Goal: Task Accomplishment & Management: Manage account settings

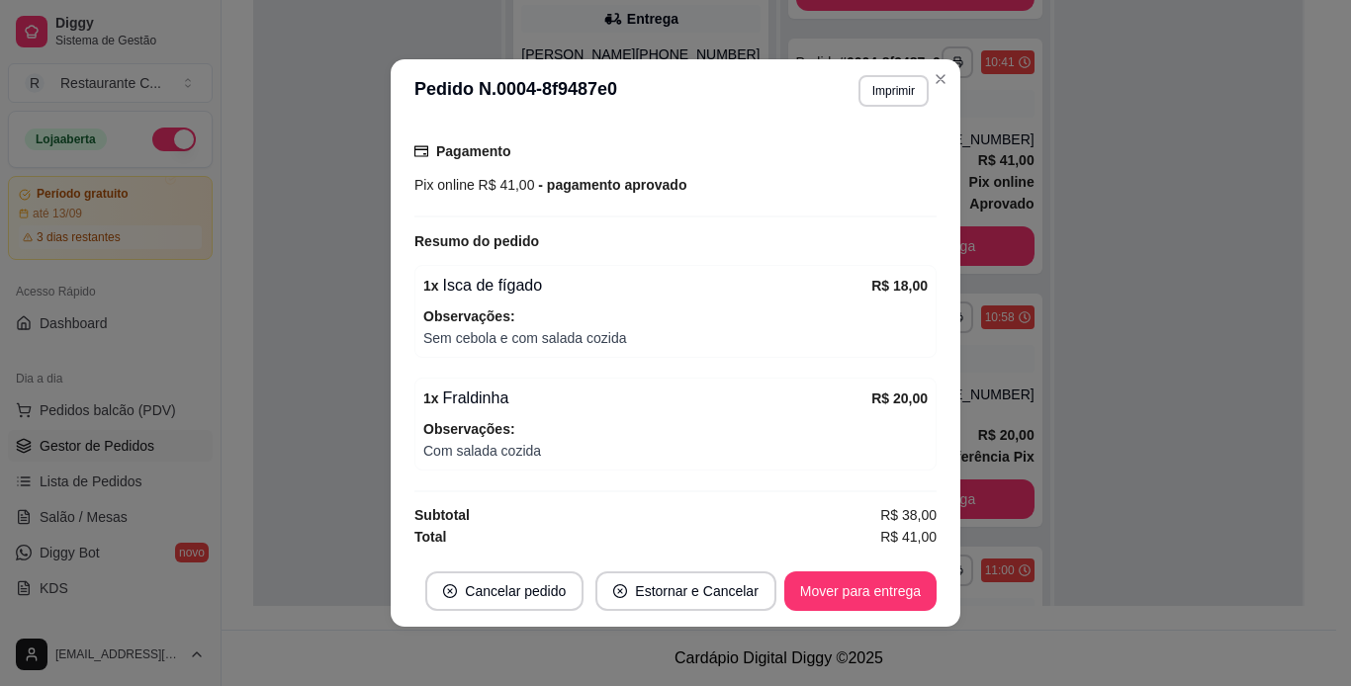
scroll to position [4, 0]
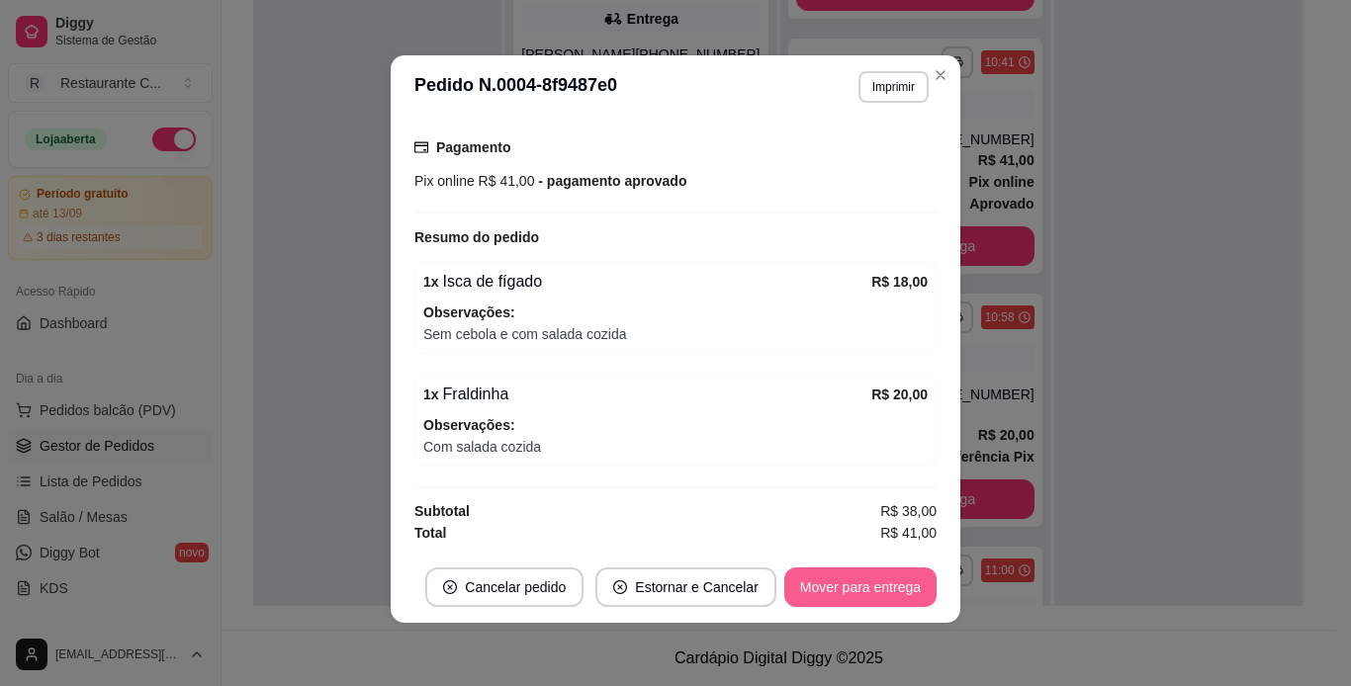
click at [805, 582] on button "Mover para entrega" at bounding box center [860, 588] width 152 height 40
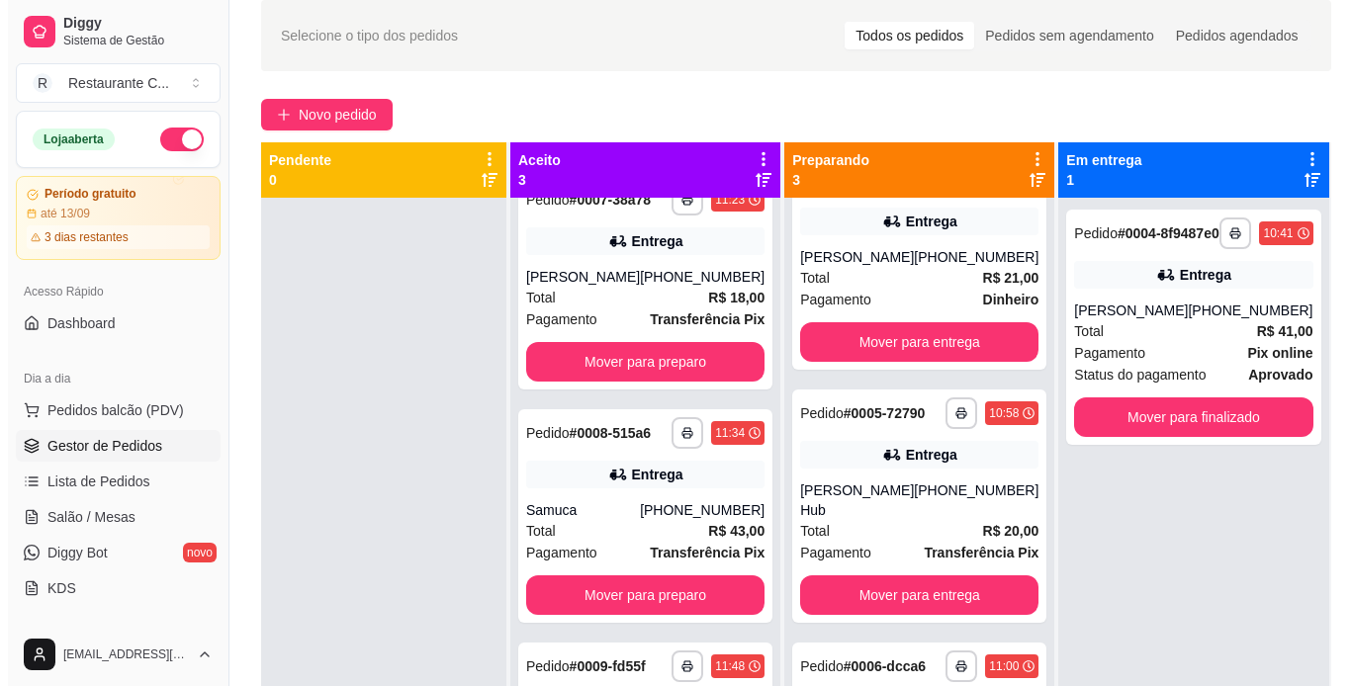
scroll to position [5, 0]
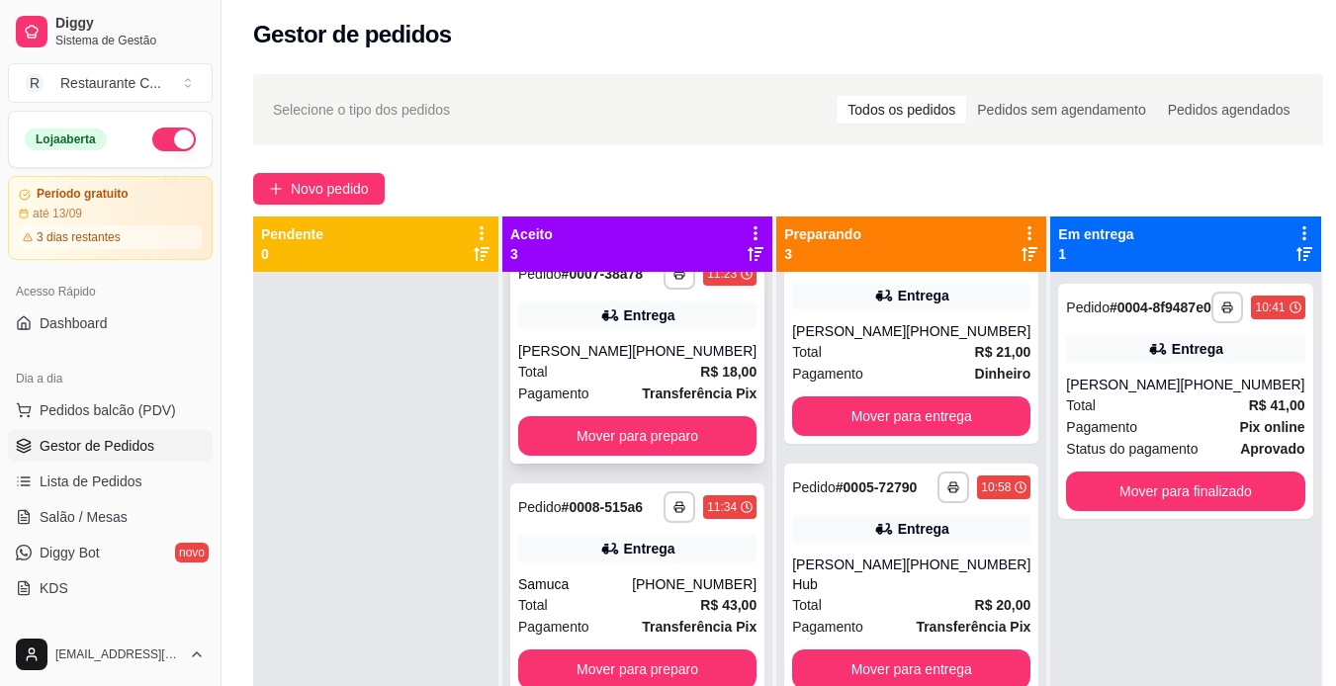
click at [613, 361] on div "Total R$ 18,00" at bounding box center [637, 372] width 238 height 22
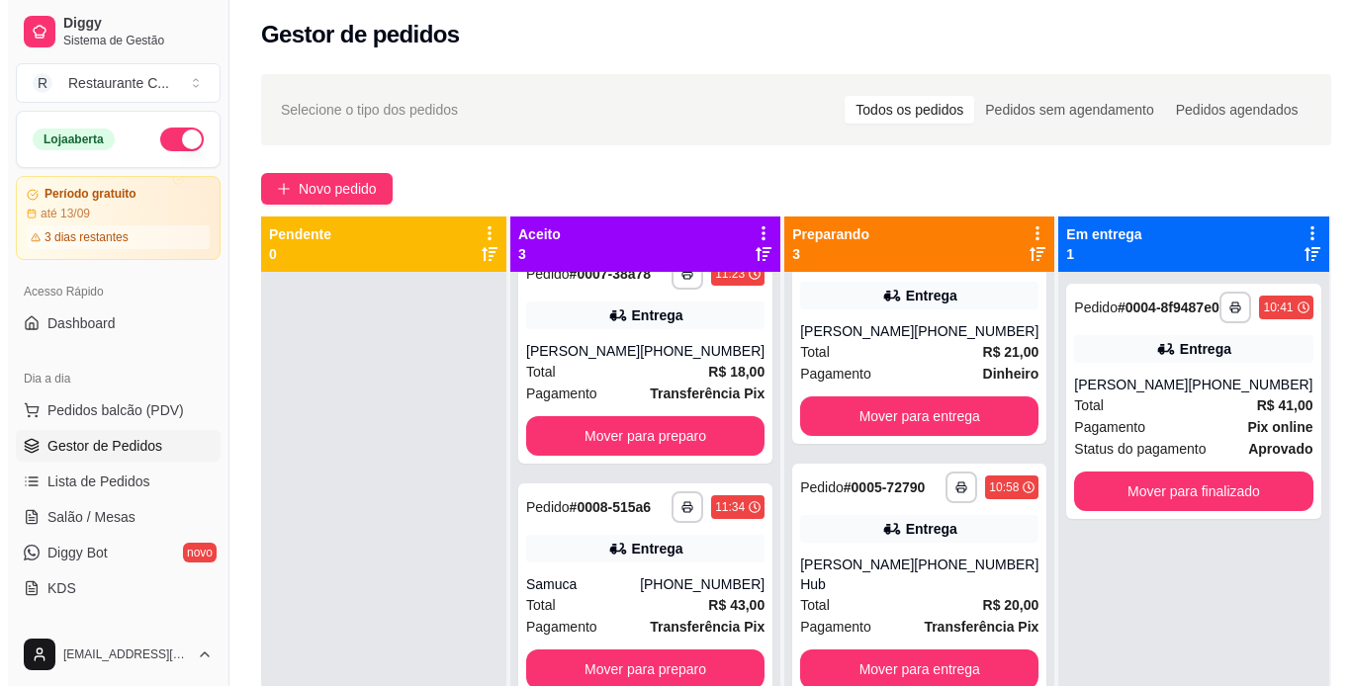
scroll to position [55, 0]
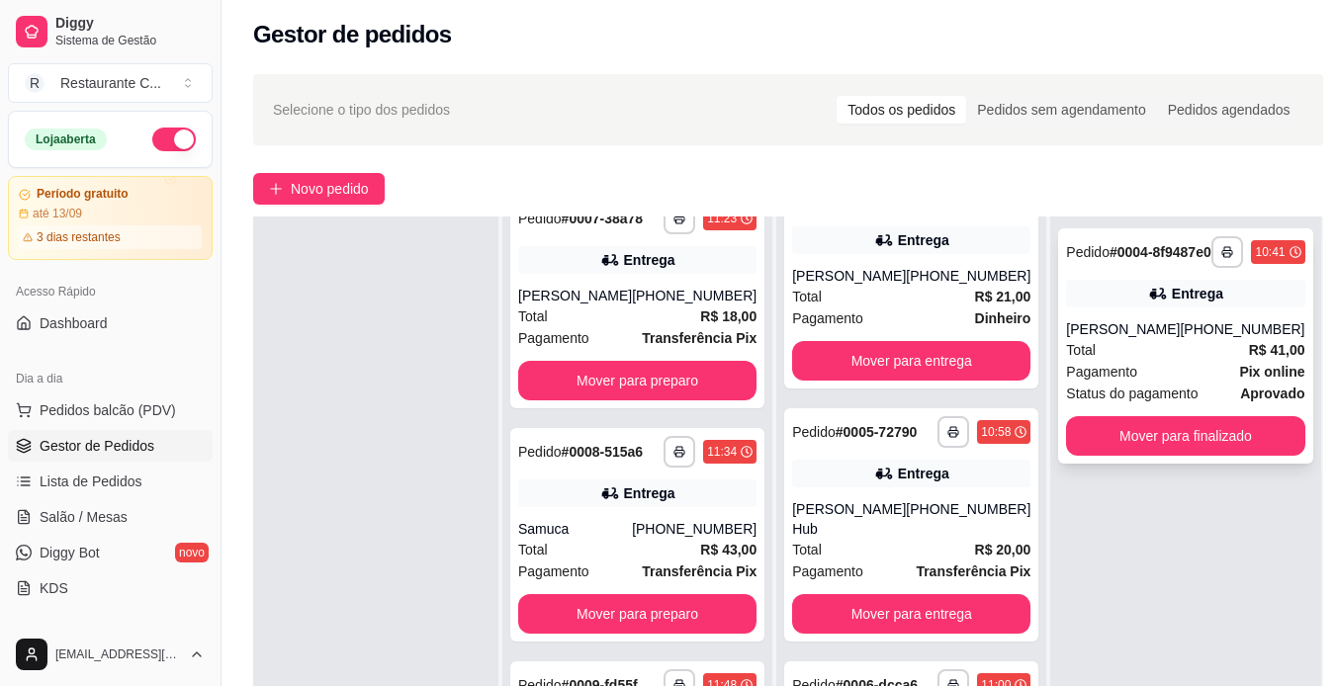
click at [1163, 330] on div "**********" at bounding box center [1185, 345] width 254 height 235
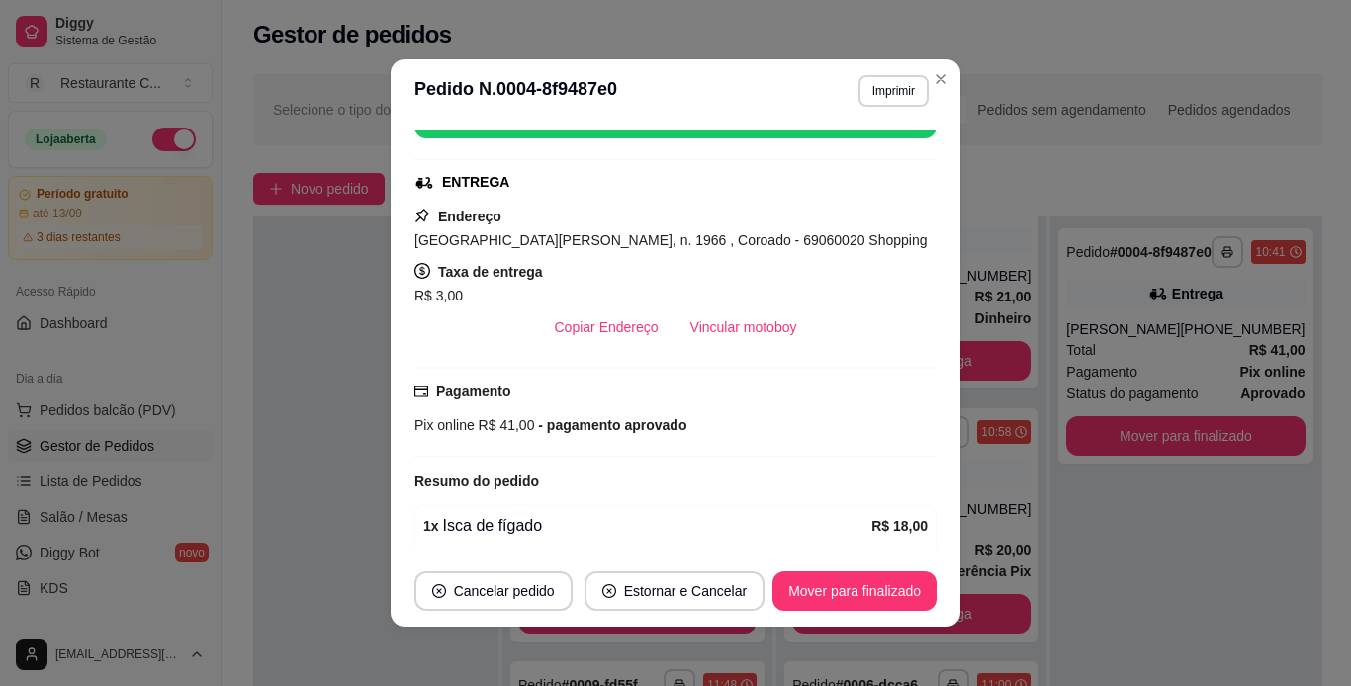
scroll to position [297, 0]
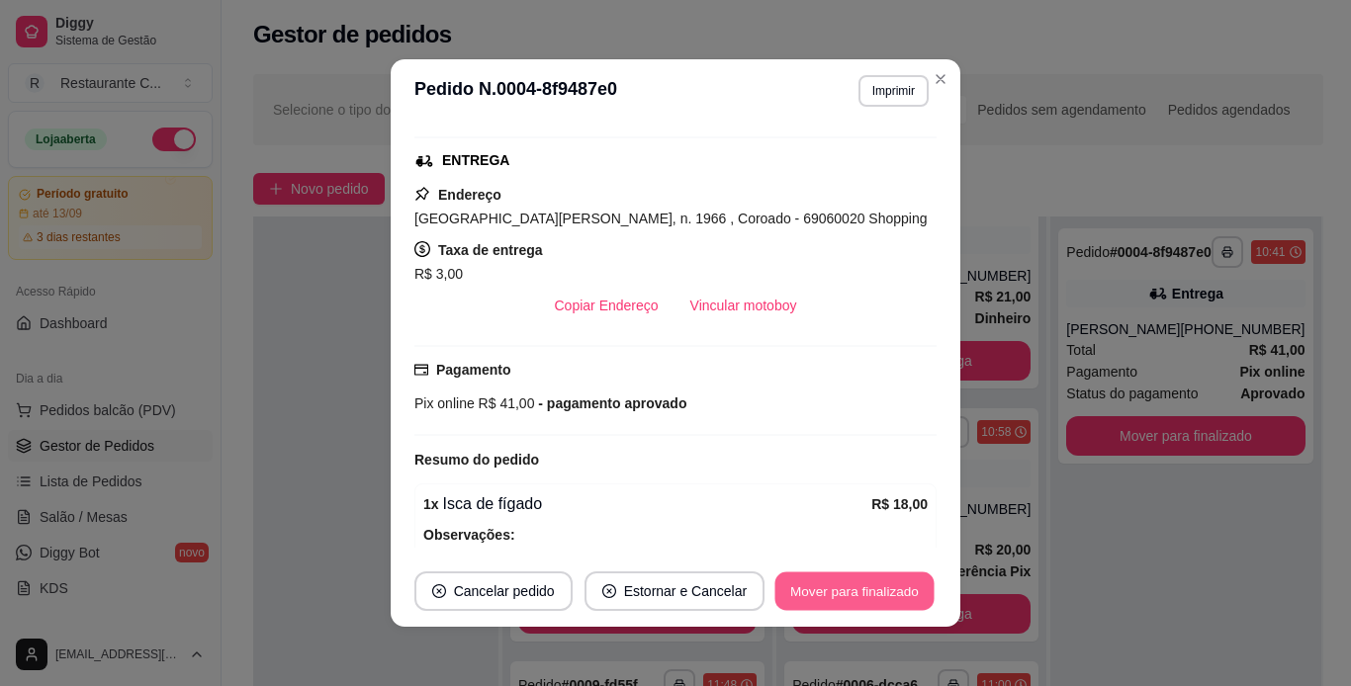
click at [855, 586] on button "Mover para finalizado" at bounding box center [854, 592] width 159 height 39
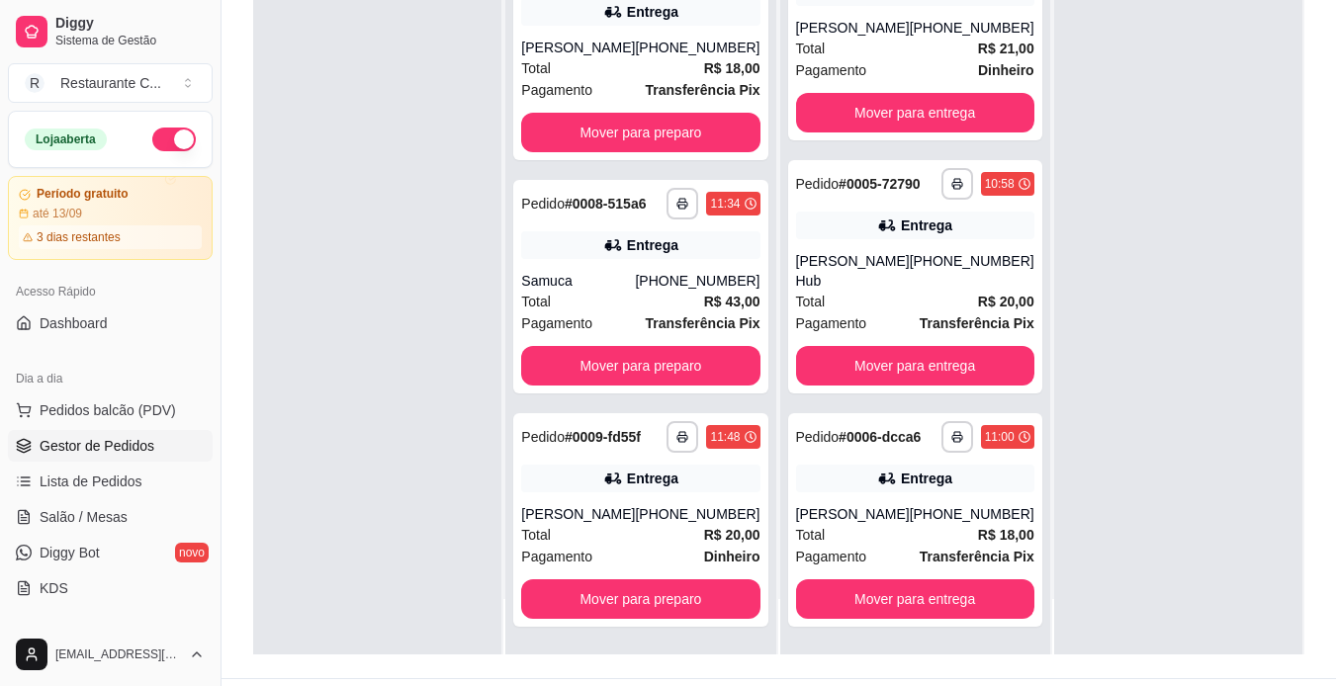
scroll to position [302, 0]
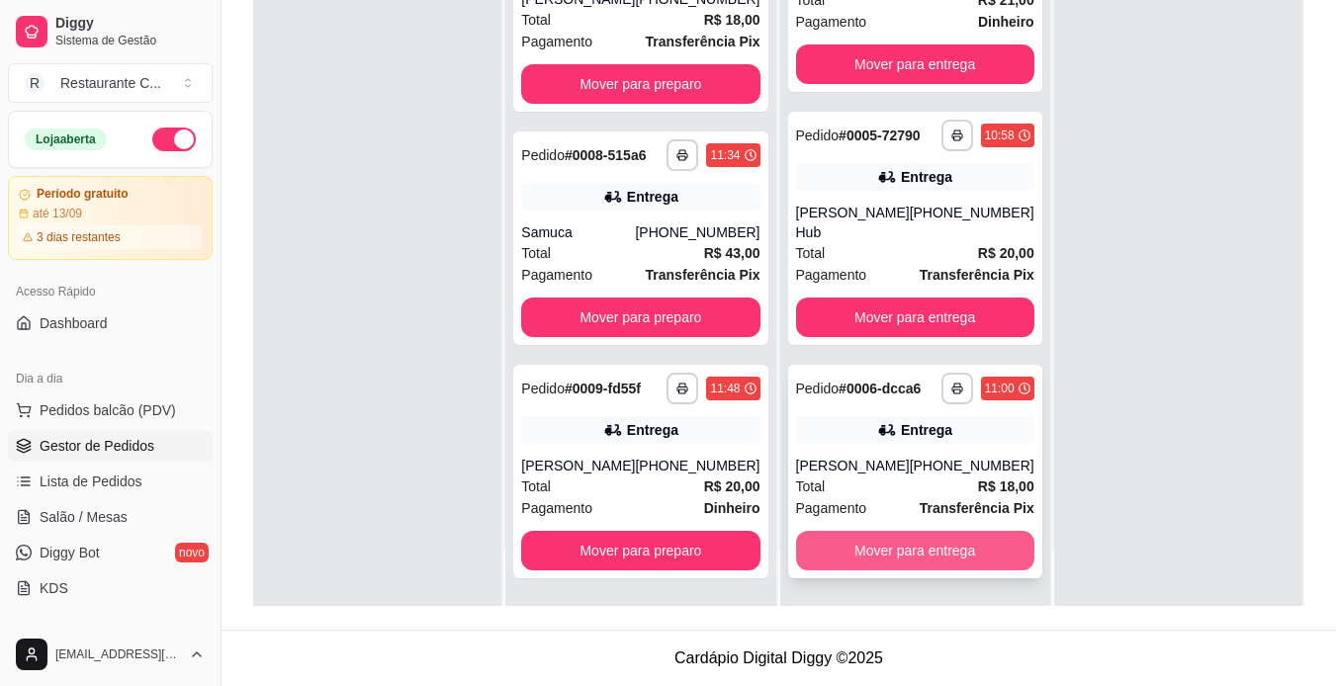
click at [923, 546] on button "Mover para entrega" at bounding box center [915, 551] width 238 height 40
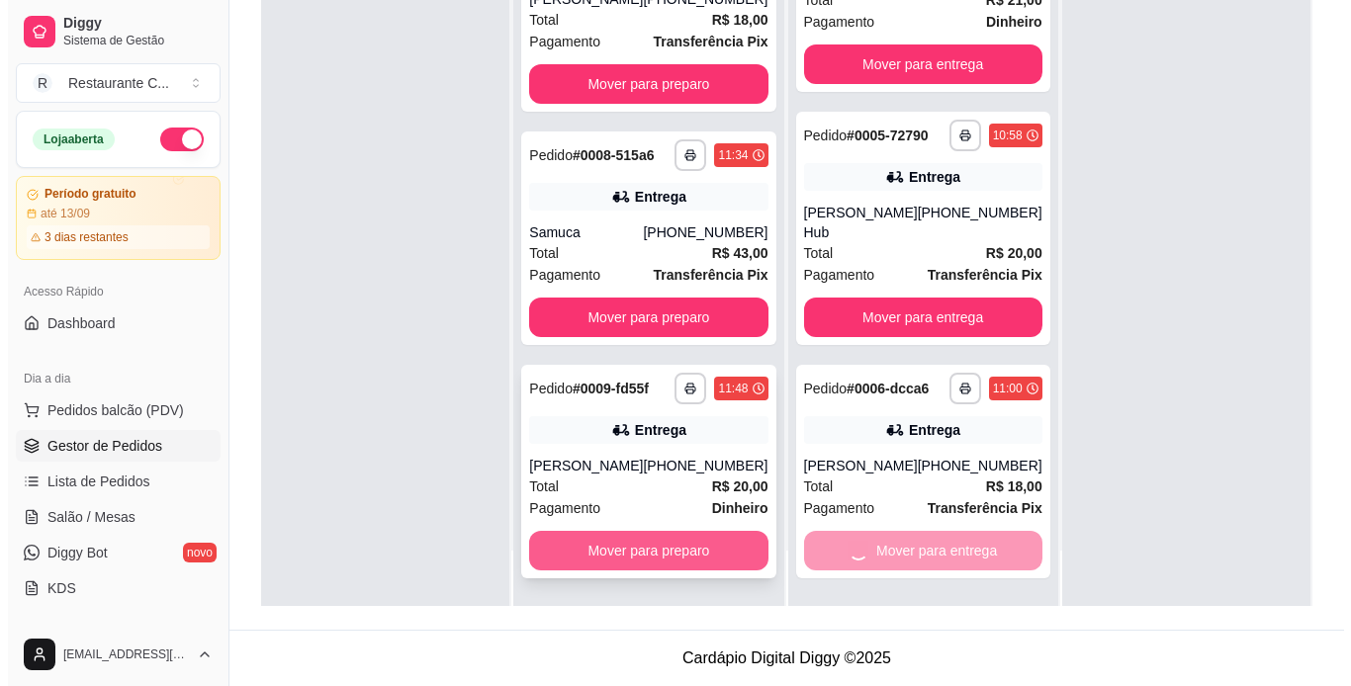
scroll to position [0, 0]
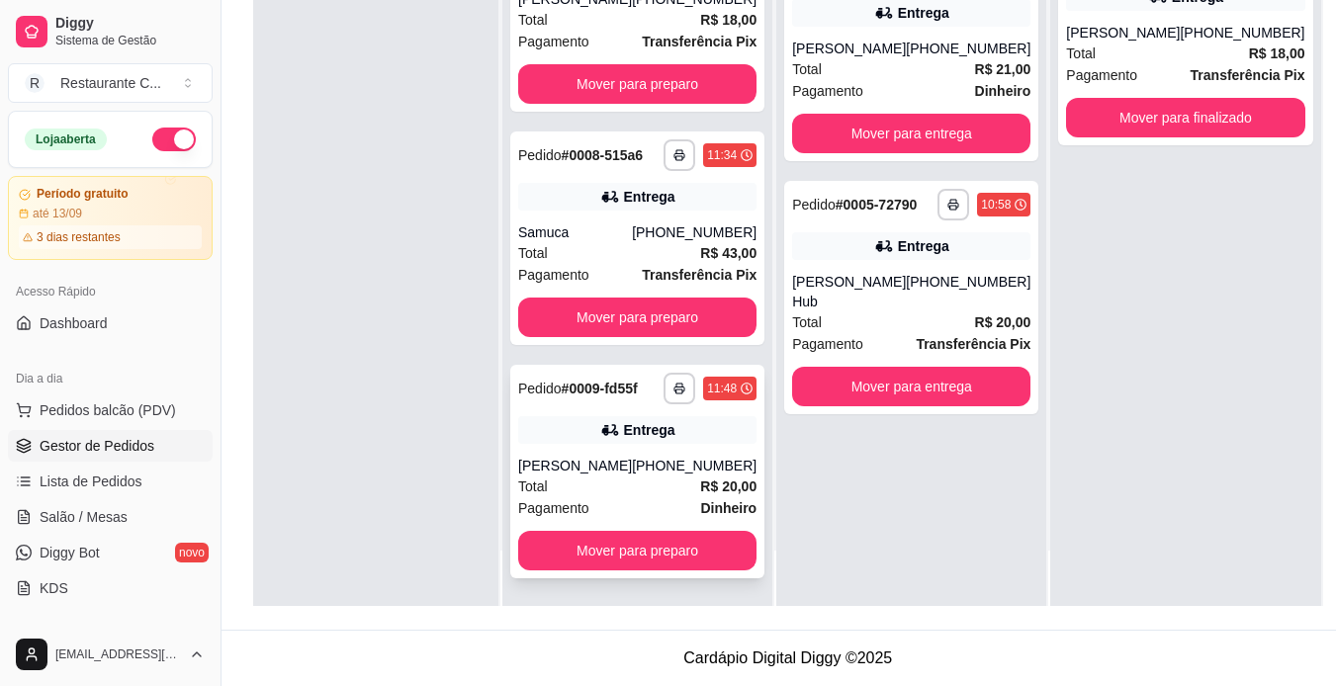
click at [607, 404] on div "**********" at bounding box center [637, 472] width 254 height 214
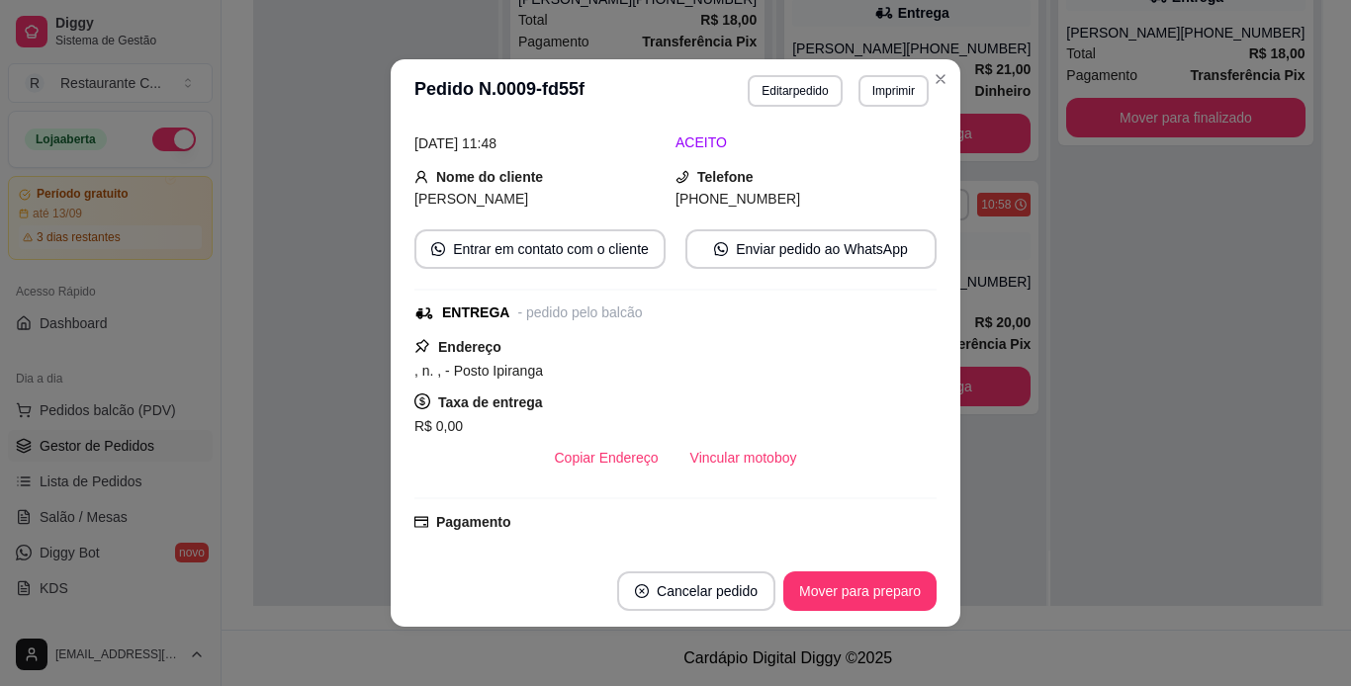
scroll to position [297, 0]
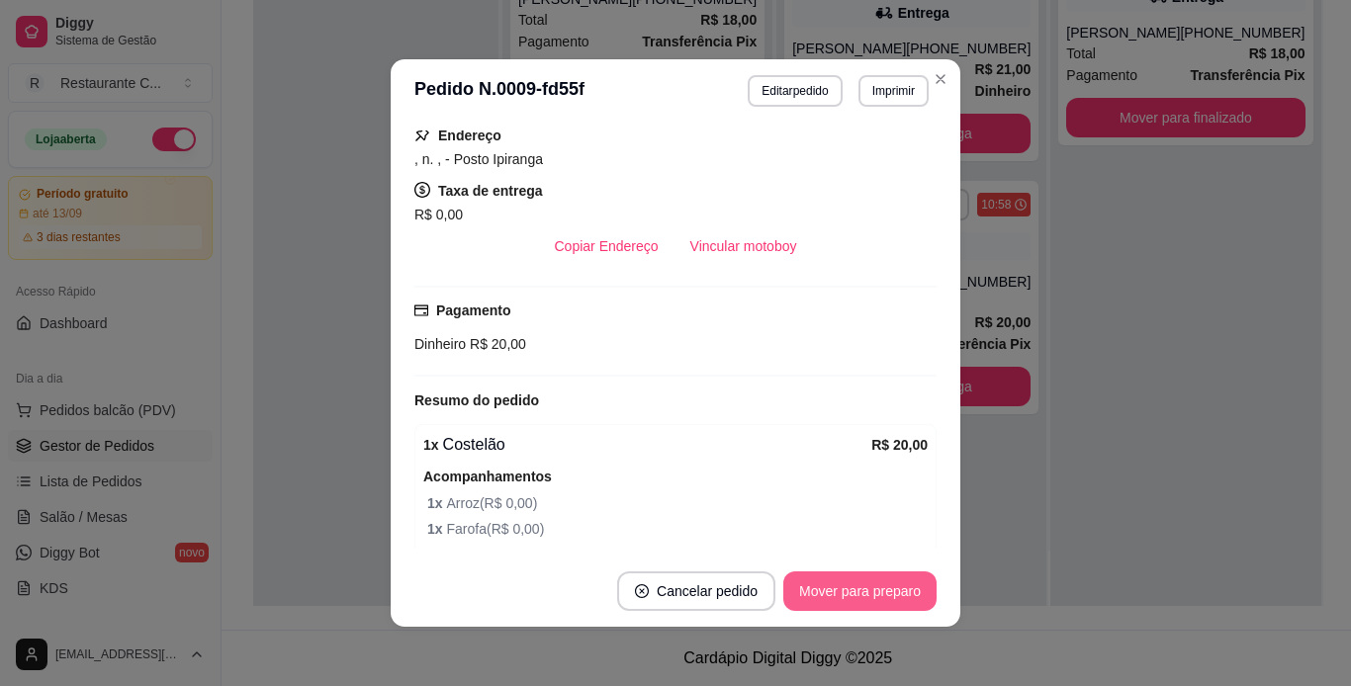
click at [858, 587] on button "Mover para preparo" at bounding box center [859, 592] width 153 height 40
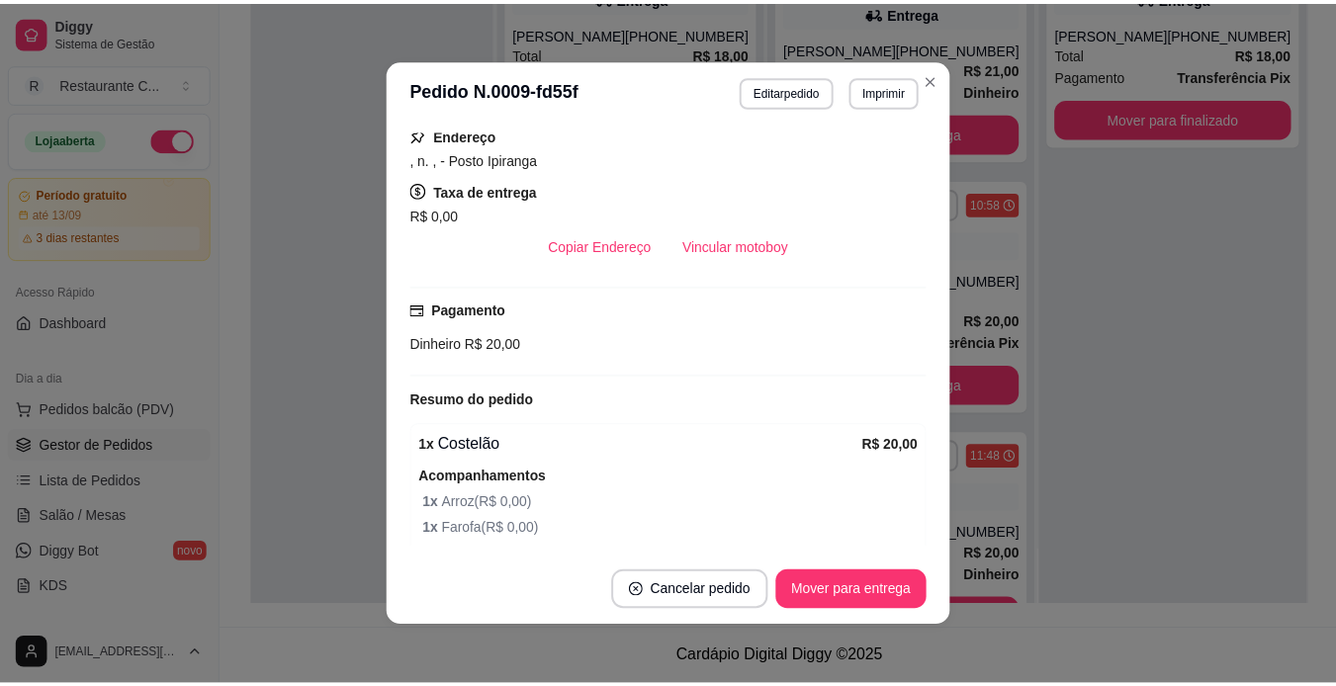
scroll to position [0, 0]
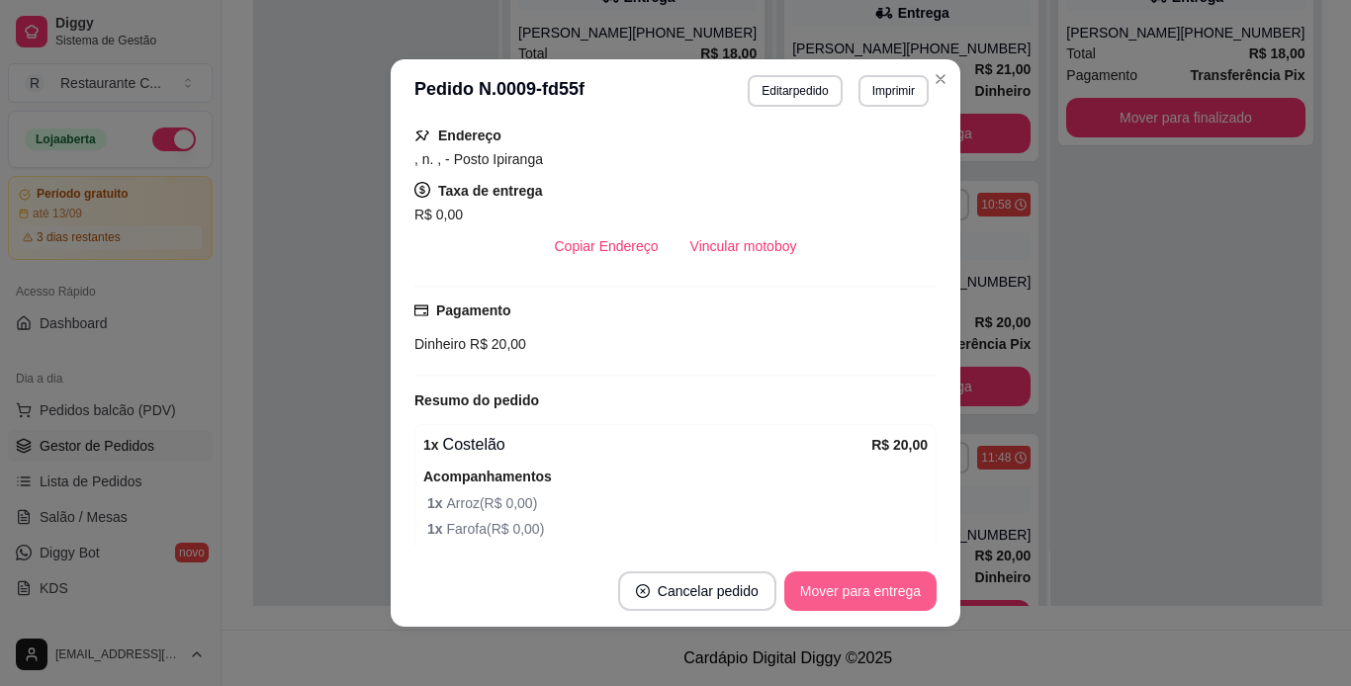
click at [853, 593] on button "Mover para entrega" at bounding box center [860, 592] width 152 height 40
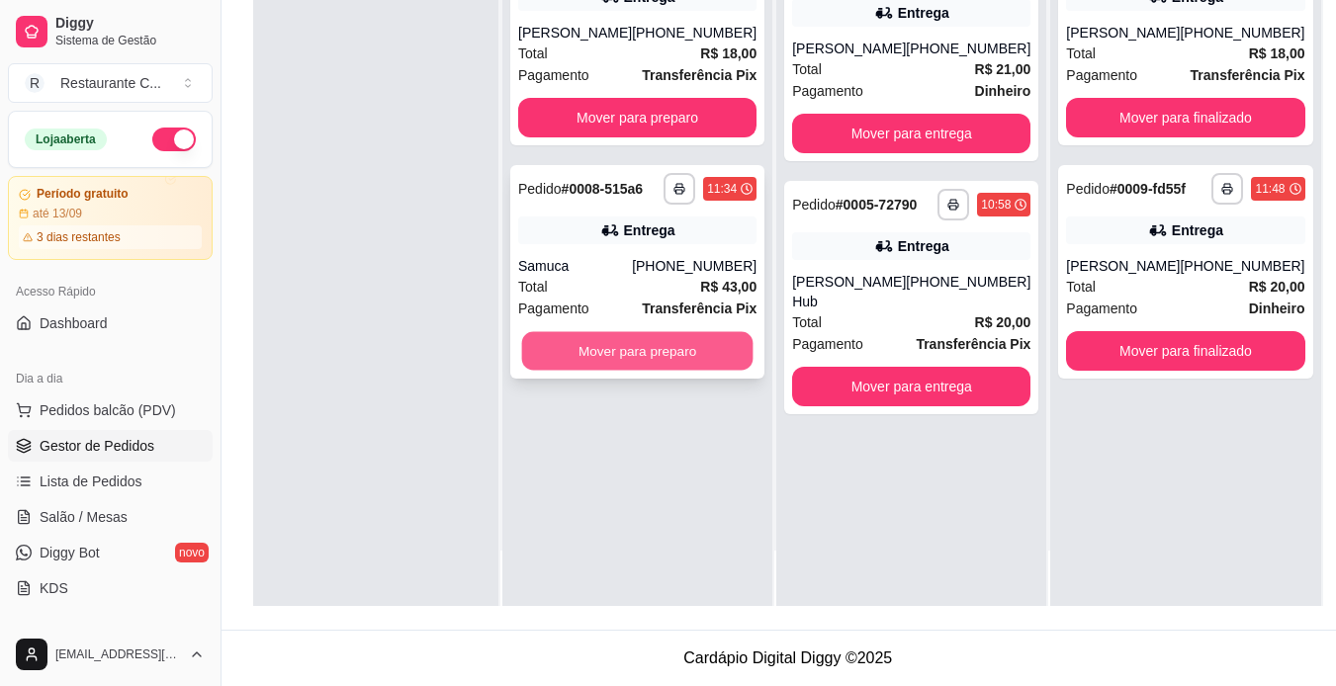
click at [628, 348] on button "Mover para preparo" at bounding box center [637, 351] width 231 height 39
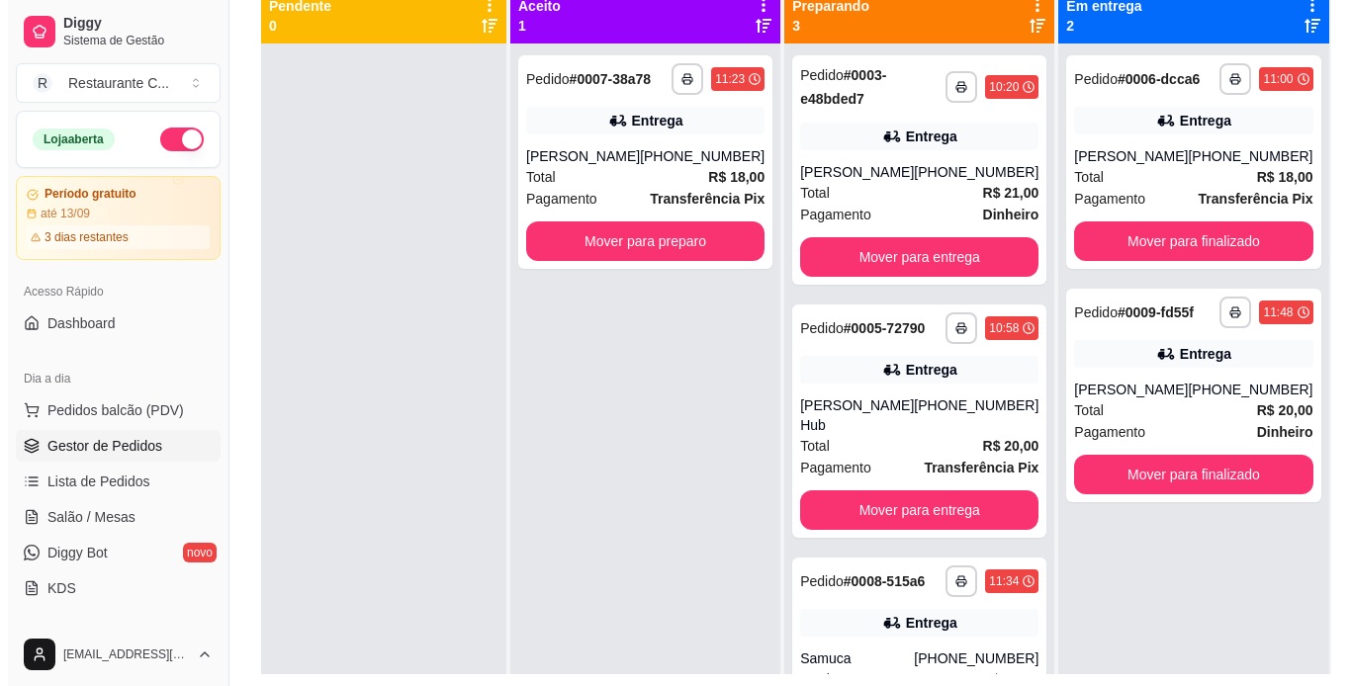
scroll to position [203, 0]
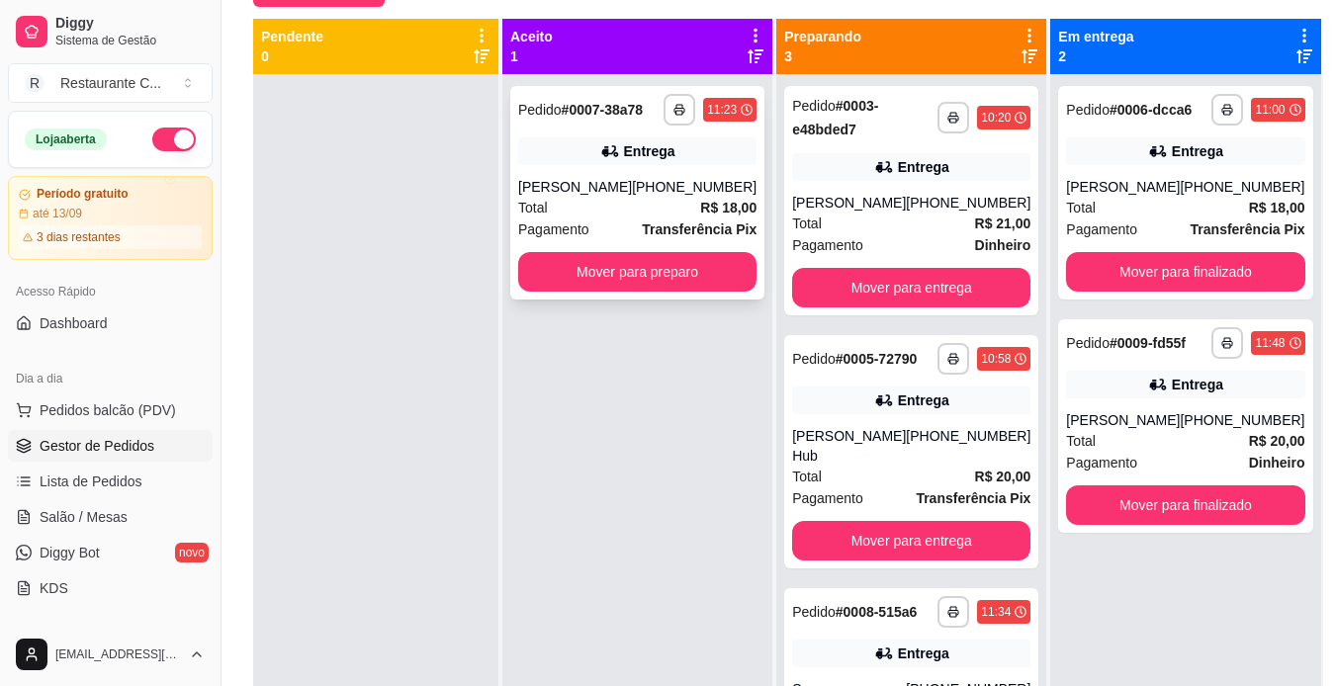
click at [618, 216] on div "Total R$ 18,00" at bounding box center [637, 208] width 238 height 22
click at [1152, 410] on div "[PERSON_NAME]" at bounding box center [1123, 420] width 114 height 20
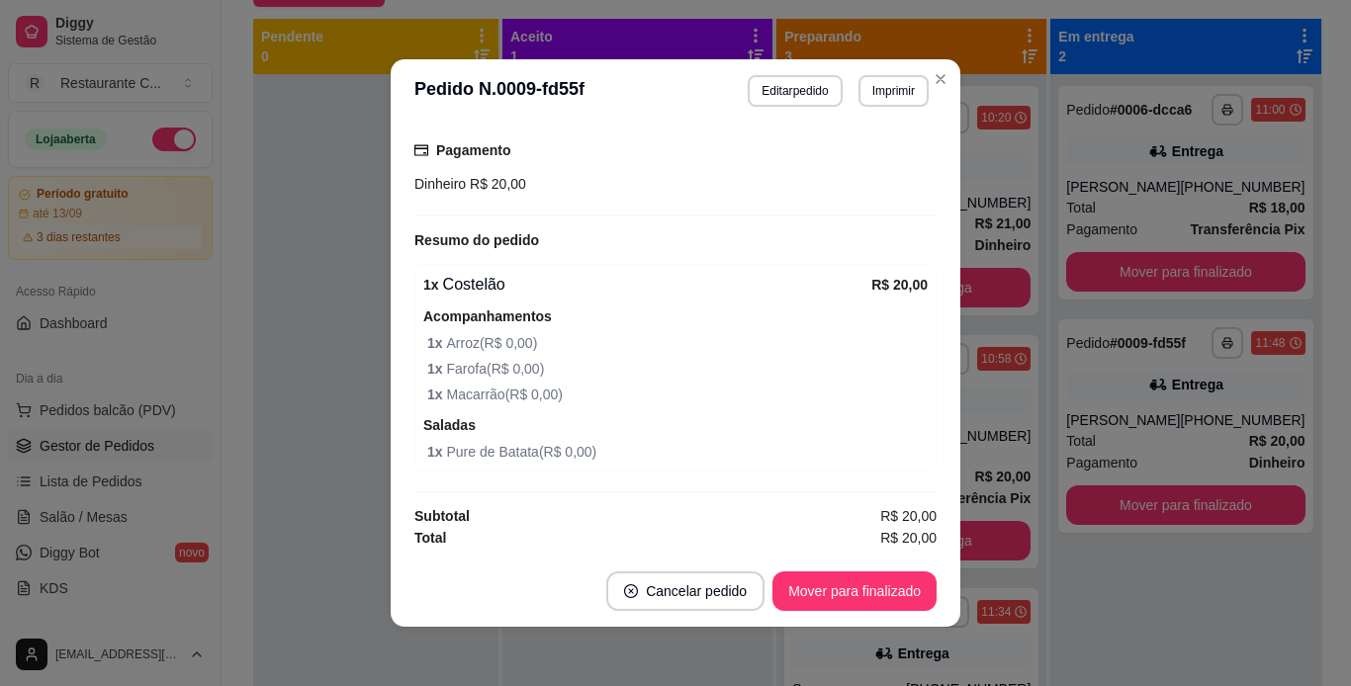
scroll to position [458, 0]
click at [821, 596] on button "Mover para finalizado" at bounding box center [854, 592] width 164 height 40
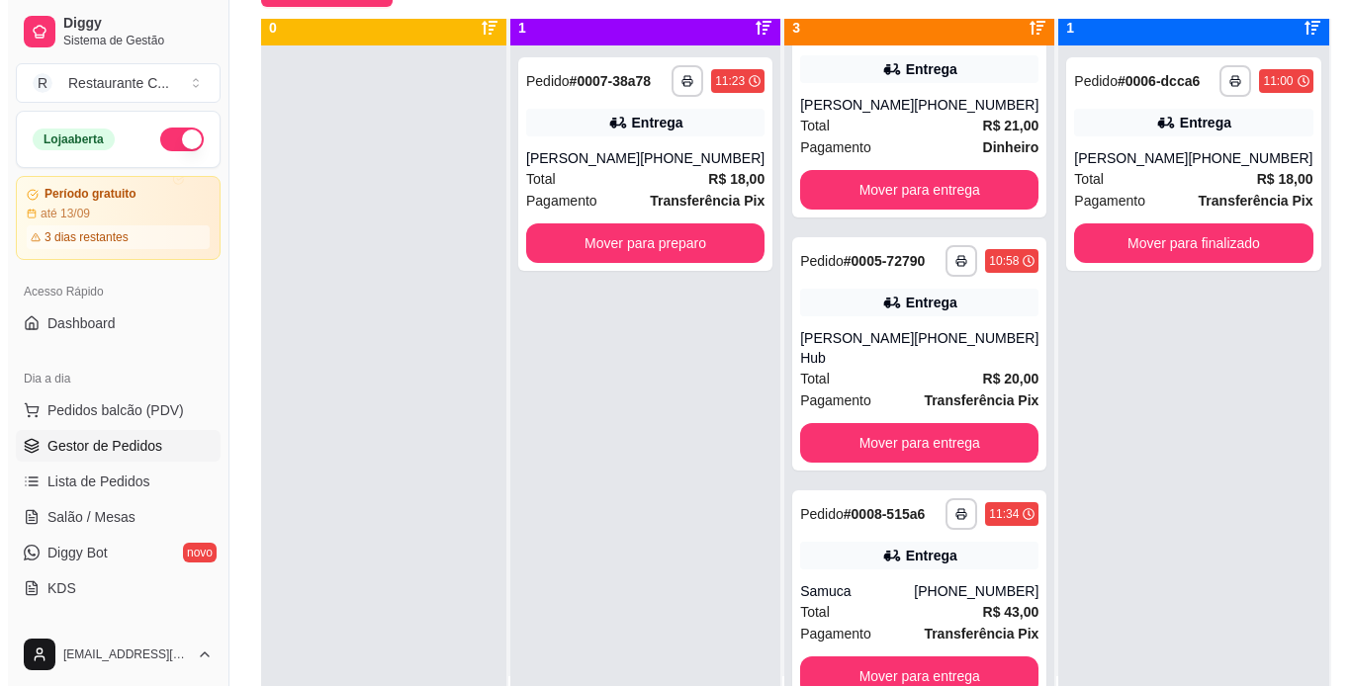
scroll to position [55, 0]
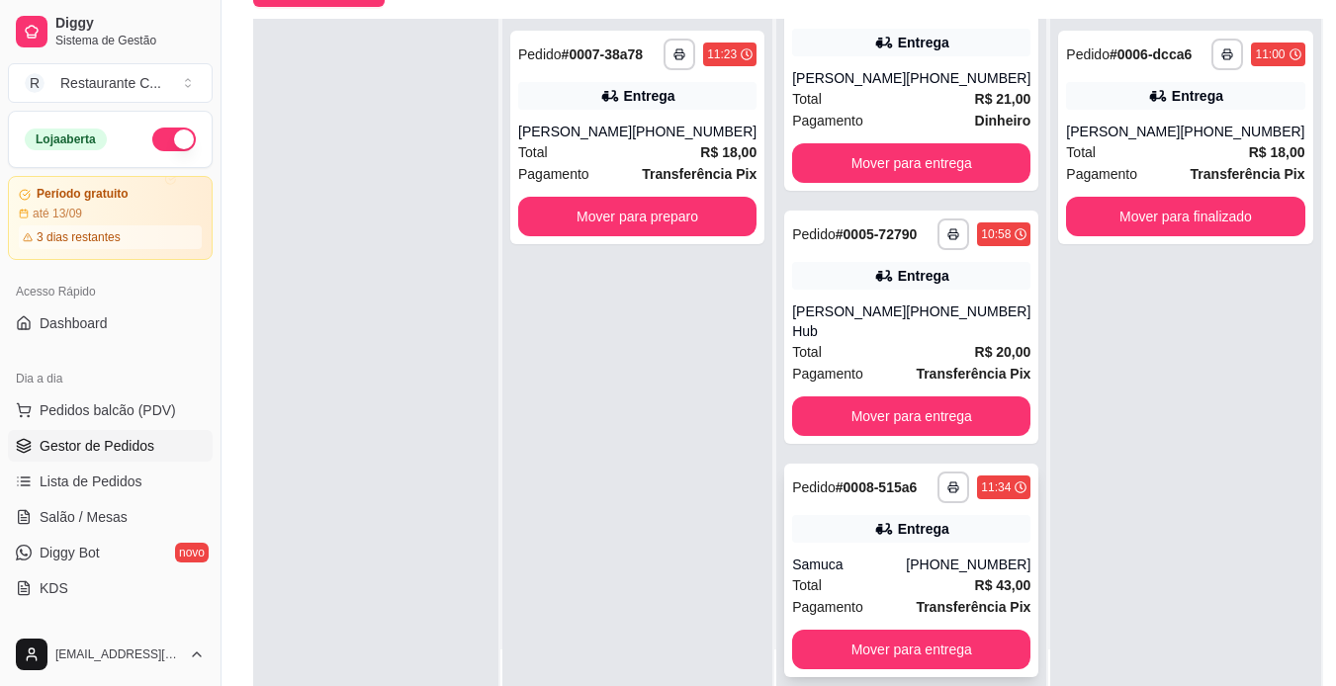
click at [850, 540] on div "Entrega" at bounding box center [911, 529] width 238 height 28
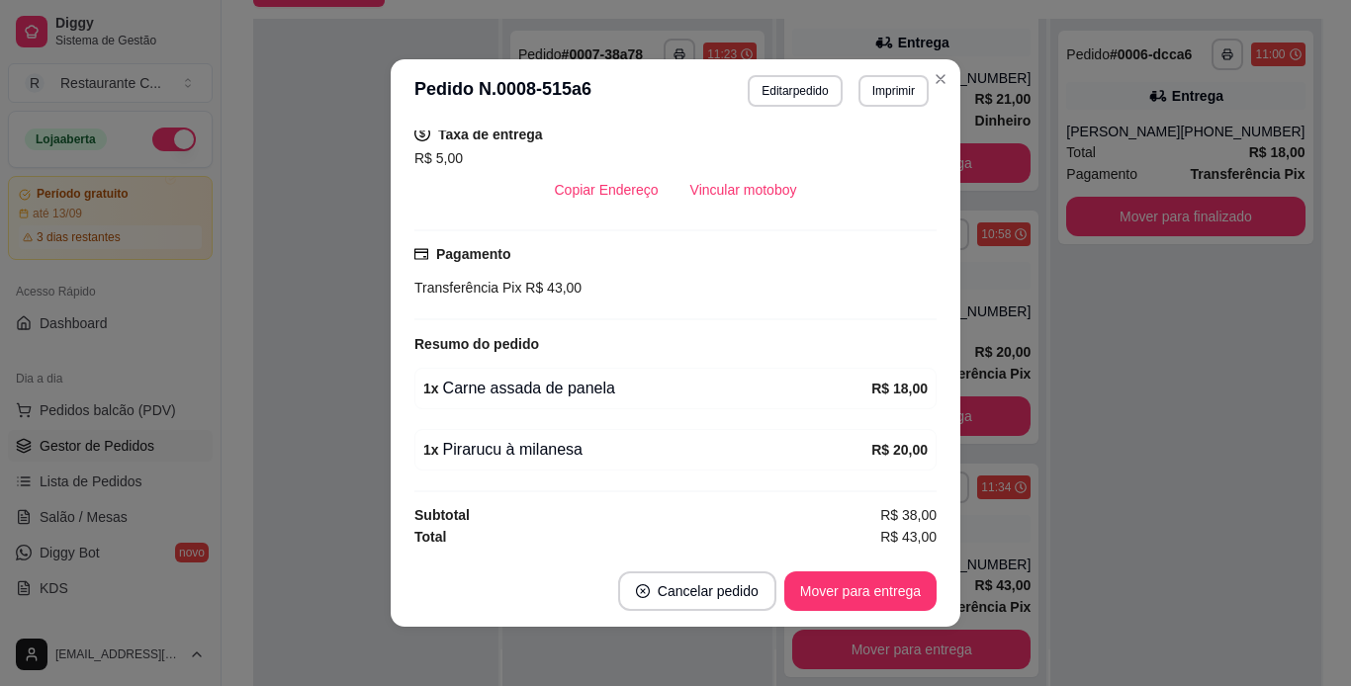
scroll to position [4, 0]
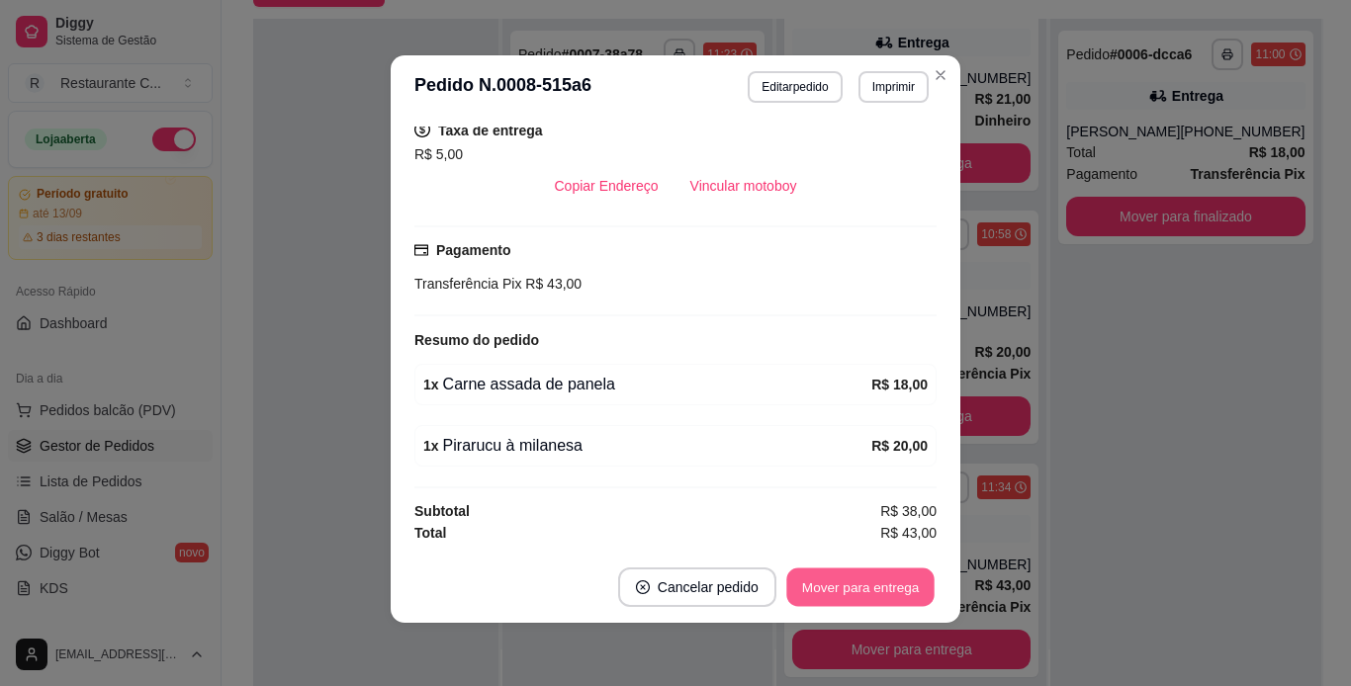
click at [827, 584] on button "Mover para entrega" at bounding box center [860, 588] width 148 height 39
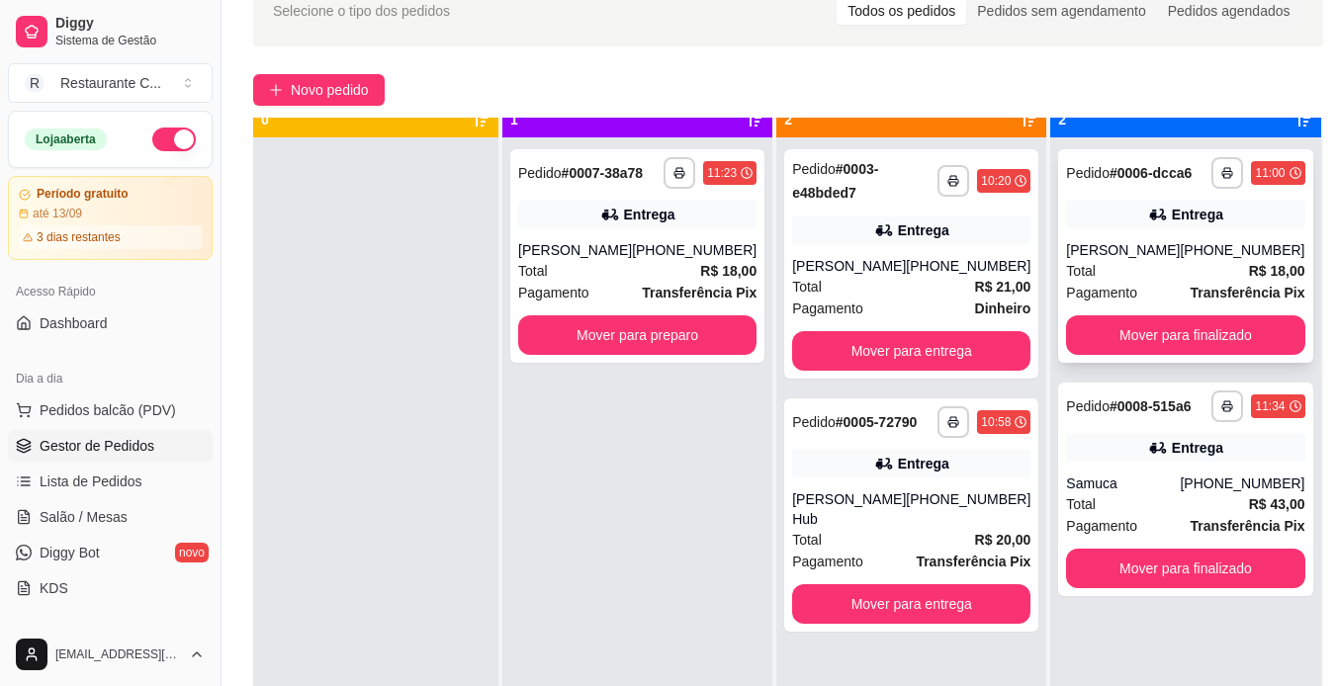
scroll to position [55, 0]
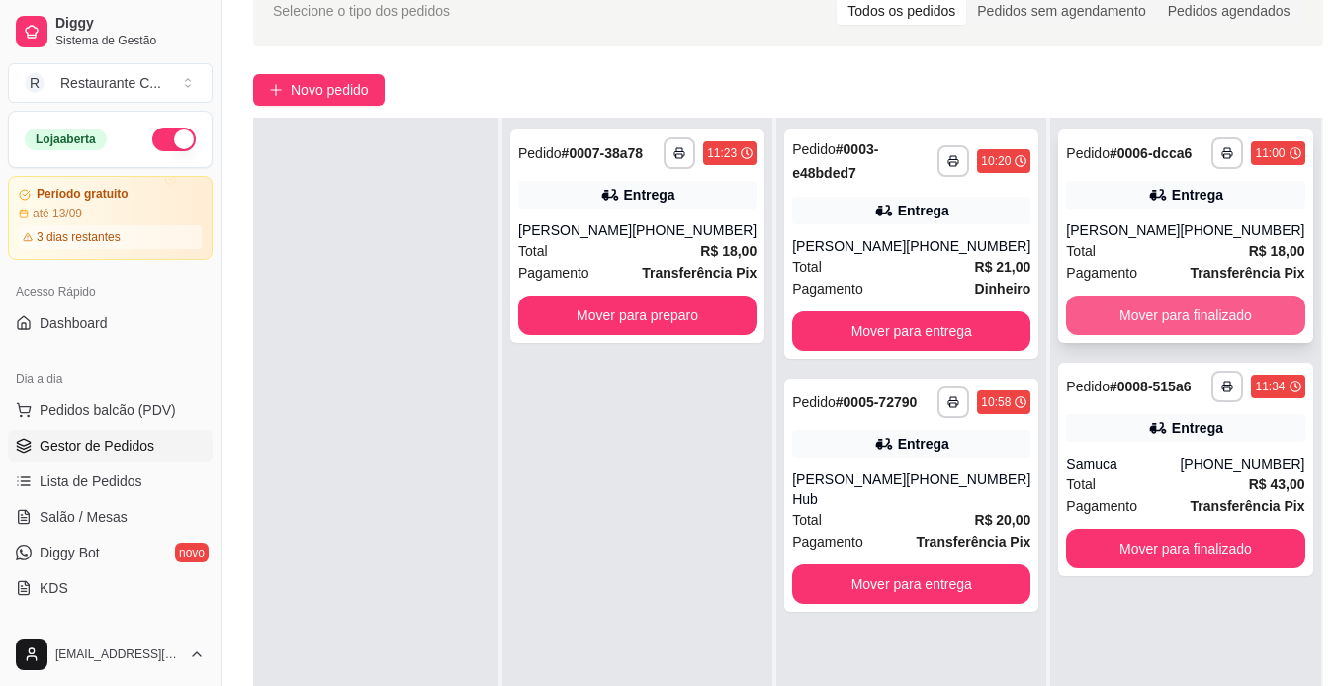
click at [1189, 310] on button "Mover para finalizado" at bounding box center [1185, 316] width 238 height 40
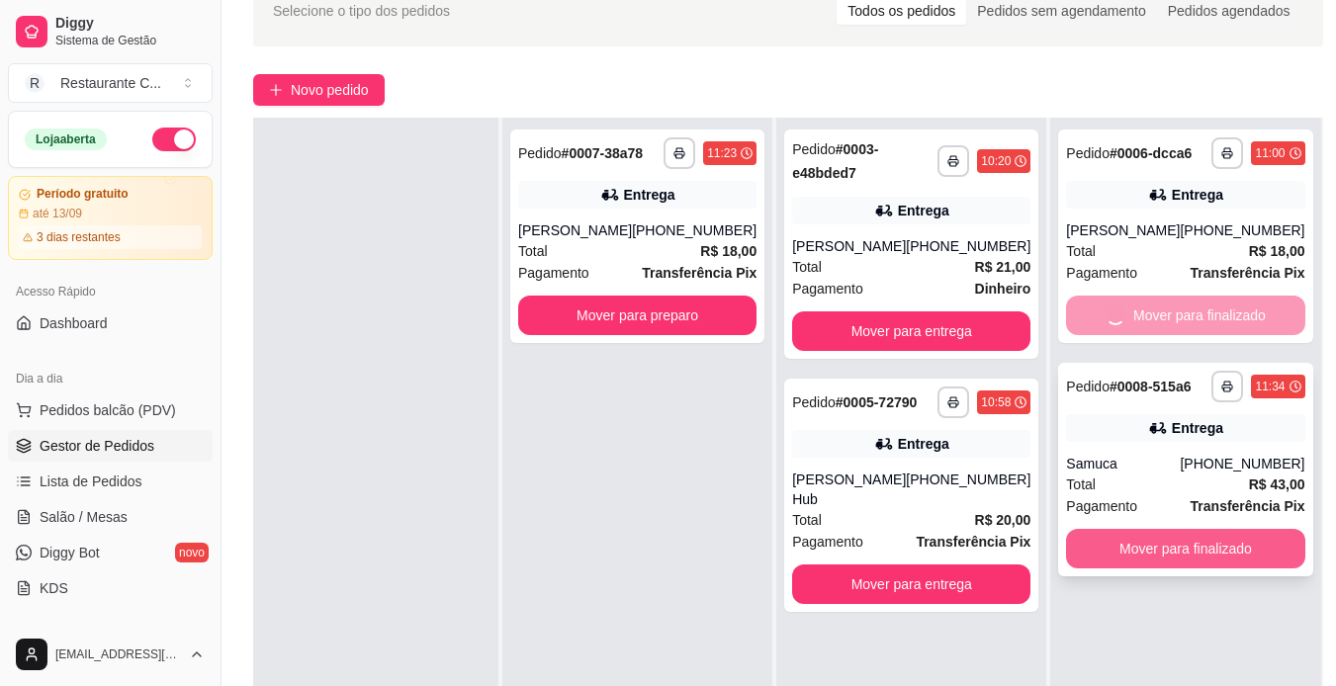
click at [1140, 554] on div "**********" at bounding box center [1185, 461] width 270 height 686
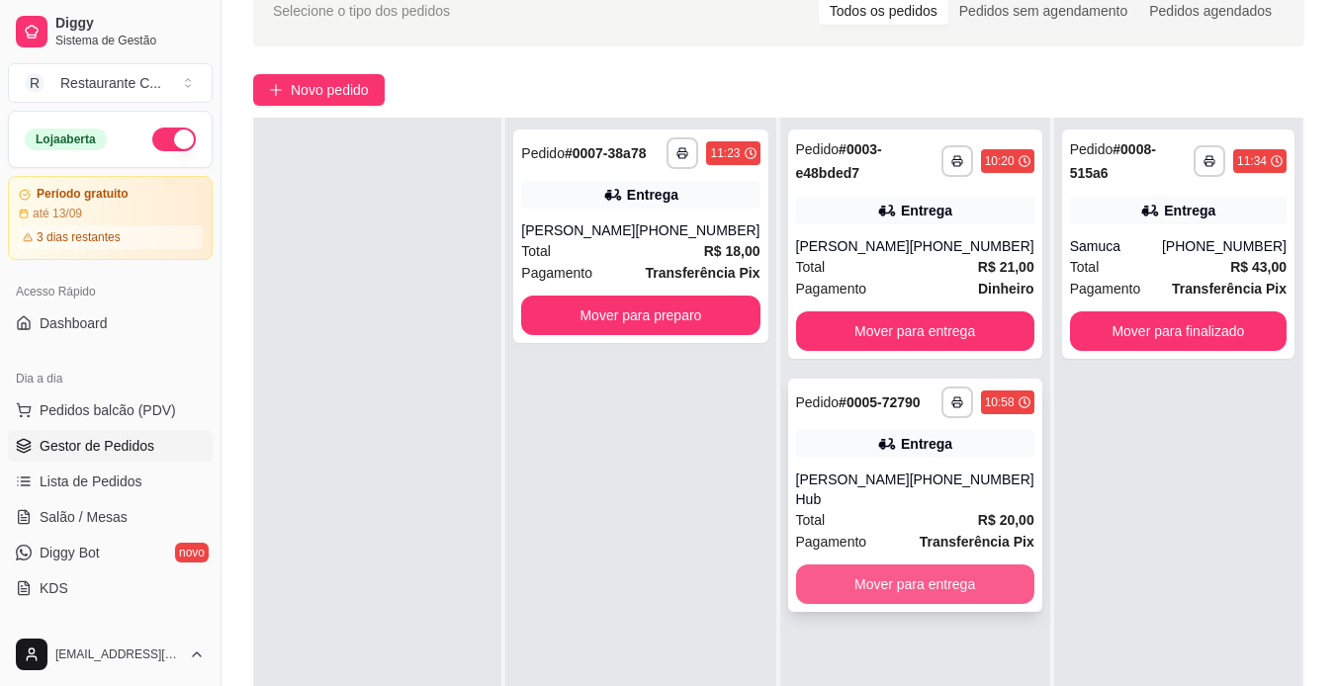
click at [960, 566] on button "Mover para entrega" at bounding box center [915, 585] width 238 height 40
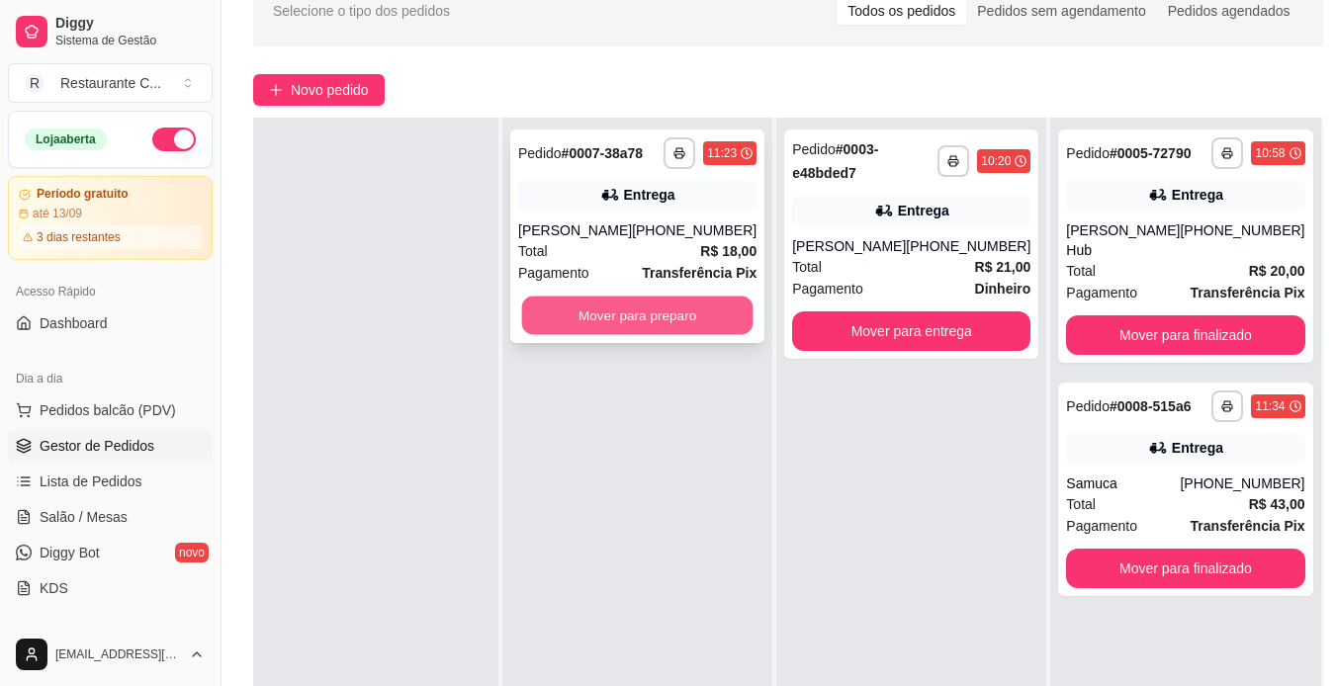
click at [710, 308] on button "Mover para preparo" at bounding box center [637, 316] width 231 height 39
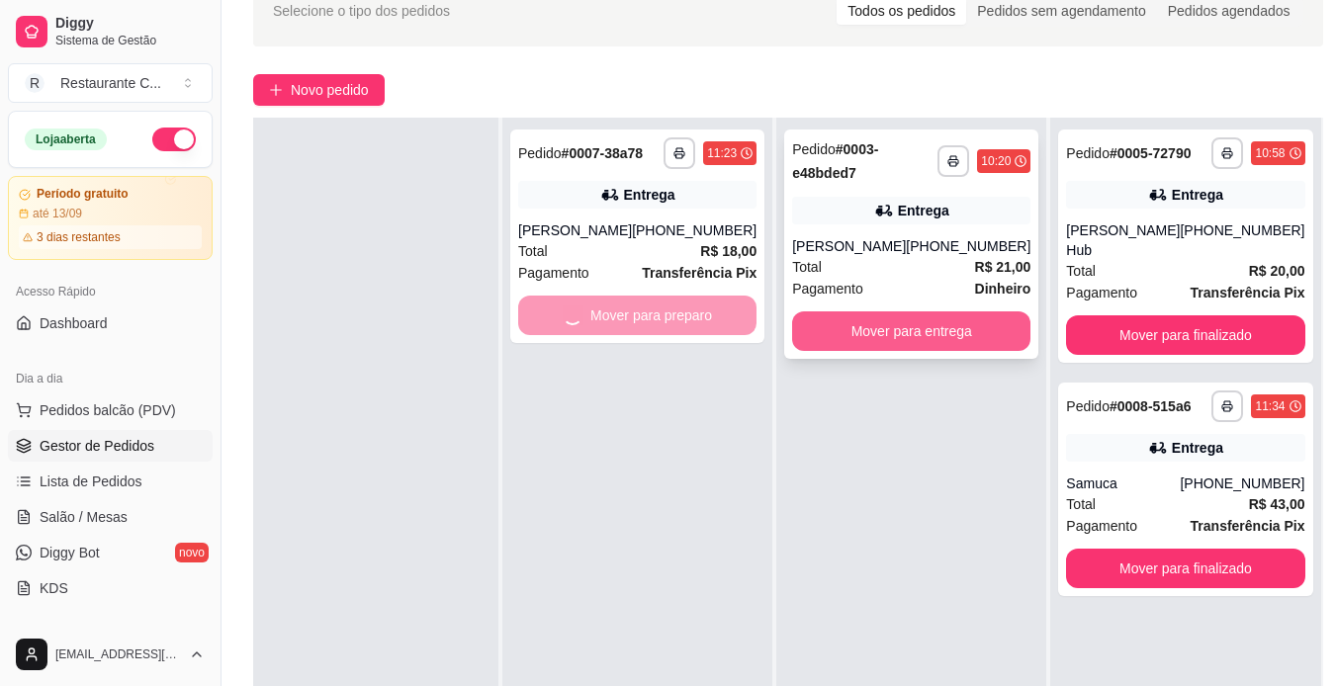
click at [909, 336] on button "Mover para entrega" at bounding box center [911, 331] width 238 height 40
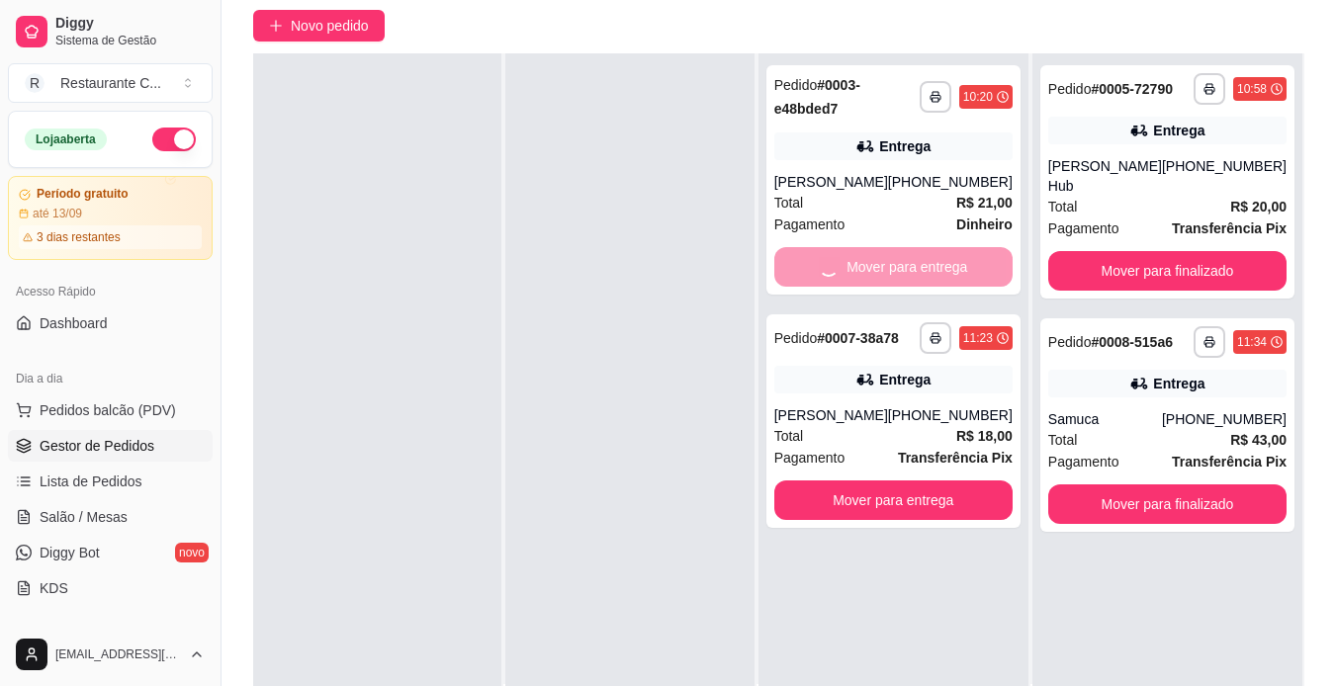
scroll to position [203, 0]
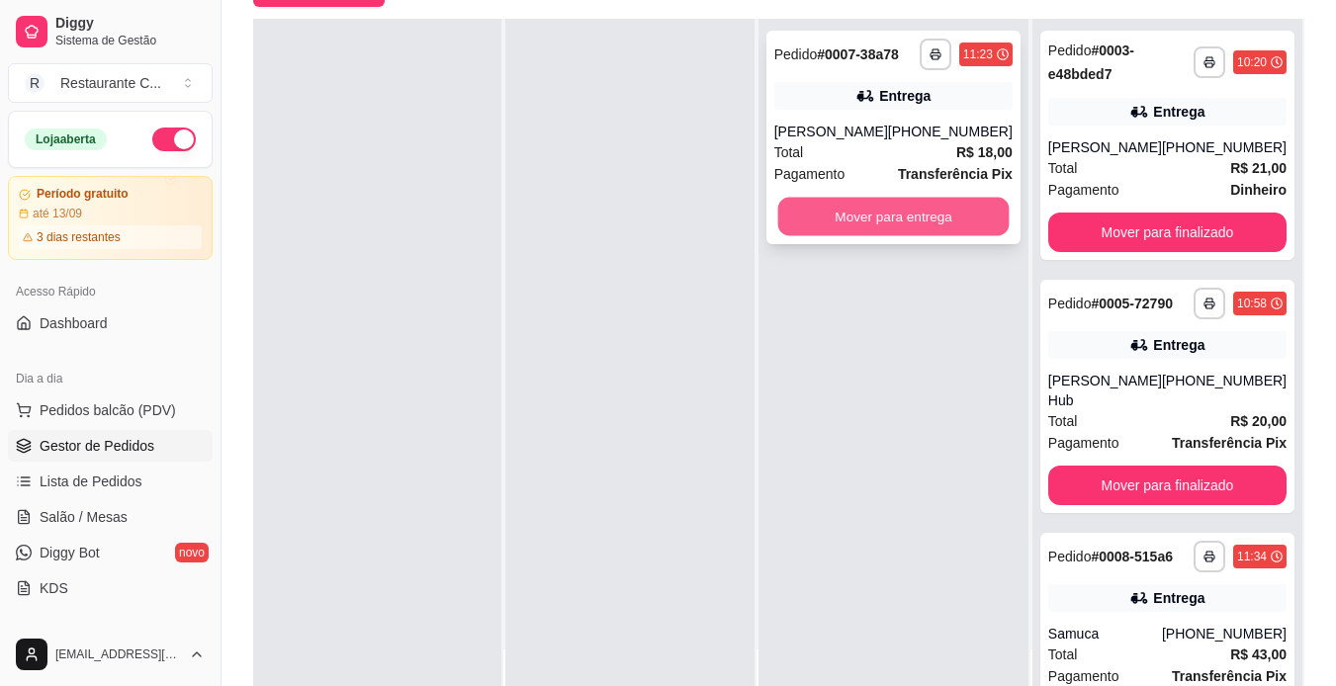
click at [965, 221] on button "Mover para entrega" at bounding box center [892, 217] width 231 height 39
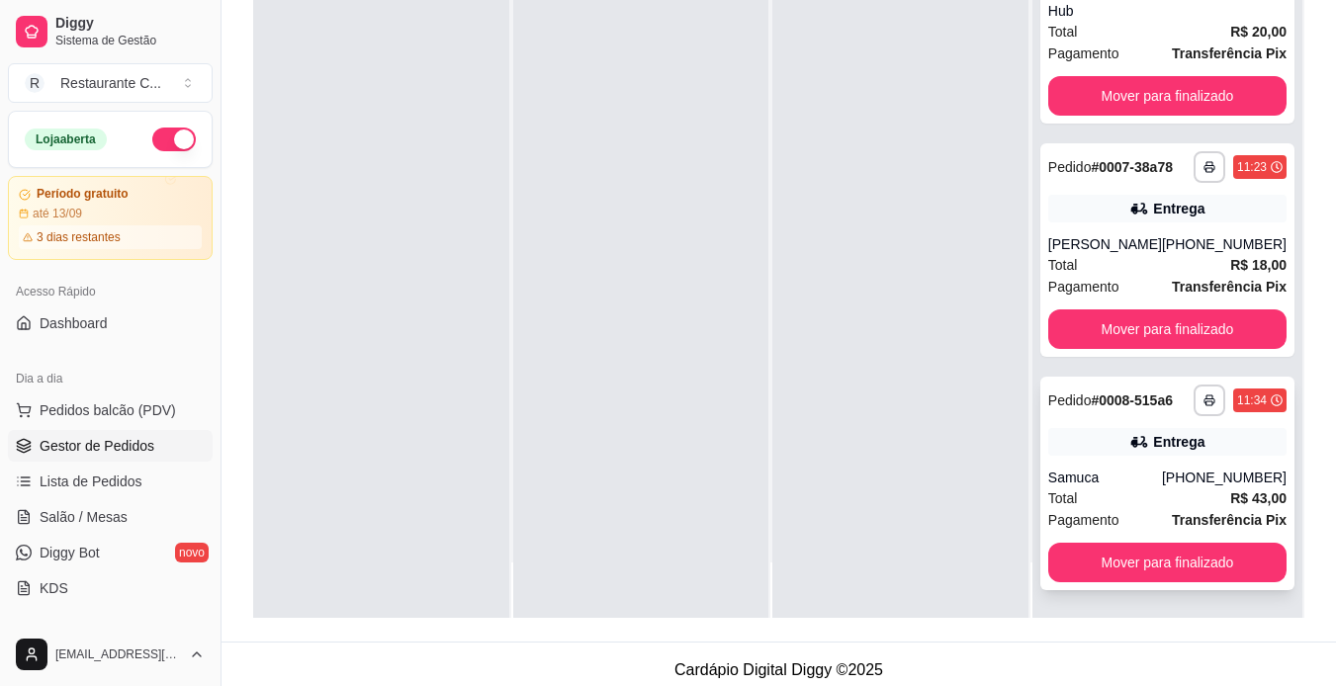
scroll to position [302, 0]
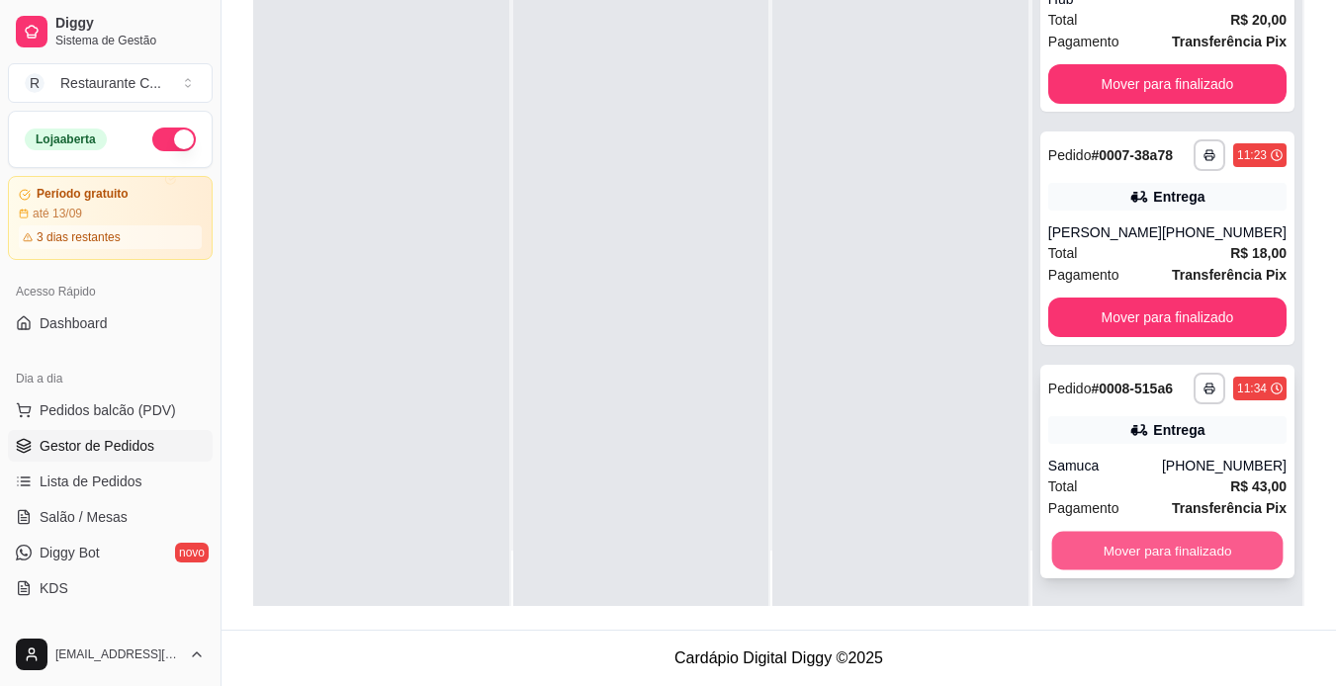
click at [1206, 545] on button "Mover para finalizado" at bounding box center [1166, 551] width 231 height 39
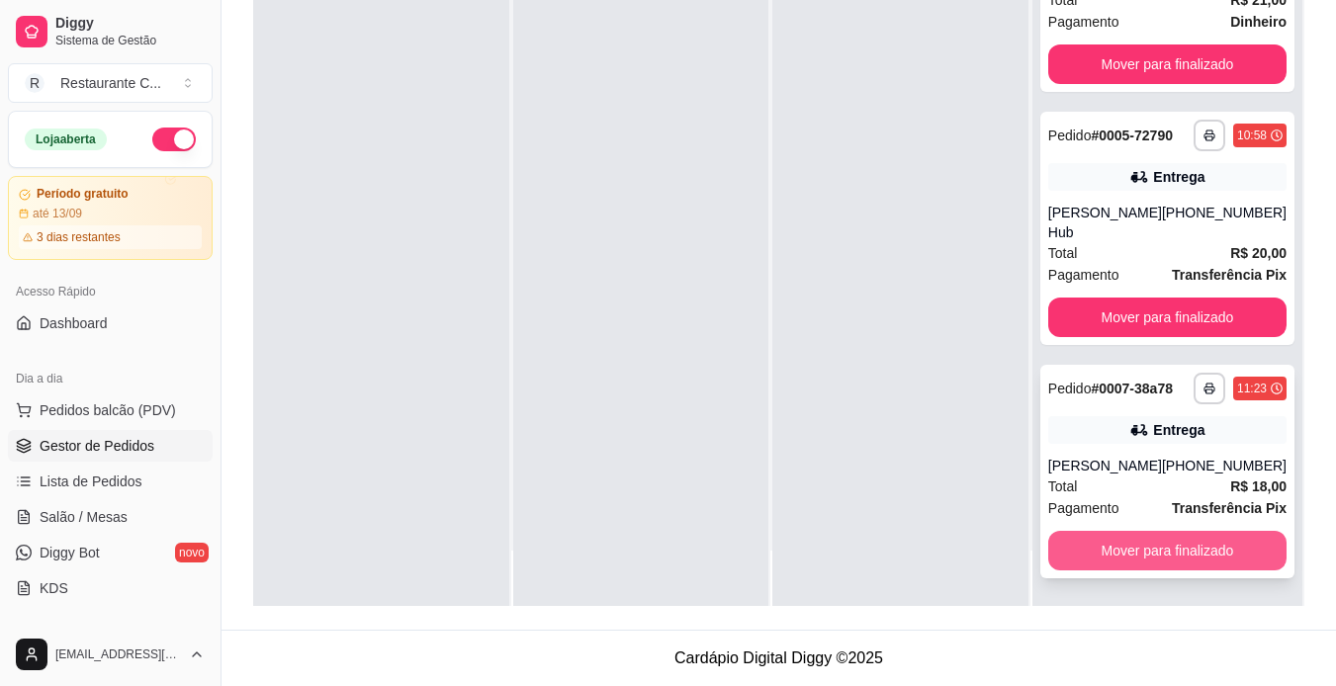
click at [1197, 559] on button "Mover para finalizado" at bounding box center [1167, 551] width 238 height 40
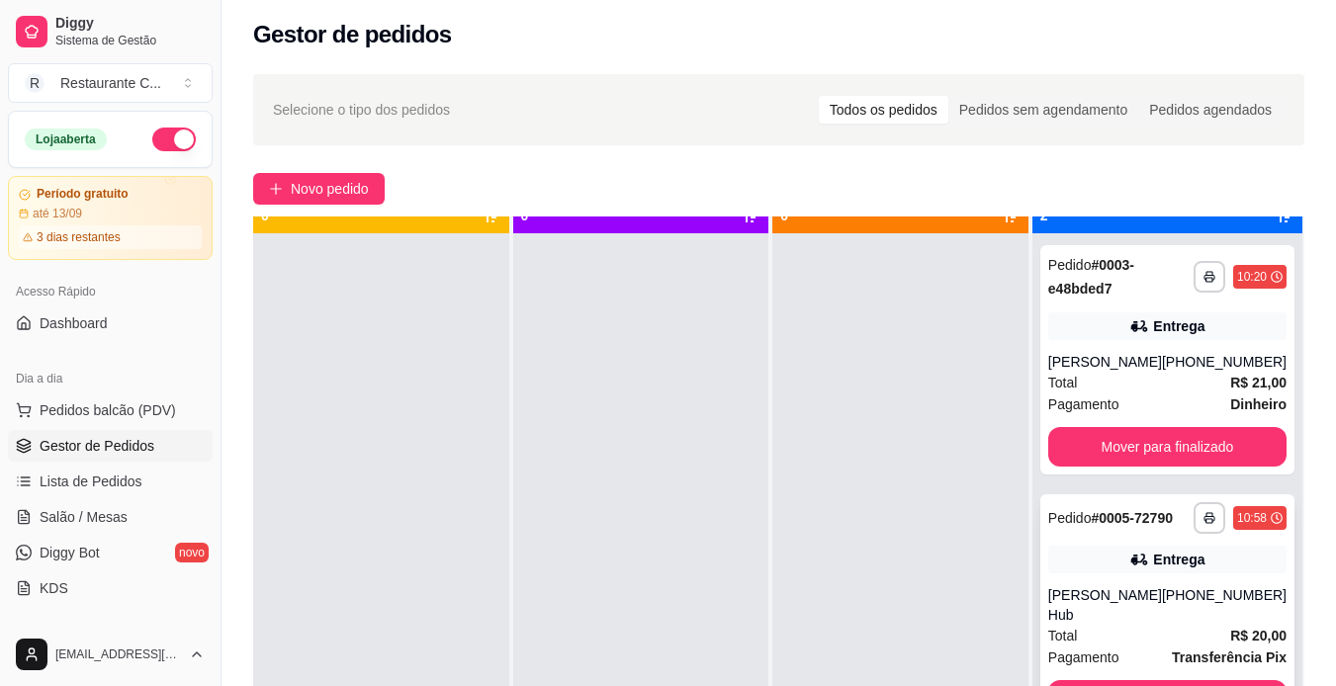
scroll to position [55, 0]
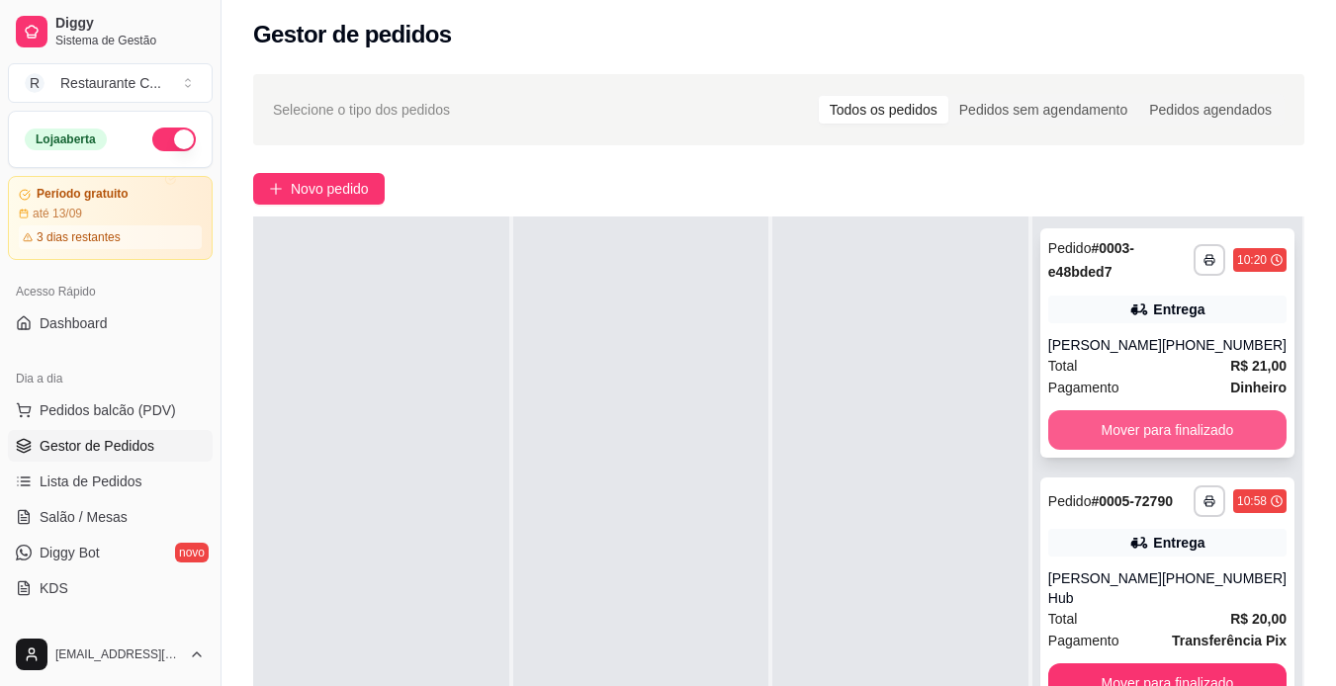
click at [1158, 440] on button "Mover para finalizado" at bounding box center [1167, 430] width 238 height 40
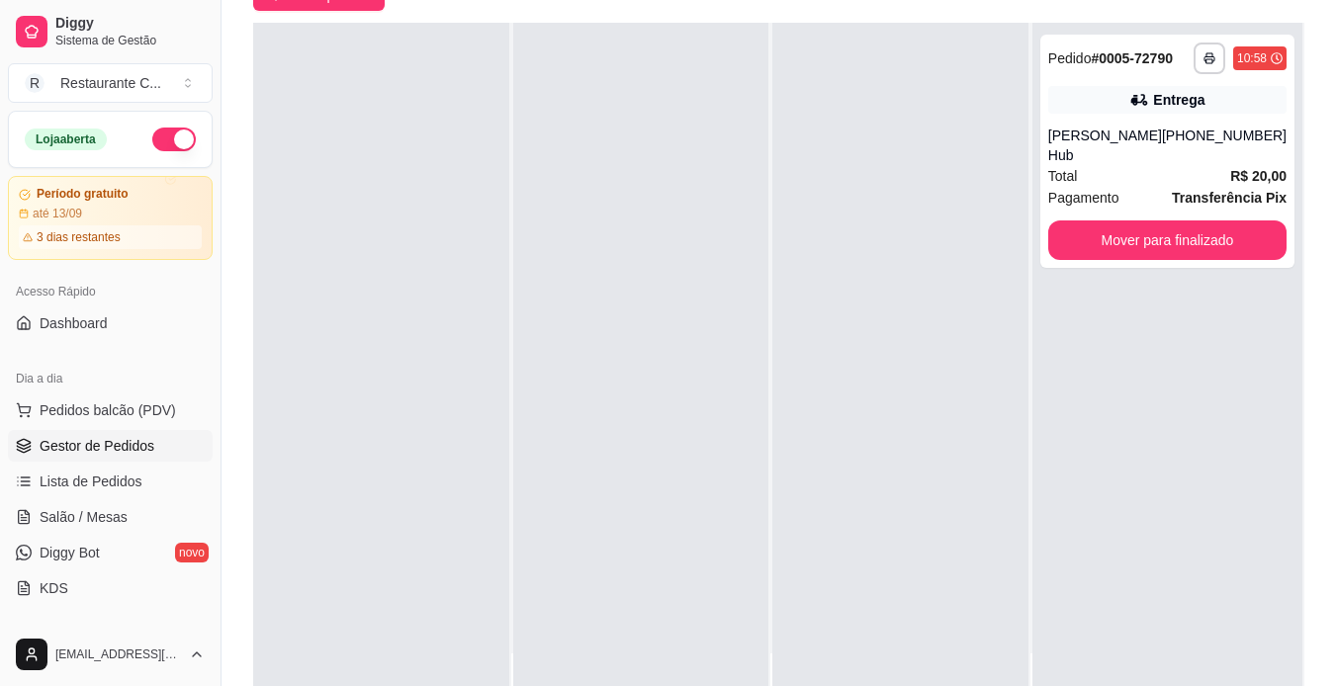
scroll to position [203, 0]
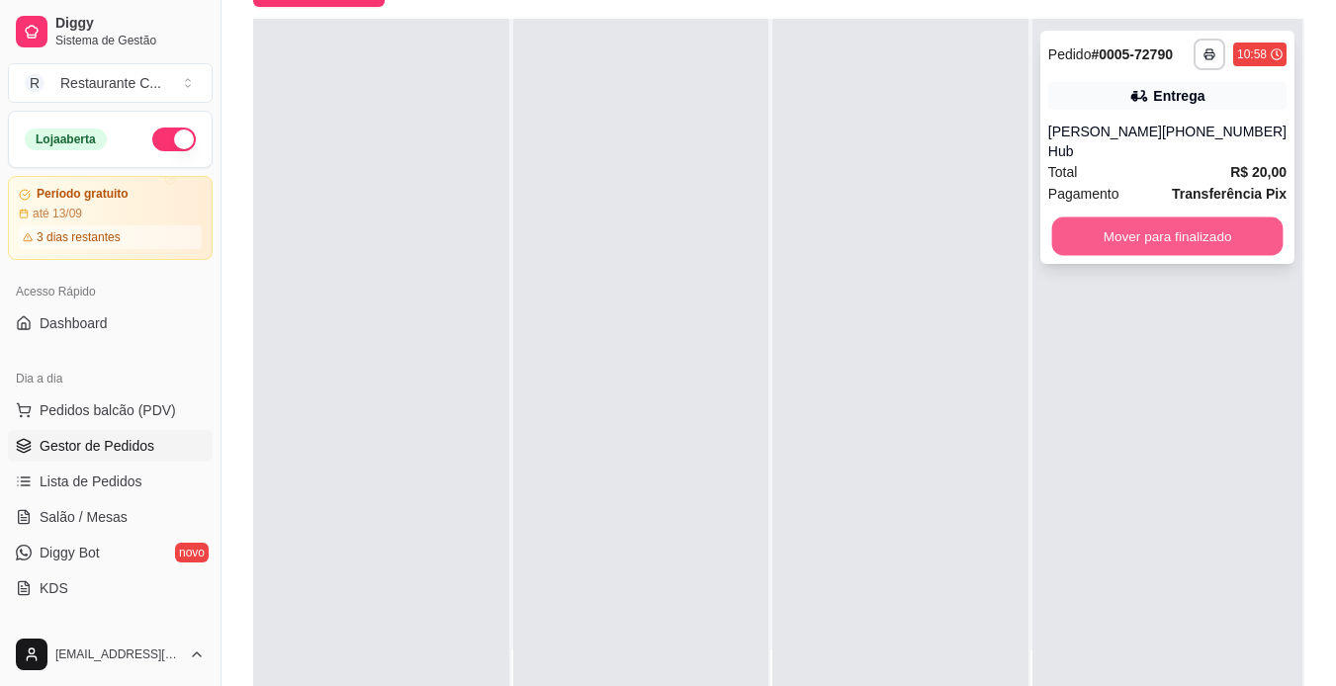
click at [1157, 218] on button "Mover para finalizado" at bounding box center [1166, 237] width 231 height 39
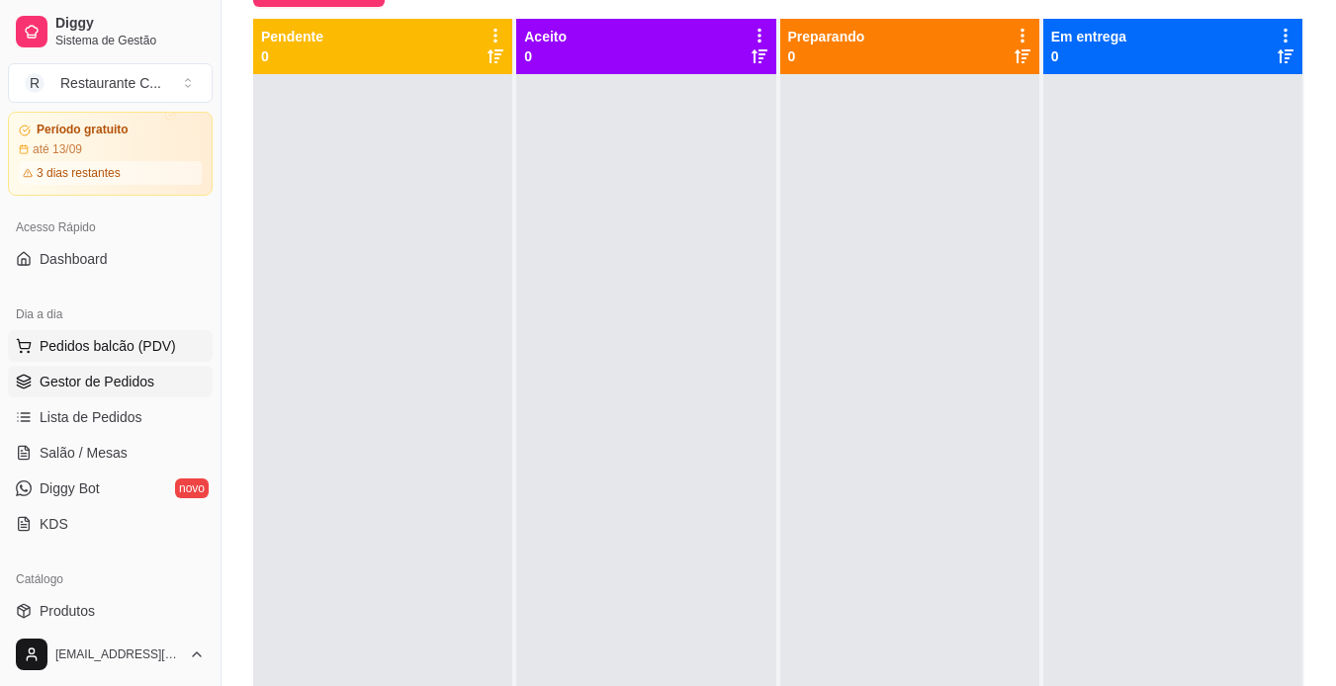
scroll to position [99, 0]
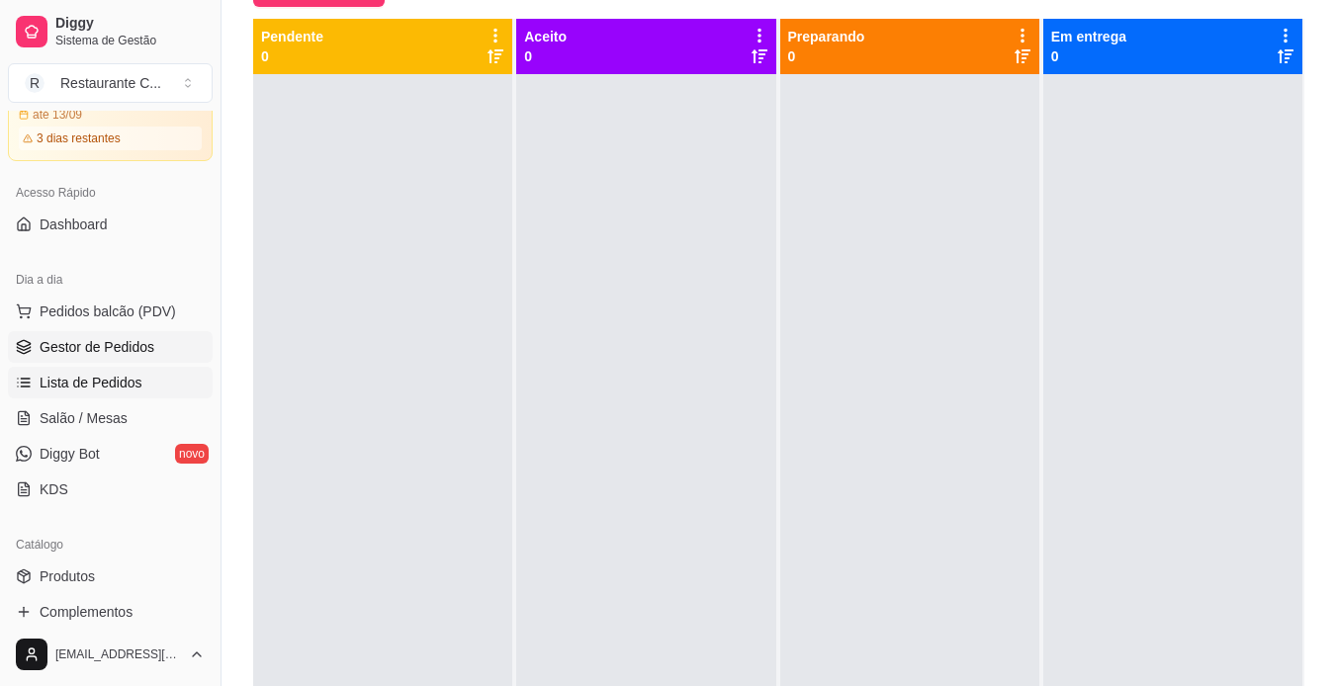
click at [106, 391] on span "Lista de Pedidos" at bounding box center [91, 383] width 103 height 20
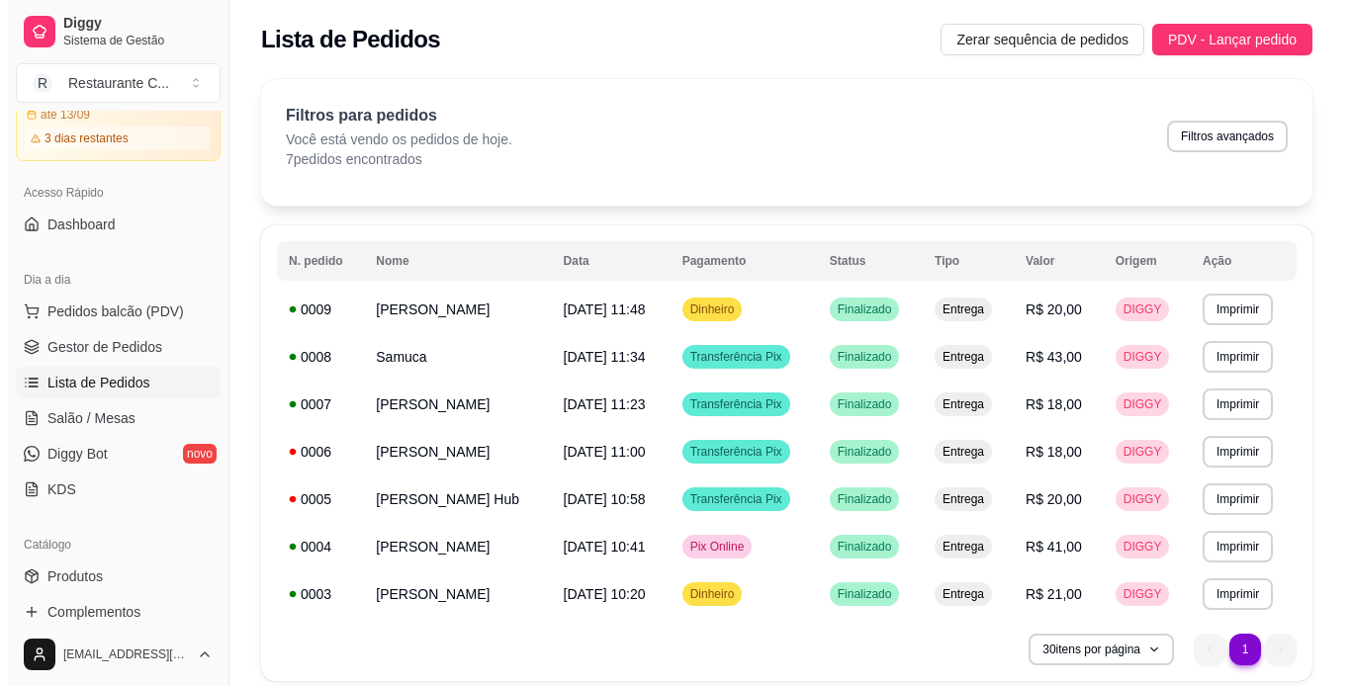
scroll to position [75, 0]
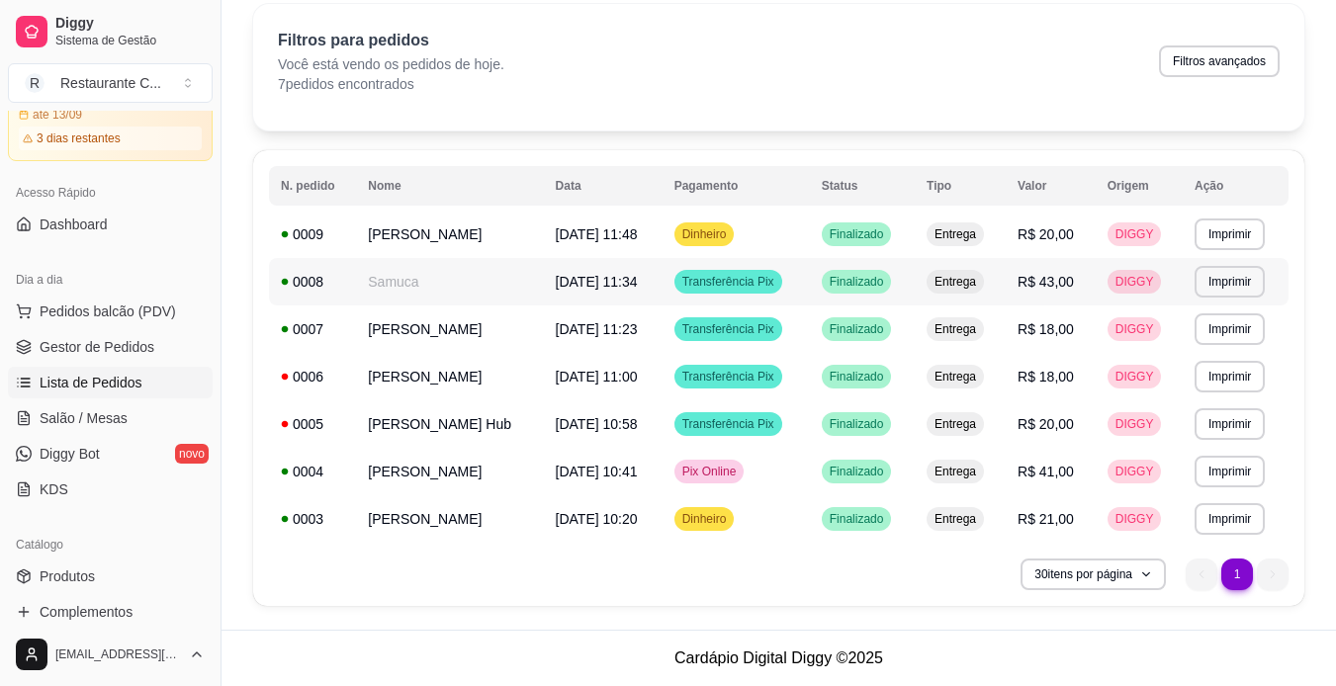
click at [740, 279] on span "Transferência Pix" at bounding box center [728, 282] width 100 height 16
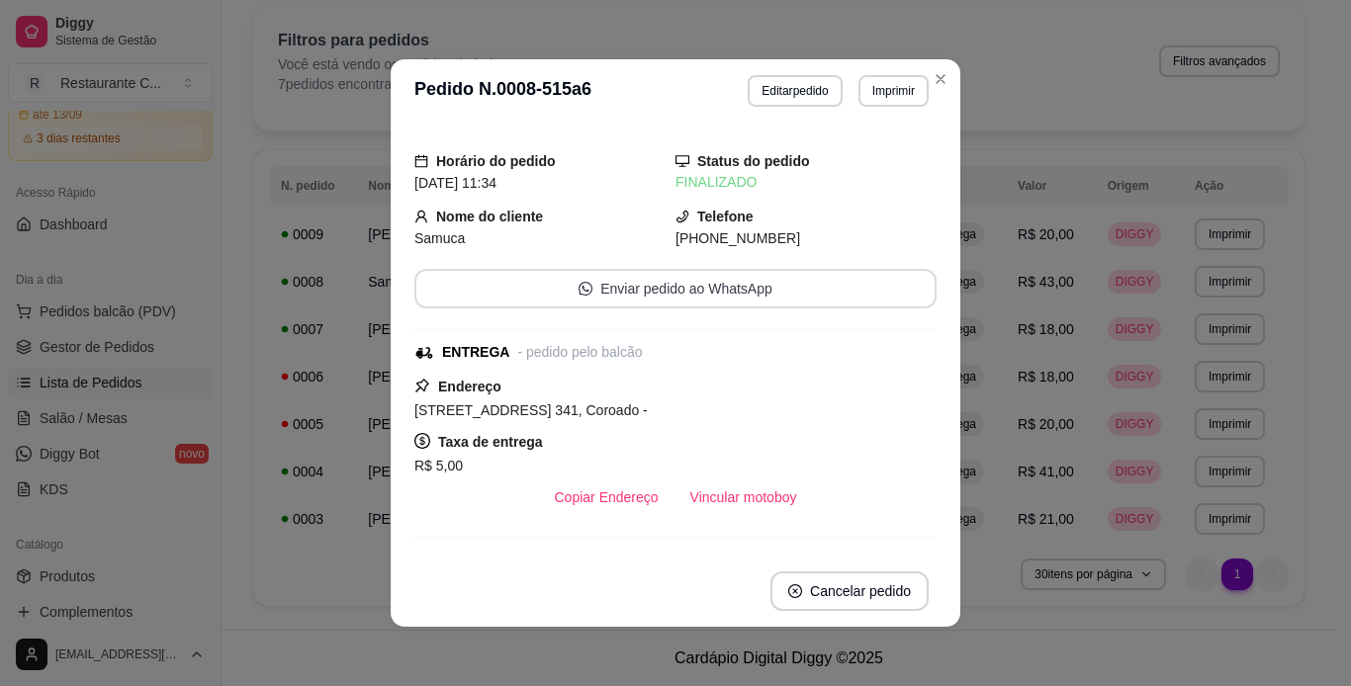
drag, startPoint x: 757, startPoint y: 276, endPoint x: 812, endPoint y: 224, distance: 74.8
click at [815, 225] on div "Telefone [PHONE_NUMBER]" at bounding box center [805, 228] width 261 height 44
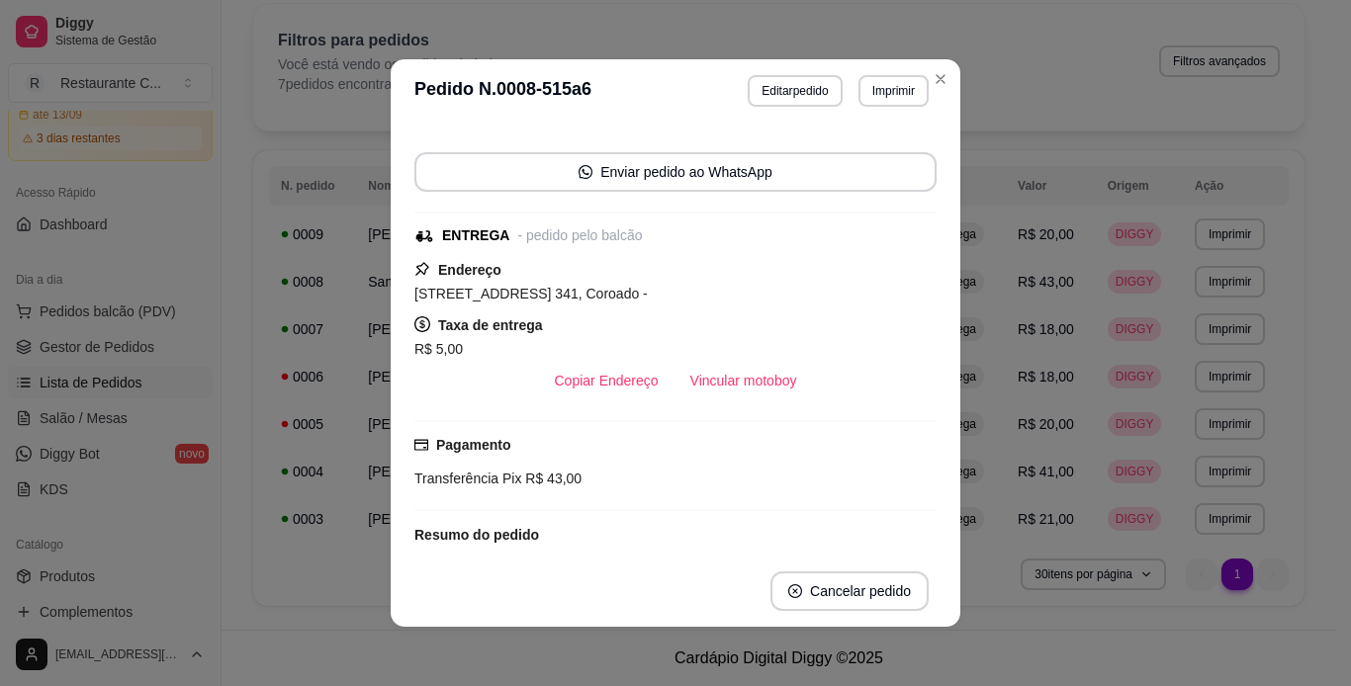
scroll to position [297, 0]
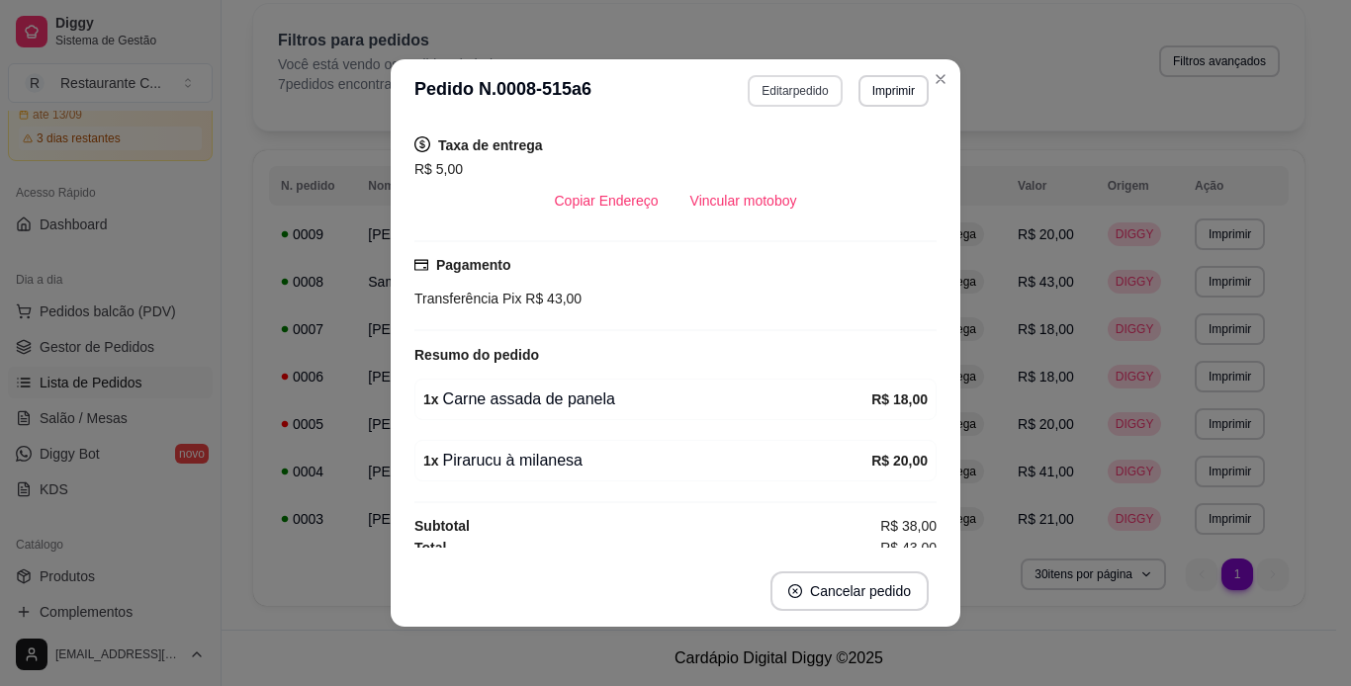
click at [785, 79] on button "Editar pedido" at bounding box center [795, 91] width 94 height 32
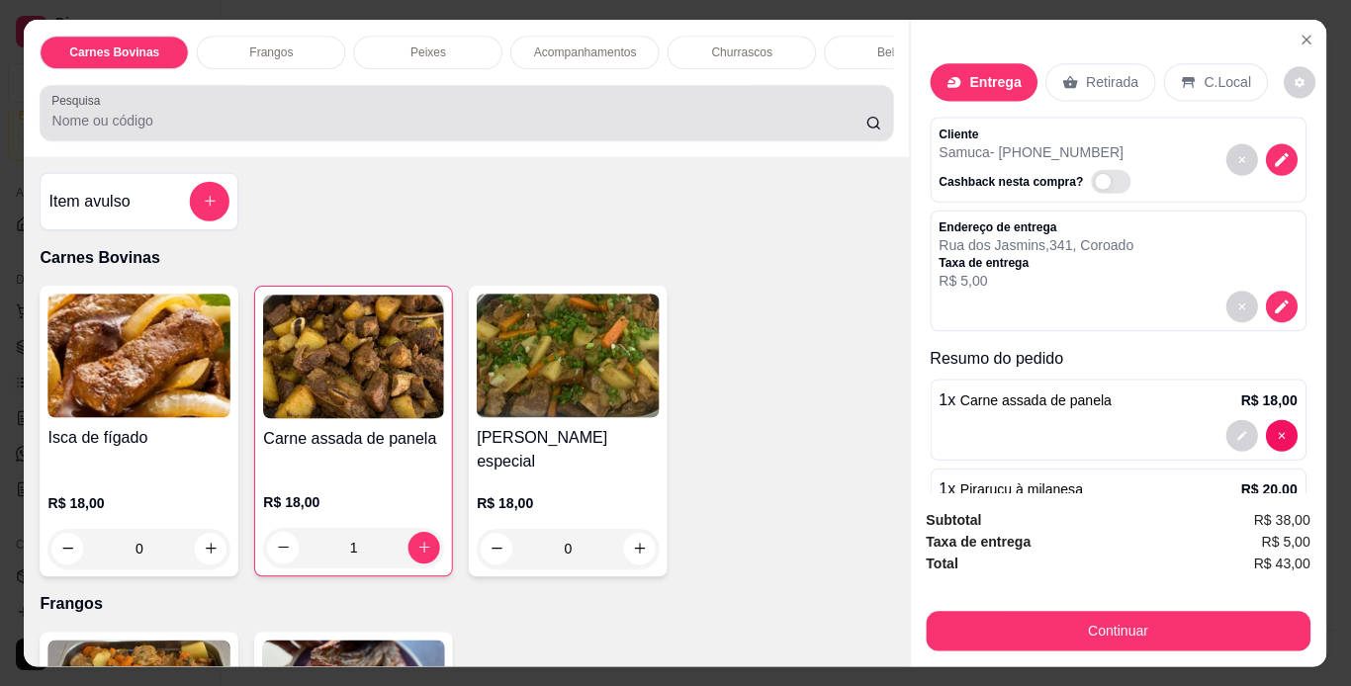
click at [784, 92] on div "Carnes Bovinas Frangos Peixes Acompanhamentos Churrascos Bebidas Pesquisa" at bounding box center [467, 88] width 885 height 137
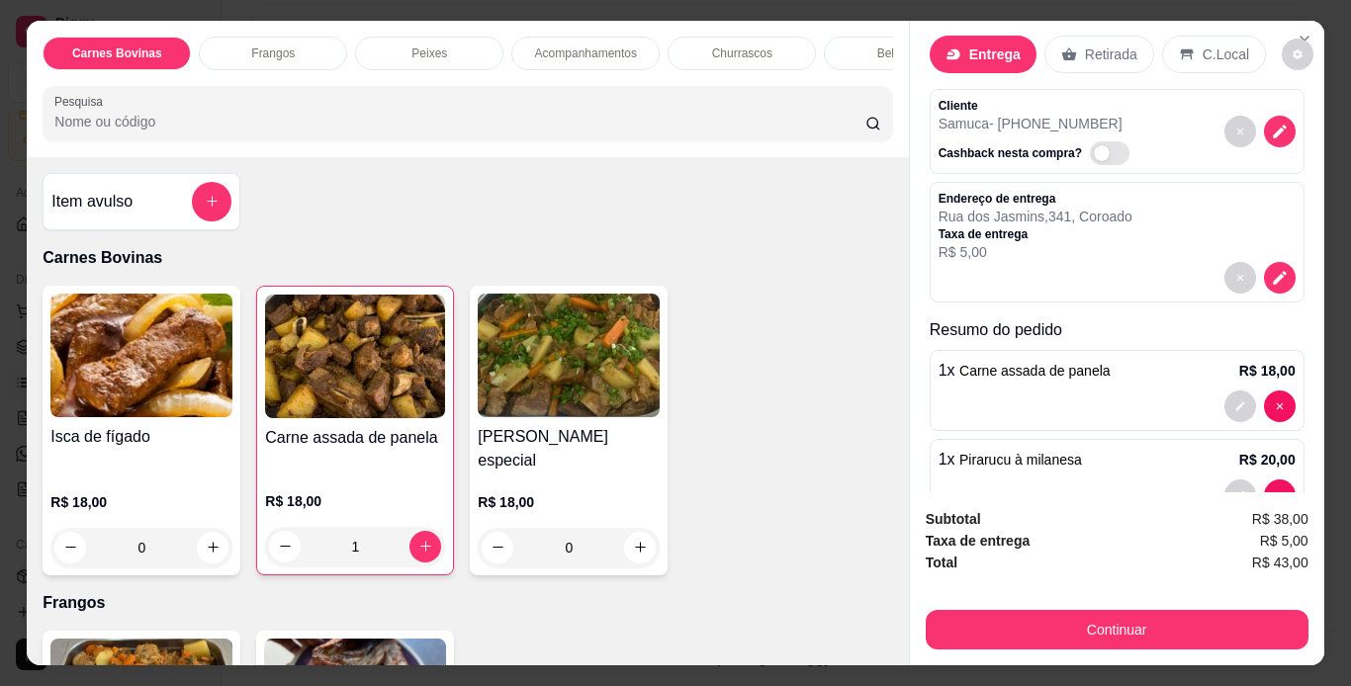
scroll to position [0, 0]
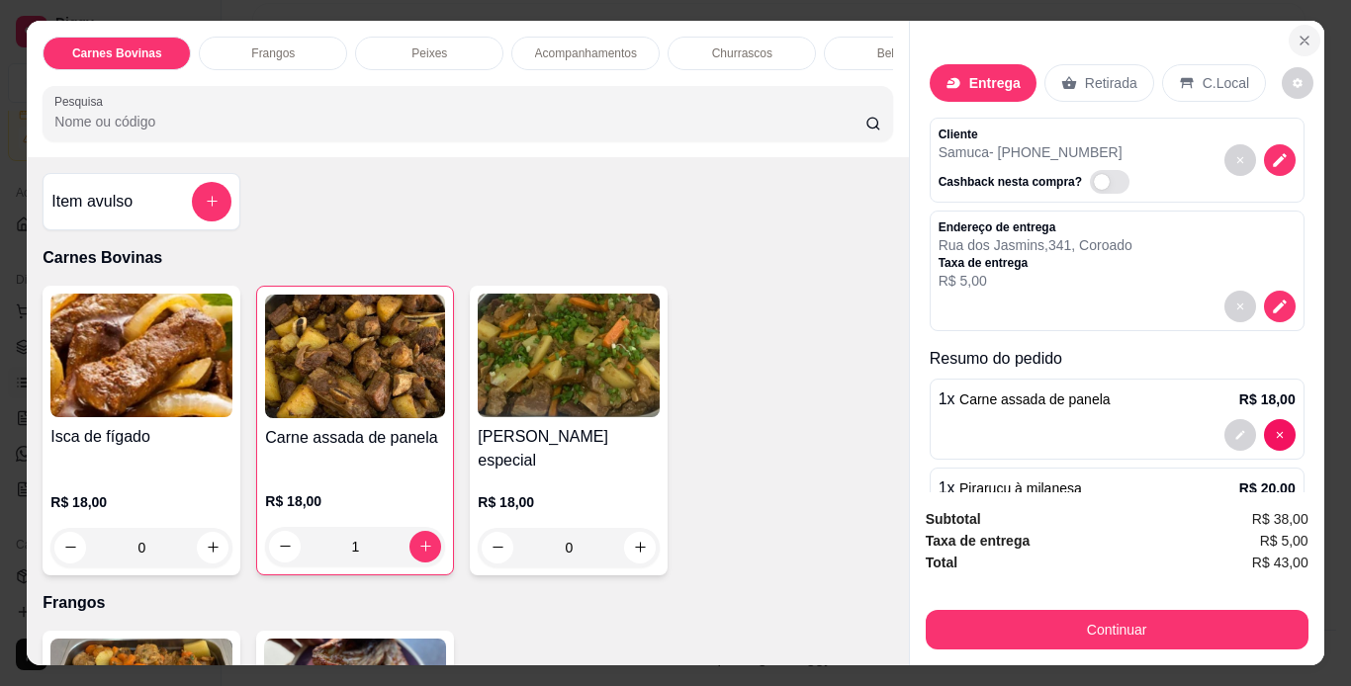
click at [1296, 35] on icon "Close" at bounding box center [1304, 41] width 16 height 16
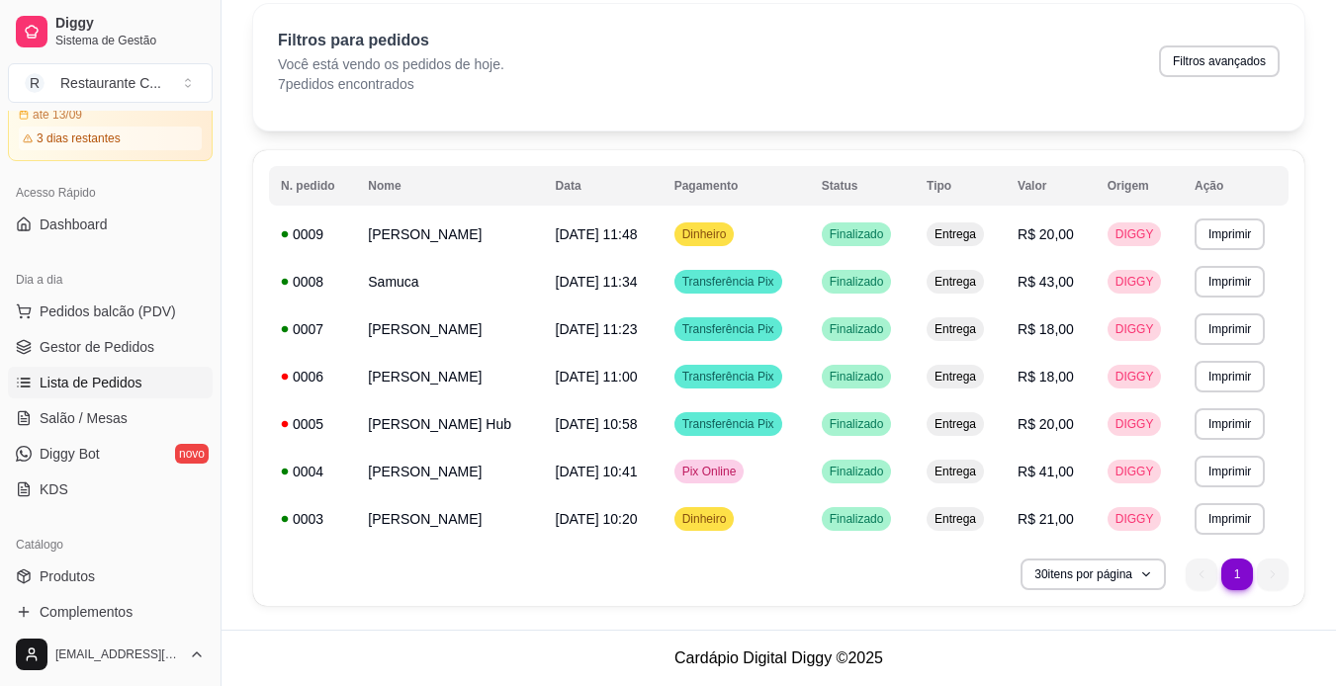
click at [1336, 611] on html "Diggy Sistema de Gestão R Restaurante C ... Loja aberta Período gratuito até 13…" at bounding box center [668, 268] width 1336 height 686
click at [1070, 576] on button "30 itens por página" at bounding box center [1093, 575] width 145 height 32
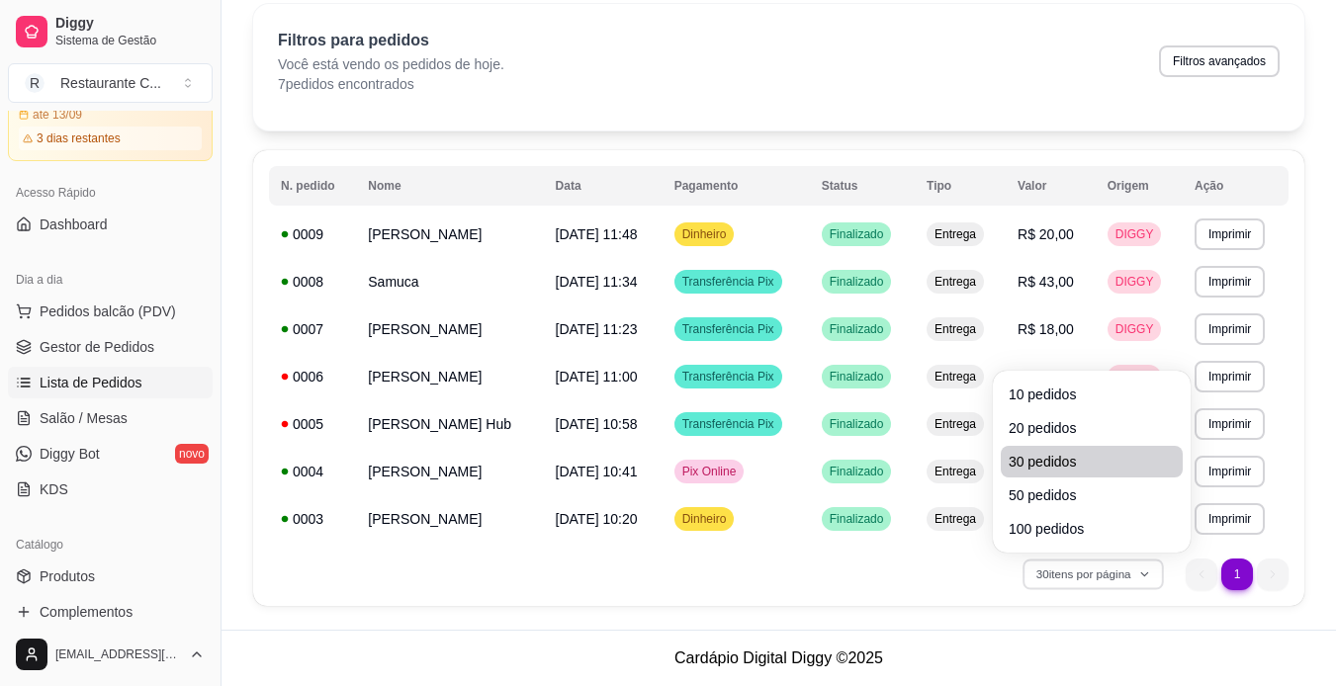
click at [1048, 457] on span "30 pedidos" at bounding box center [1092, 462] width 166 height 20
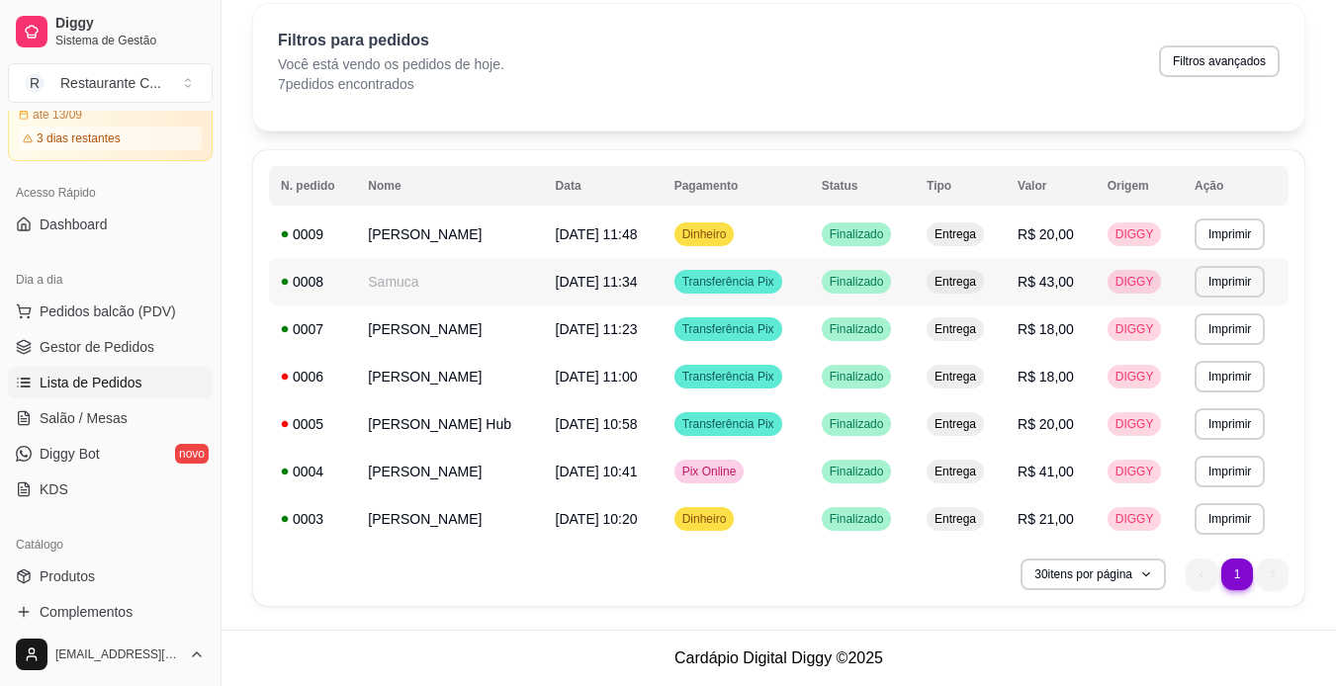
click at [763, 290] on div "Transferência Pix" at bounding box center [728, 282] width 108 height 24
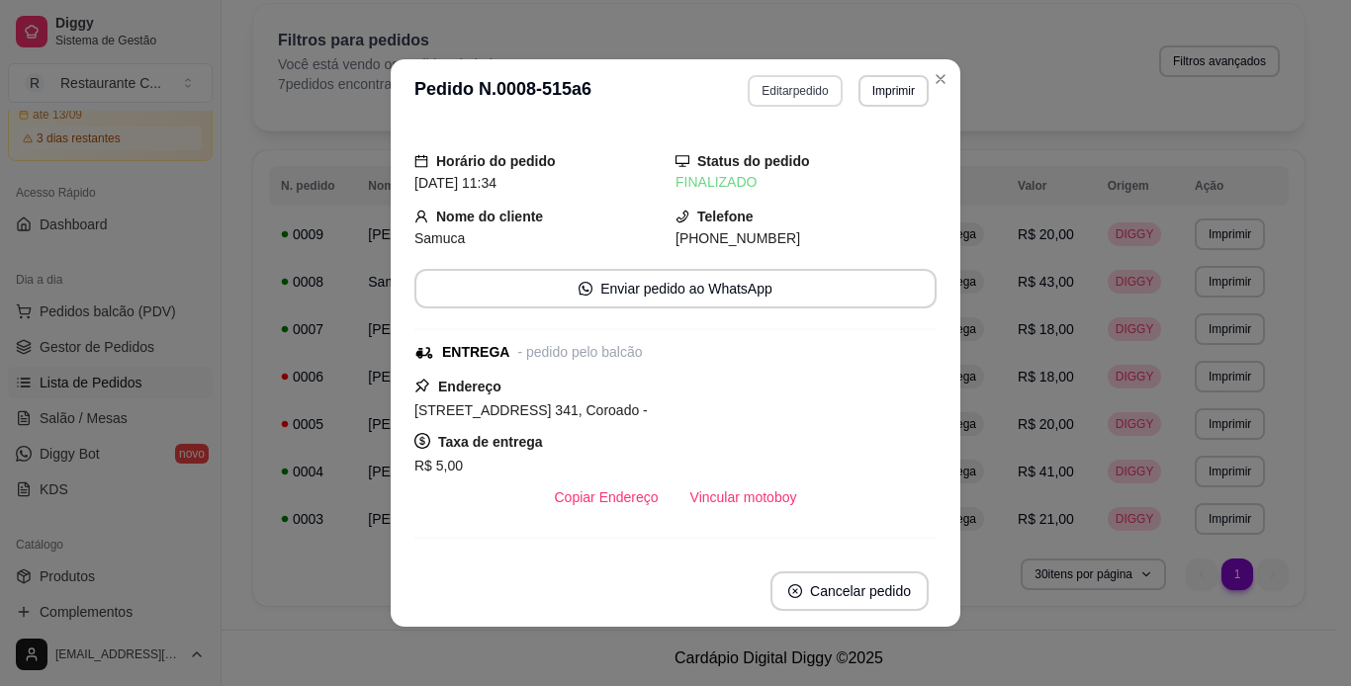
click at [757, 80] on button "Editar pedido" at bounding box center [795, 91] width 94 height 32
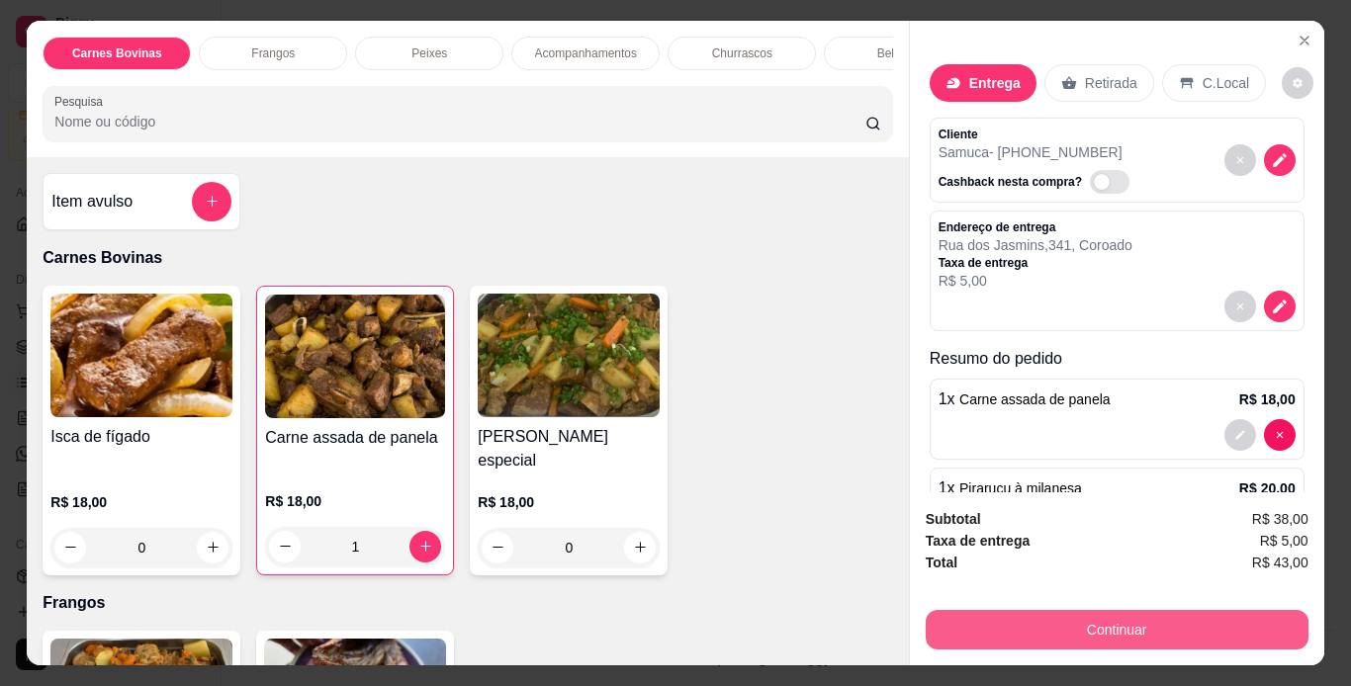
click at [1111, 611] on button "Continuar" at bounding box center [1117, 630] width 383 height 40
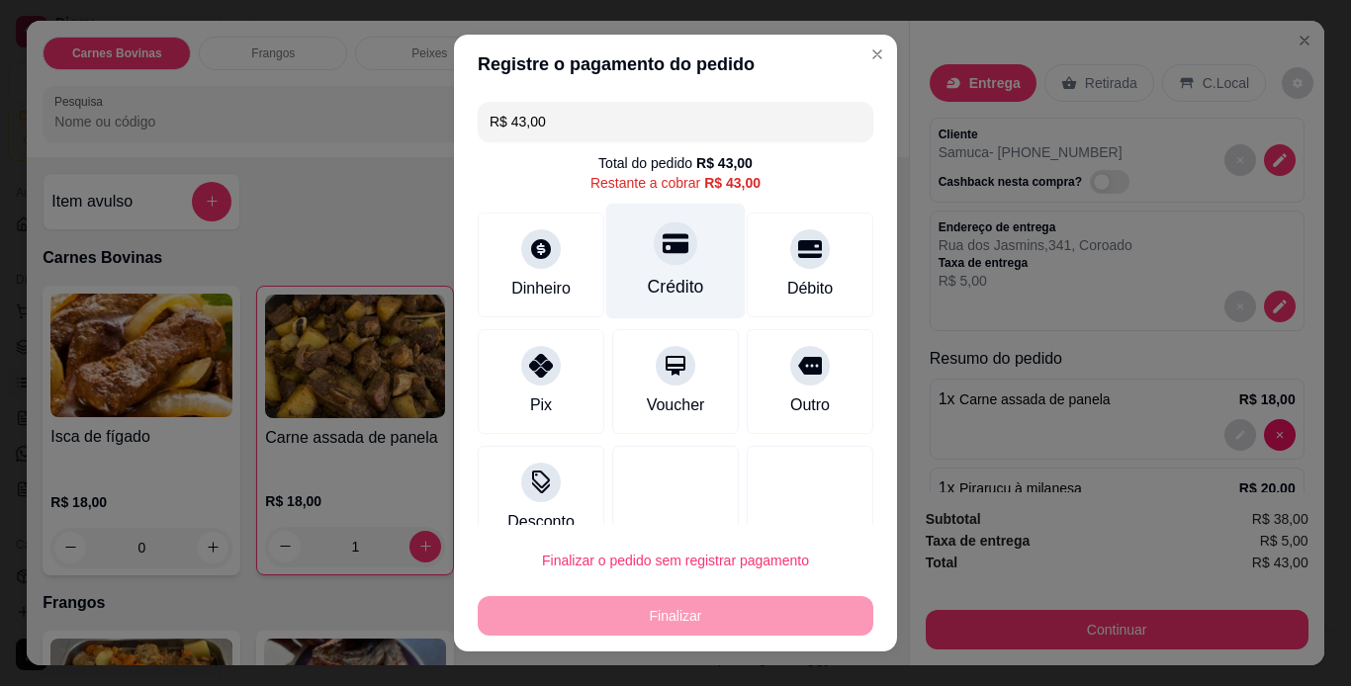
click at [663, 249] on icon at bounding box center [676, 243] width 26 height 20
type input "R$ 0,00"
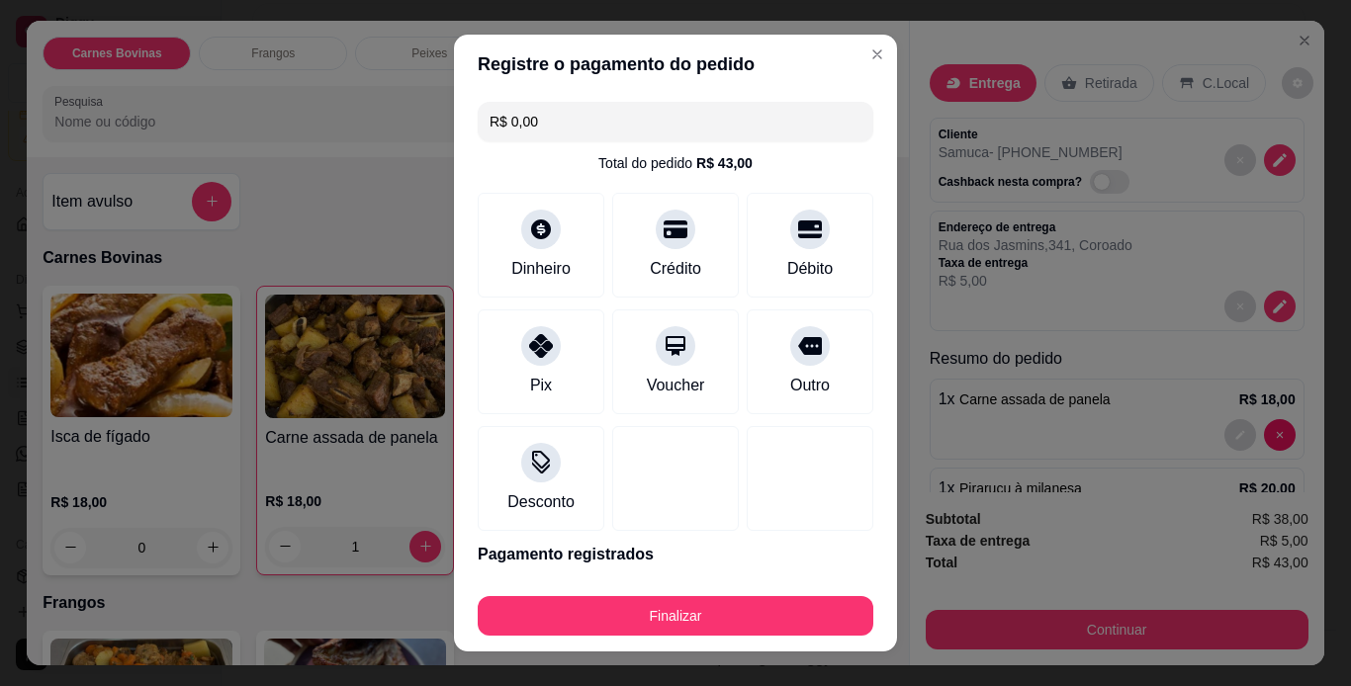
click at [721, 593] on div "Finalizar" at bounding box center [676, 611] width 396 height 47
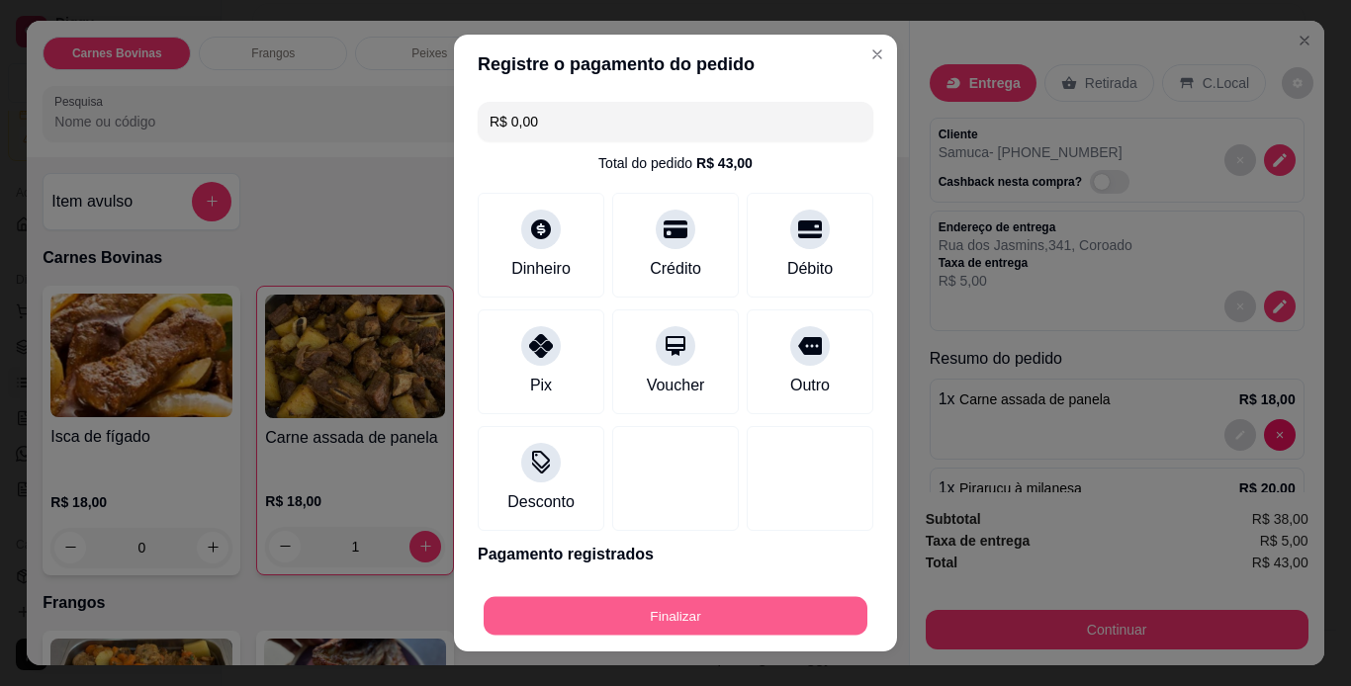
click at [732, 617] on button "Finalizar" at bounding box center [676, 616] width 384 height 39
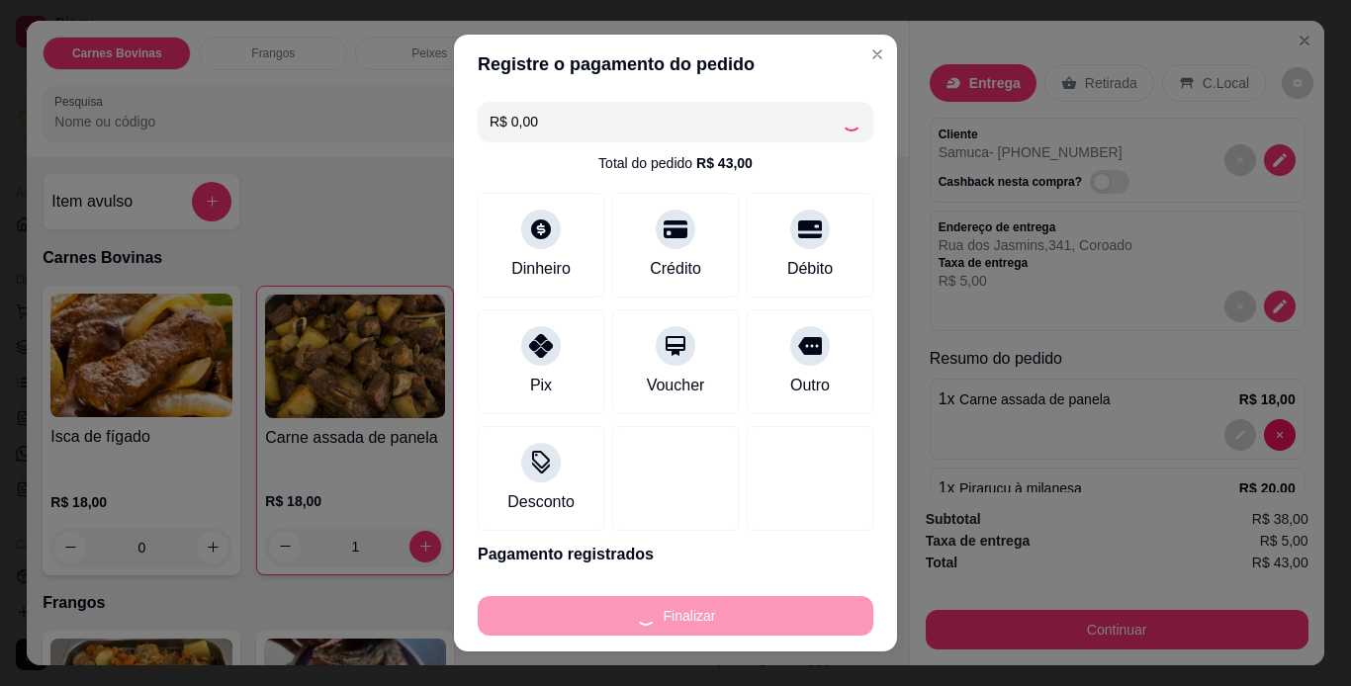
type input "0"
type input "-R$ 43,00"
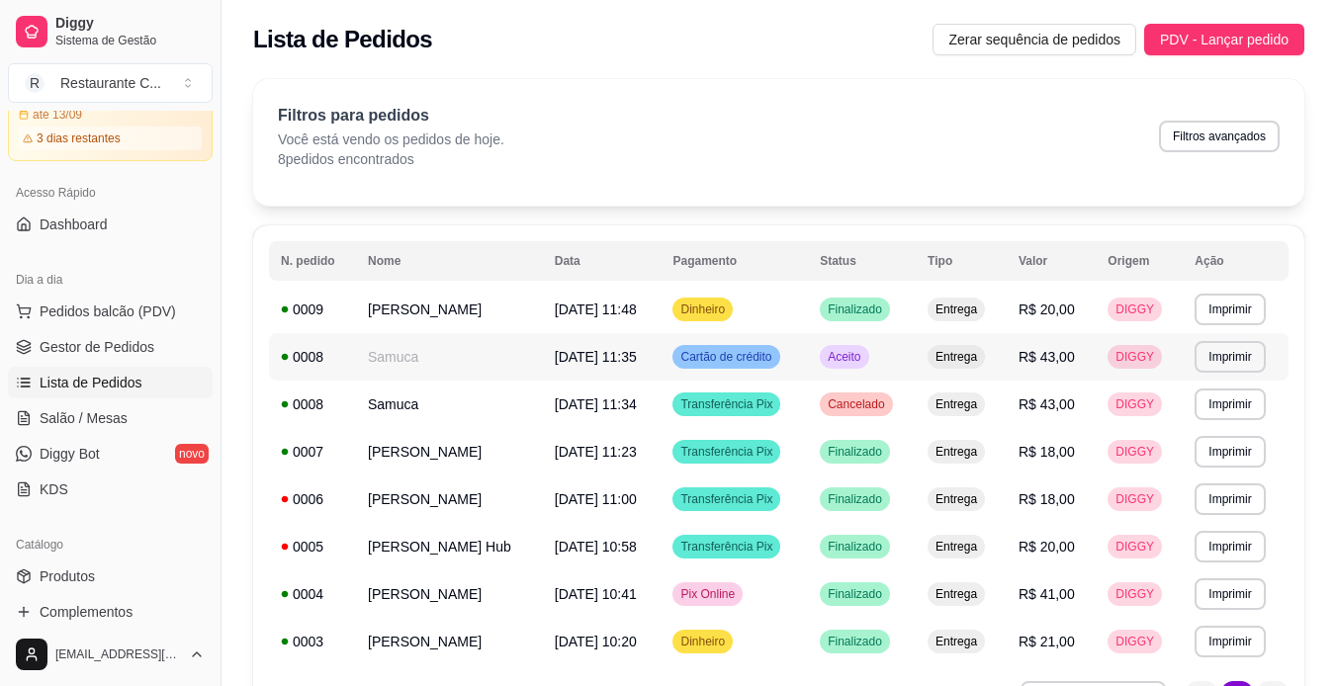
click at [845, 371] on td "Aceito" at bounding box center [862, 356] width 108 height 47
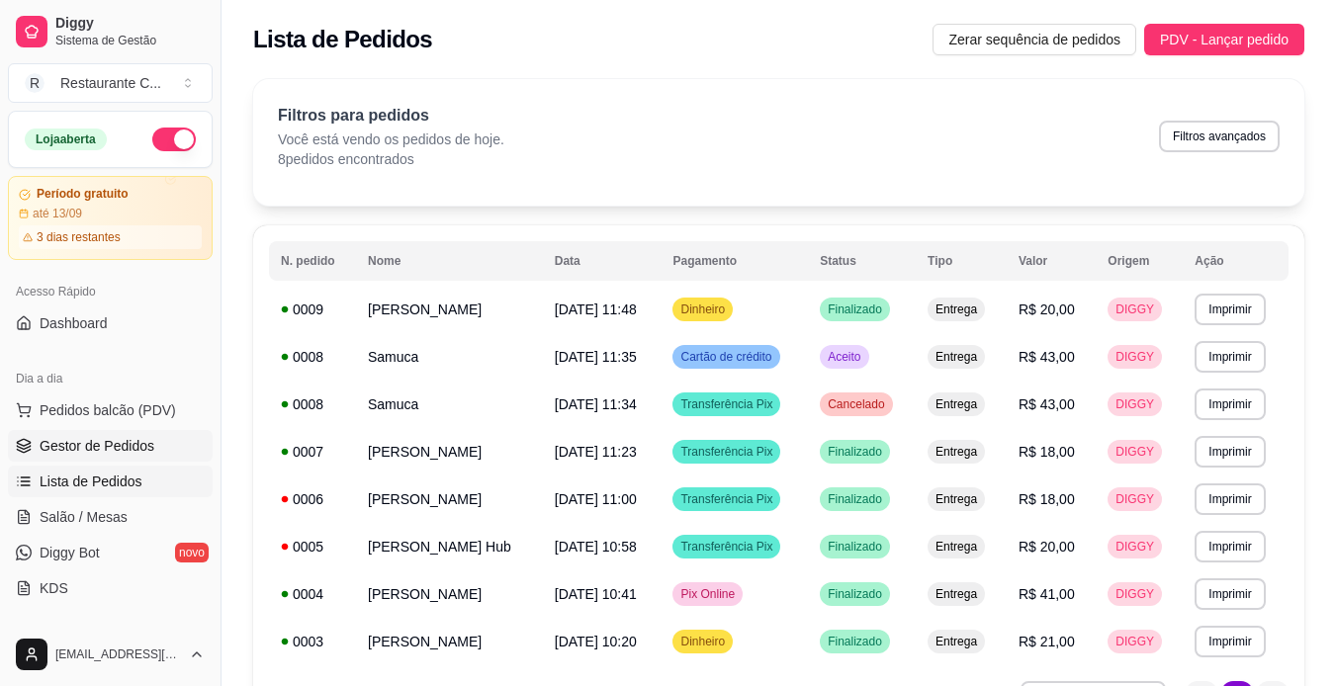
click at [120, 434] on link "Gestor de Pedidos" at bounding box center [110, 446] width 205 height 32
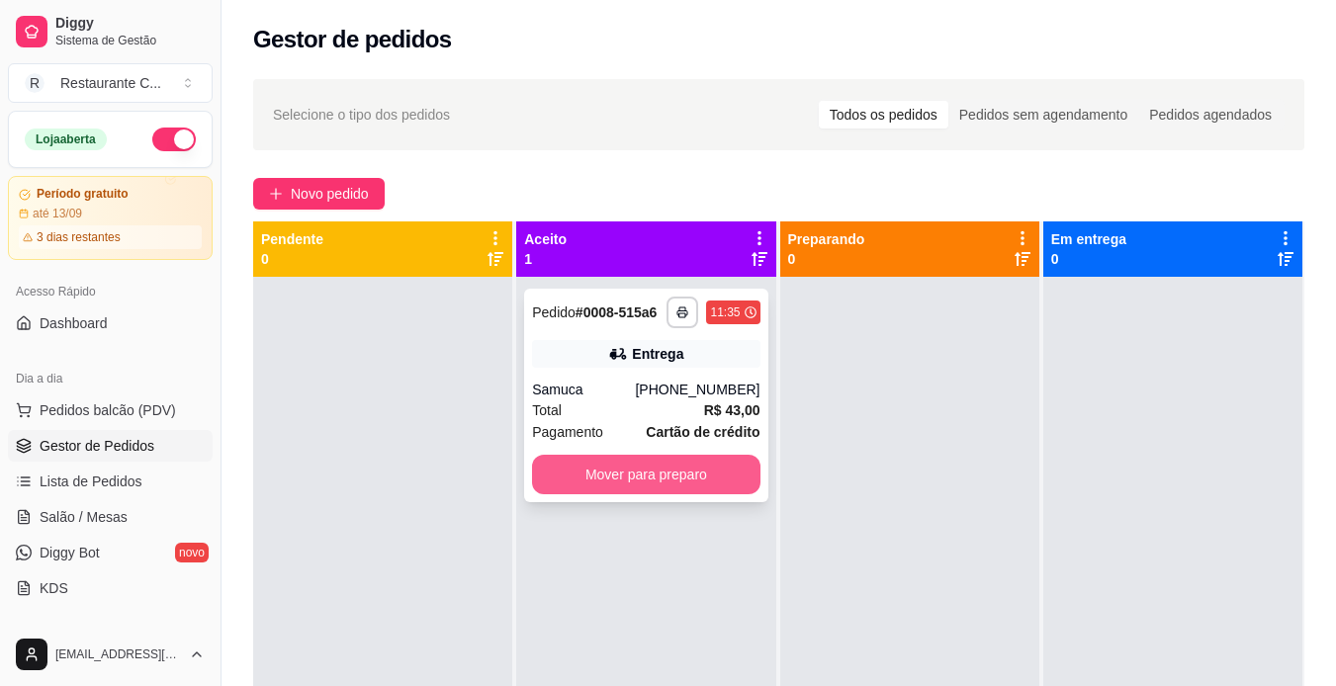
click at [677, 476] on button "Mover para preparo" at bounding box center [645, 475] width 227 height 40
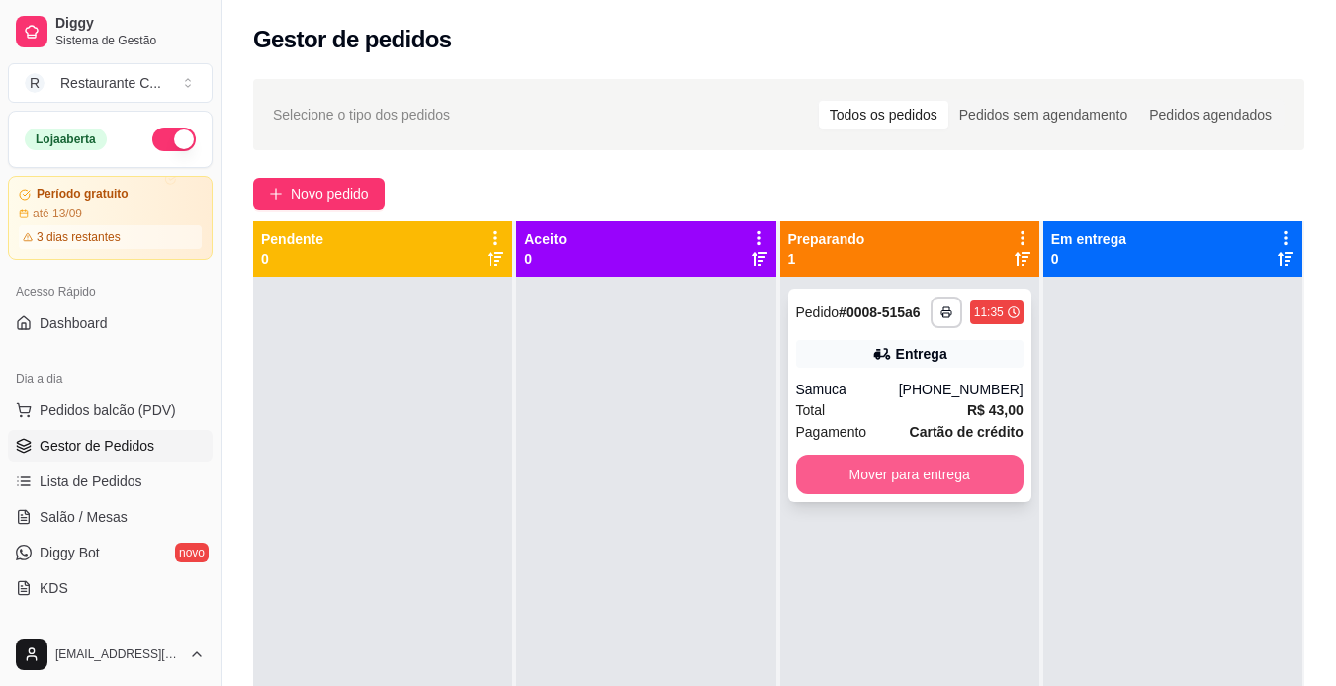
click at [950, 482] on button "Mover para entrega" at bounding box center [909, 475] width 227 height 40
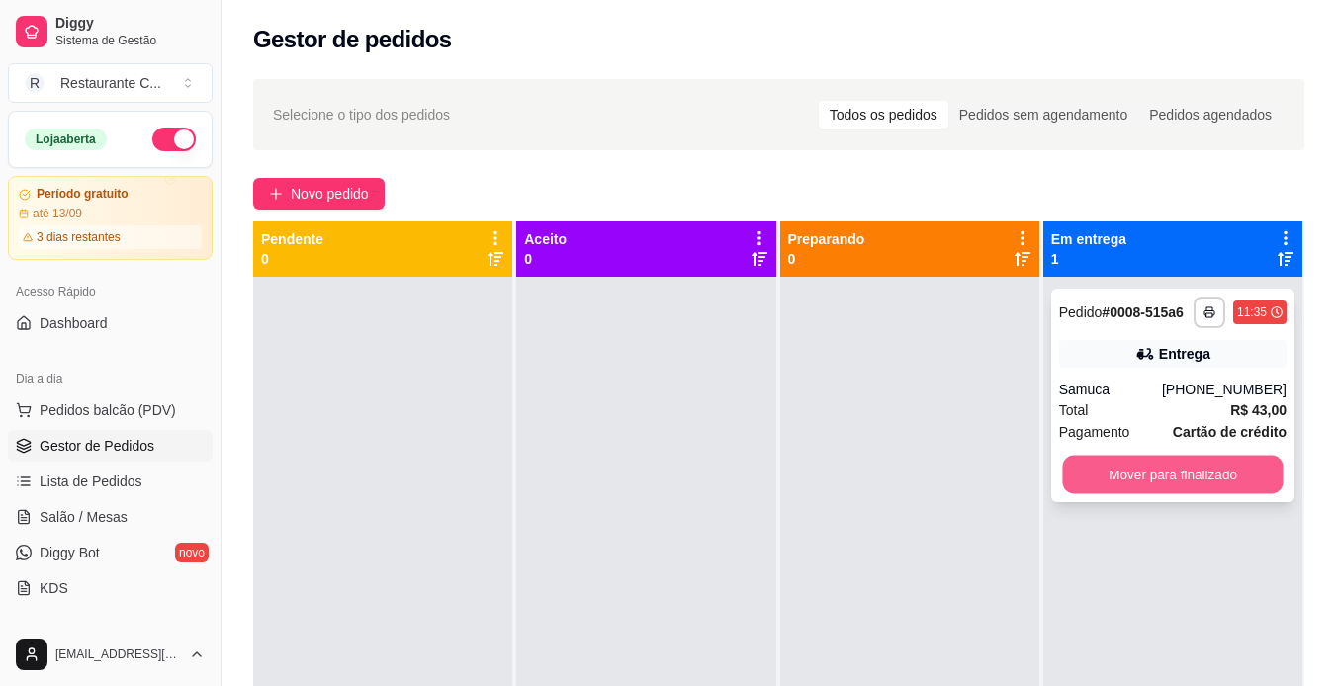
click at [1191, 483] on button "Mover para finalizado" at bounding box center [1172, 475] width 221 height 39
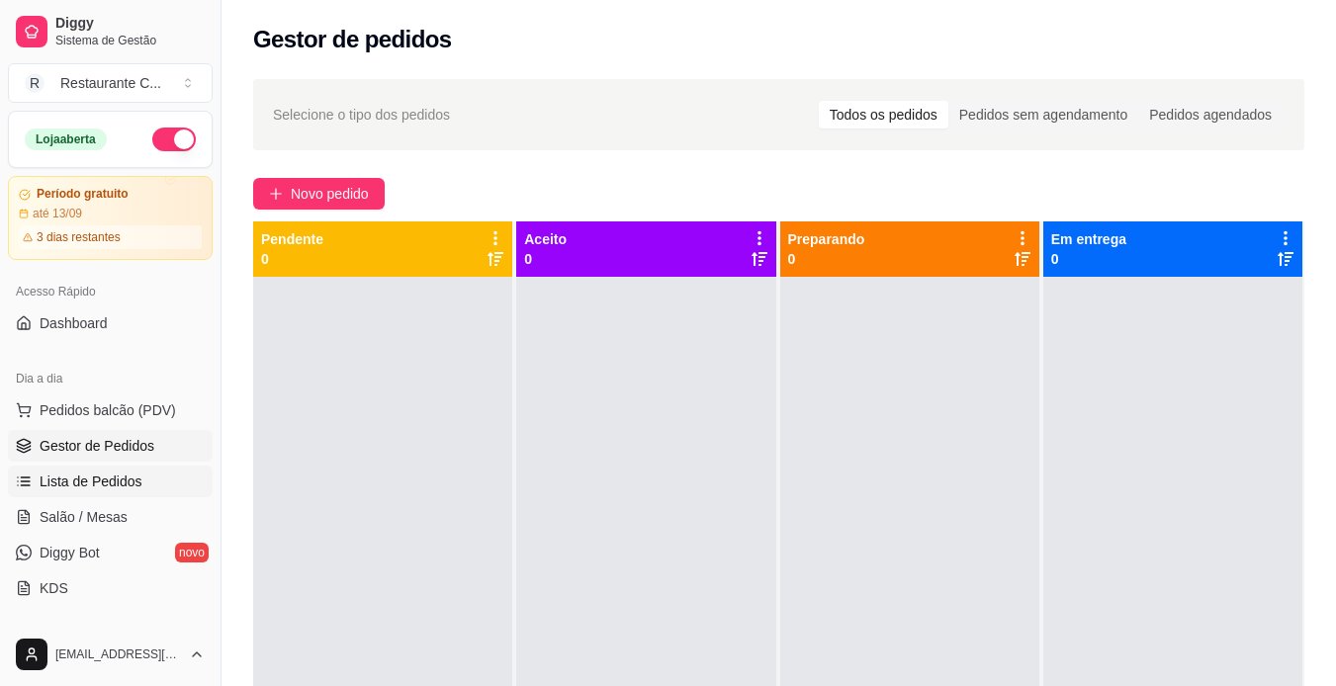
click at [134, 485] on span "Lista de Pedidos" at bounding box center [91, 482] width 103 height 20
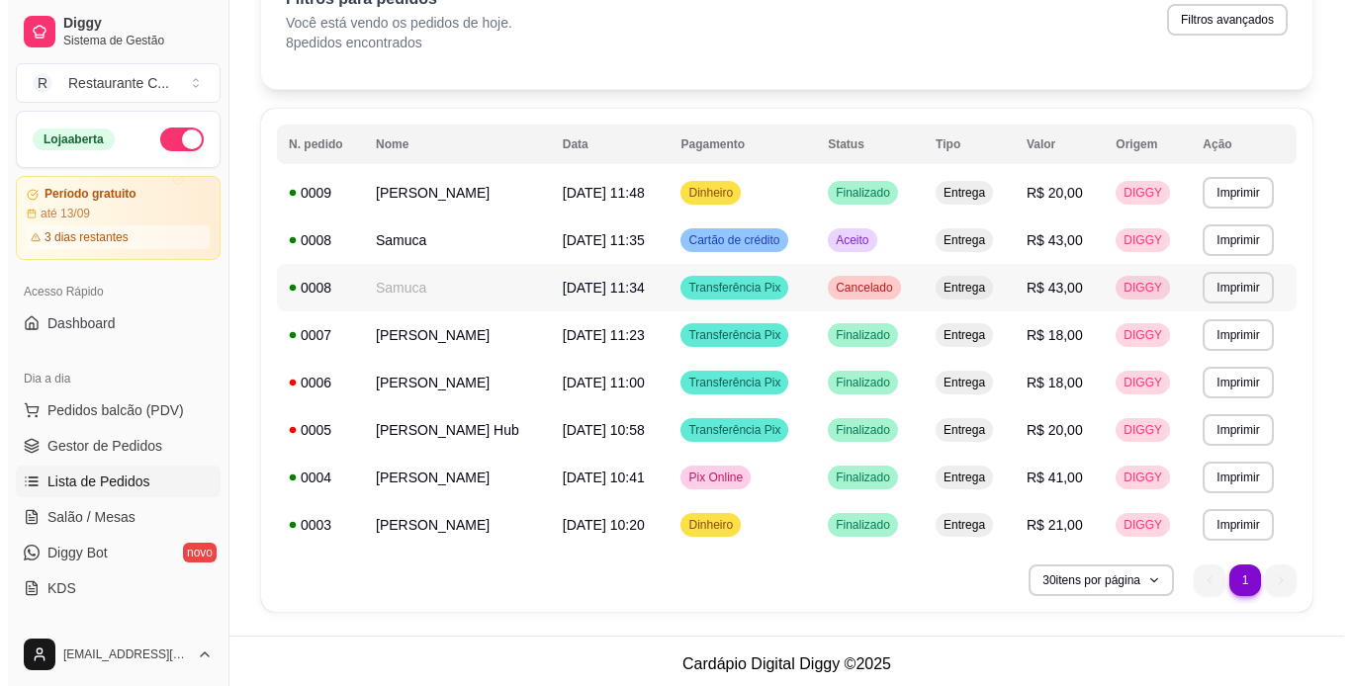
scroll to position [123, 0]
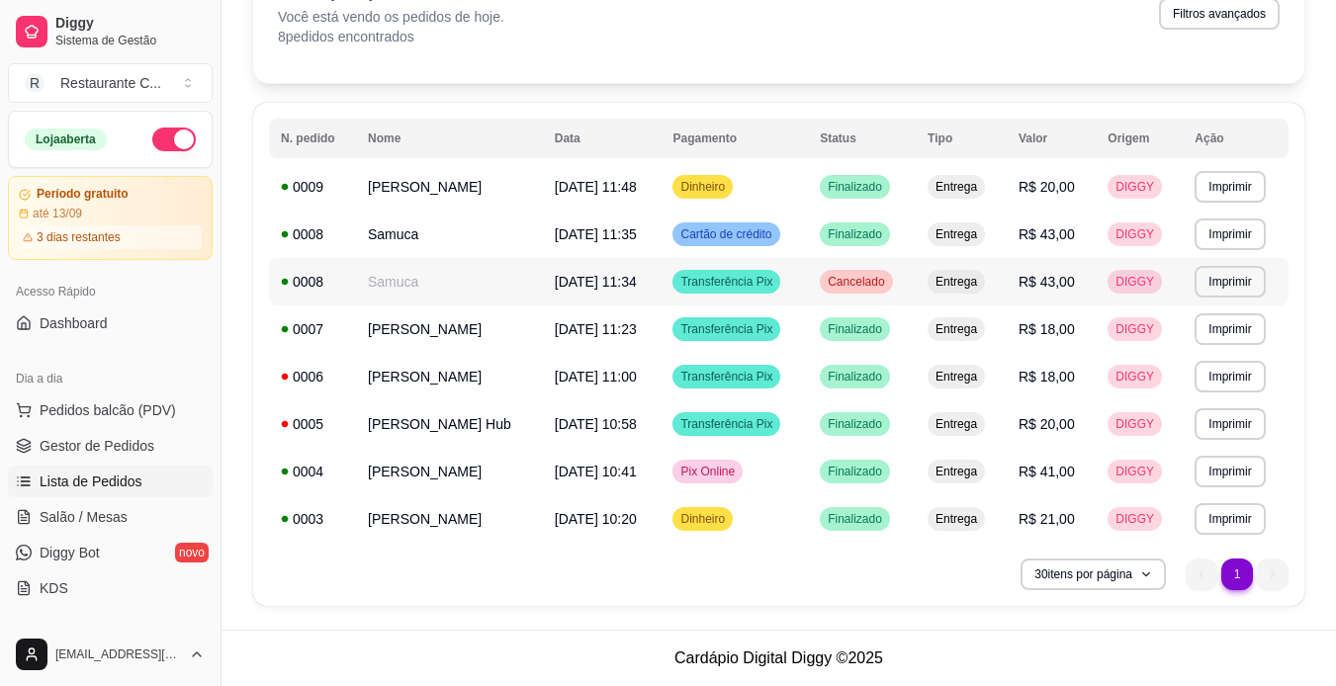
click at [456, 275] on td "Samuca" at bounding box center [449, 281] width 187 height 47
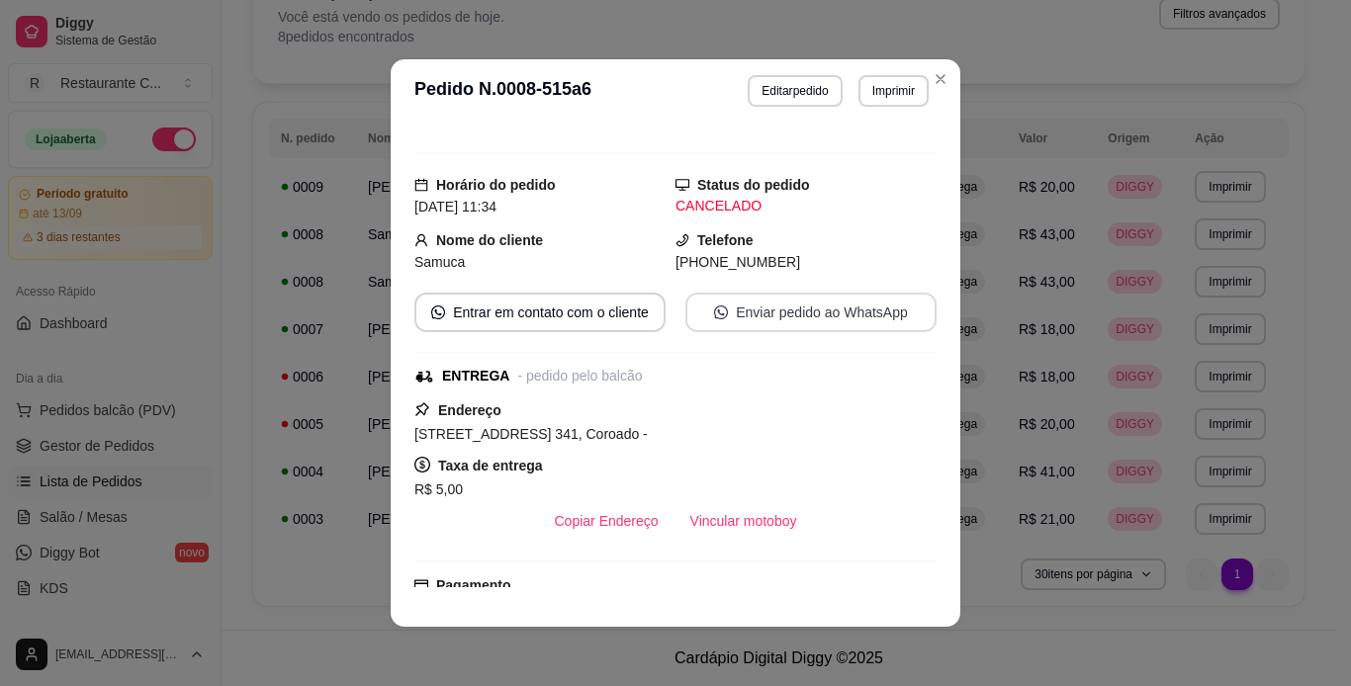
scroll to position [0, 0]
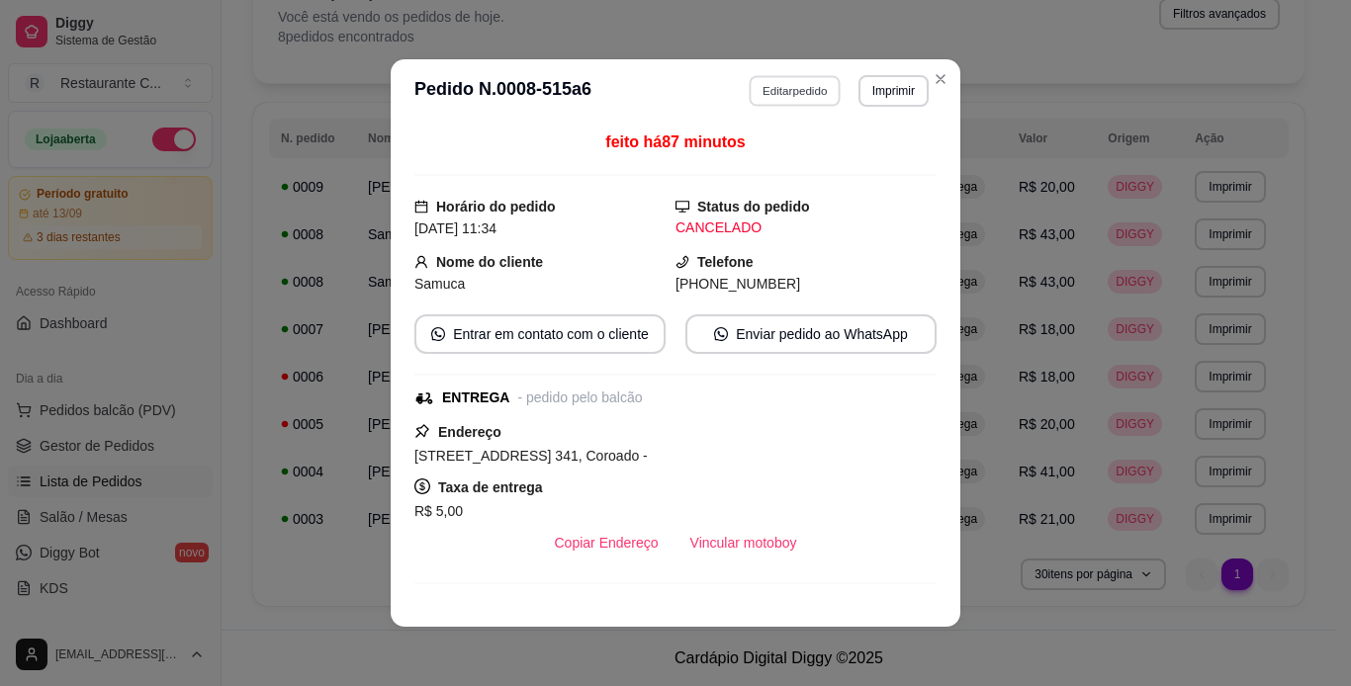
click at [769, 85] on button "Editar pedido" at bounding box center [796, 90] width 92 height 31
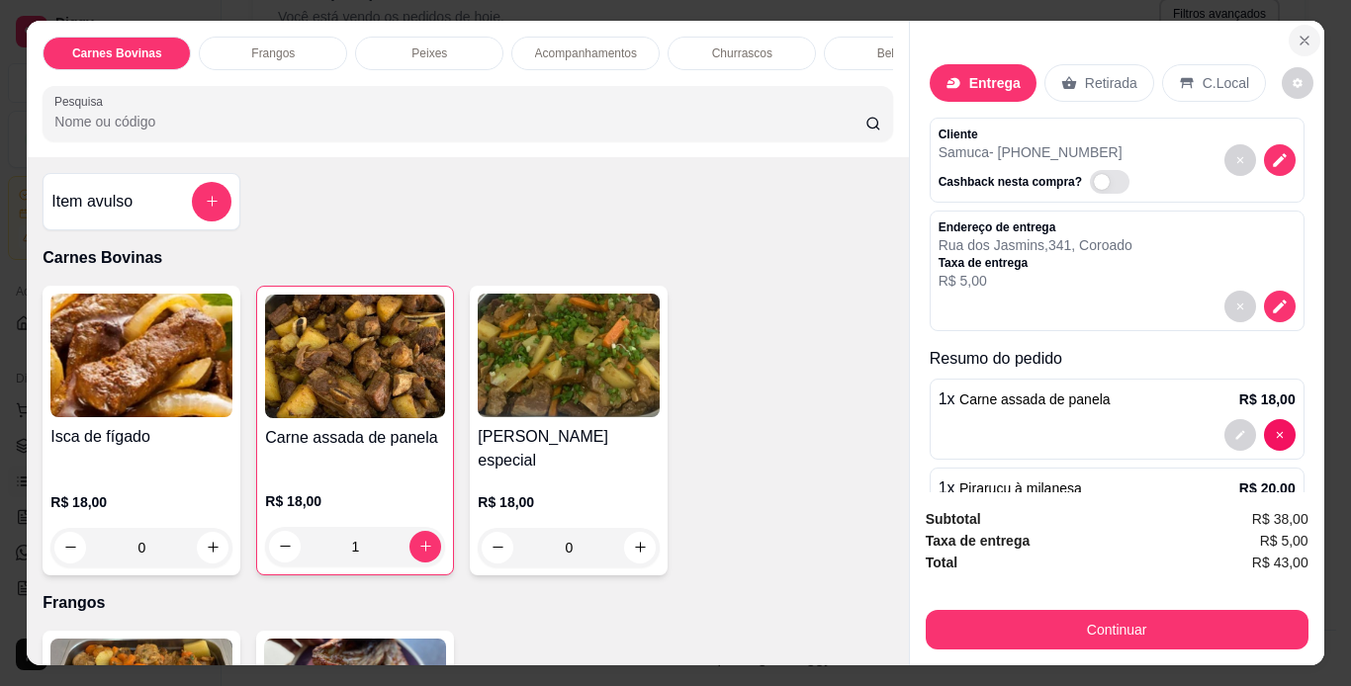
click at [1296, 33] on icon "Close" at bounding box center [1304, 41] width 16 height 16
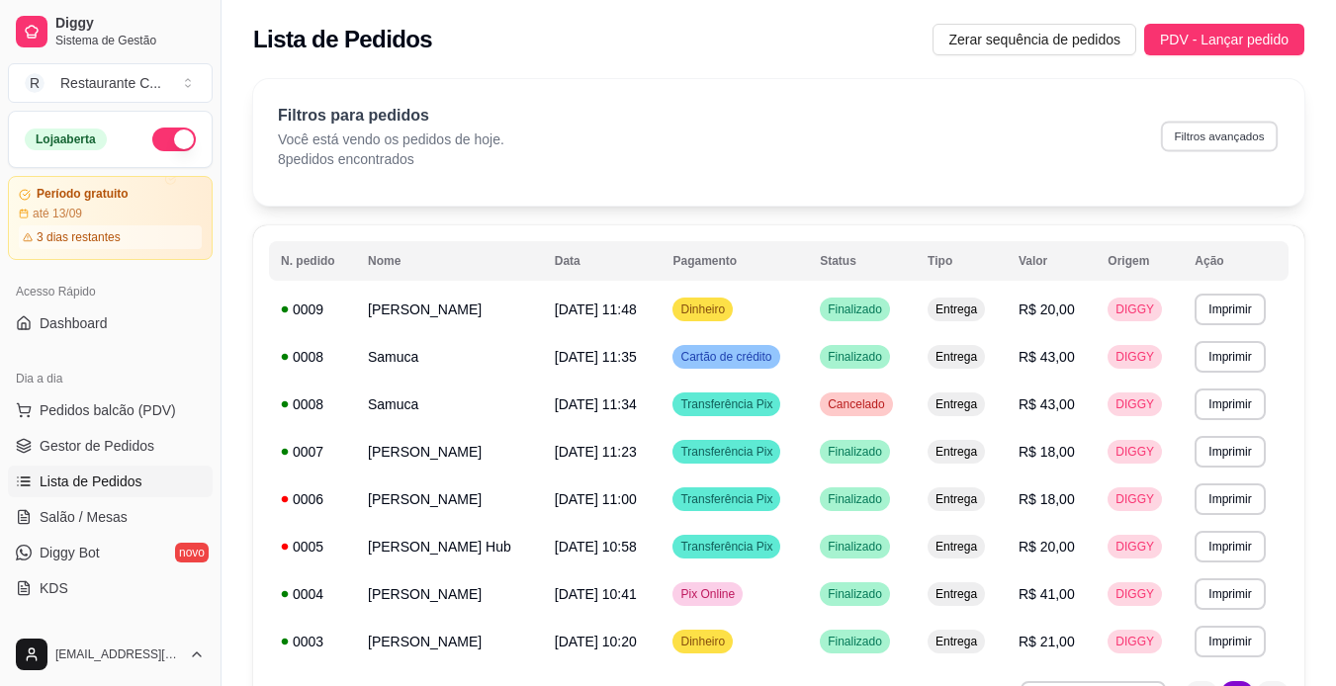
click at [1225, 134] on button "Filtros avançados" at bounding box center [1219, 136] width 117 height 31
select select "0"
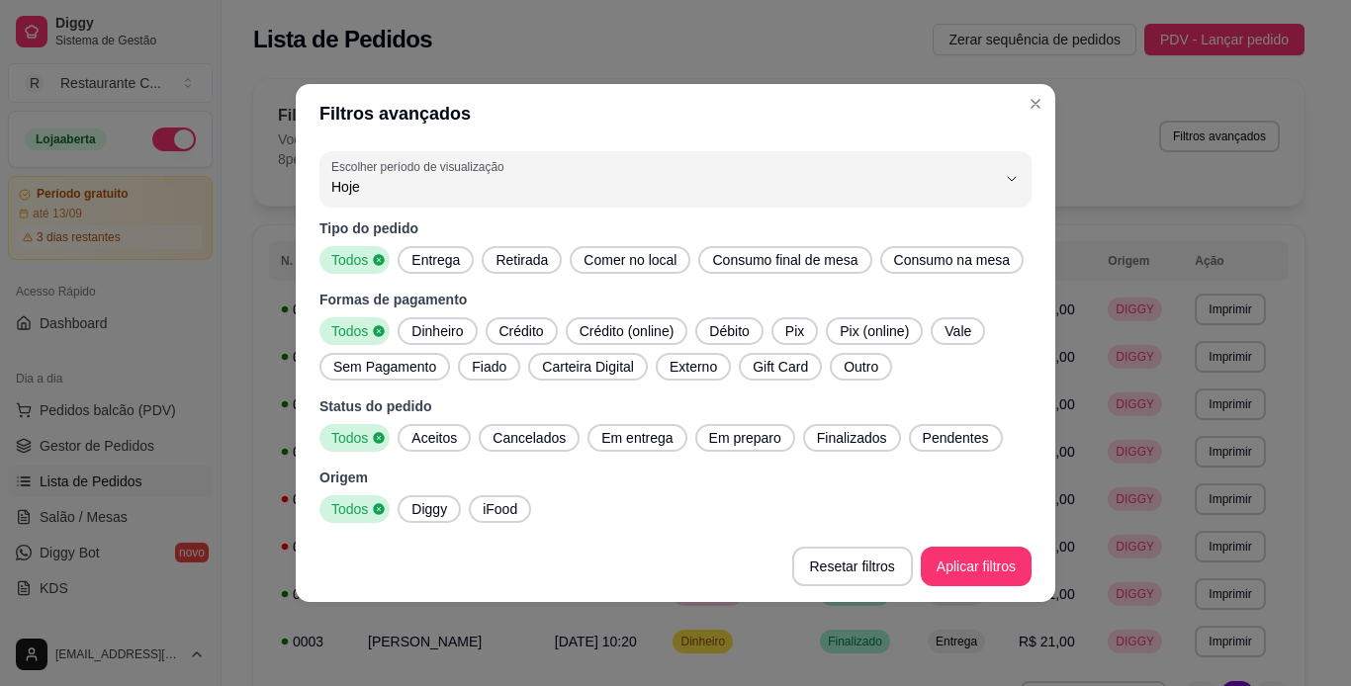
click at [436, 440] on span "Aceitos" at bounding box center [433, 438] width 61 height 20
click at [554, 430] on span "Cancelados" at bounding box center [529, 438] width 89 height 20
click at [653, 443] on span "Em entrega" at bounding box center [642, 438] width 87 height 20
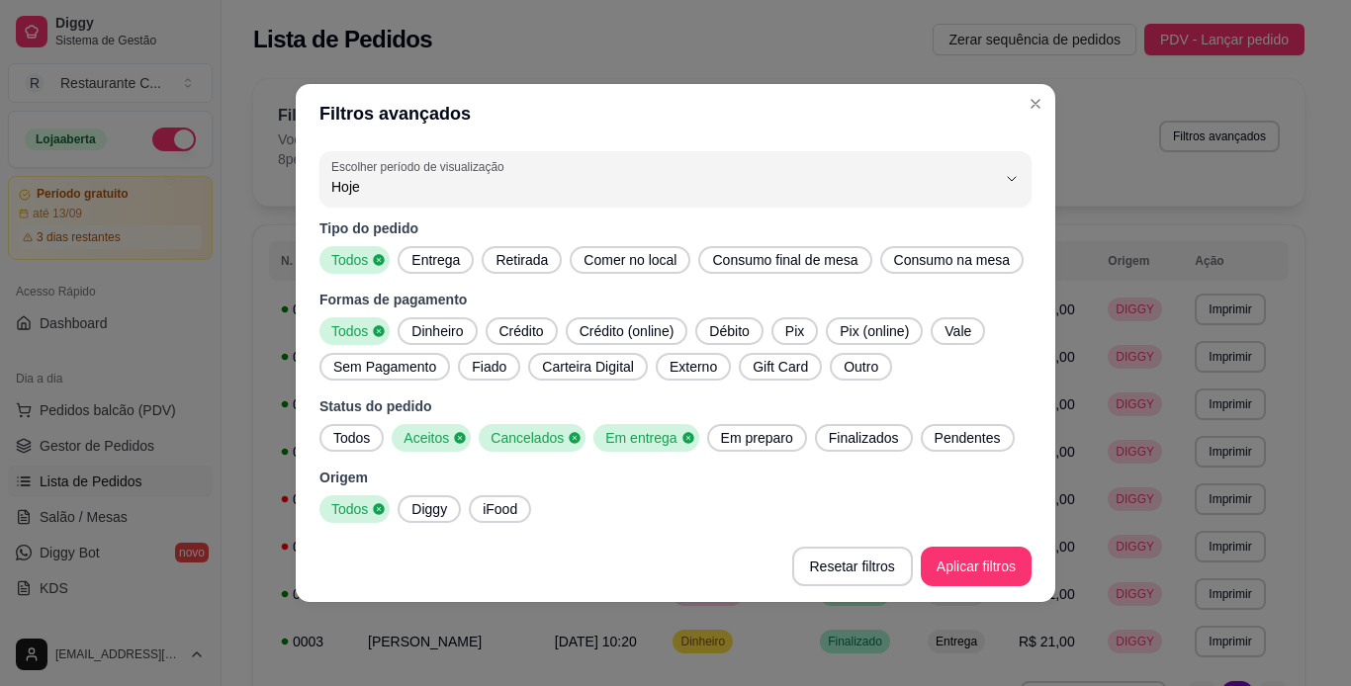
drag, startPoint x: 751, startPoint y: 445, endPoint x: 808, endPoint y: 444, distance: 57.4
click at [753, 445] on span "Em preparo" at bounding box center [757, 438] width 88 height 20
drag, startPoint x: 859, startPoint y: 442, endPoint x: 911, endPoint y: 440, distance: 51.5
click at [874, 442] on span "Finalizados" at bounding box center [870, 438] width 86 height 20
click at [938, 436] on span "Pendentes" at bounding box center [979, 438] width 82 height 20
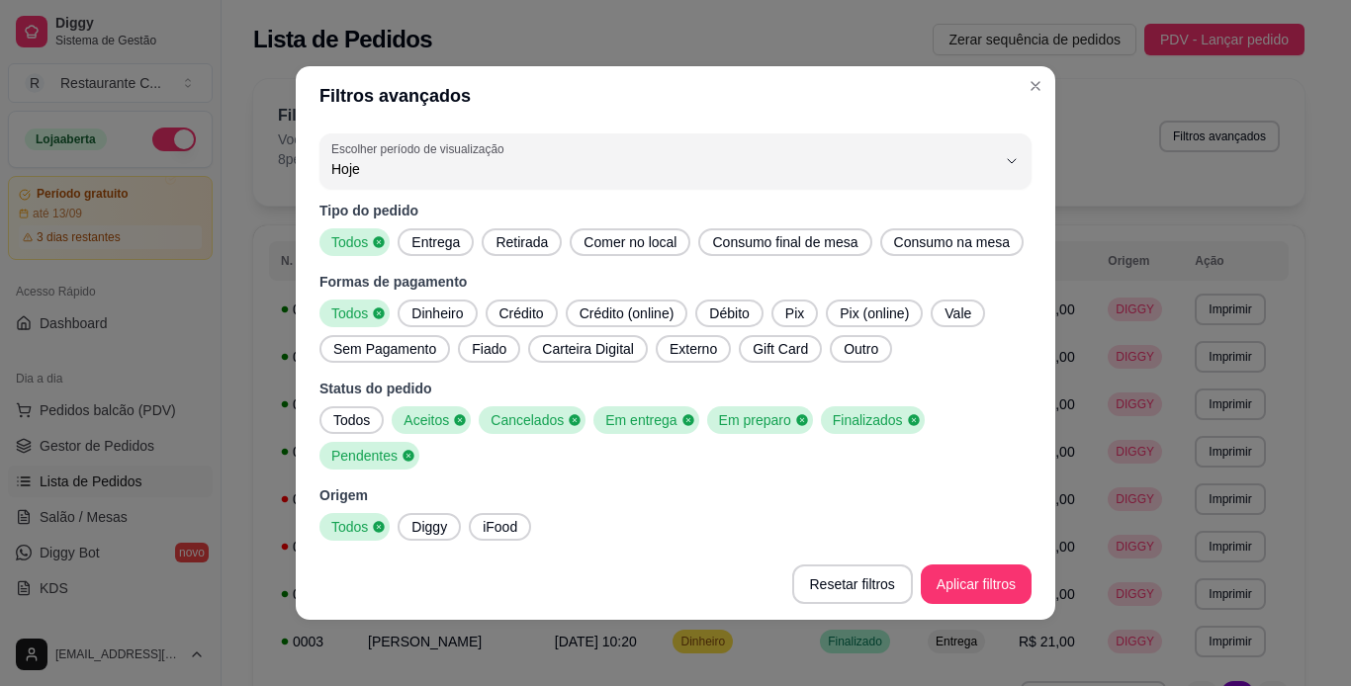
click at [536, 430] on span "Cancelados" at bounding box center [525, 420] width 85 height 20
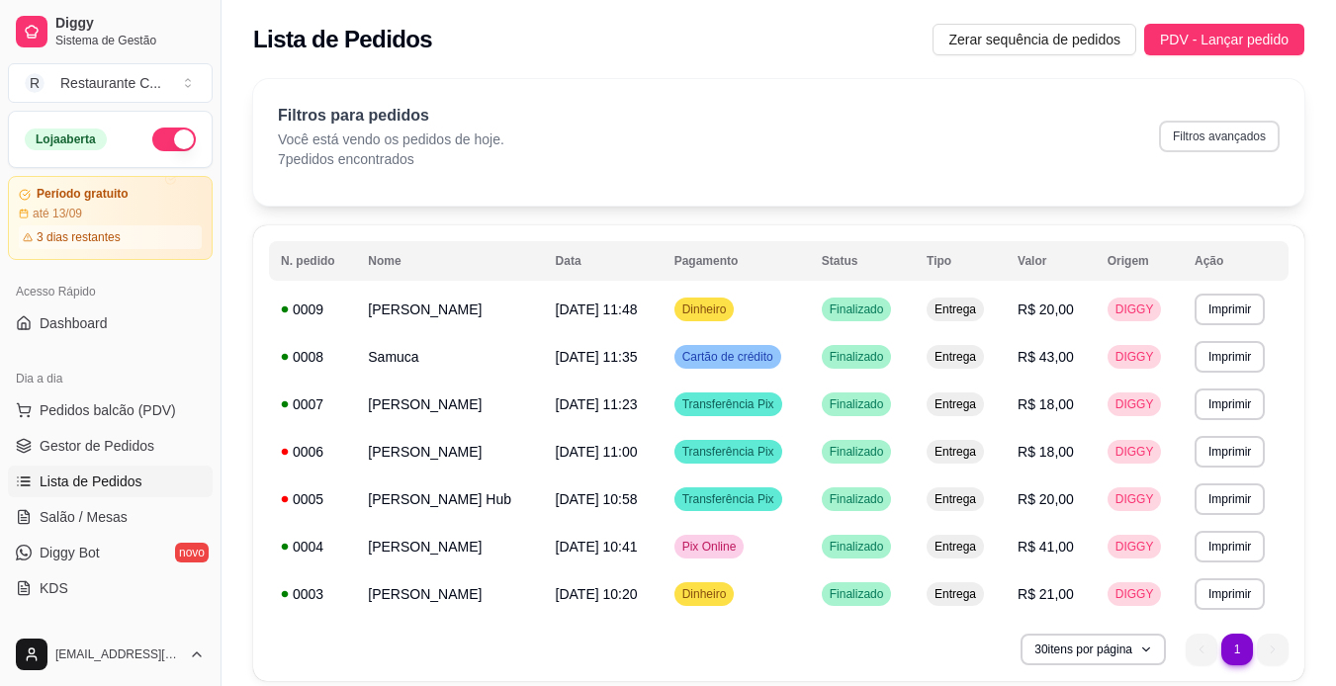
click at [1220, 147] on button "Filtros avançados" at bounding box center [1219, 137] width 121 height 32
select select "0"
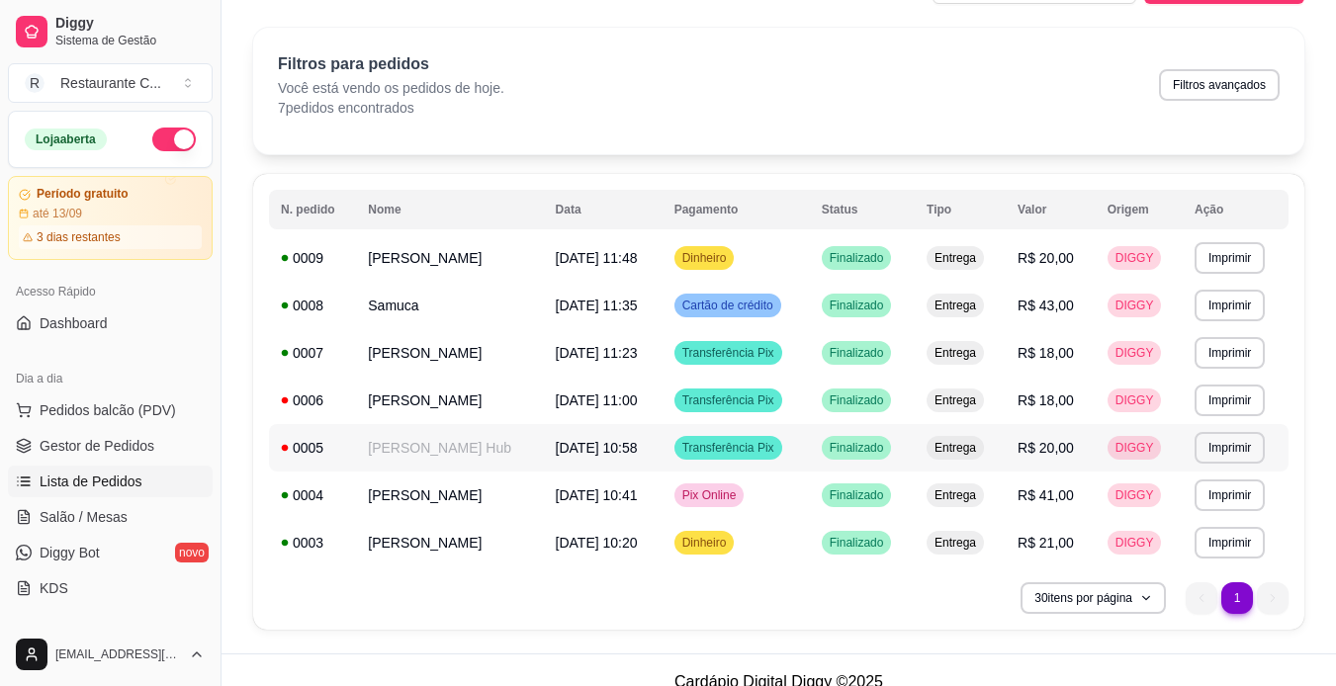
scroll to position [75, 0]
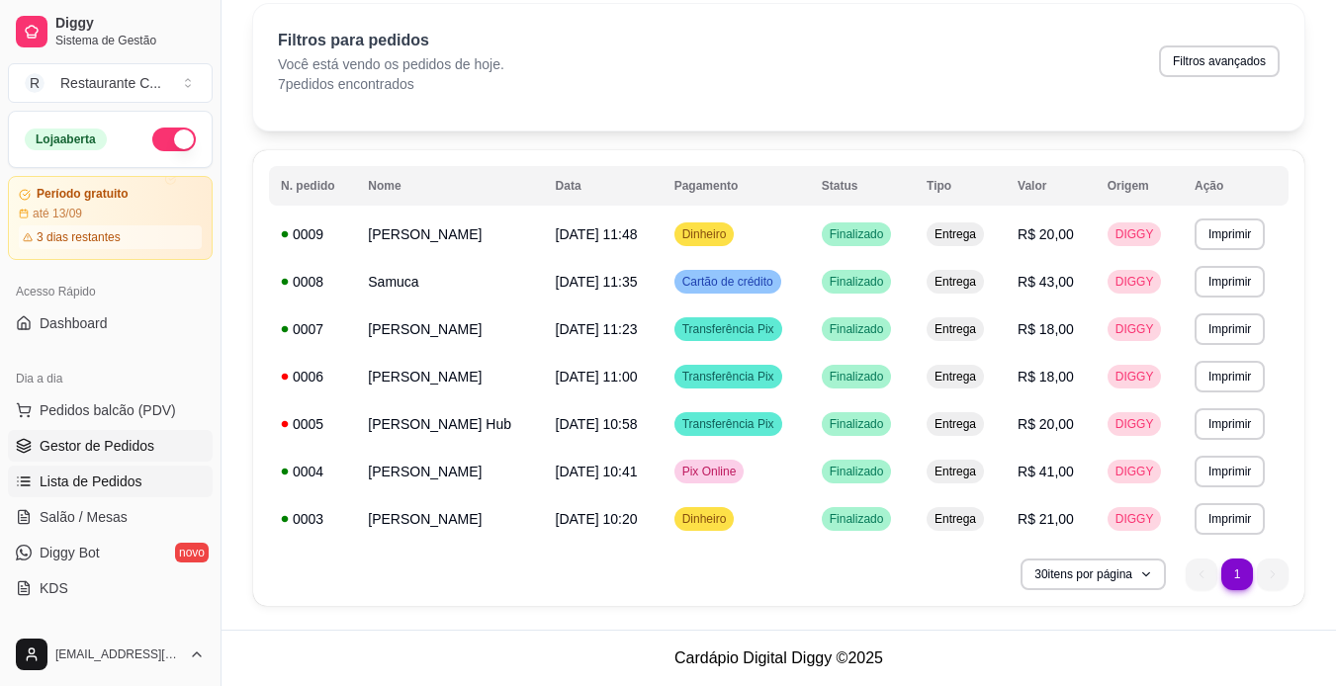
click at [138, 442] on span "Gestor de Pedidos" at bounding box center [97, 446] width 115 height 20
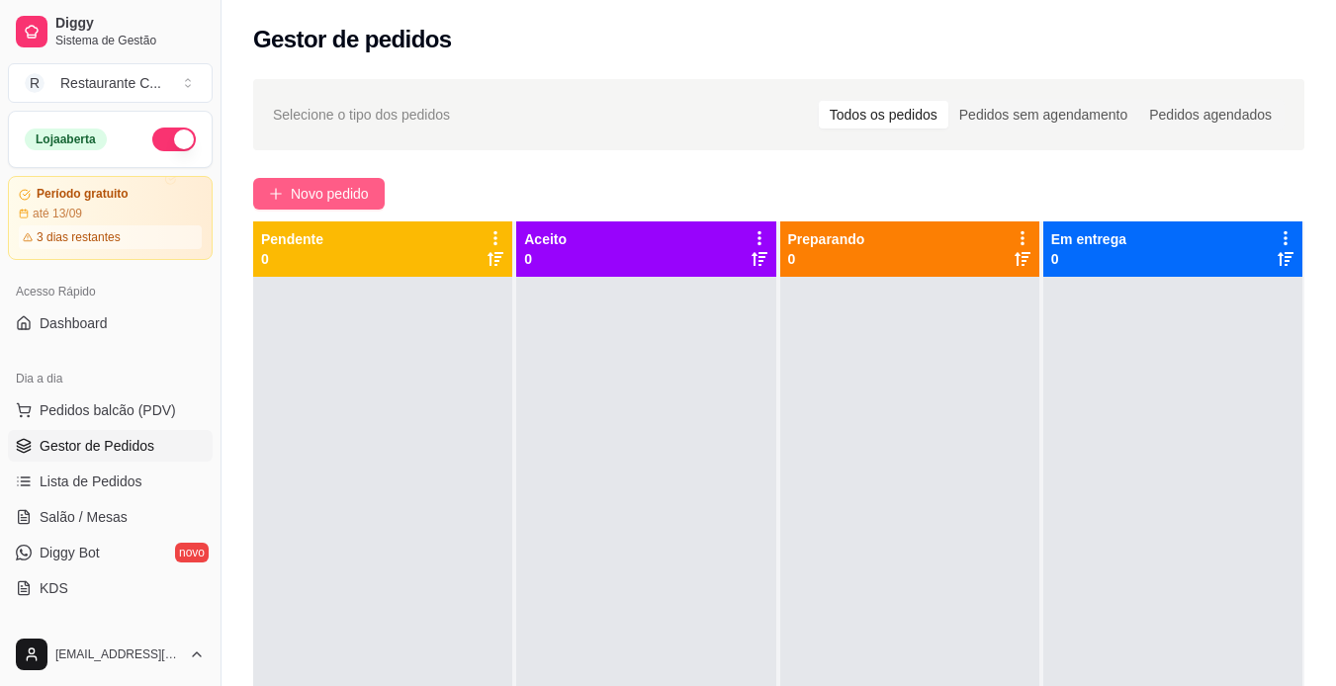
click at [307, 184] on span "Novo pedido" at bounding box center [330, 194] width 78 height 22
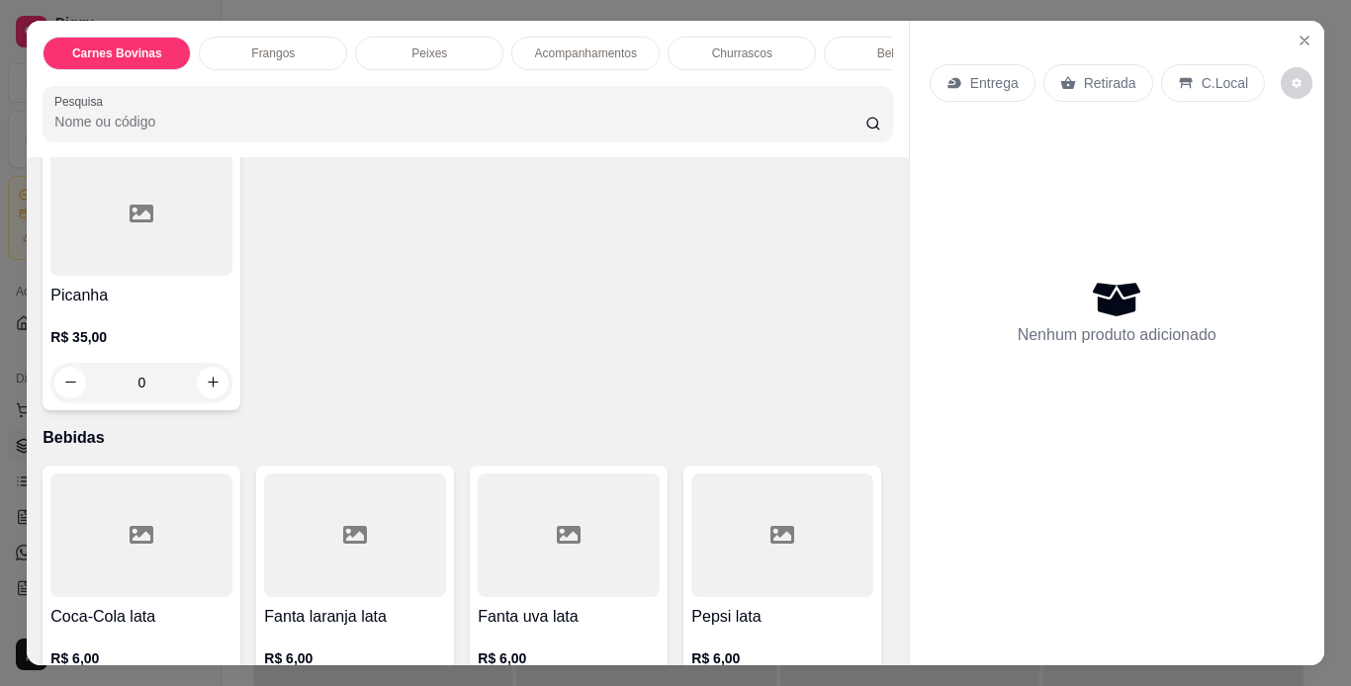
scroll to position [1384, 0]
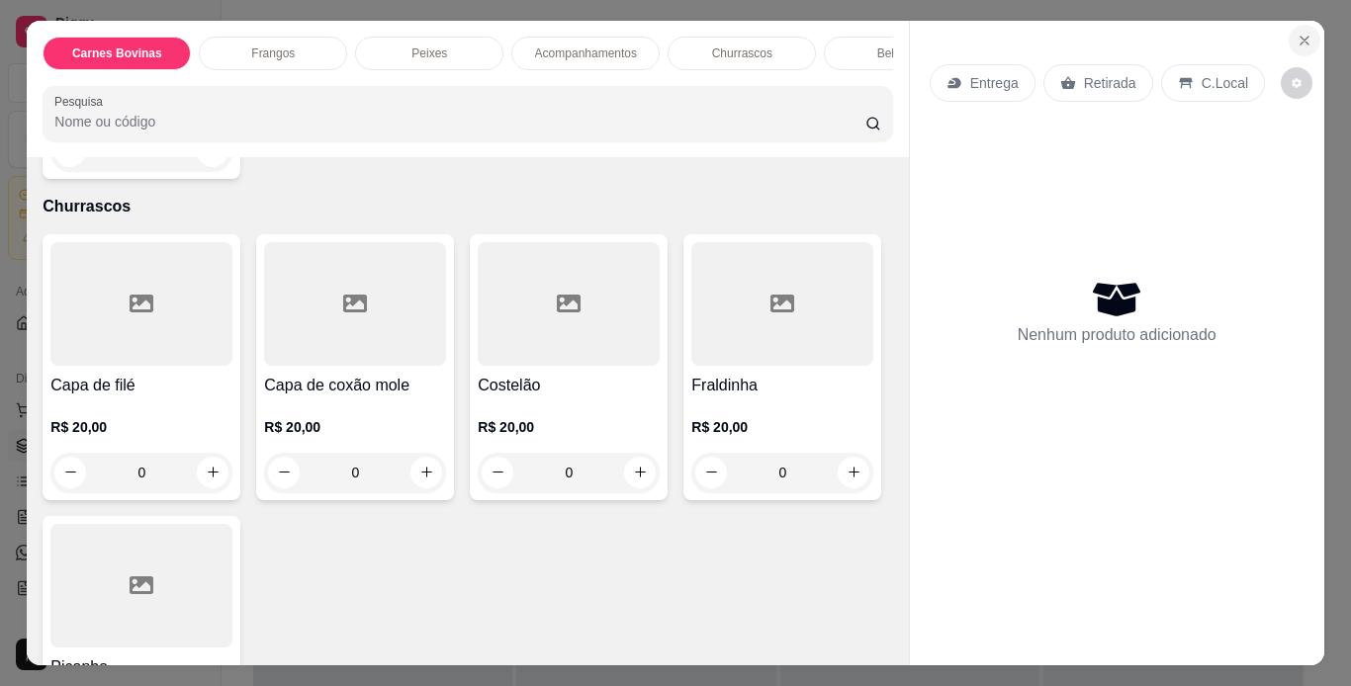
click at [1296, 33] on icon "Close" at bounding box center [1304, 41] width 16 height 16
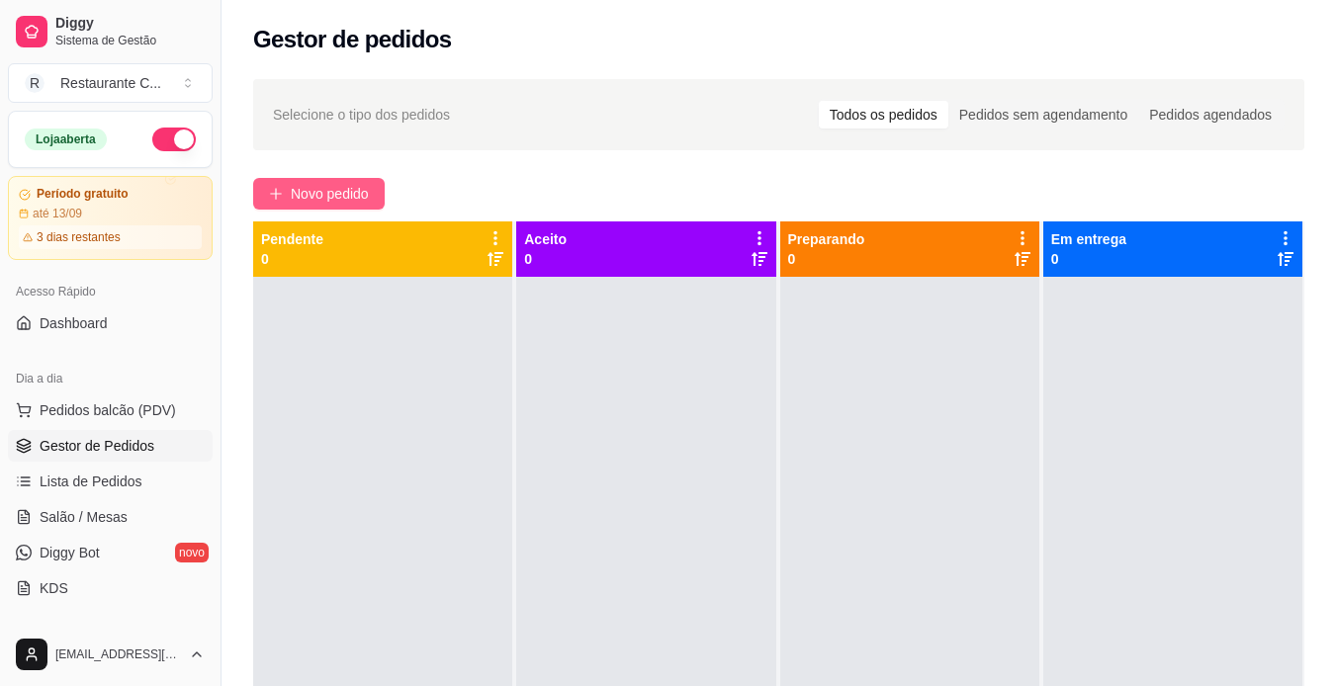
click at [300, 200] on span "Novo pedido" at bounding box center [330, 194] width 78 height 22
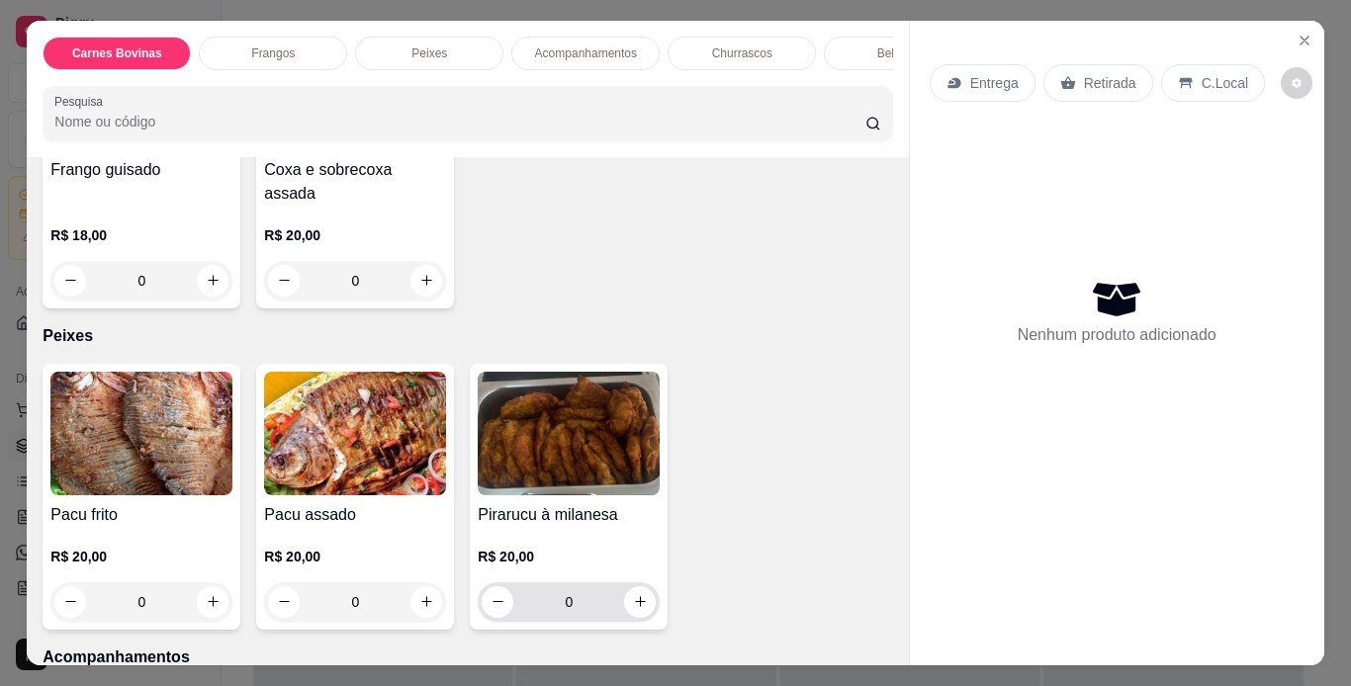
scroll to position [791, 0]
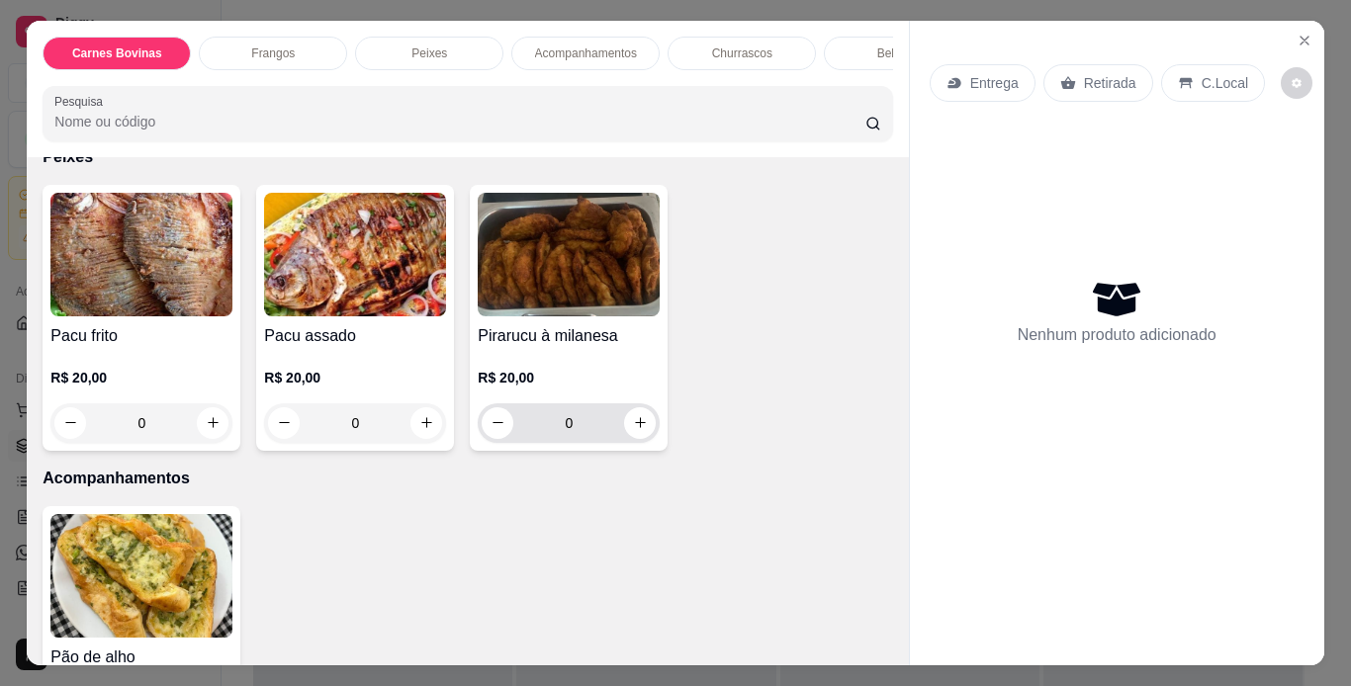
click at [619, 403] on div "0" at bounding box center [569, 423] width 174 height 40
click at [635, 418] on icon "increase-product-quantity" at bounding box center [640, 423] width 11 height 11
type input "1"
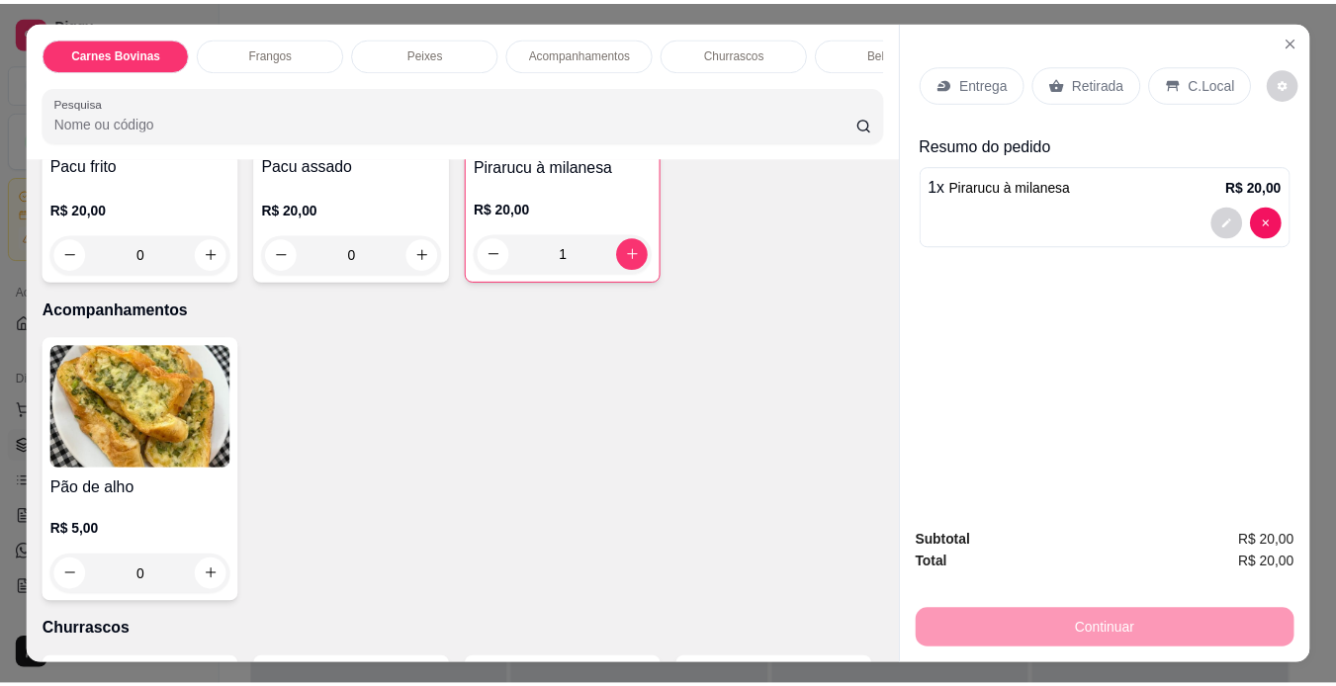
scroll to position [989, 0]
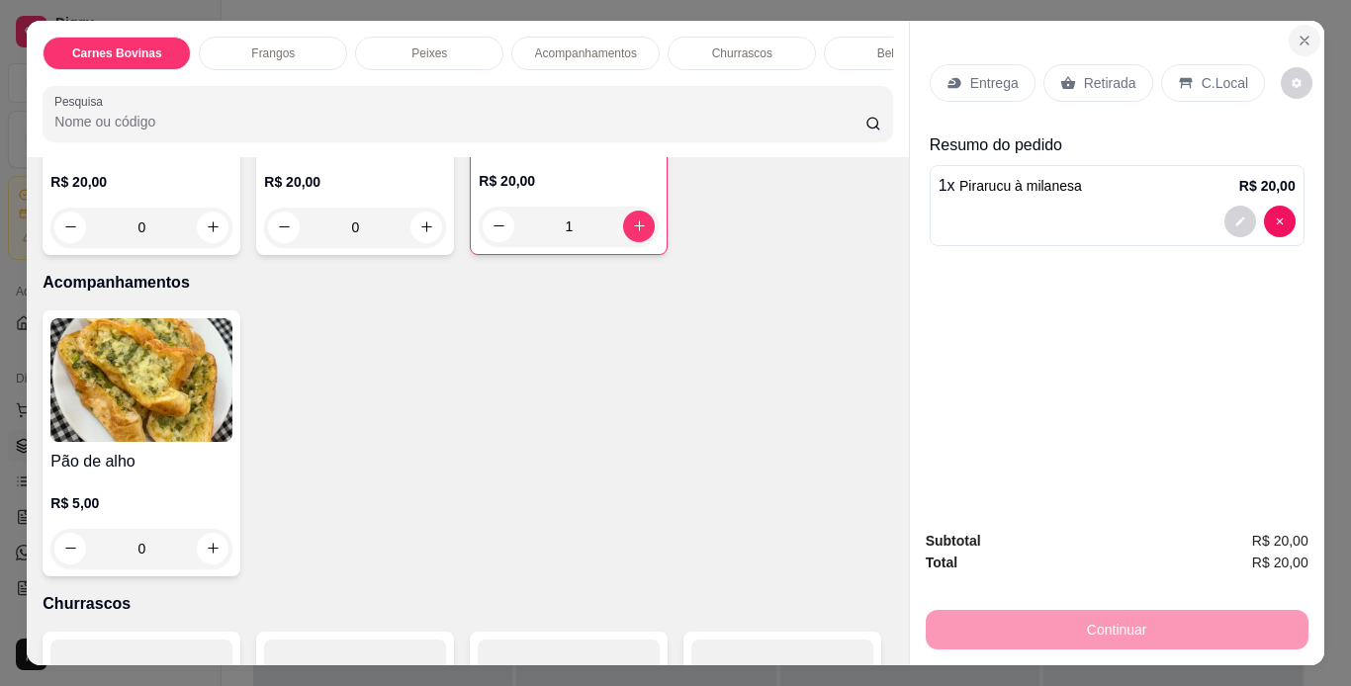
click at [1289, 30] on button "Close" at bounding box center [1305, 41] width 32 height 32
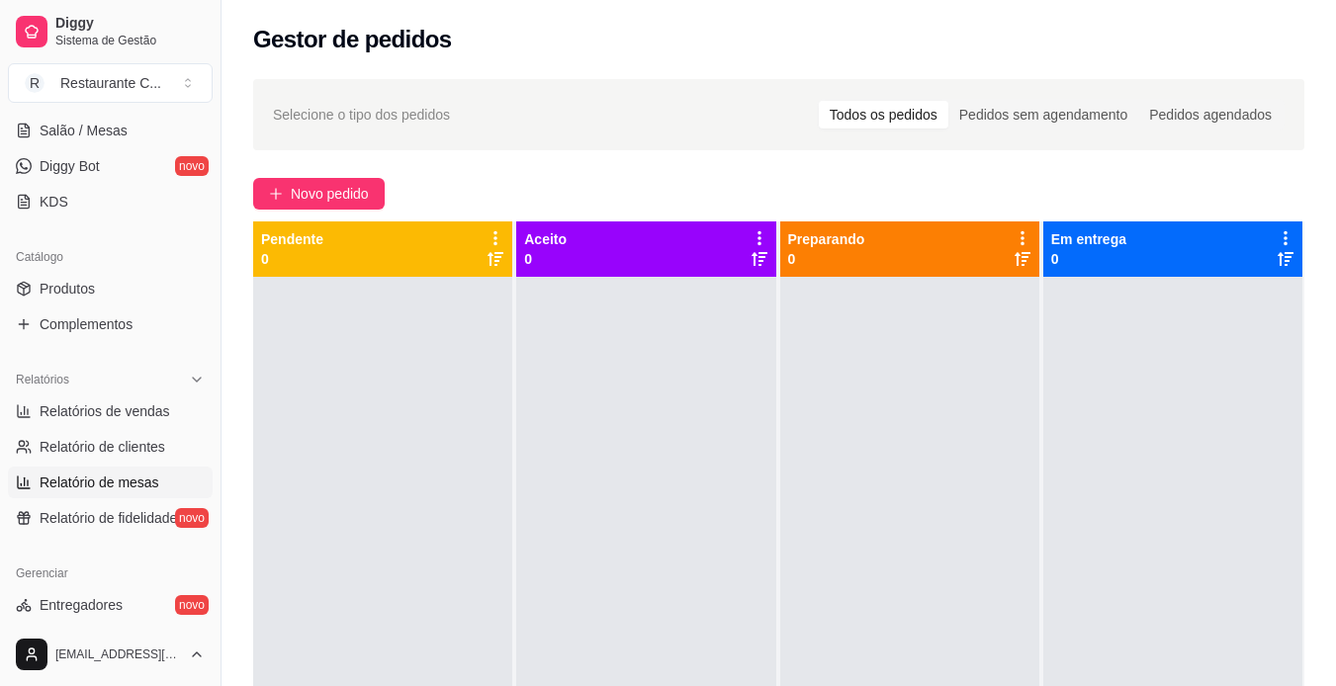
scroll to position [396, 0]
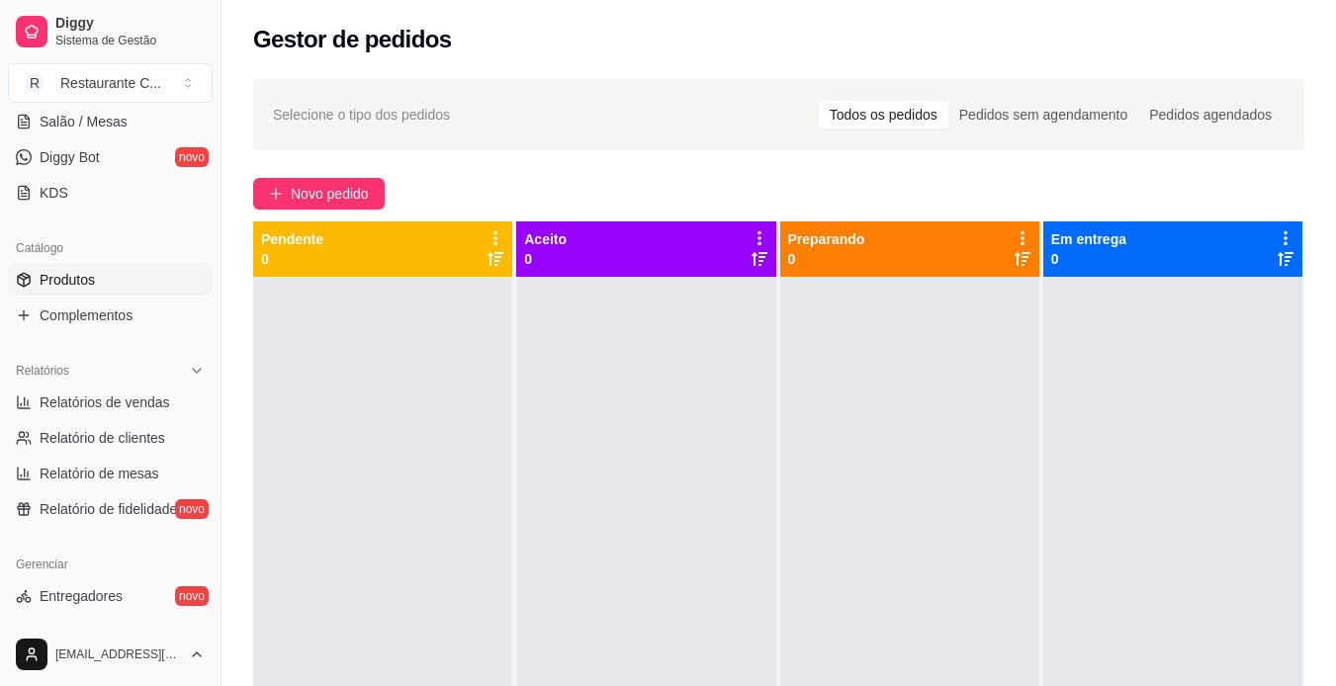
click at [83, 275] on span "Produtos" at bounding box center [67, 280] width 55 height 20
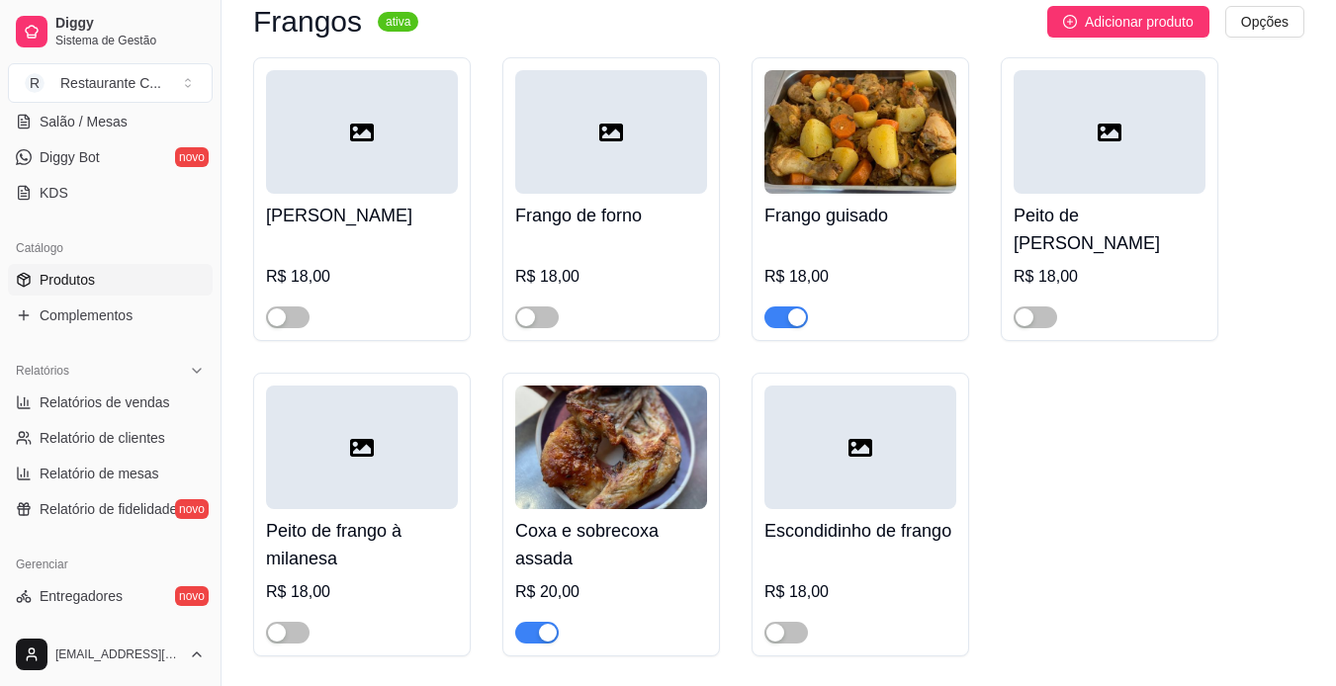
scroll to position [1483, 0]
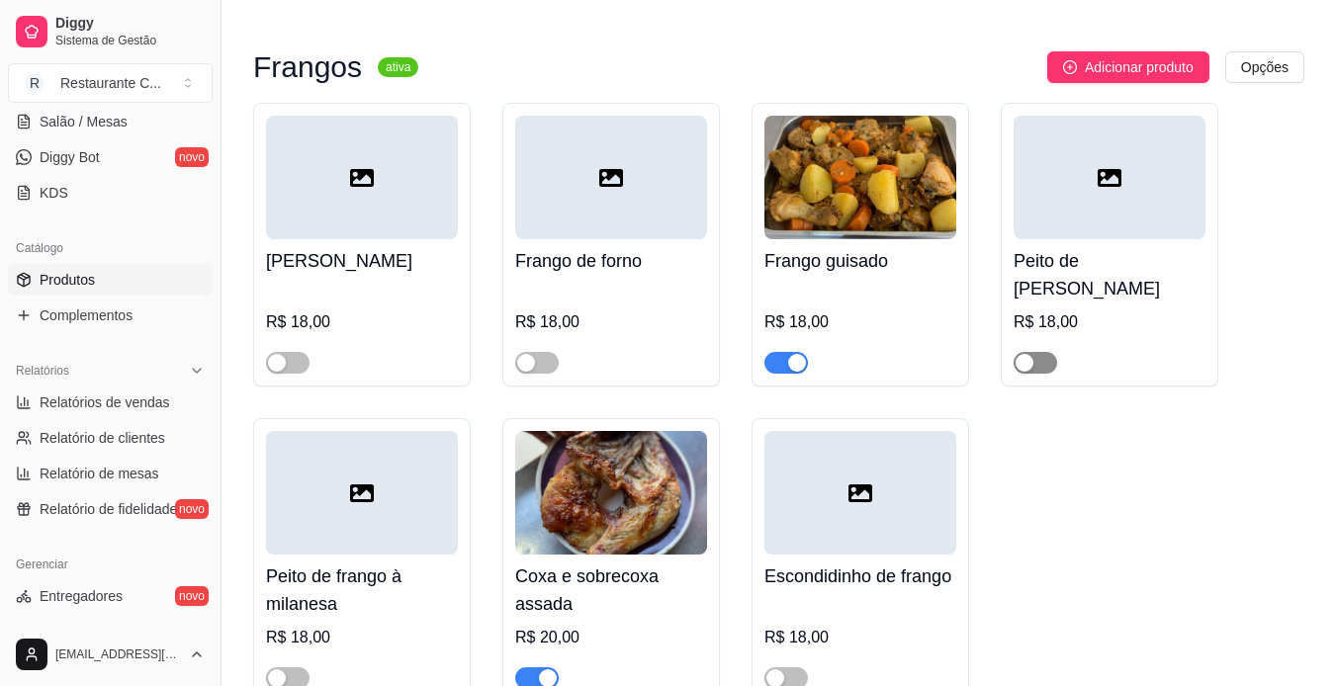
click at [1025, 354] on div "button" at bounding box center [1025, 363] width 18 height 18
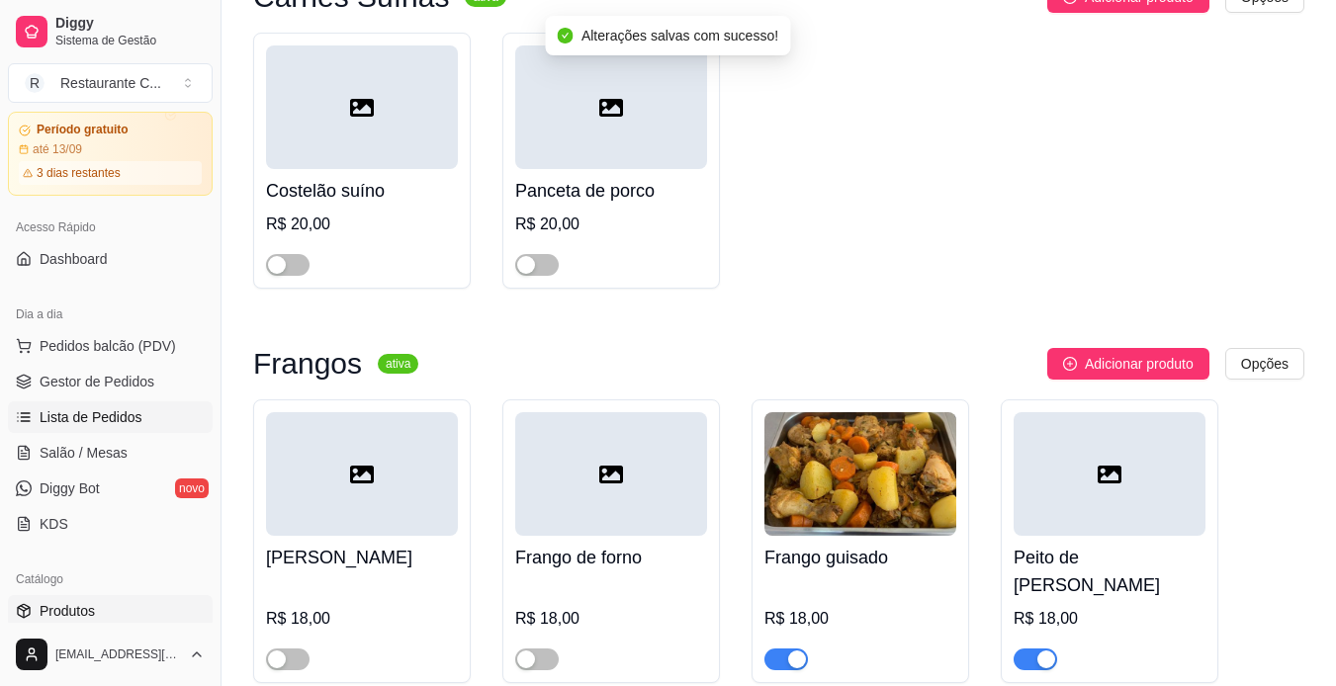
scroll to position [99, 0]
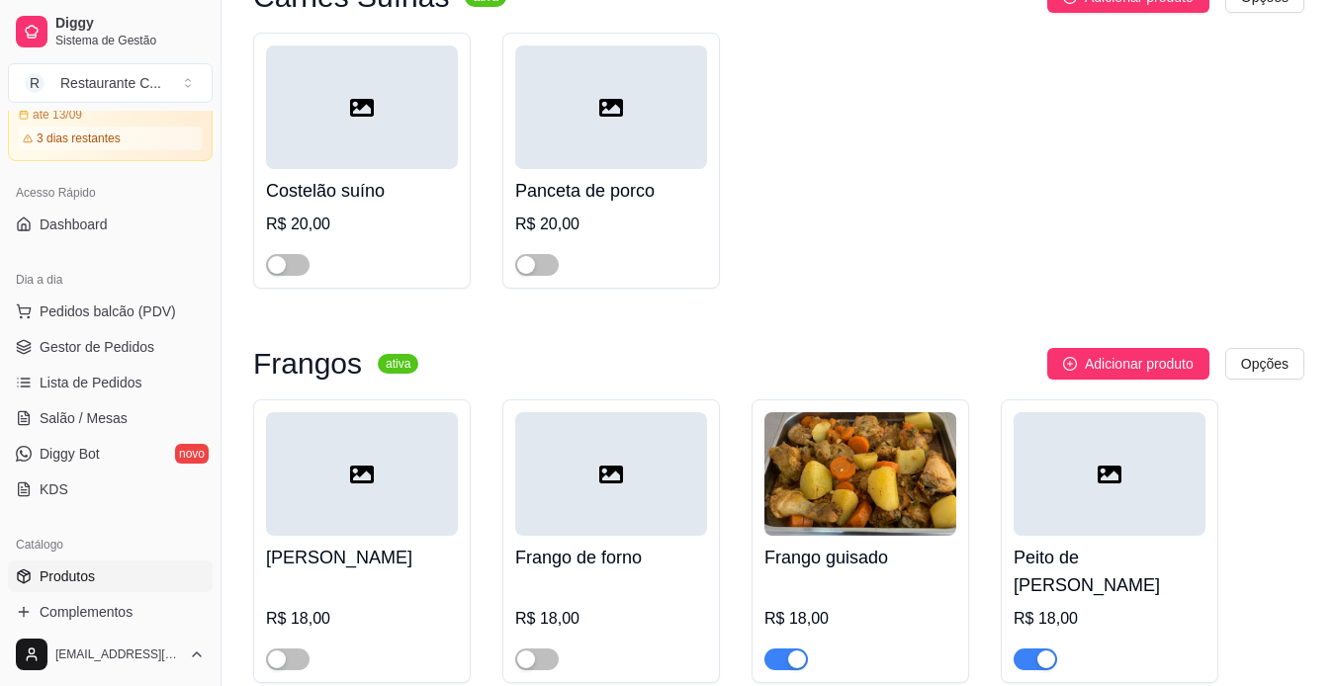
click at [76, 330] on ul "Pedidos balcão (PDV) Gestor de Pedidos Lista de Pedidos Salão / Mesas Diggy Bot…" at bounding box center [110, 401] width 205 height 210
click at [88, 340] on span "Gestor de Pedidos" at bounding box center [97, 347] width 115 height 20
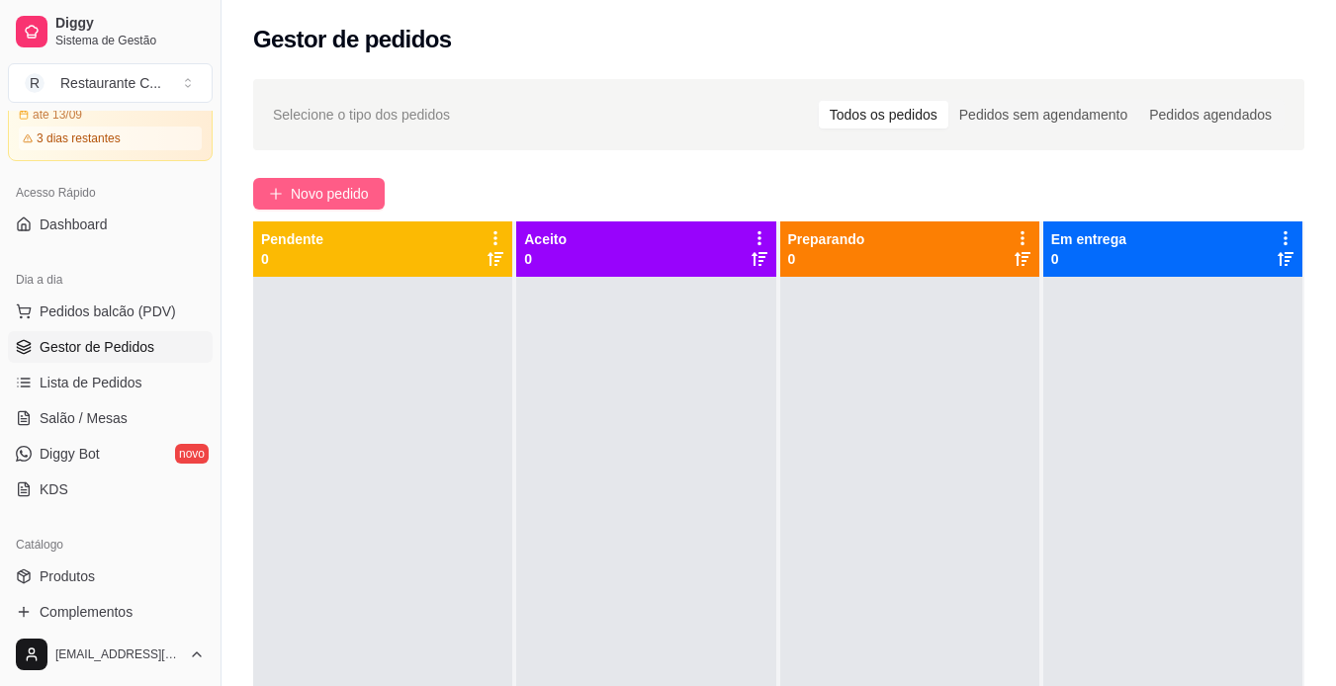
click at [306, 188] on span "Novo pedido" at bounding box center [330, 194] width 78 height 22
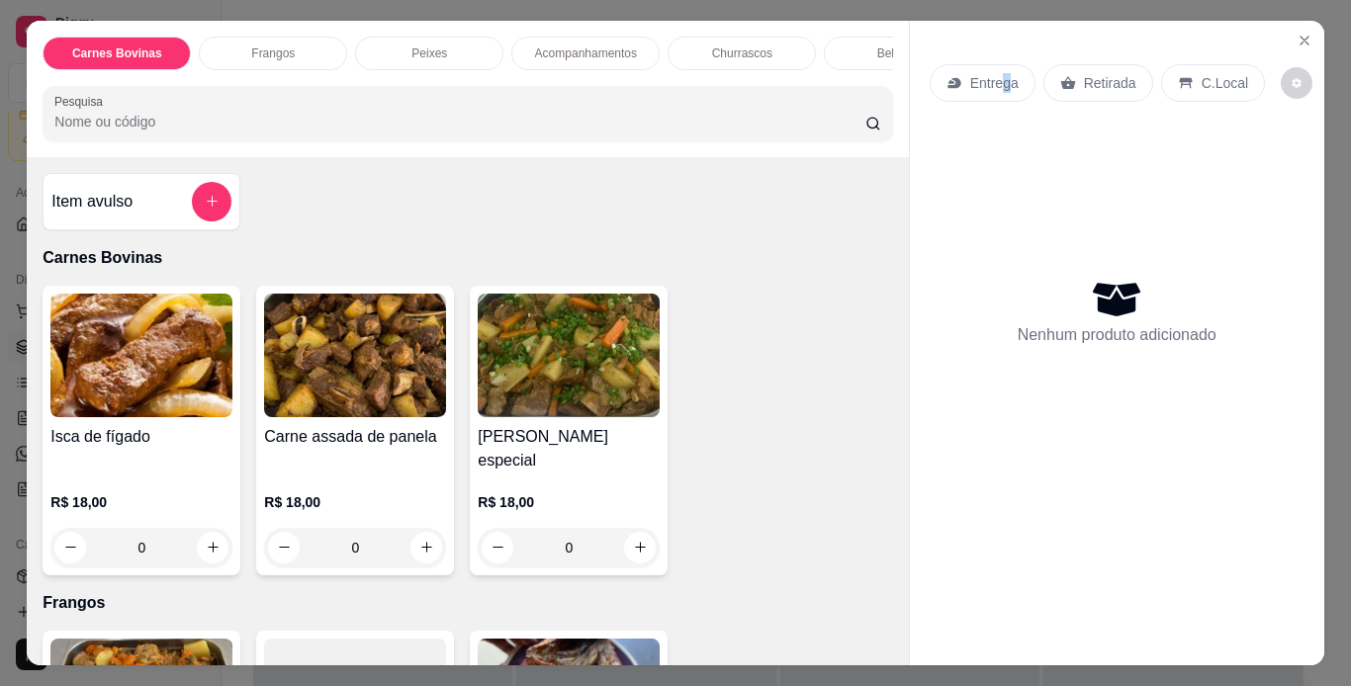
click at [994, 78] on p "Entrega" at bounding box center [994, 83] width 48 height 20
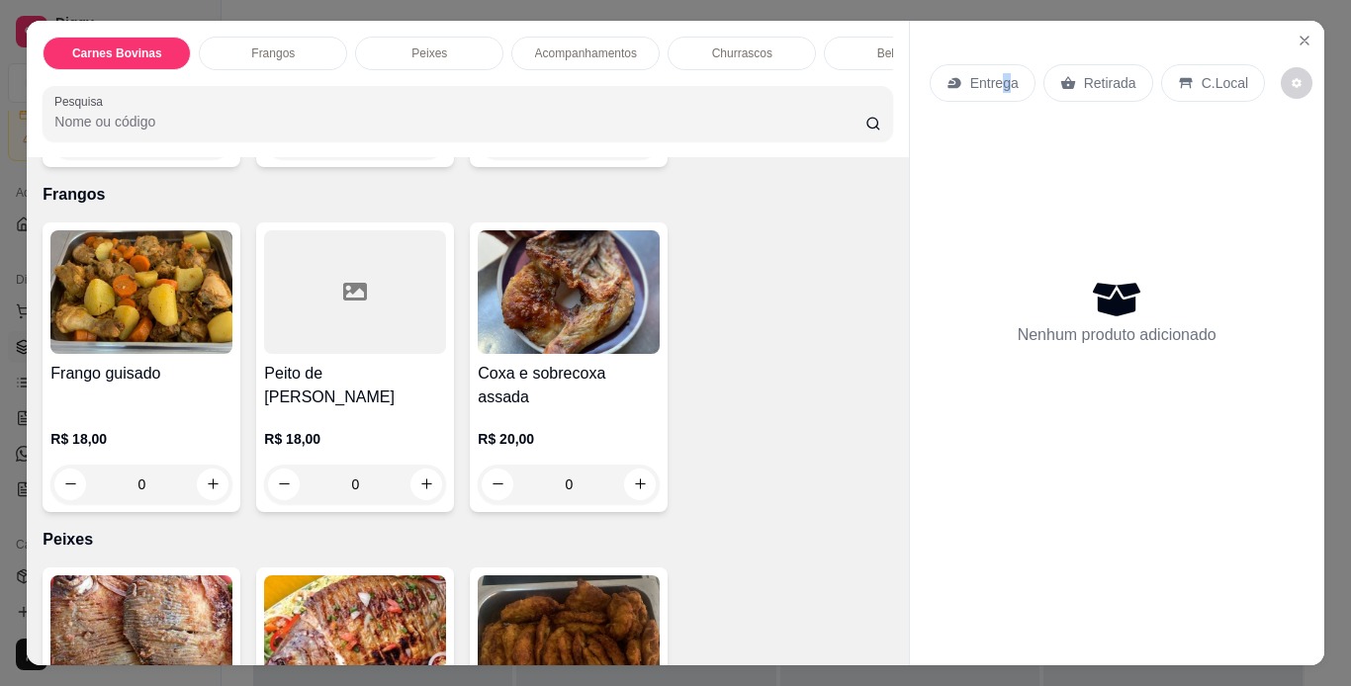
scroll to position [494, 0]
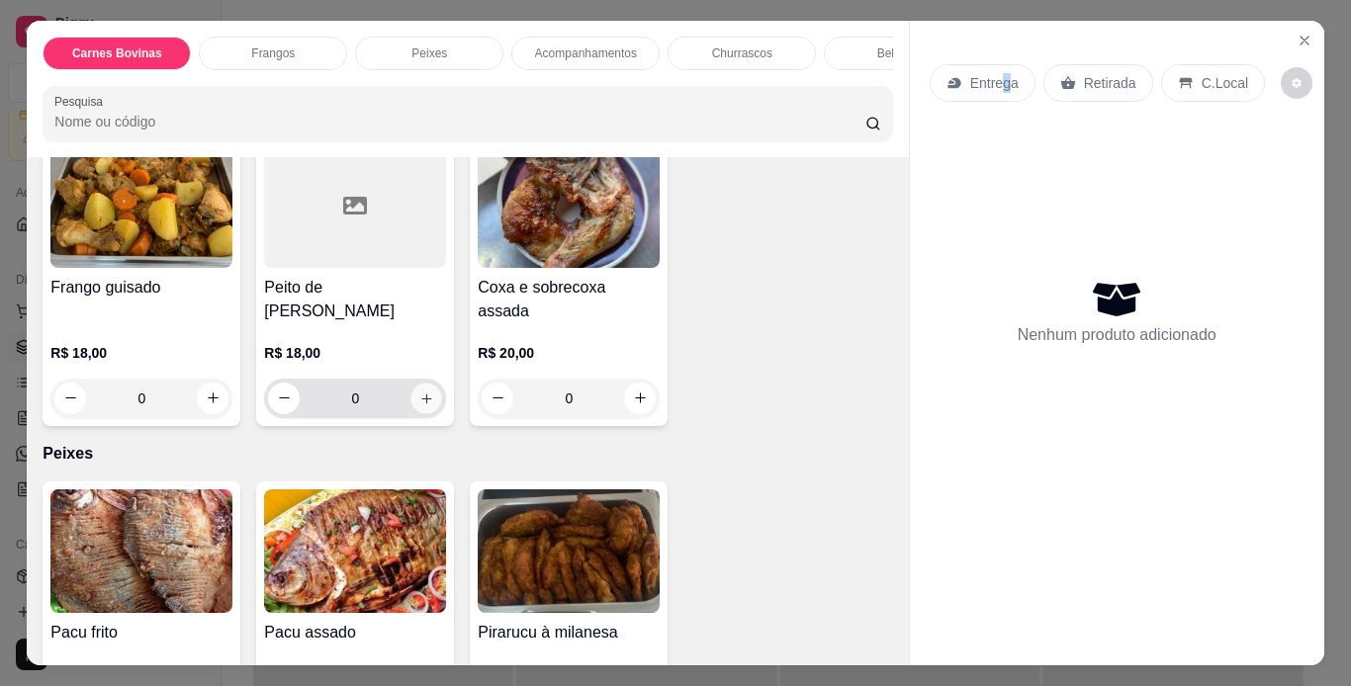
click at [419, 392] on icon "increase-product-quantity" at bounding box center [426, 399] width 15 height 15
type input "1"
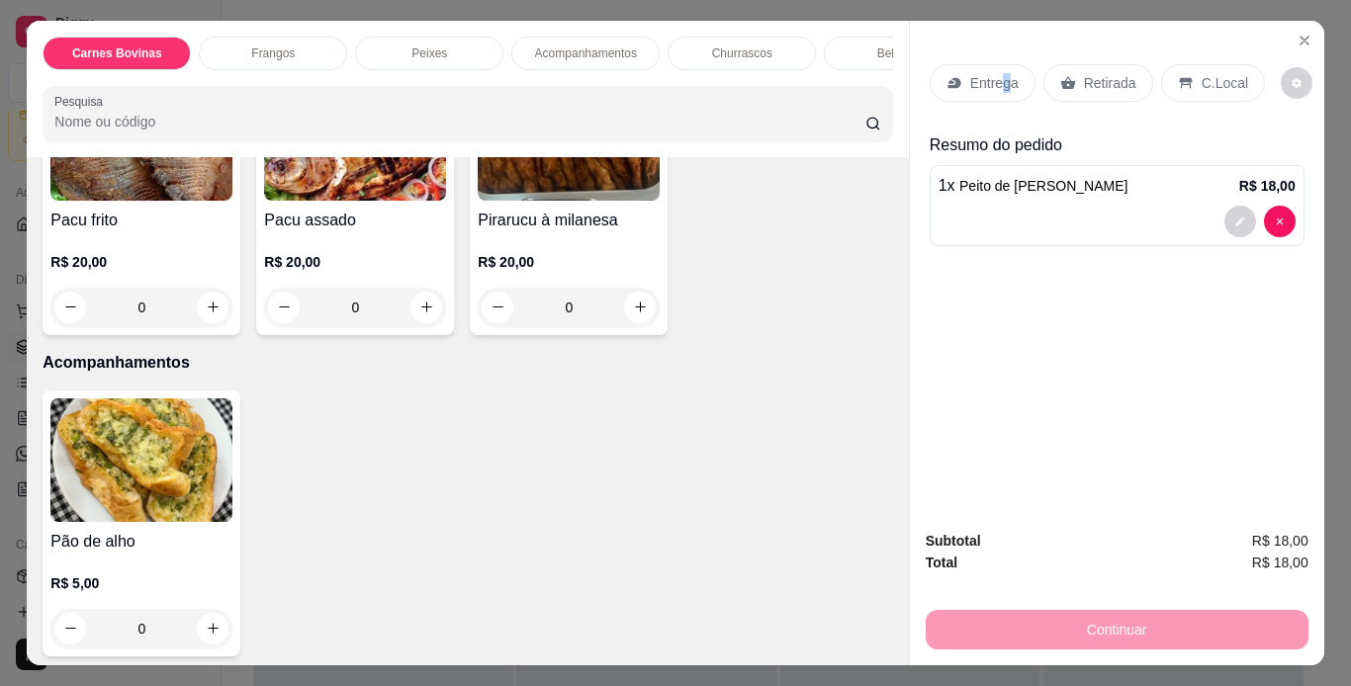
scroll to position [791, 0]
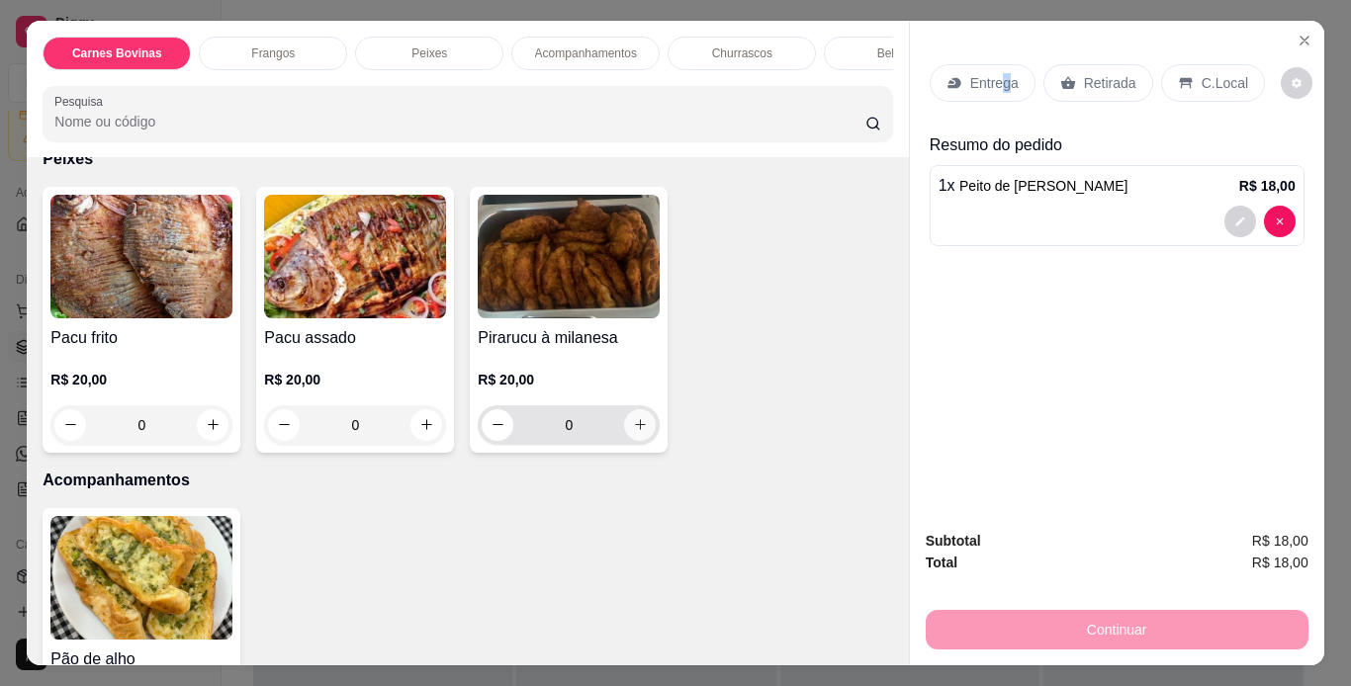
click at [639, 417] on icon "increase-product-quantity" at bounding box center [640, 424] width 15 height 15
type input "1"
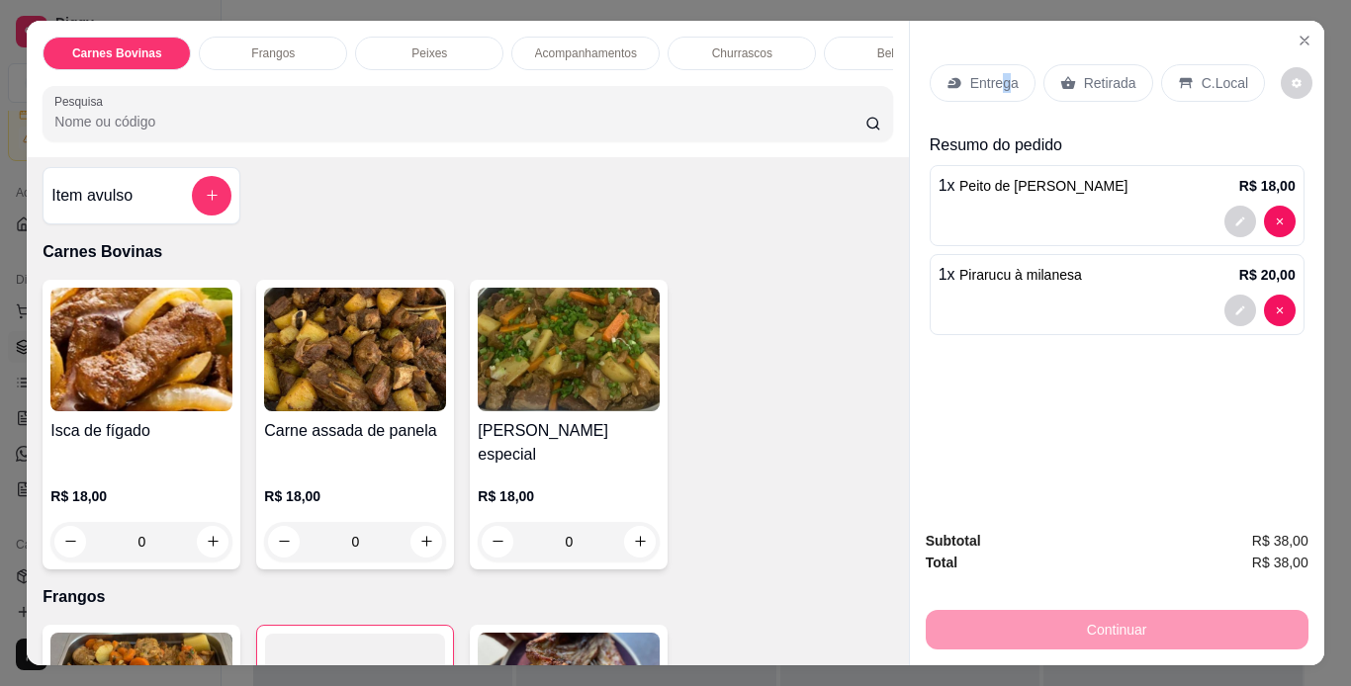
scroll to position [0, 0]
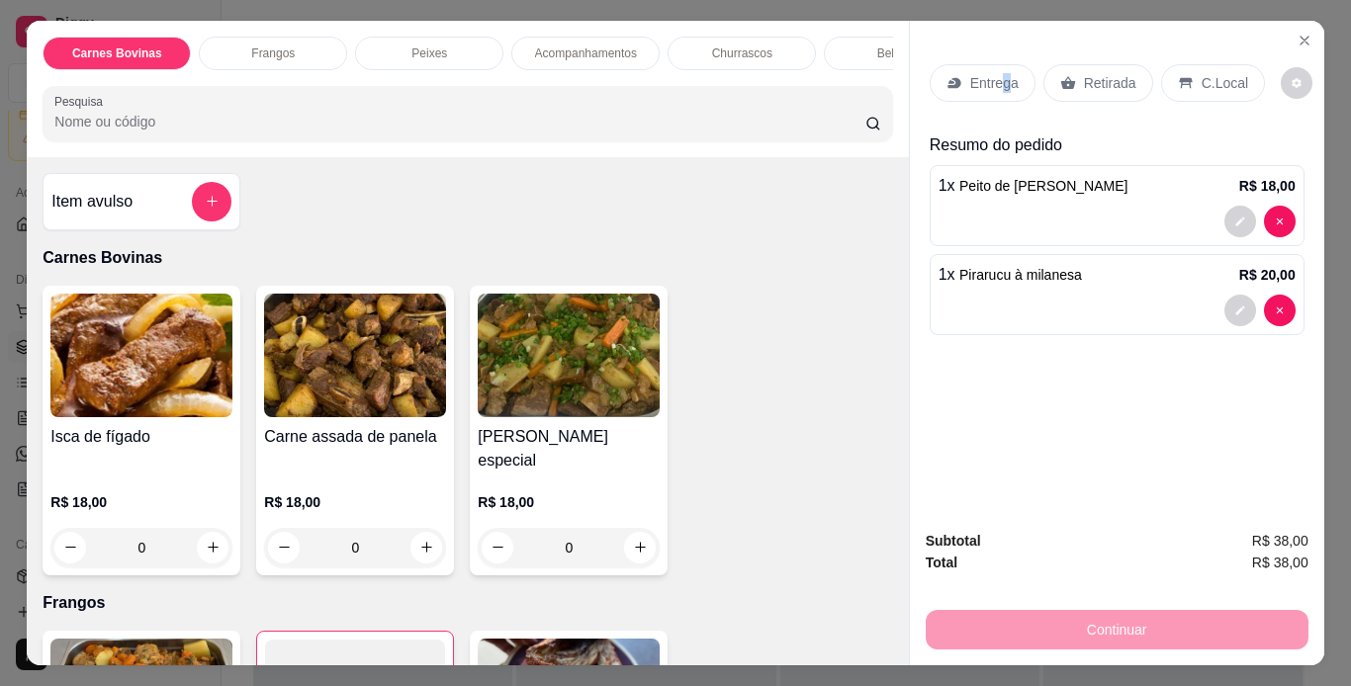
click at [996, 77] on p "Entrega" at bounding box center [994, 83] width 48 height 20
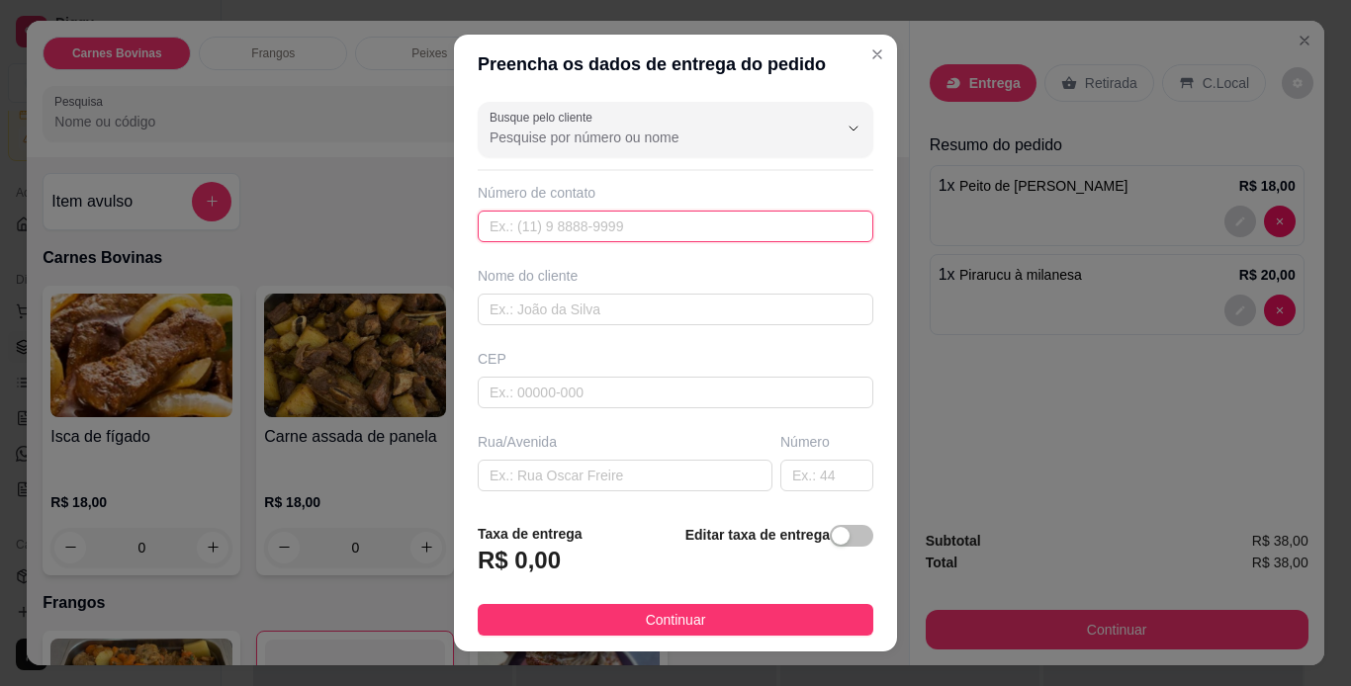
click at [657, 222] on input "text" at bounding box center [676, 227] width 396 height 32
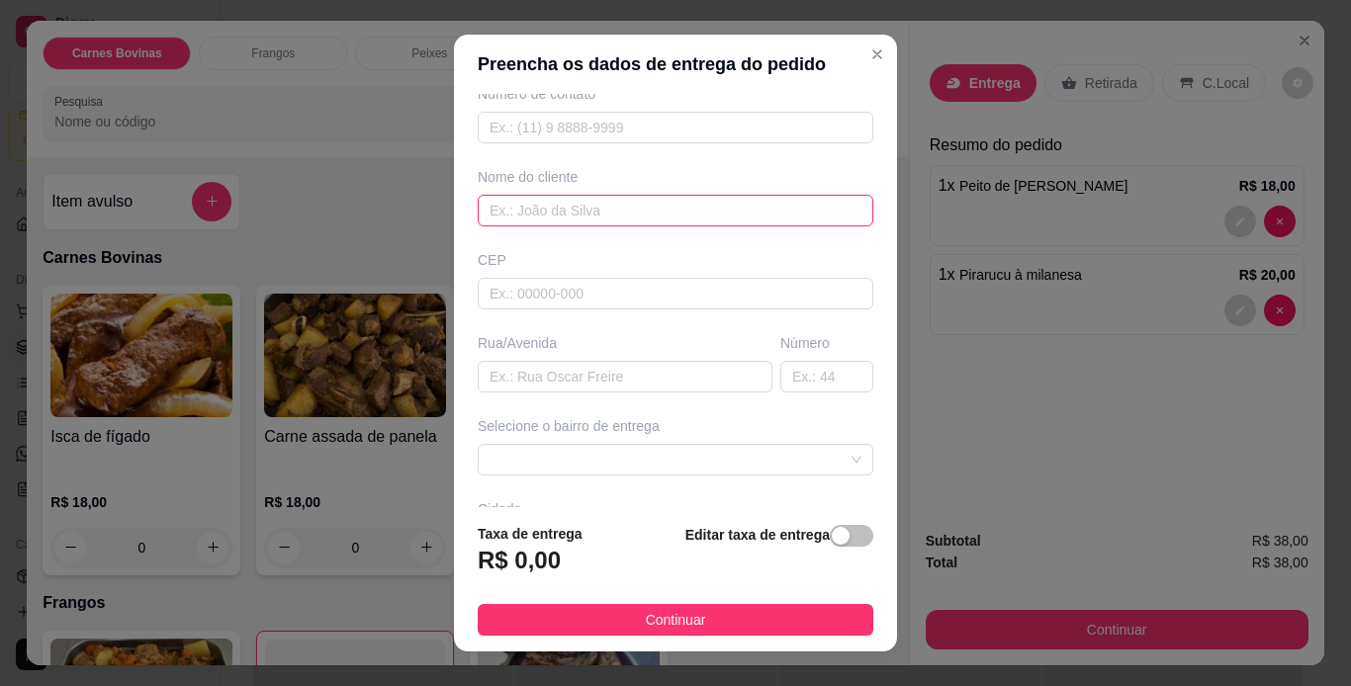
click at [607, 219] on input "text" at bounding box center [676, 211] width 396 height 32
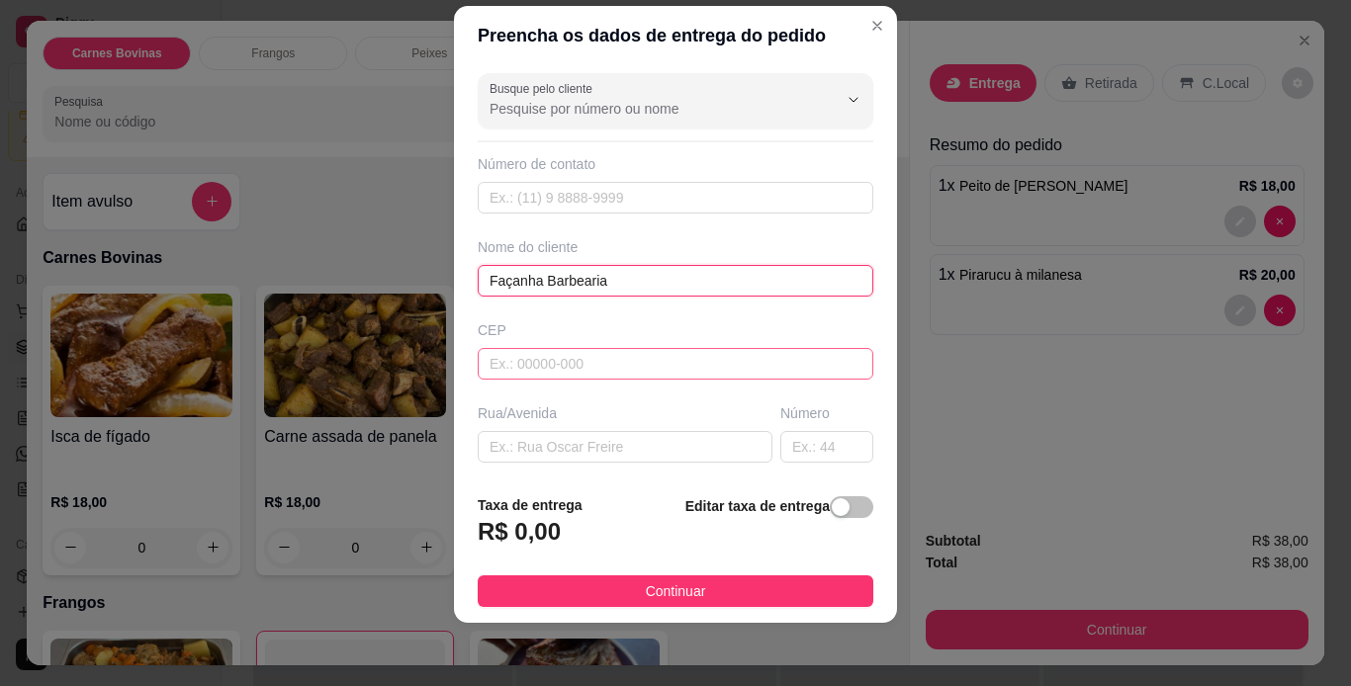
scroll to position [0, 0]
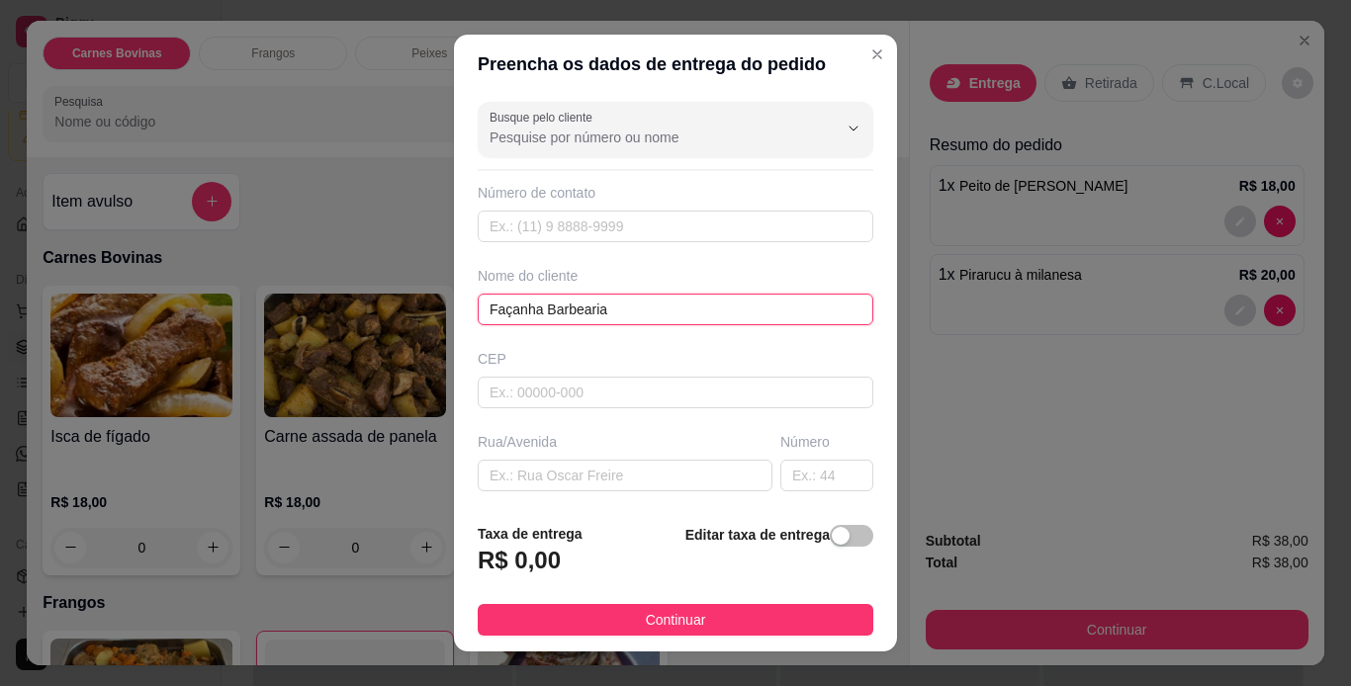
type input "Façanha Barbearia"
click at [827, 521] on footer "Taxa de entrega R$ 0,00 Editar taxa de entrega Continuar" at bounding box center [675, 579] width 443 height 144
click at [832, 533] on div "button" at bounding box center [841, 536] width 18 height 18
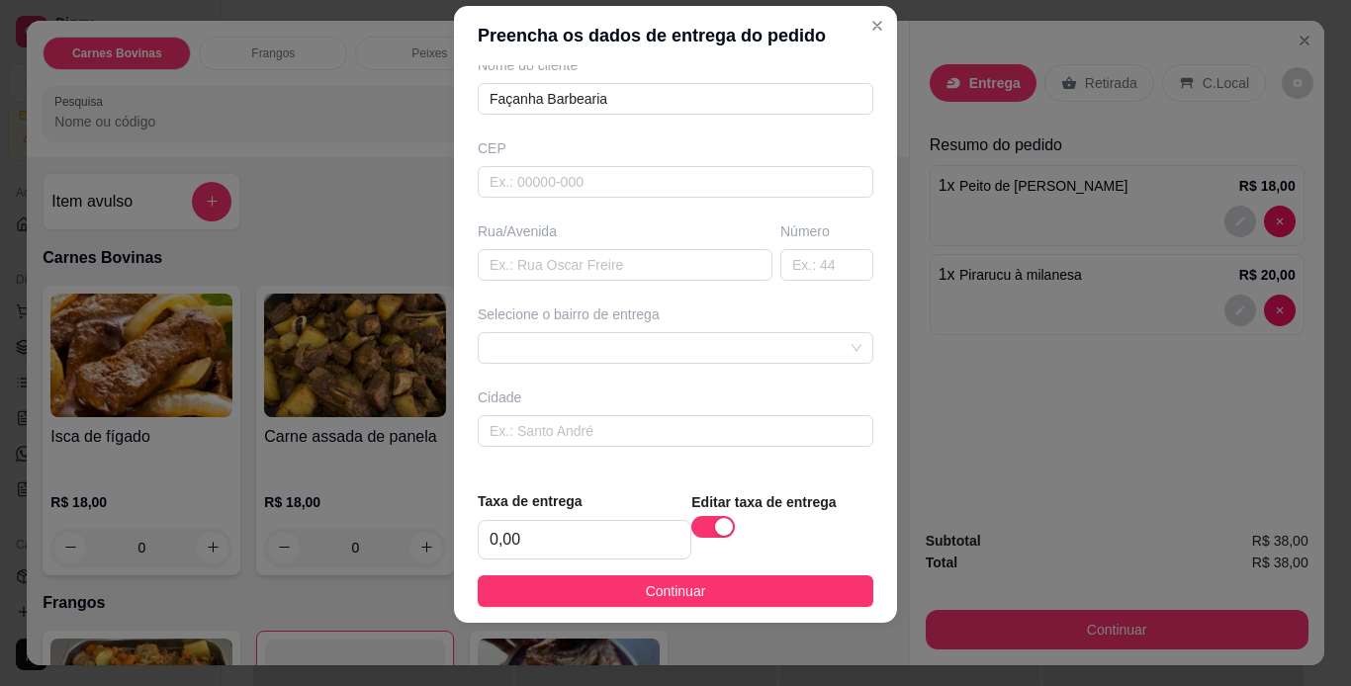
scroll to position [256, 0]
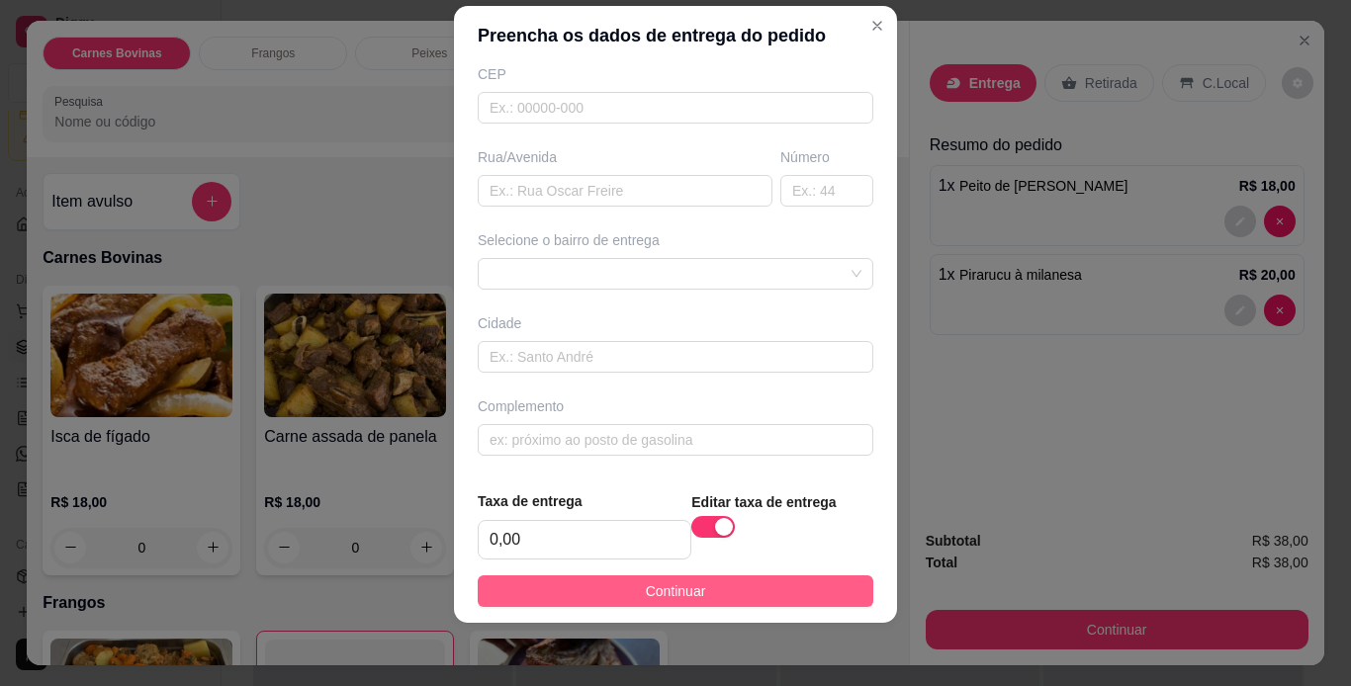
click at [732, 588] on button "Continuar" at bounding box center [676, 592] width 396 height 32
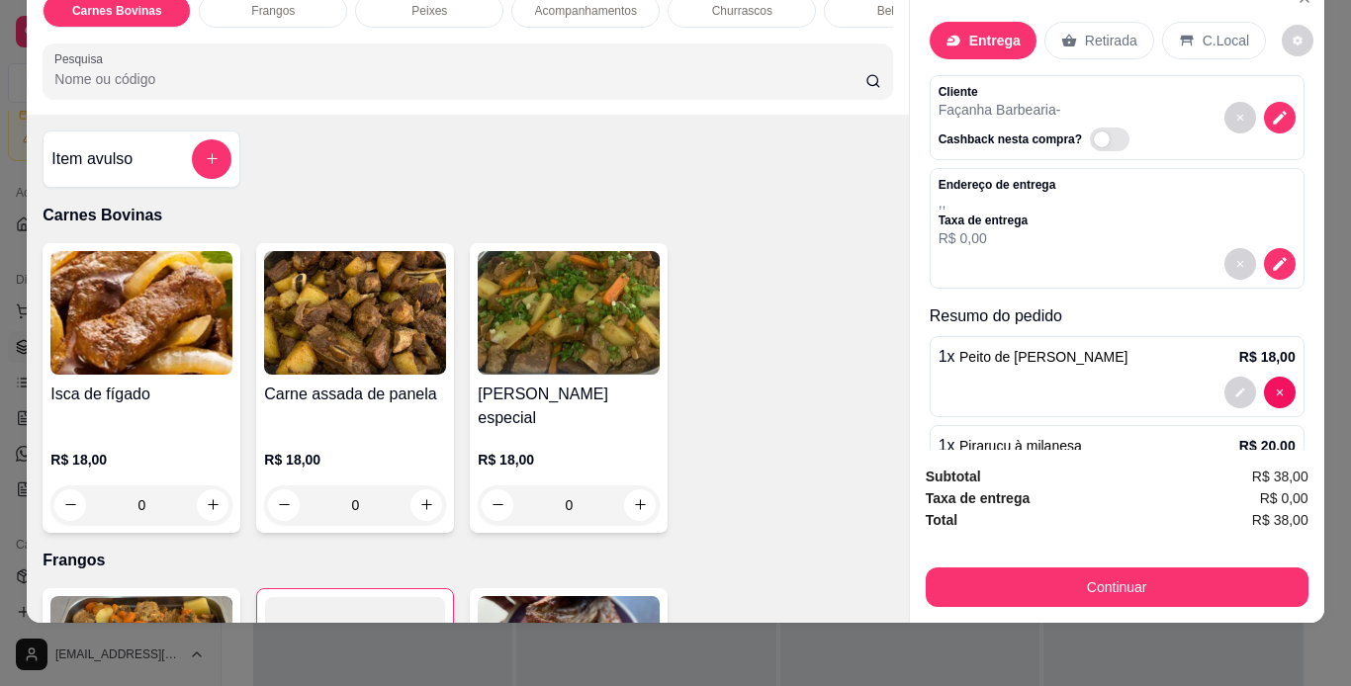
scroll to position [0, 0]
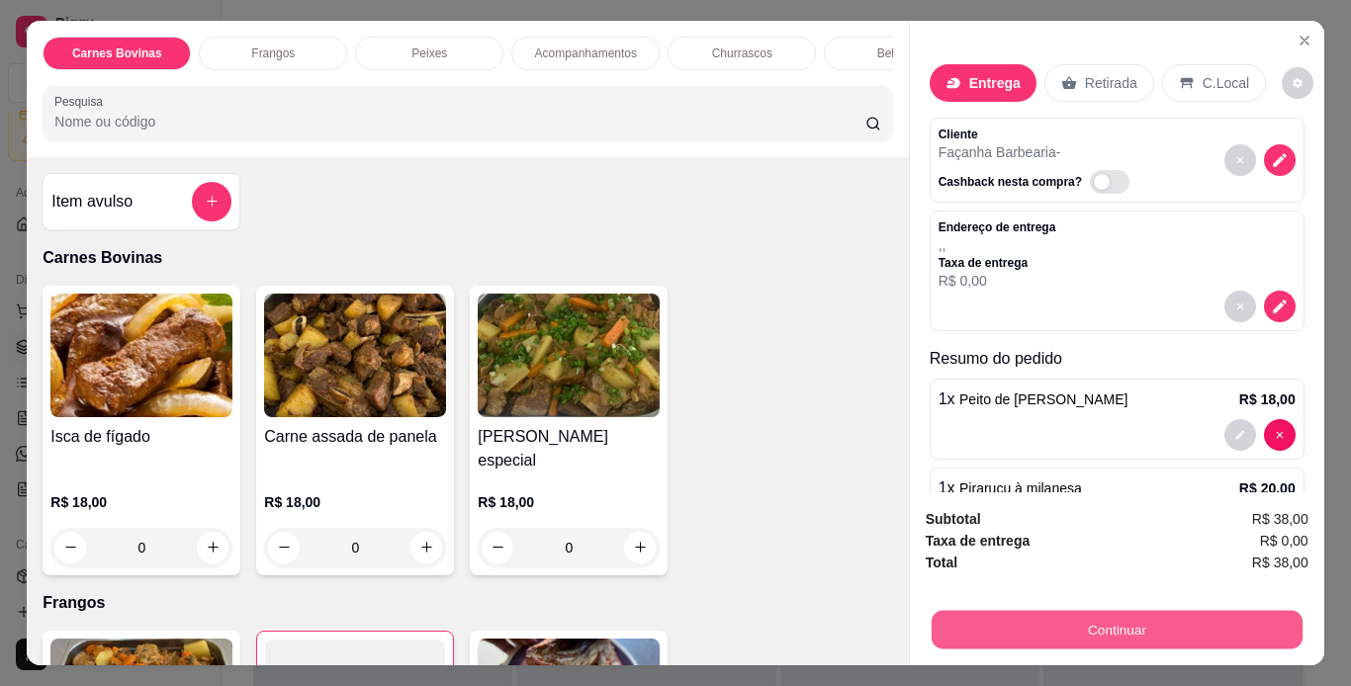
click at [1211, 613] on button "Continuar" at bounding box center [1116, 630] width 371 height 39
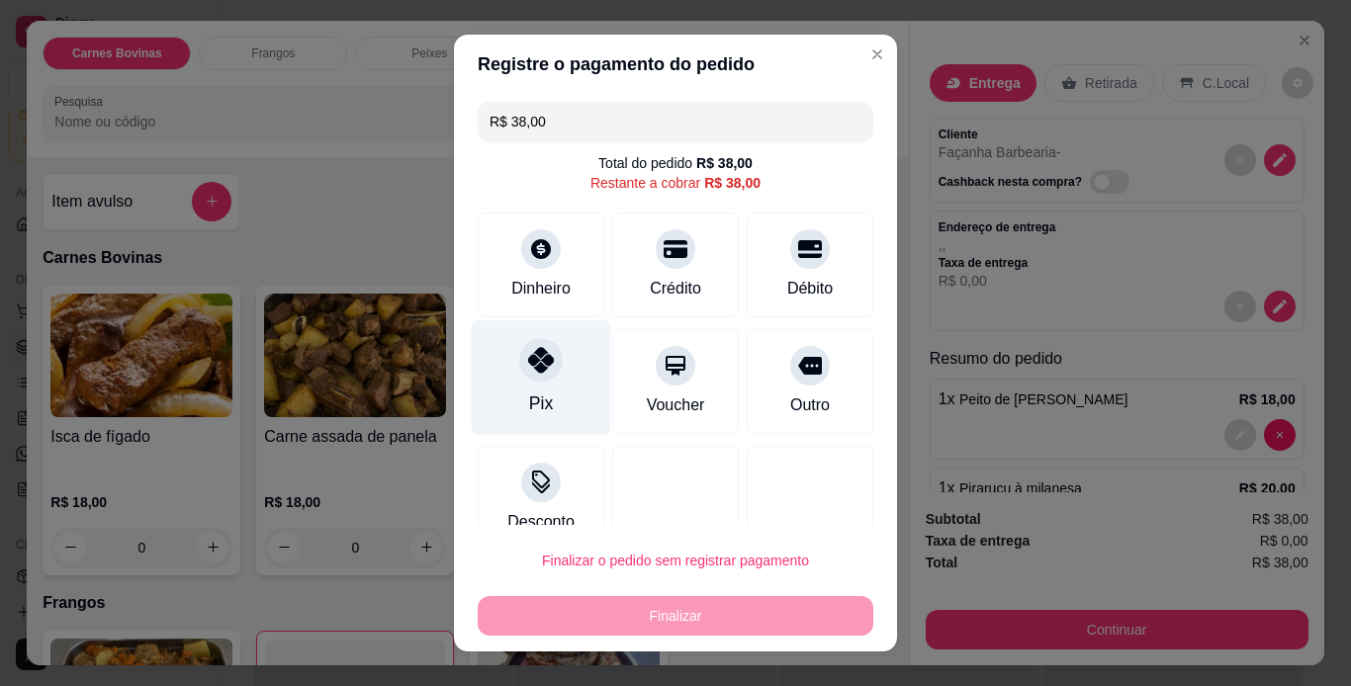
click at [544, 366] on div at bounding box center [541, 360] width 44 height 44
type input "R$ 0,00"
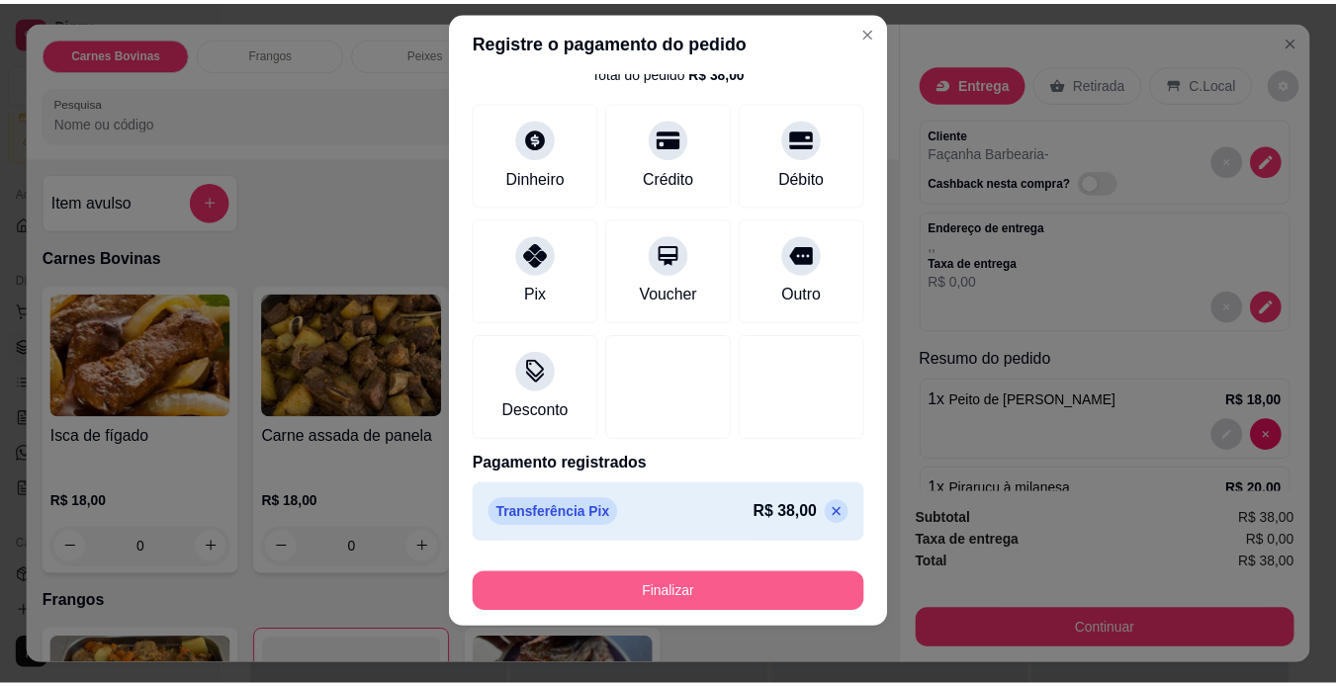
scroll to position [29, 0]
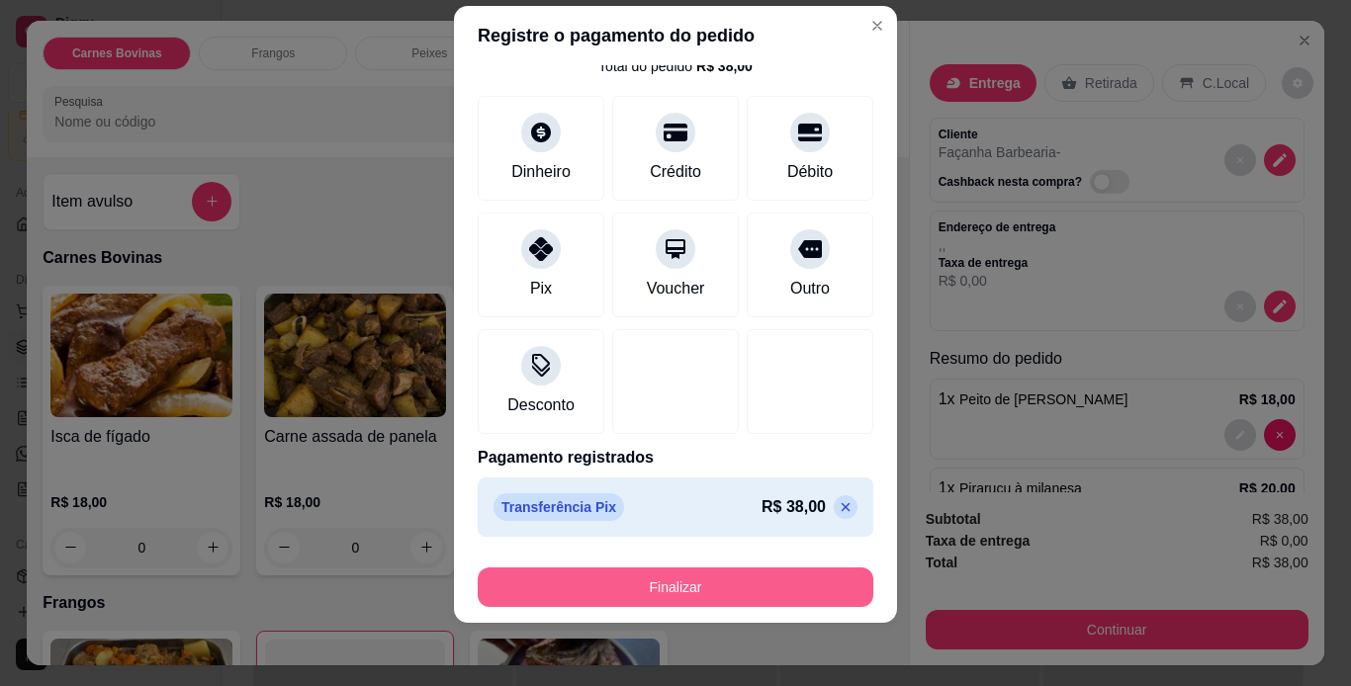
click at [736, 589] on button "Finalizar" at bounding box center [676, 588] width 396 height 40
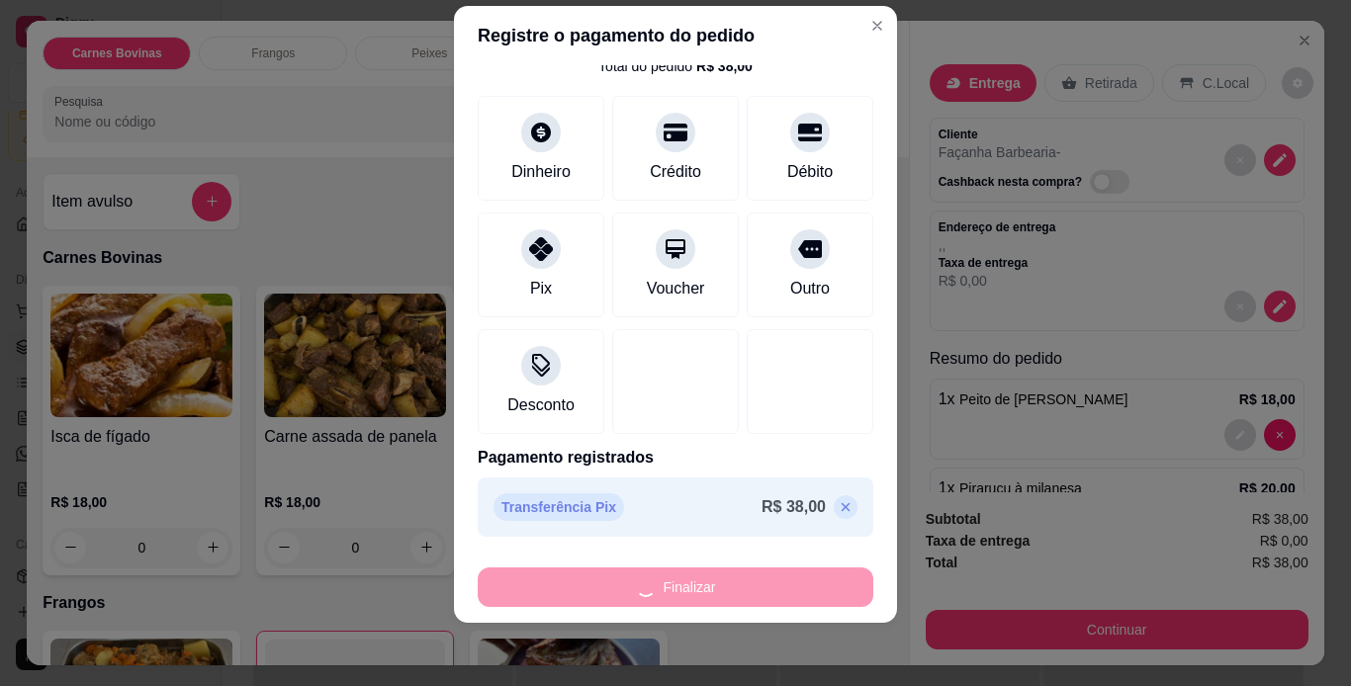
type input "0"
type input "-R$ 38,00"
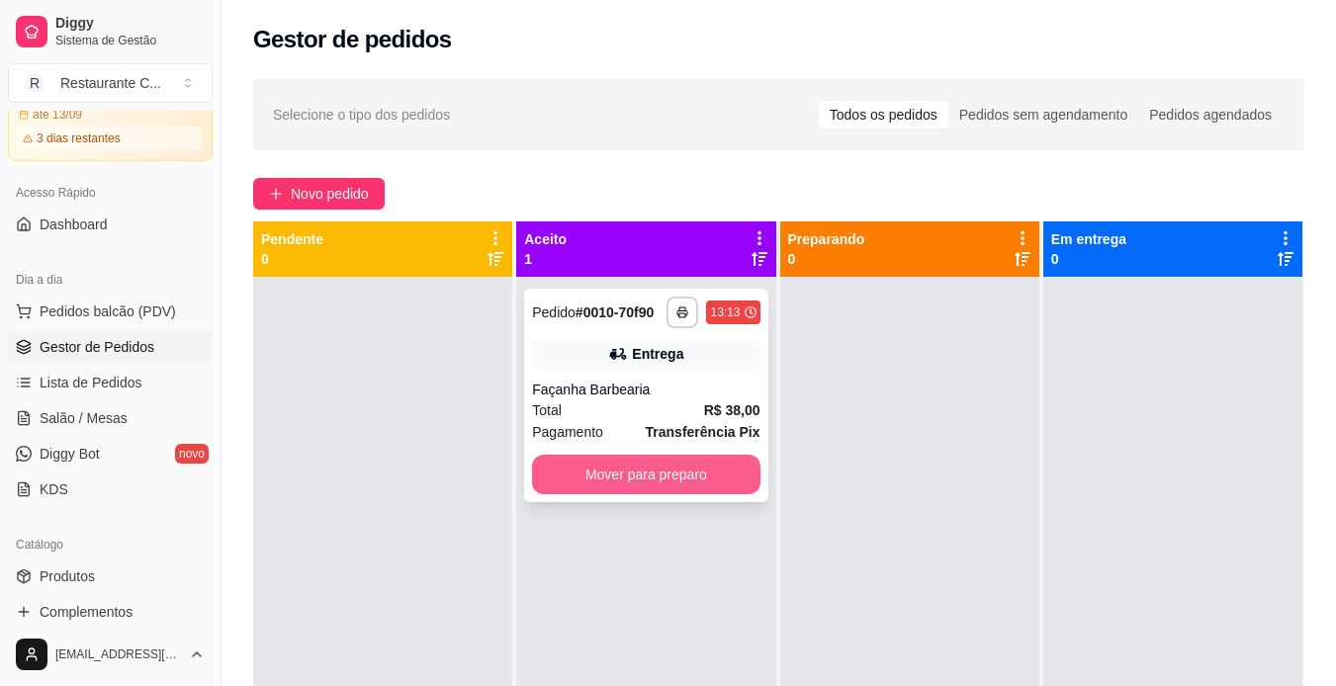
click at [641, 484] on button "Mover para preparo" at bounding box center [645, 475] width 227 height 40
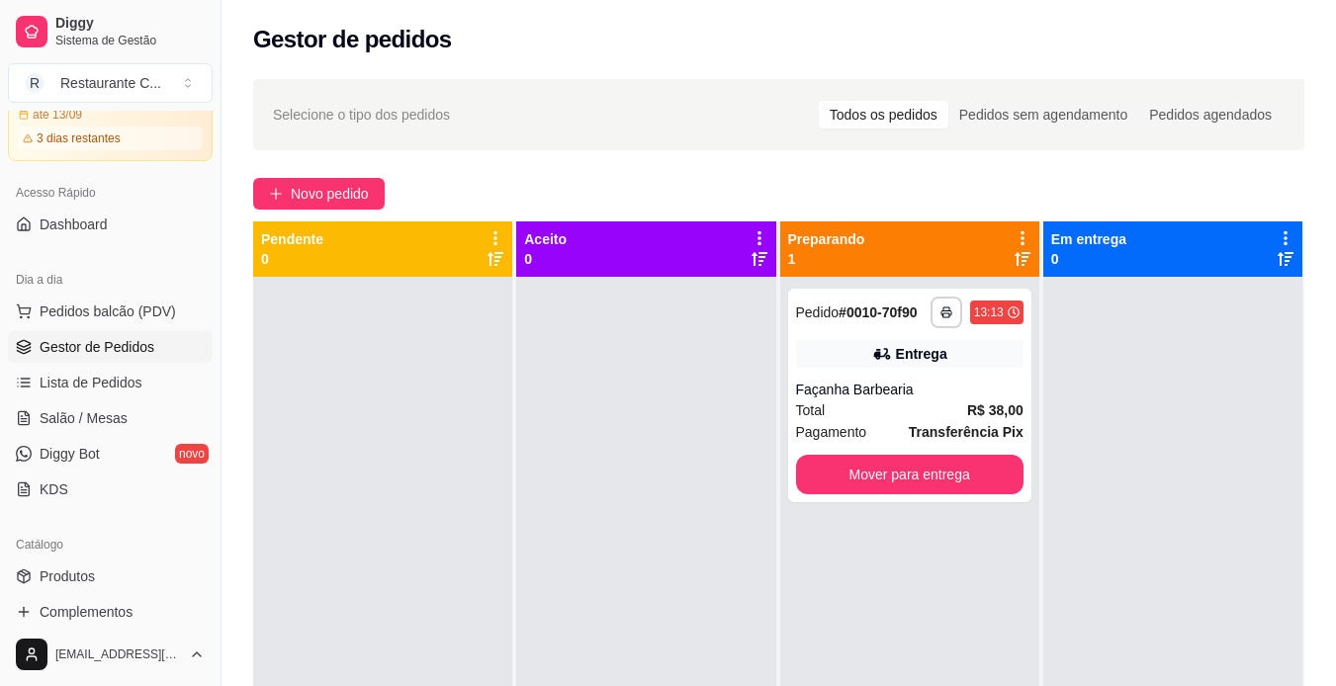
scroll to position [55, 0]
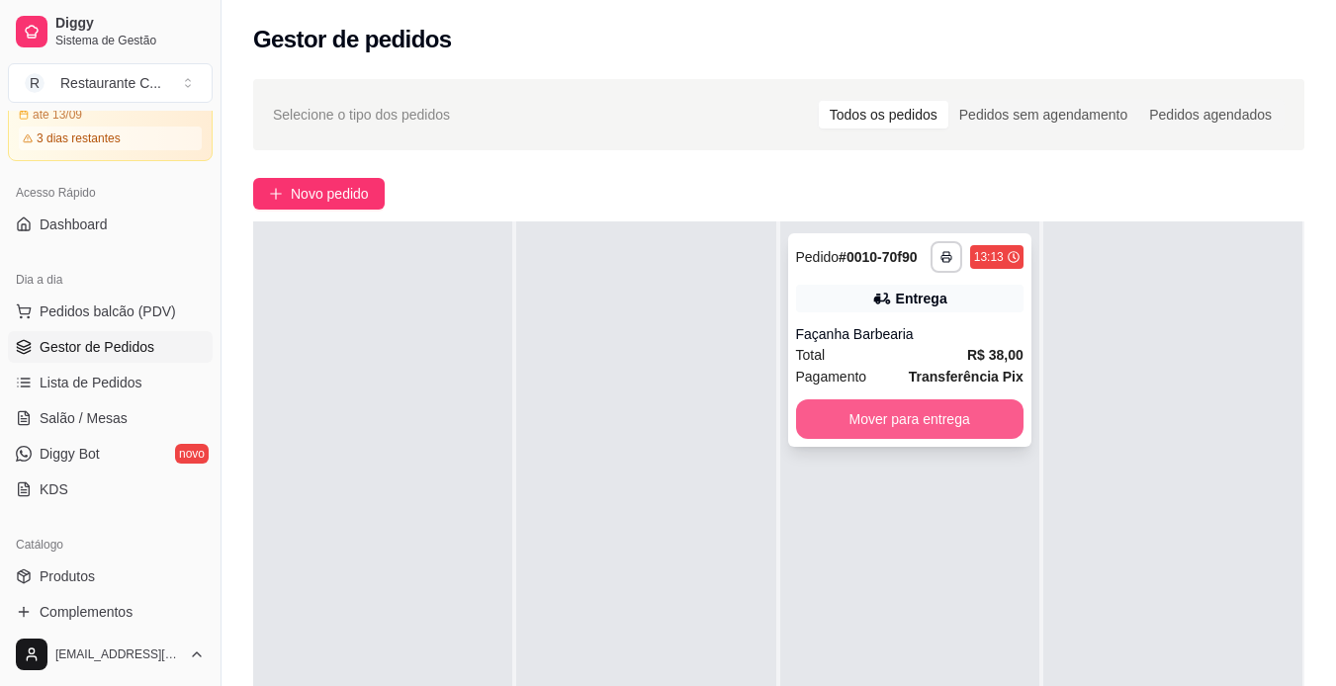
click at [901, 429] on button "Mover para entrega" at bounding box center [909, 420] width 227 height 40
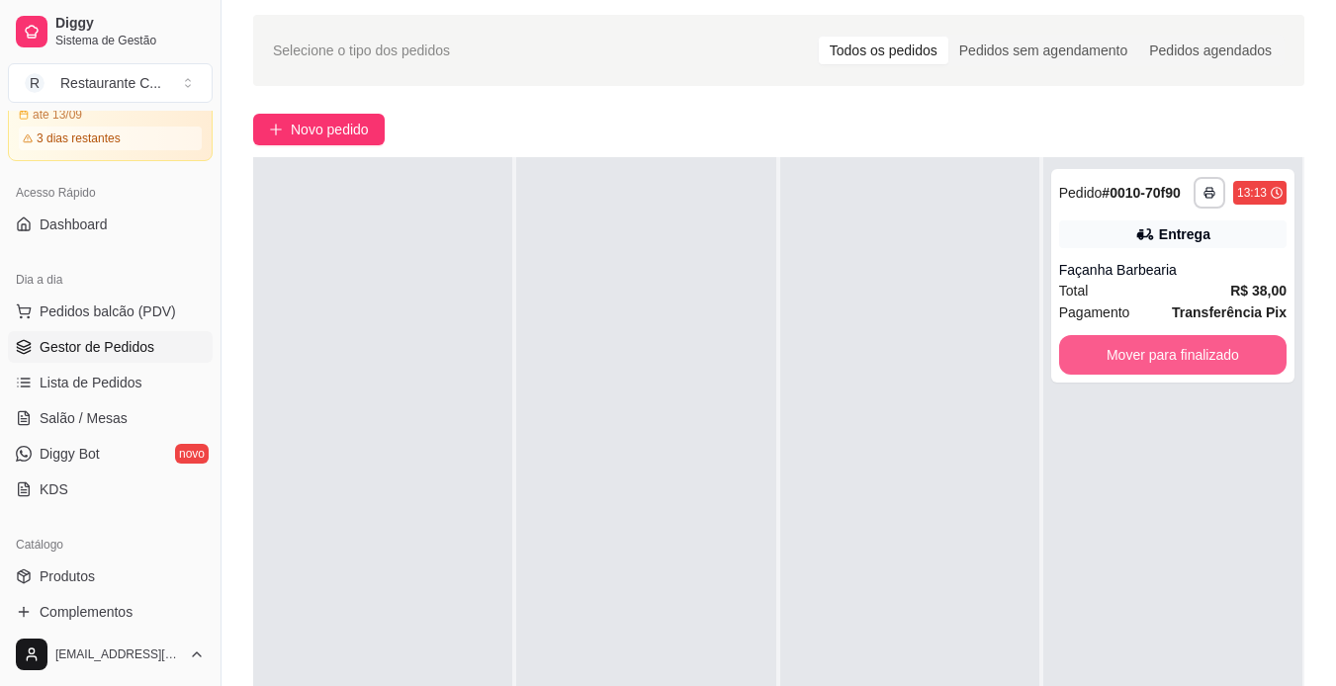
scroll to position [99, 0]
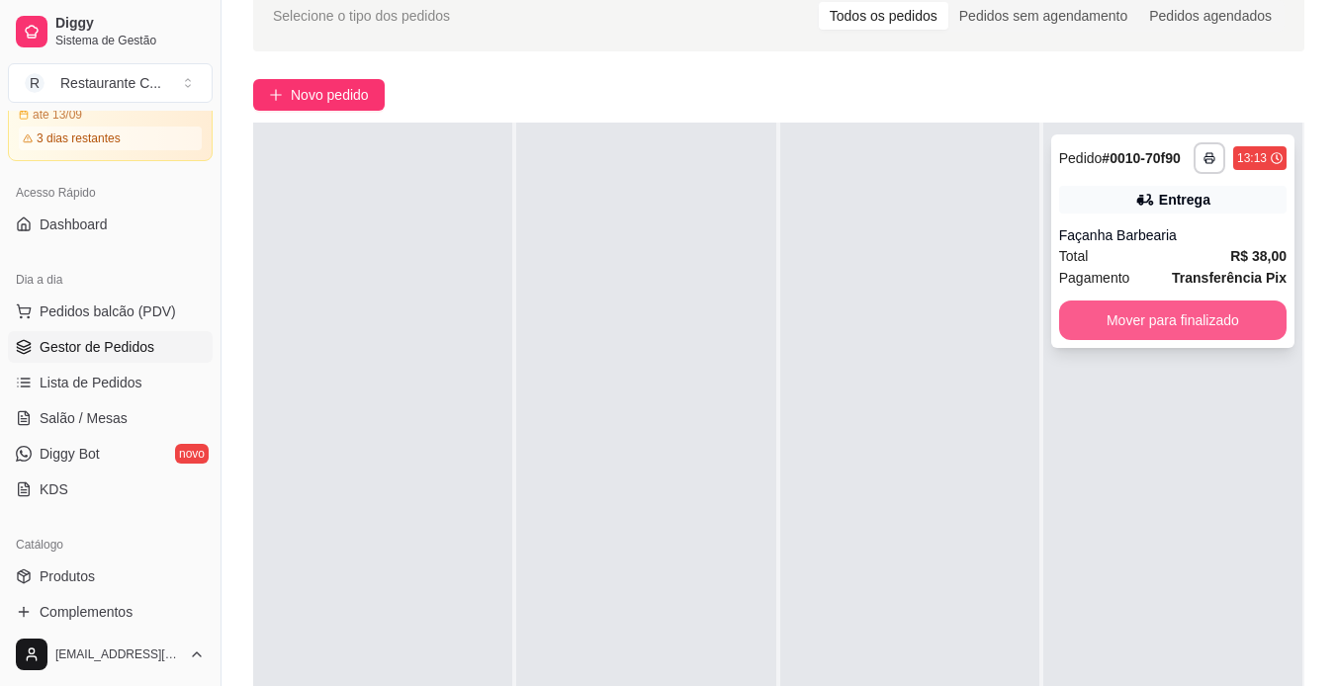
click at [1161, 319] on button "Mover para finalizado" at bounding box center [1172, 321] width 227 height 40
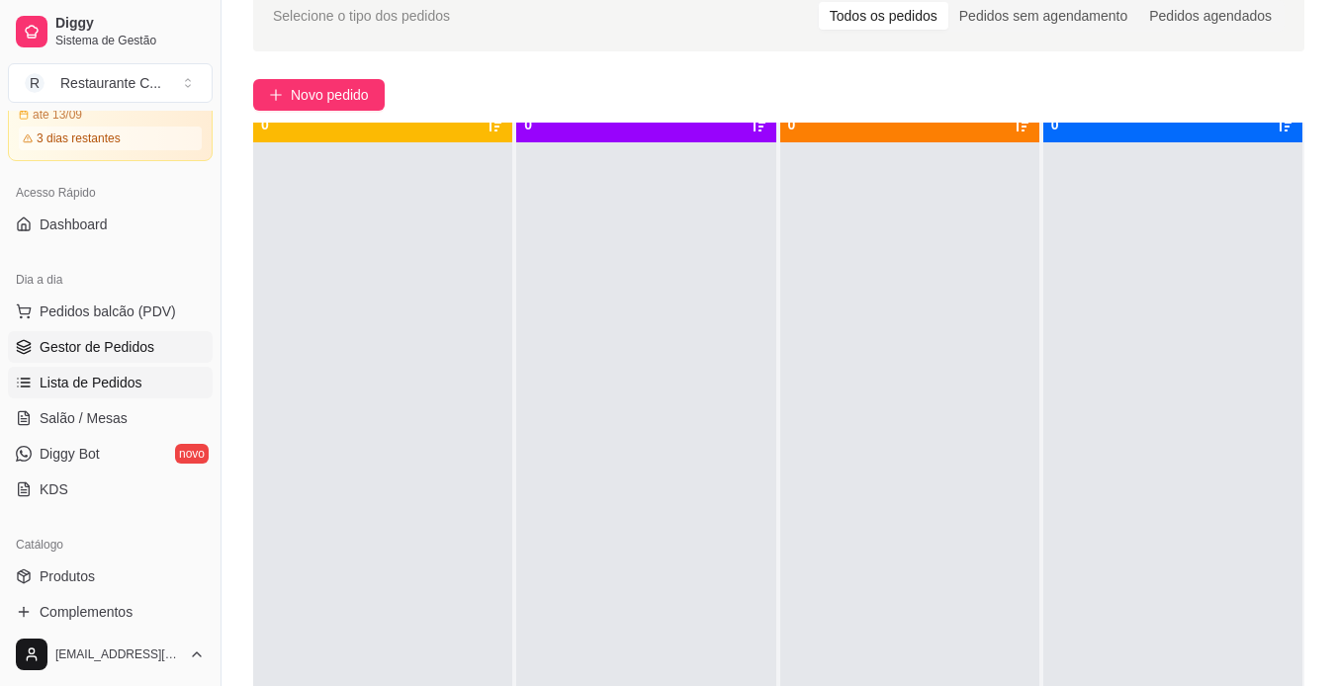
scroll to position [55, 0]
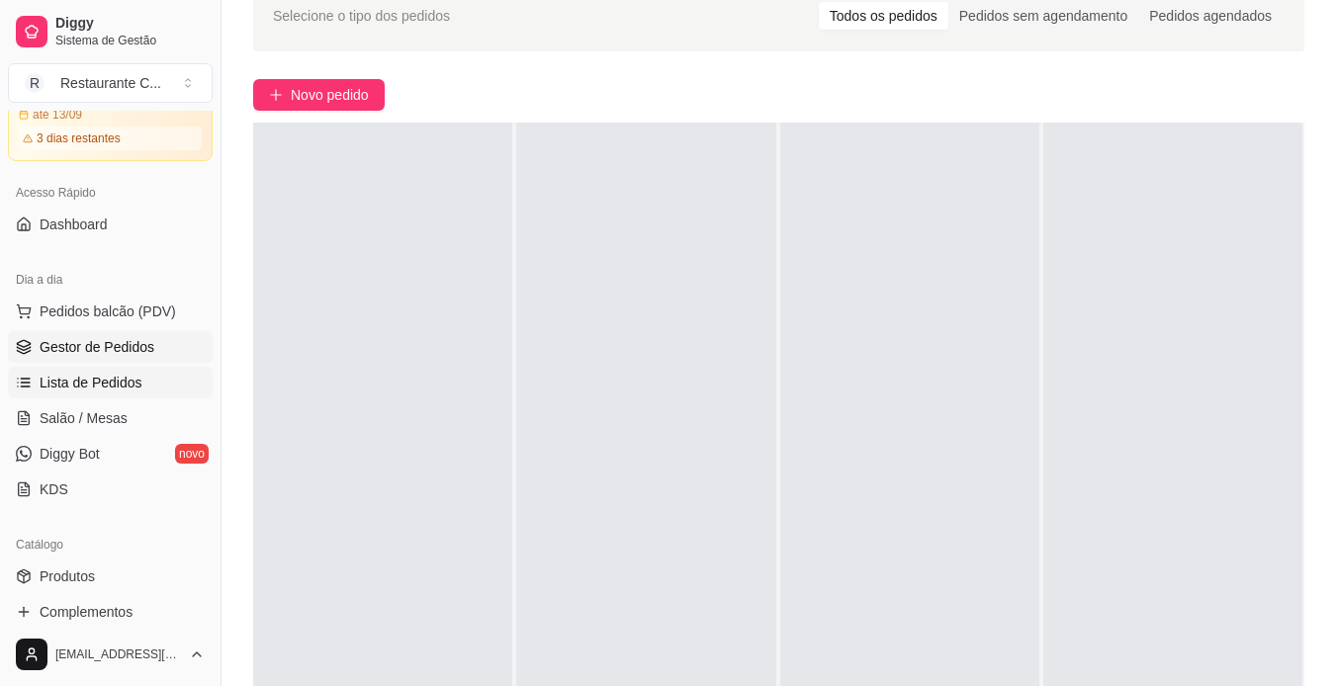
click at [122, 369] on link "Lista de Pedidos" at bounding box center [110, 383] width 205 height 32
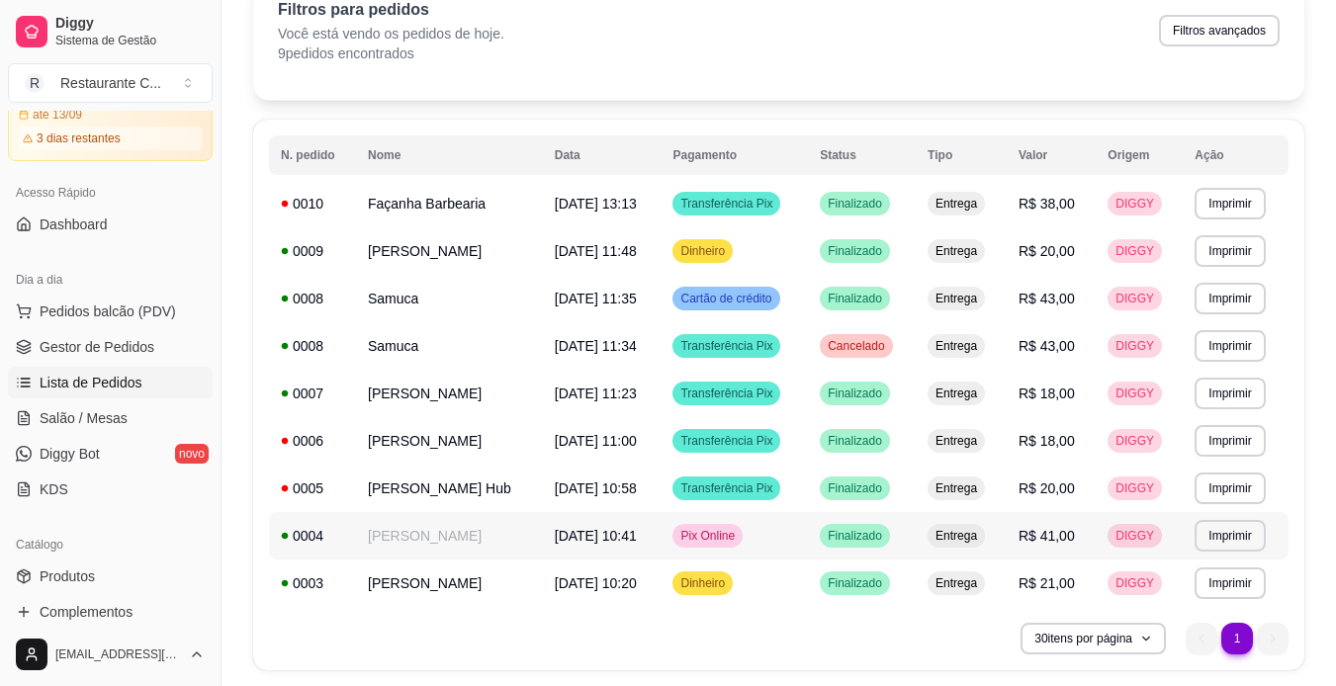
scroll to position [71, 0]
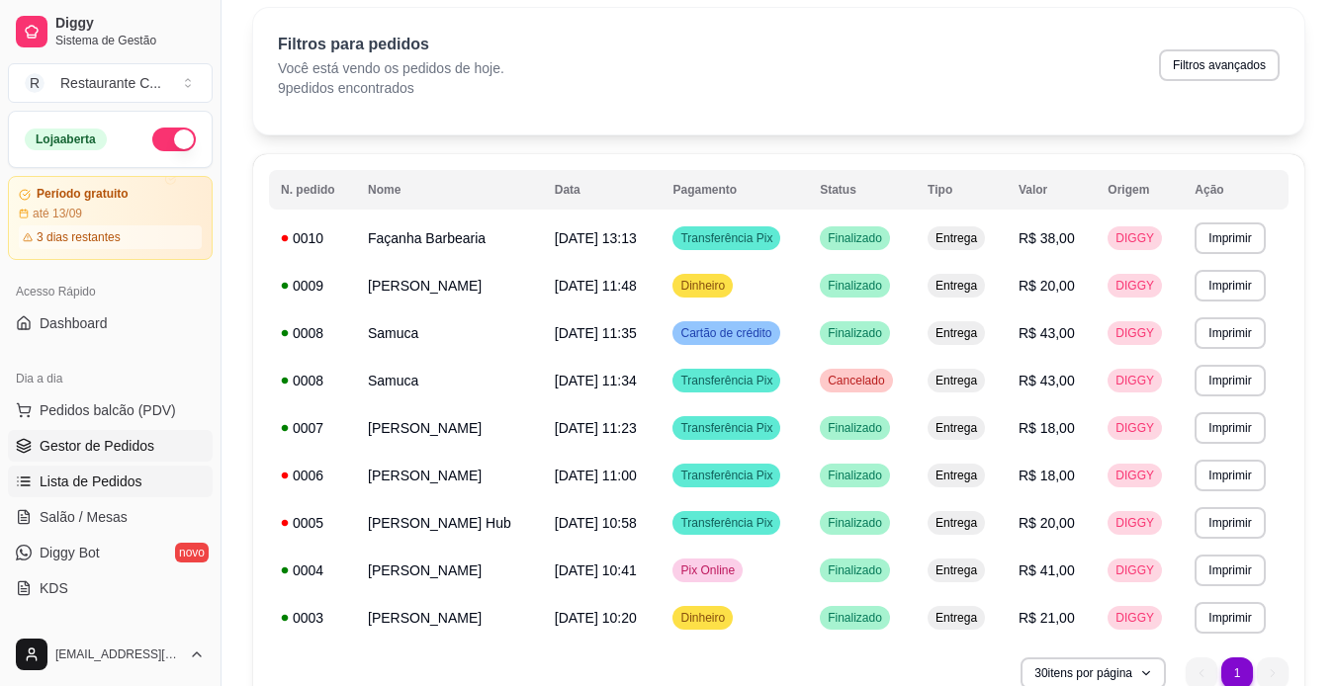
click at [101, 441] on span "Gestor de Pedidos" at bounding box center [97, 446] width 115 height 20
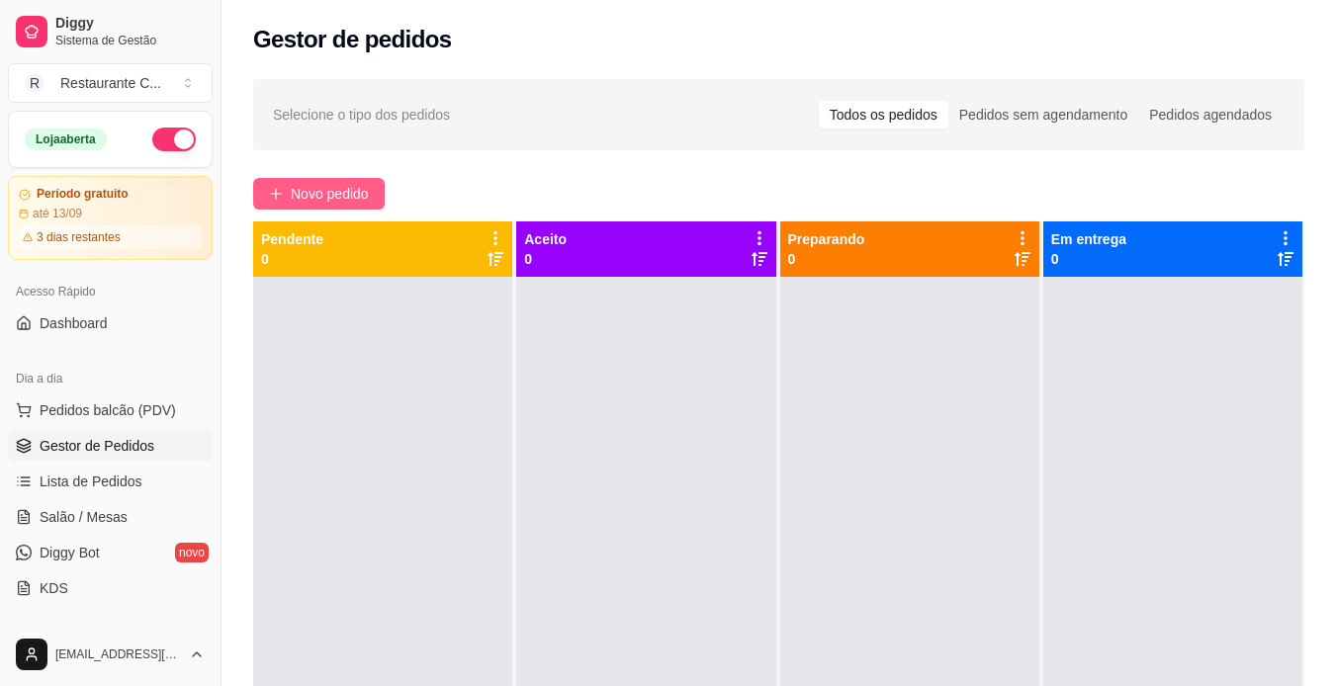
click at [344, 183] on span "Novo pedido" at bounding box center [330, 194] width 78 height 22
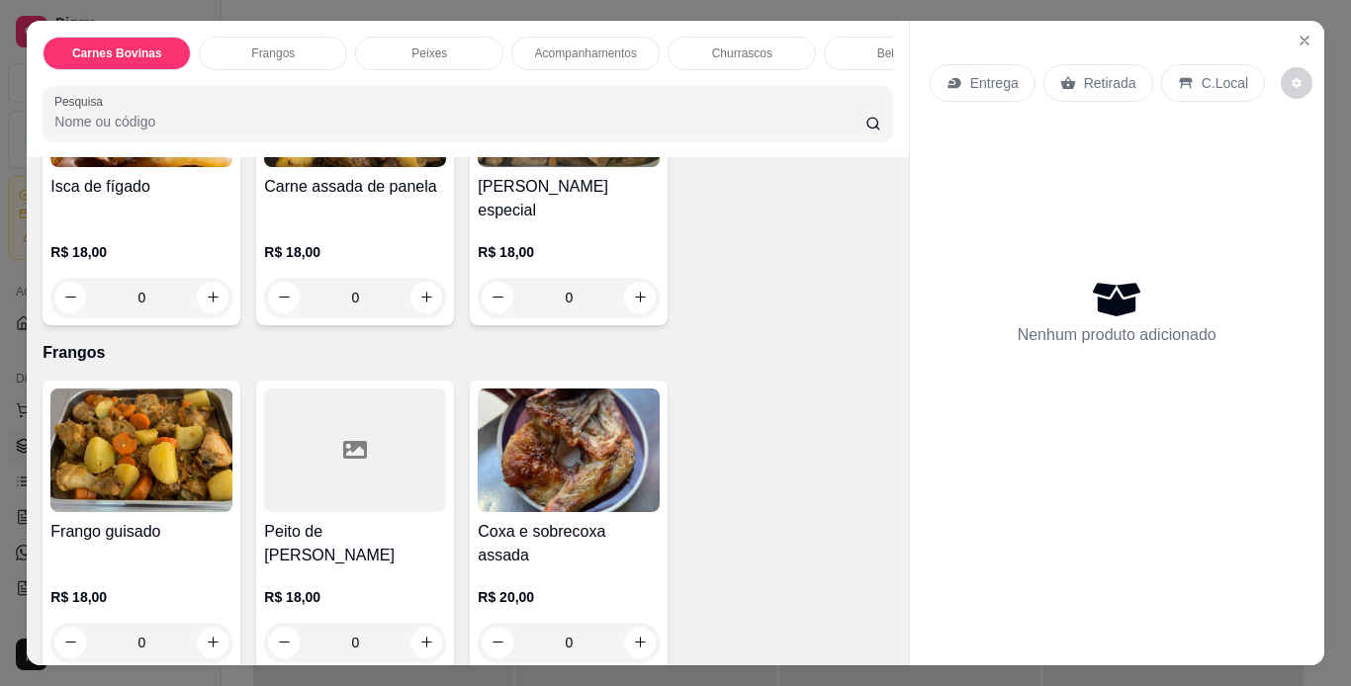
scroll to position [297, 0]
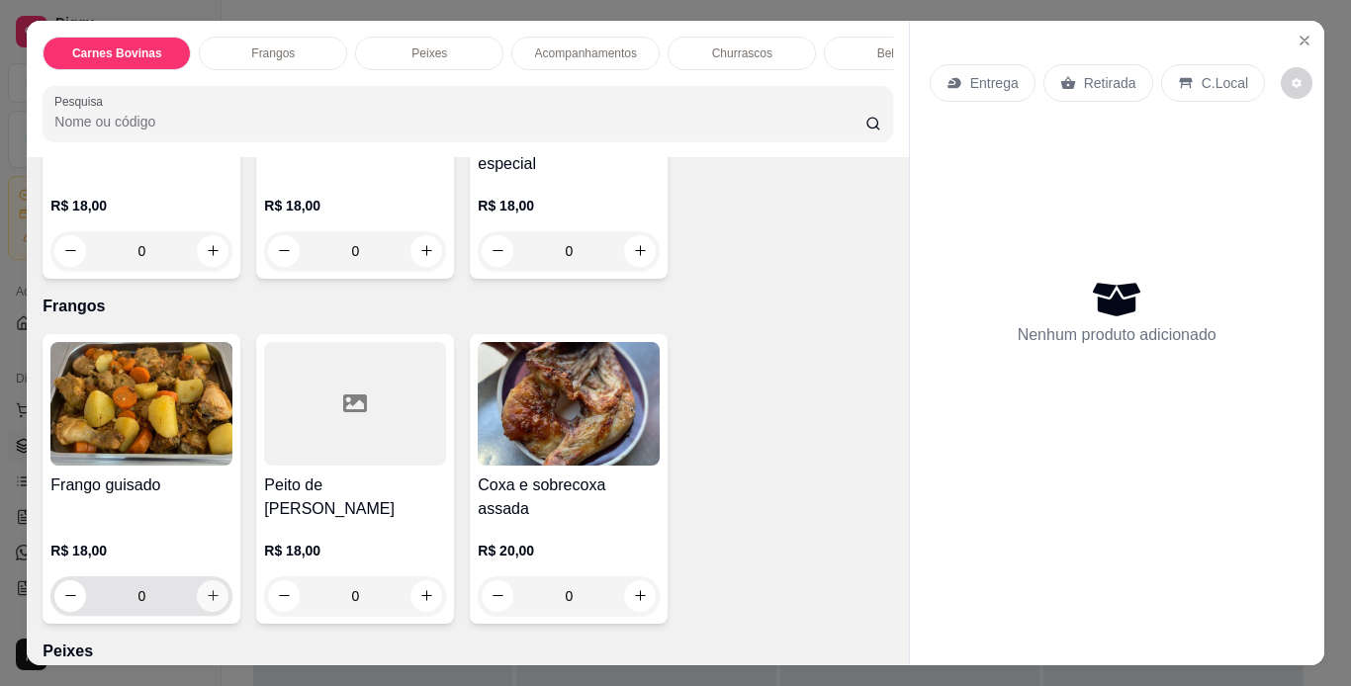
click at [215, 580] on button "increase-product-quantity" at bounding box center [213, 596] width 32 height 32
type input "1"
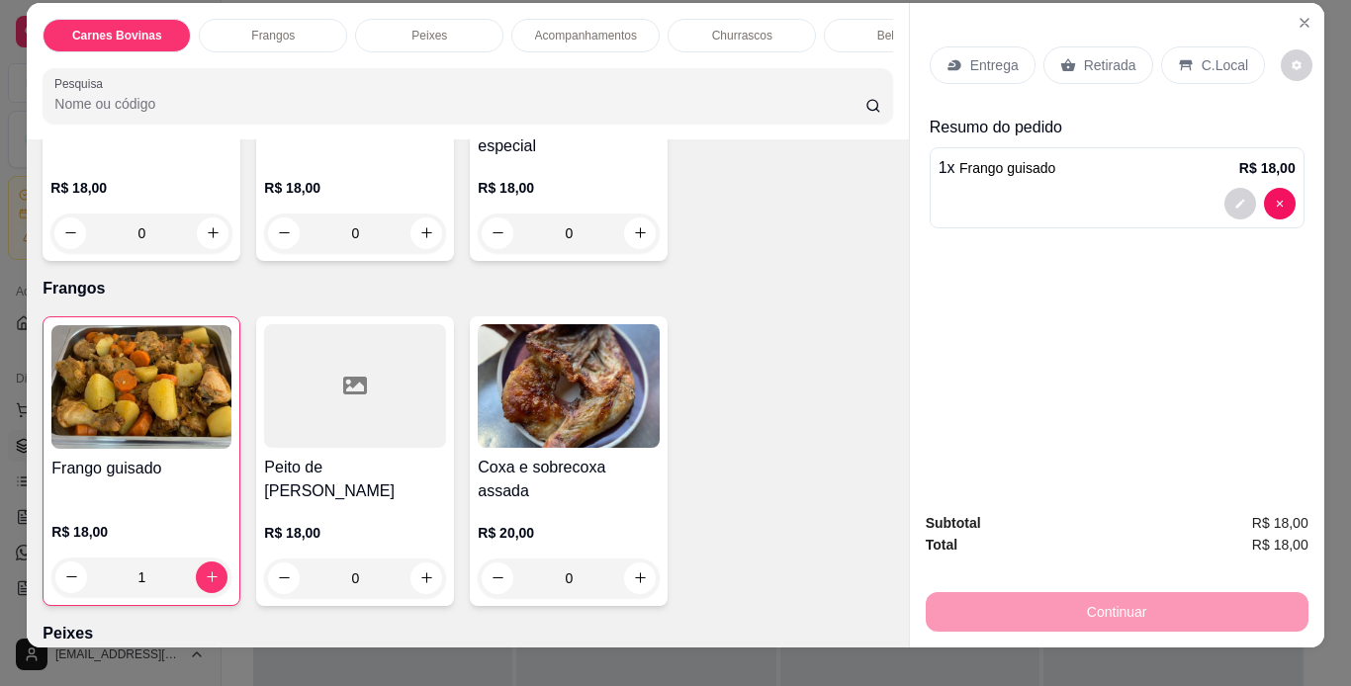
scroll to position [0, 0]
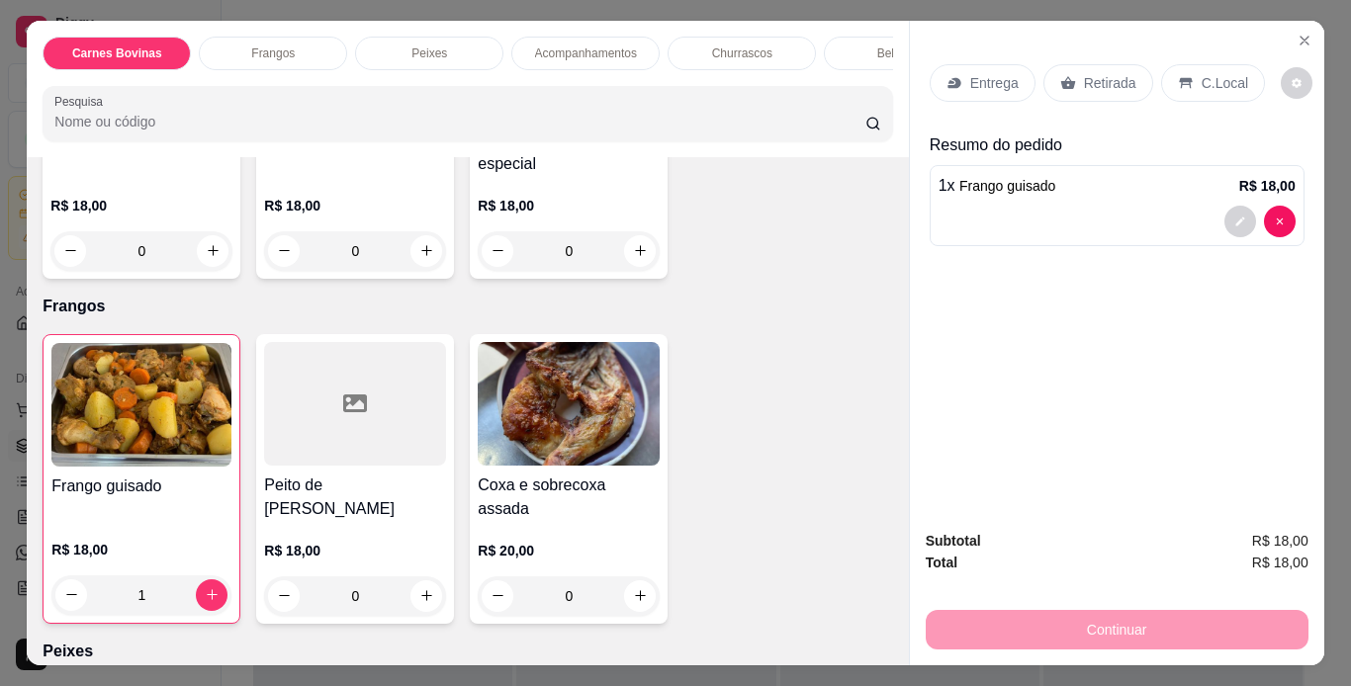
click at [973, 81] on p "Entrega" at bounding box center [994, 83] width 48 height 20
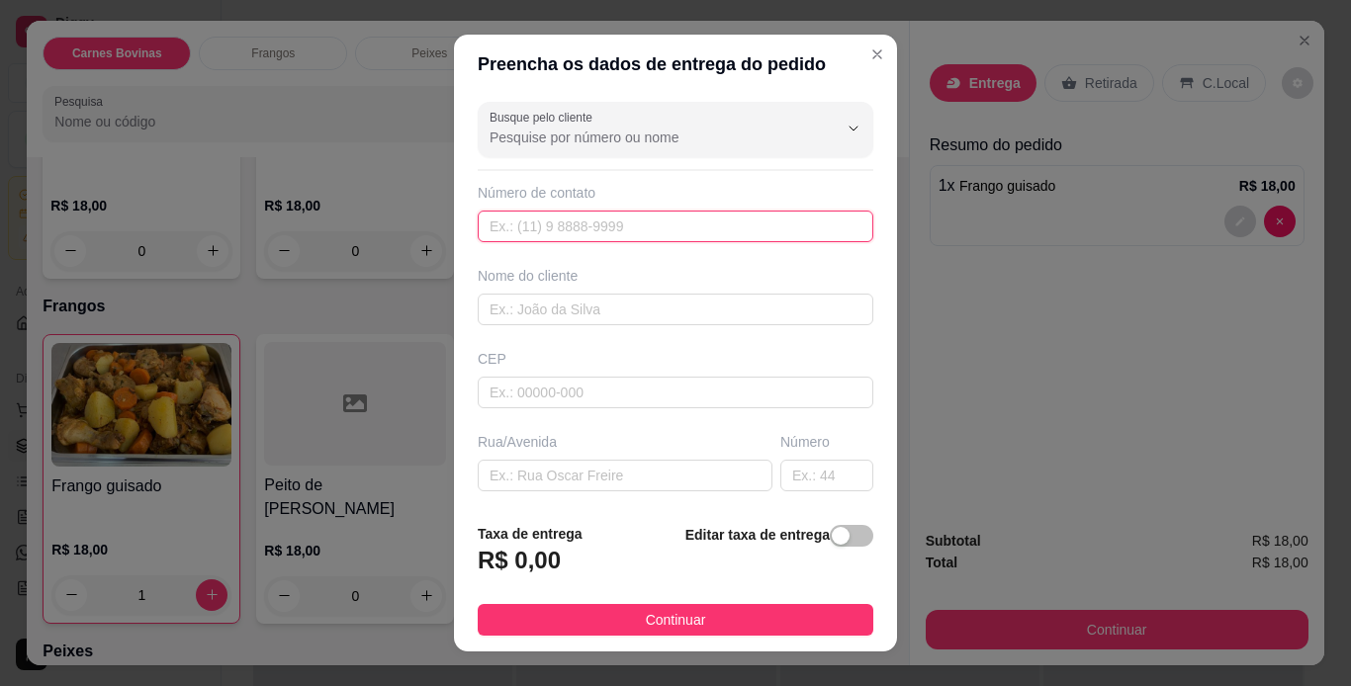
click at [584, 215] on input "text" at bounding box center [676, 227] width 396 height 32
click at [569, 297] on input "text" at bounding box center [676, 310] width 396 height 32
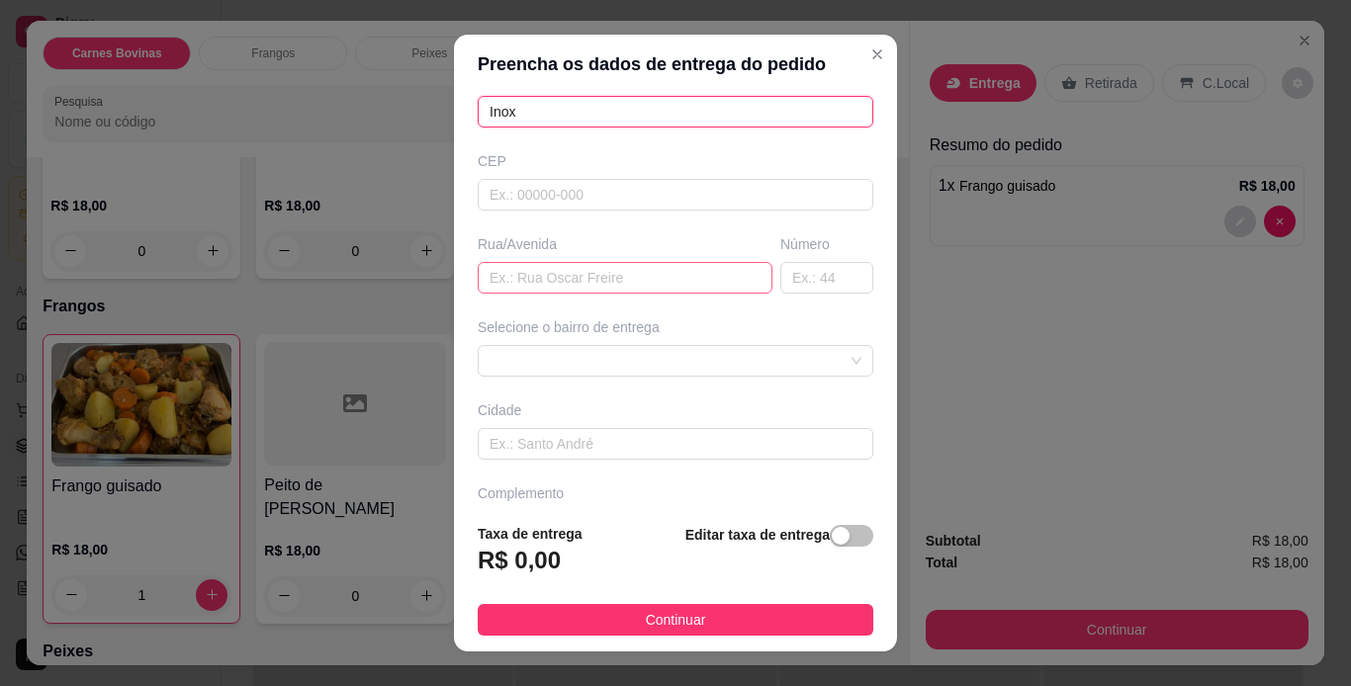
type input "Inox"
click at [567, 275] on input "text" at bounding box center [625, 278] width 295 height 32
type input "[GEOGRAPHIC_DATA][PERSON_NAME]"
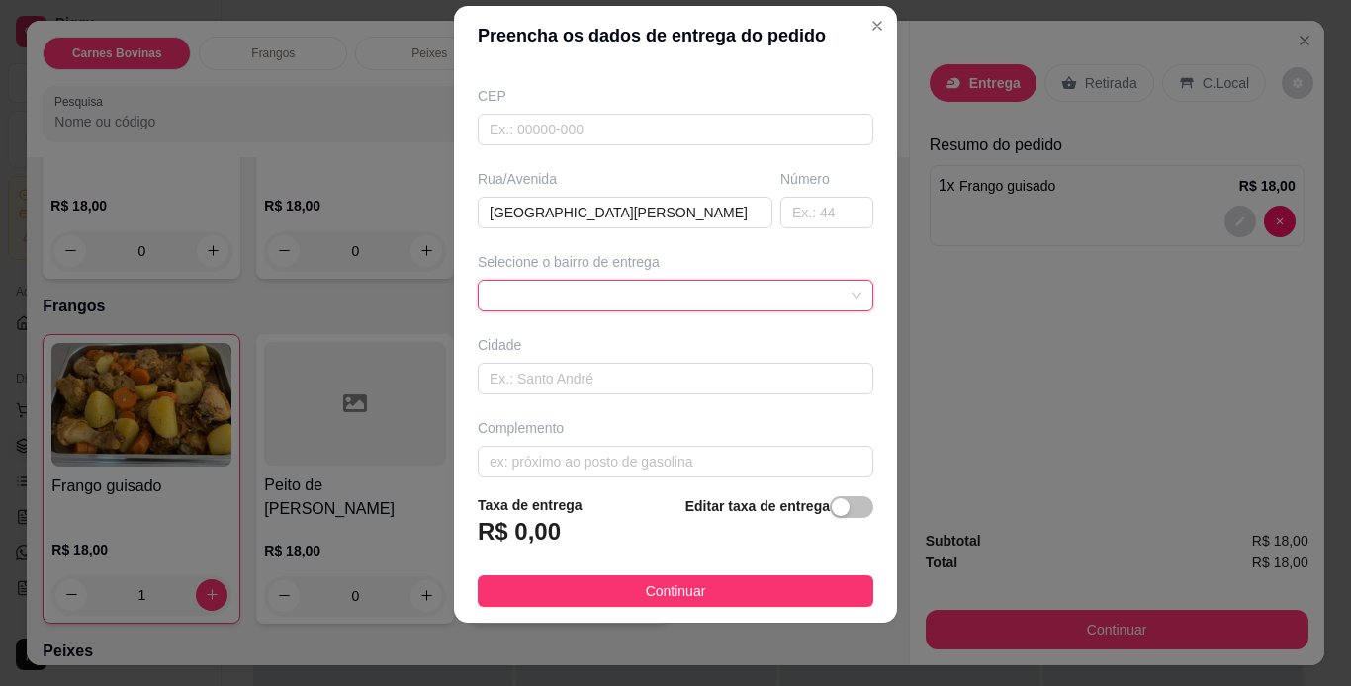
scroll to position [252, 0]
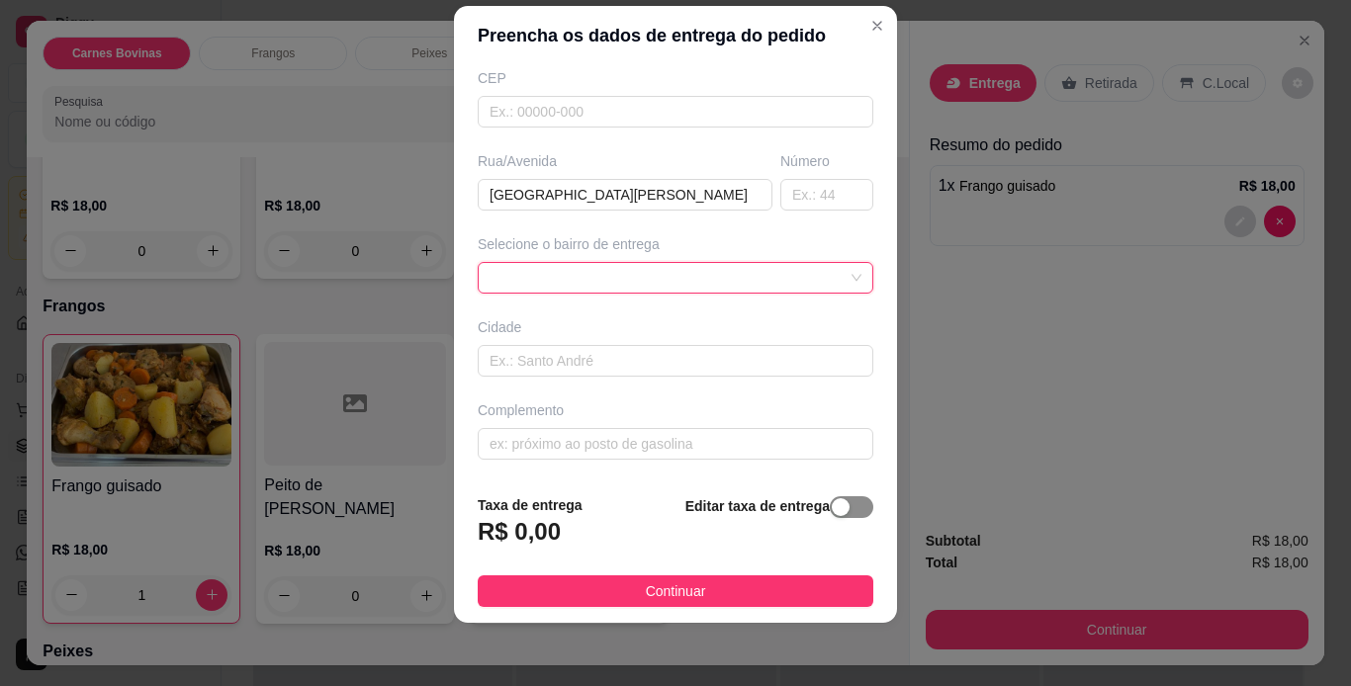
click at [832, 515] on div "button" at bounding box center [841, 507] width 18 height 18
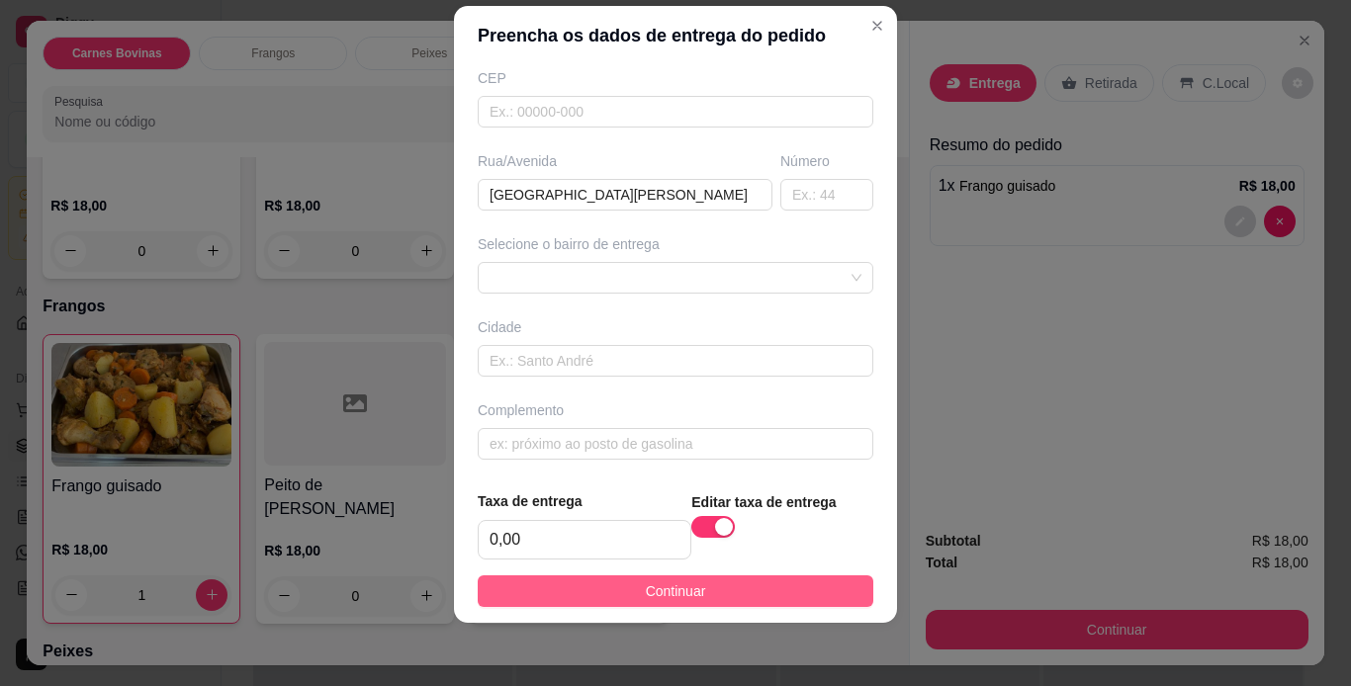
click at [715, 589] on button "Continuar" at bounding box center [676, 592] width 396 height 32
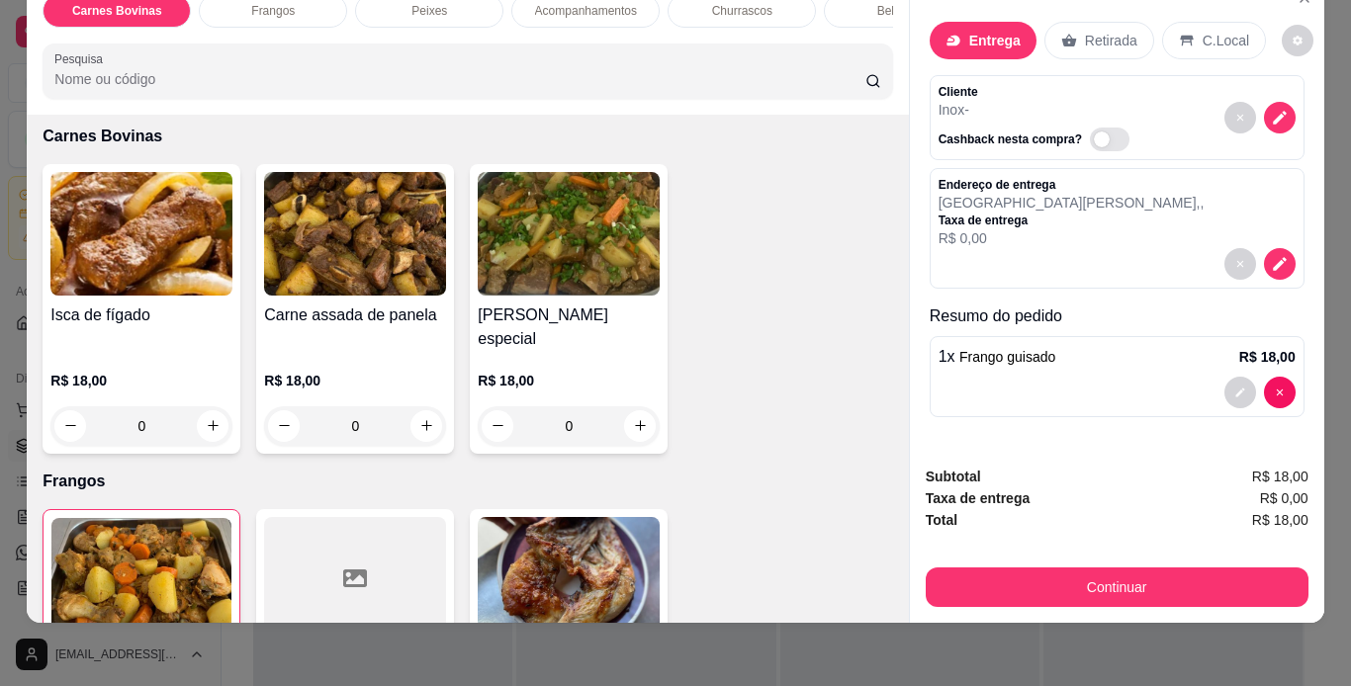
scroll to position [0, 0]
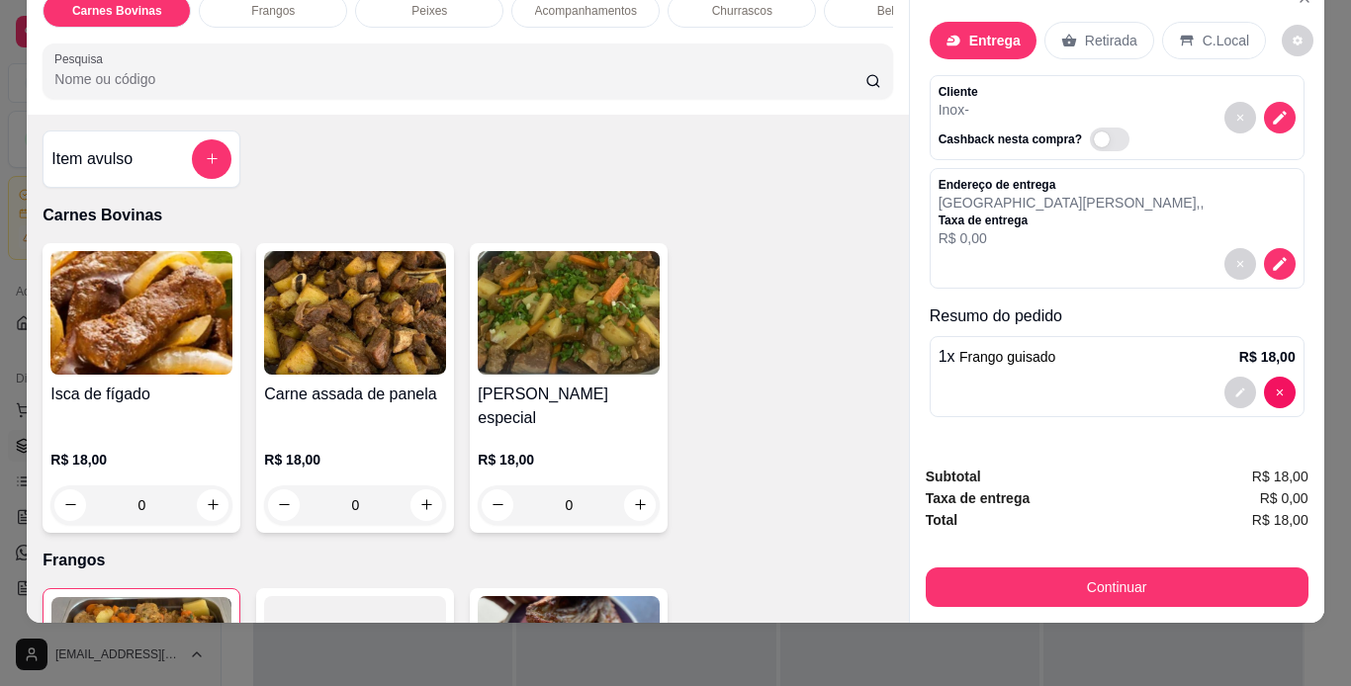
click at [630, 486] on div "0" at bounding box center [569, 506] width 182 height 40
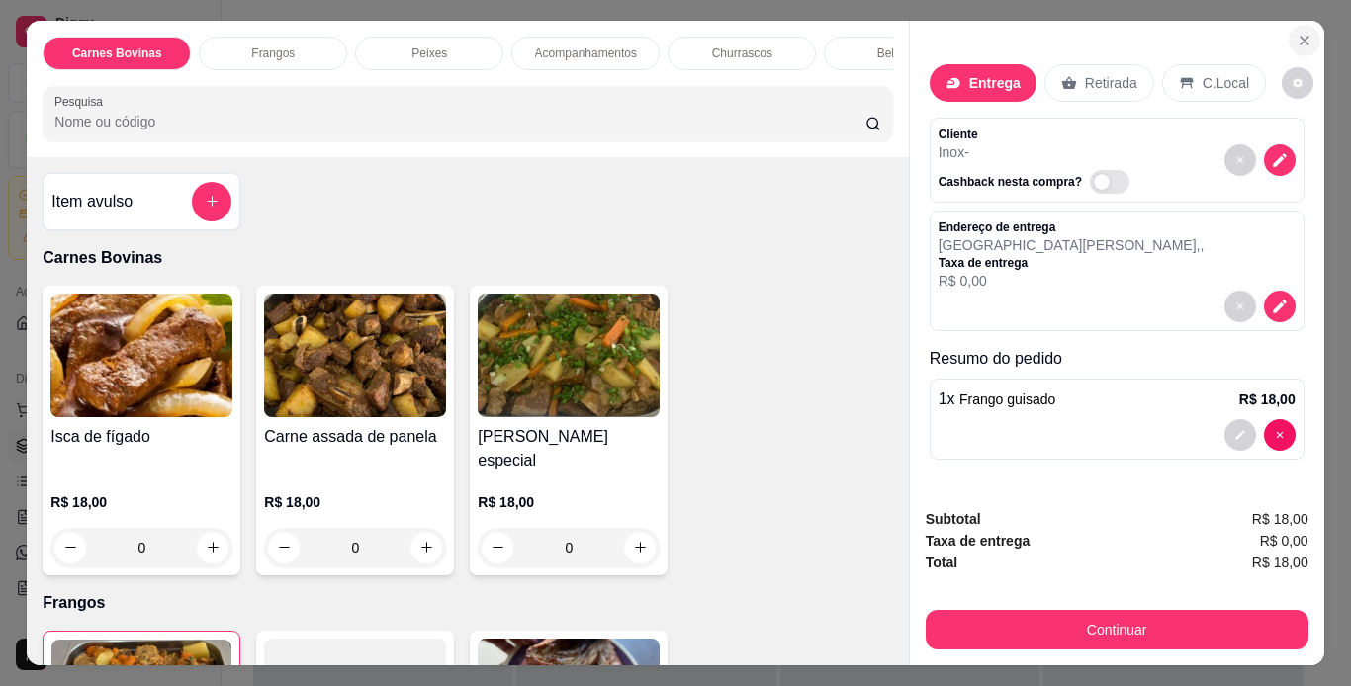
click at [1303, 42] on button "Close" at bounding box center [1305, 41] width 32 height 32
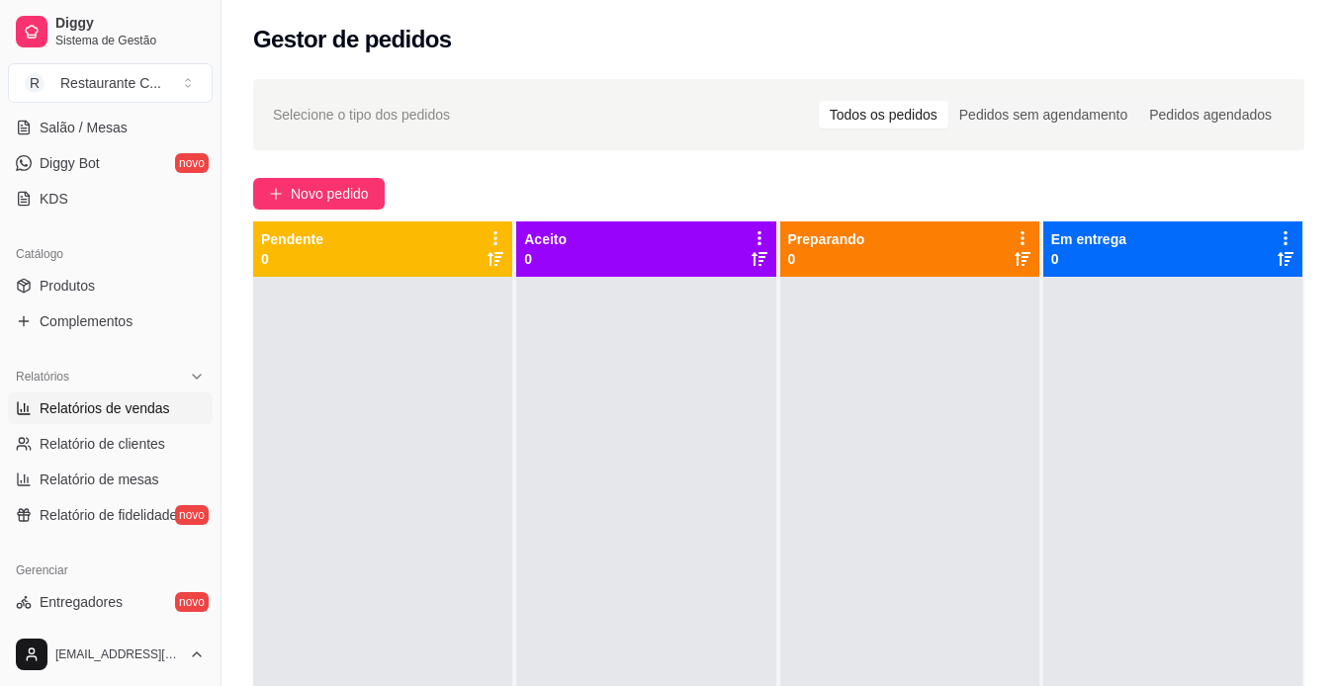
scroll to position [396, 0]
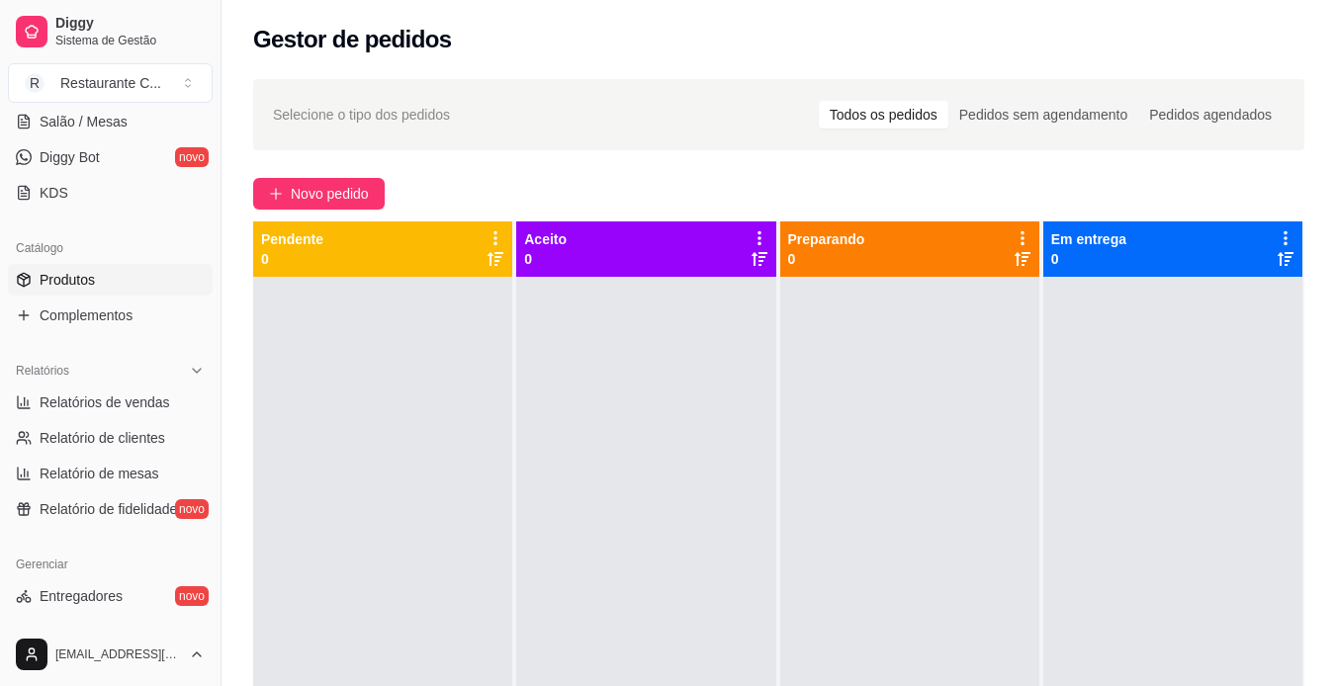
drag, startPoint x: 86, startPoint y: 283, endPoint x: 102, endPoint y: 293, distance: 18.7
click at [85, 283] on span "Produtos" at bounding box center [67, 280] width 55 height 20
click at [114, 284] on link "Produtos" at bounding box center [110, 280] width 205 height 32
click at [106, 276] on link "Produtos" at bounding box center [110, 280] width 205 height 32
click at [73, 270] on link "Produtos" at bounding box center [110, 280] width 205 height 32
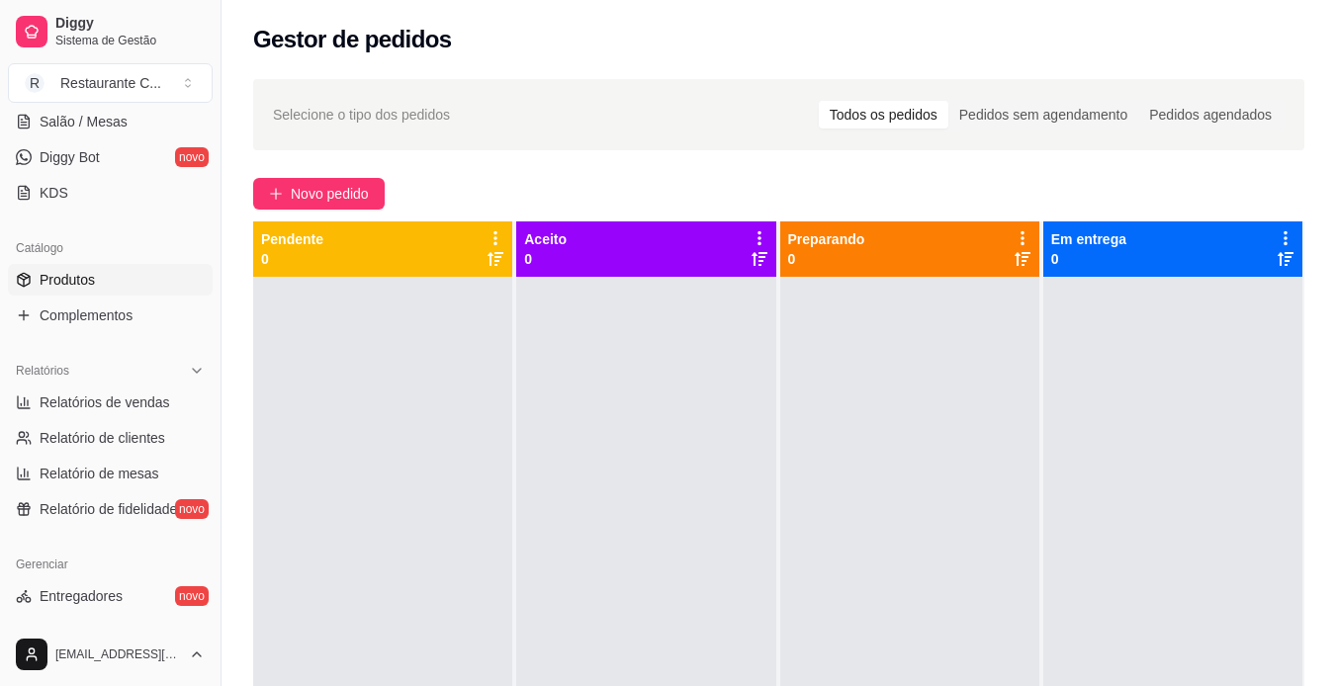
click at [73, 270] on span "Produtos" at bounding box center [67, 280] width 55 height 20
click at [84, 285] on span "Produtos" at bounding box center [67, 280] width 55 height 20
click at [87, 284] on span "Produtos" at bounding box center [67, 280] width 55 height 20
click at [83, 323] on span "Complementos" at bounding box center [86, 316] width 93 height 20
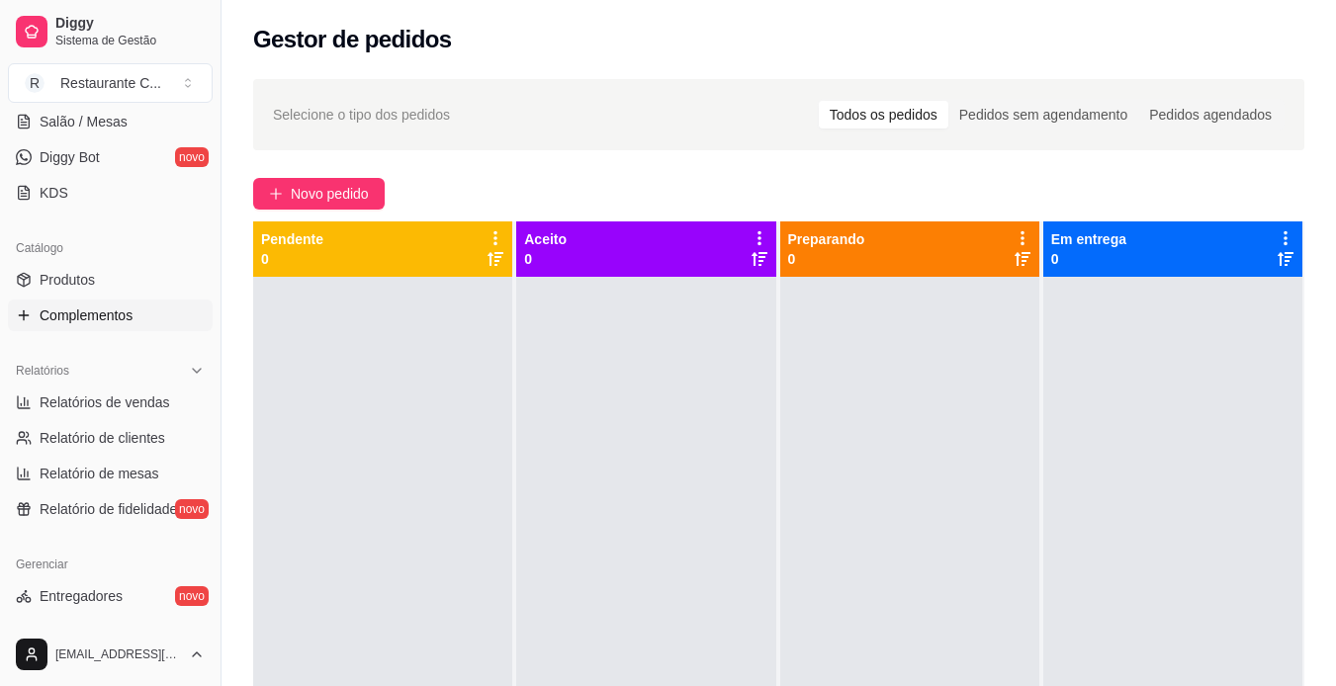
click at [112, 310] on span "Complementos" at bounding box center [86, 316] width 93 height 20
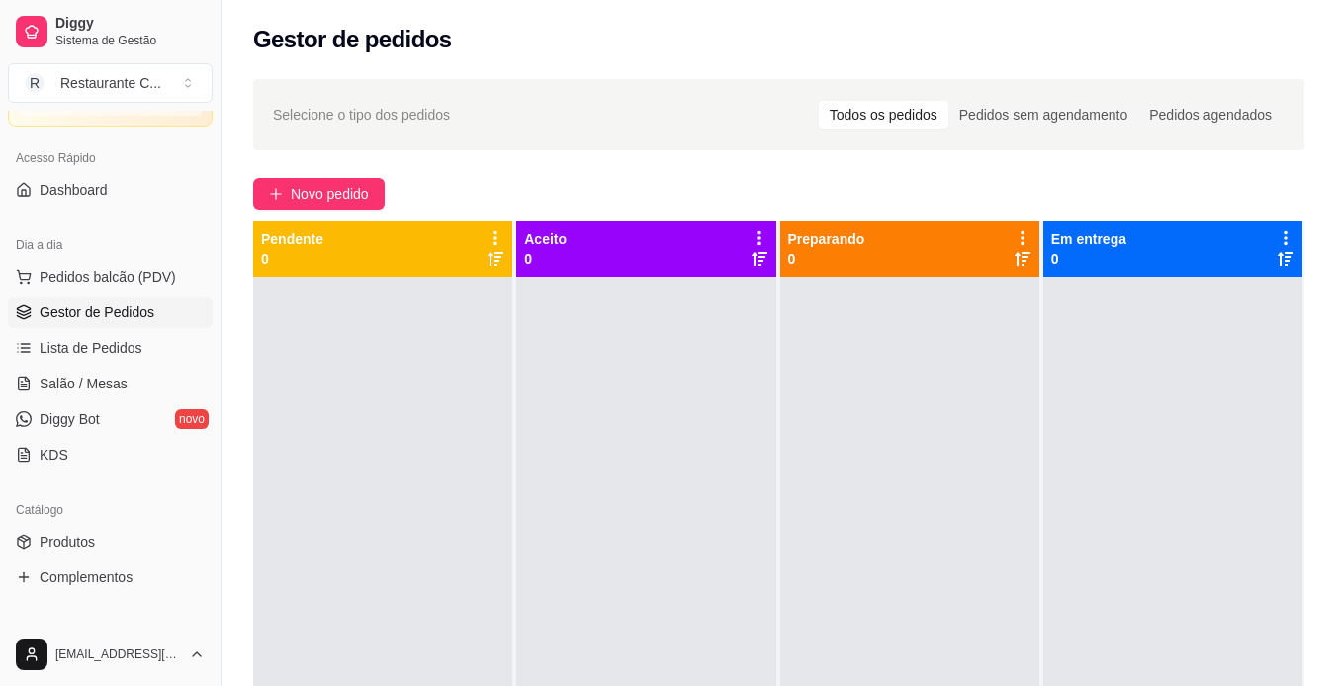
scroll to position [99, 0]
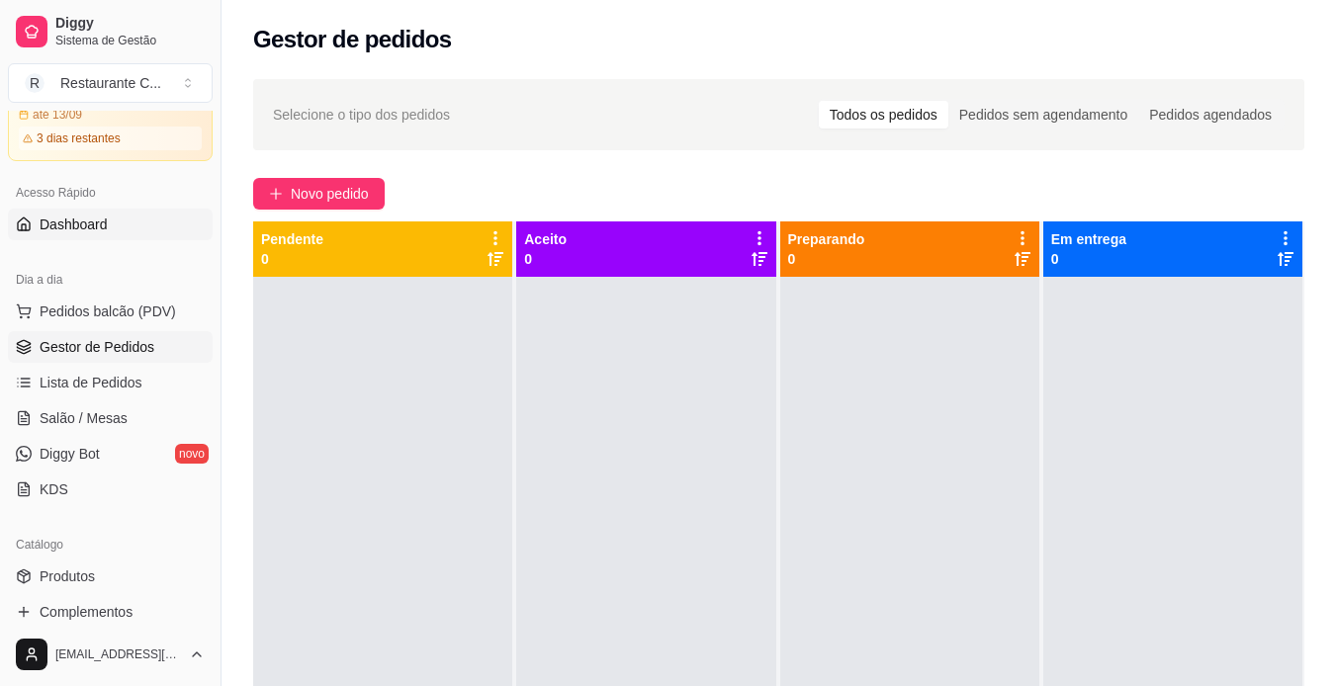
click at [85, 222] on span "Dashboard" at bounding box center [74, 225] width 68 height 20
click at [74, 233] on span "Dashboard" at bounding box center [74, 225] width 68 height 20
click at [120, 325] on button "Pedidos balcão (PDV)" at bounding box center [110, 312] width 205 height 32
click at [120, 325] on body "Diggy Sistema de Gestão R Restaurante C ... Loja aberta Período gratuito até 13…" at bounding box center [668, 343] width 1336 height 686
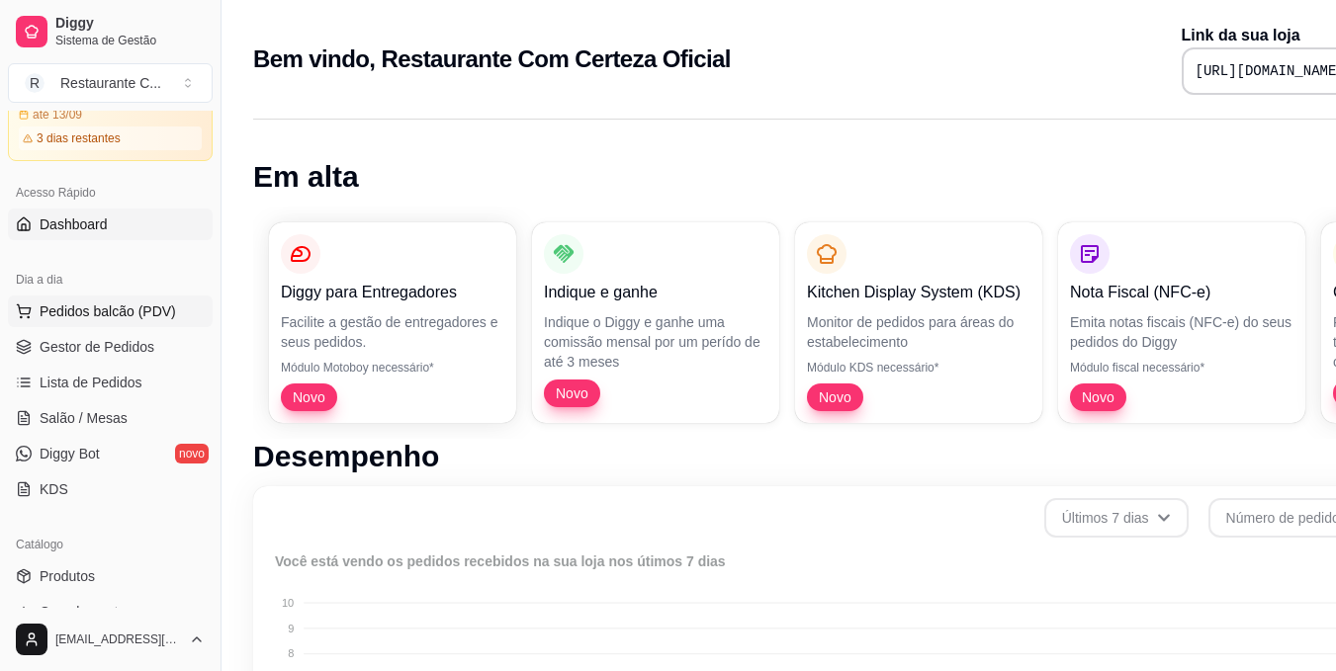
click at [87, 307] on span "Pedidos balcão (PDV)" at bounding box center [108, 312] width 136 height 20
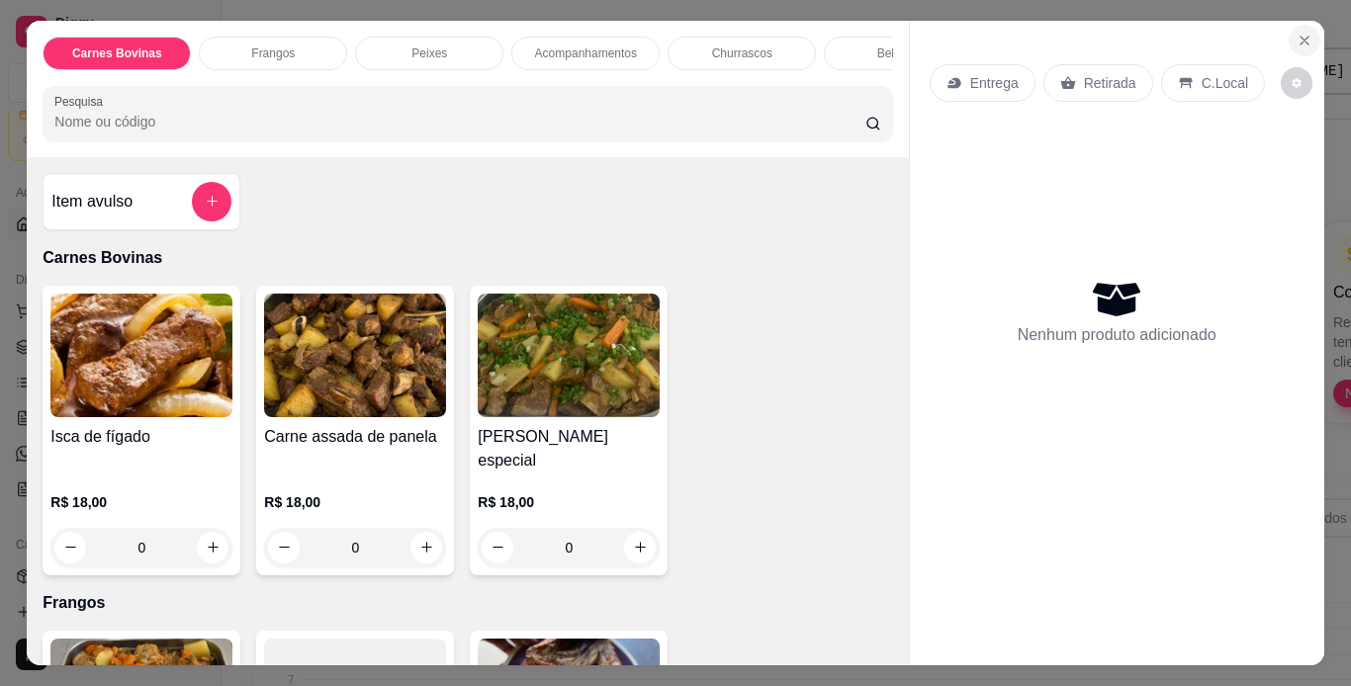
click at [1296, 41] on icon "Close" at bounding box center [1304, 41] width 16 height 16
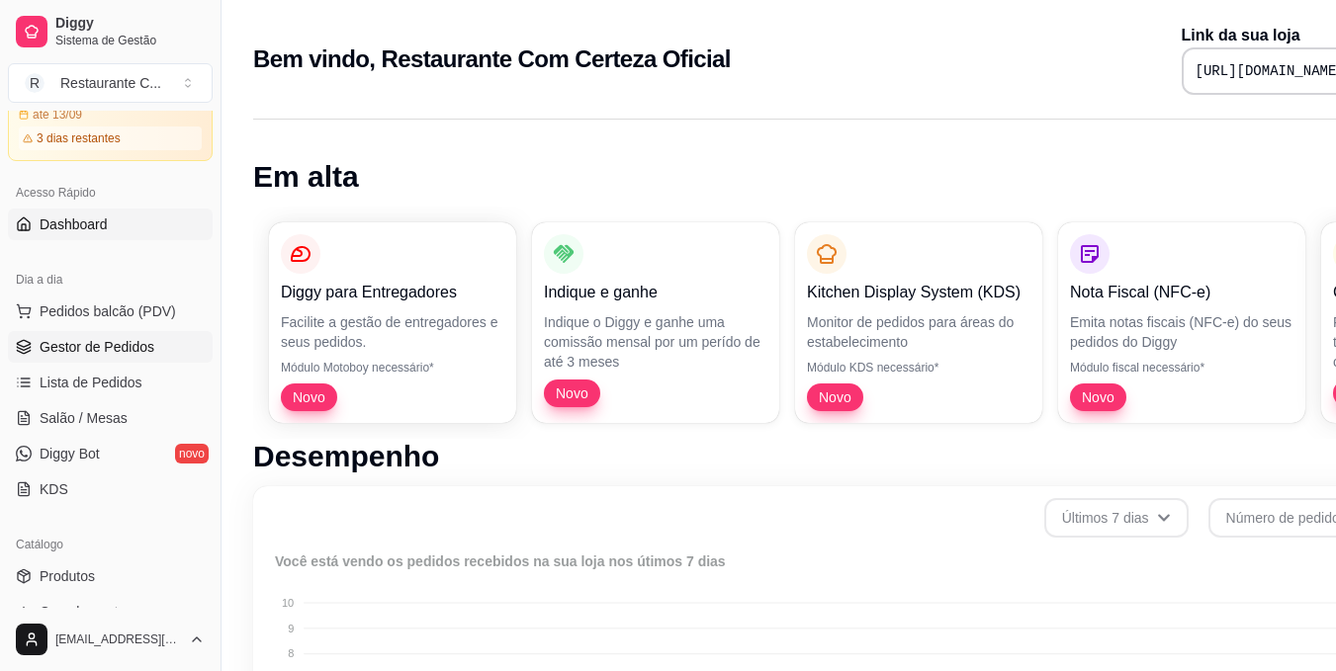
click at [131, 359] on link "Gestor de Pedidos" at bounding box center [110, 347] width 205 height 32
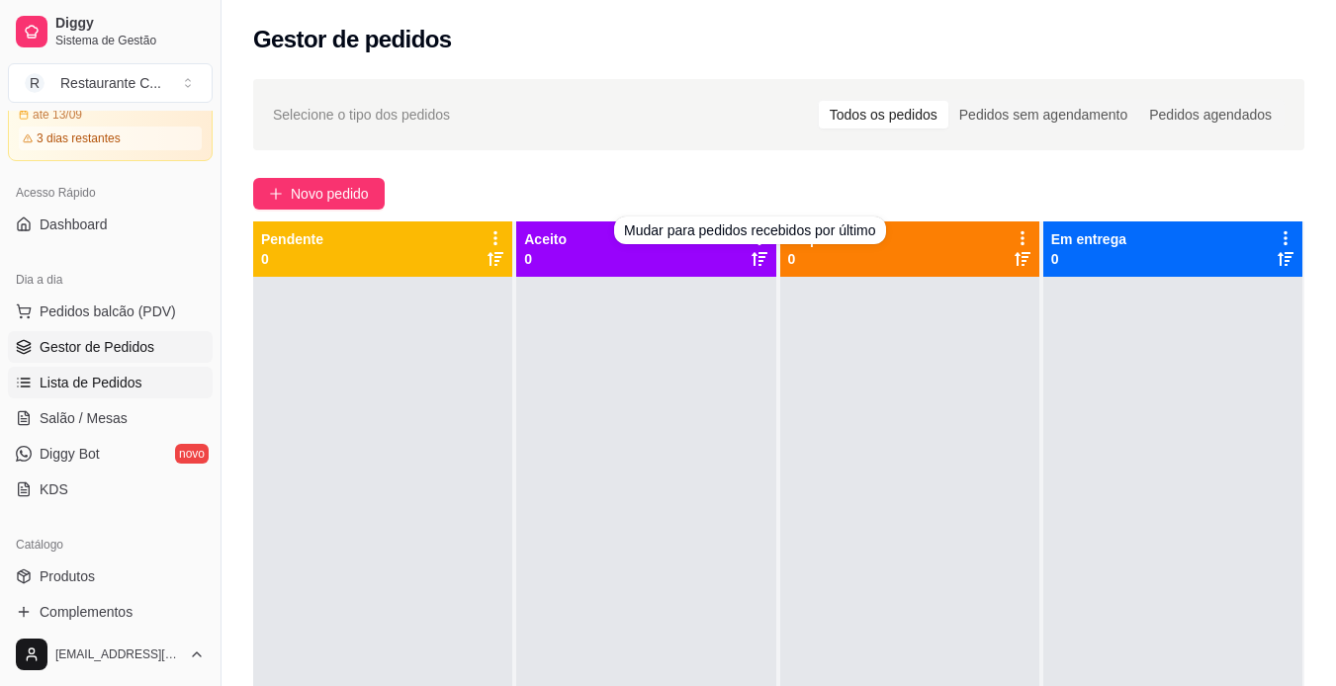
click at [94, 373] on span "Lista de Pedidos" at bounding box center [91, 383] width 103 height 20
click at [90, 378] on span "Lista de Pedidos" at bounding box center [91, 383] width 103 height 20
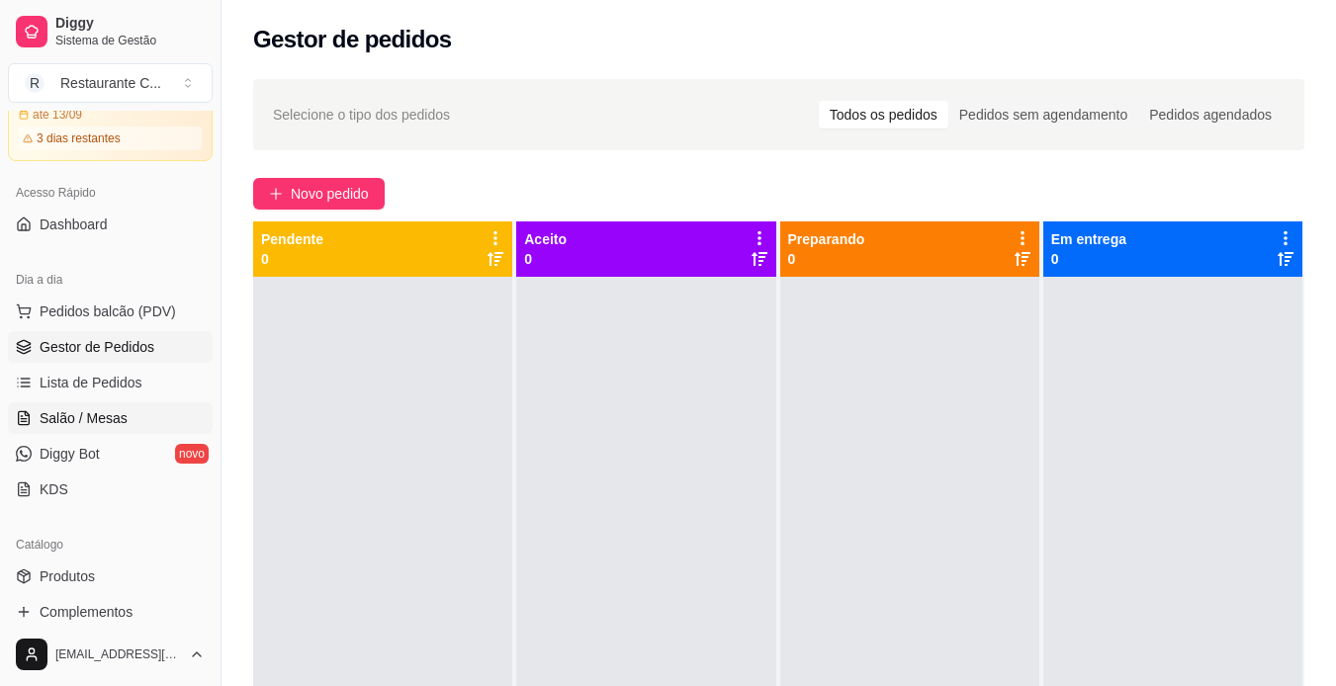
click at [78, 408] on span "Salão / Mesas" at bounding box center [84, 418] width 88 height 20
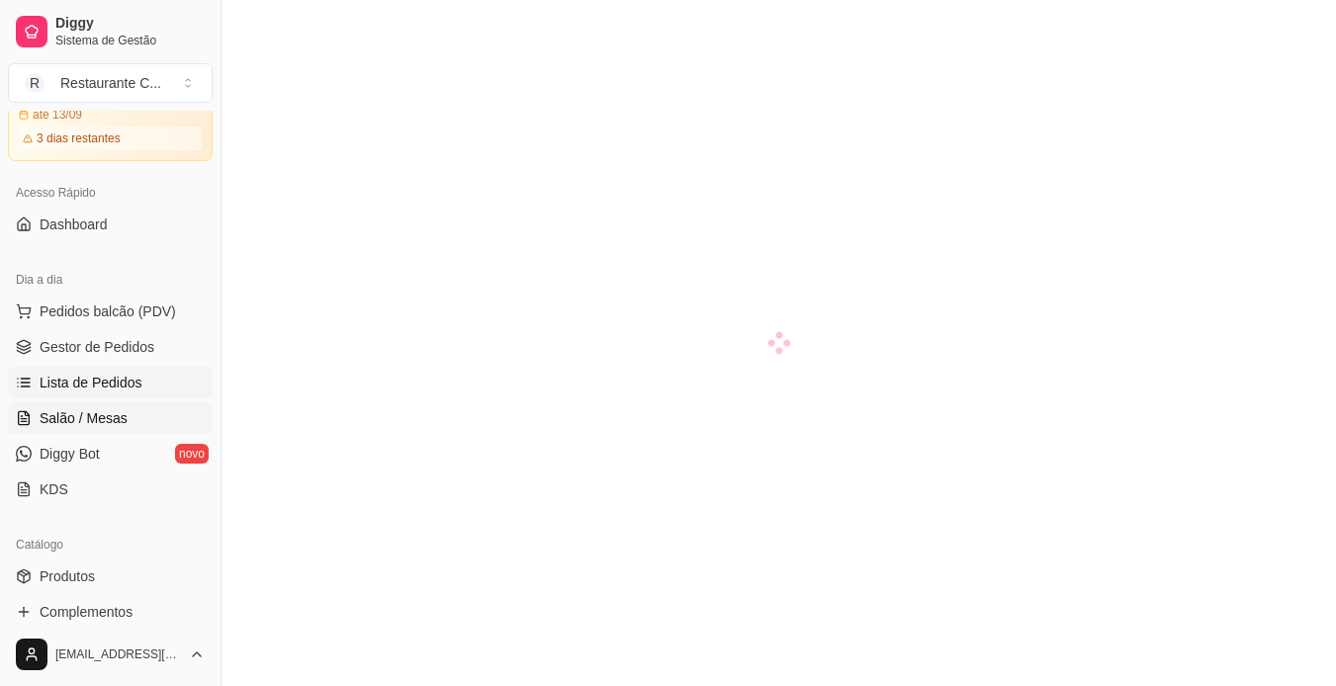
click at [88, 378] on span "Lista de Pedidos" at bounding box center [91, 383] width 103 height 20
click at [101, 388] on span "Lista de Pedidos" at bounding box center [91, 383] width 103 height 20
click at [82, 379] on span "Lista de Pedidos" at bounding box center [91, 383] width 103 height 20
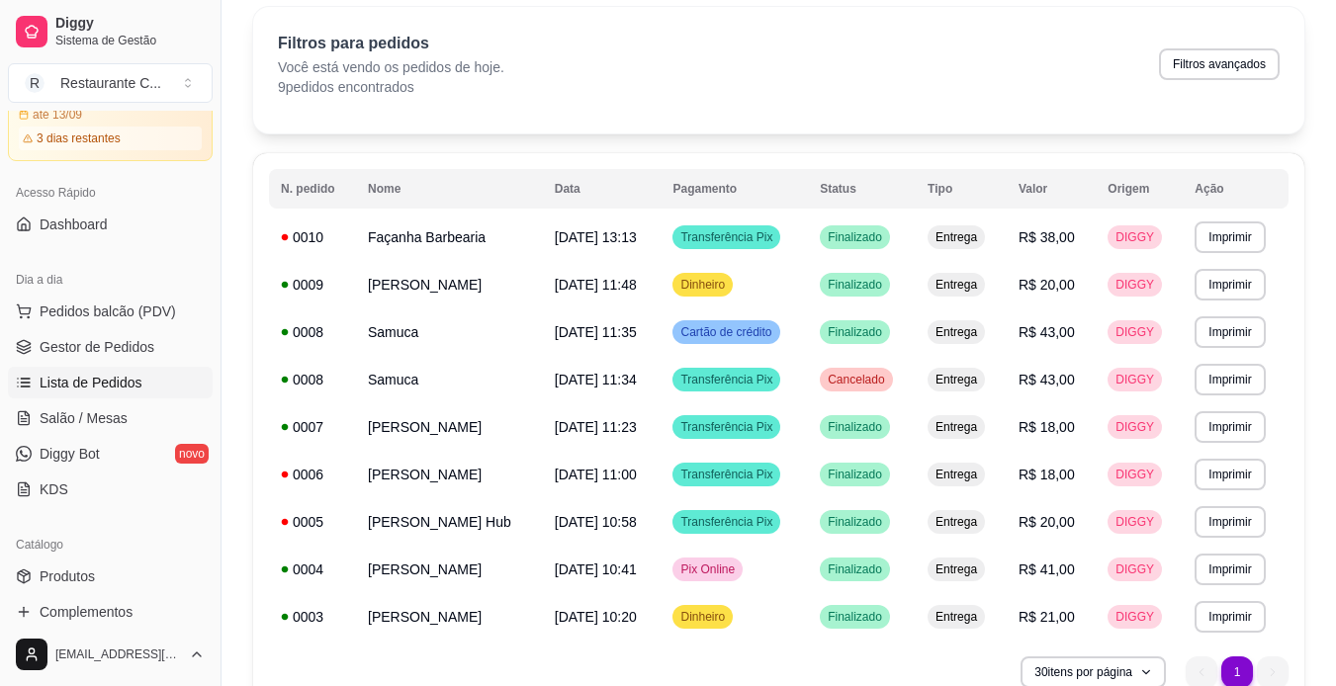
scroll to position [170, 0]
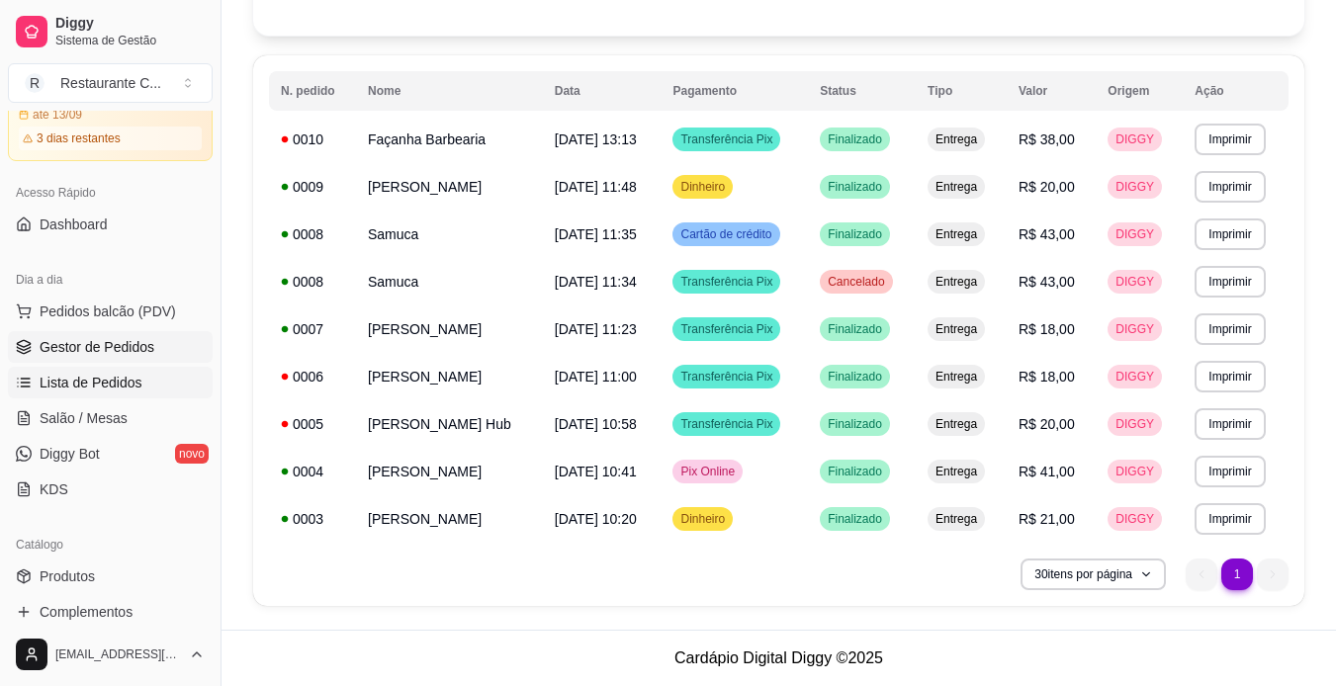
click at [46, 362] on ul "Pedidos balcão (PDV) Gestor de Pedidos Lista de Pedidos Salão / Mesas Diggy Bot…" at bounding box center [110, 401] width 205 height 210
click at [71, 336] on link "Gestor de Pedidos" at bounding box center [110, 347] width 205 height 32
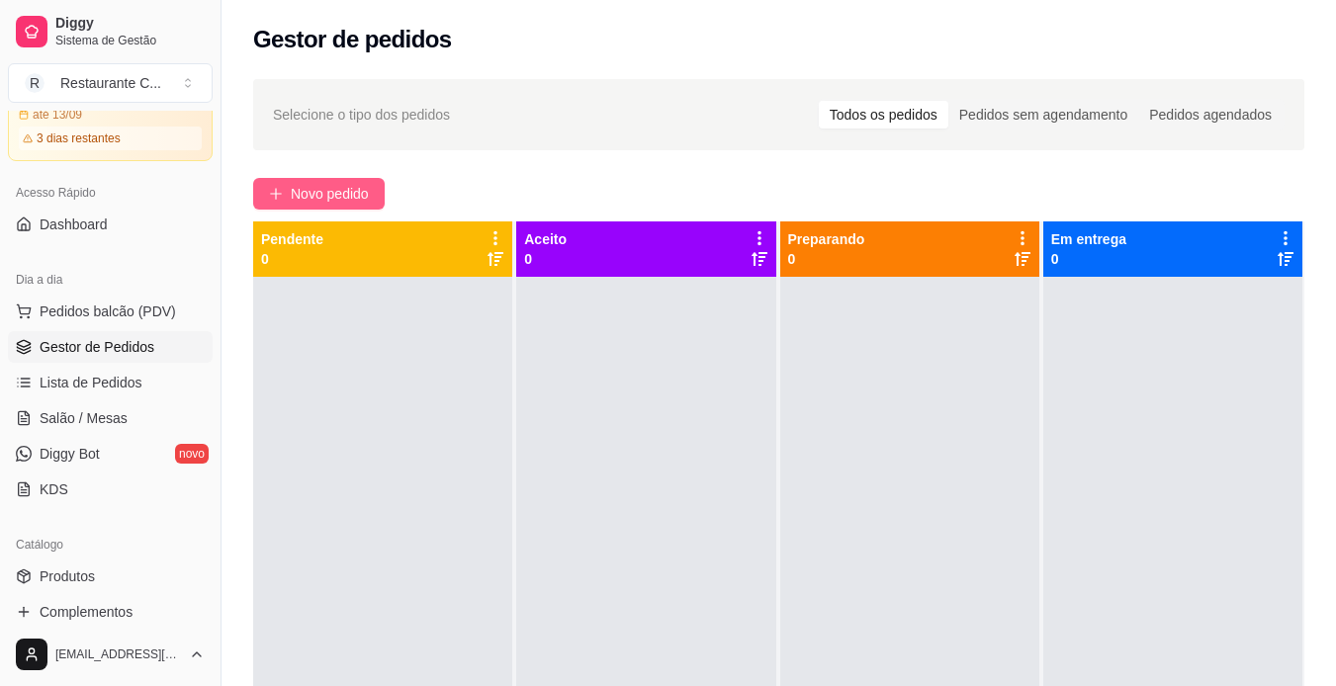
click at [327, 192] on span "Novo pedido" at bounding box center [330, 194] width 78 height 22
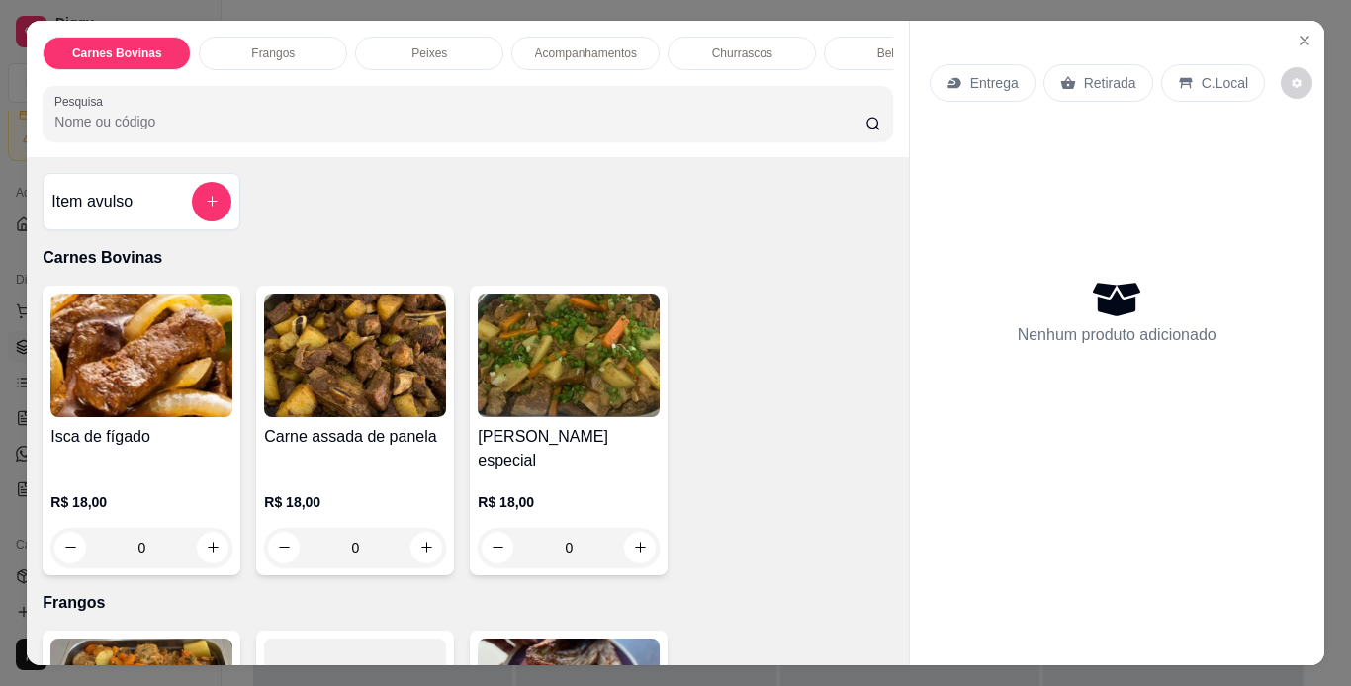
scroll to position [99, 0]
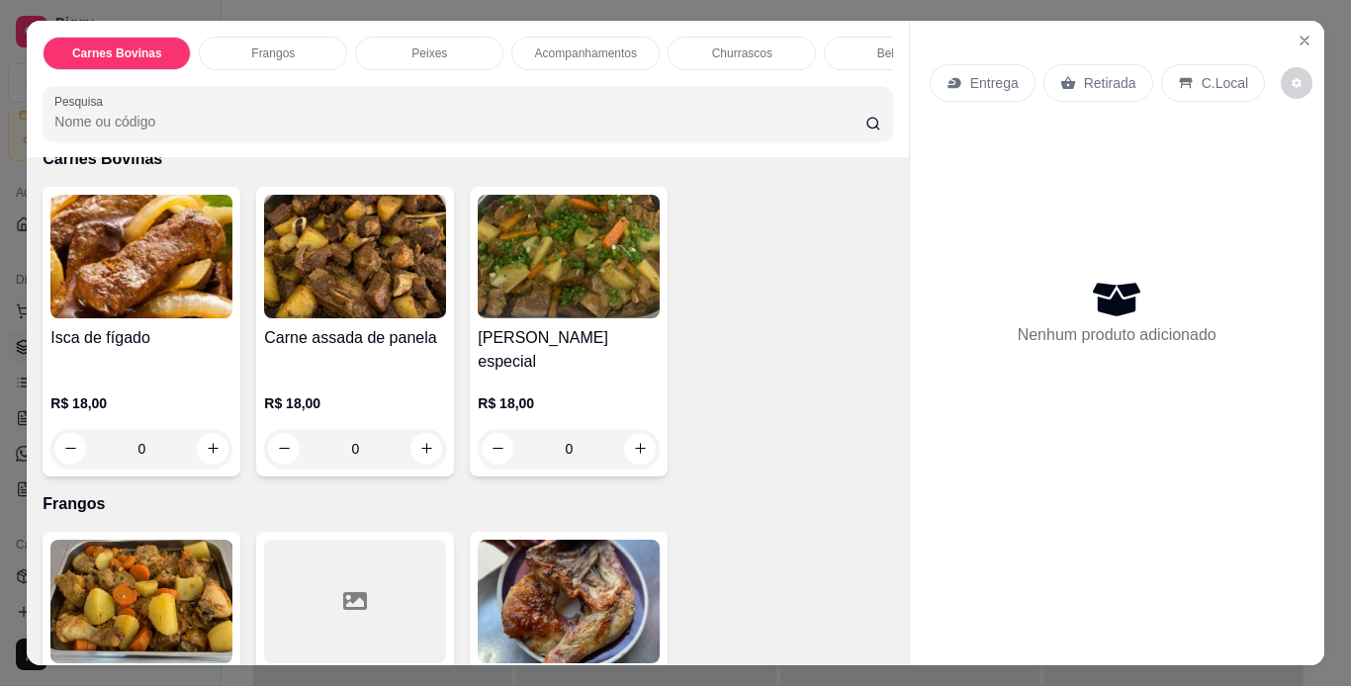
click at [210, 429] on div "0" at bounding box center [141, 449] width 182 height 40
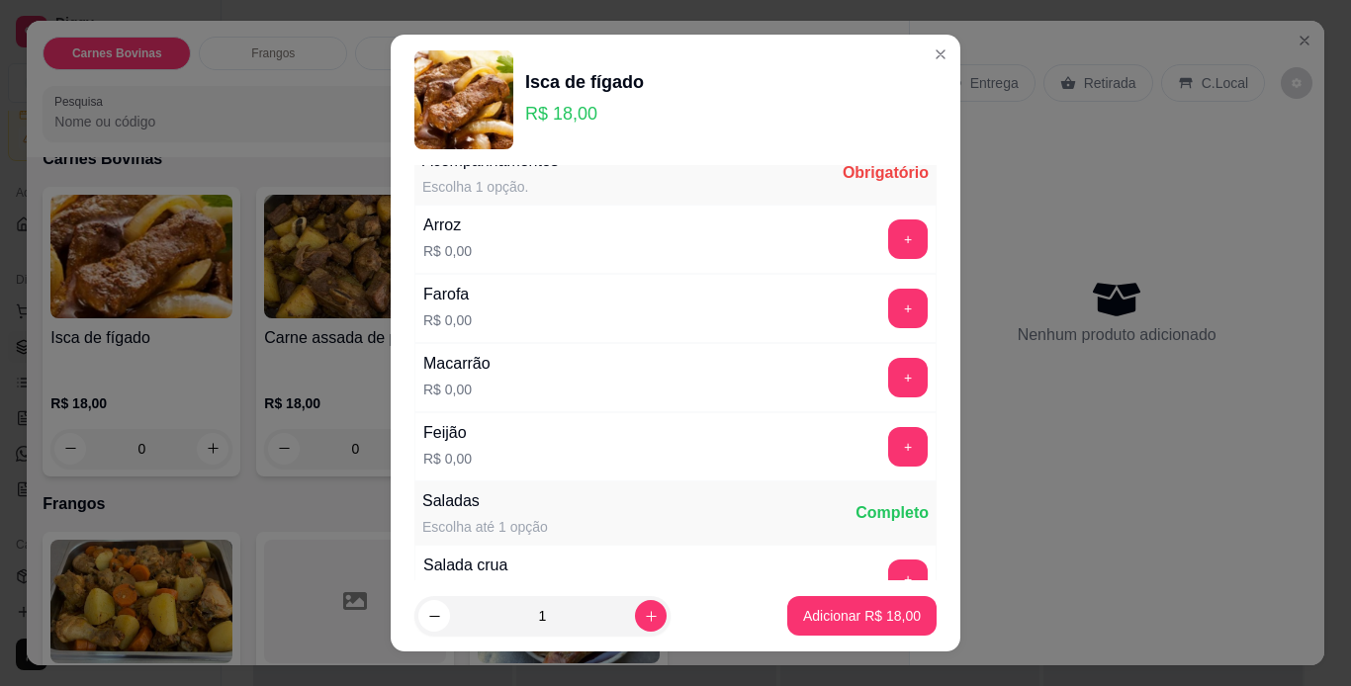
scroll to position [0, 0]
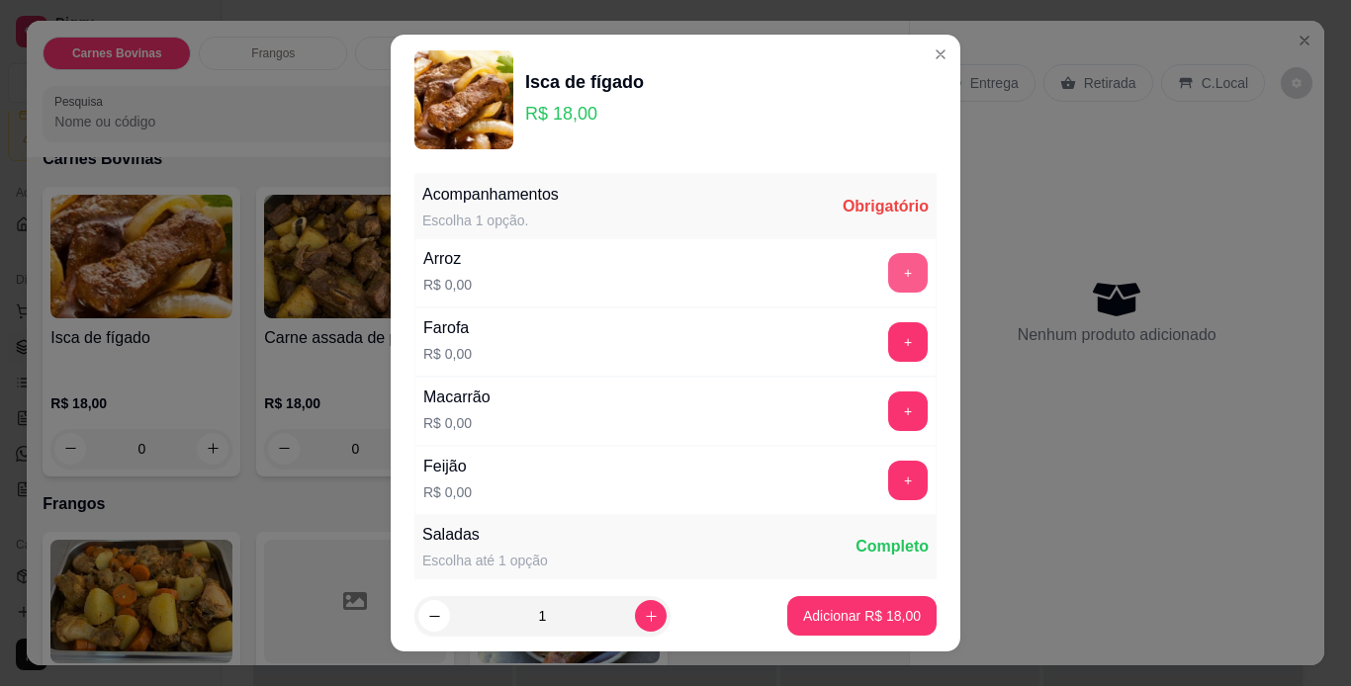
click at [888, 279] on button "+" at bounding box center [908, 273] width 40 height 40
click at [888, 338] on button "+" at bounding box center [908, 342] width 40 height 40
click at [889, 398] on button "+" at bounding box center [908, 411] width 39 height 39
click at [888, 478] on button "+" at bounding box center [908, 481] width 40 height 40
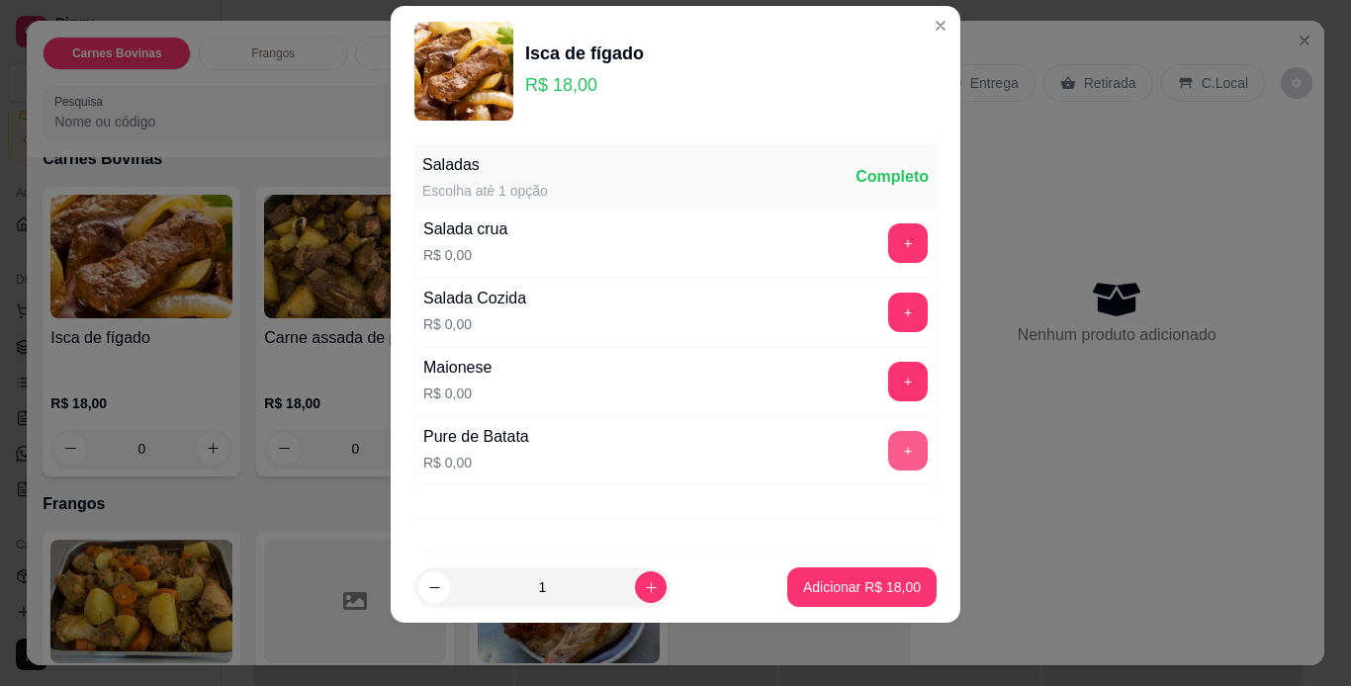
scroll to position [407, 0]
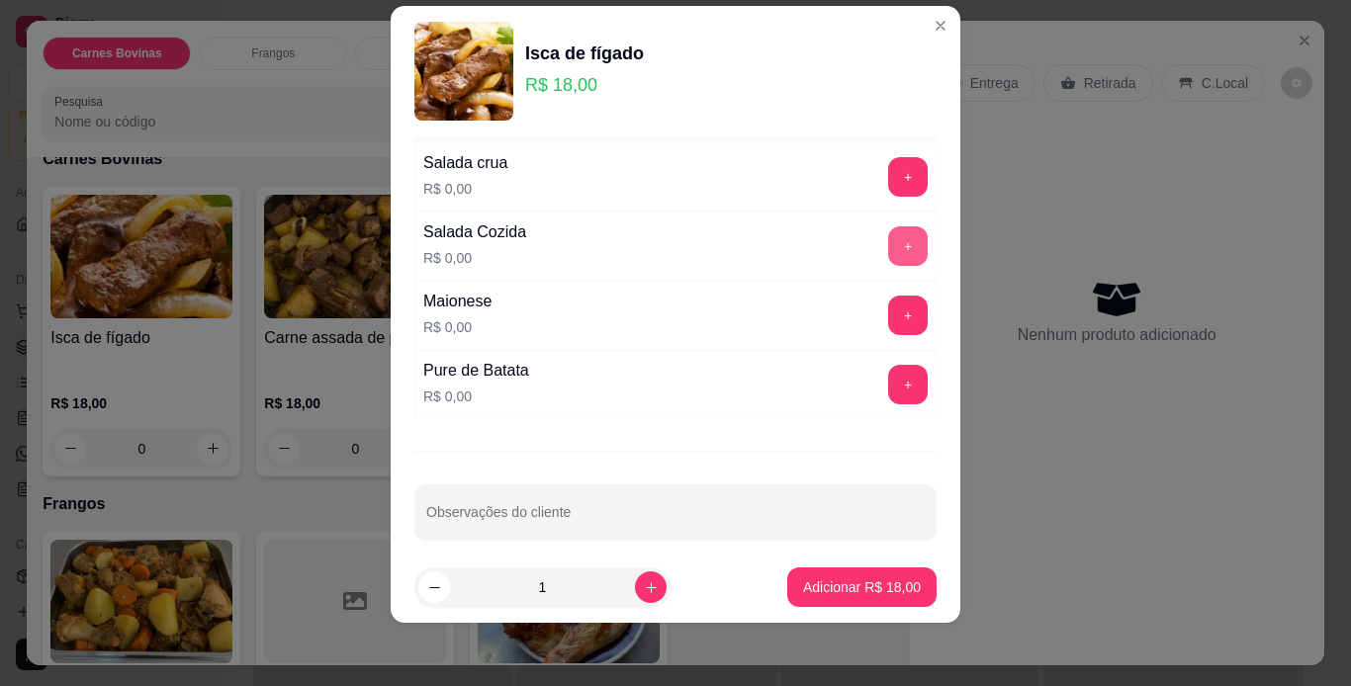
click at [888, 233] on button "+" at bounding box center [908, 246] width 40 height 40
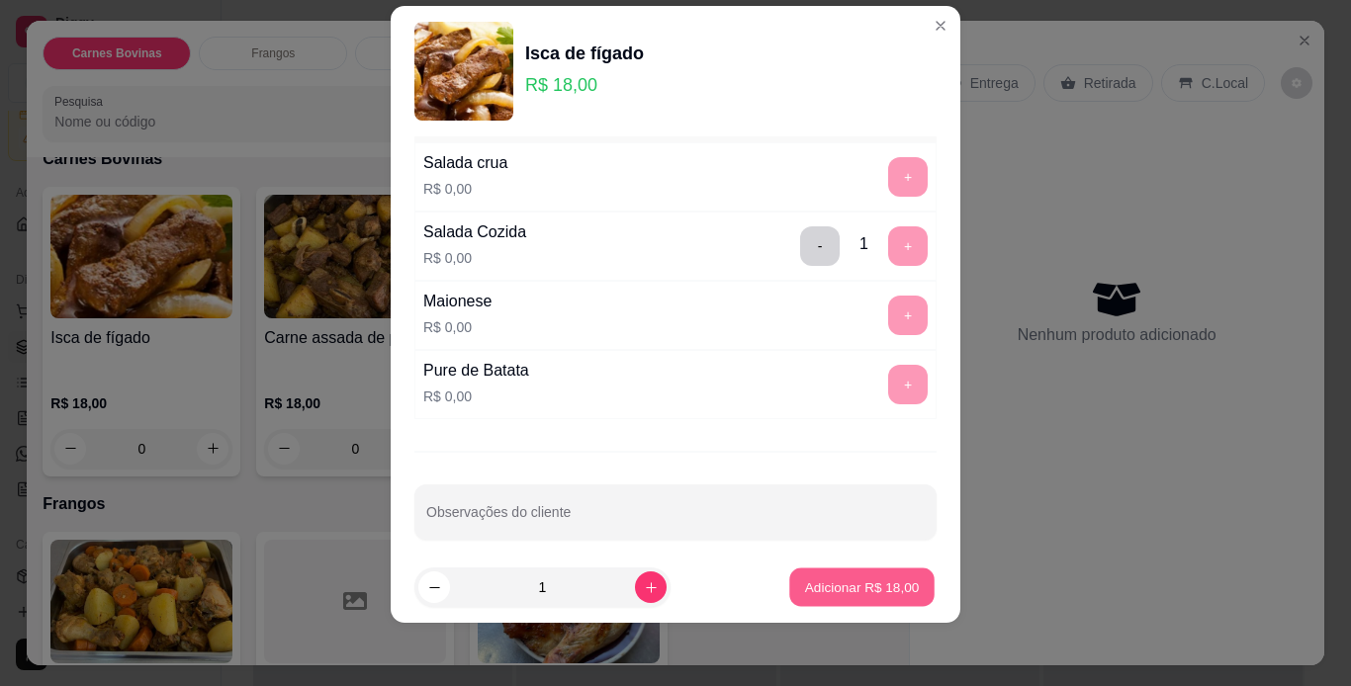
click at [862, 581] on p "Adicionar R$ 18,00" at bounding box center [862, 587] width 115 height 19
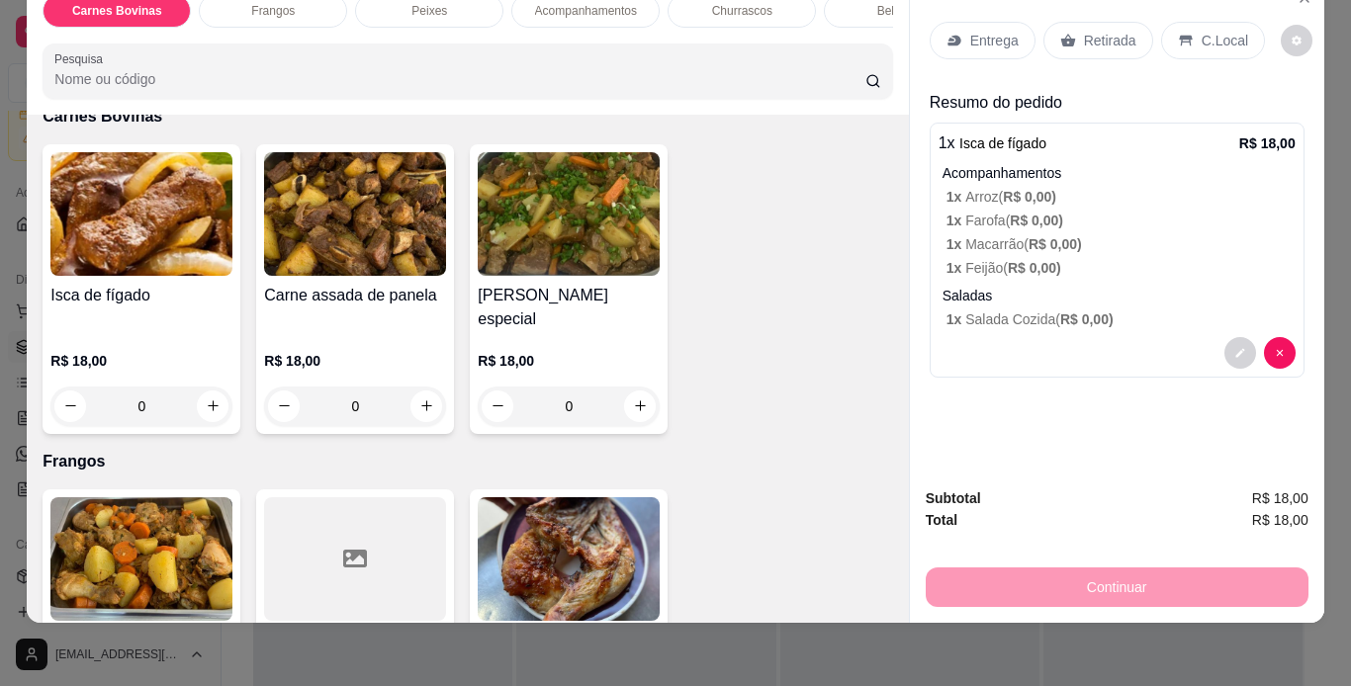
scroll to position [0, 0]
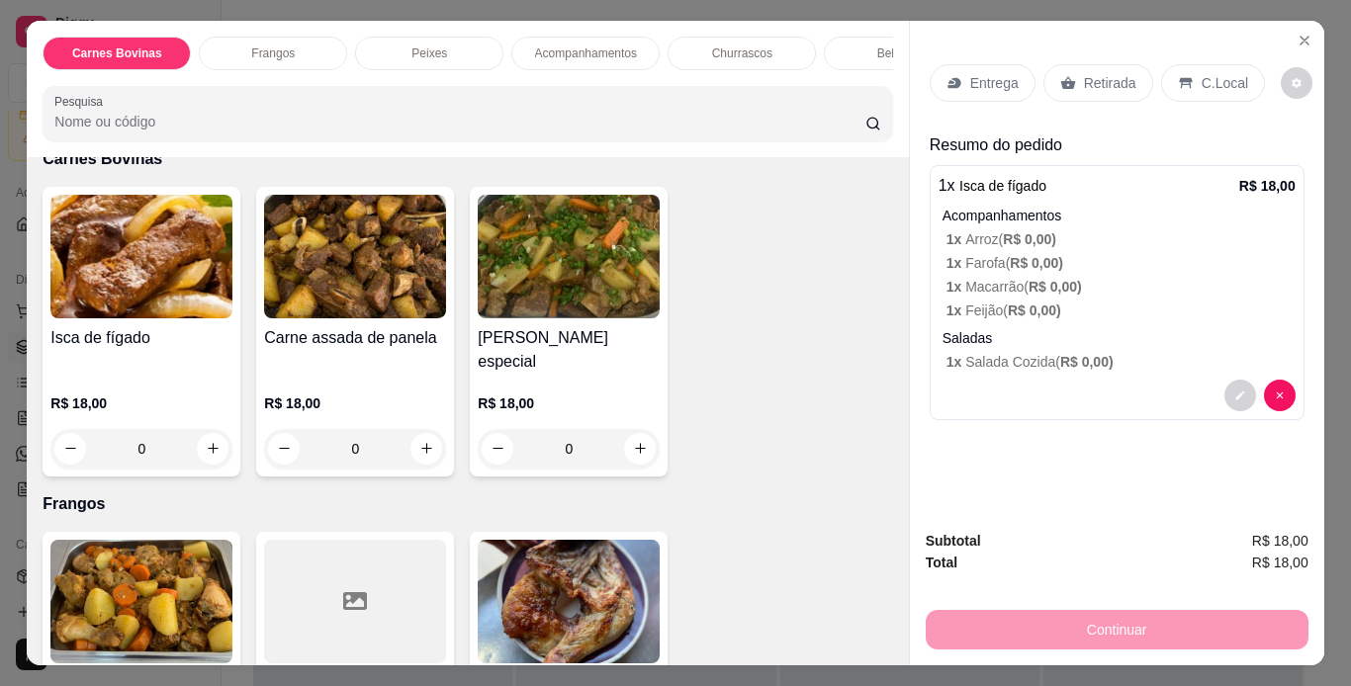
click at [985, 93] on div "Entrega" at bounding box center [983, 83] width 106 height 38
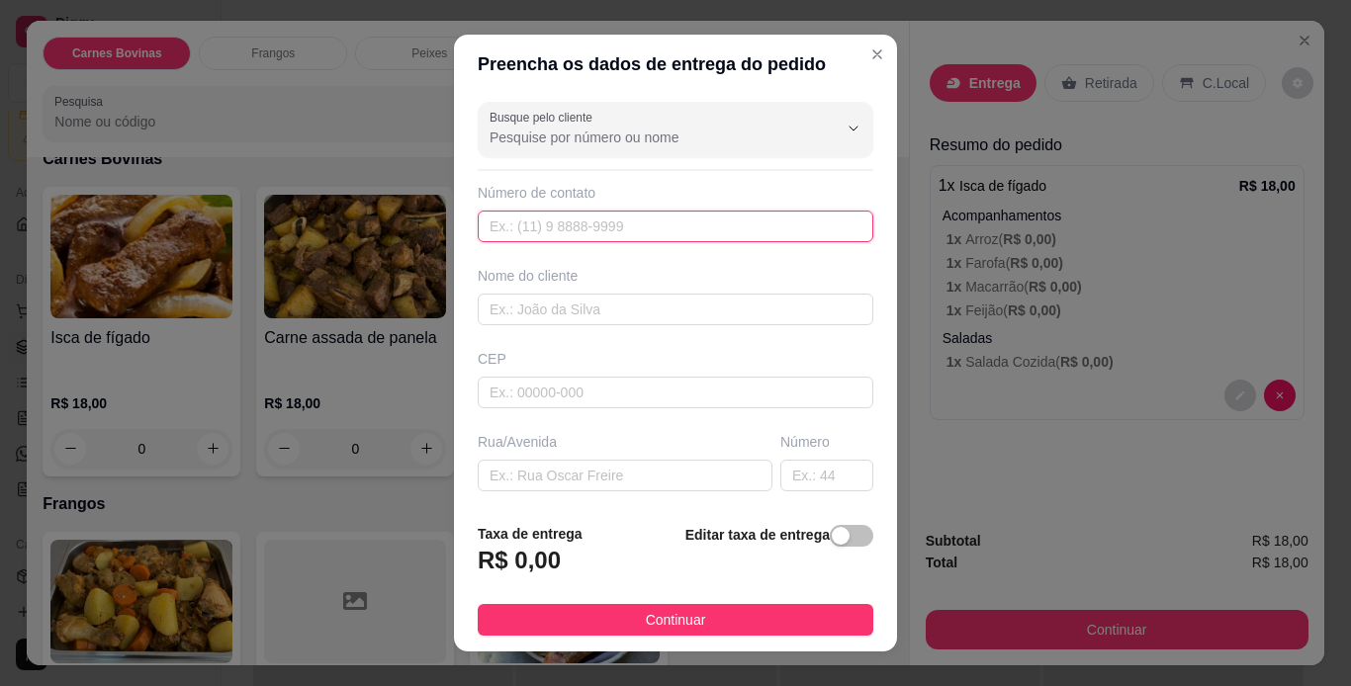
click at [578, 237] on input "text" at bounding box center [676, 227] width 396 height 32
type input "[PHONE_NUMBER]"
click at [613, 318] on input "text" at bounding box center [676, 310] width 396 height 32
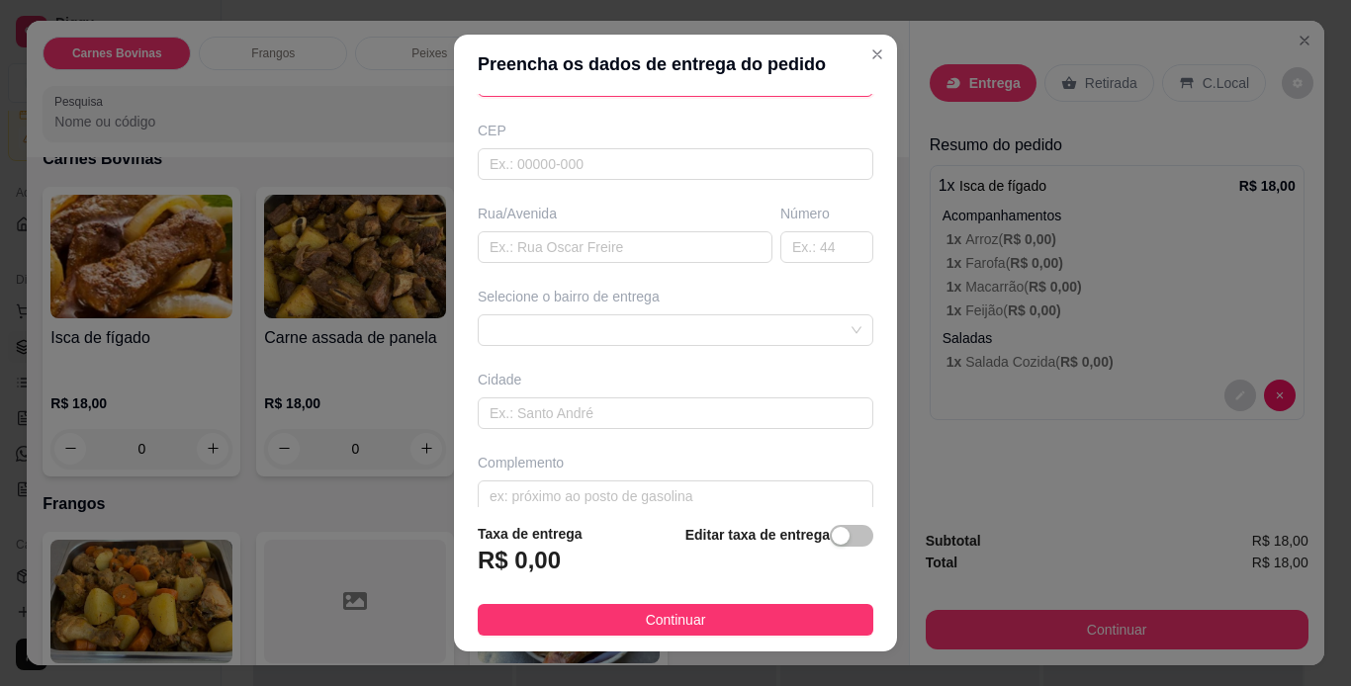
scroll to position [252, 0]
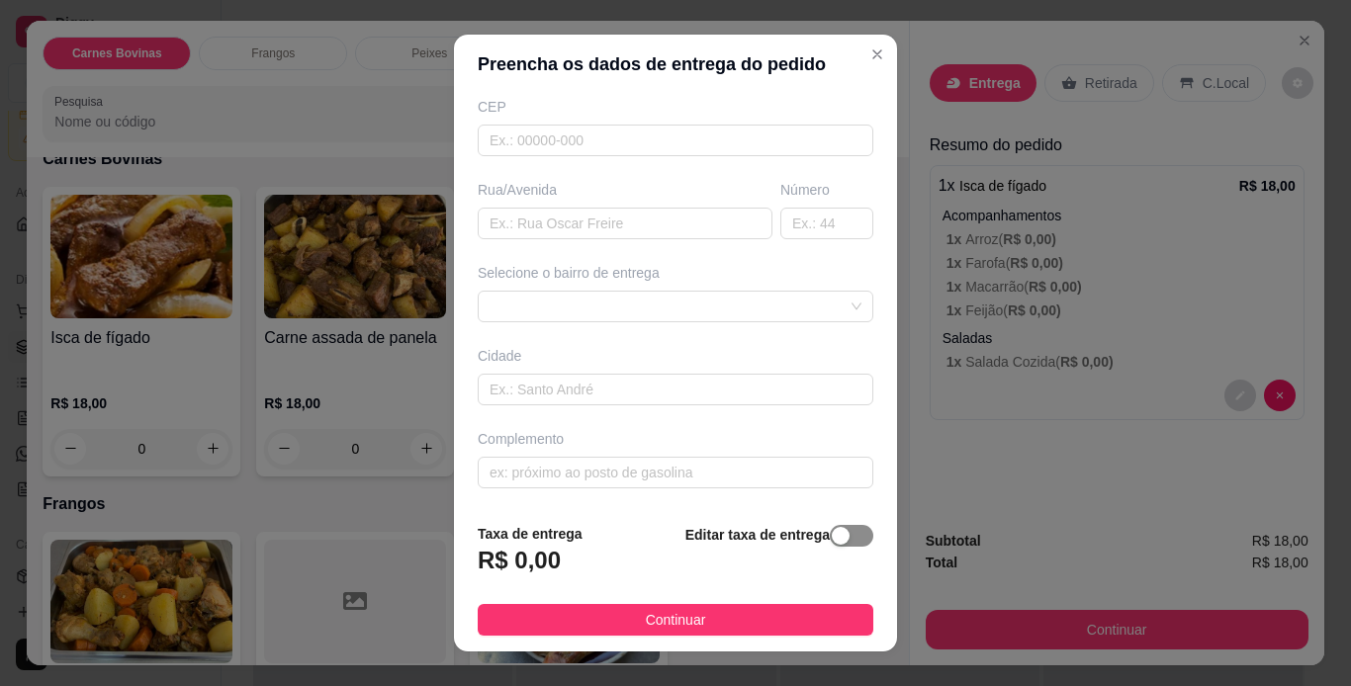
type input "Junior"
click at [830, 546] on span "button" at bounding box center [852, 536] width 44 height 22
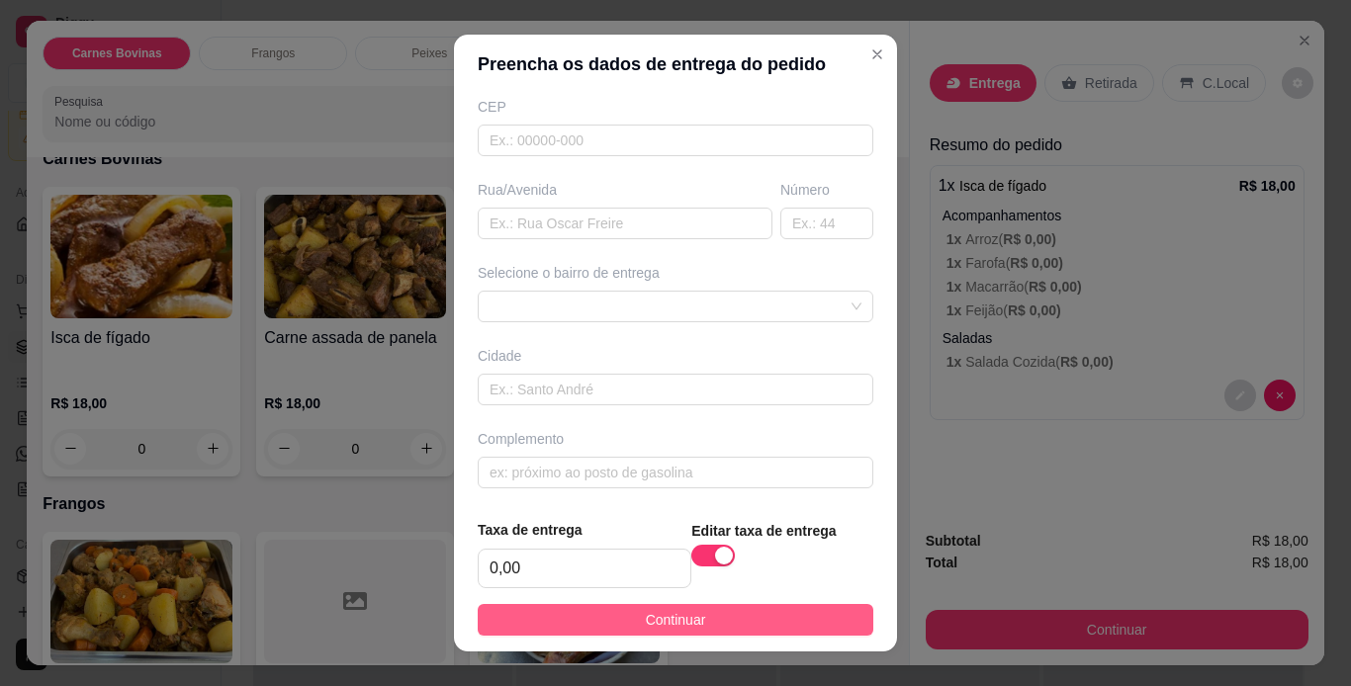
click at [695, 625] on button "Continuar" at bounding box center [676, 620] width 396 height 32
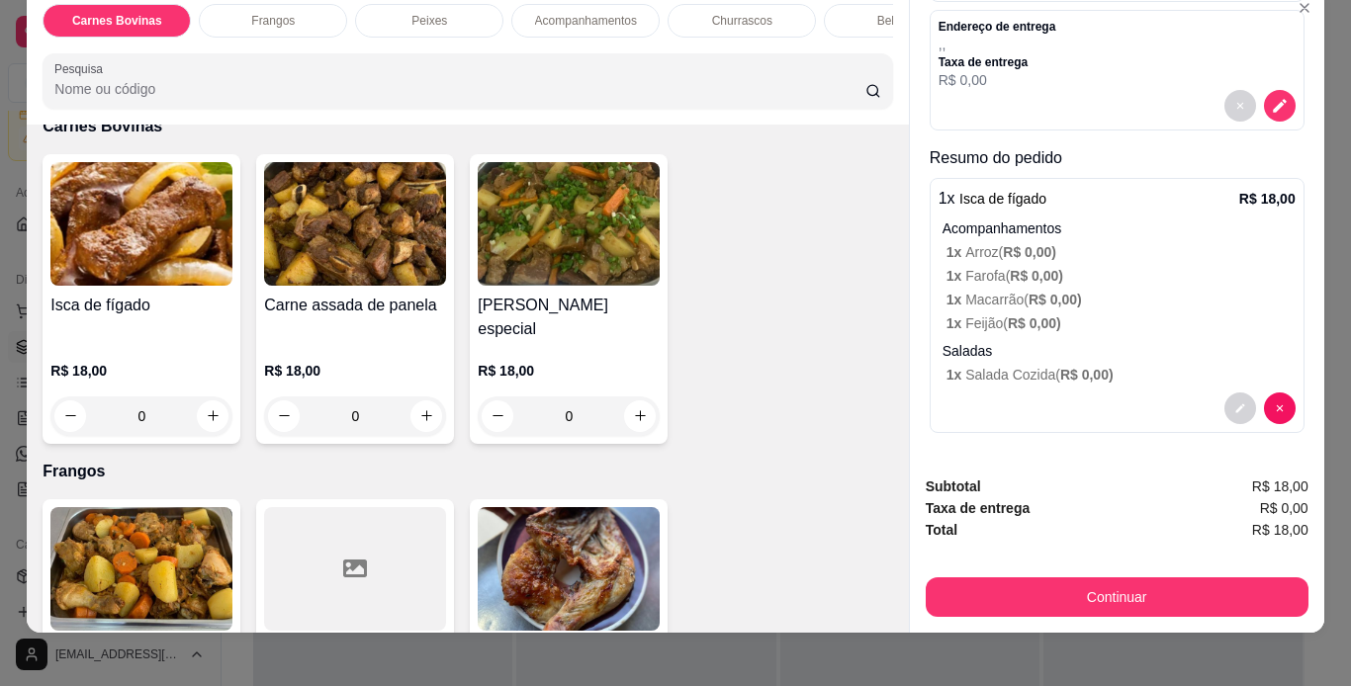
scroll to position [50, 0]
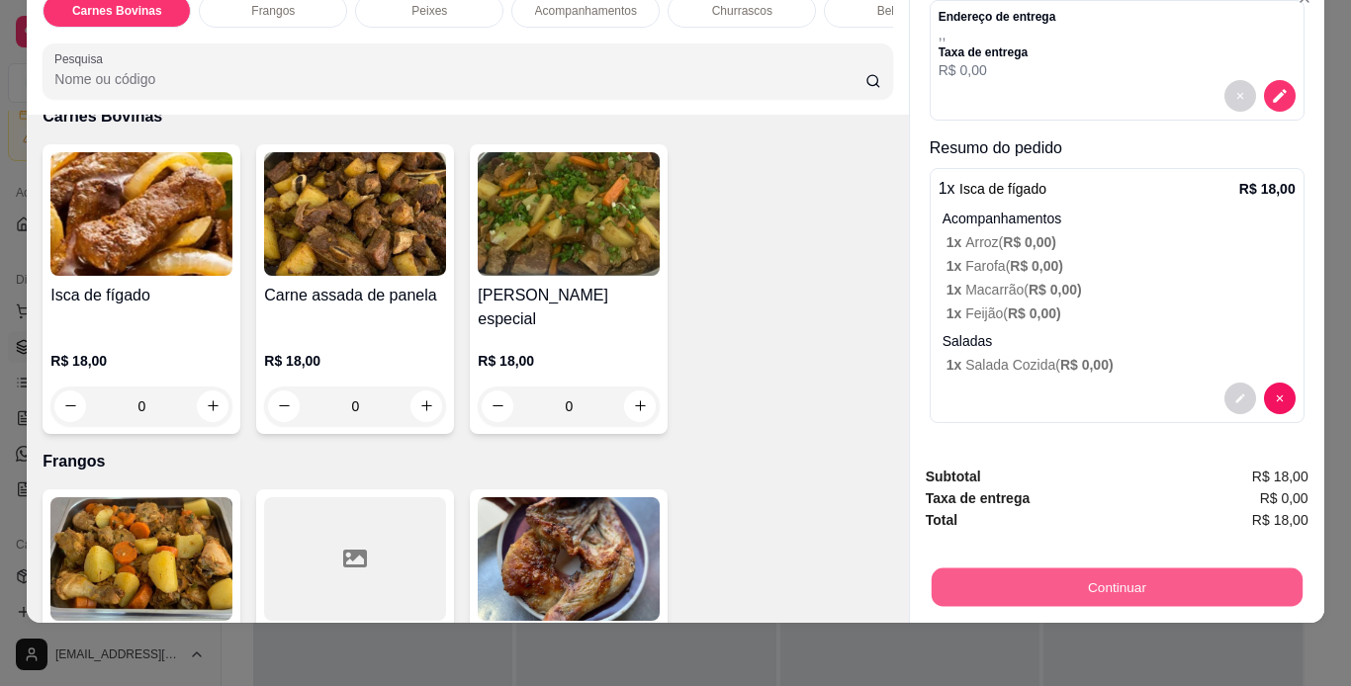
click at [1102, 570] on button "Continuar" at bounding box center [1116, 588] width 371 height 39
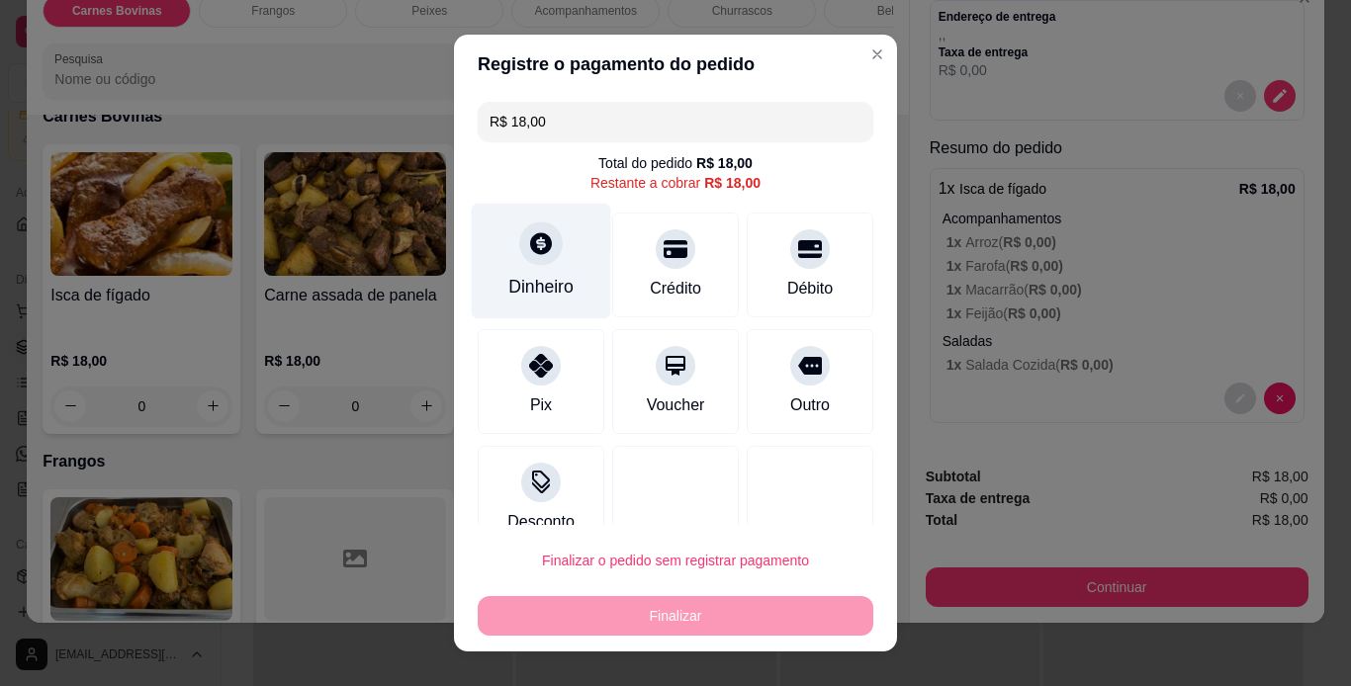
click at [530, 238] on icon at bounding box center [541, 243] width 22 height 22
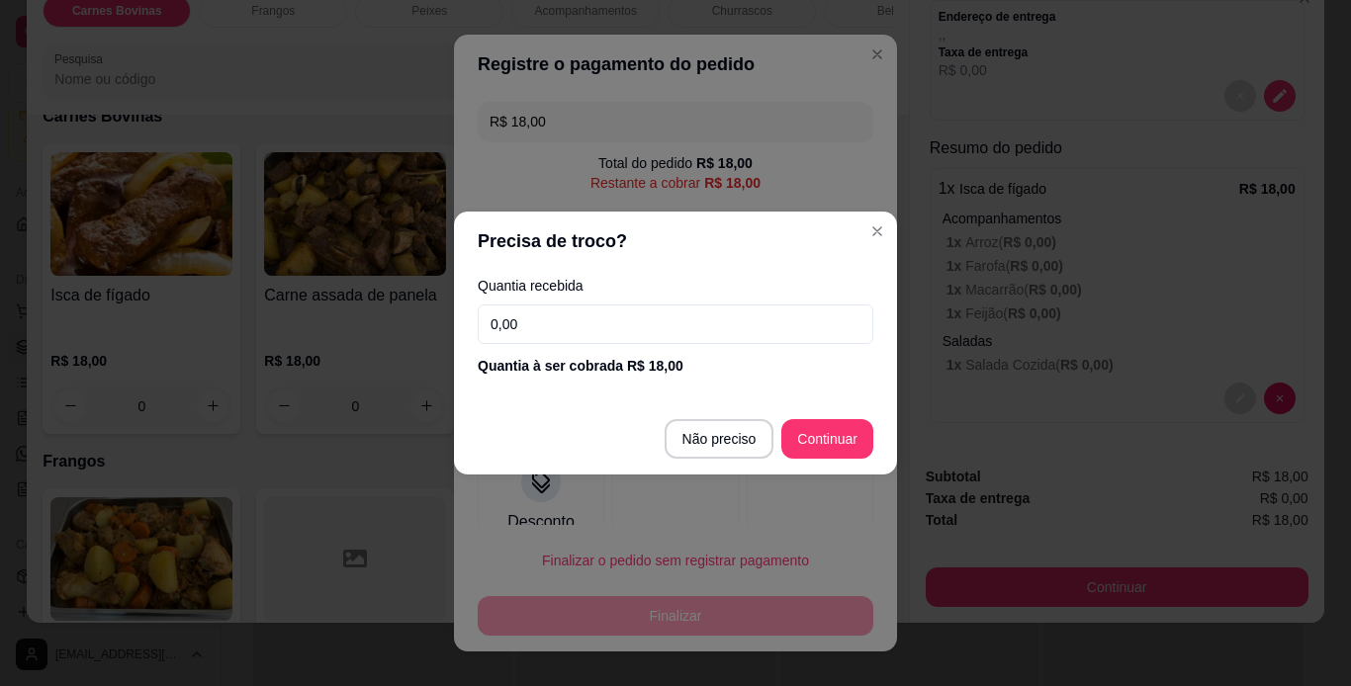
click at [581, 320] on input "0,00" at bounding box center [676, 325] width 396 height 40
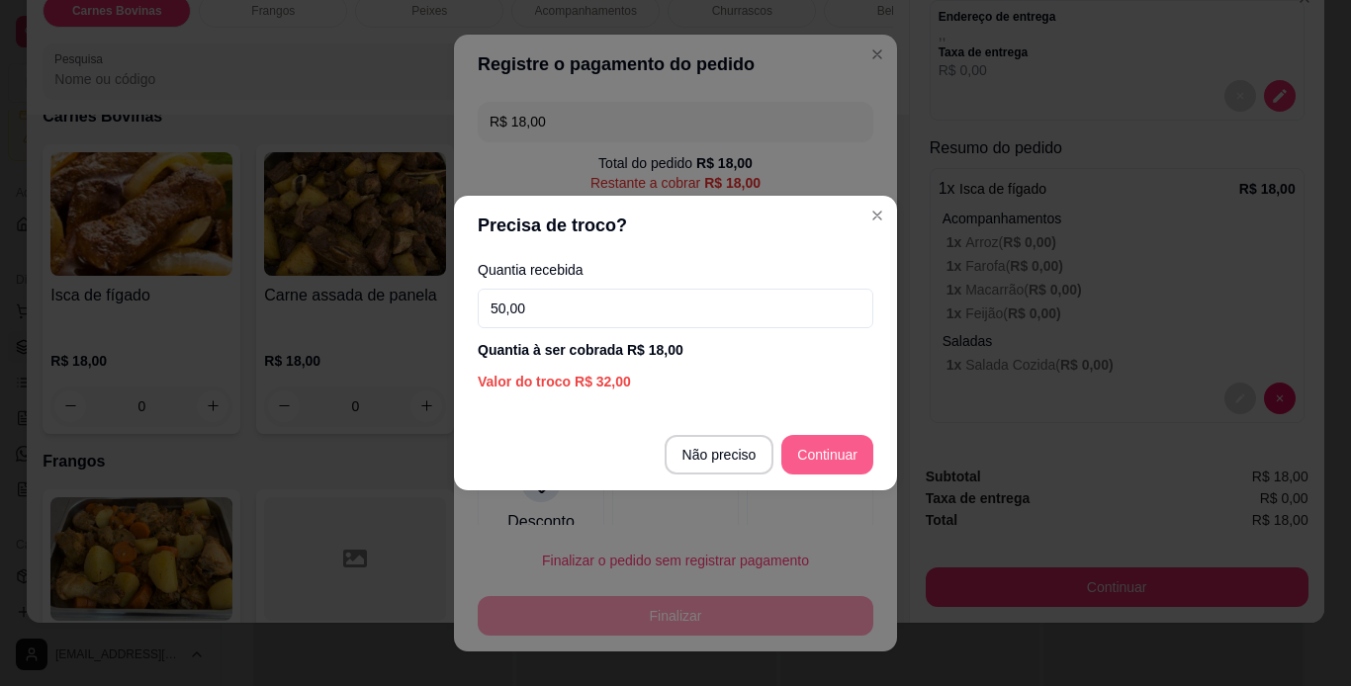
type input "50,00"
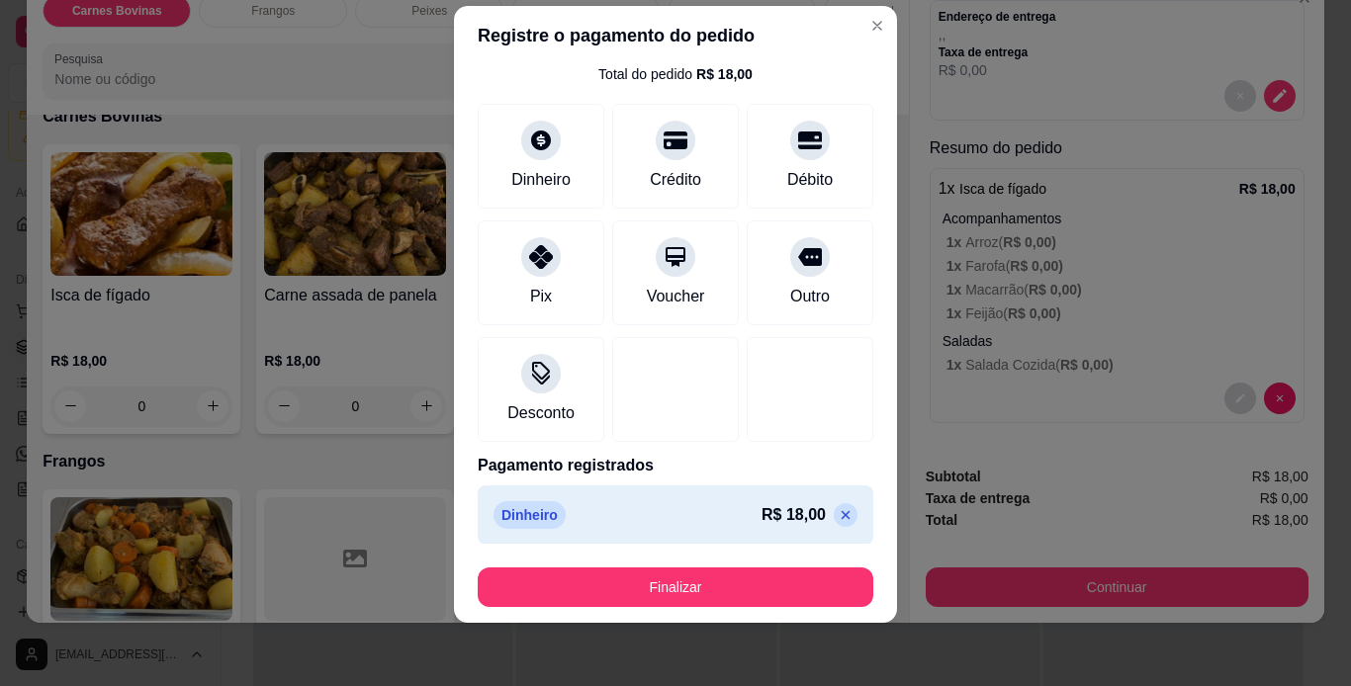
scroll to position [68, 0]
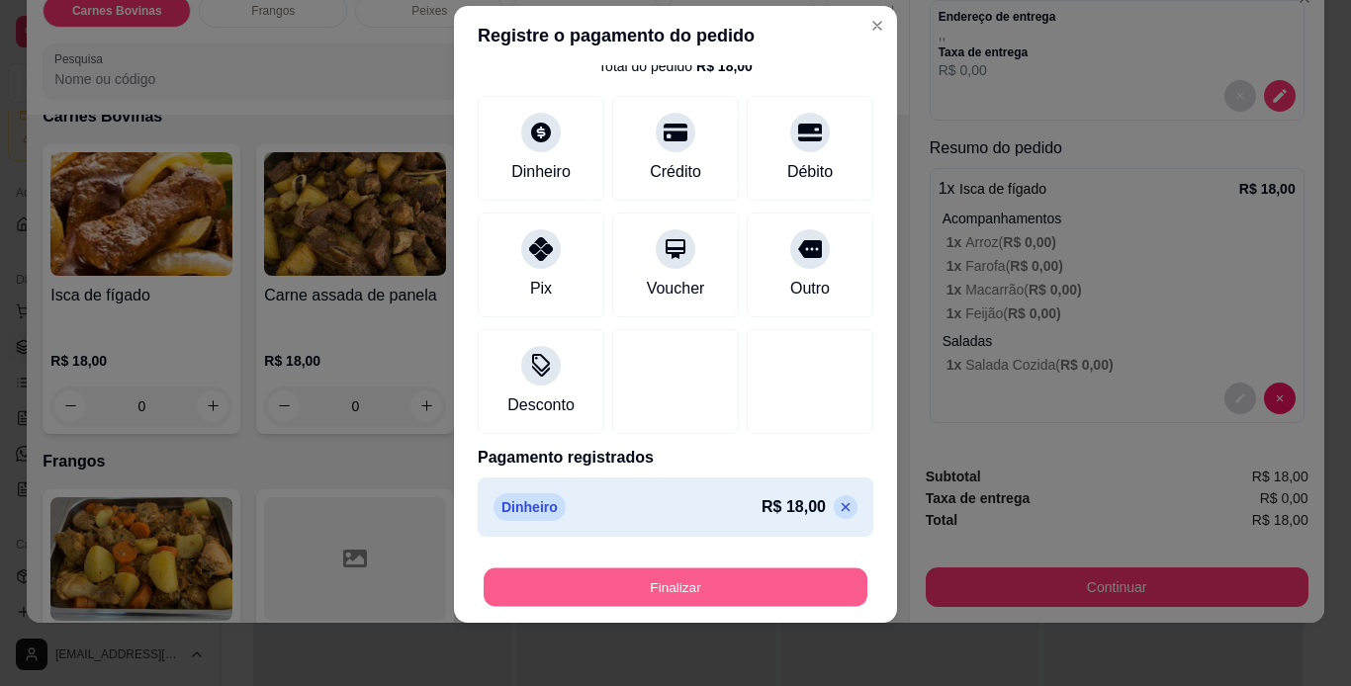
click at [725, 586] on button "Finalizar" at bounding box center [676, 588] width 384 height 39
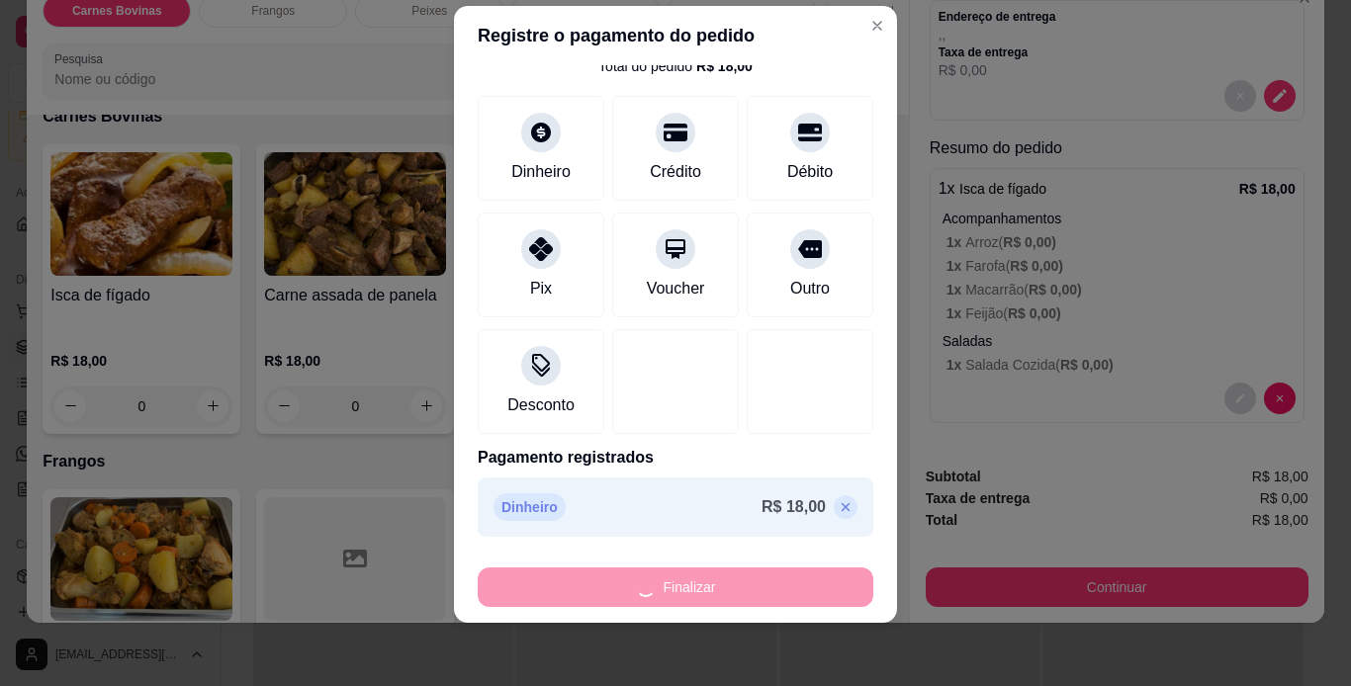
type input "-R$ 18,00"
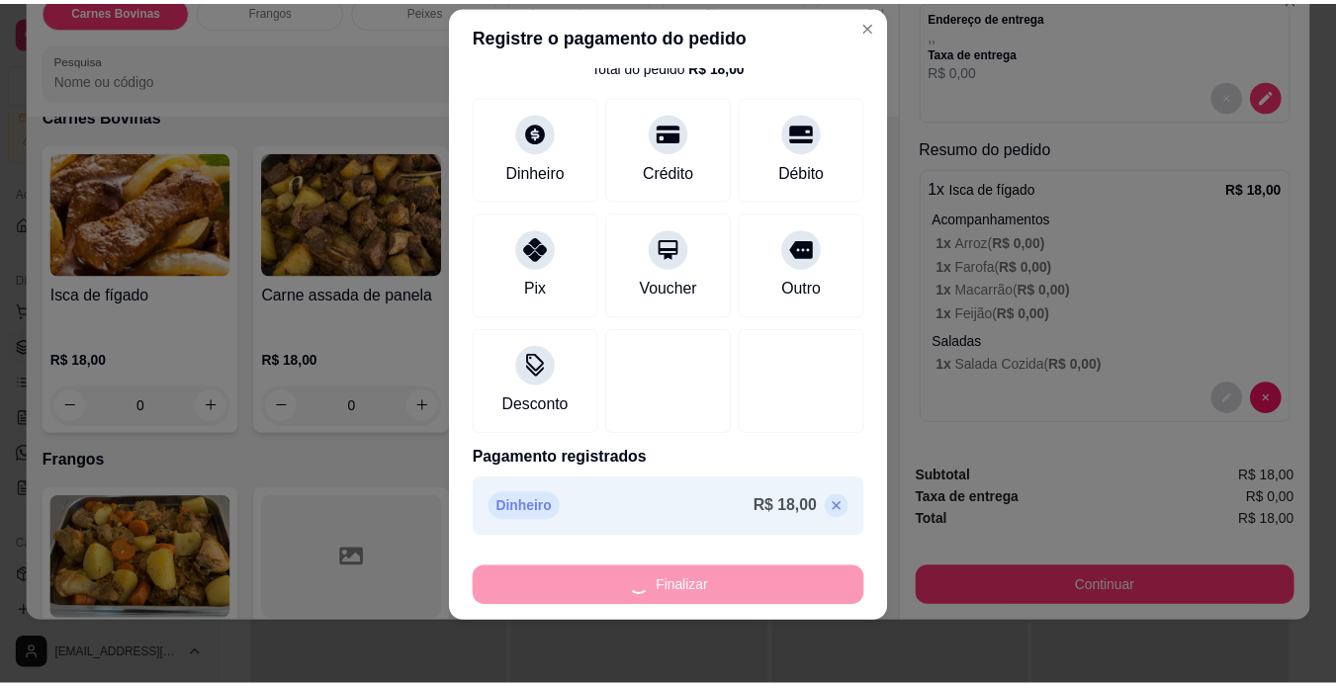
scroll to position [0, 0]
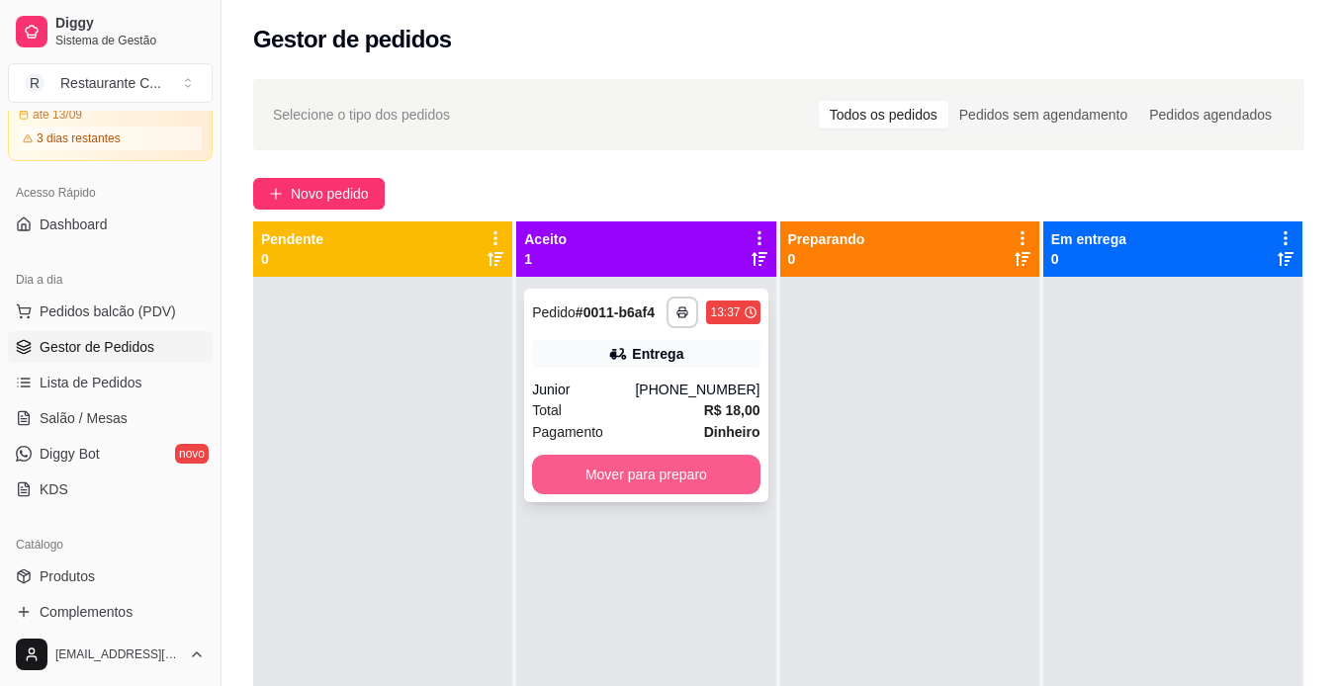
click at [632, 471] on button "Mover para preparo" at bounding box center [645, 475] width 227 height 40
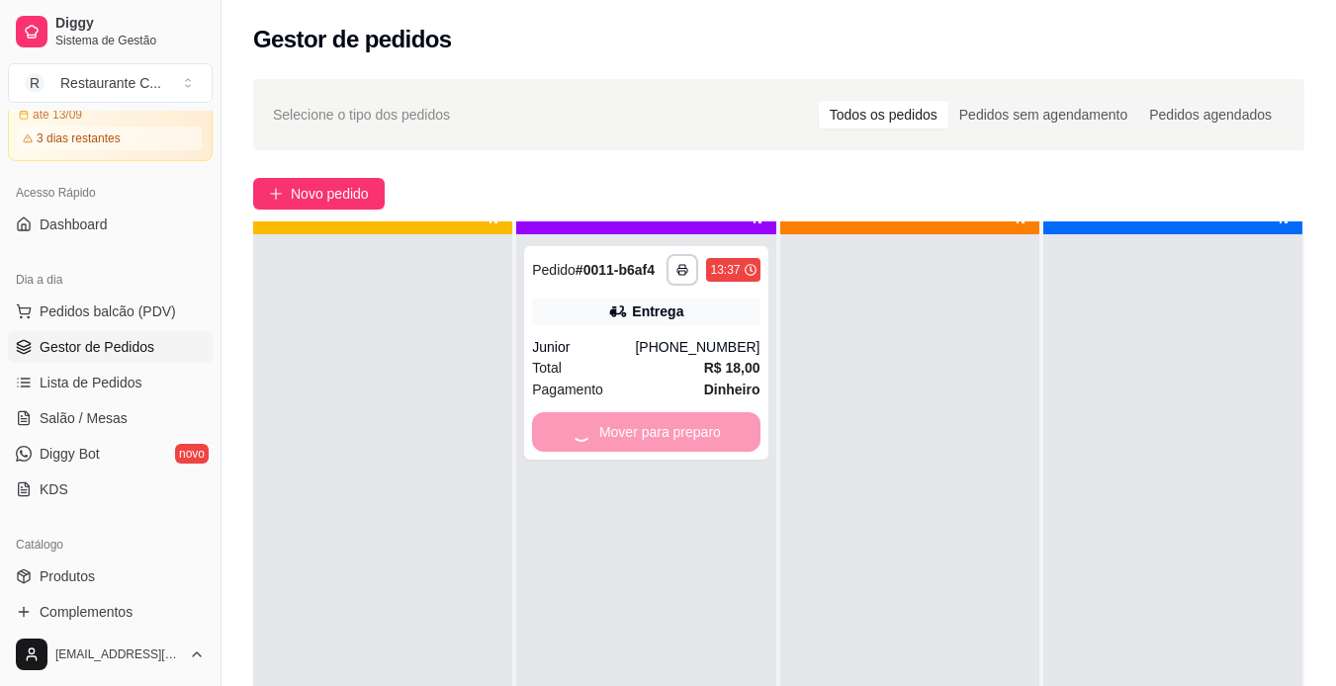
scroll to position [55, 0]
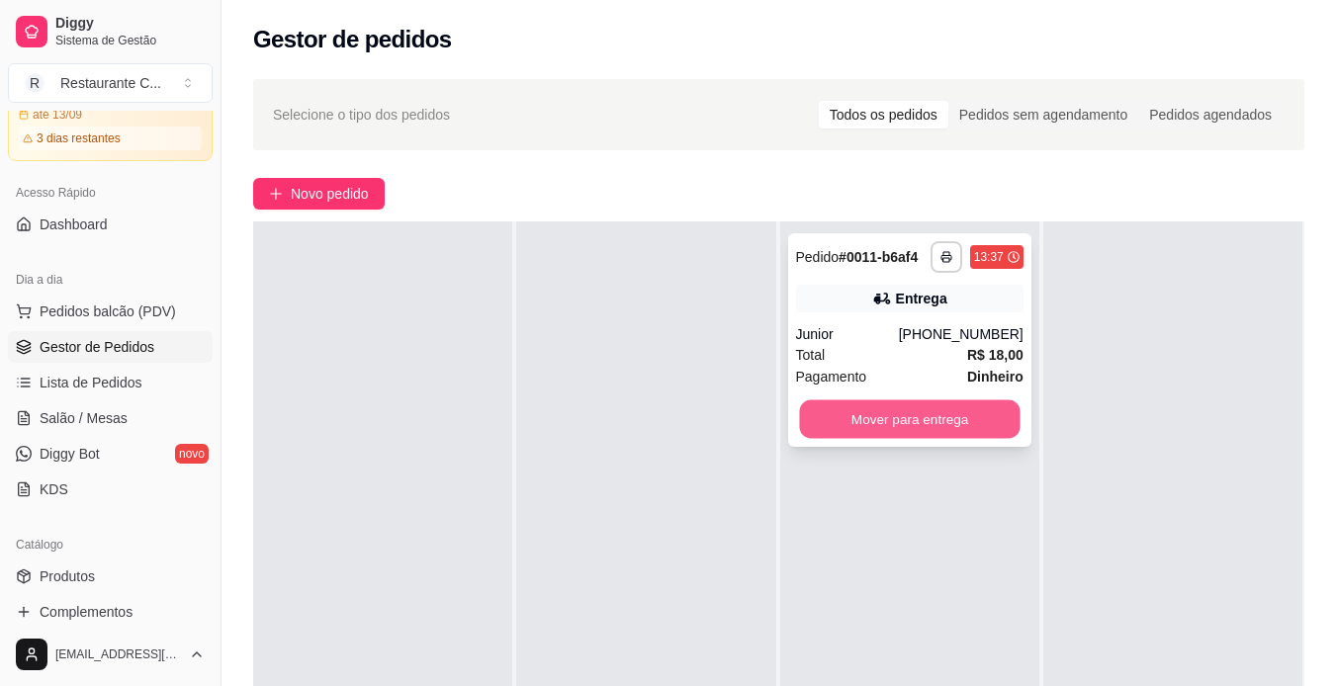
click at [911, 418] on button "Mover para entrega" at bounding box center [909, 419] width 221 height 39
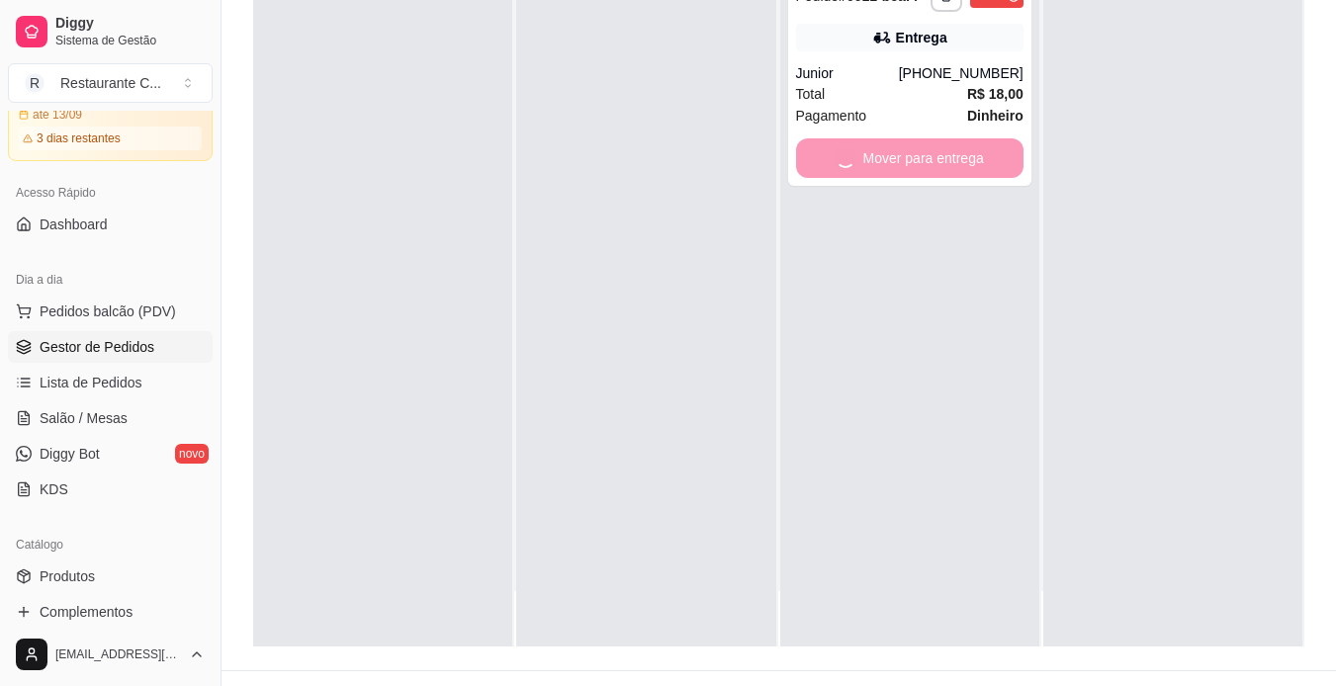
scroll to position [297, 0]
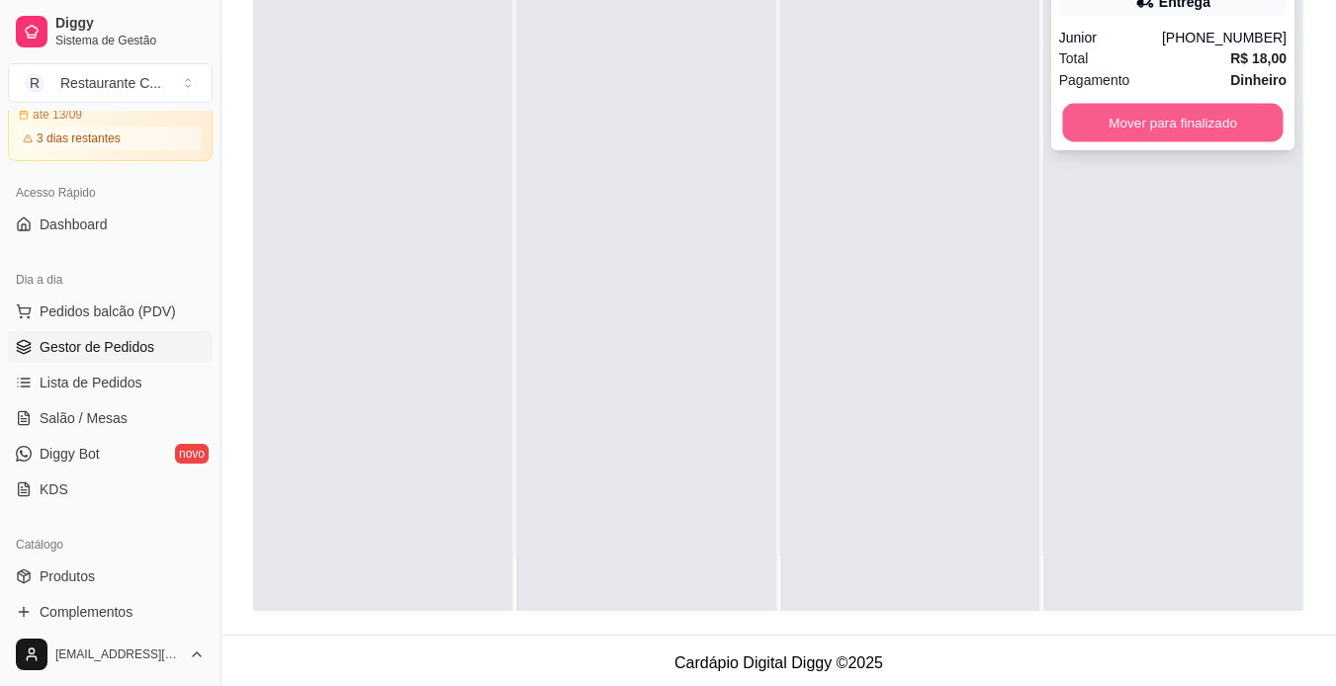
click at [1140, 127] on button "Mover para finalizado" at bounding box center [1172, 123] width 221 height 39
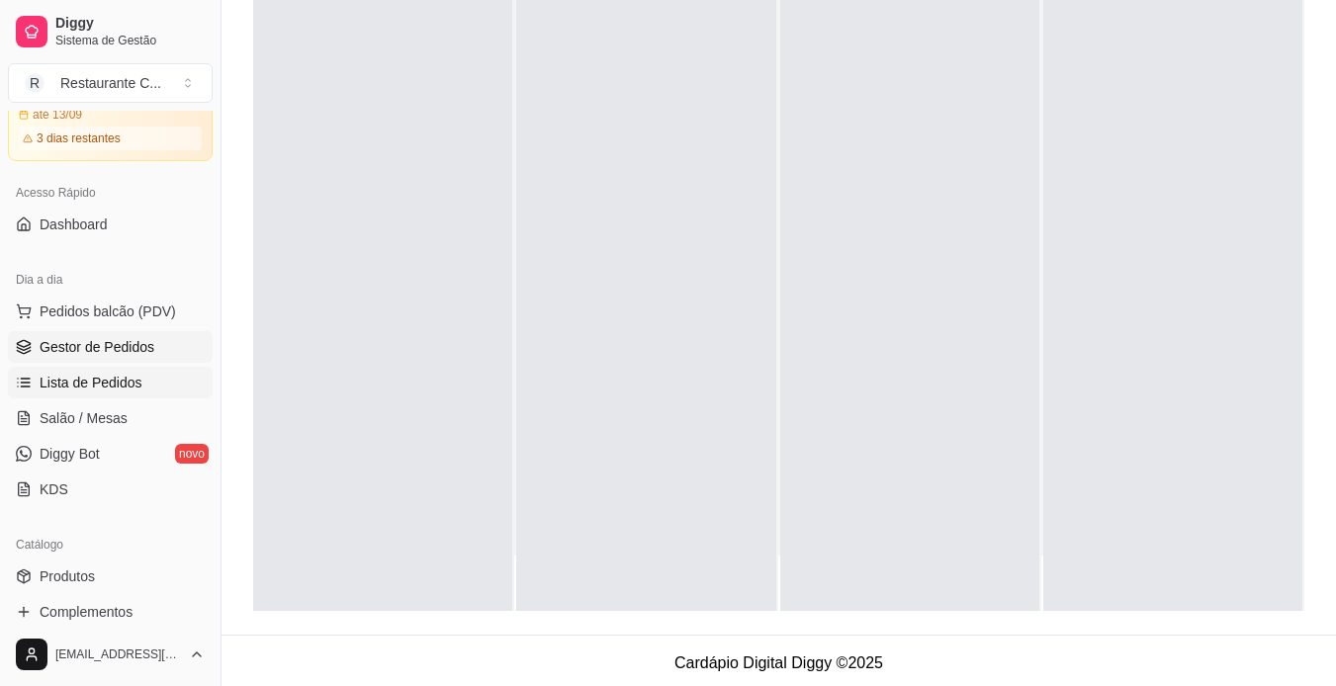
click at [158, 391] on link "Lista de Pedidos" at bounding box center [110, 383] width 205 height 32
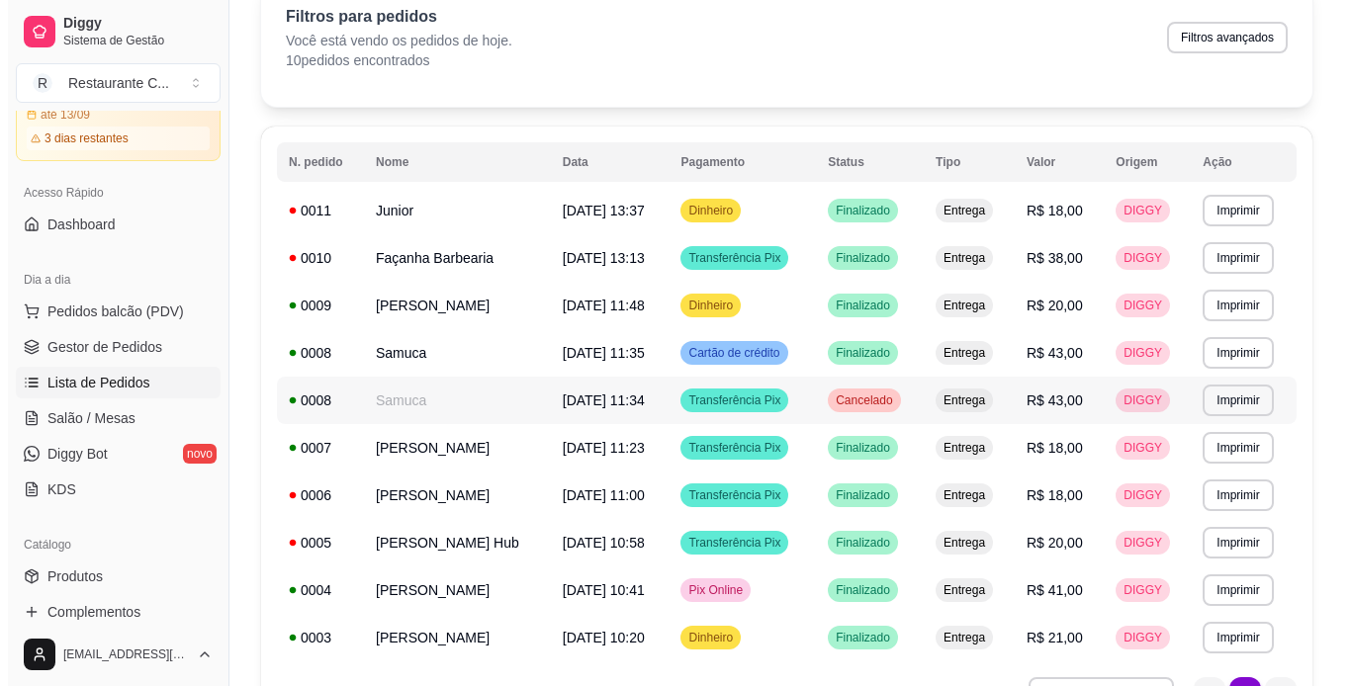
scroll to position [198, 0]
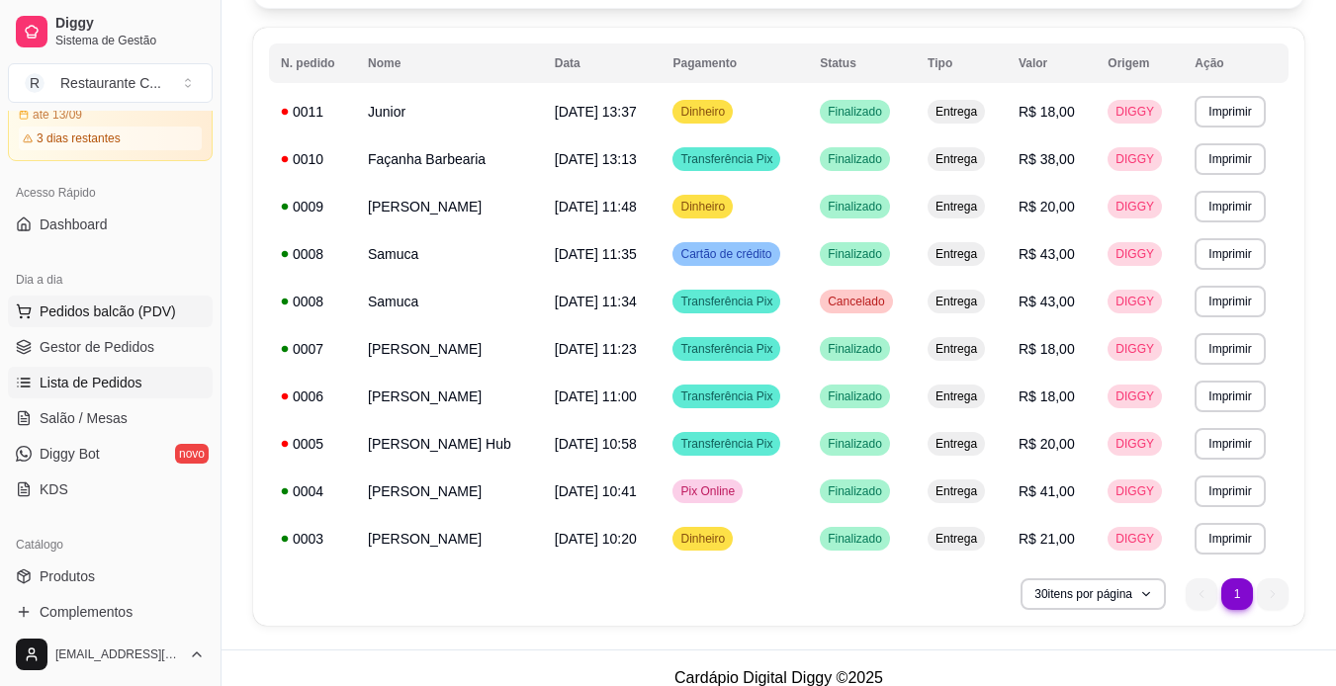
click at [75, 323] on button "Pedidos balcão (PDV)" at bounding box center [110, 312] width 205 height 32
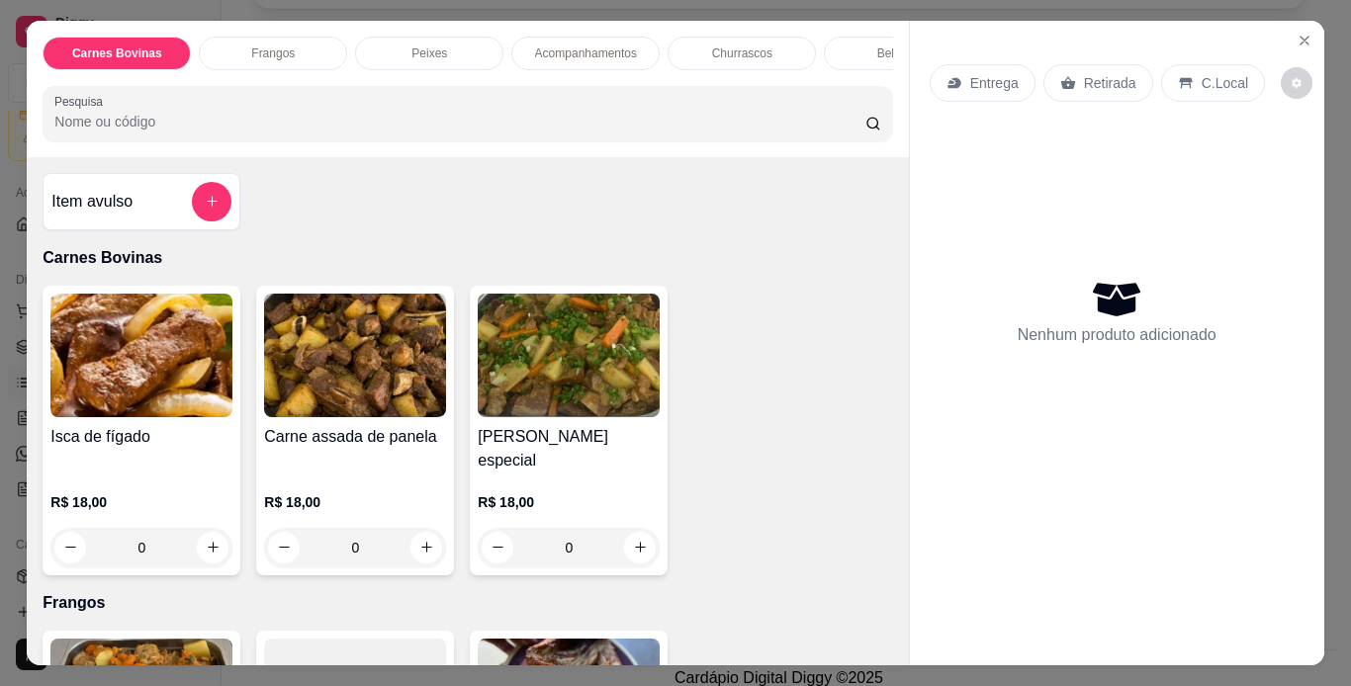
click at [946, 75] on icon at bounding box center [954, 83] width 16 height 16
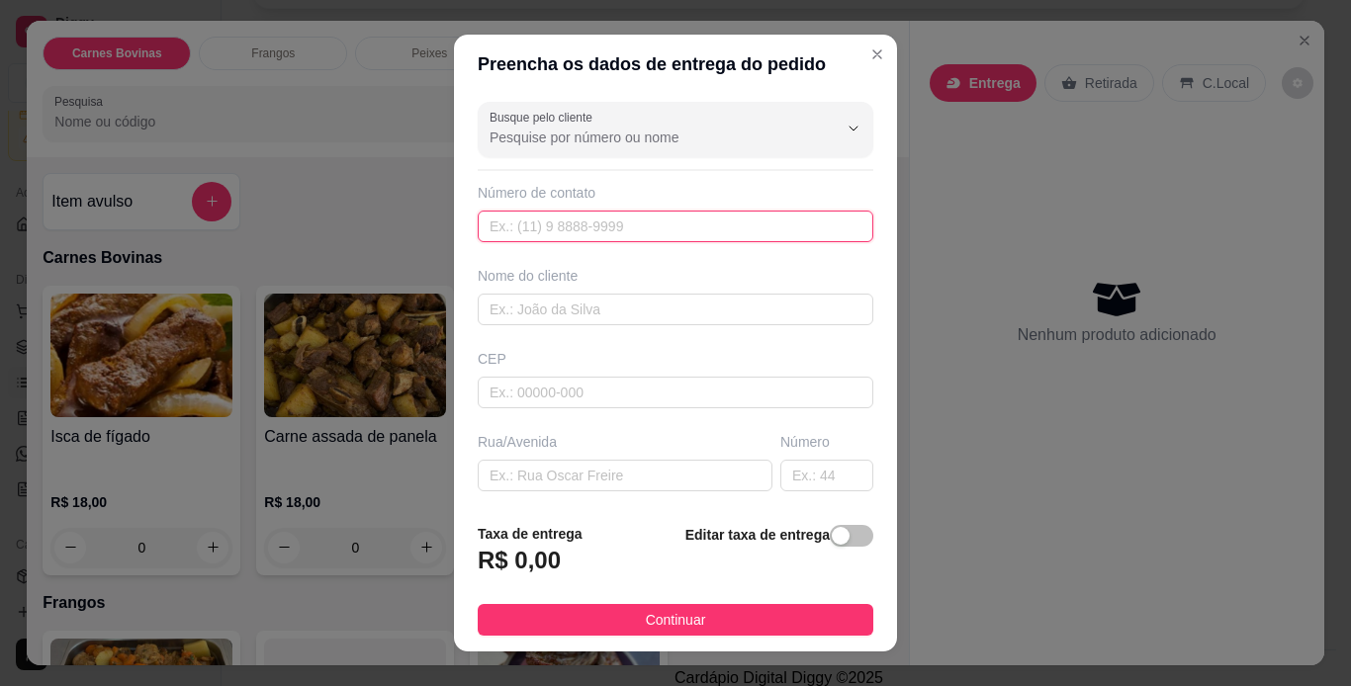
click at [542, 234] on input "text" at bounding box center [676, 227] width 396 height 32
type input "[PHONE_NUMBER]"
click at [631, 298] on input "text" at bounding box center [676, 310] width 396 height 32
click at [640, 388] on input "text" at bounding box center [676, 393] width 396 height 32
click at [623, 384] on input "text" at bounding box center [676, 393] width 396 height 32
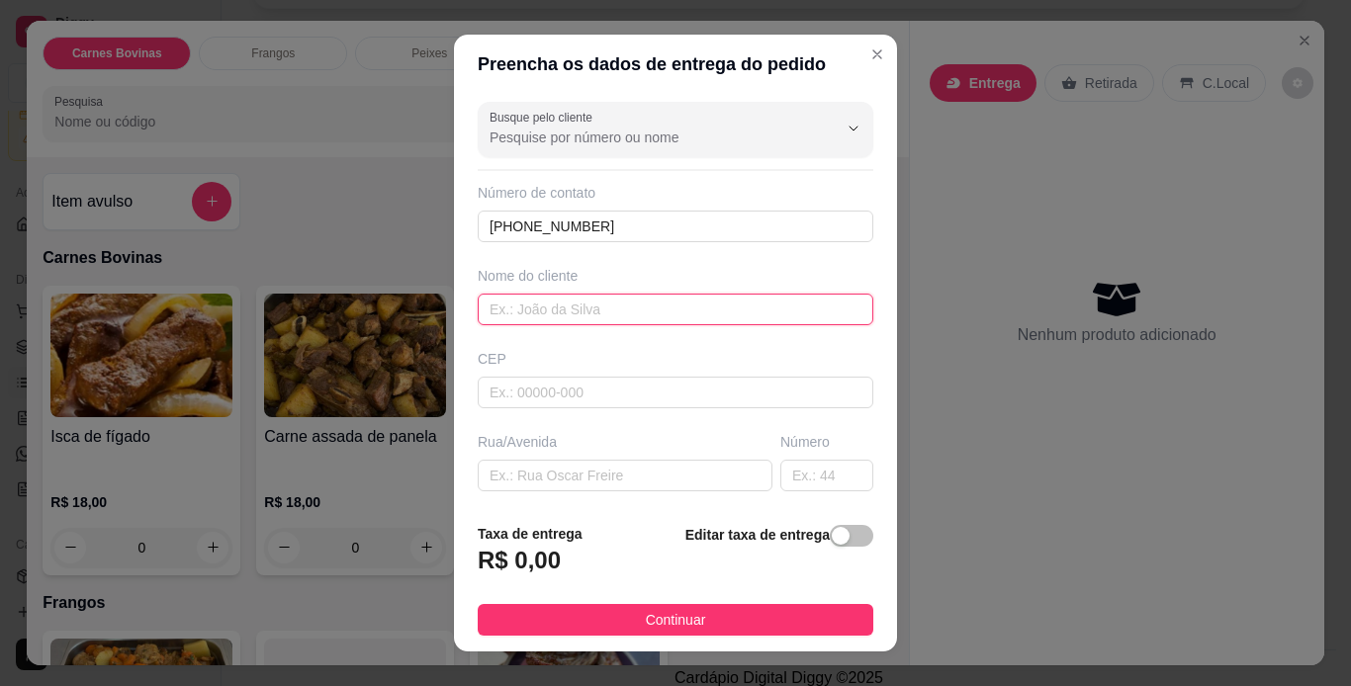
click at [629, 308] on input "text" at bounding box center [676, 310] width 396 height 32
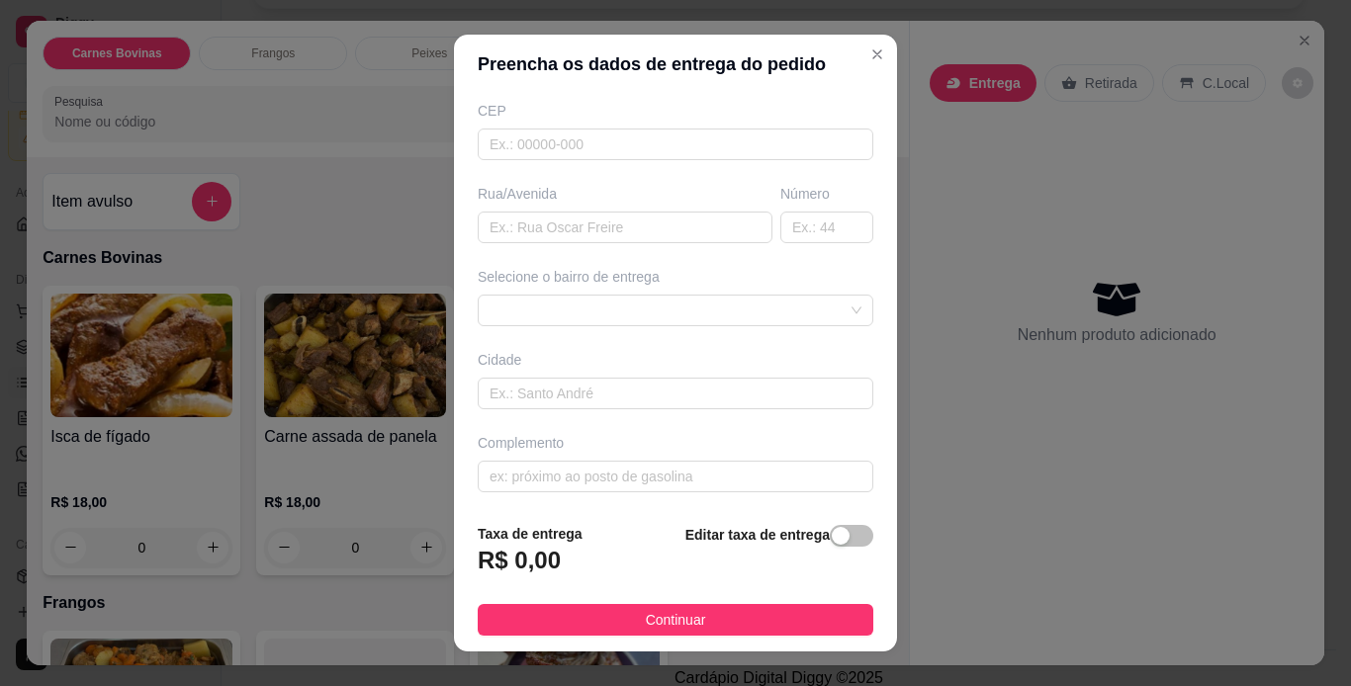
scroll to position [252, 0]
type input "JATO TECH"
click at [832, 532] on div "button" at bounding box center [841, 536] width 18 height 18
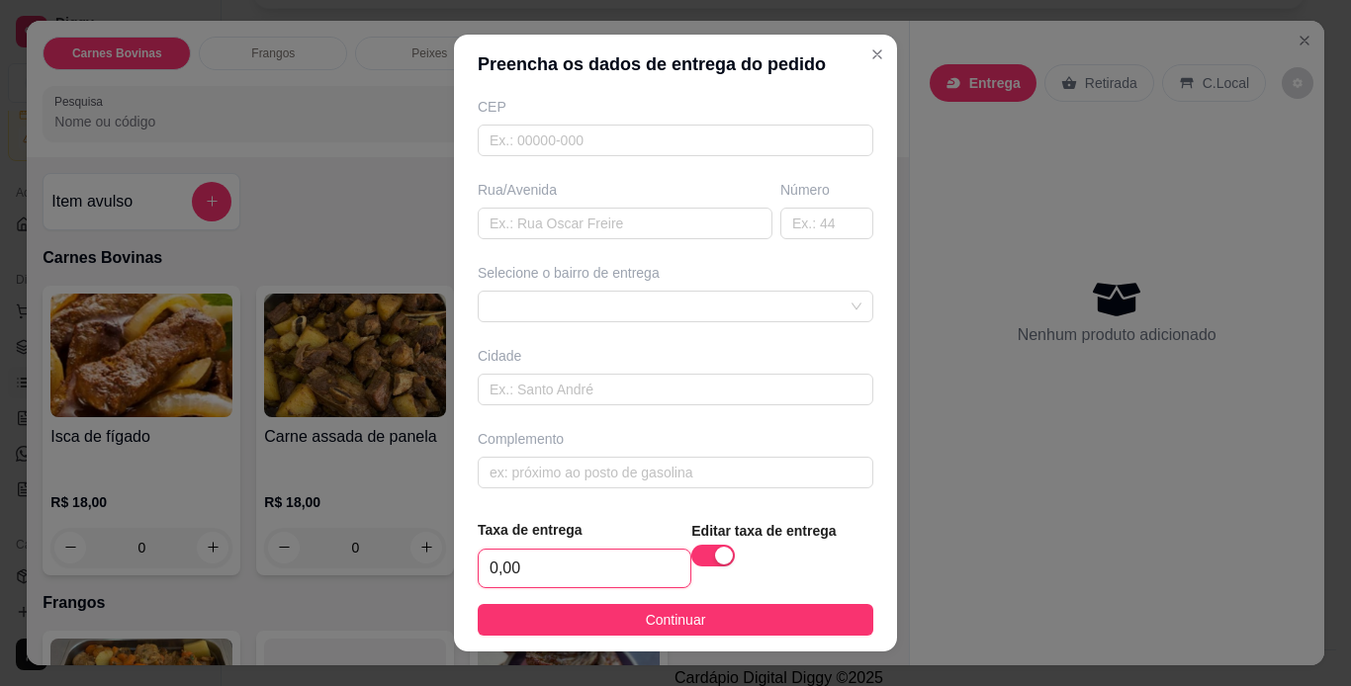
click at [612, 571] on input "0,00" at bounding box center [585, 569] width 212 height 38
type input "2,00"
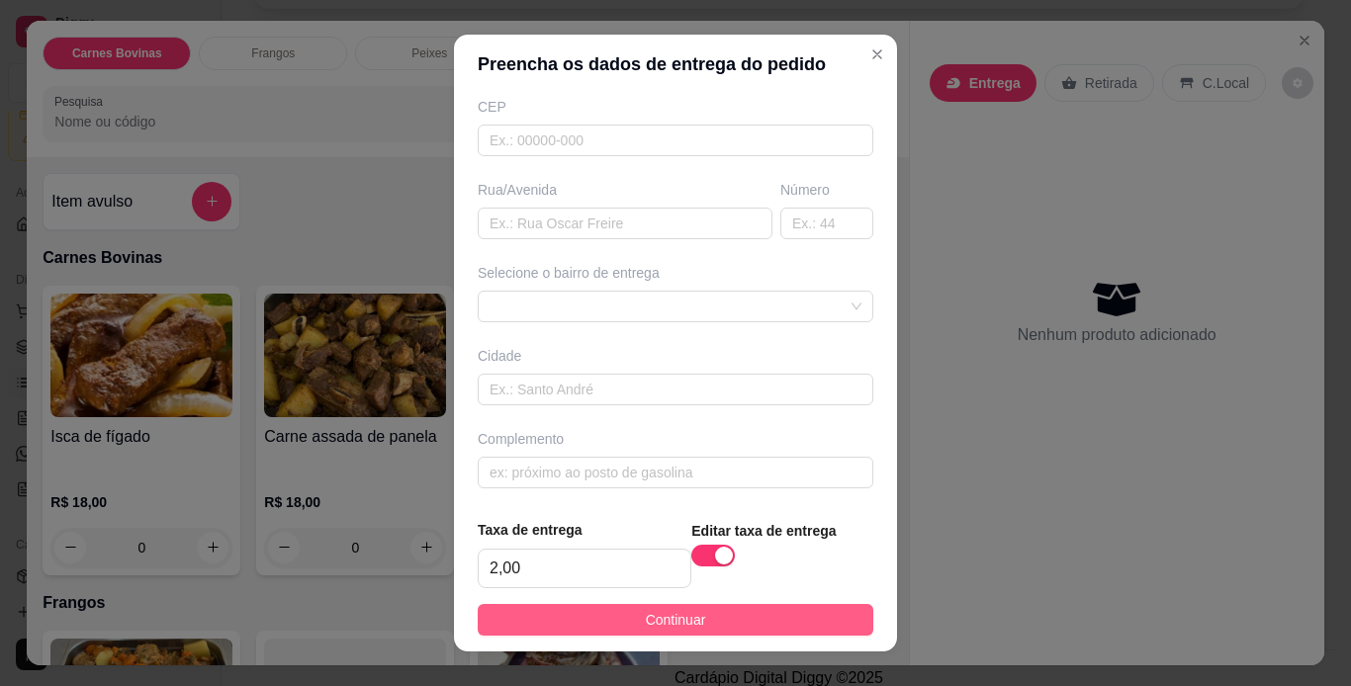
click at [737, 626] on button "Continuar" at bounding box center [676, 620] width 396 height 32
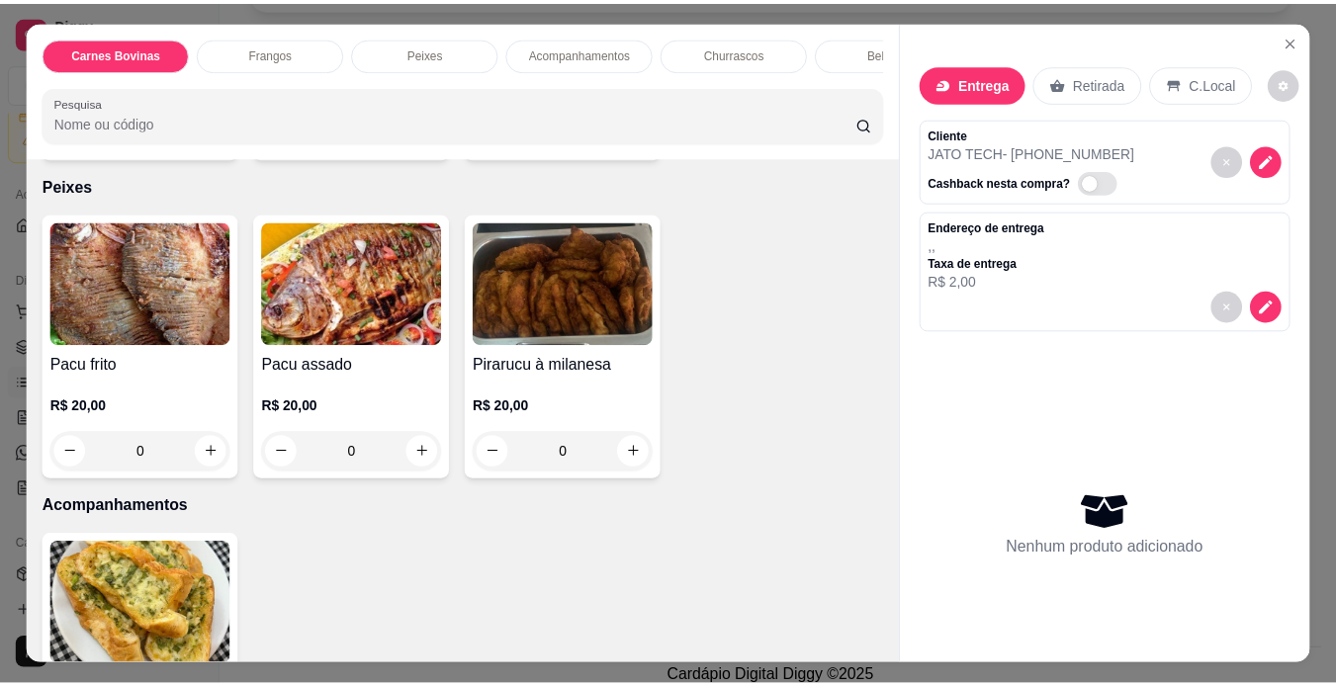
scroll to position [791, 0]
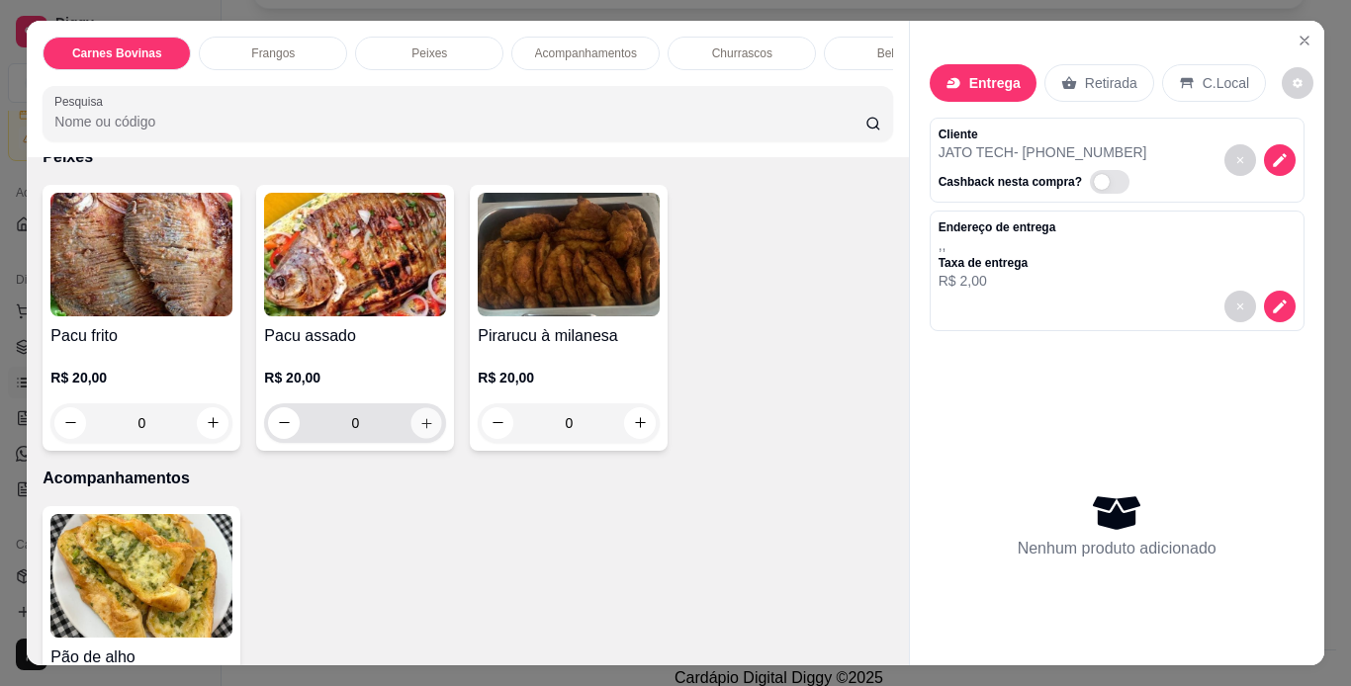
click at [419, 416] on icon "increase-product-quantity" at bounding box center [426, 423] width 15 height 15
type input "1"
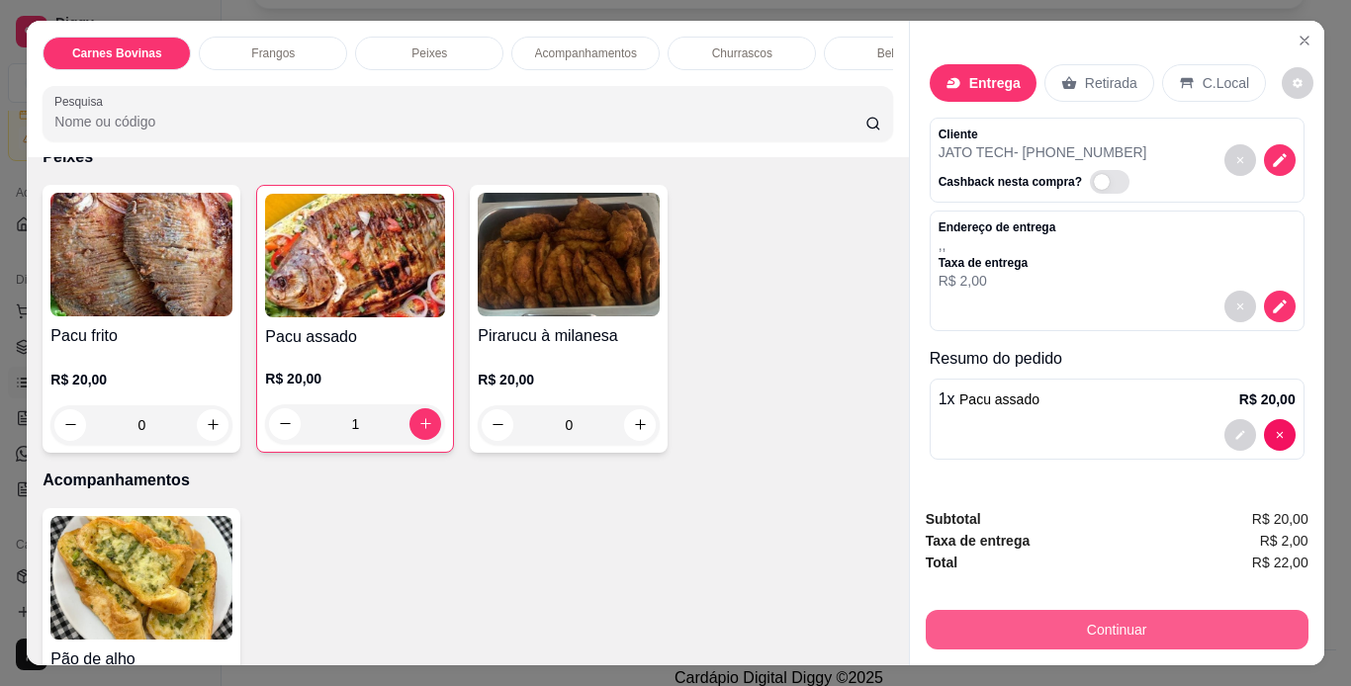
click at [1140, 617] on button "Continuar" at bounding box center [1117, 630] width 383 height 40
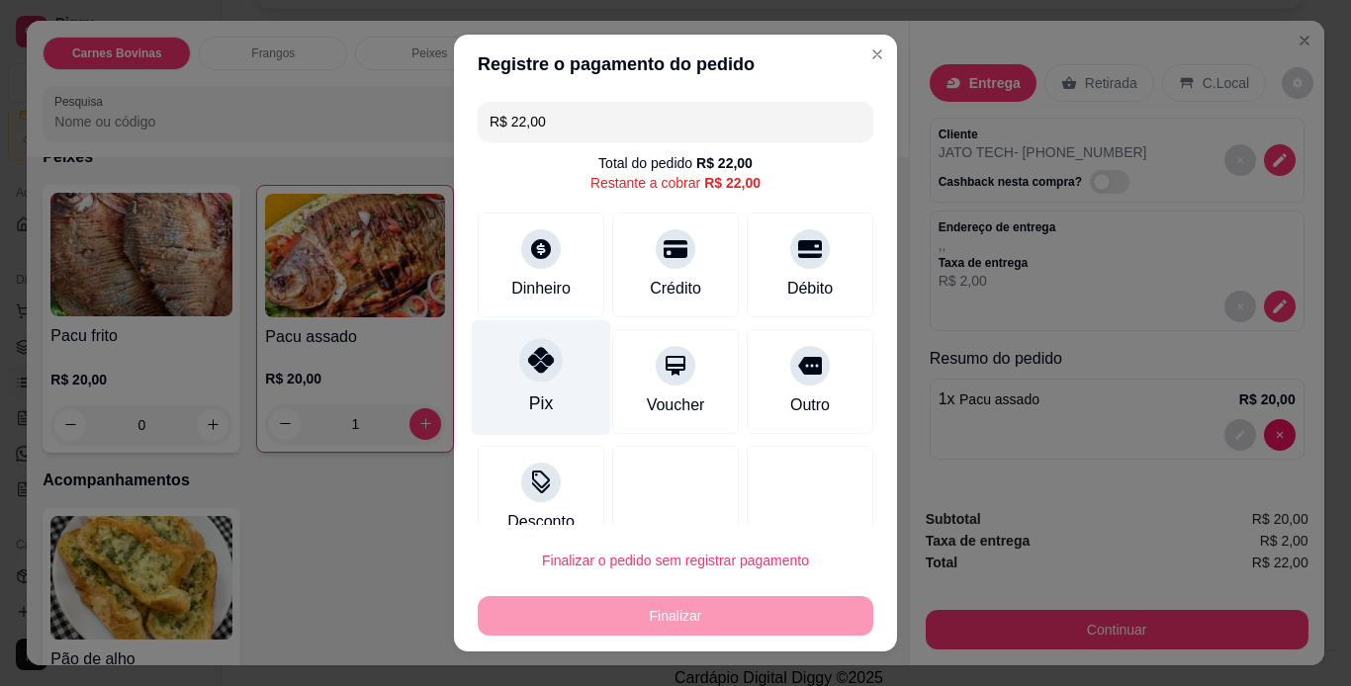
click at [558, 381] on div "Pix" at bounding box center [541, 377] width 139 height 116
type input "R$ 0,00"
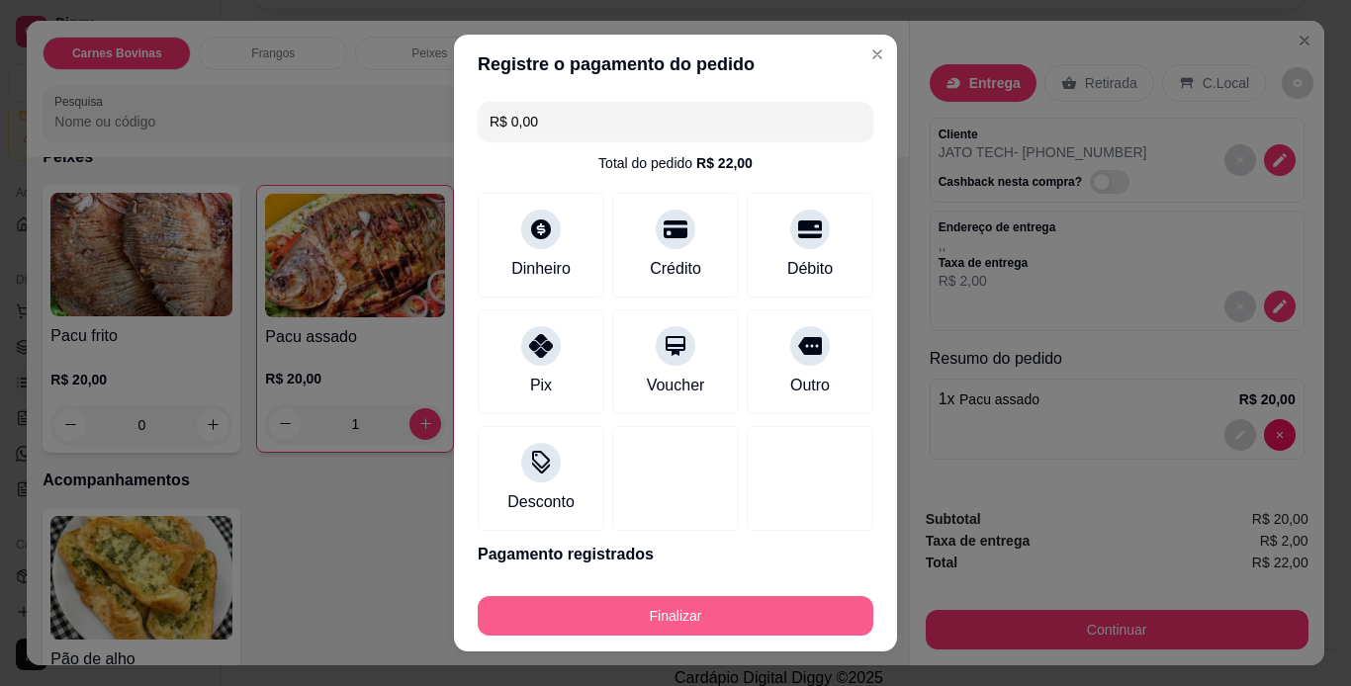
click at [735, 621] on button "Finalizar" at bounding box center [676, 616] width 396 height 40
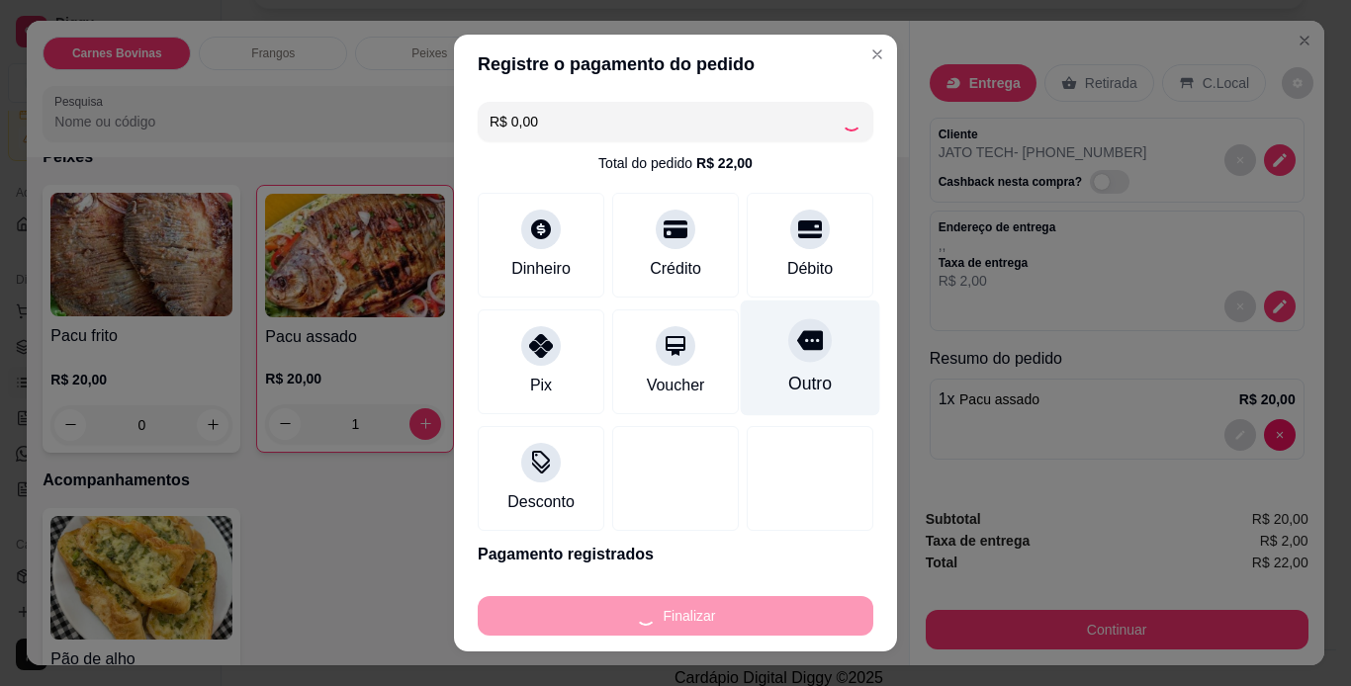
type input "0"
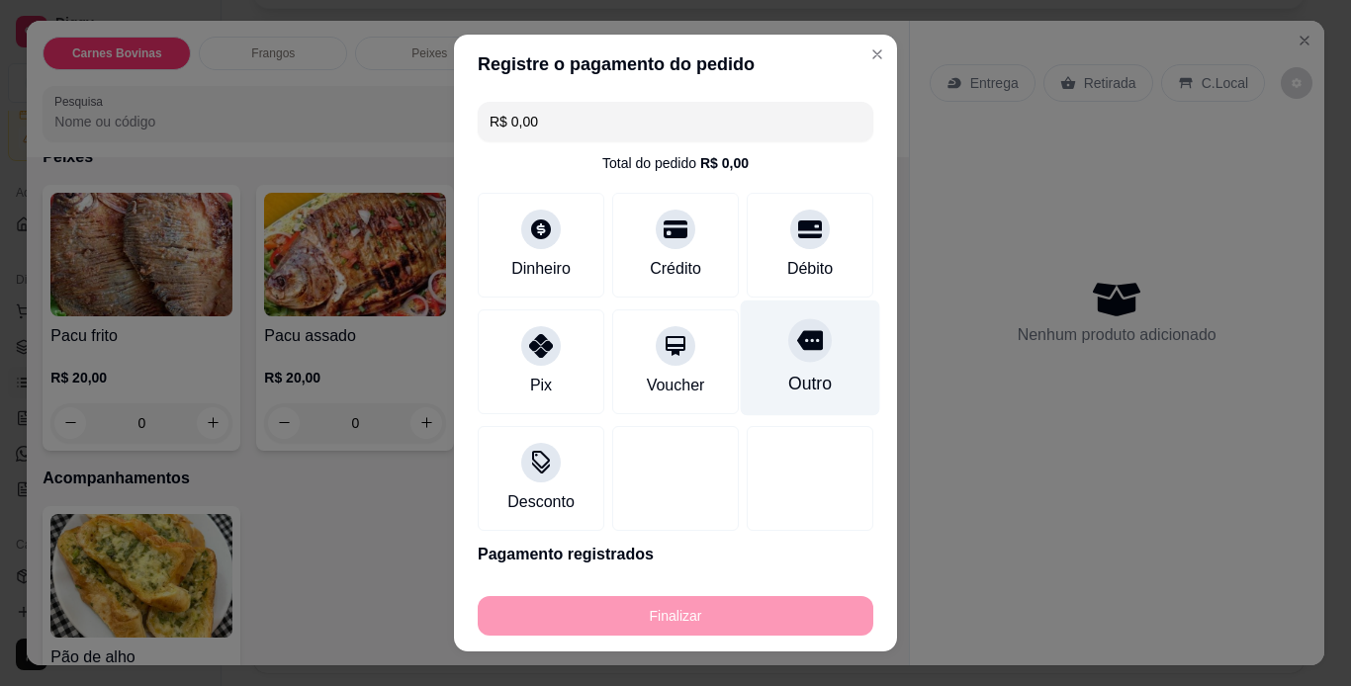
type input "-R$ 22,00"
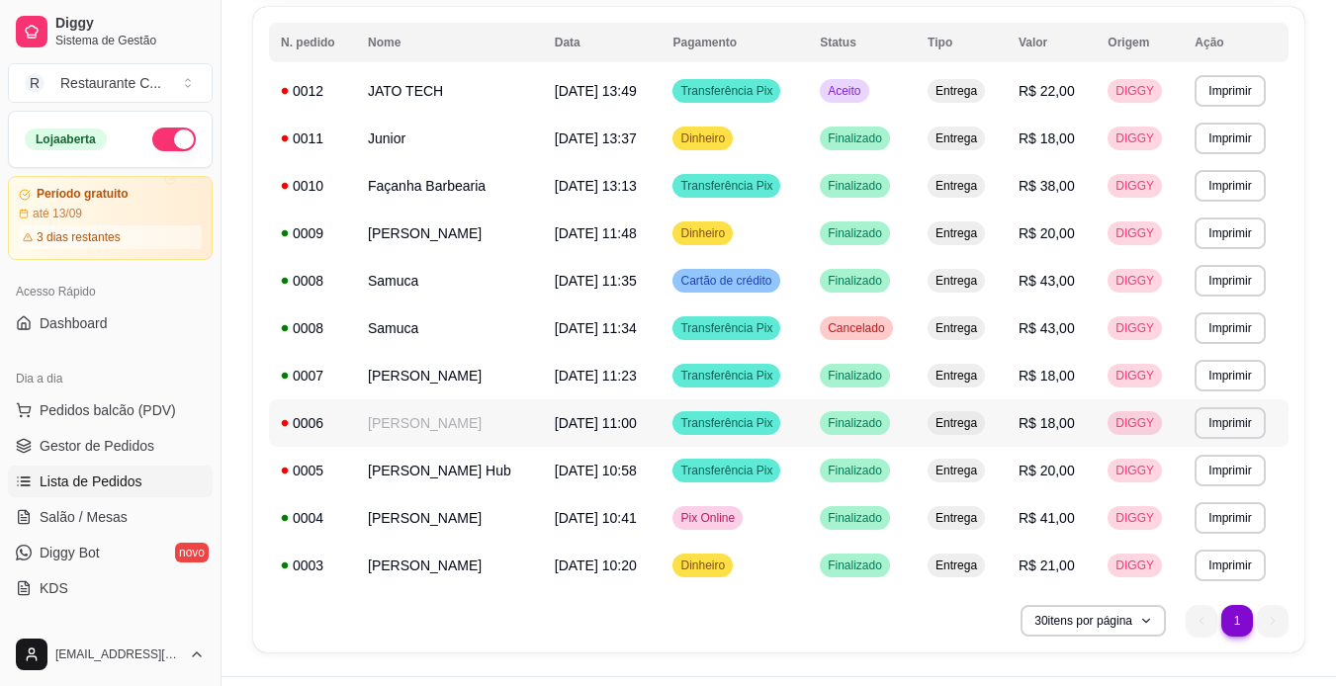
scroll to position [265, 0]
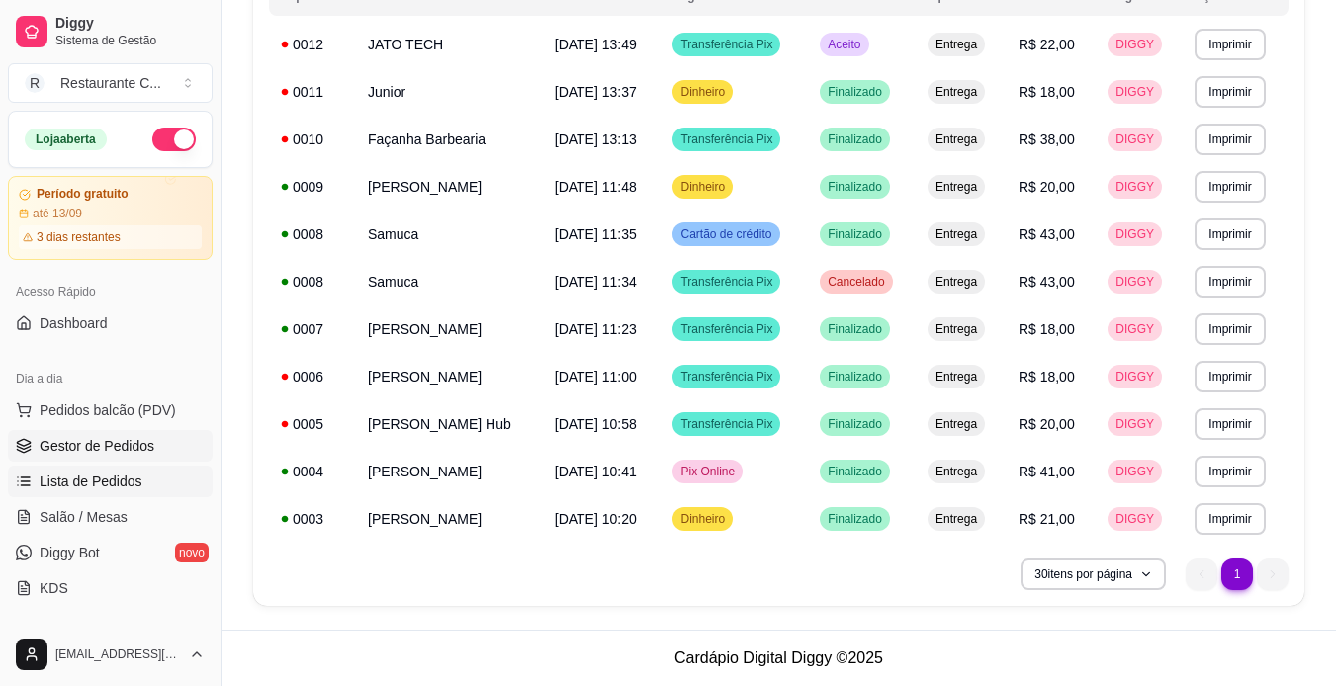
click at [127, 461] on link "Gestor de Pedidos" at bounding box center [110, 446] width 205 height 32
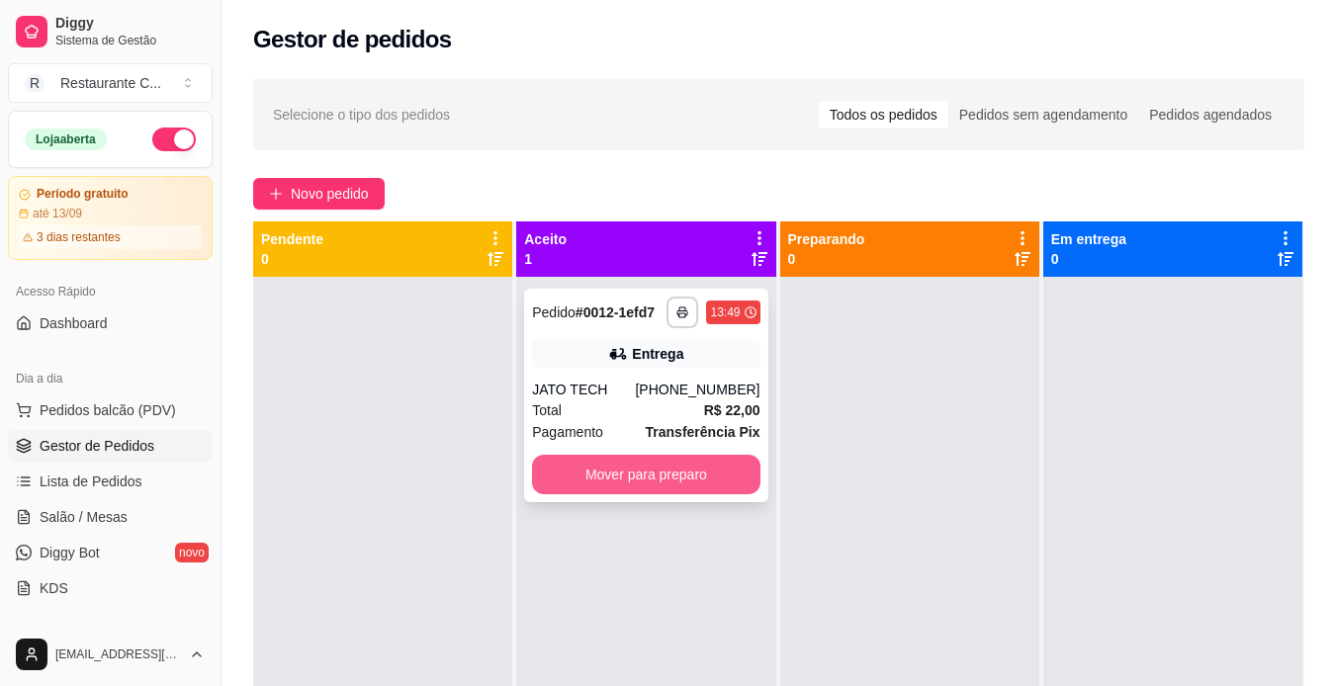
click at [622, 467] on button "Mover para preparo" at bounding box center [645, 475] width 227 height 40
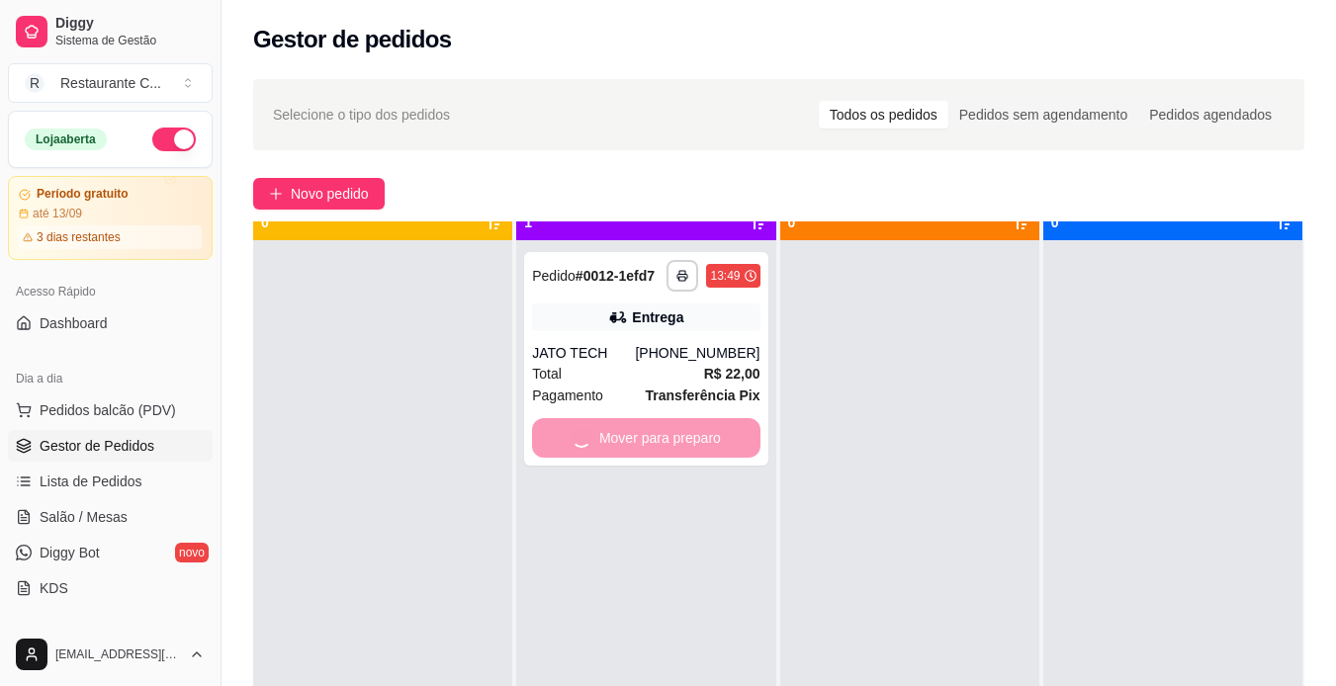
scroll to position [55, 0]
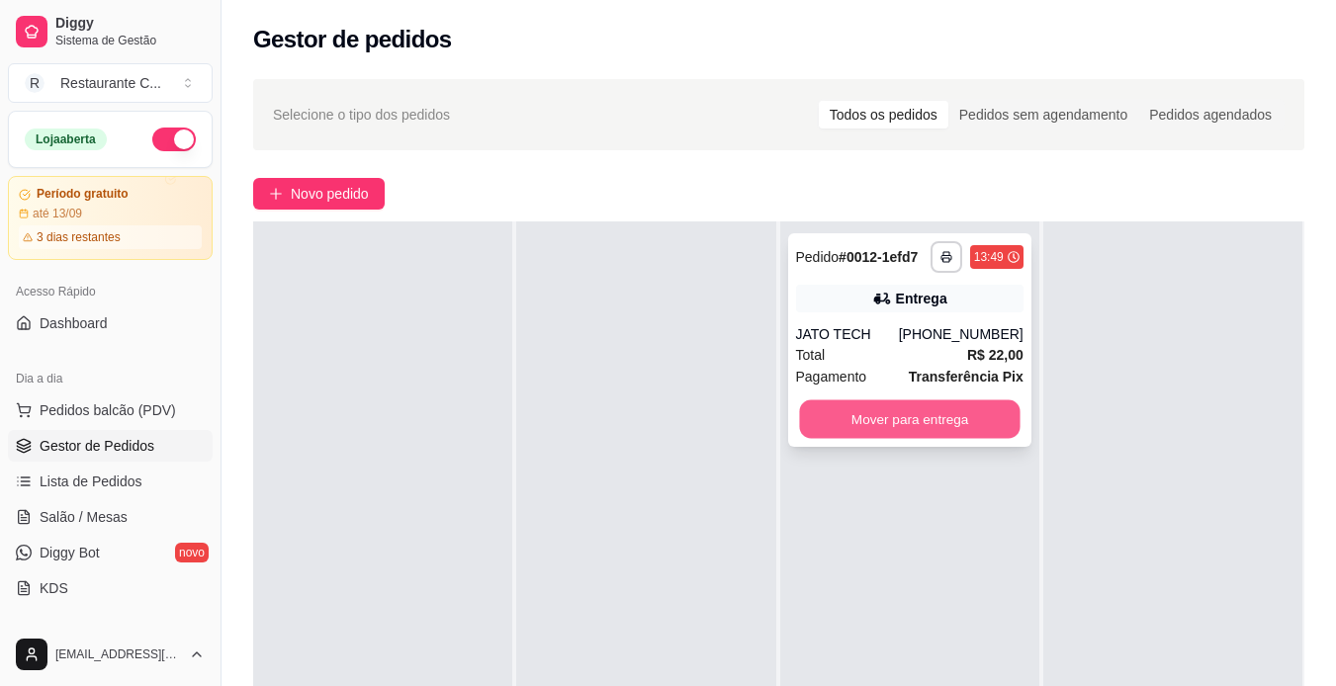
click at [981, 409] on button "Mover para entrega" at bounding box center [909, 419] width 221 height 39
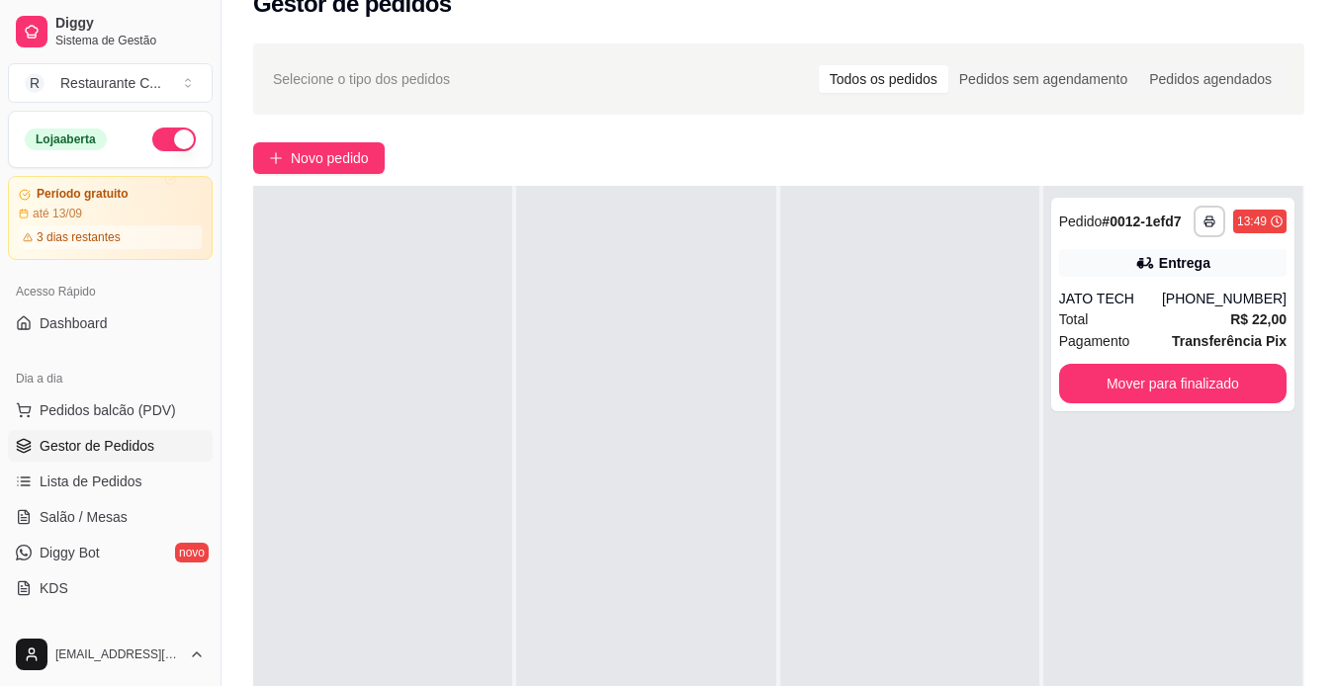
scroll to position [99, 0]
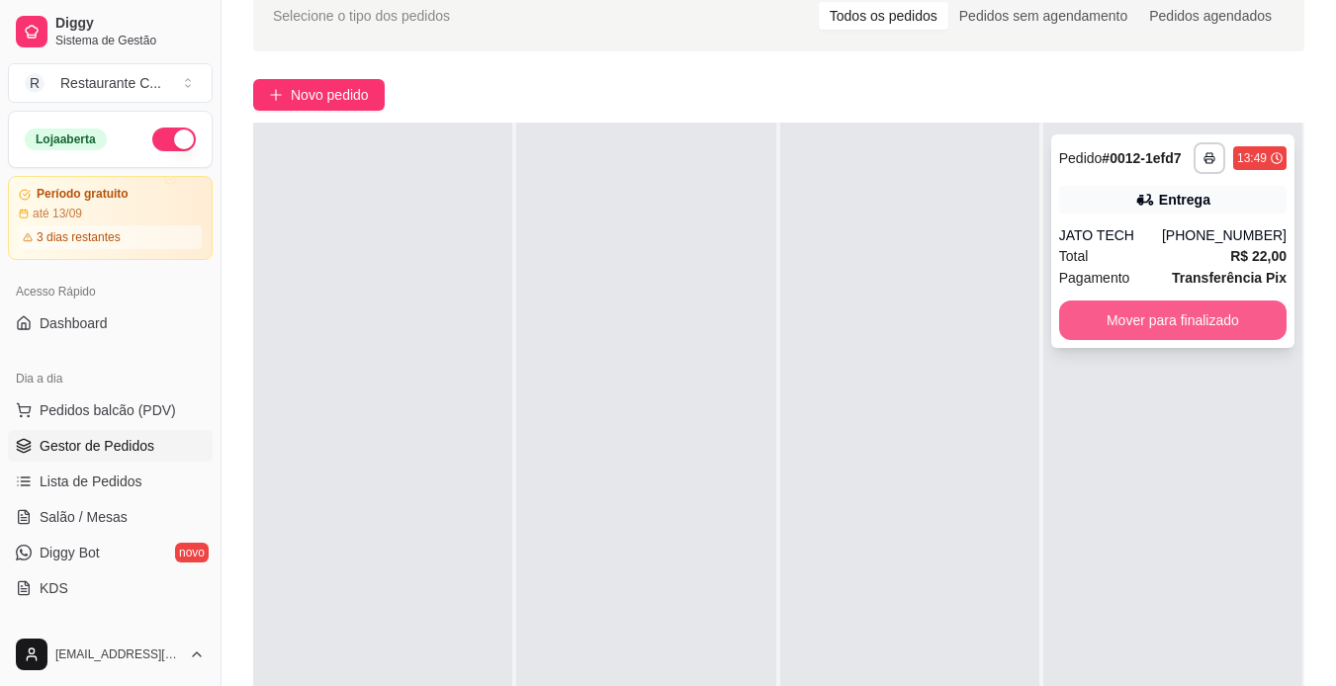
click at [1146, 304] on button "Mover para finalizado" at bounding box center [1172, 321] width 227 height 40
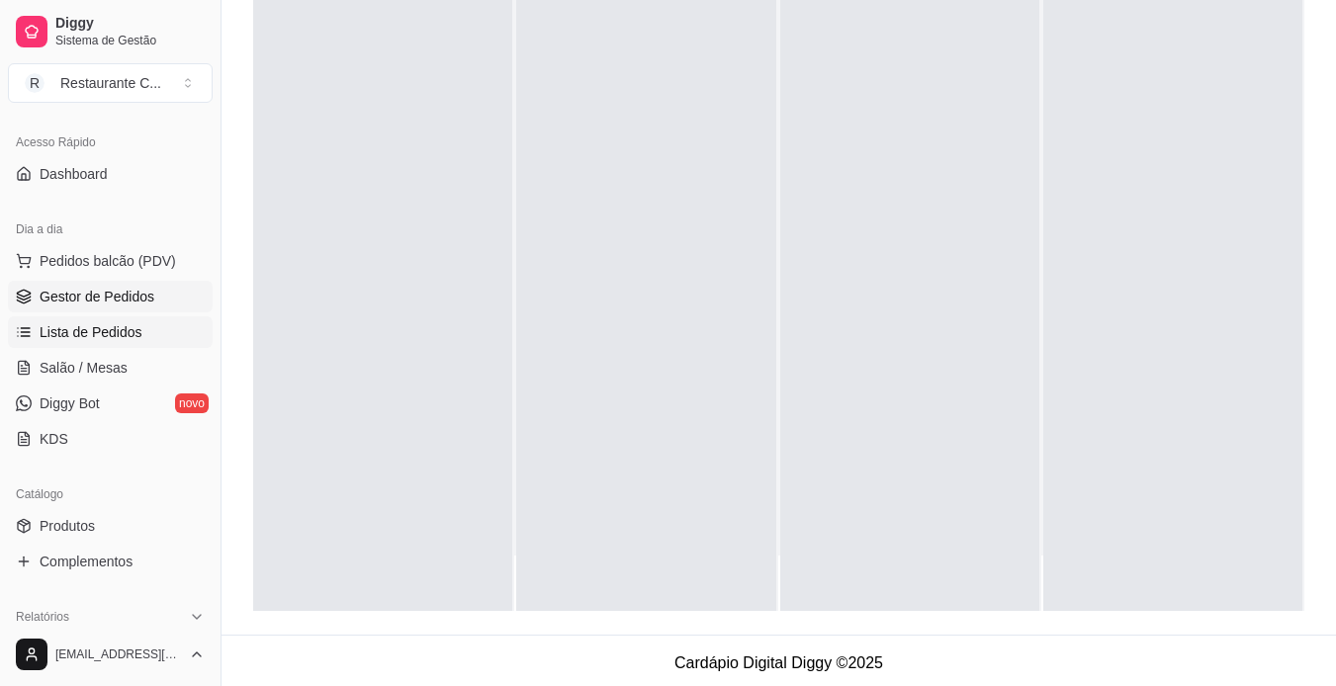
scroll to position [198, 0]
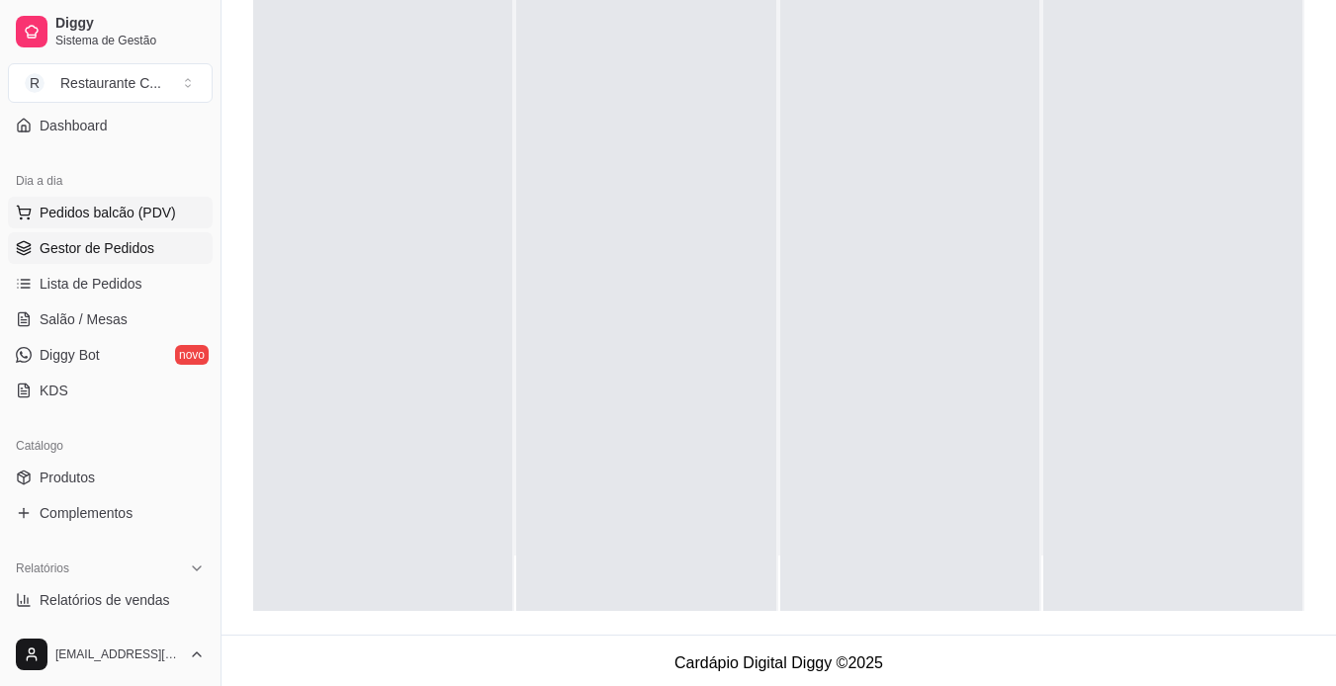
click at [106, 208] on span "Pedidos balcão (PDV)" at bounding box center [108, 213] width 136 height 20
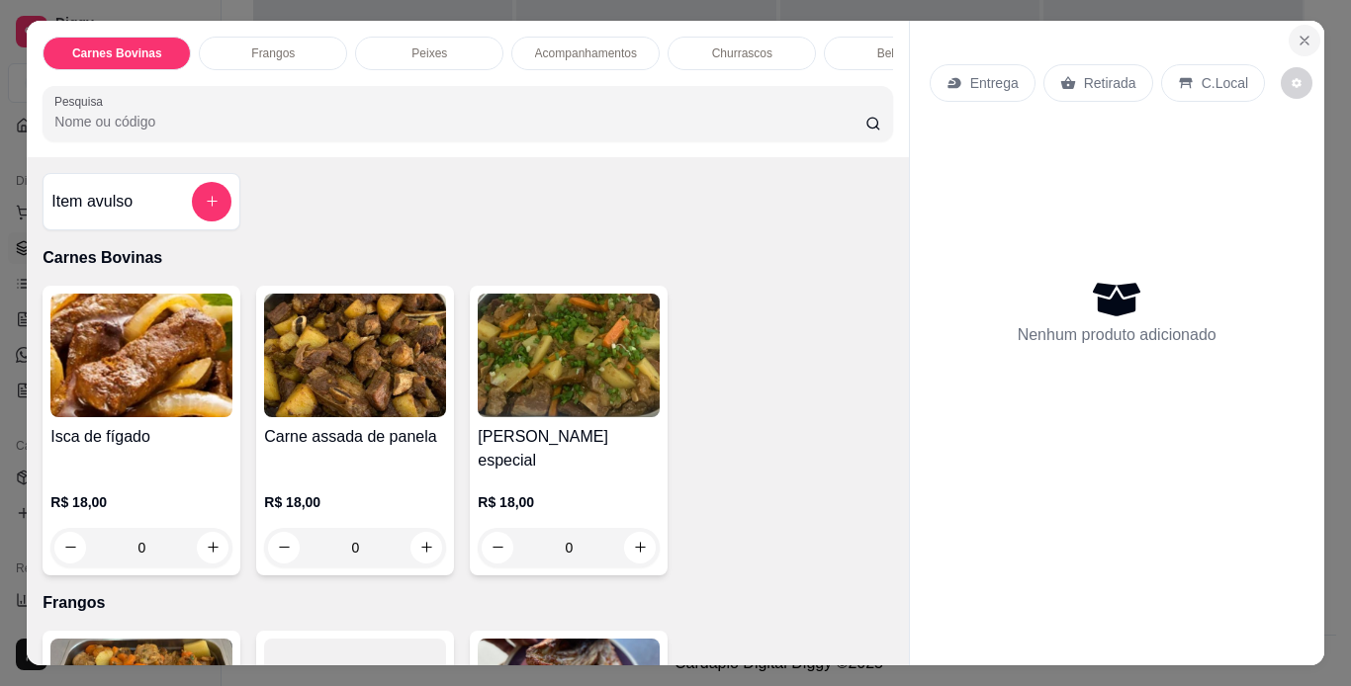
click at [1294, 25] on button "Close" at bounding box center [1305, 41] width 32 height 32
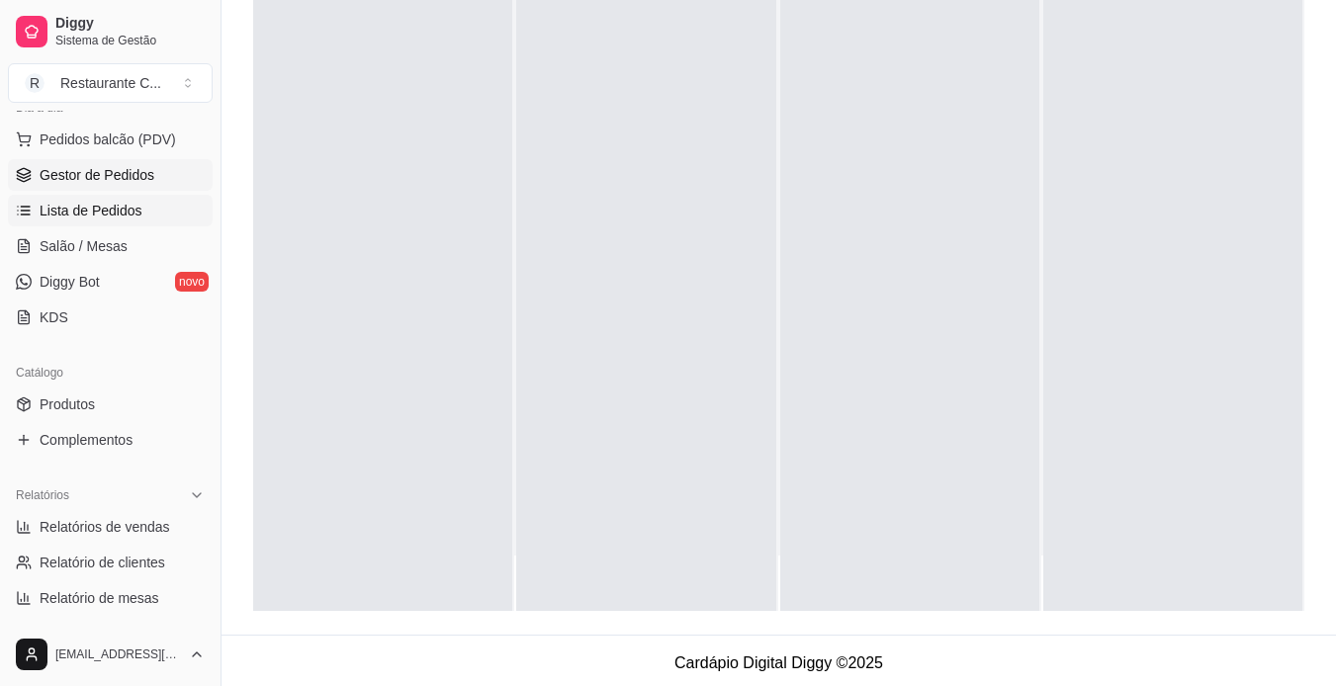
scroll to position [297, 0]
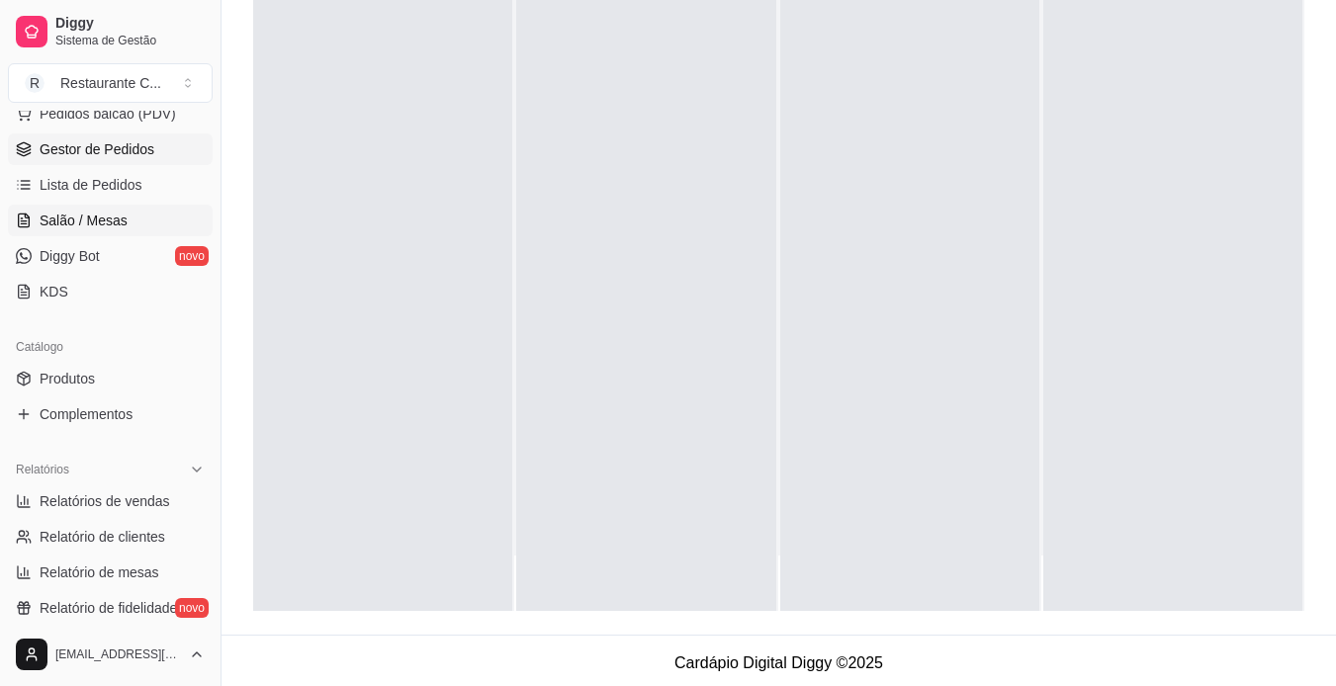
click at [113, 208] on link "Salão / Mesas" at bounding box center [110, 221] width 205 height 32
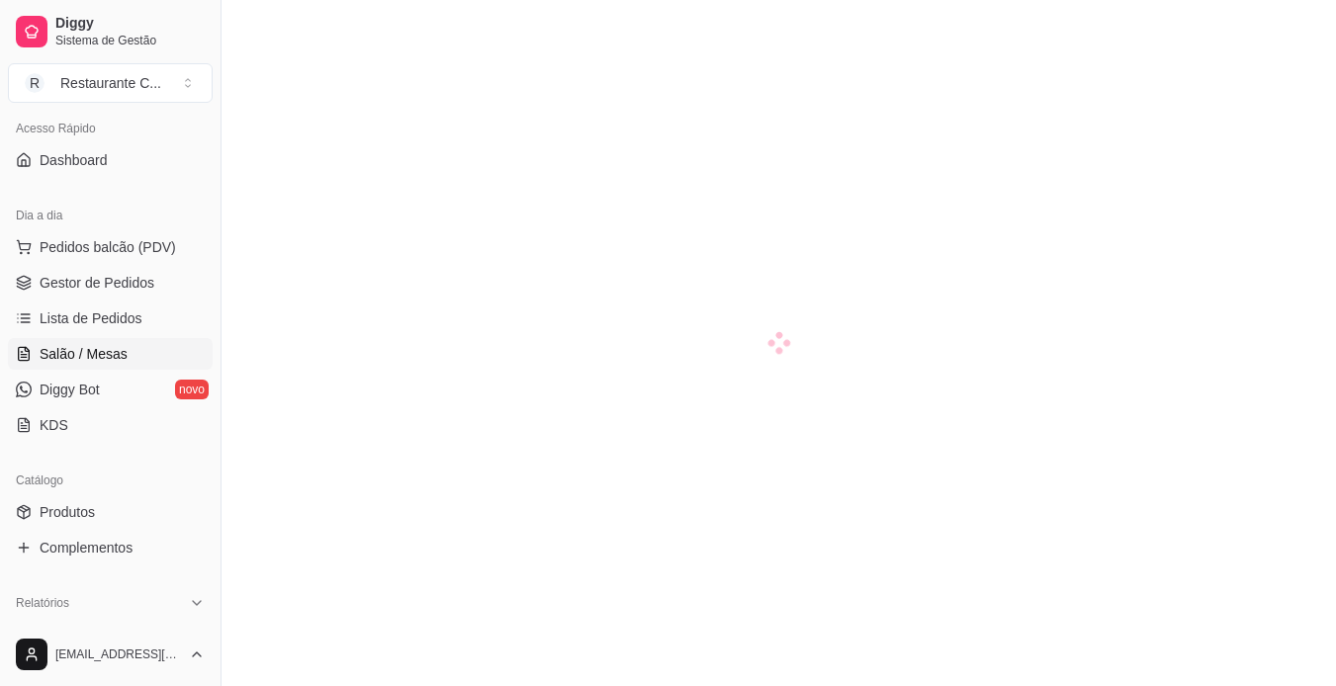
scroll to position [198, 0]
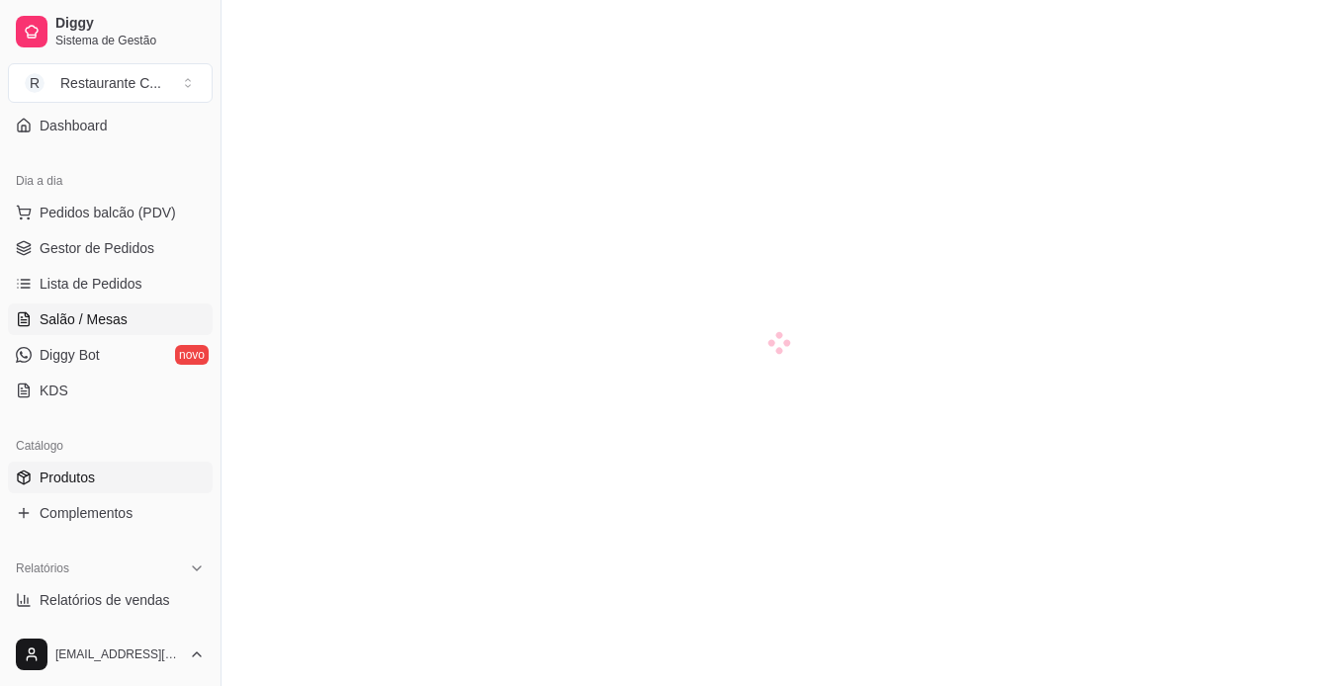
click at [88, 470] on span "Produtos" at bounding box center [67, 478] width 55 height 20
click at [115, 525] on link "Complementos" at bounding box center [110, 513] width 205 height 32
click at [126, 509] on span "Complementos" at bounding box center [86, 513] width 93 height 20
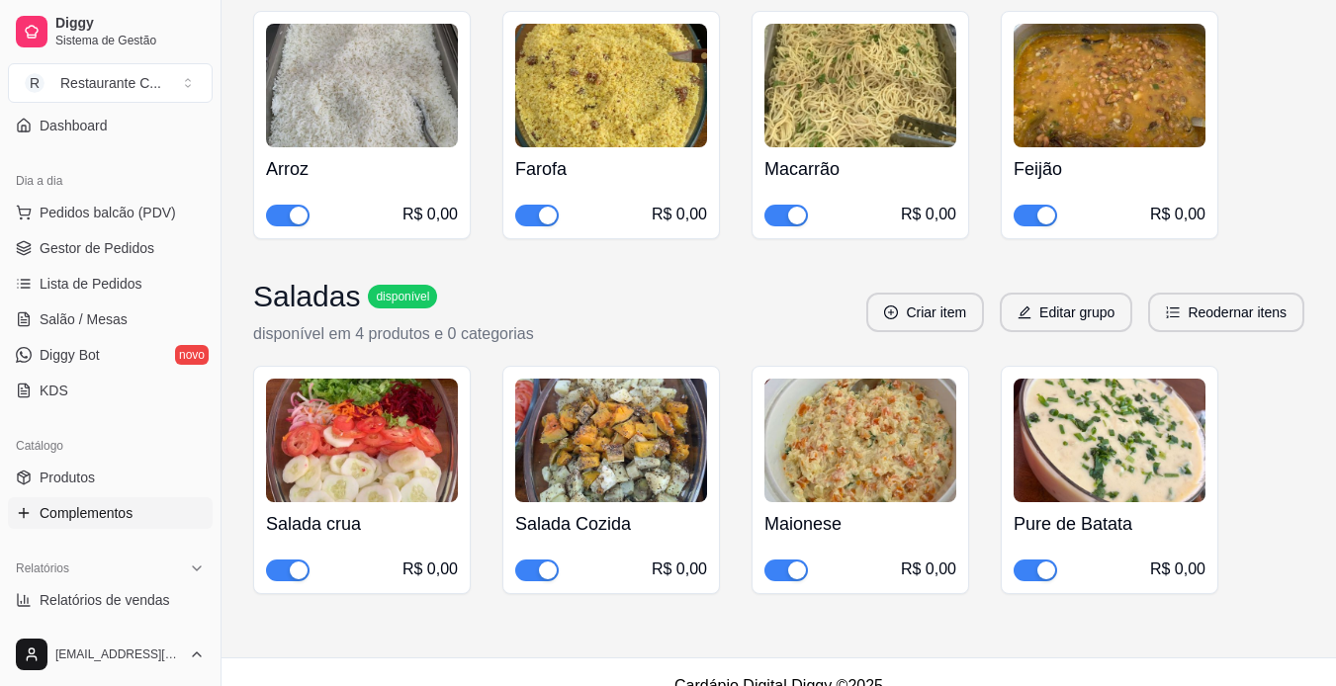
scroll to position [400, 0]
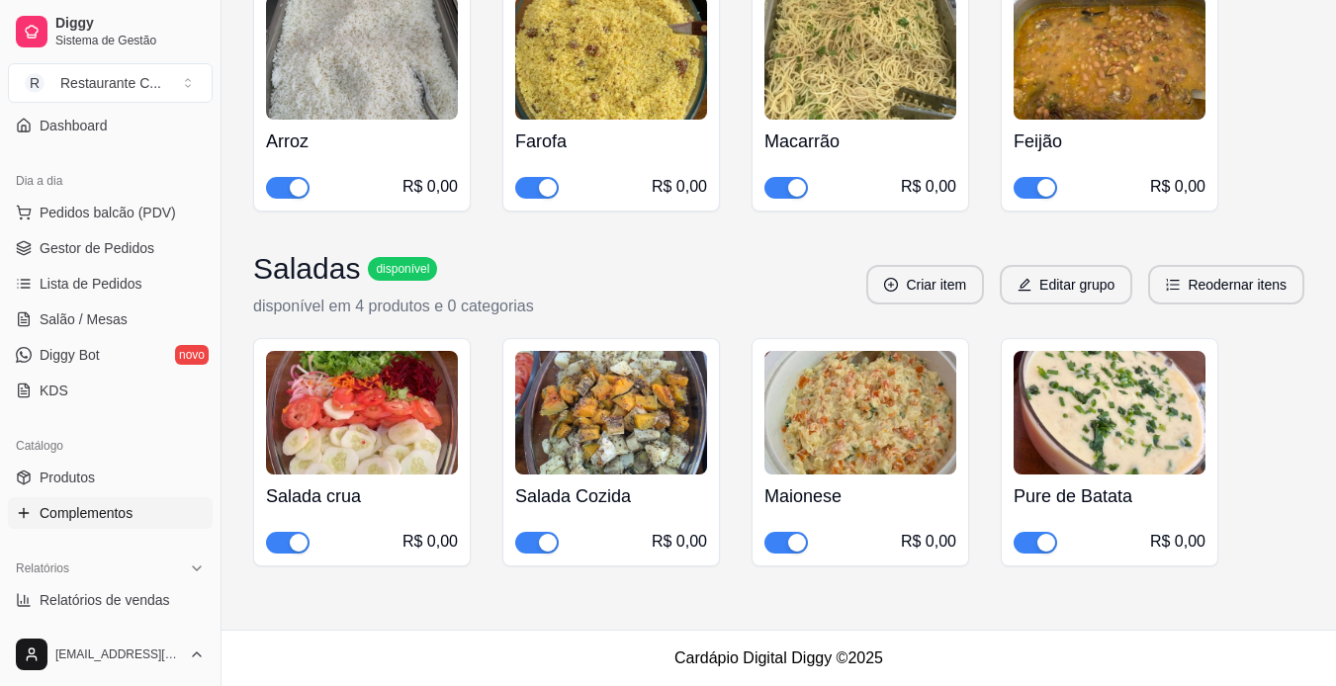
click at [797, 549] on div "button" at bounding box center [797, 543] width 18 height 18
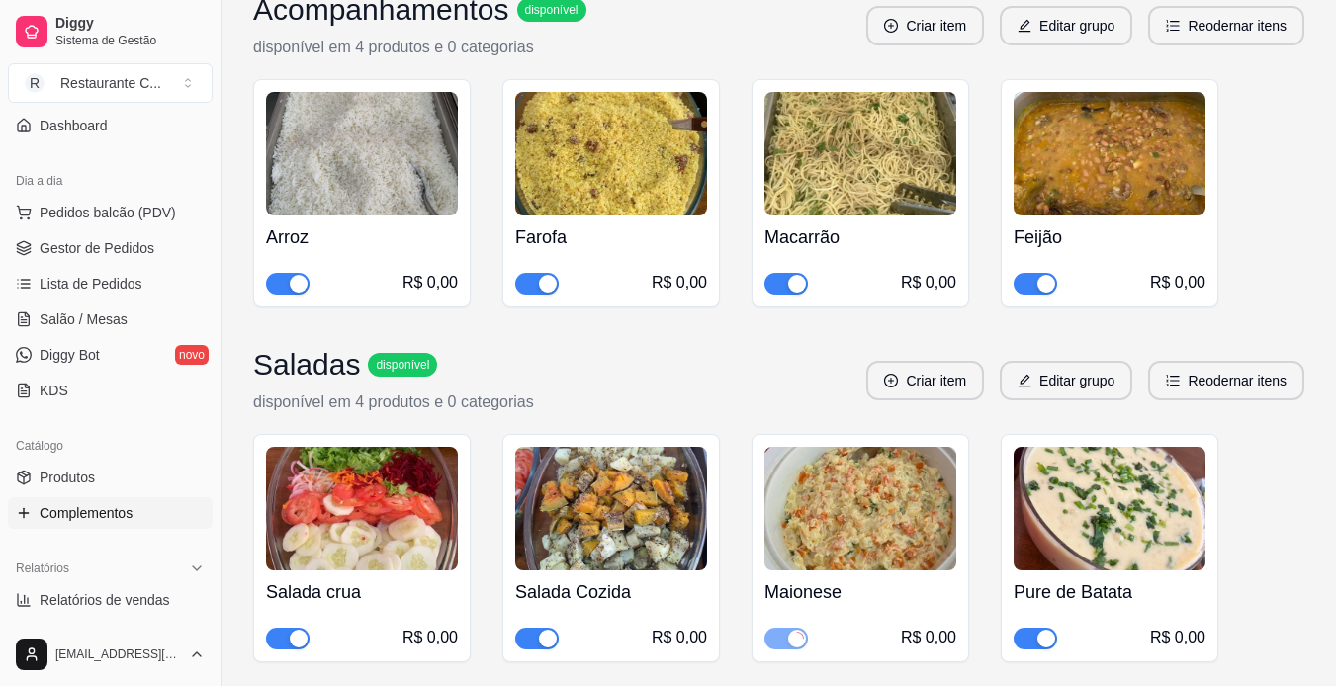
scroll to position [0, 0]
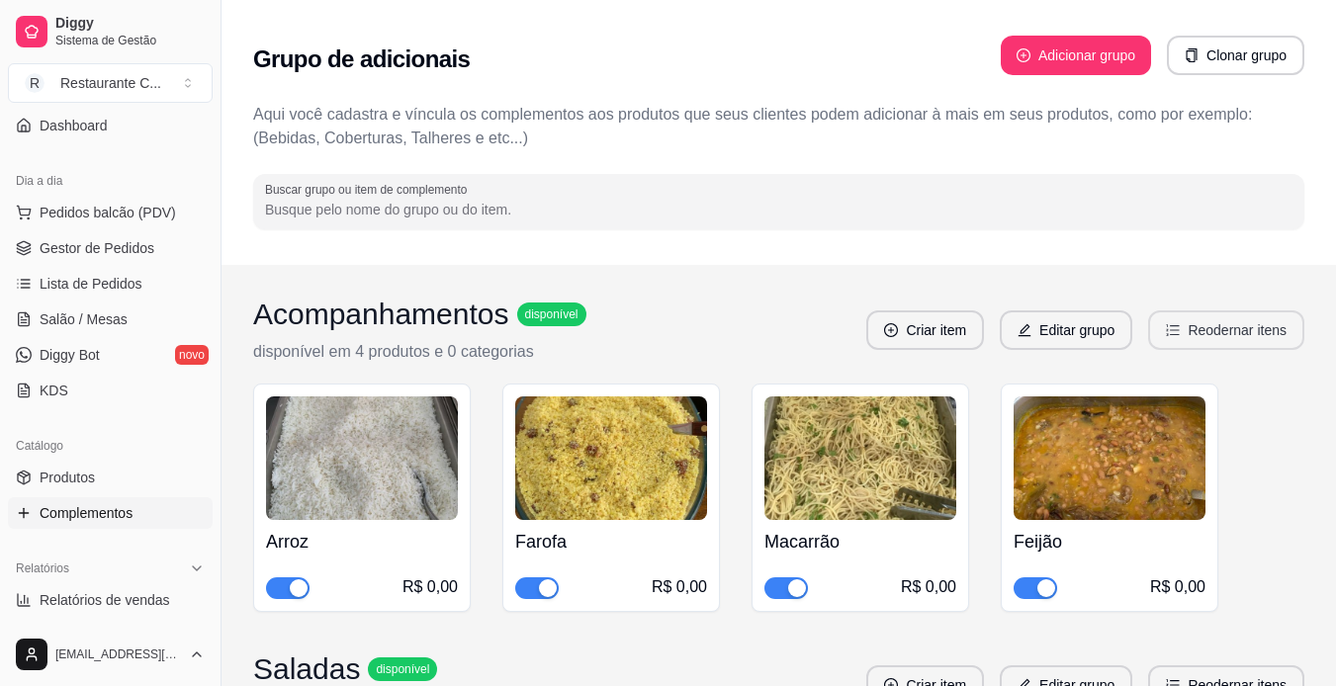
click at [1240, 319] on button "Reodernar itens" at bounding box center [1226, 331] width 156 height 40
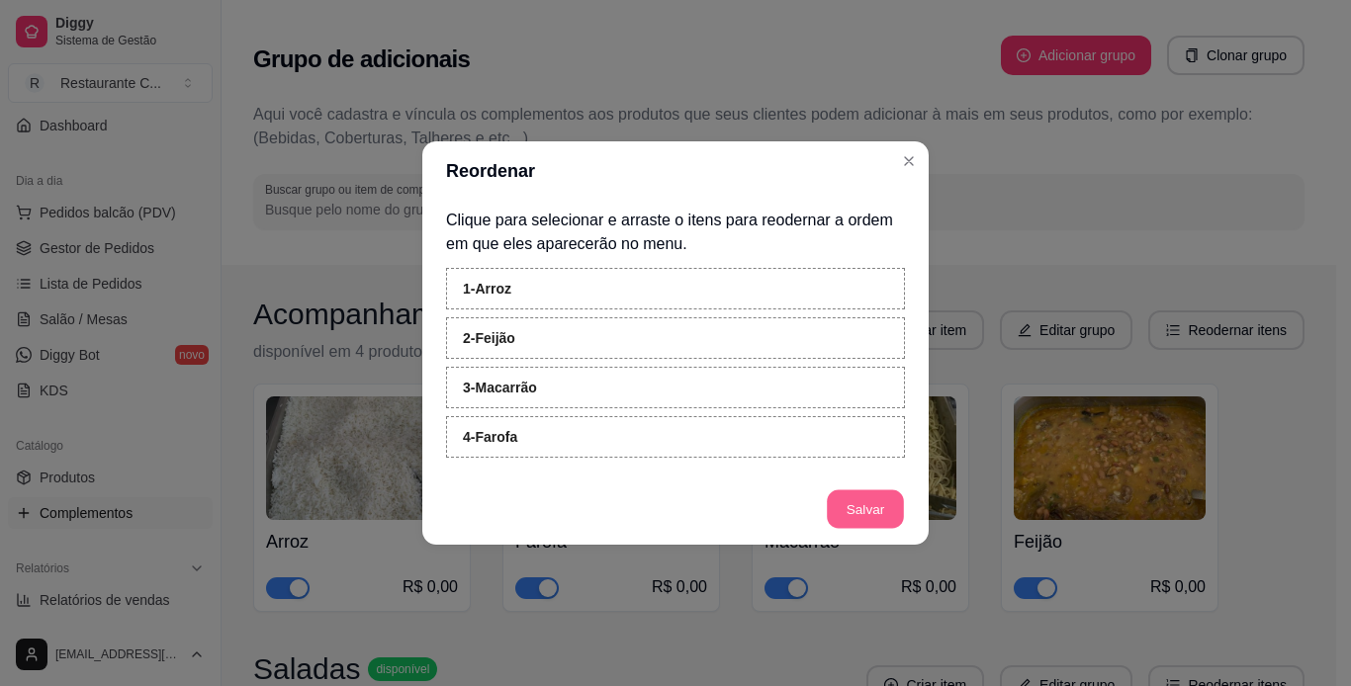
click at [873, 502] on button "Salvar" at bounding box center [865, 509] width 77 height 39
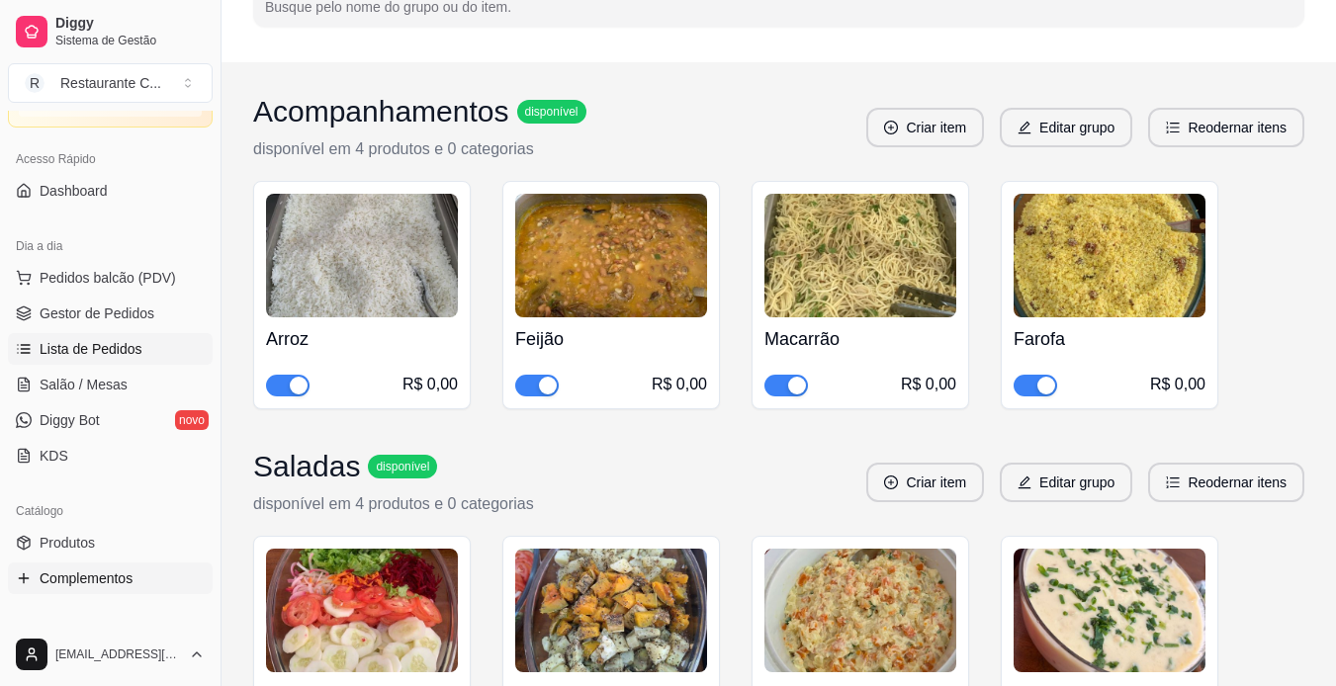
scroll to position [99, 0]
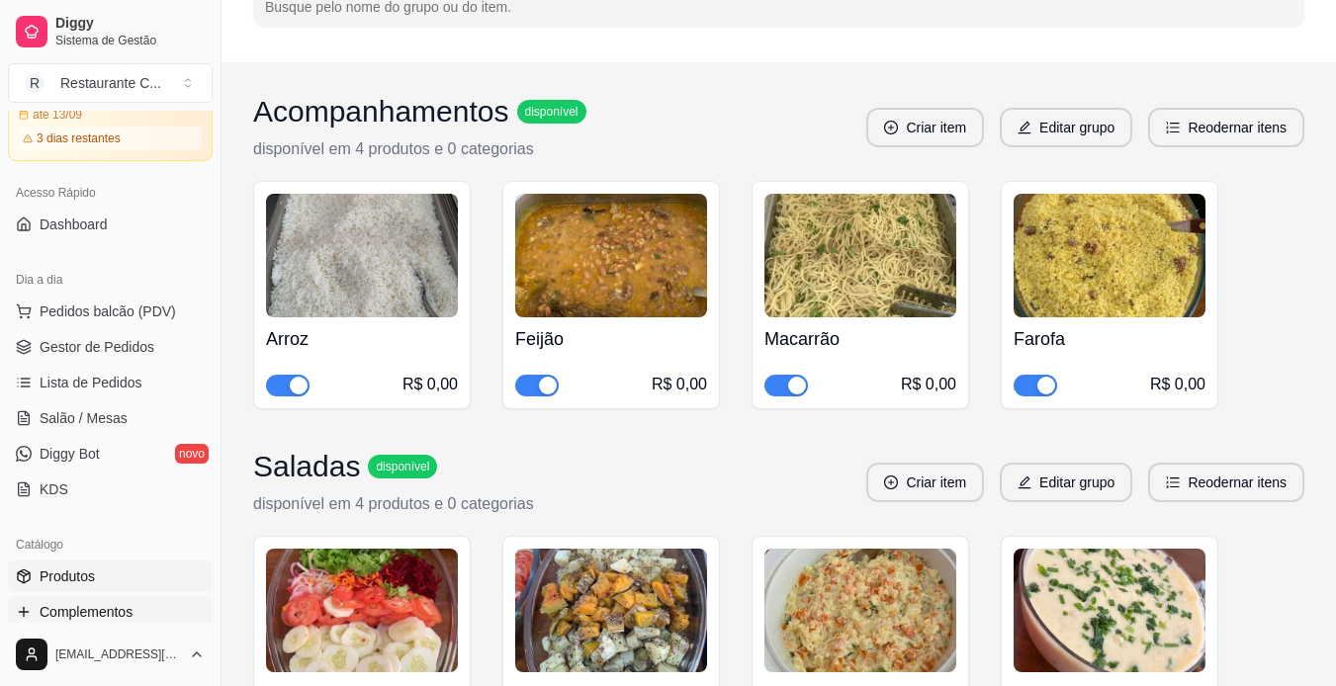
click at [110, 580] on link "Produtos" at bounding box center [110, 577] width 205 height 32
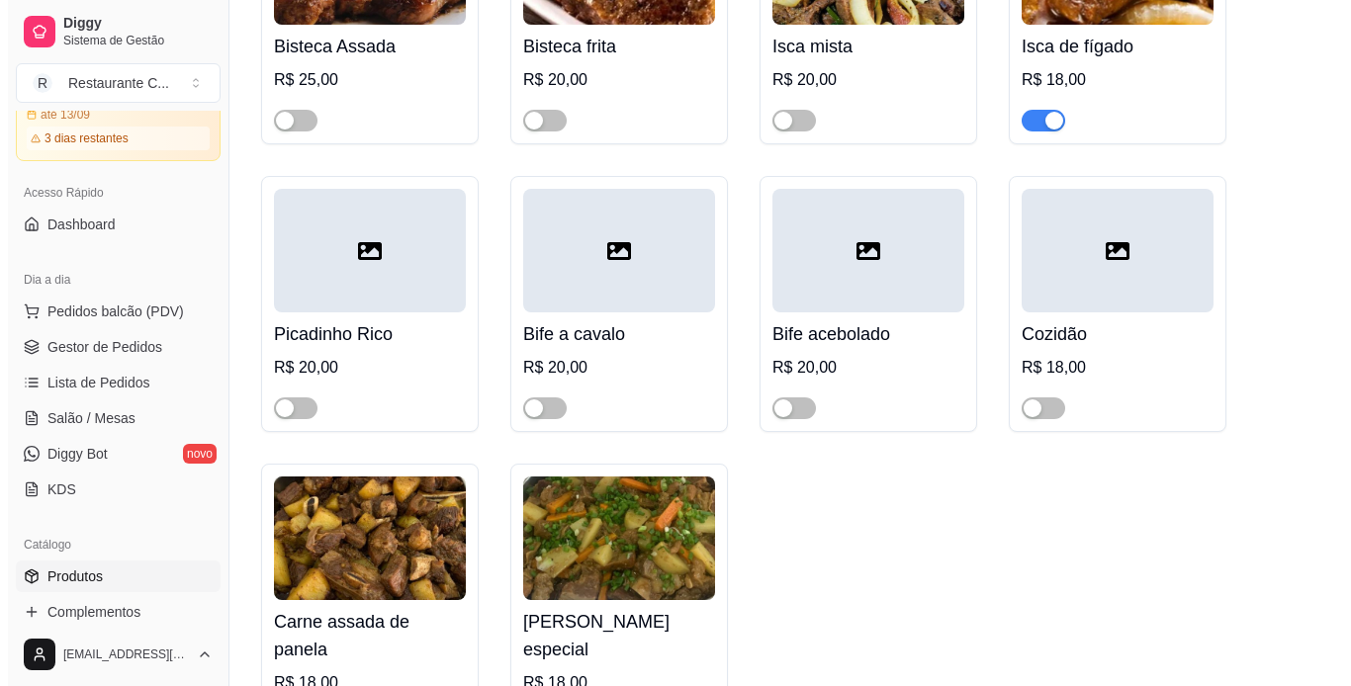
scroll to position [396, 0]
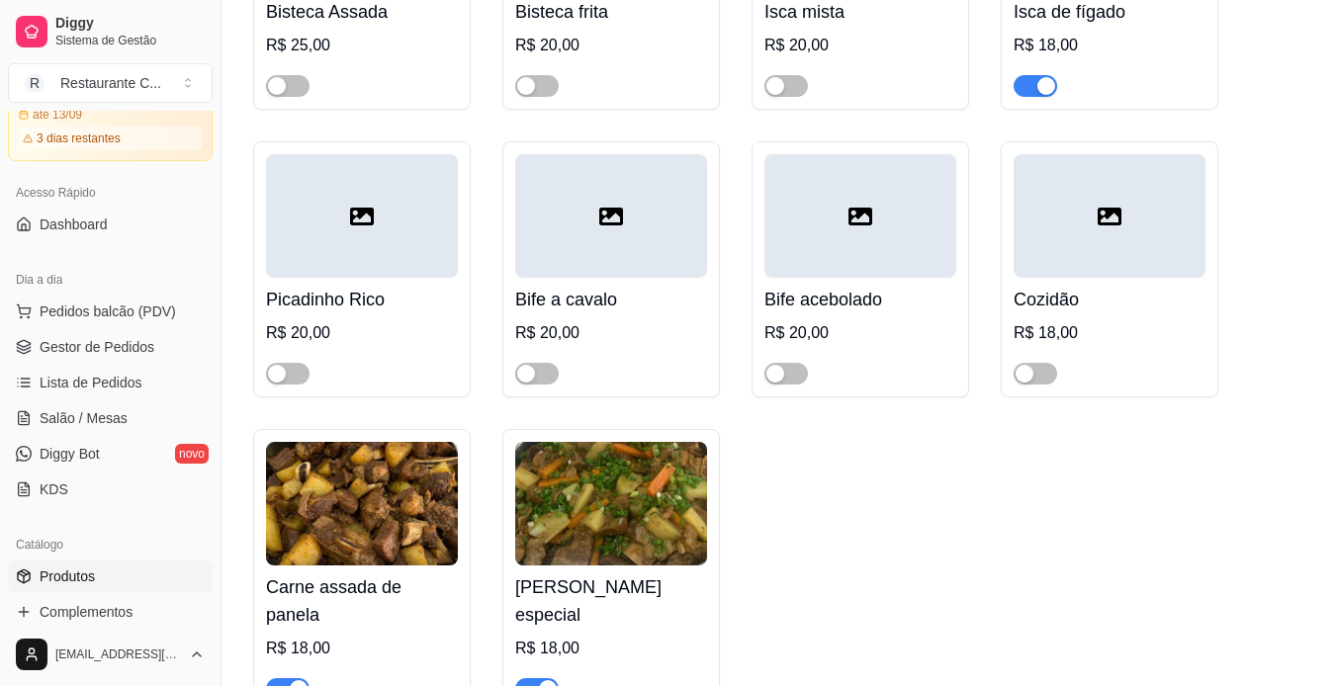
click at [372, 223] on icon at bounding box center [362, 217] width 24 height 18
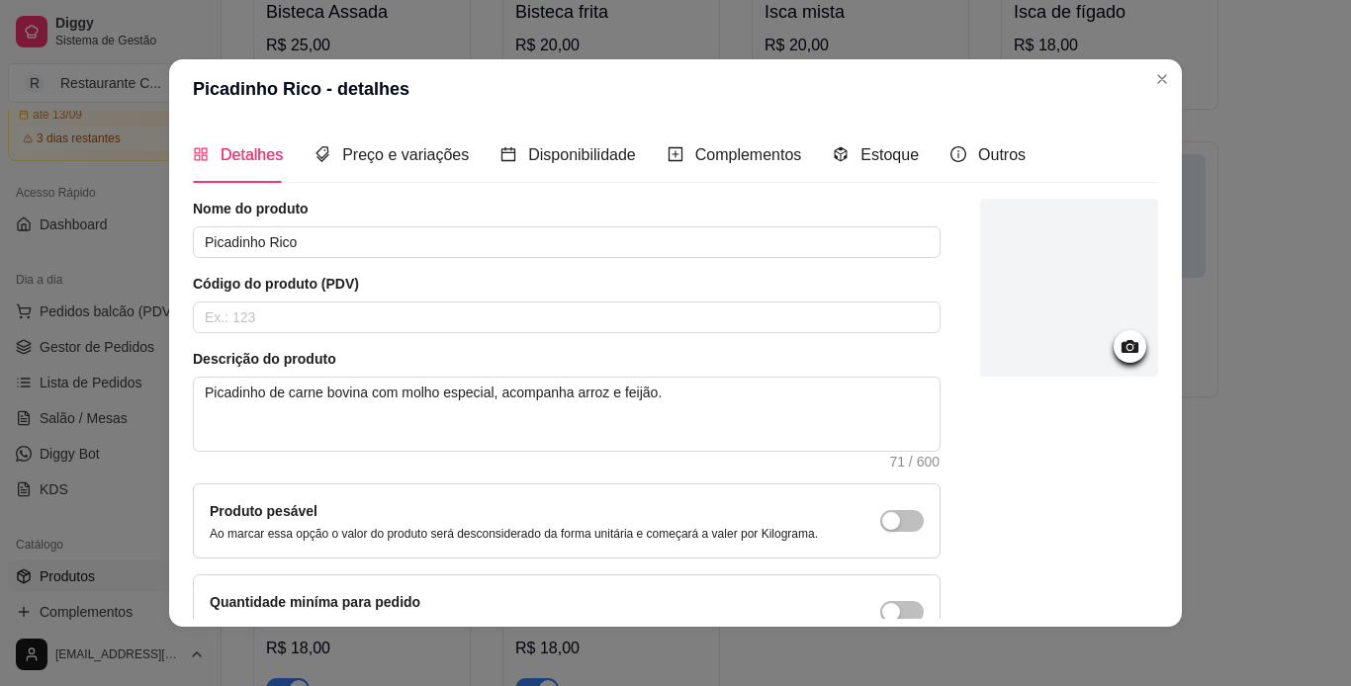
drag, startPoint x: 1120, startPoint y: 338, endPoint x: 1104, endPoint y: 338, distance: 16.8
click at [1119, 338] on div at bounding box center [1129, 346] width 33 height 33
click at [1121, 344] on icon at bounding box center [1129, 346] width 17 height 13
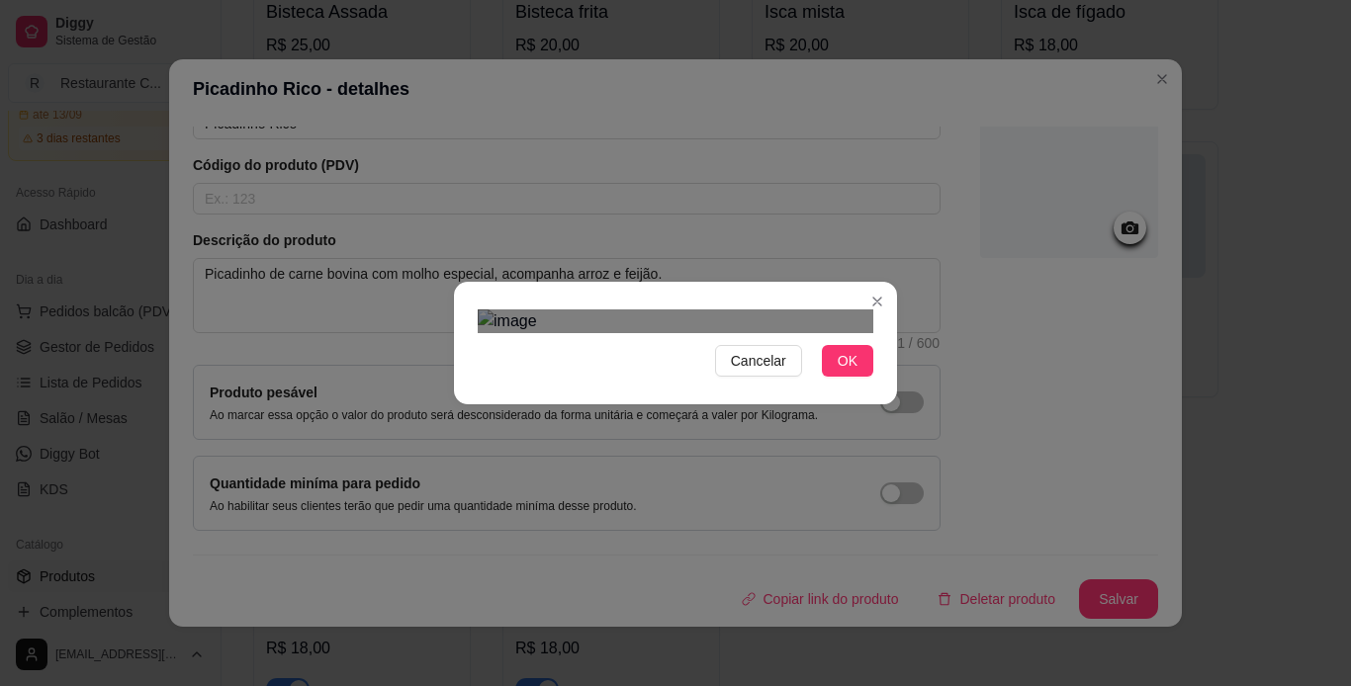
click at [735, 388] on div "Use the arrow keys to move the crop selection area" at bounding box center [694, 566] width 356 height 356
click at [529, 333] on img at bounding box center [676, 322] width 396 height 24
click at [734, 310] on div at bounding box center [676, 322] width 396 height 24
click at [681, 473] on div "Use the arrow keys to move the crop selection area" at bounding box center [655, 582] width 219 height 219
click at [785, 333] on div at bounding box center [676, 322] width 396 height 24
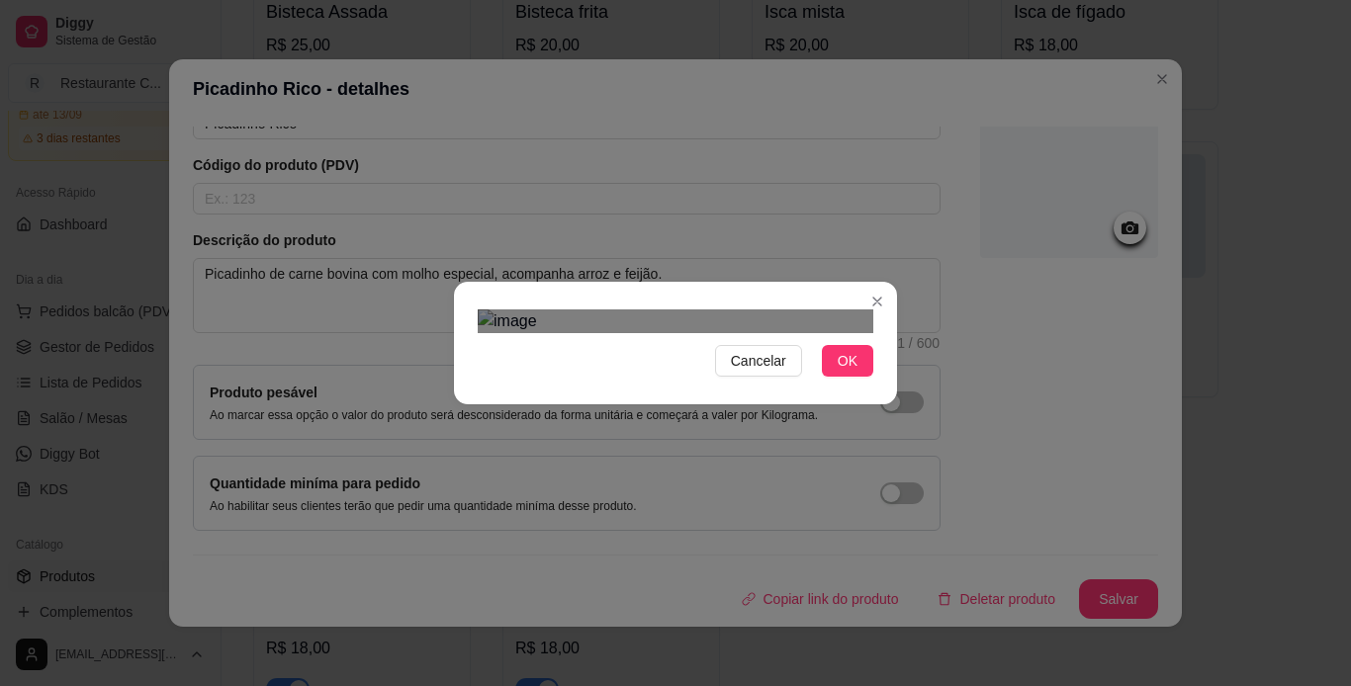
click at [728, 469] on div "Use the arrow keys to move the crop selection area" at bounding box center [677, 592] width 246 height 246
click at [852, 377] on button "OK" at bounding box center [847, 361] width 51 height 32
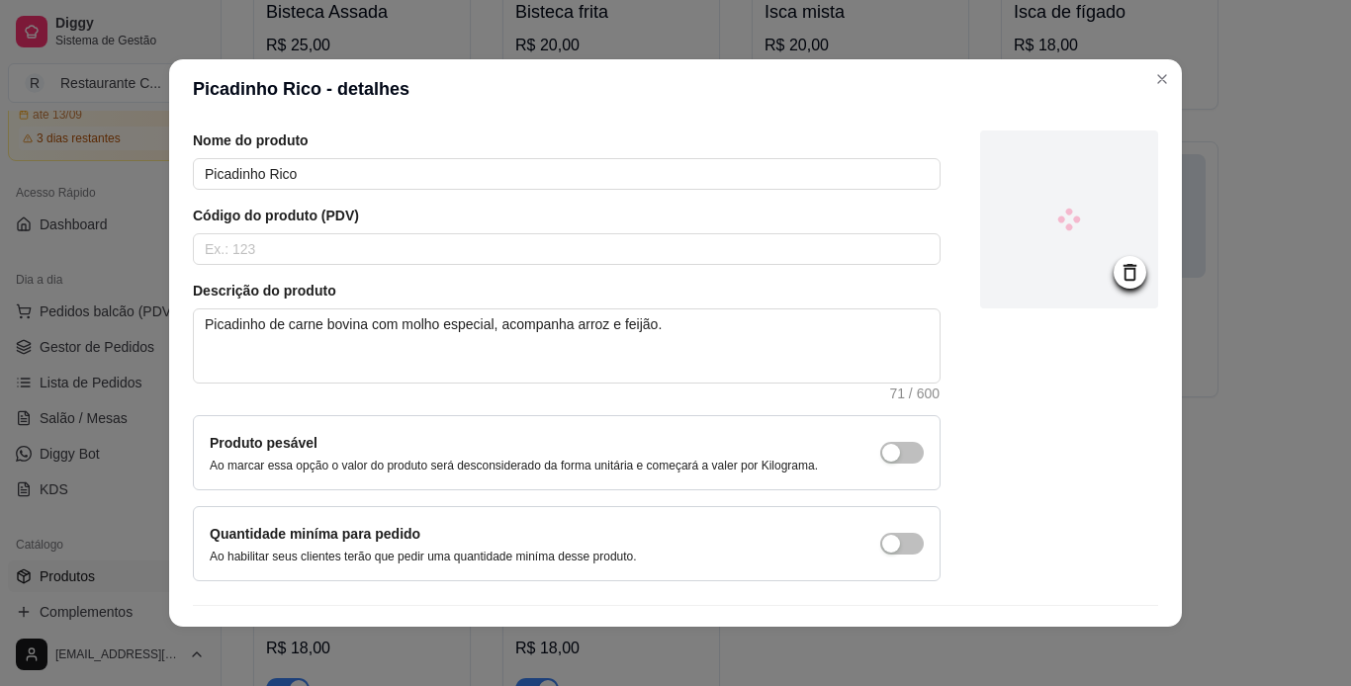
scroll to position [99, 0]
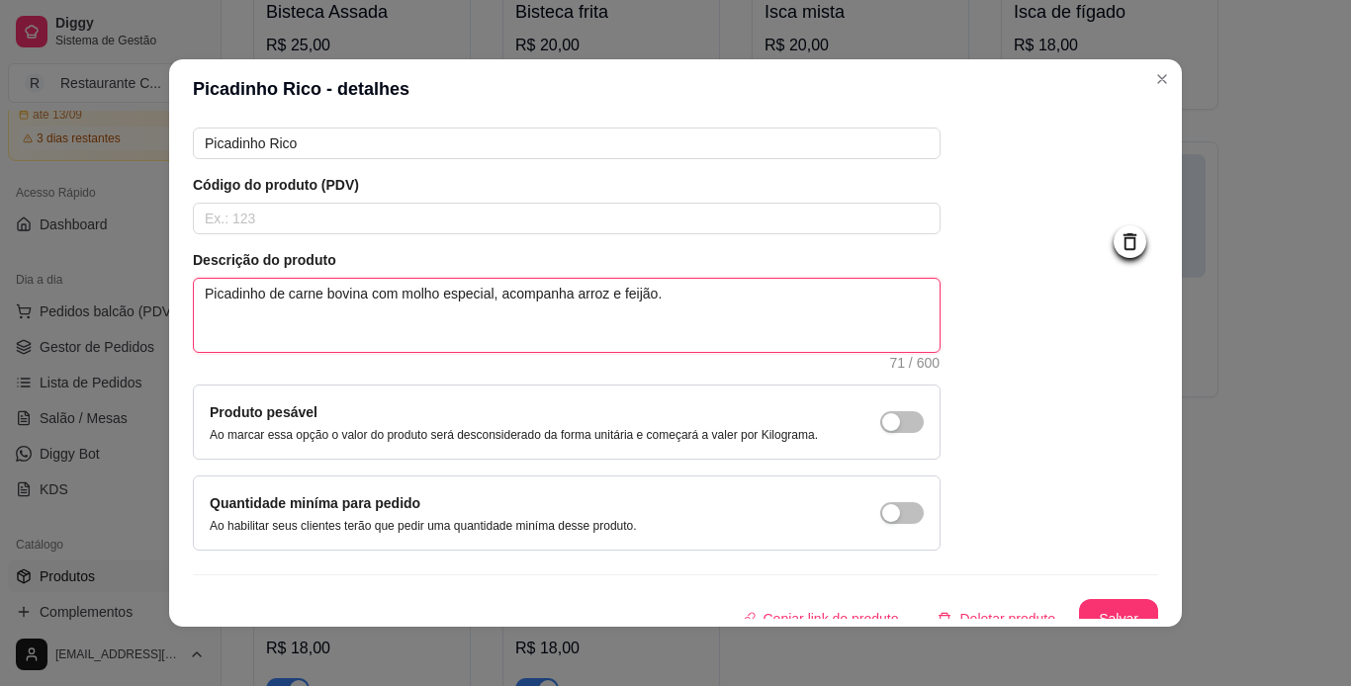
drag, startPoint x: 646, startPoint y: 291, endPoint x: 384, endPoint y: 289, distance: 262.1
click at [384, 289] on textarea "Picadinho de carne bovina com molho especial, acompanha arroz e feijão." at bounding box center [567, 315] width 746 height 73
click at [609, 306] on textarea "Picadinho de carne bovina com molho especial, acompanha arroz e feijão." at bounding box center [567, 315] width 746 height 73
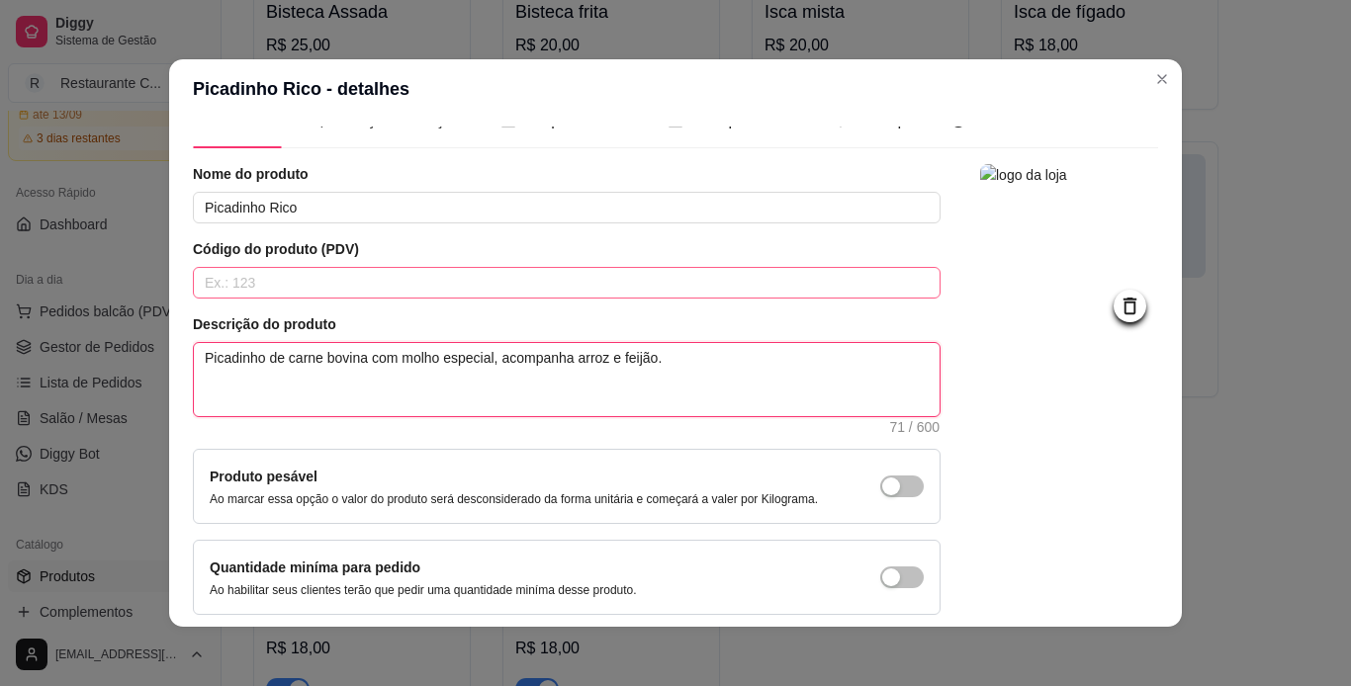
scroll to position [0, 0]
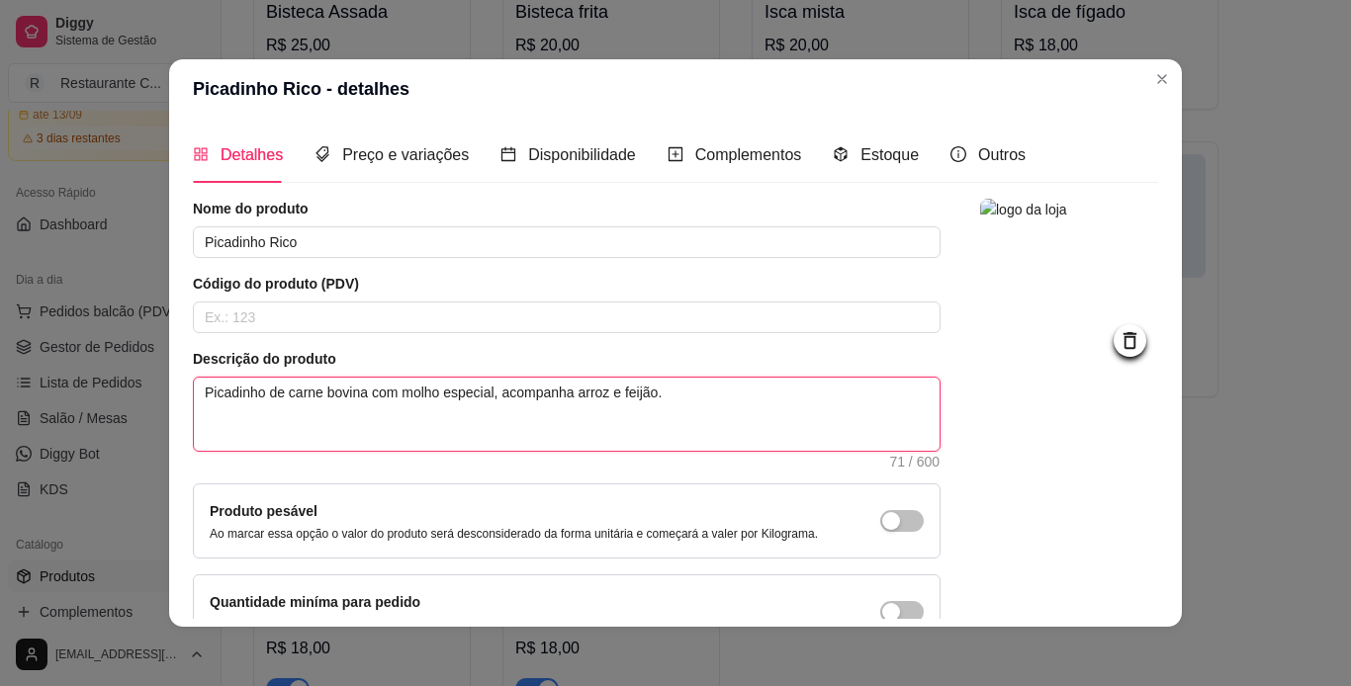
drag, startPoint x: 645, startPoint y: 387, endPoint x: 398, endPoint y: 388, distance: 247.2
click at [398, 388] on textarea "Picadinho de carne bovina com molho especial, acompanha arroz e feijão." at bounding box center [567, 414] width 746 height 73
type textarea "Picadinho de carne bovina com ."
type textarea "Picadinho de carne bovina com."
type textarea "Picadinho de carne bovina co."
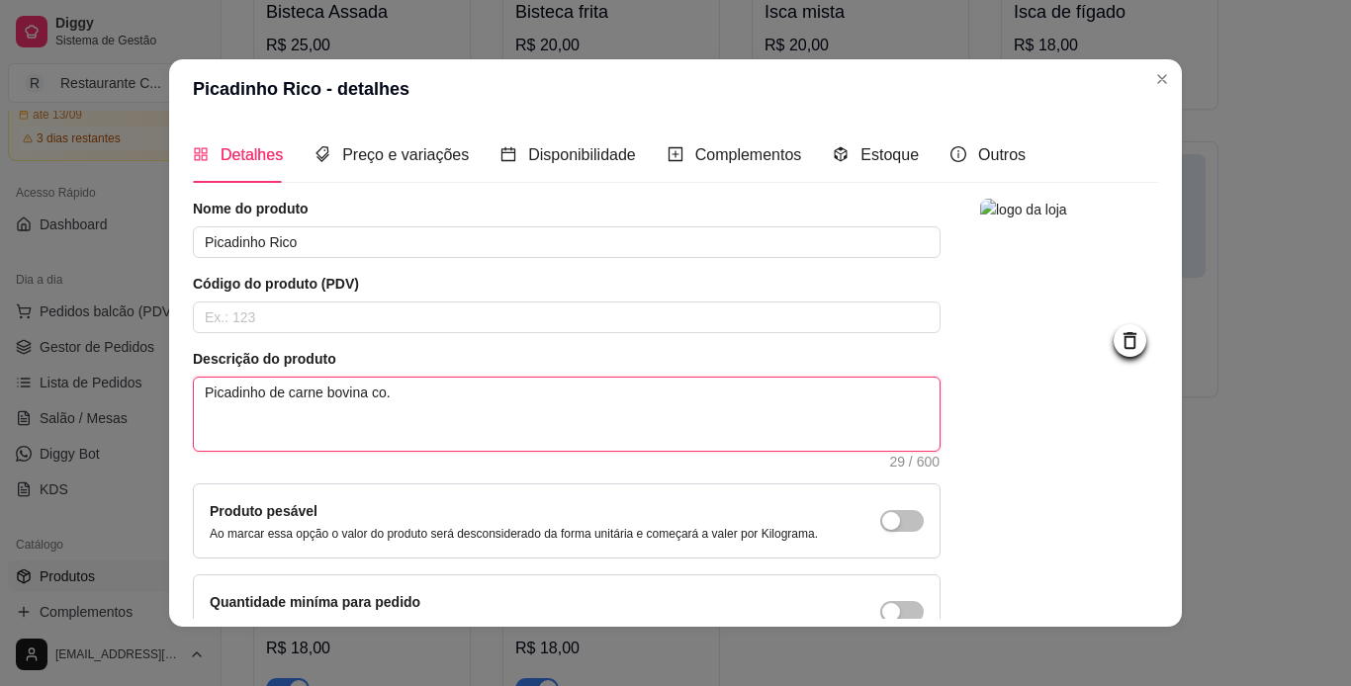
type textarea "Picadinho de carne bovina com."
type textarea "Picadinho de carne bovina com ."
type textarea "Picadinho de carne bovina com m."
type textarea "Picadinho de carne bovina com mi."
type textarea "Picadinho de carne bovina com mil."
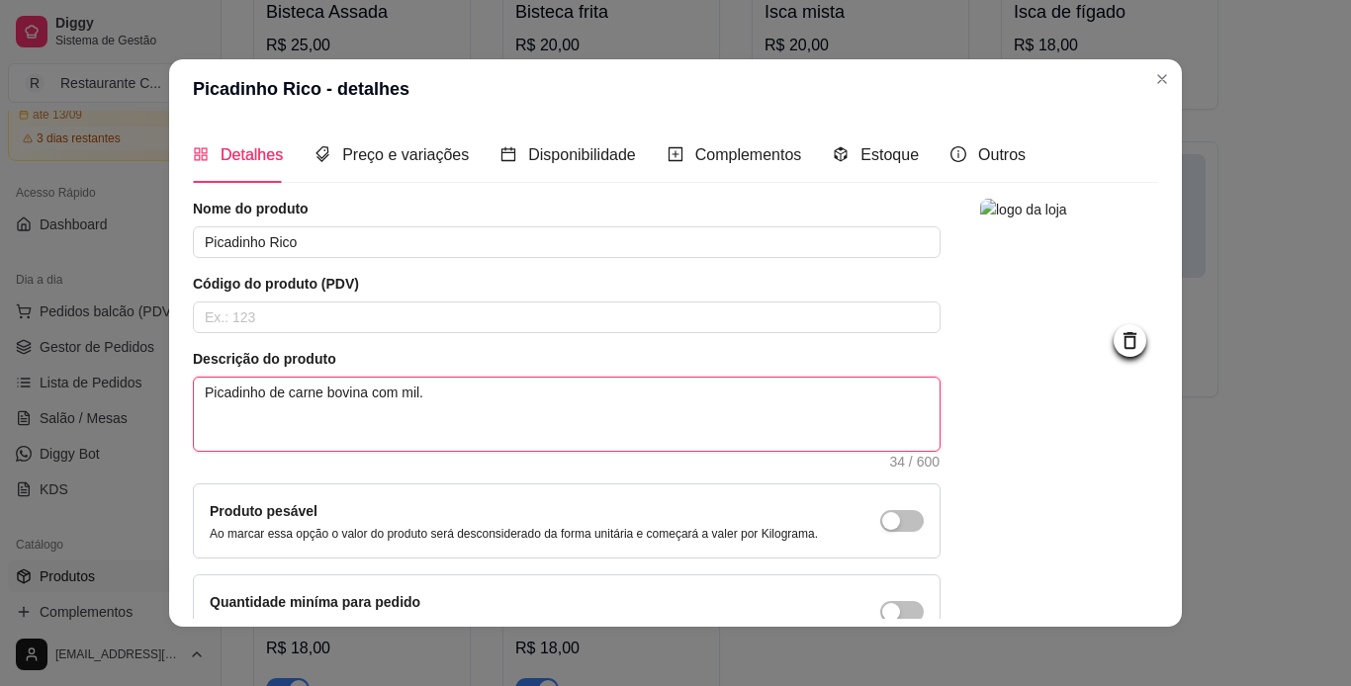
type textarea "Picadinho de carne bovina com milh."
type textarea "Picadinho de carne bovina com milho."
type textarea "Picadinho de carne bovina com milho,."
type textarea "Picadinho de carne bovina com milho, ."
type textarea "Picadinho de carne bovina com milho, er."
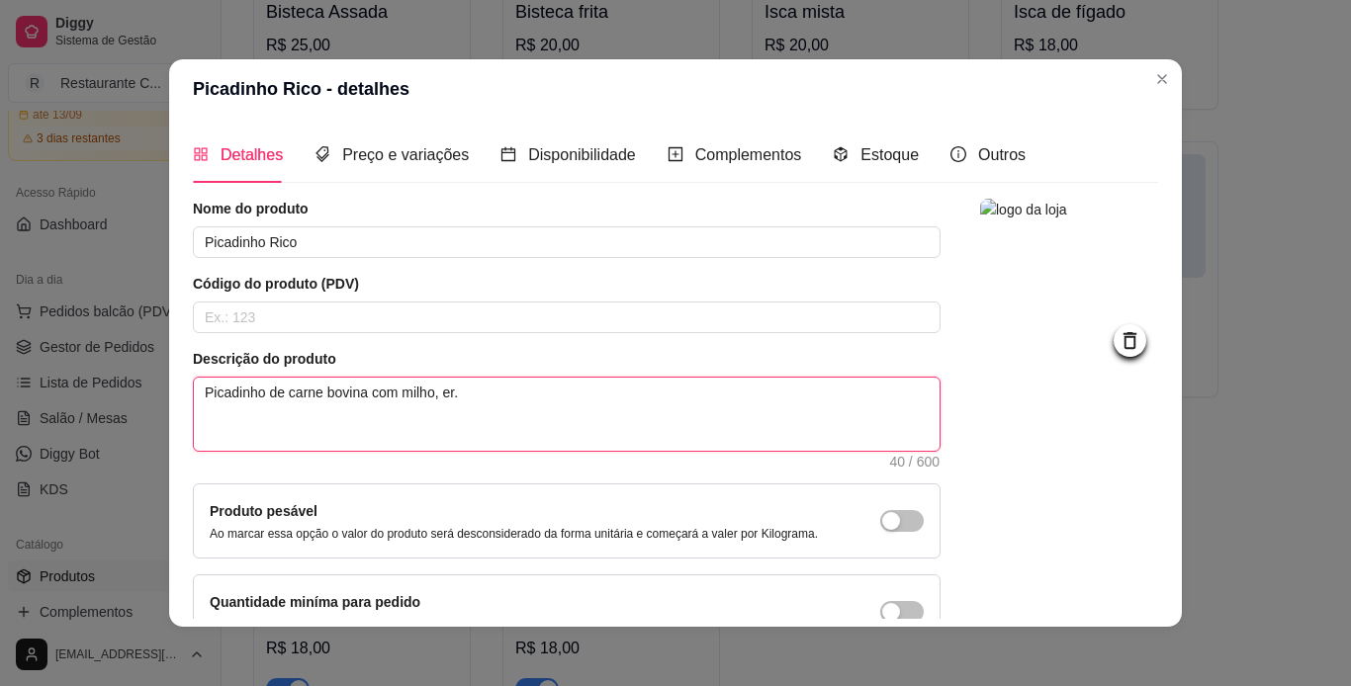
type textarea "Picadinho de carne bovina com milho, erv."
type textarea "Picadinho de carne bovina com milho, ervi."
type textarea "Picadinho de carne bovina com milho, ervil."
type textarea "Picadinho de carne bovina com milho, ervilh."
type textarea "Picadinho de carne bovina com milho, ervilha."
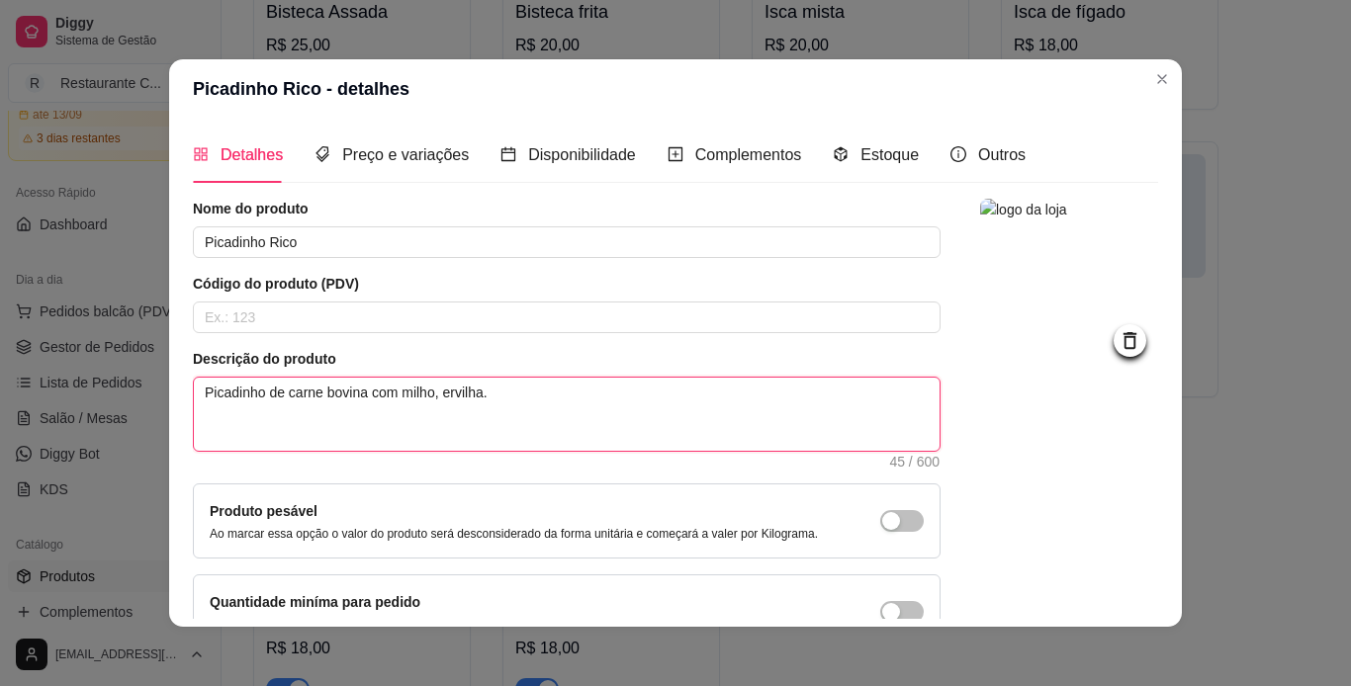
type textarea "Picadinho de carne bovina com milho, ervilha,."
type textarea "Picadinho de carne bovina com milho, ervilha, ."
type textarea "Picadinho de carne bovina com milho, ervilha, o."
type textarea "Picadinho de carne bovina com milho, ervilha, ov."
type textarea "Picadinho de carne bovina com milho, ervilha, ovo."
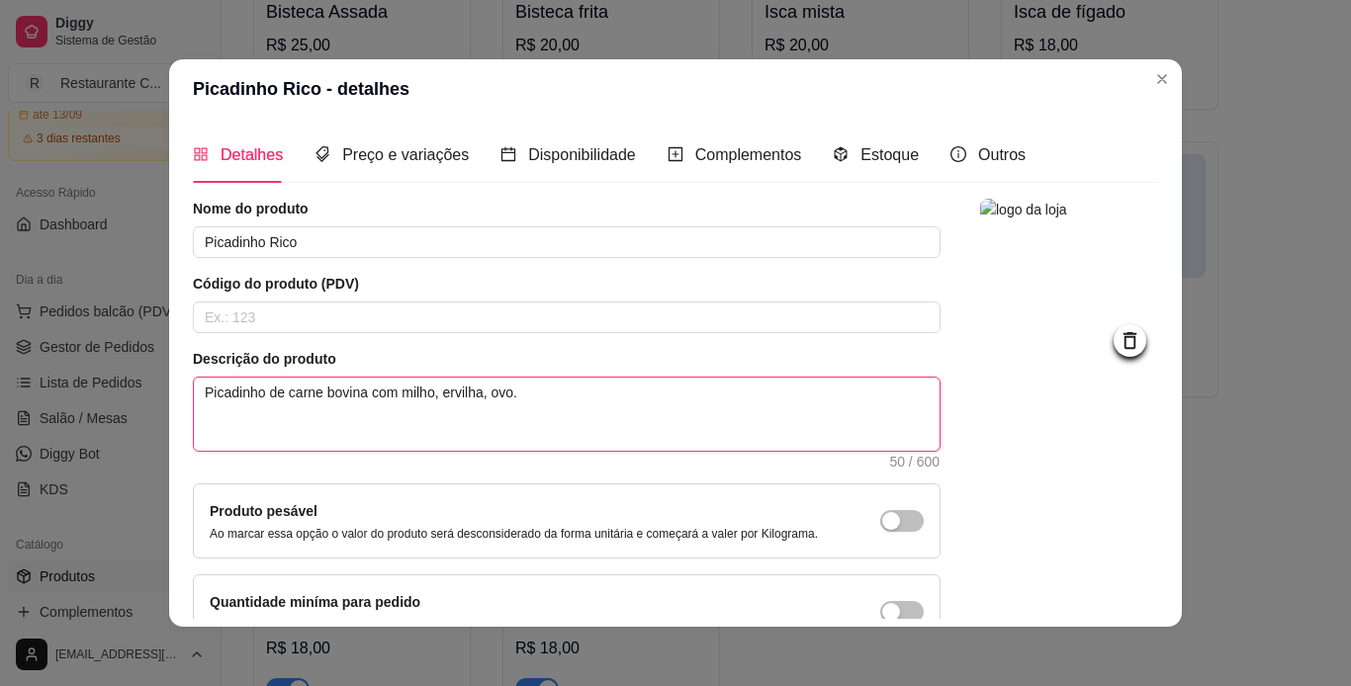
type textarea "Picadinho de carne bovina com milho, ervilha, ovo ."
type textarea "Picadinho de carne bovina com milho, ervilha, ovo e."
type textarea "Picadinho de carne bovina com milho, ervilha, ovo e ."
type textarea "Picadinho de carne bovina com milho, ervilha, ovo e b."
type textarea "Picadinho de carne bovina com milho, ervilha, ovo e ba."
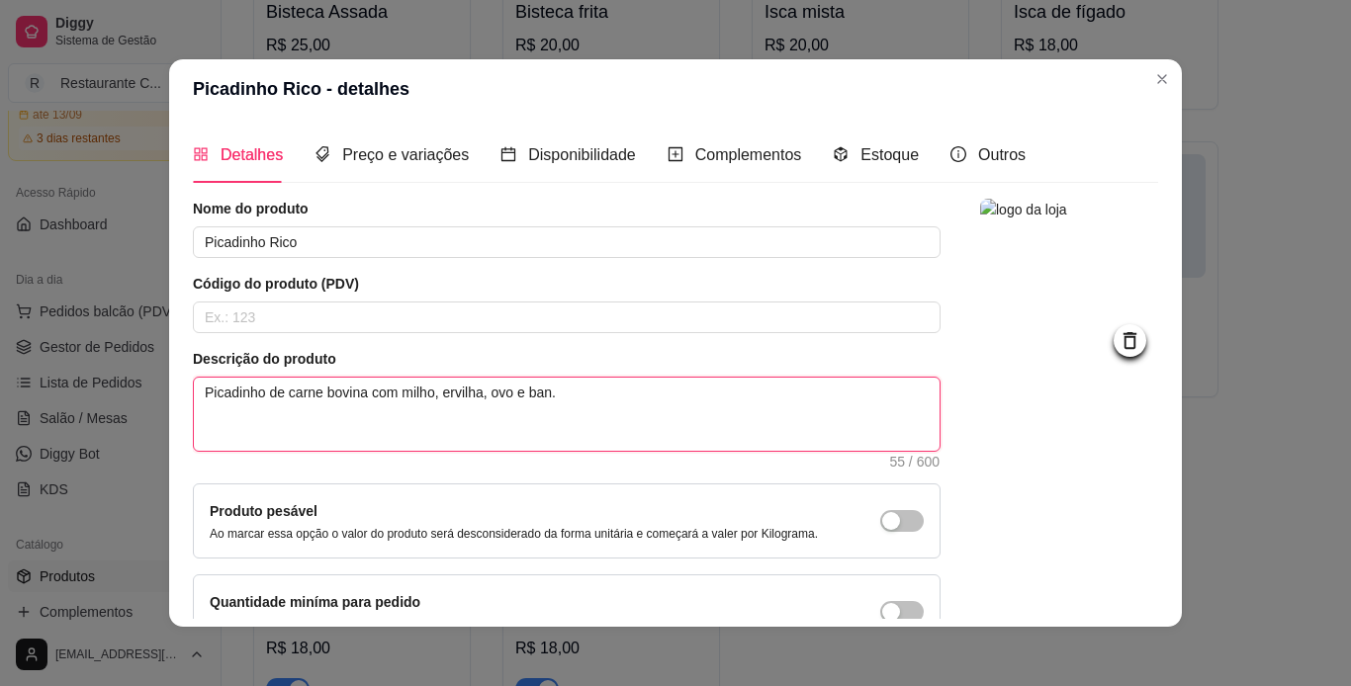
type textarea "Picadinho de carne bovina com milho, ervilha, ovo e bana."
type textarea "Picadinho de carne bovina com milho, ervilha, ovo e [MEDICAL_DATA]."
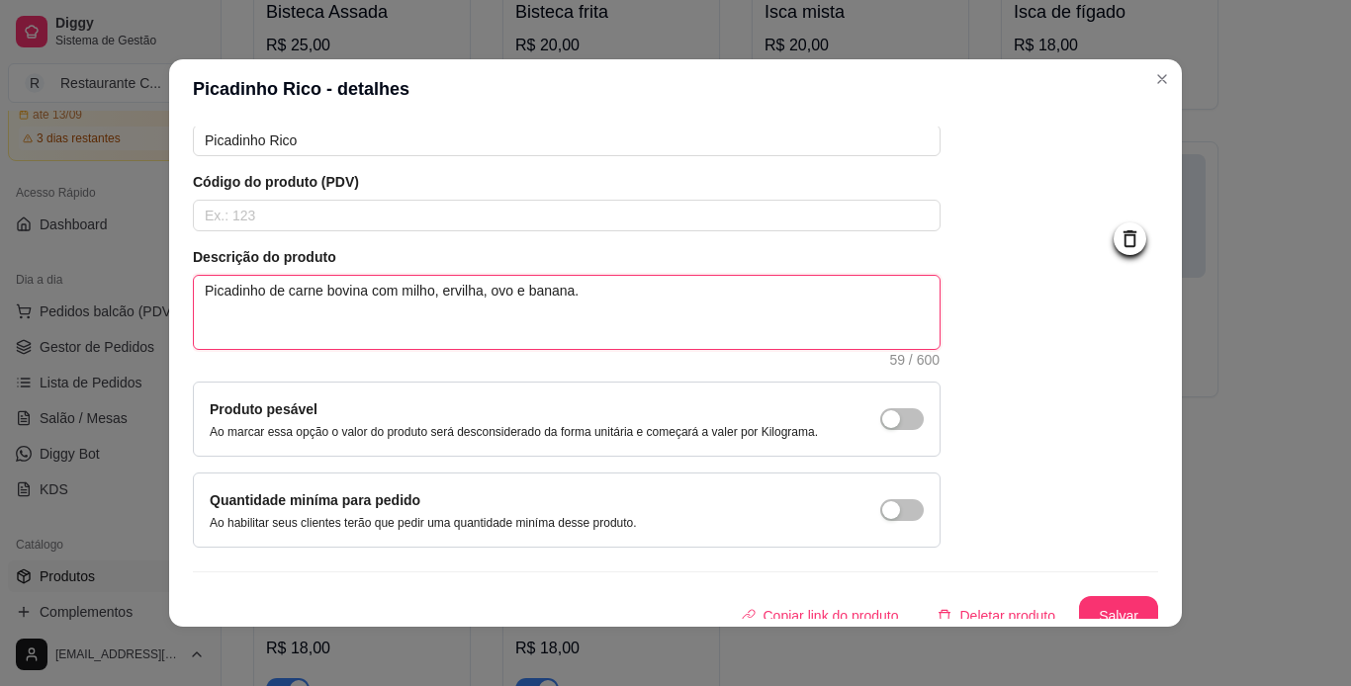
scroll to position [119, 0]
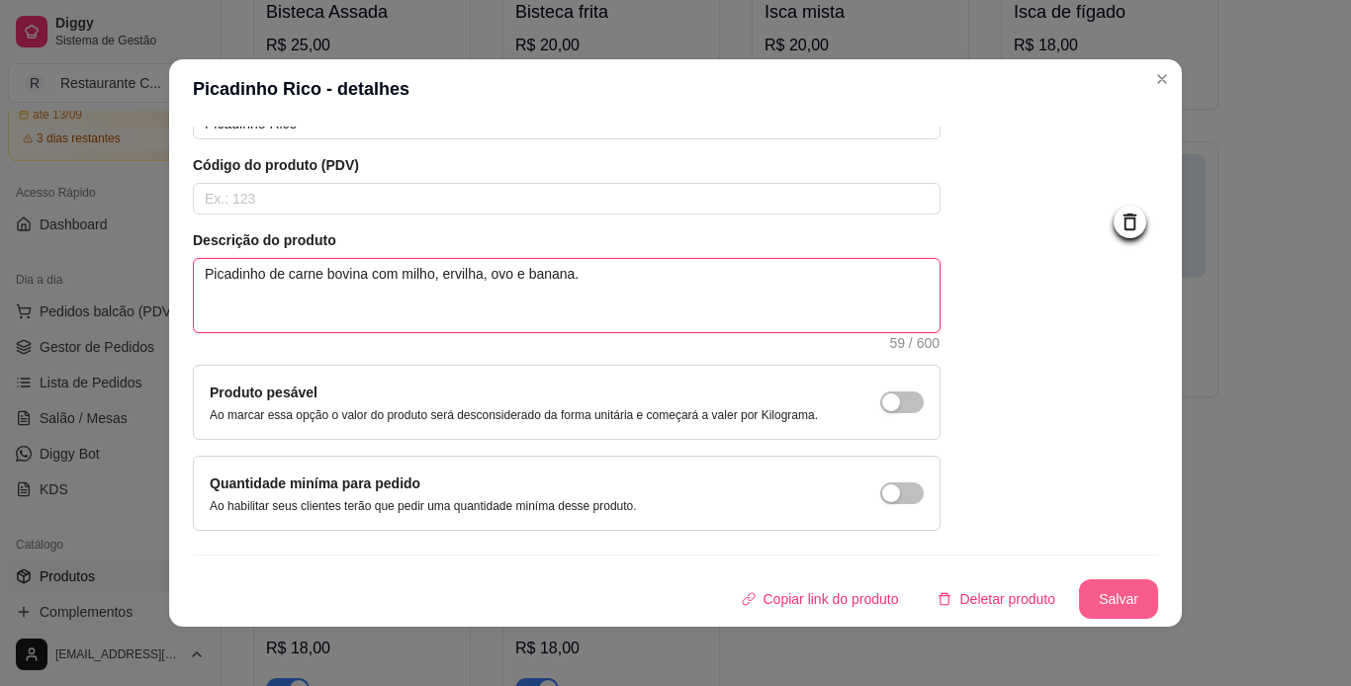
type textarea "Picadinho de carne bovina com milho, ervilha, ovo e banana."
click at [1109, 606] on button "Salvar" at bounding box center [1118, 599] width 77 height 39
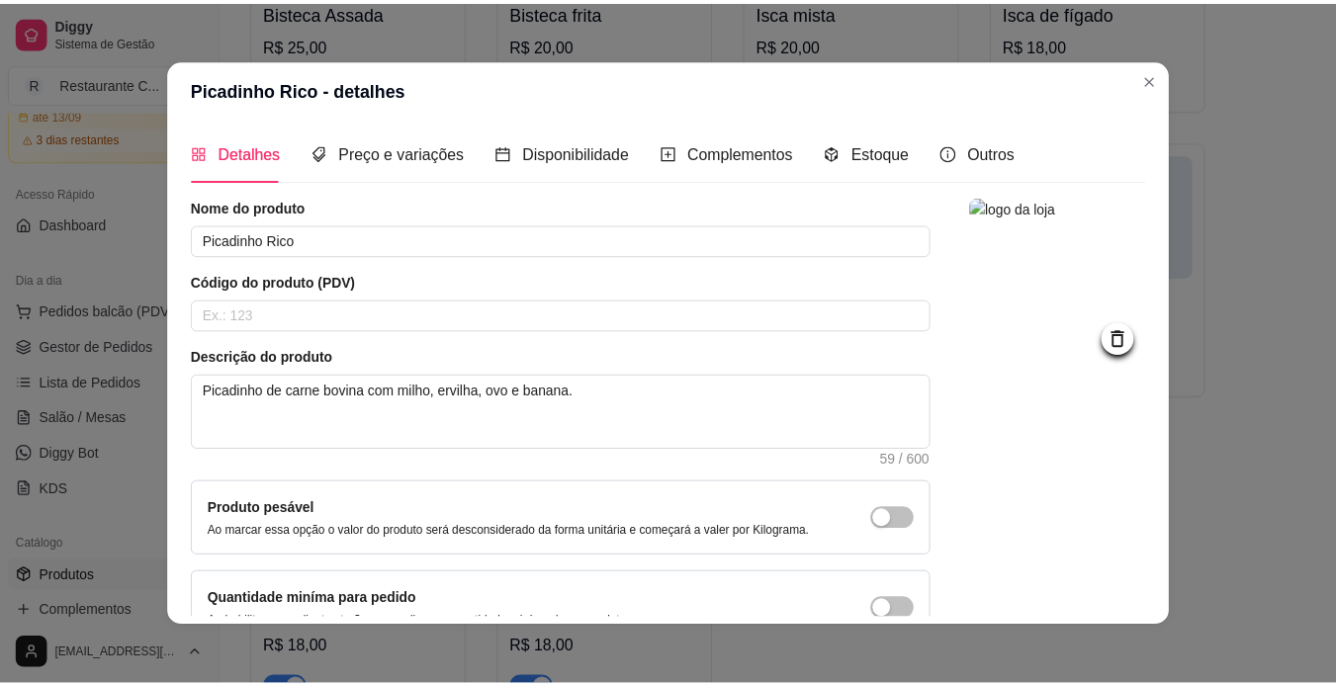
scroll to position [0, 0]
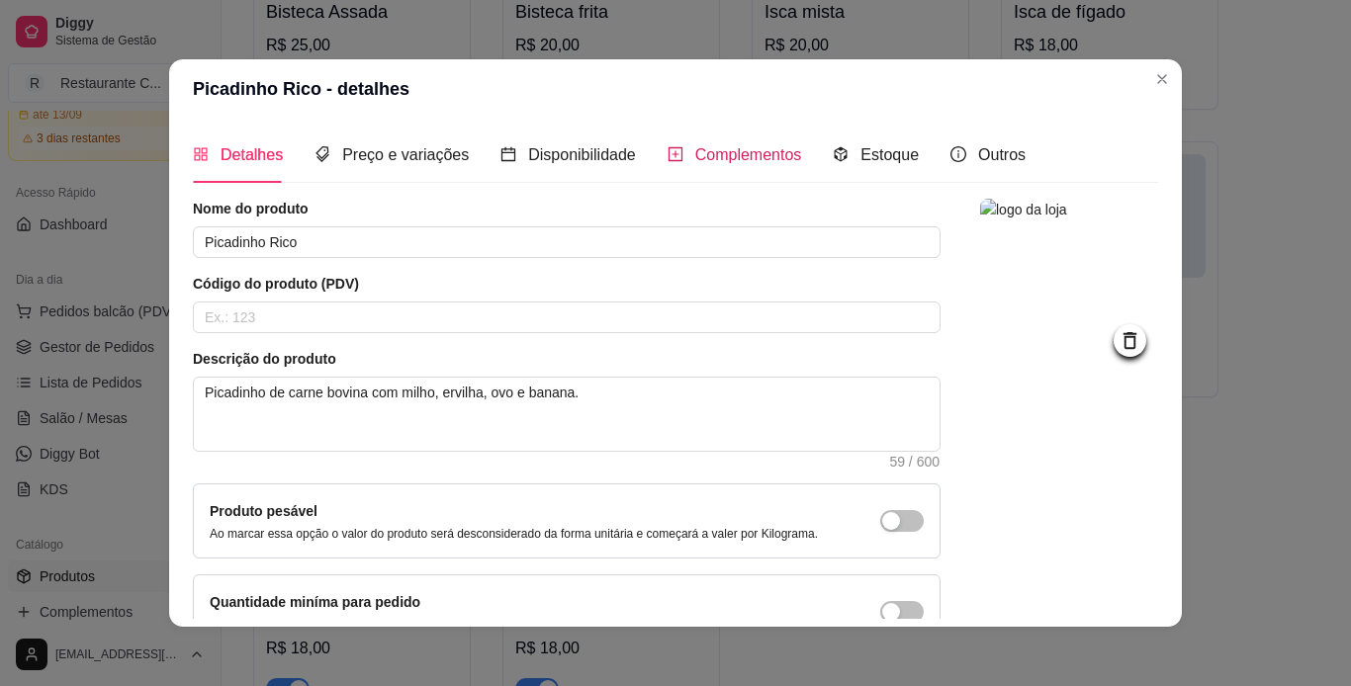
click at [701, 163] on span "Complementos" at bounding box center [748, 154] width 107 height 17
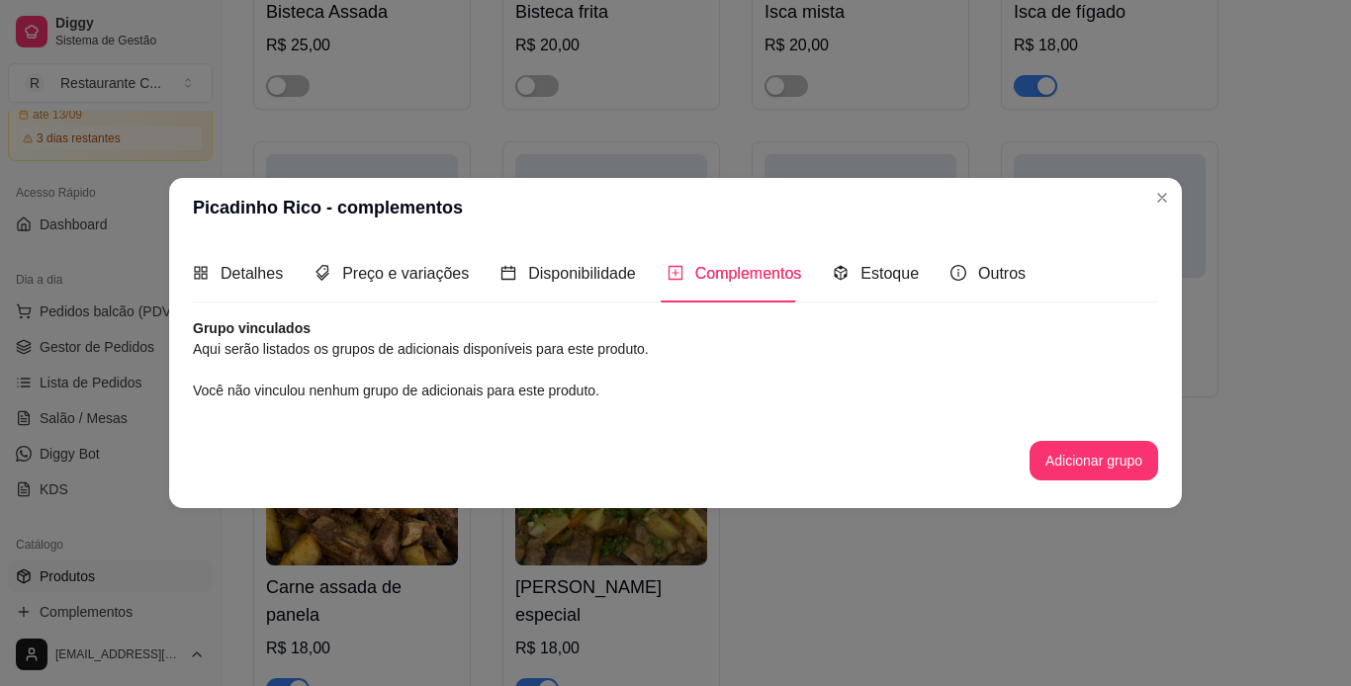
click at [1082, 445] on button "Adicionar grupo" at bounding box center [1093, 461] width 129 height 40
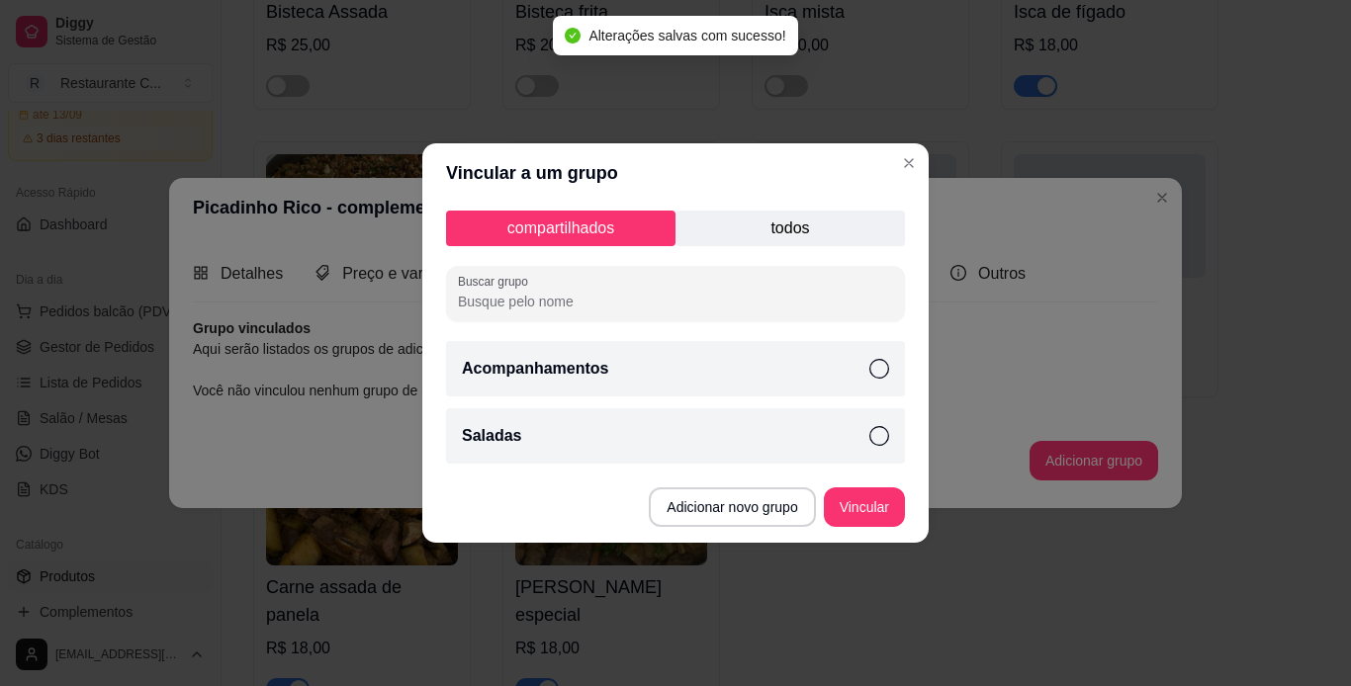
click at [791, 222] on p "todos" at bounding box center [789, 229] width 229 height 36
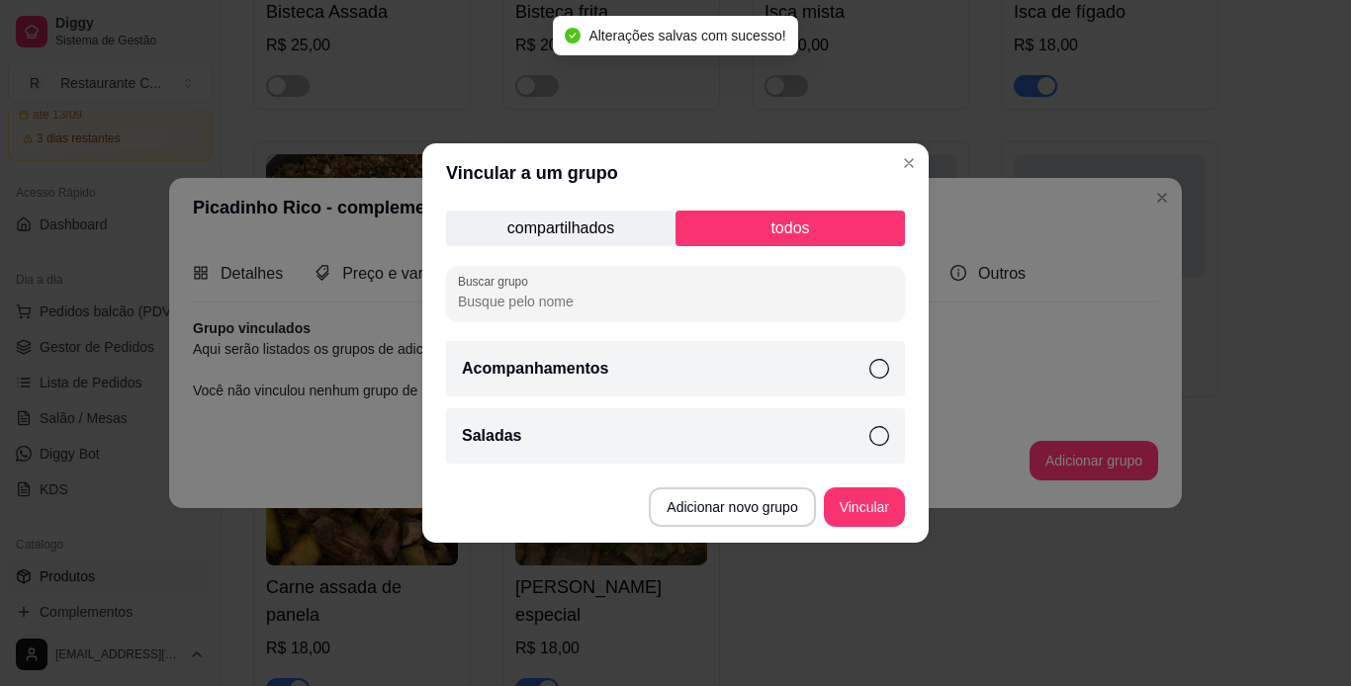
click at [879, 381] on div "Acompanhamentos" at bounding box center [675, 368] width 459 height 55
click at [869, 420] on div "Saladas" at bounding box center [675, 435] width 459 height 55
click at [873, 490] on button "Vincular" at bounding box center [864, 508] width 79 height 39
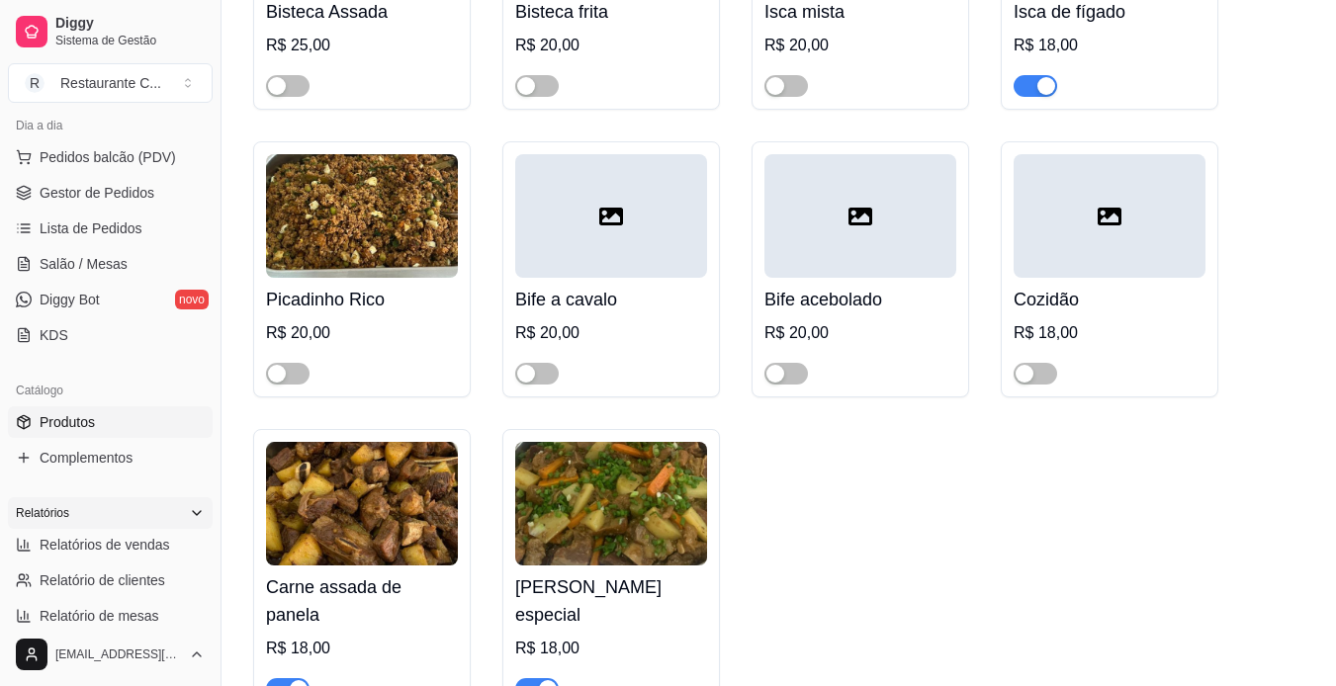
scroll to position [396, 0]
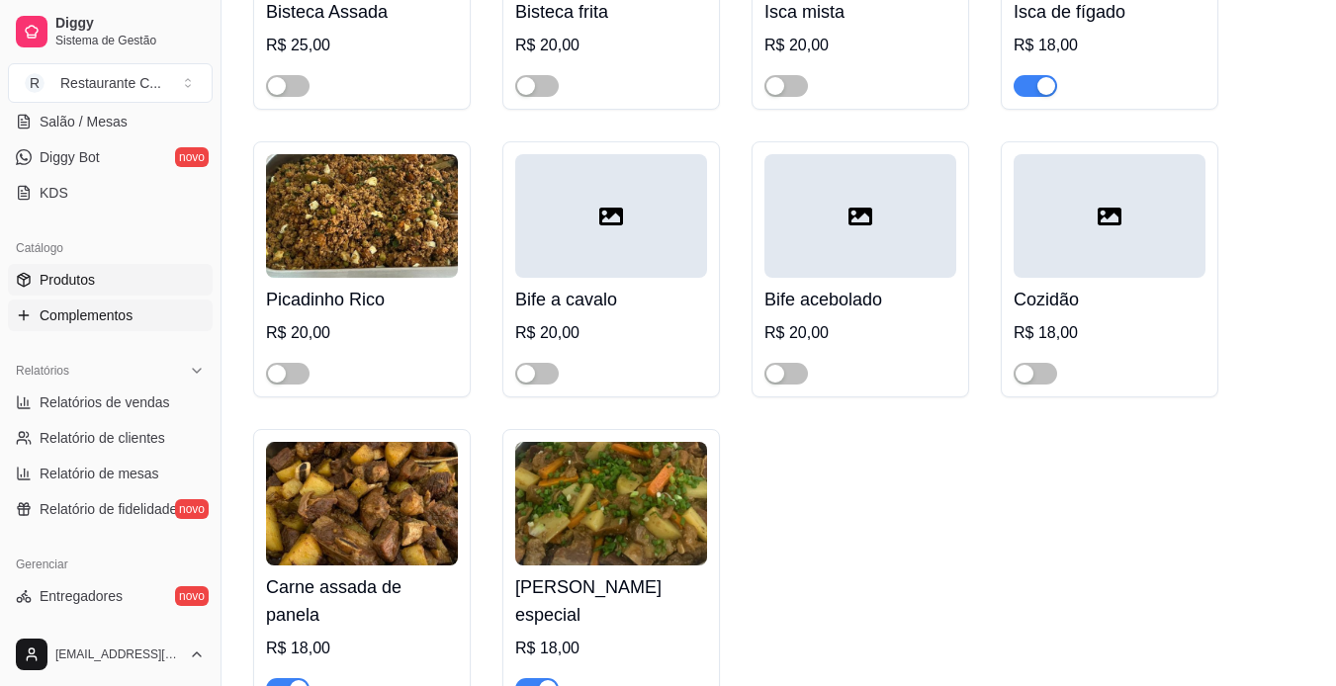
click at [130, 311] on span "Complementos" at bounding box center [86, 316] width 93 height 20
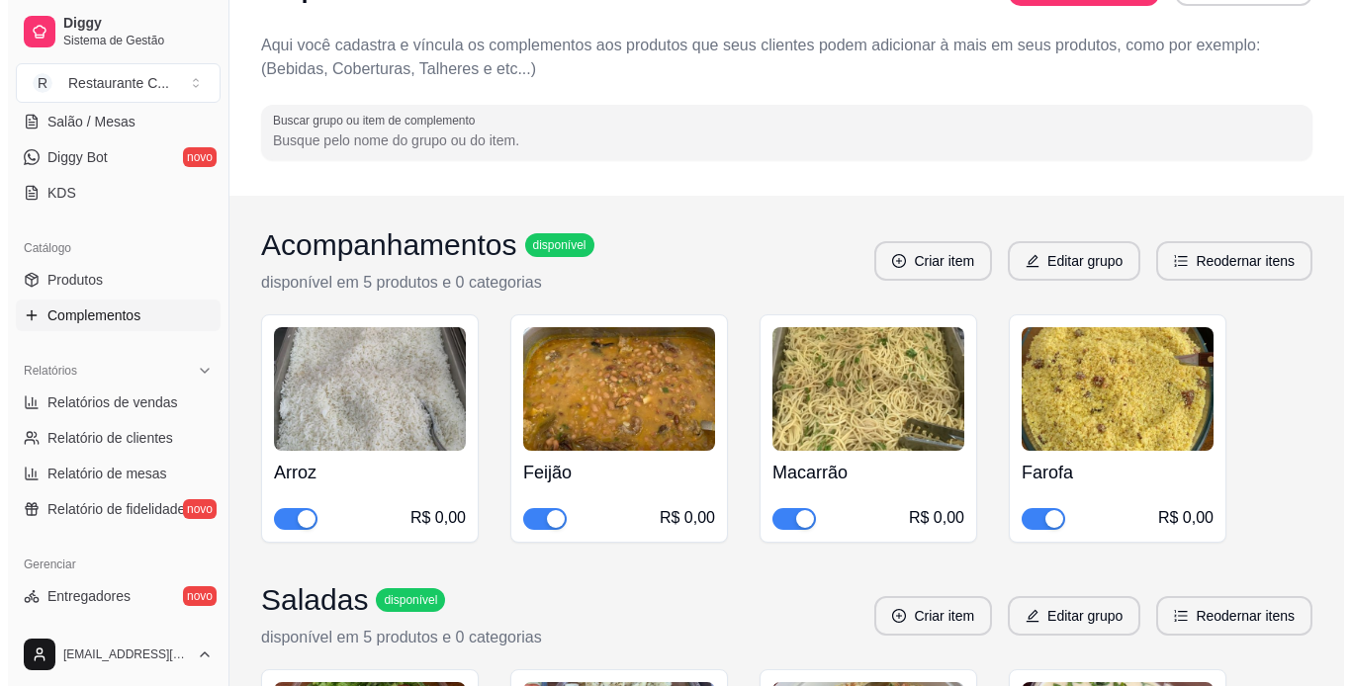
scroll to position [104, 0]
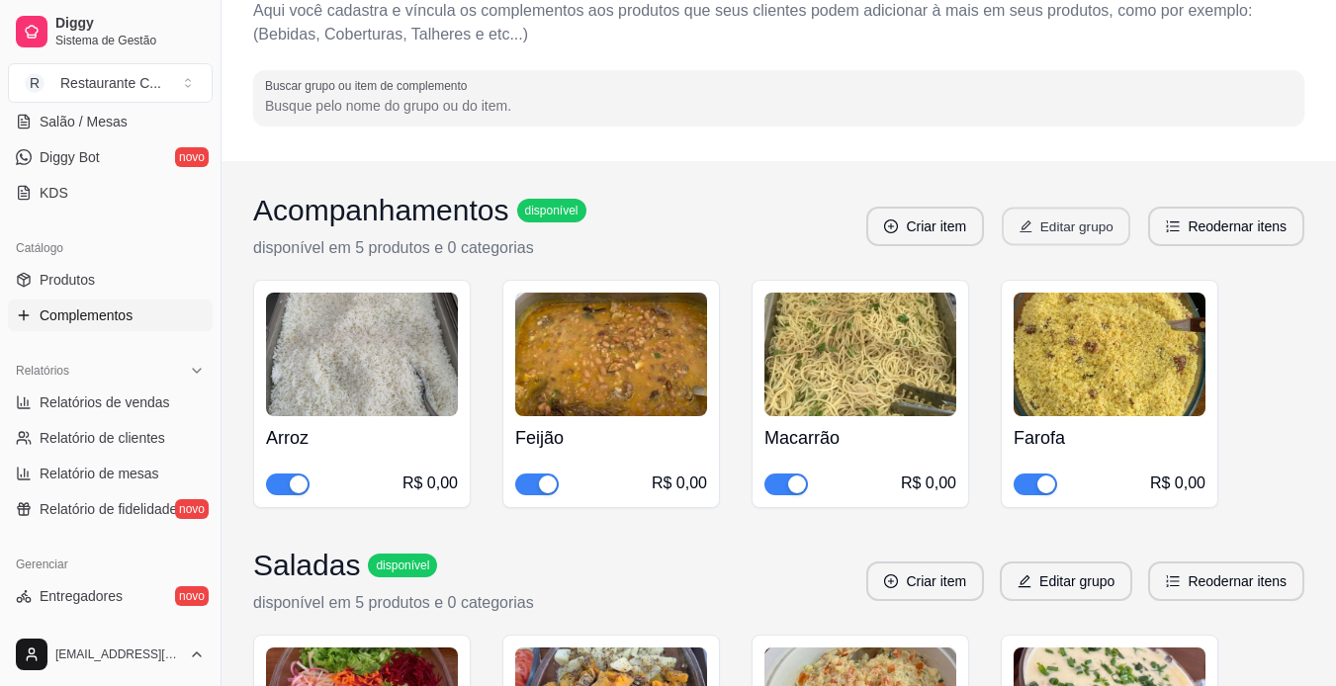
click at [1038, 227] on button "Editar grupo" at bounding box center [1066, 227] width 129 height 39
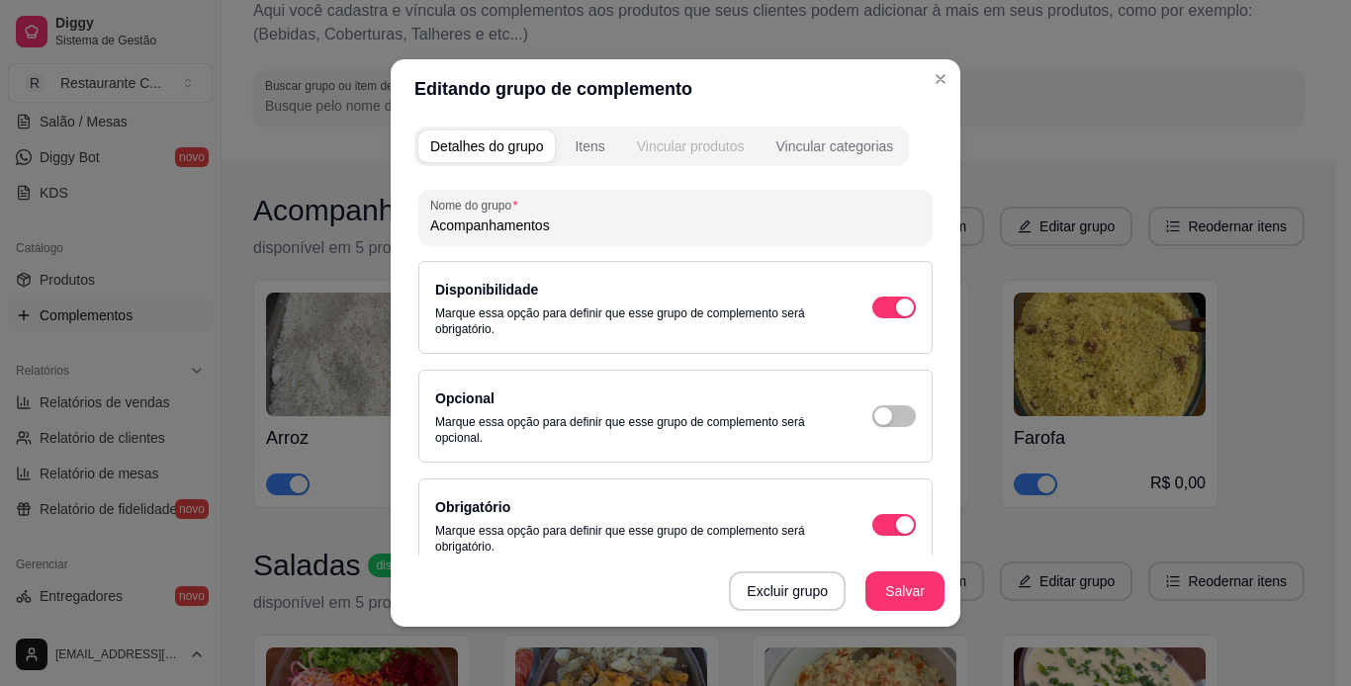
click at [648, 142] on div "Vincular produtos" at bounding box center [691, 146] width 108 height 20
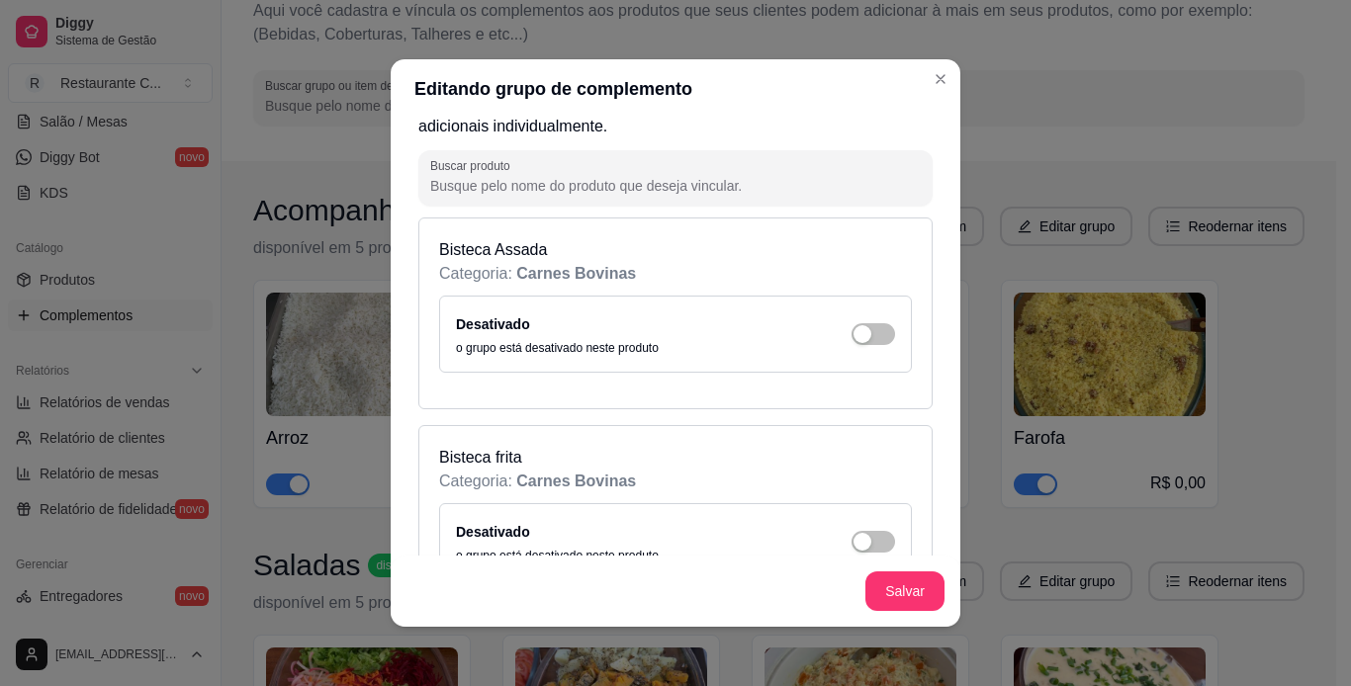
scroll to position [198, 0]
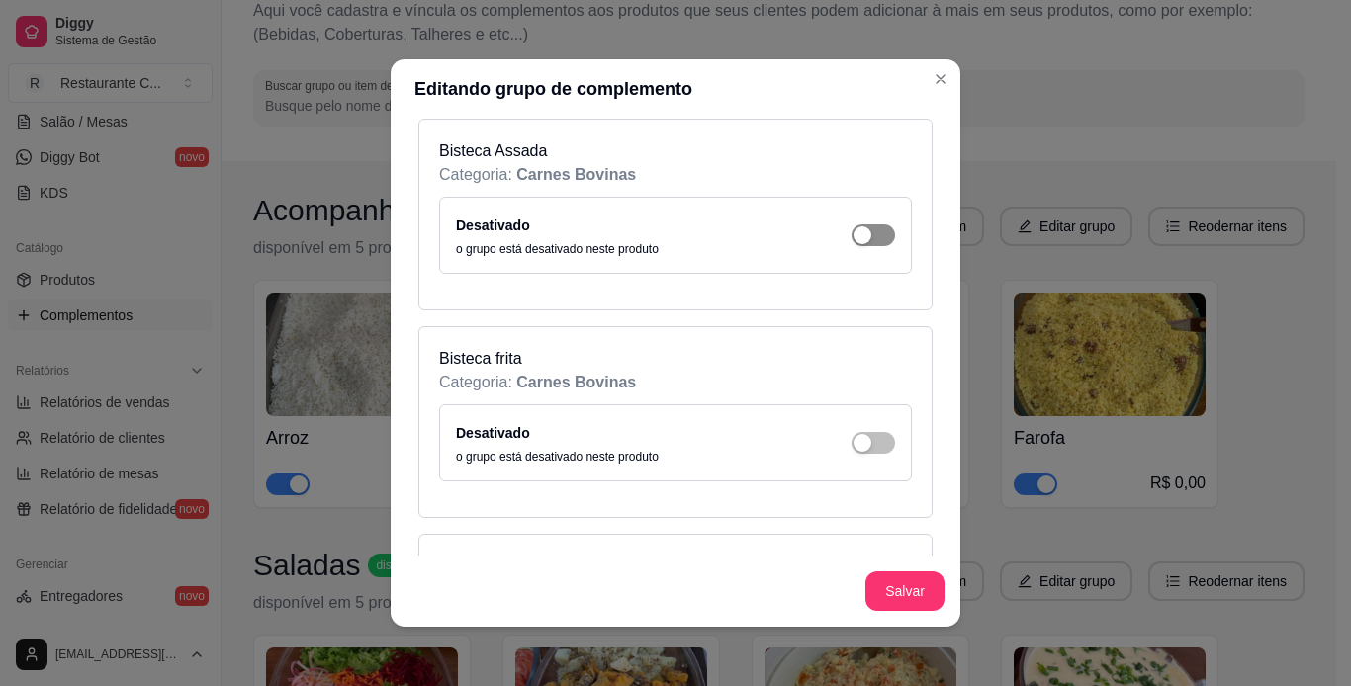
click at [851, 236] on button "button" at bounding box center [873, 235] width 44 height 22
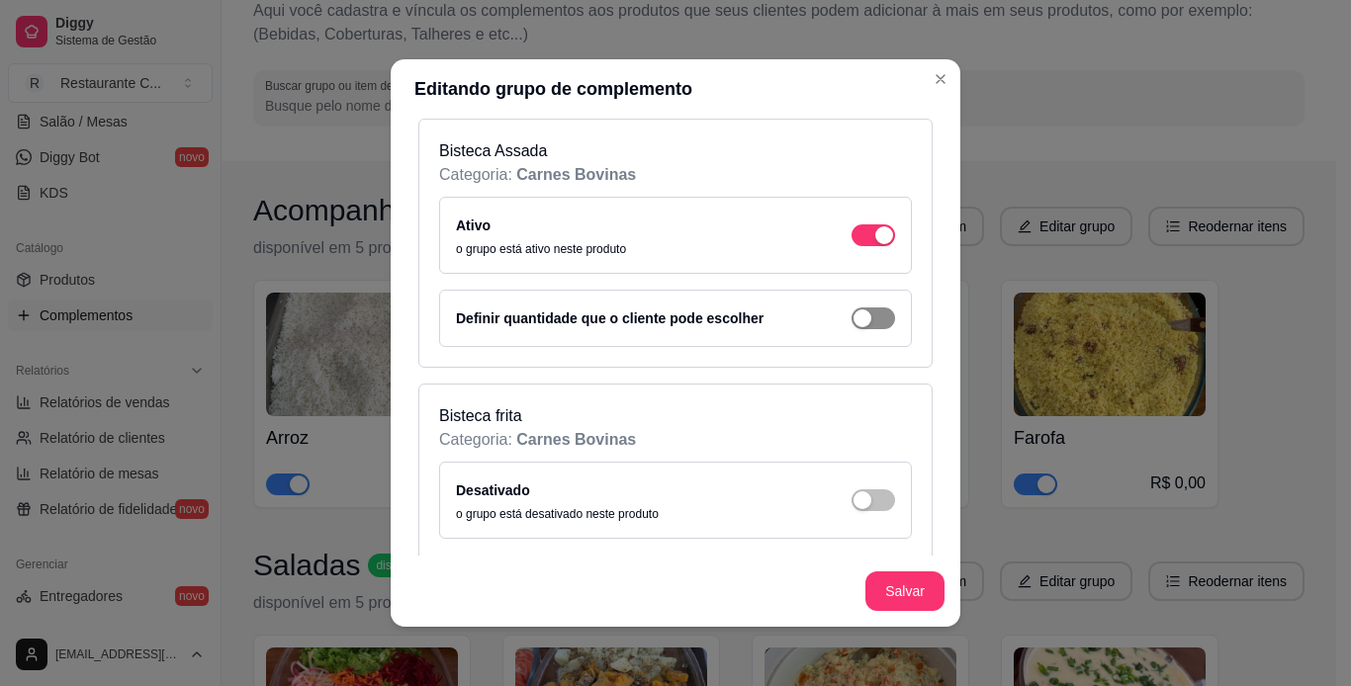
click at [853, 323] on div "button" at bounding box center [862, 319] width 18 height 18
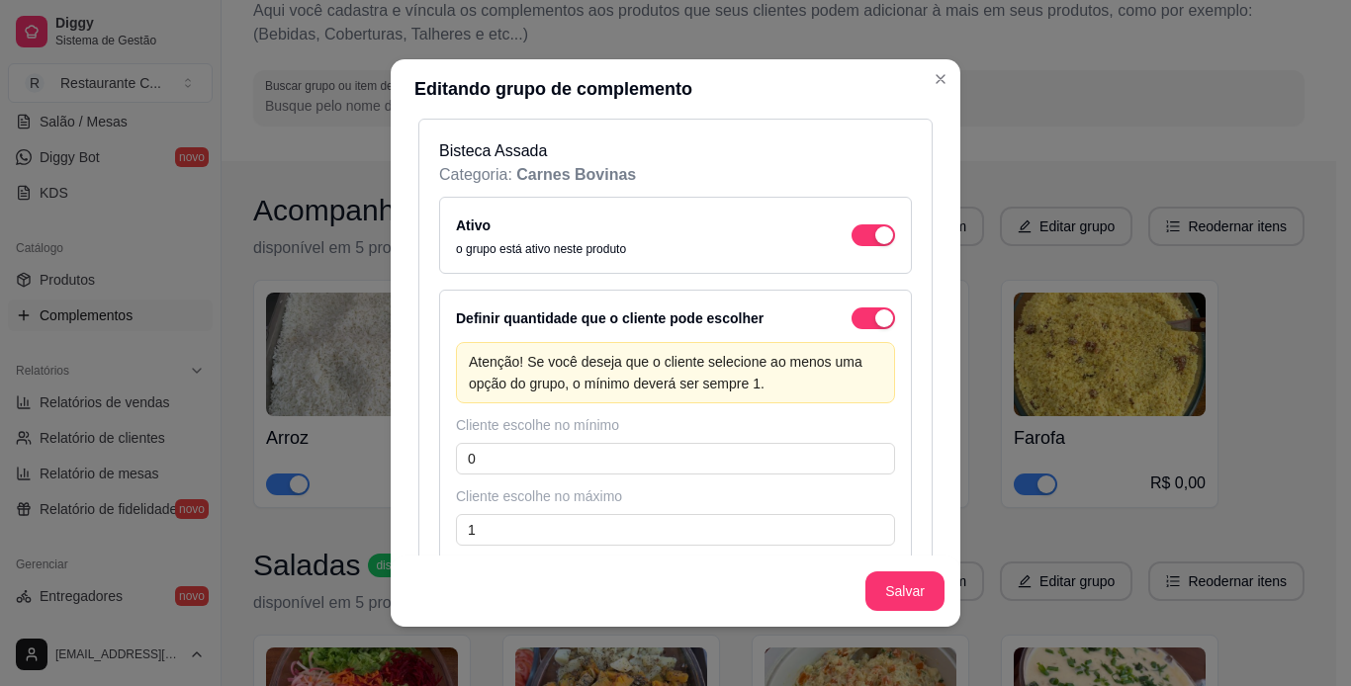
scroll to position [297, 0]
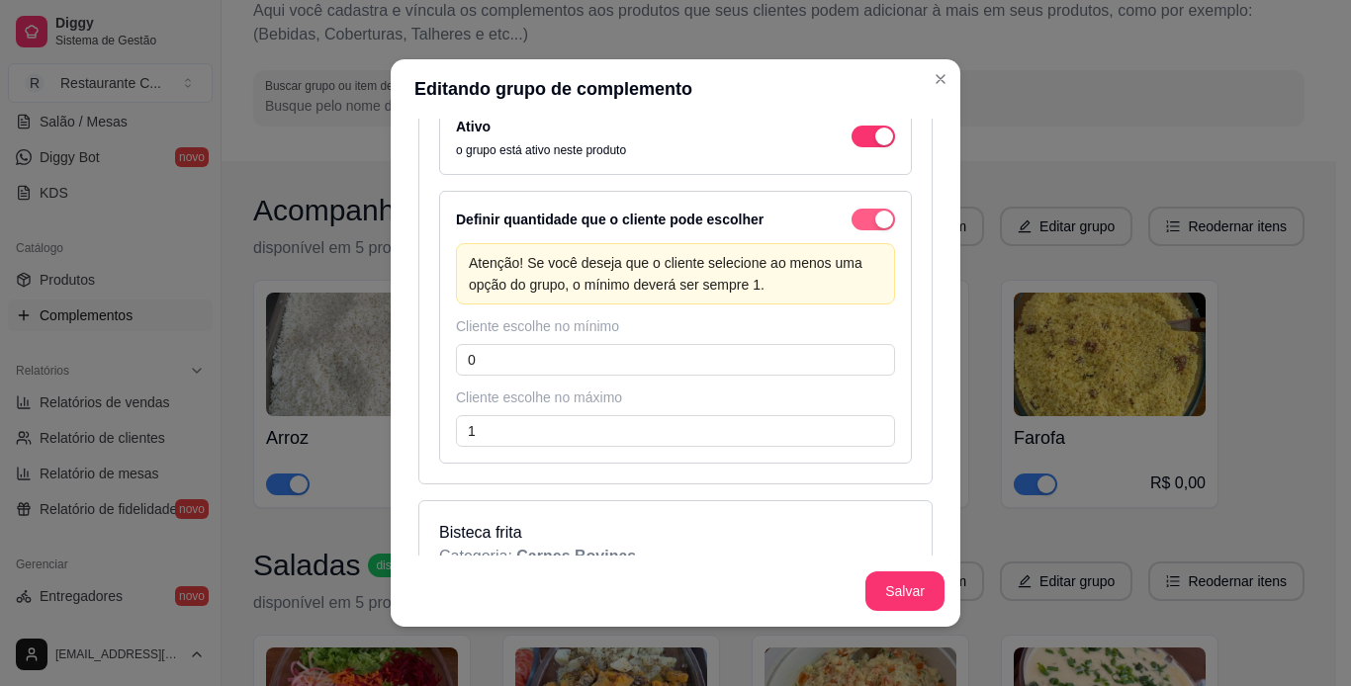
click at [875, 222] on div "button" at bounding box center [884, 220] width 18 height 18
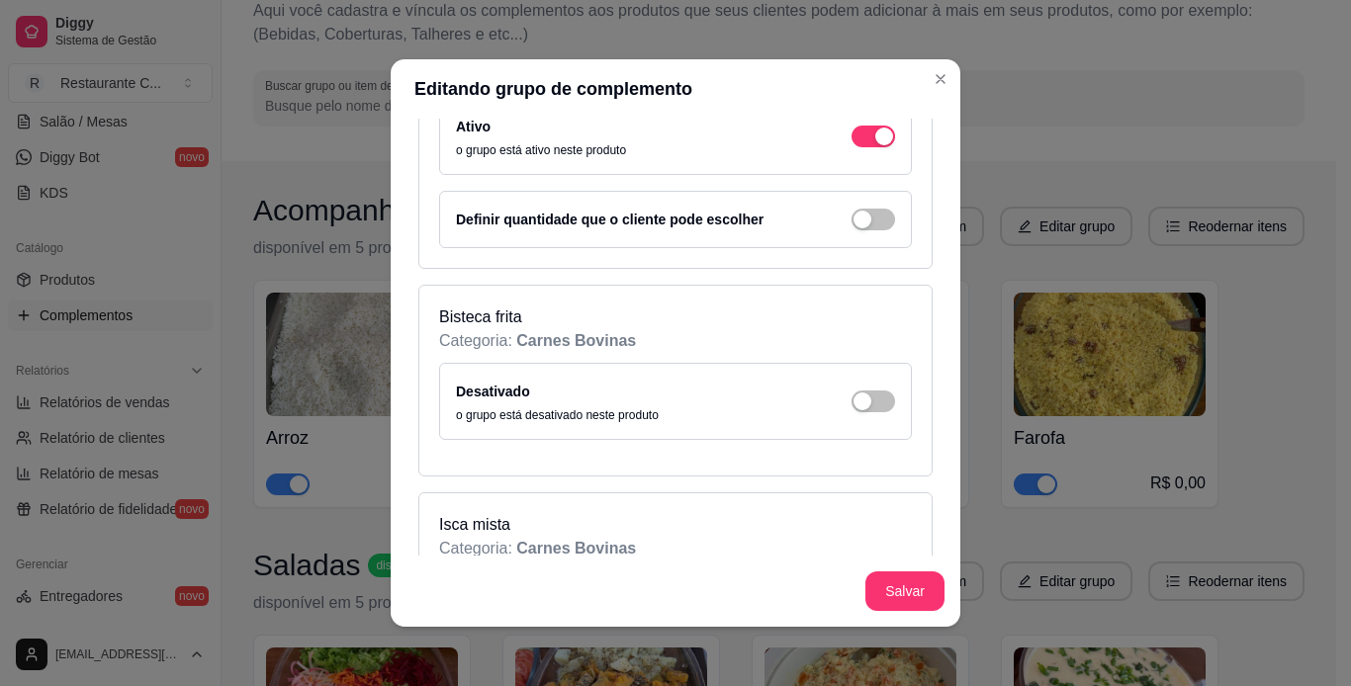
scroll to position [396, 0]
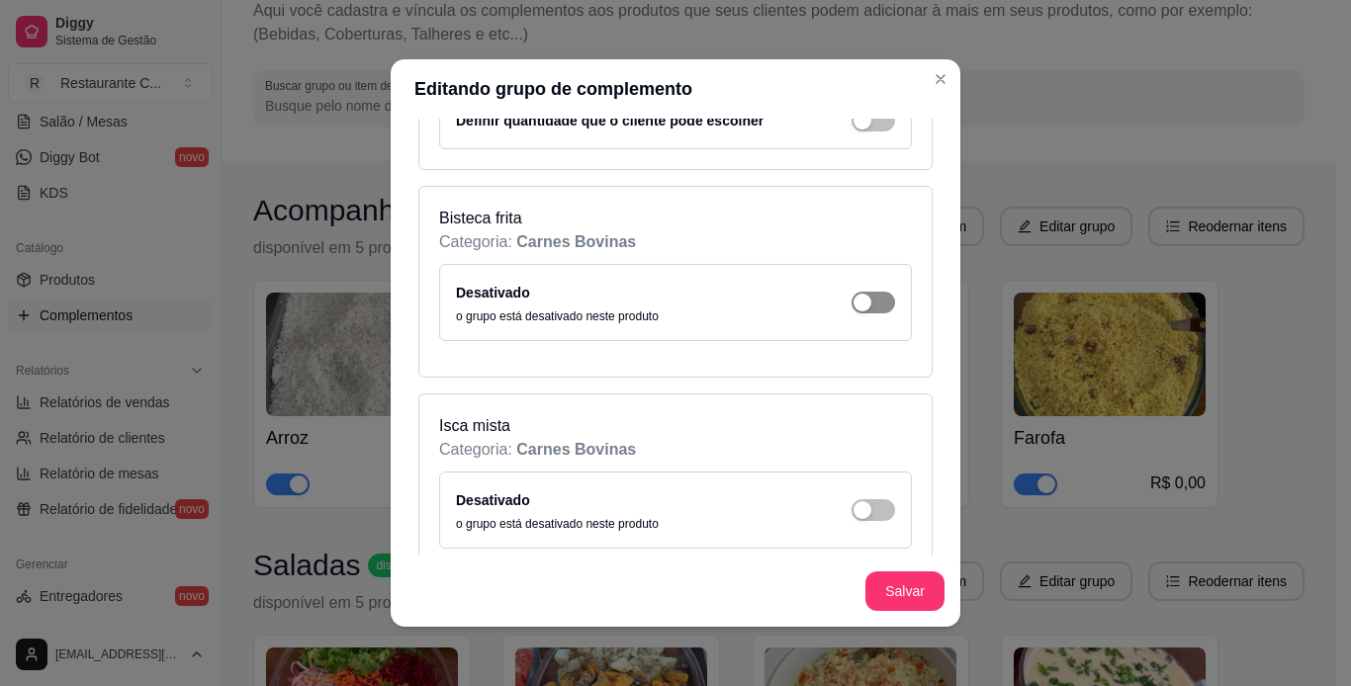
click at [853, 311] on div "button" at bounding box center [862, 303] width 18 height 18
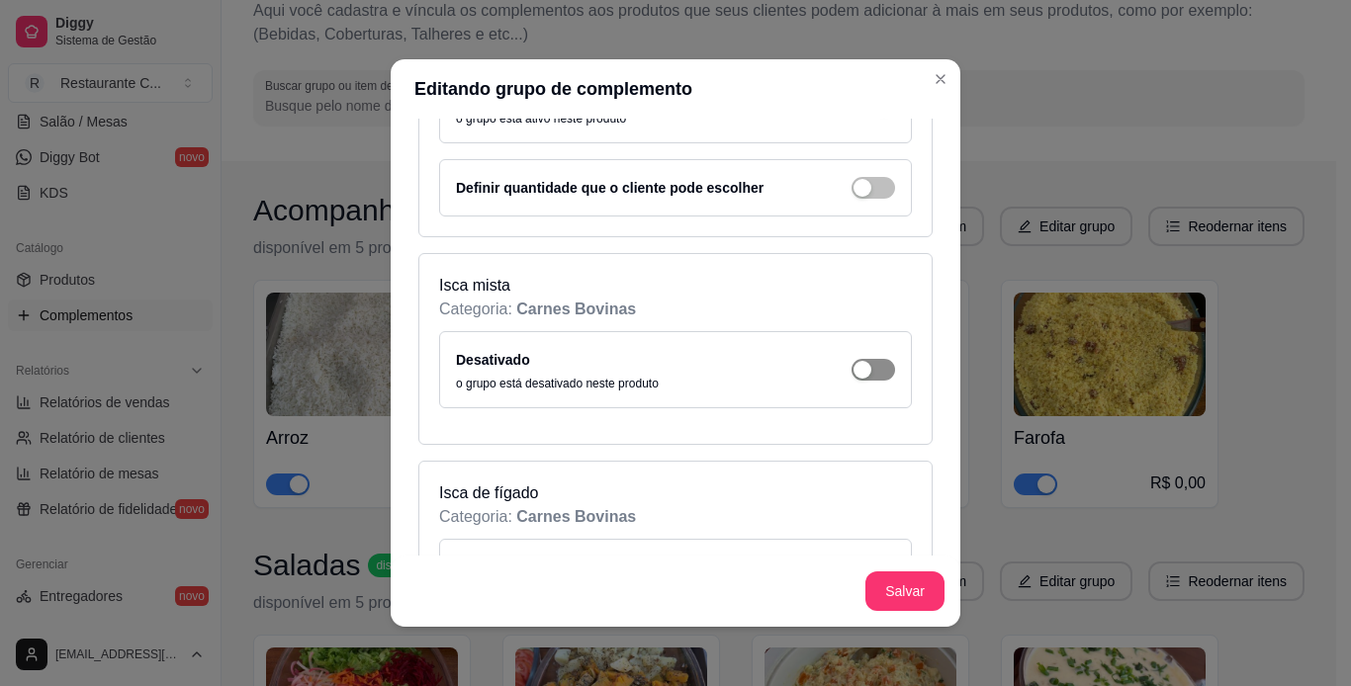
click at [853, 378] on div "button" at bounding box center [862, 370] width 18 height 18
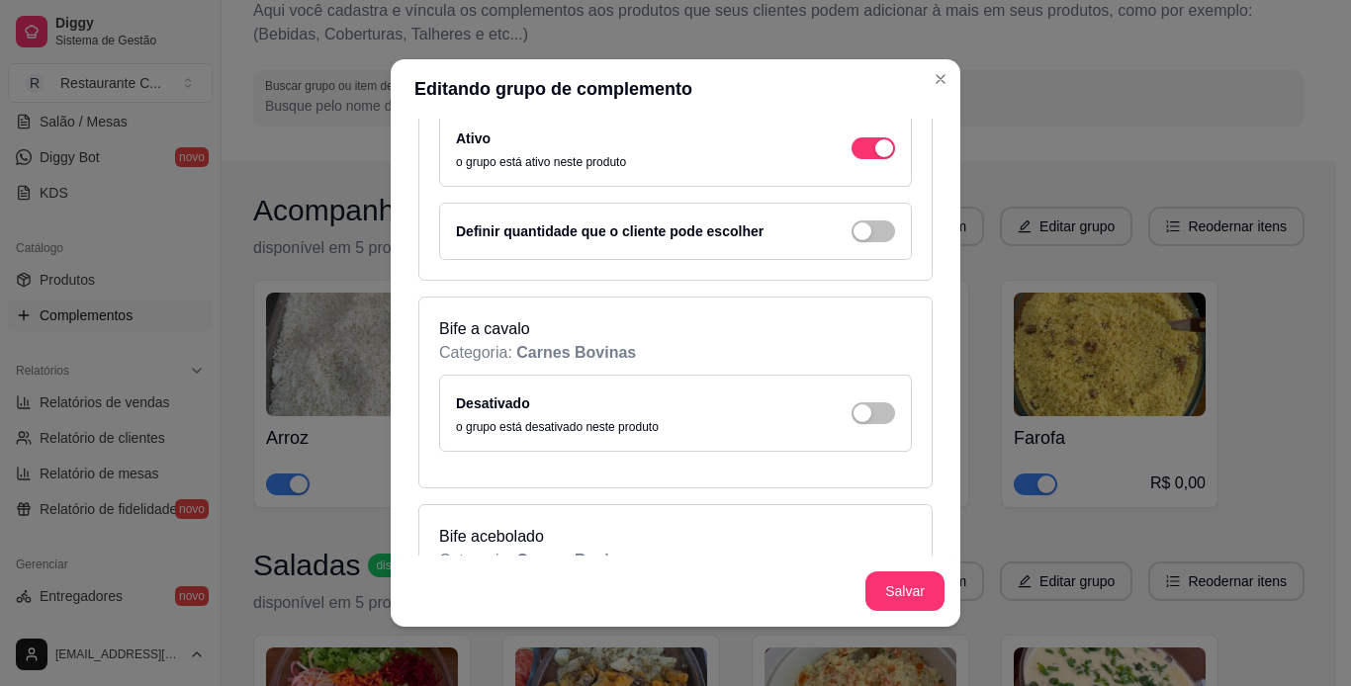
scroll to position [1483, 0]
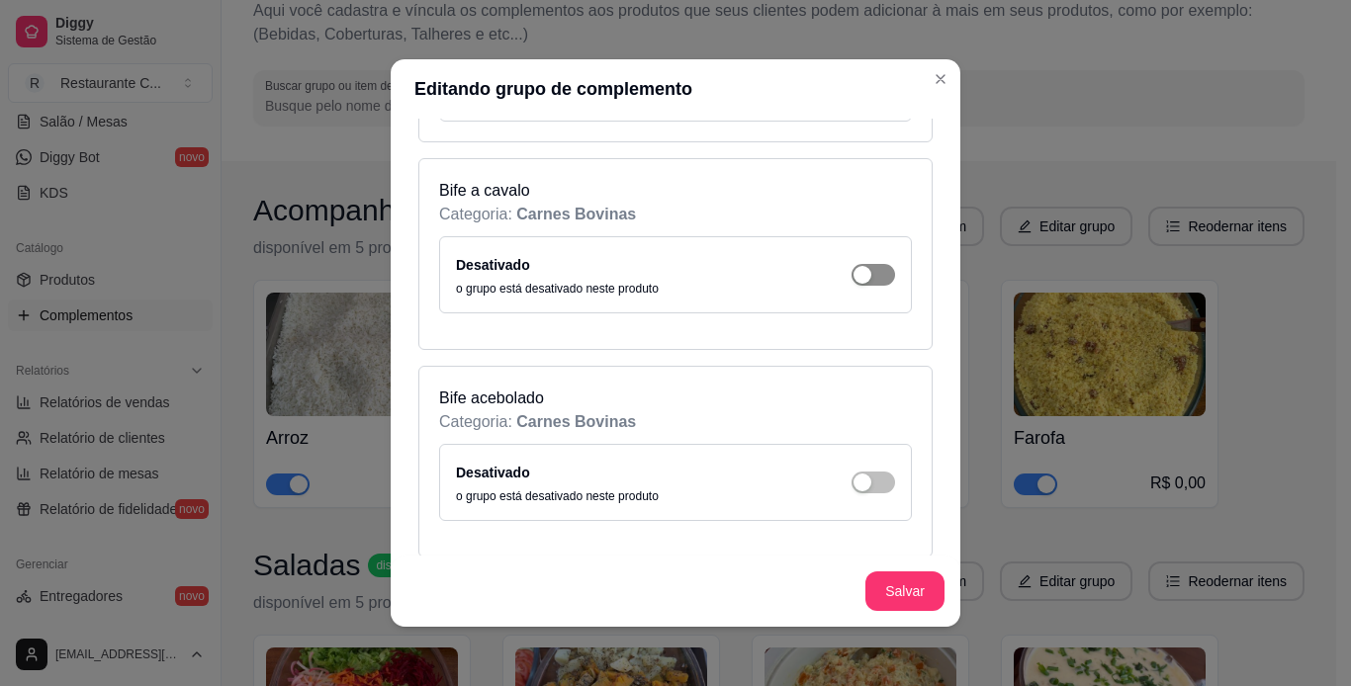
click at [853, 280] on div "button" at bounding box center [862, 275] width 18 height 18
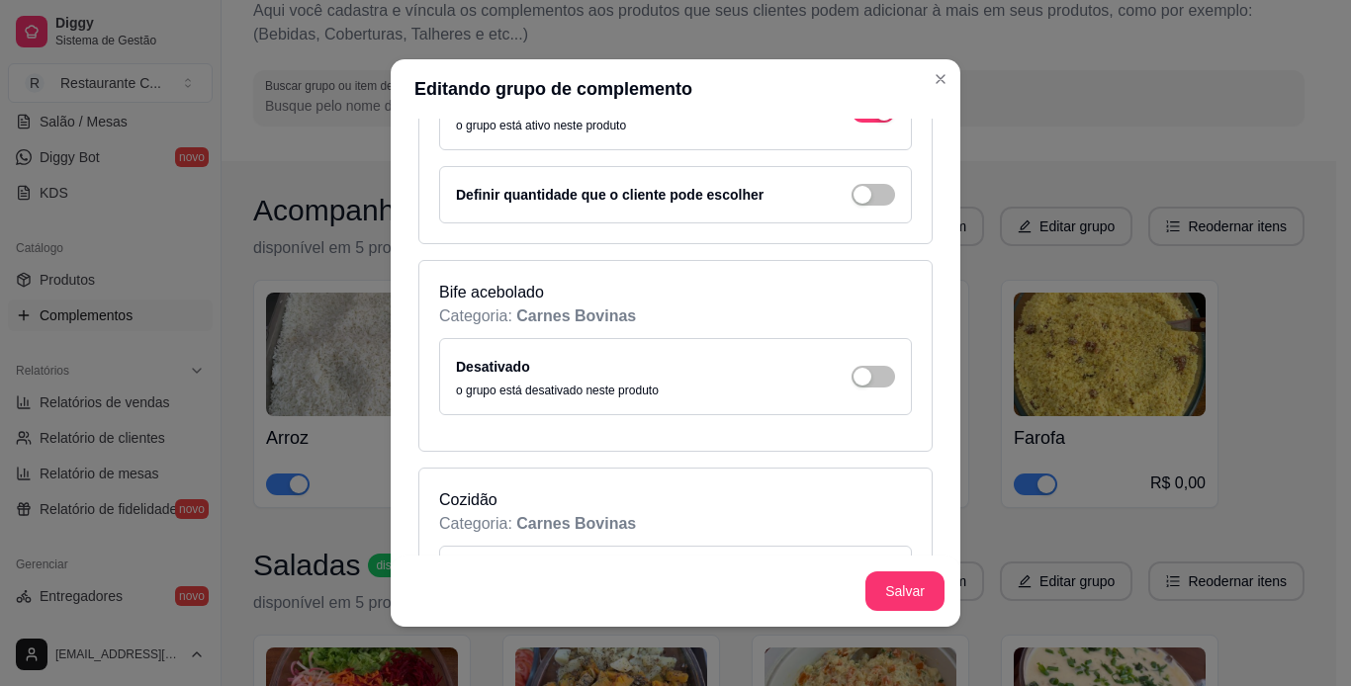
scroll to position [1681, 0]
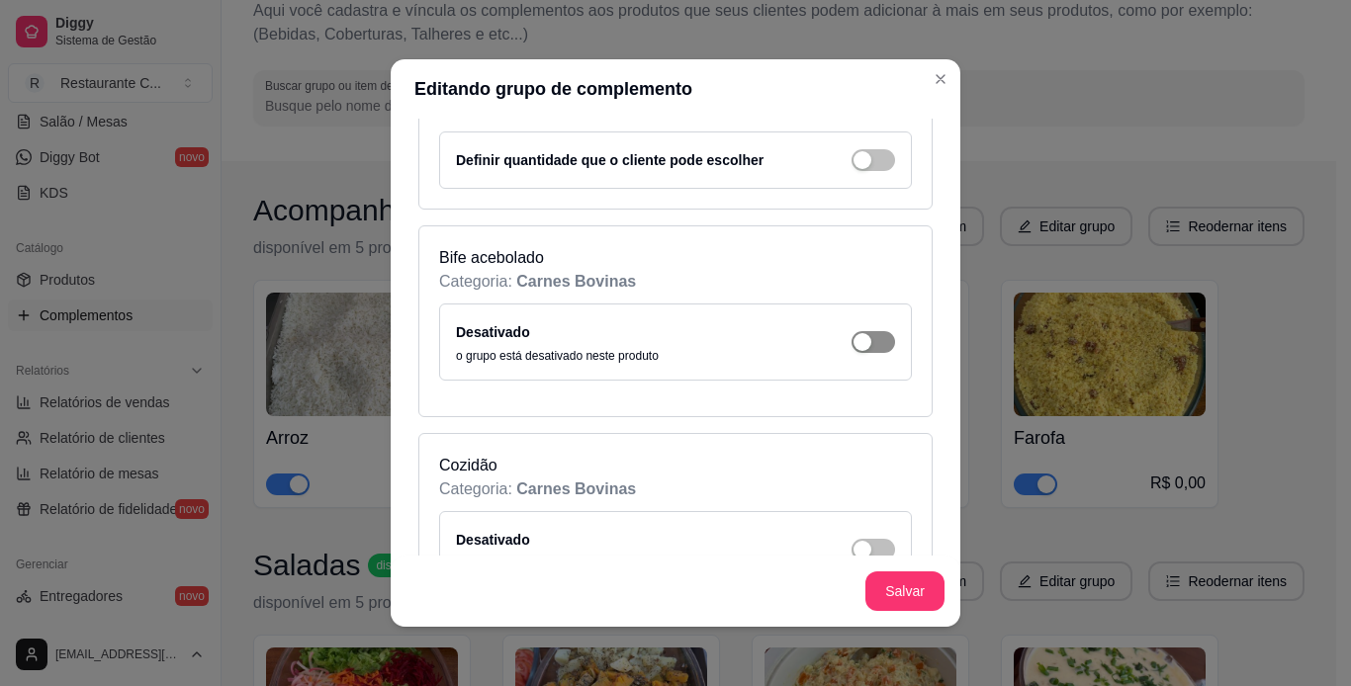
click at [853, 343] on div "button" at bounding box center [862, 342] width 18 height 18
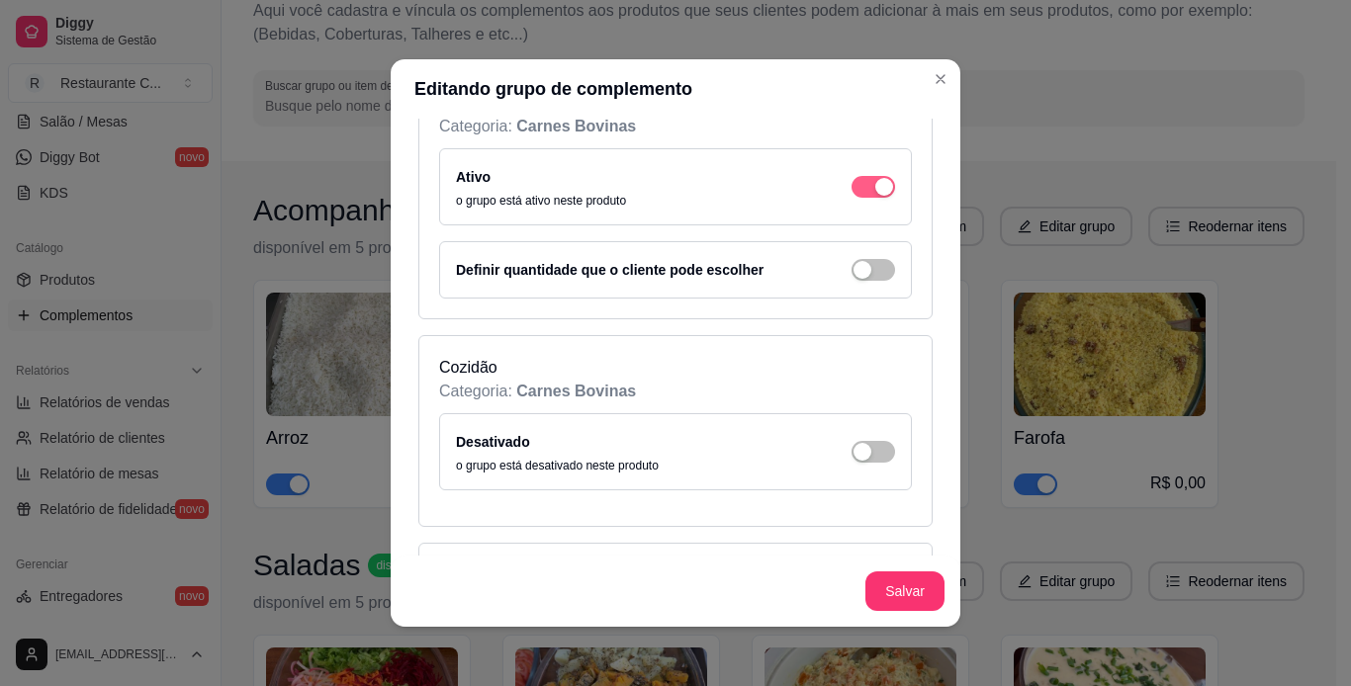
scroll to position [1978, 0]
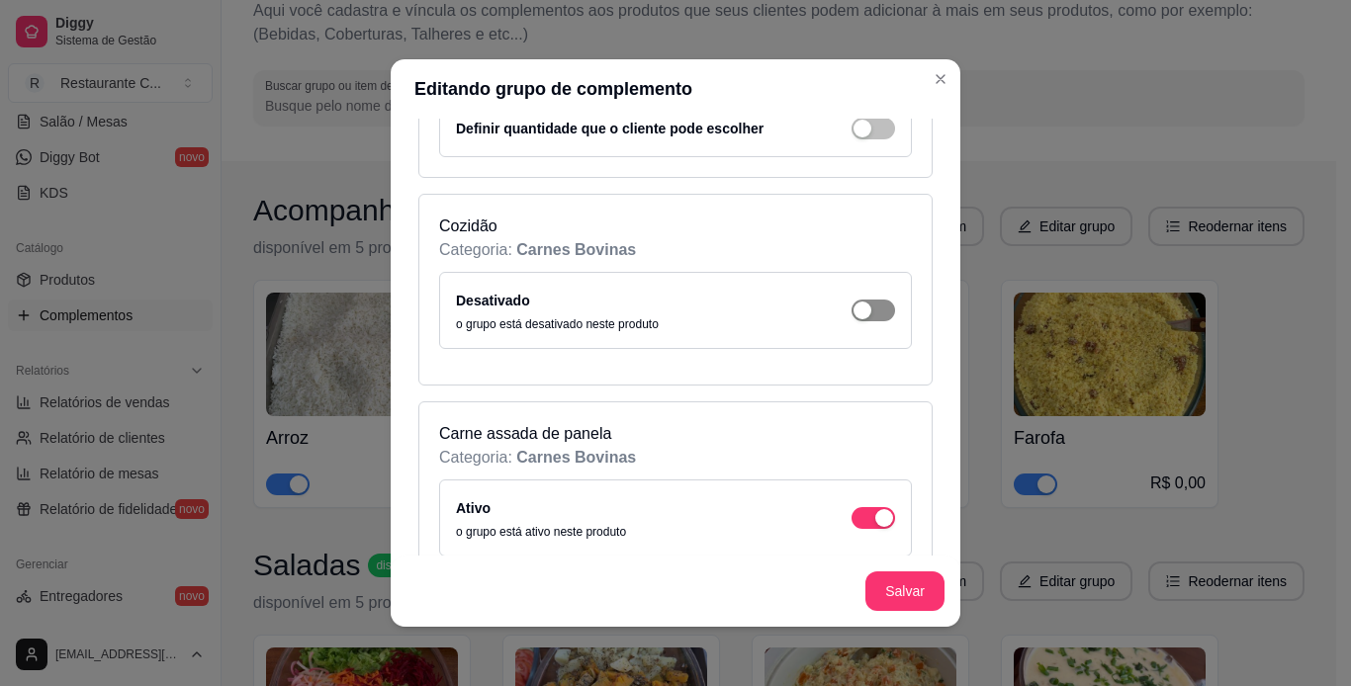
click at [855, 311] on span "button" at bounding box center [873, 311] width 44 height 22
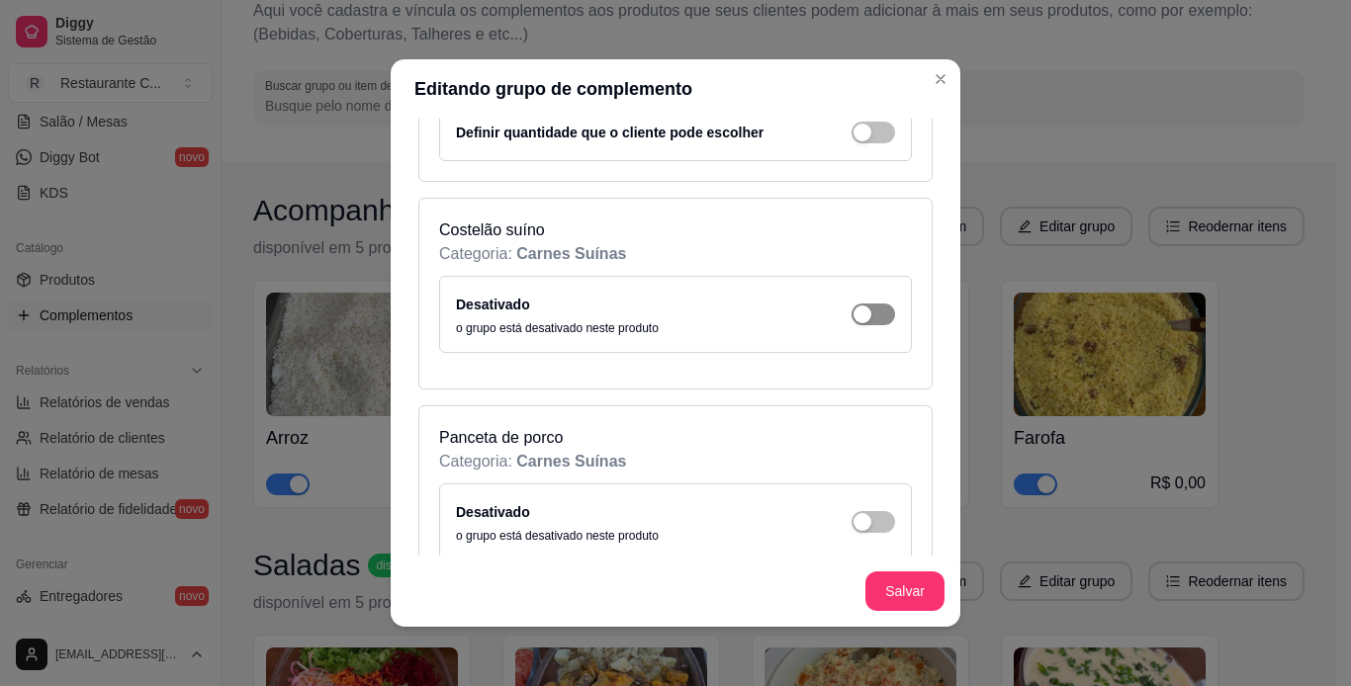
click at [853, 319] on div "button" at bounding box center [862, 315] width 18 height 18
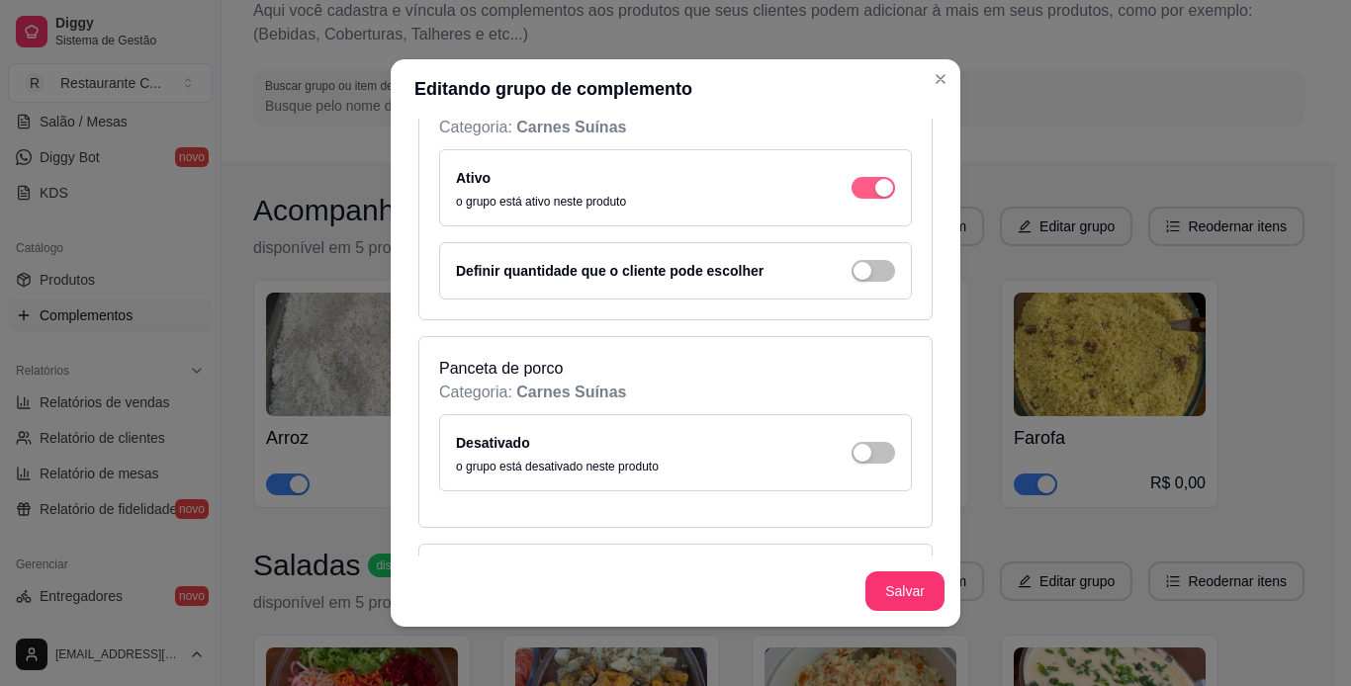
scroll to position [2967, 0]
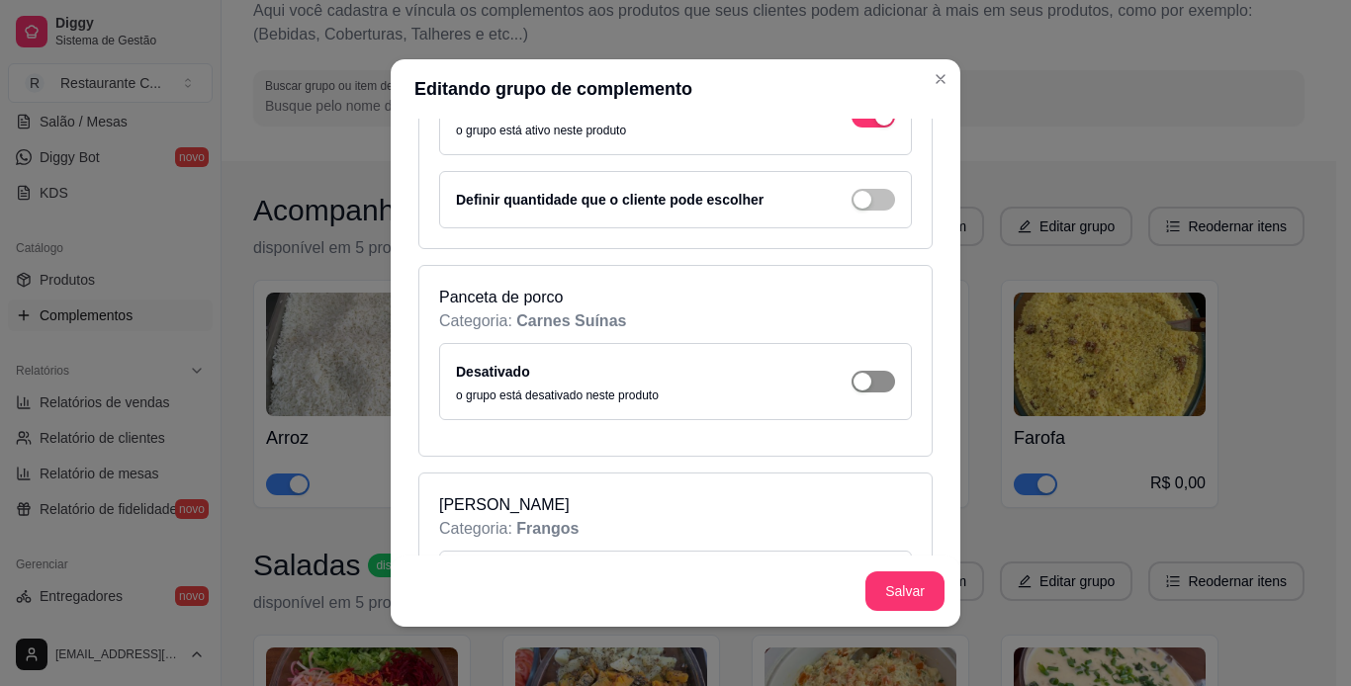
click at [853, 385] on div "button" at bounding box center [862, 382] width 18 height 18
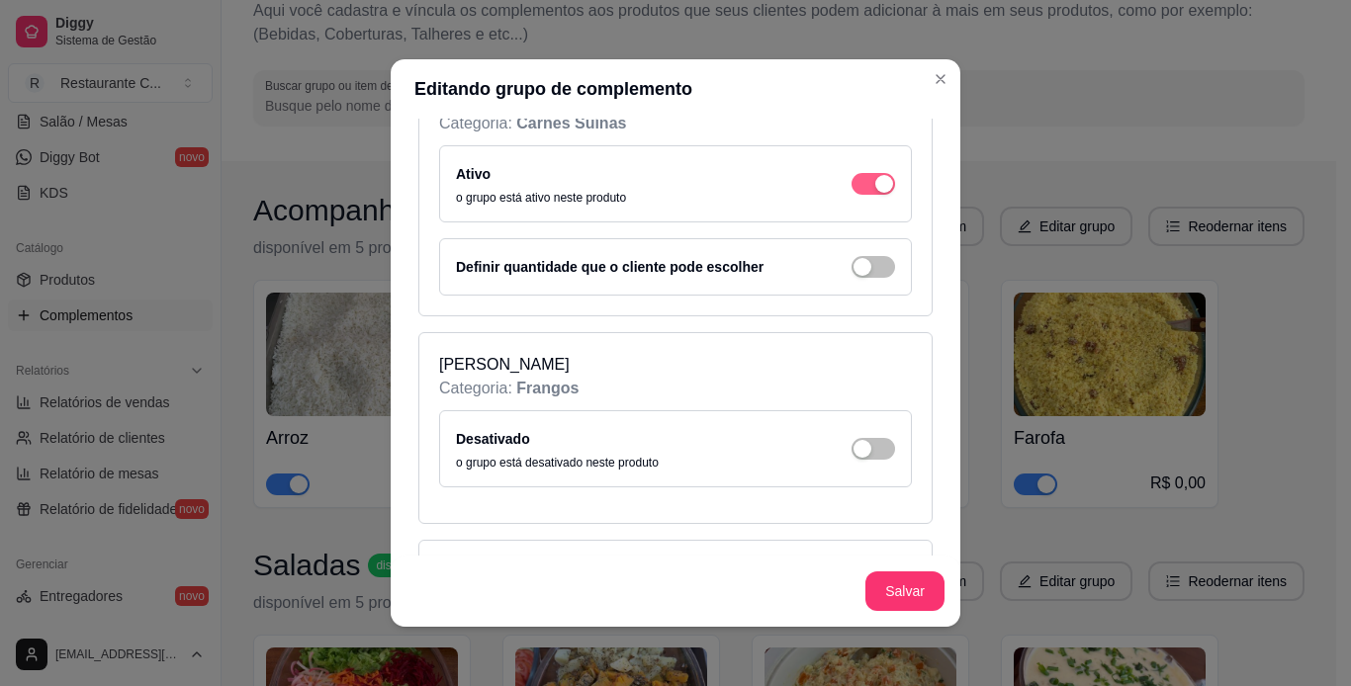
scroll to position [3263, 0]
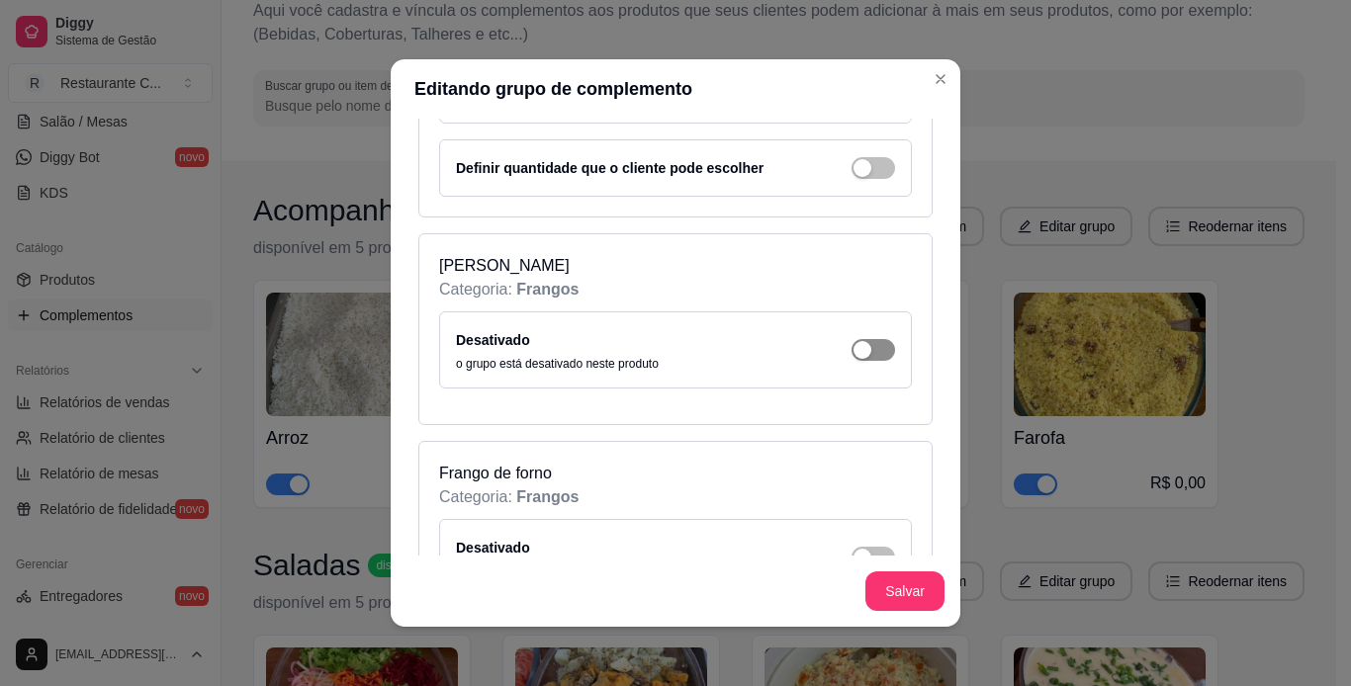
click at [858, 355] on span "button" at bounding box center [873, 350] width 44 height 22
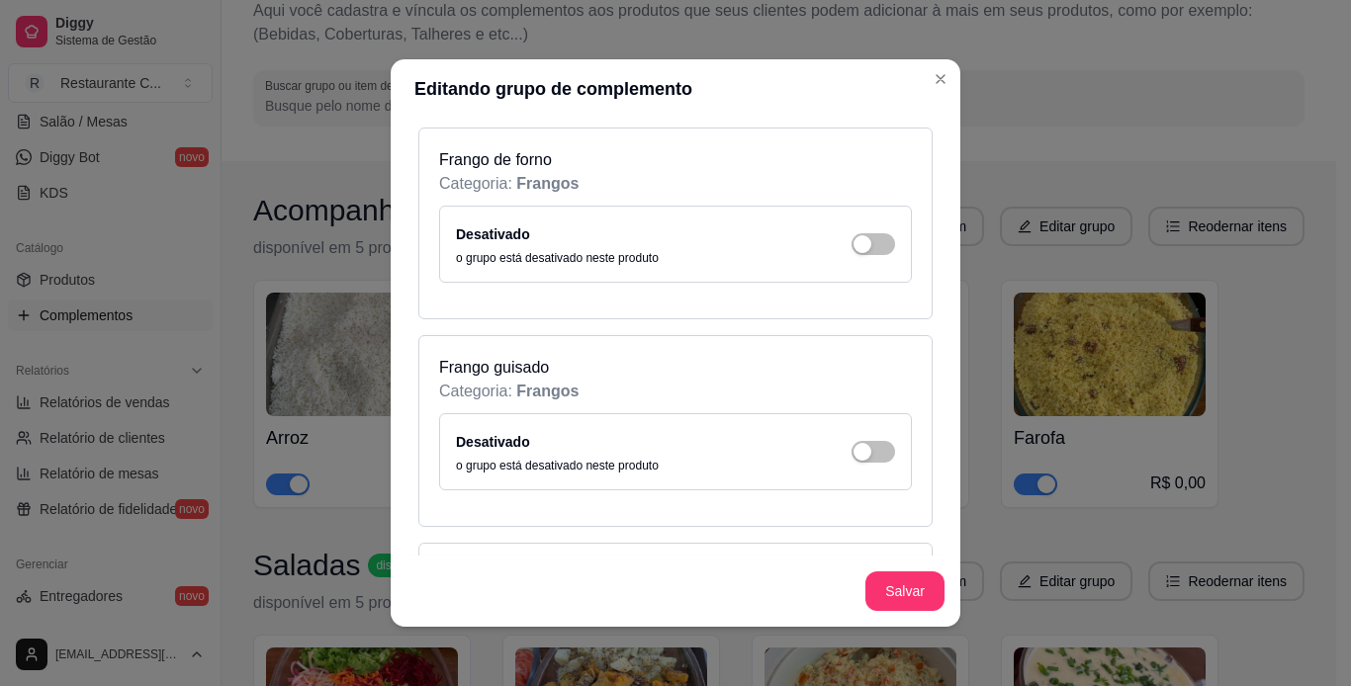
scroll to position [3659, 0]
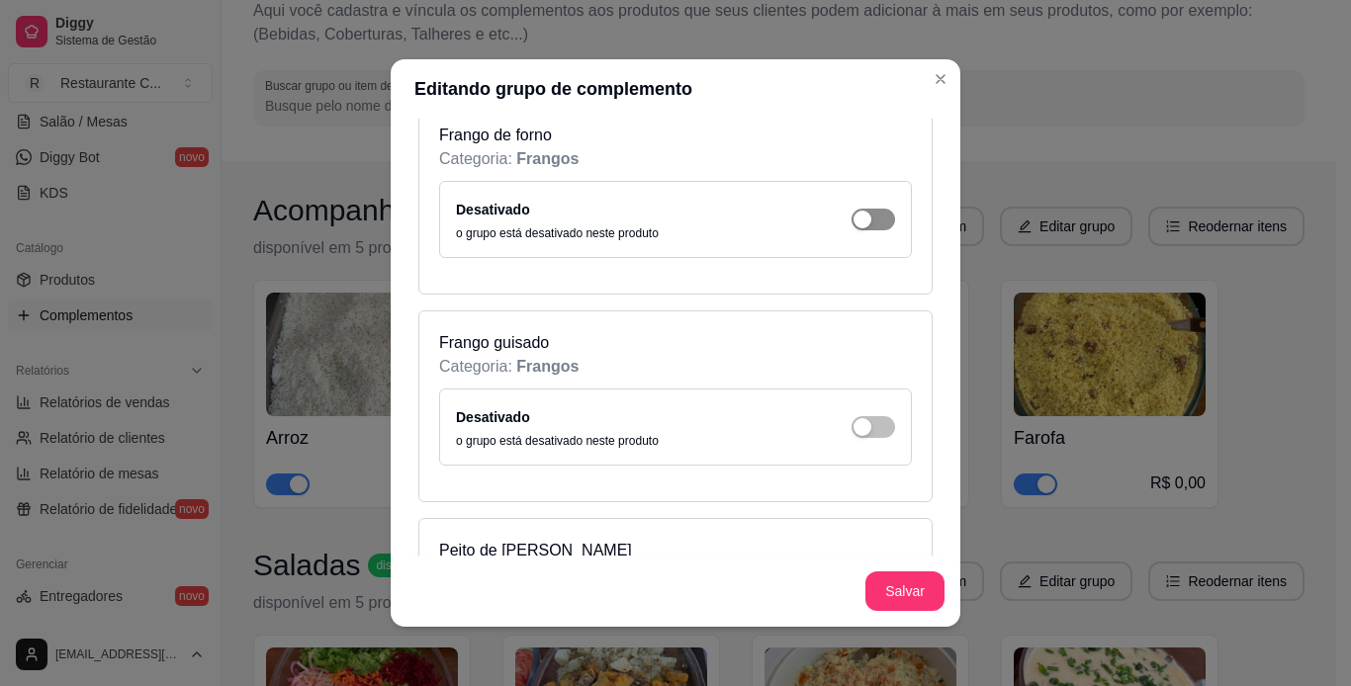
click at [853, 227] on div "button" at bounding box center [862, 220] width 18 height 18
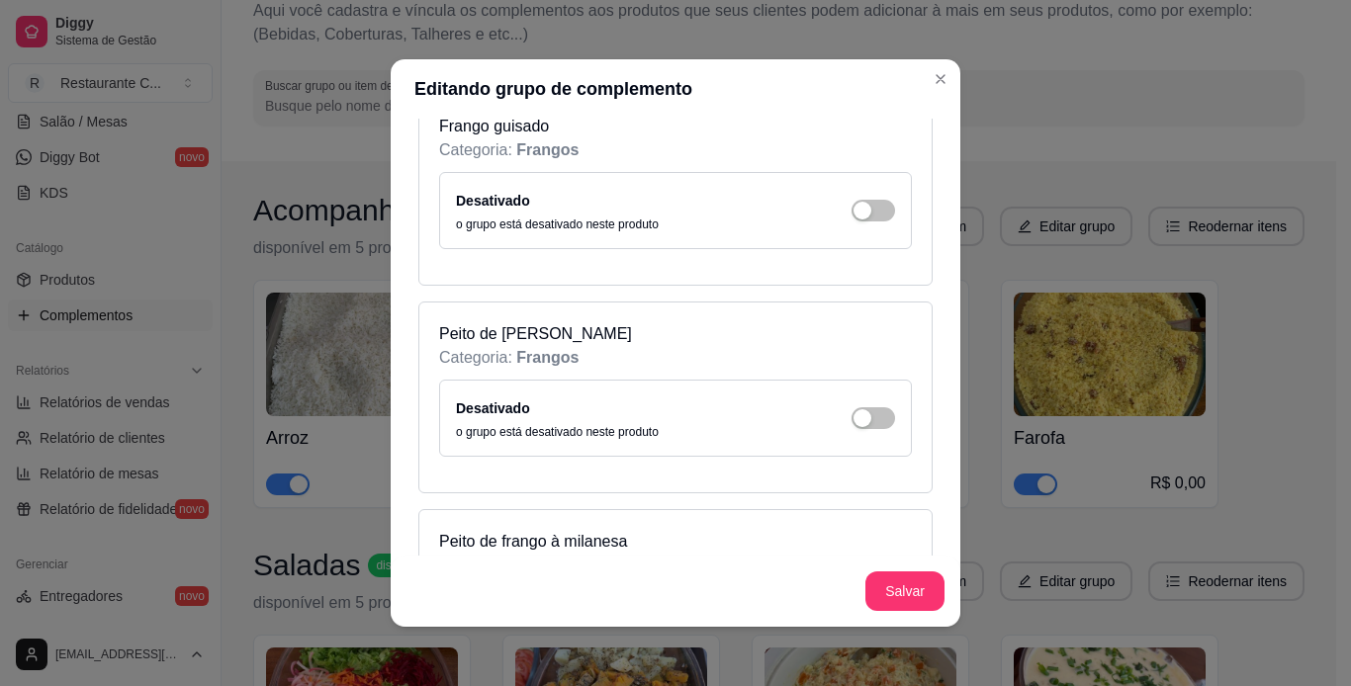
scroll to position [3955, 0]
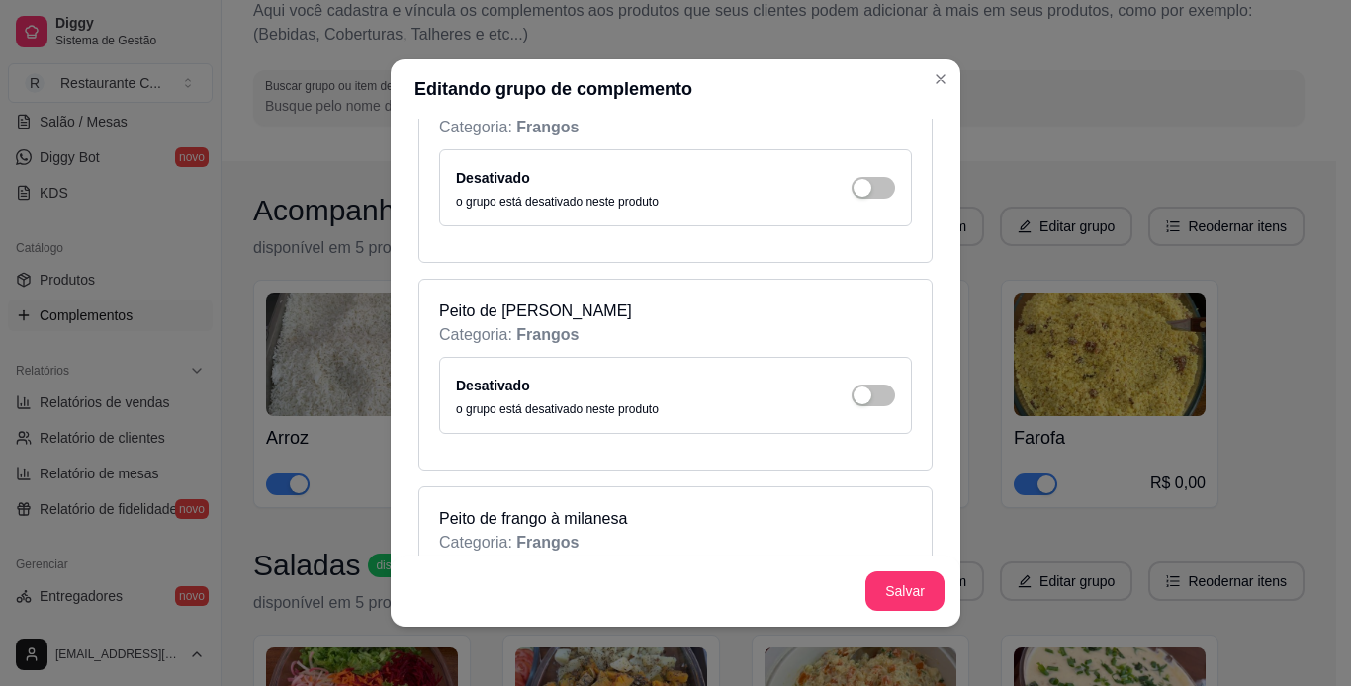
click at [834, 198] on div "Desativado o grupo está desativado neste produto" at bounding box center [675, 188] width 439 height 44
click at [853, 193] on div "button" at bounding box center [862, 188] width 18 height 18
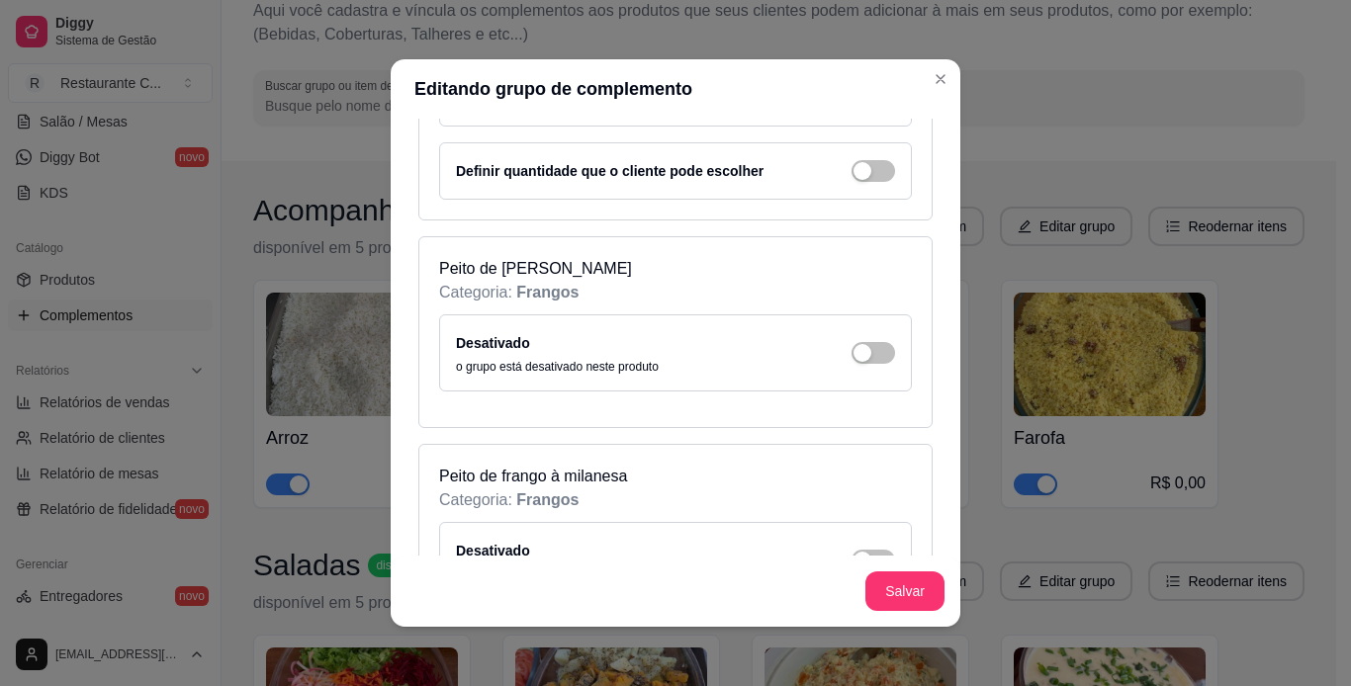
scroll to position [4153, 0]
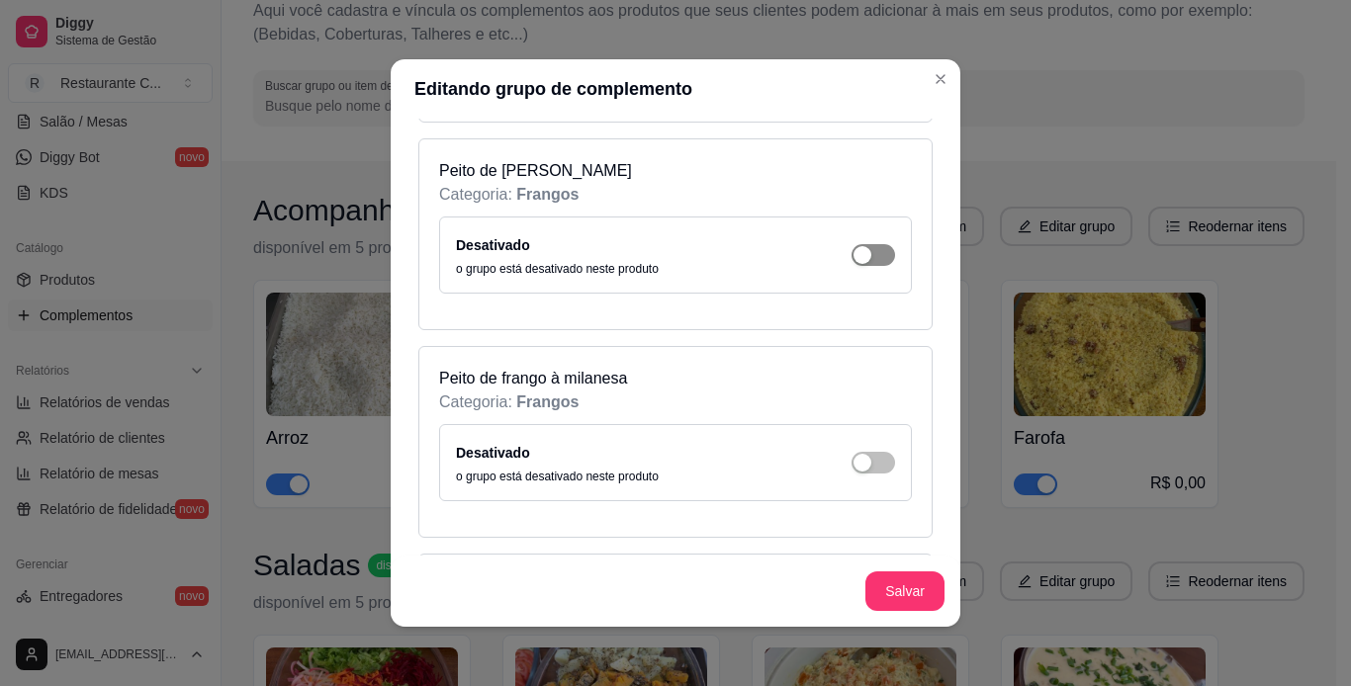
click at [853, 256] on div "button" at bounding box center [862, 255] width 18 height 18
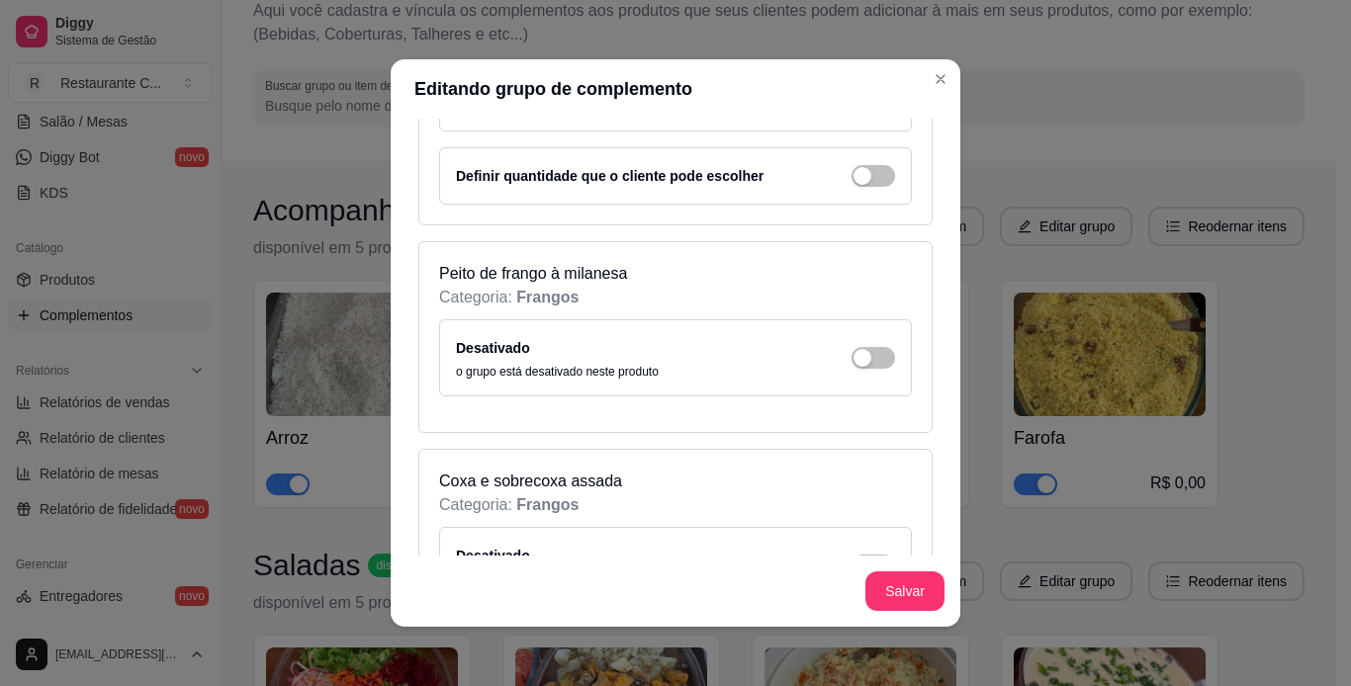
scroll to position [4351, 0]
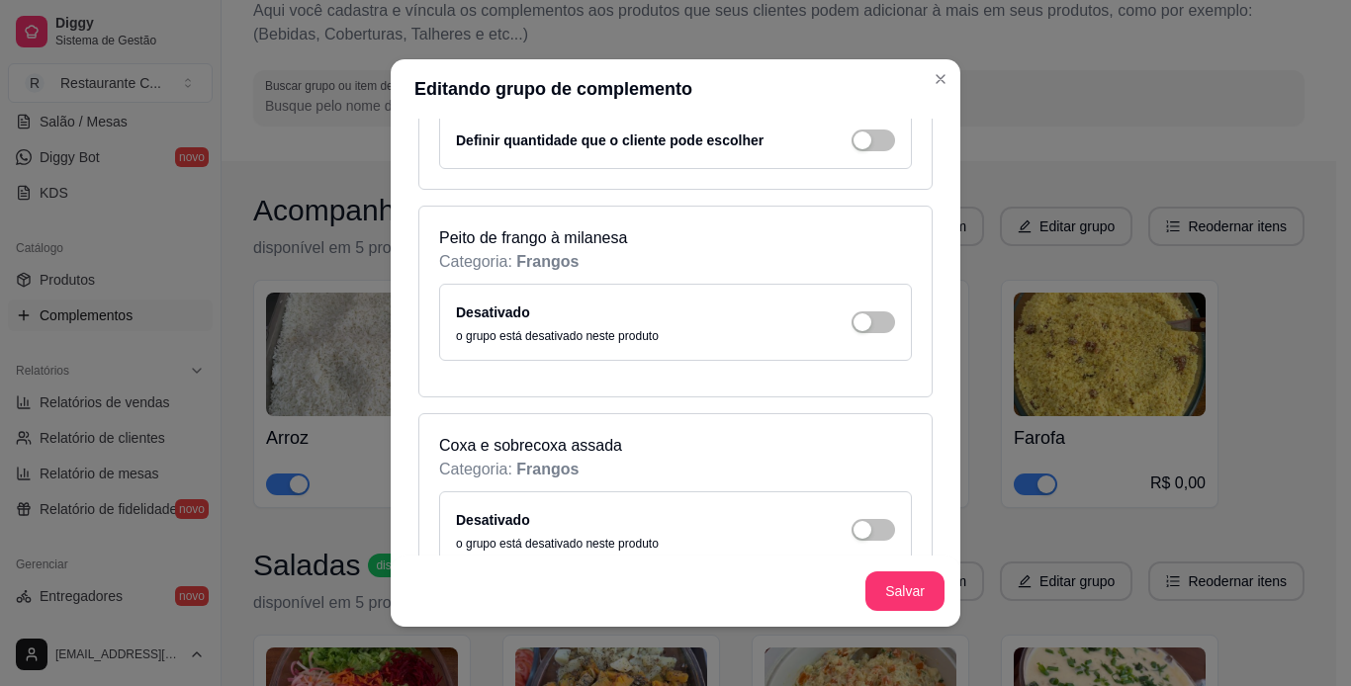
click at [850, 334] on div "Desativado o grupo está desativado neste produto" at bounding box center [675, 323] width 439 height 44
click at [852, 324] on span "button" at bounding box center [873, 322] width 44 height 22
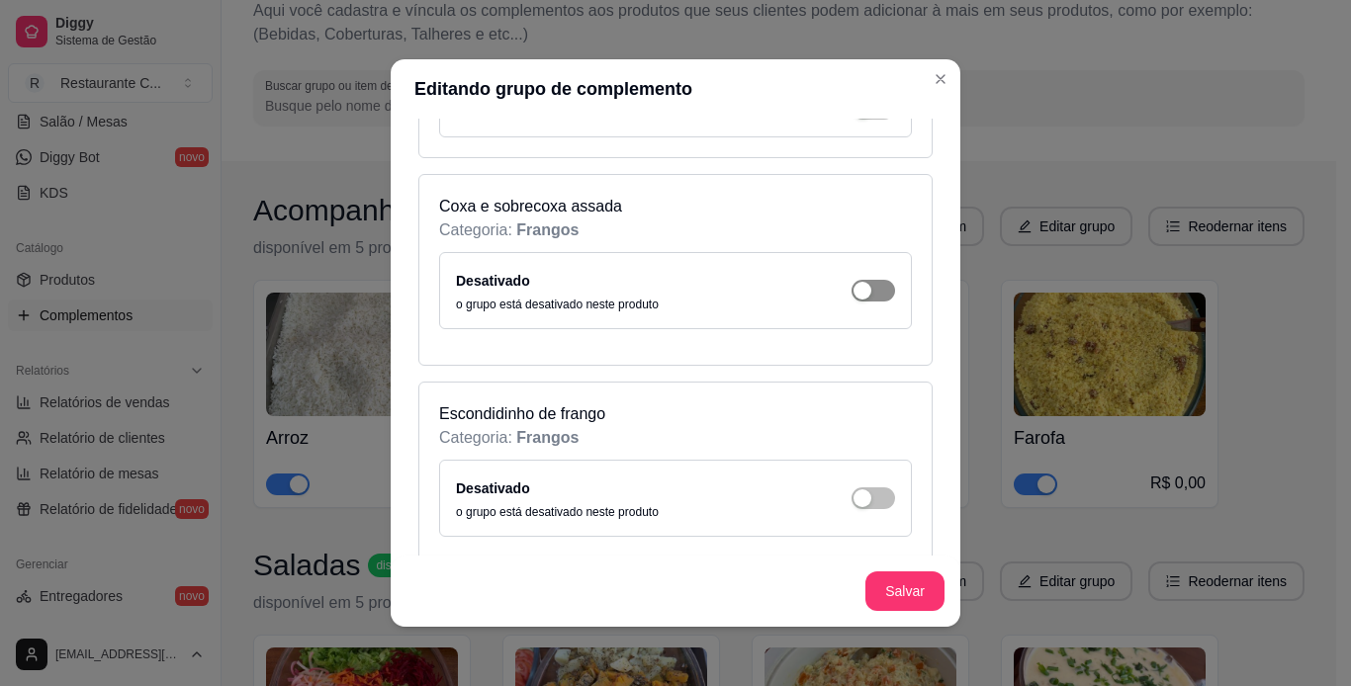
click at [853, 283] on div "button" at bounding box center [862, 291] width 18 height 18
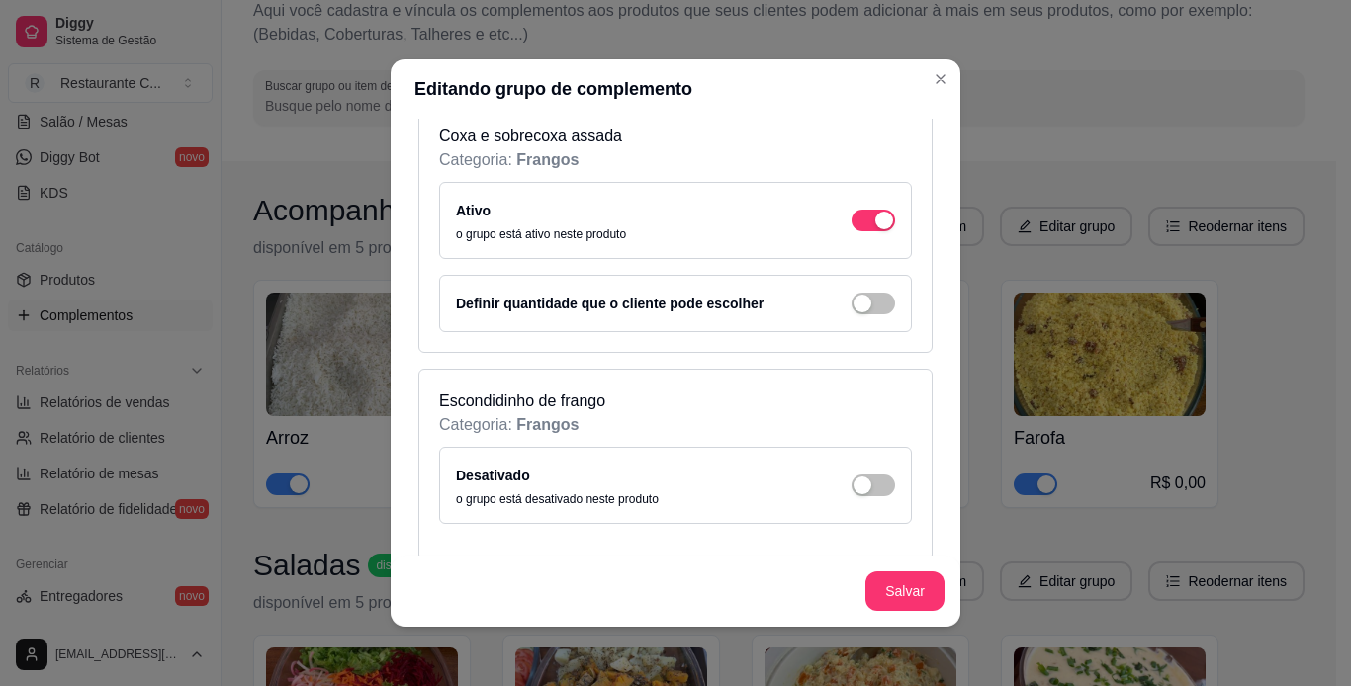
scroll to position [4845, 0]
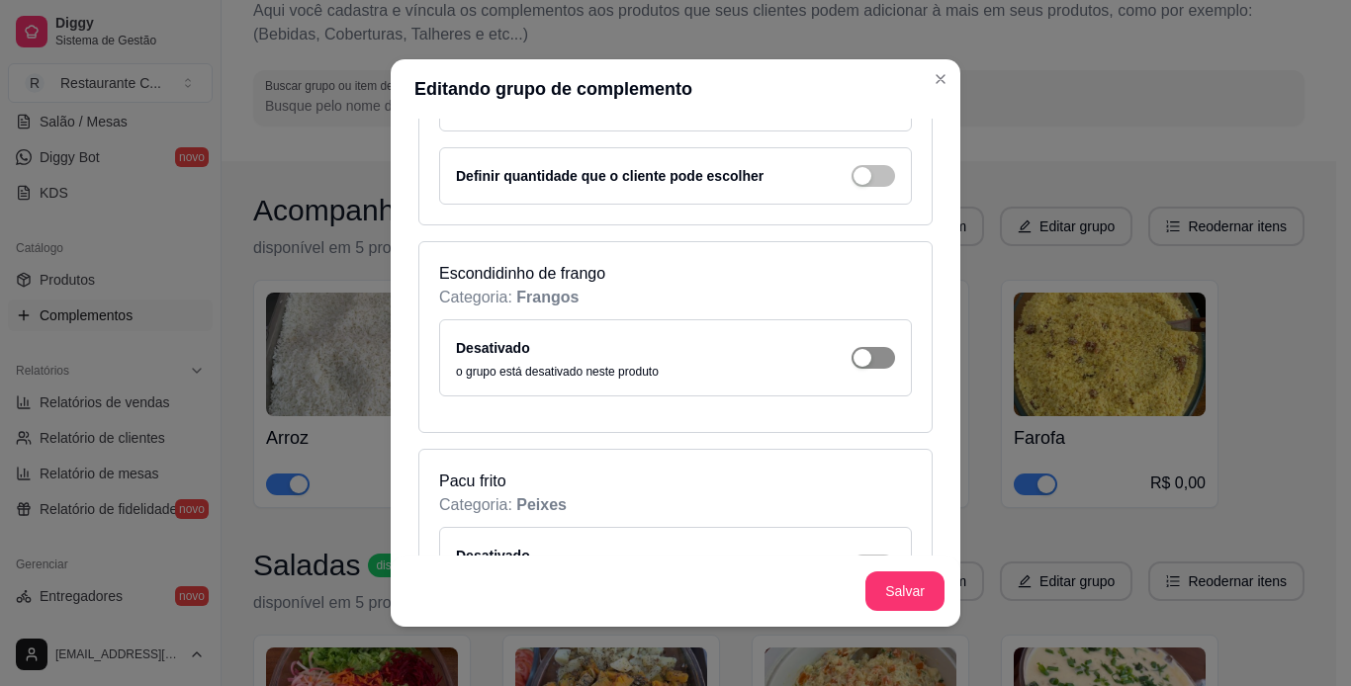
click at [853, 356] on div "button" at bounding box center [862, 358] width 18 height 18
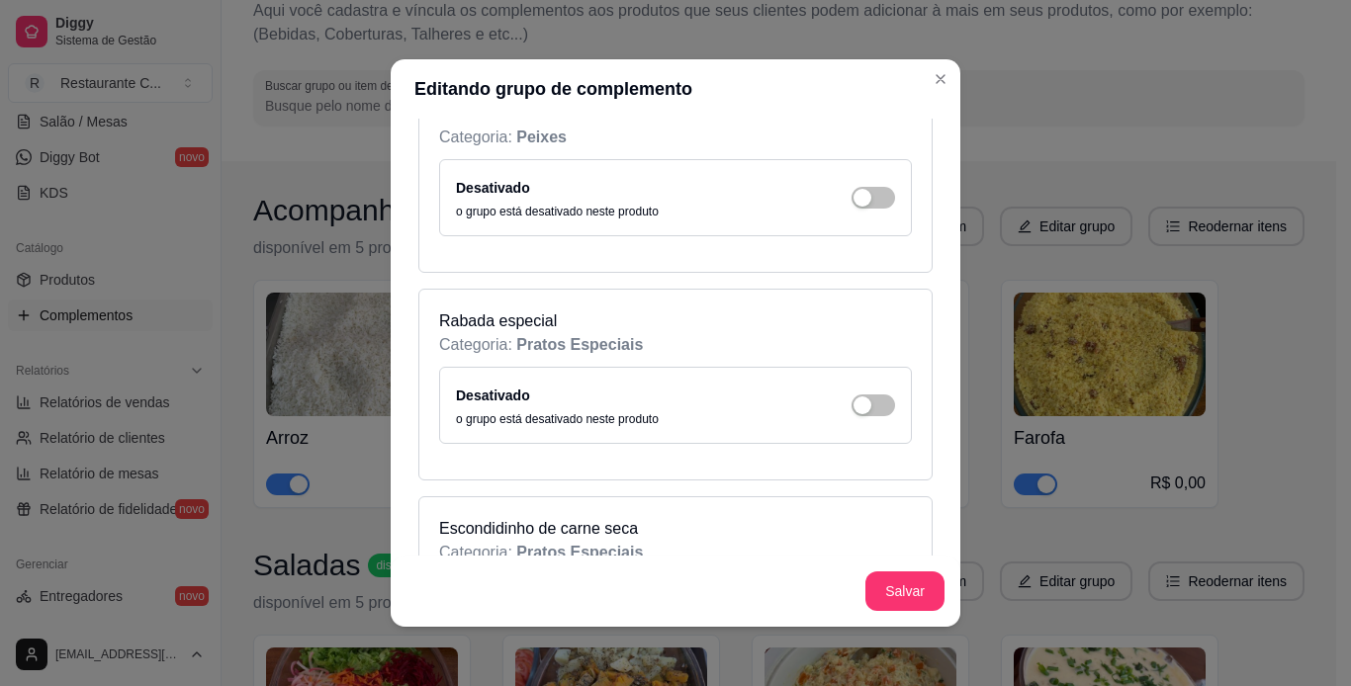
scroll to position [6131, 0]
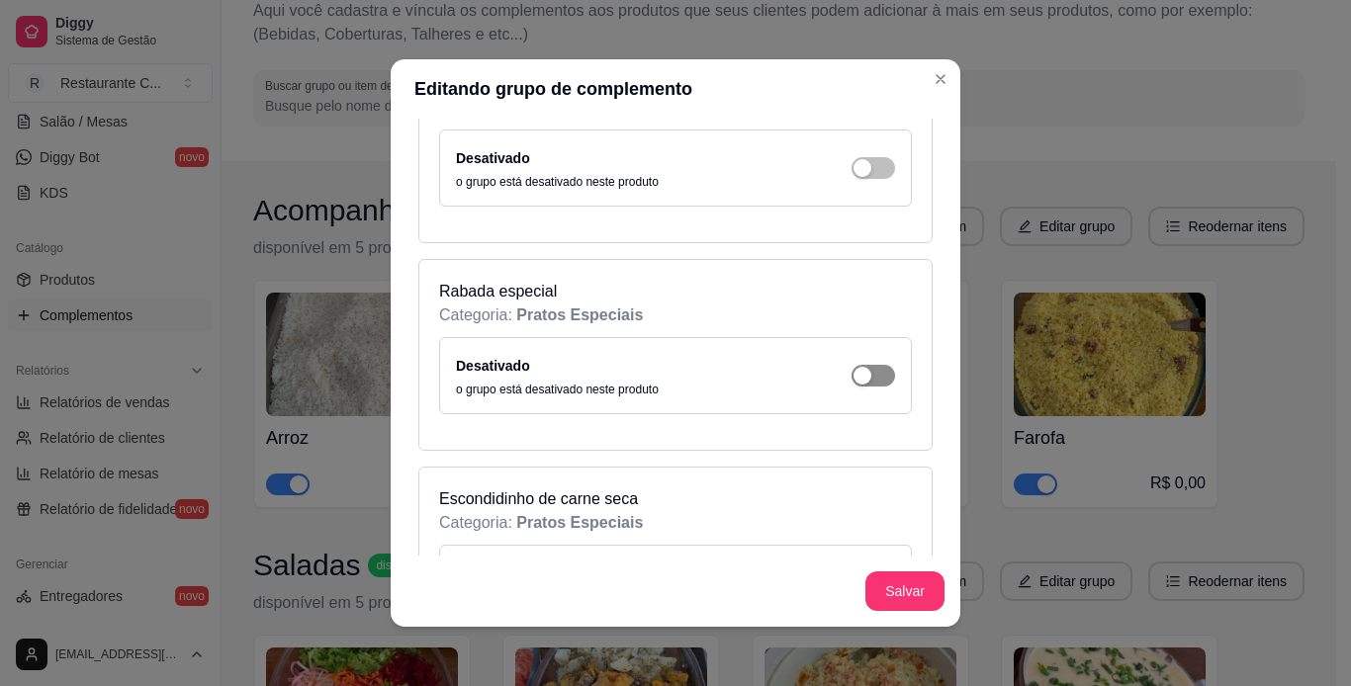
click at [860, 386] on div "Desativado o grupo está desativado neste produto" at bounding box center [675, 376] width 439 height 44
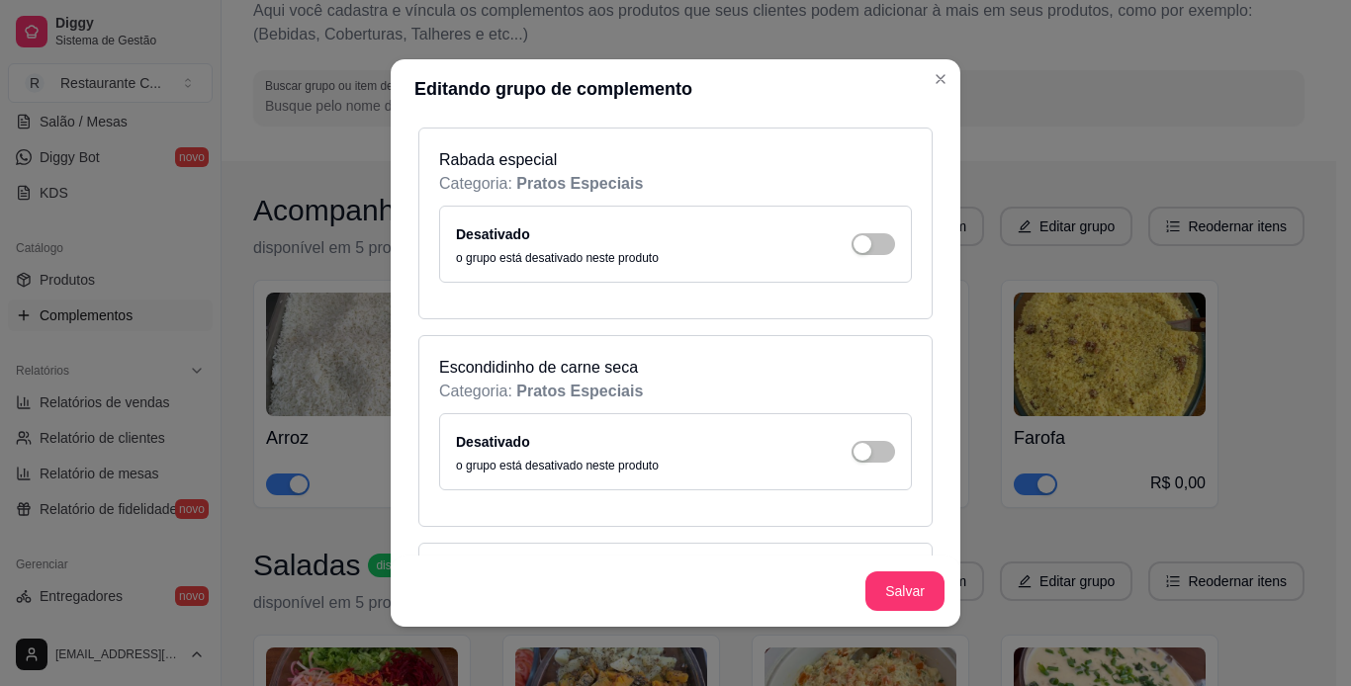
scroll to position [6230, 0]
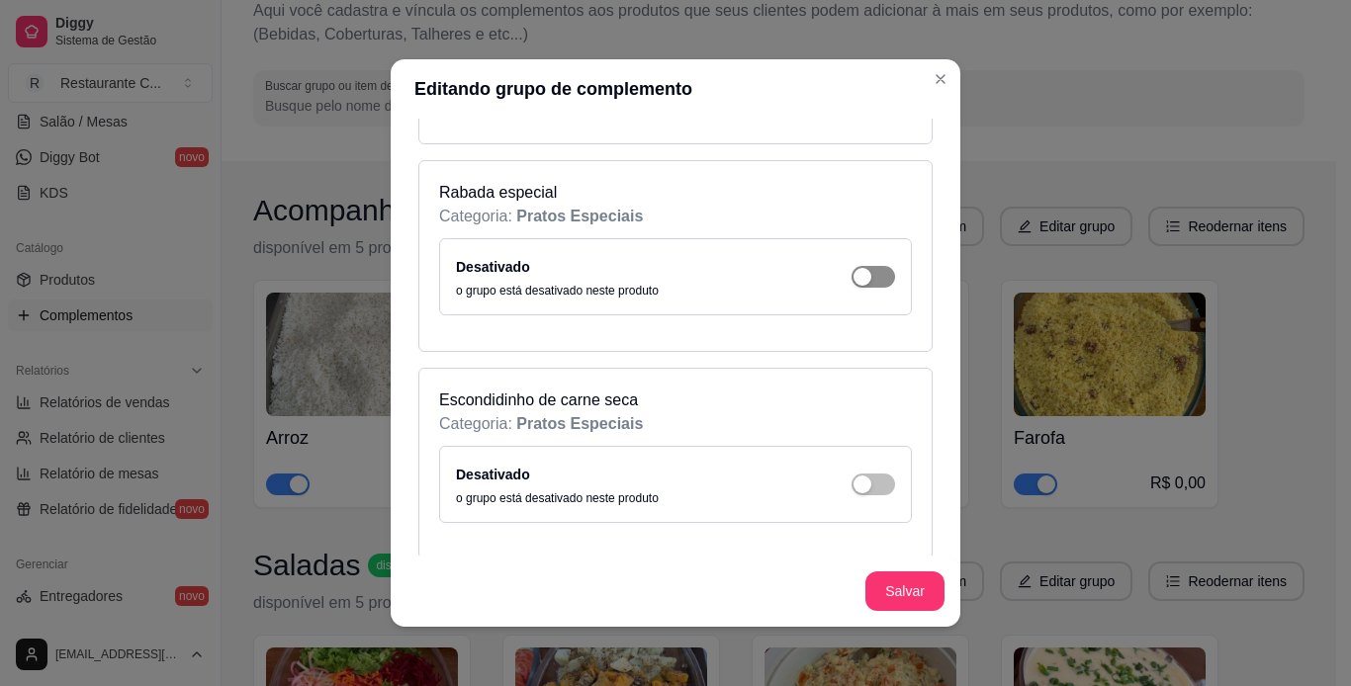
click at [863, 280] on span "button" at bounding box center [873, 277] width 44 height 22
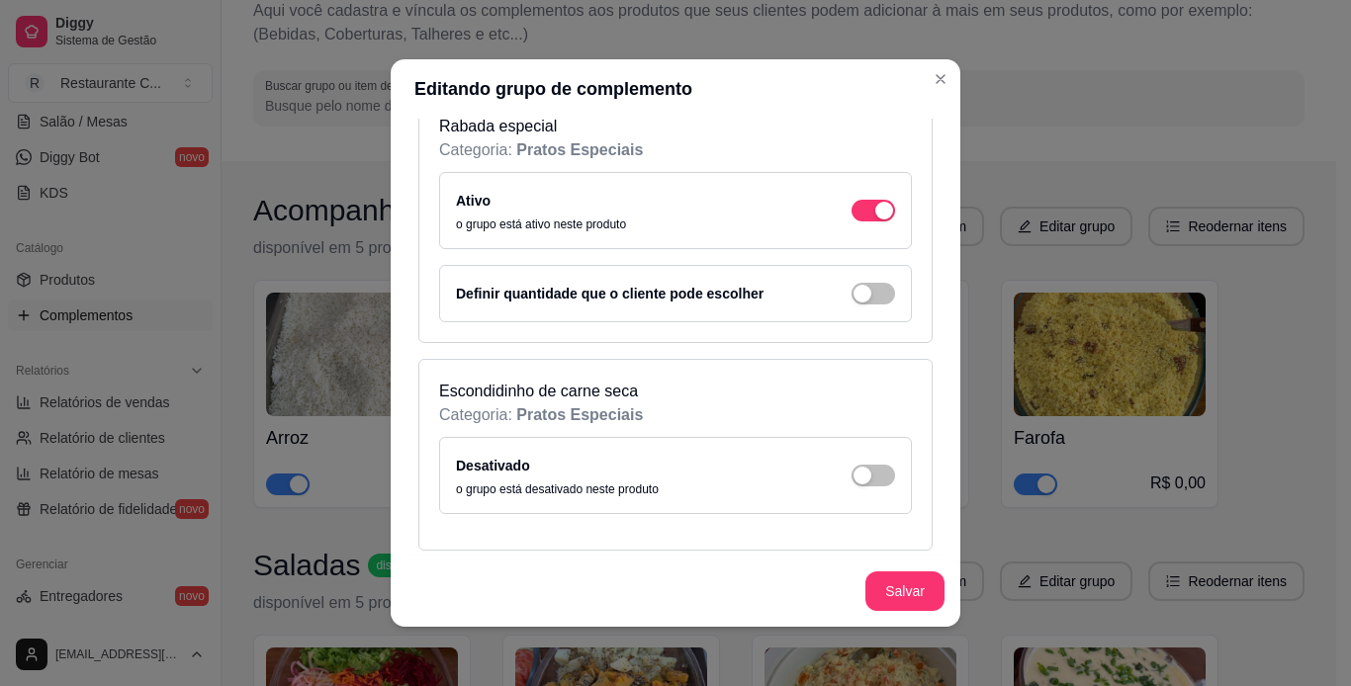
scroll to position [6428, 0]
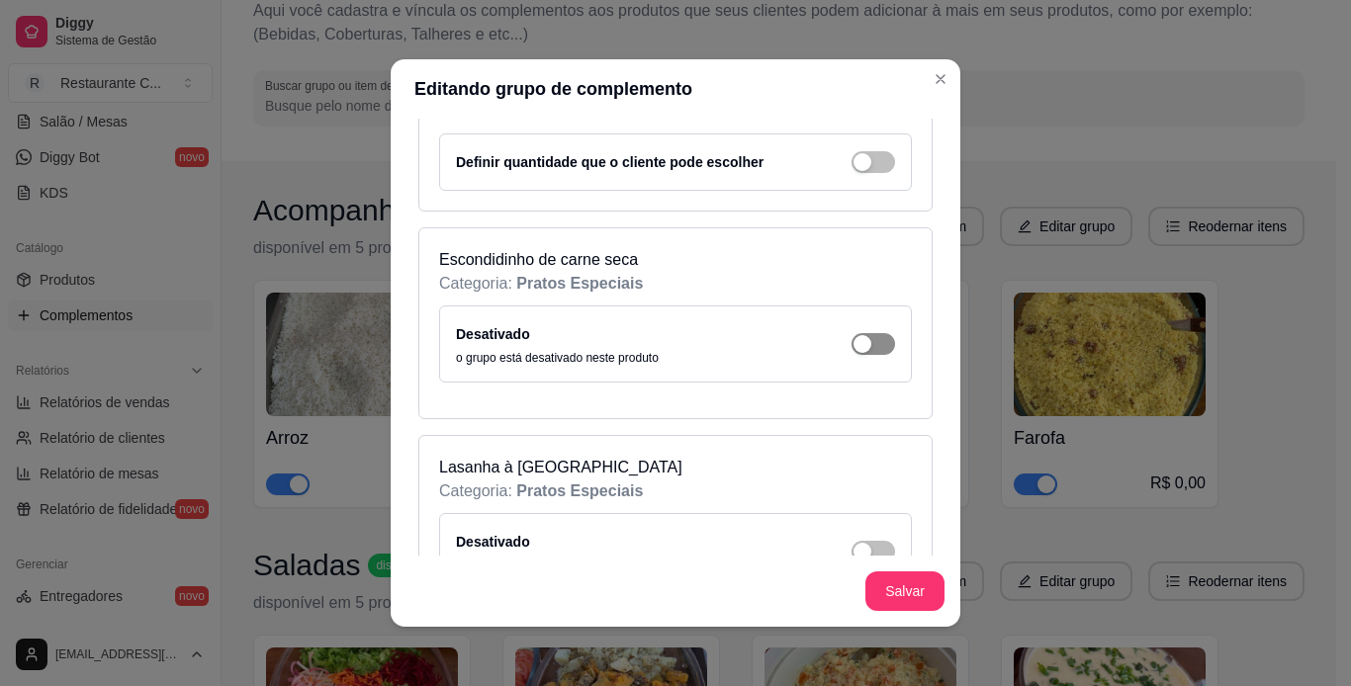
click at [853, 342] on div "button" at bounding box center [862, 344] width 18 height 18
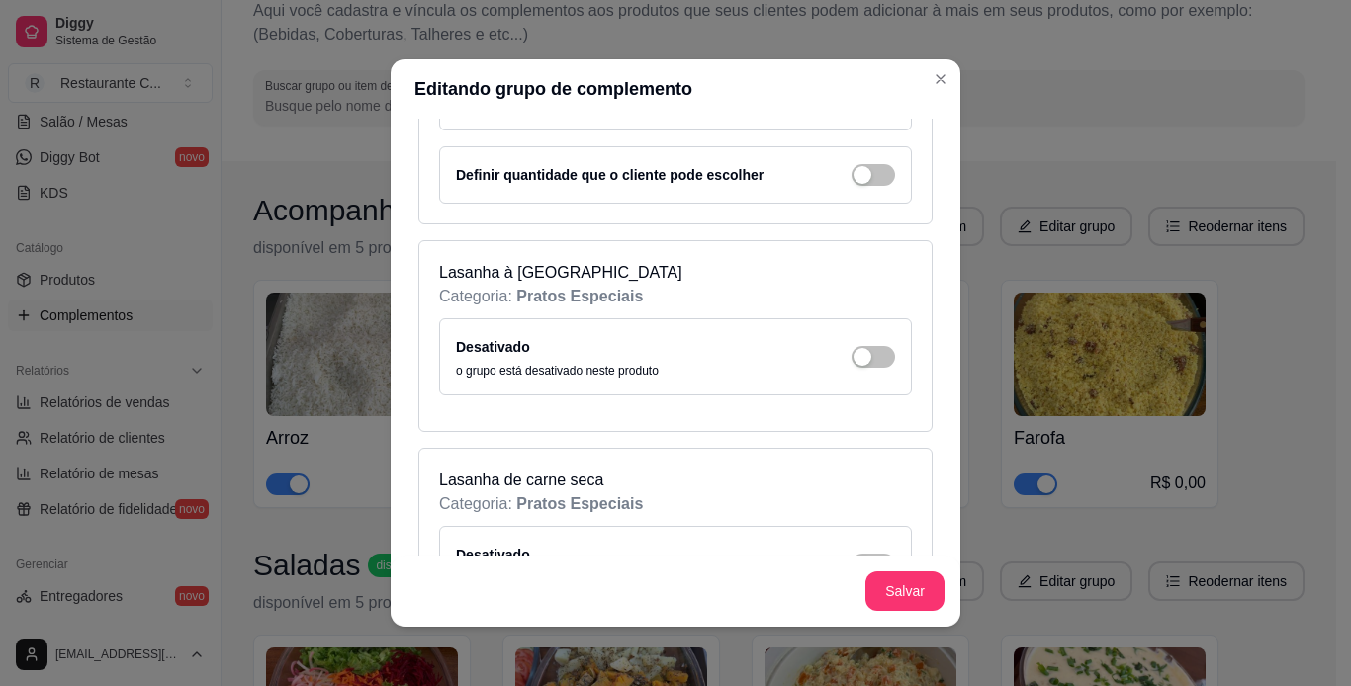
scroll to position [6724, 0]
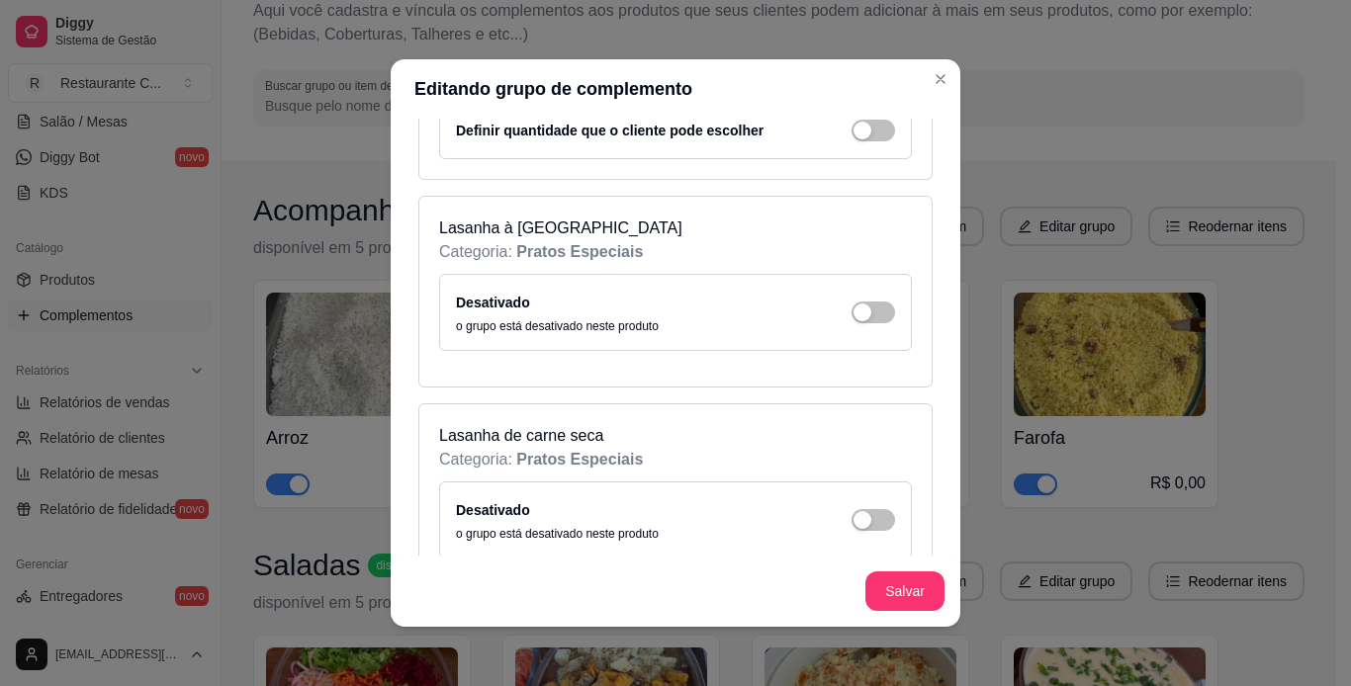
click at [855, 328] on div "Desativado o grupo está desativado neste produto" at bounding box center [675, 313] width 439 height 44
click at [853, 314] on span "button" at bounding box center [873, 313] width 44 height 22
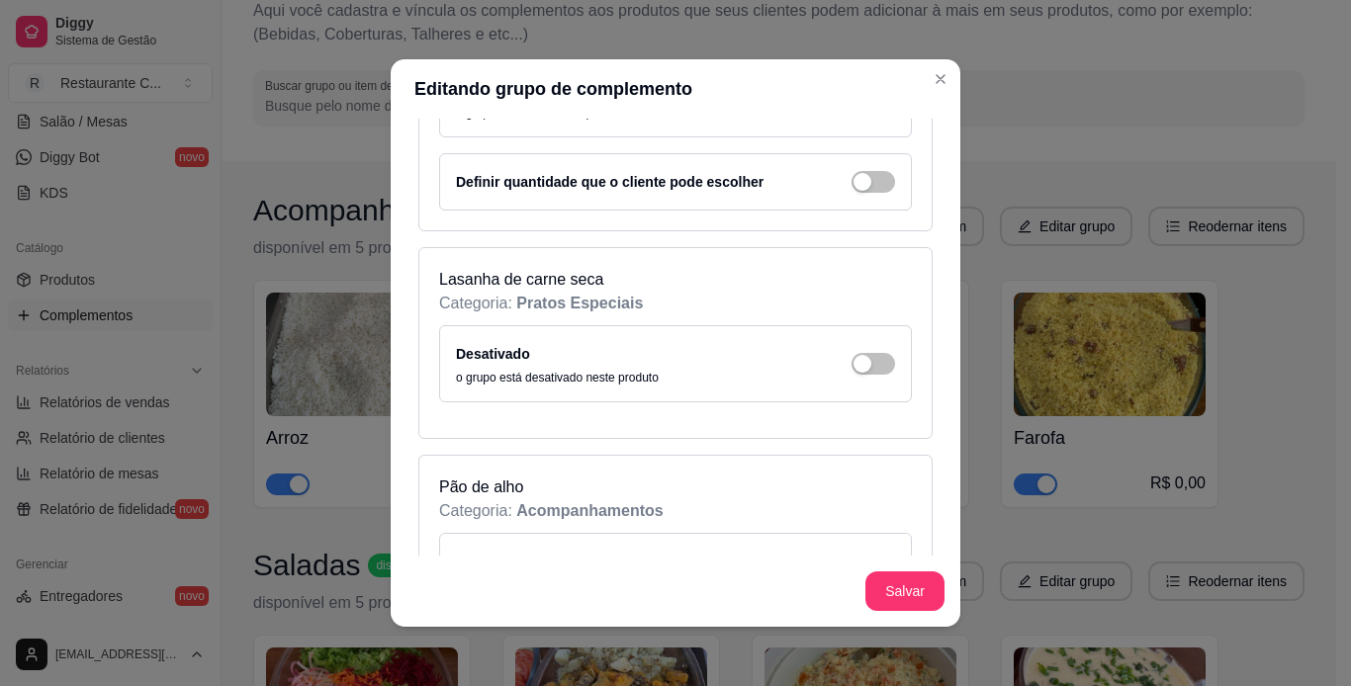
scroll to position [7021, 0]
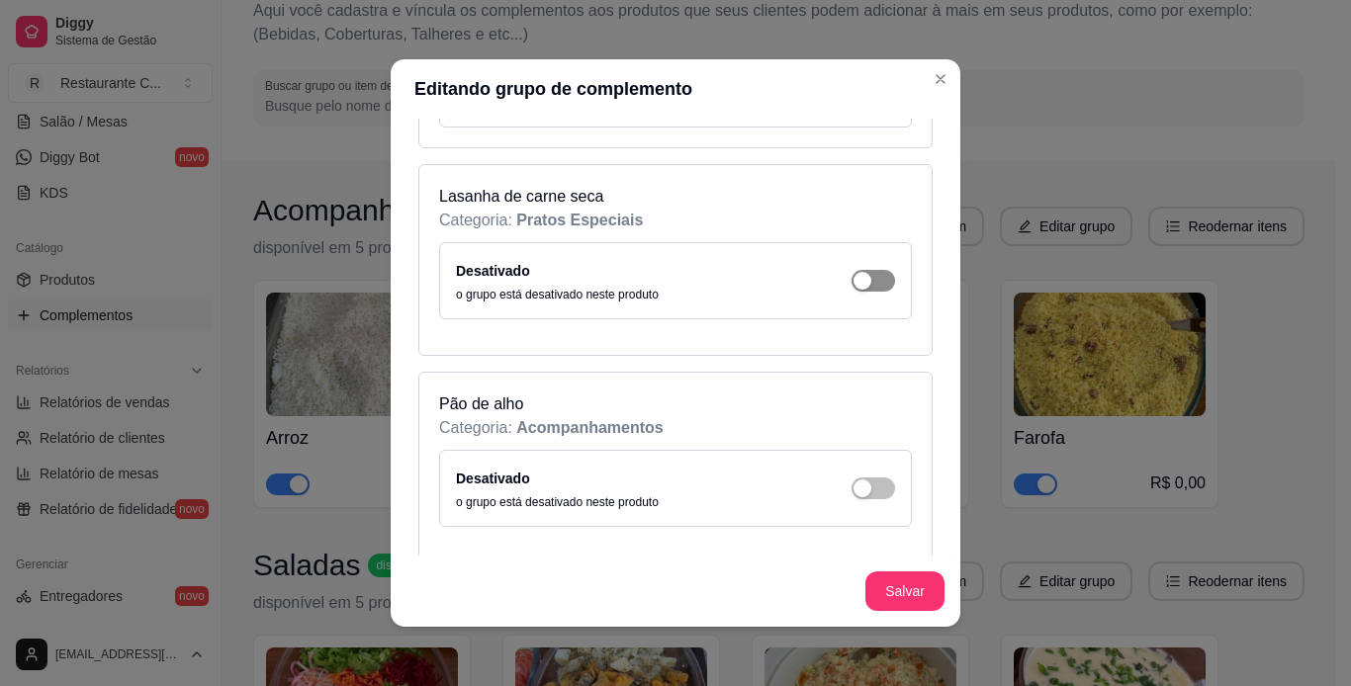
click at [853, 278] on div "button" at bounding box center [862, 281] width 18 height 18
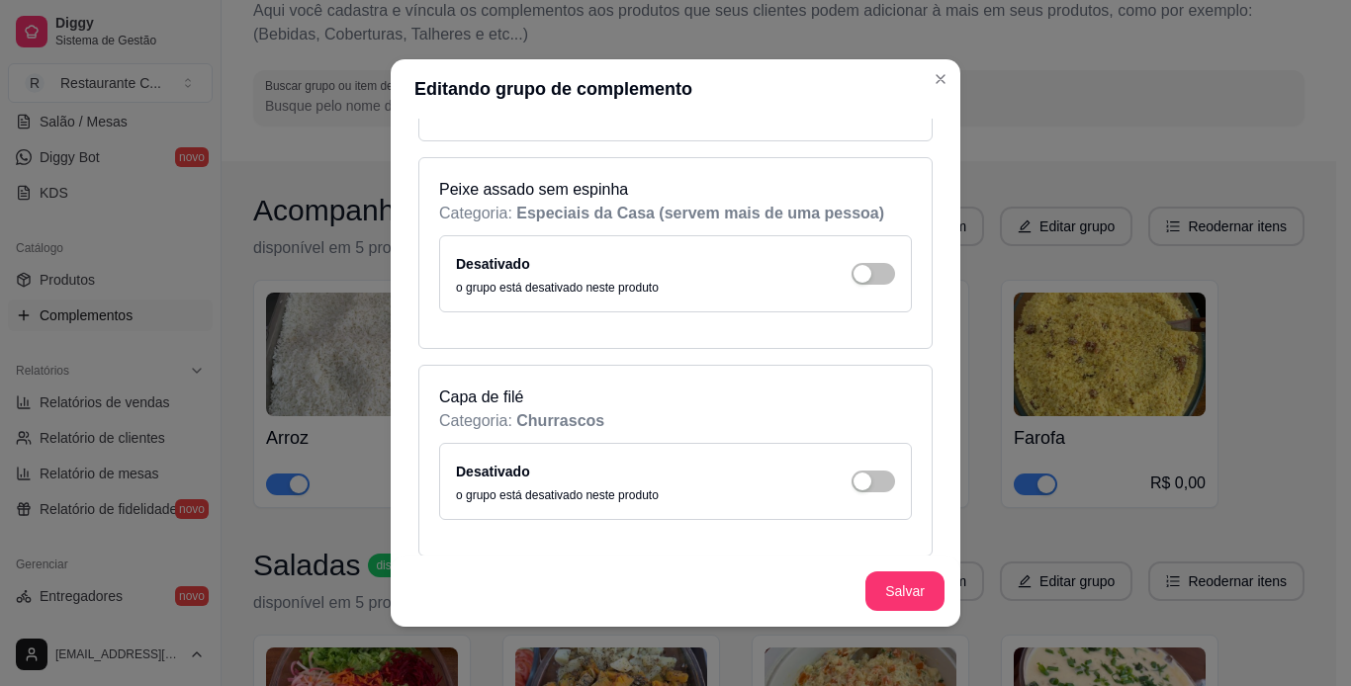
scroll to position [8307, 0]
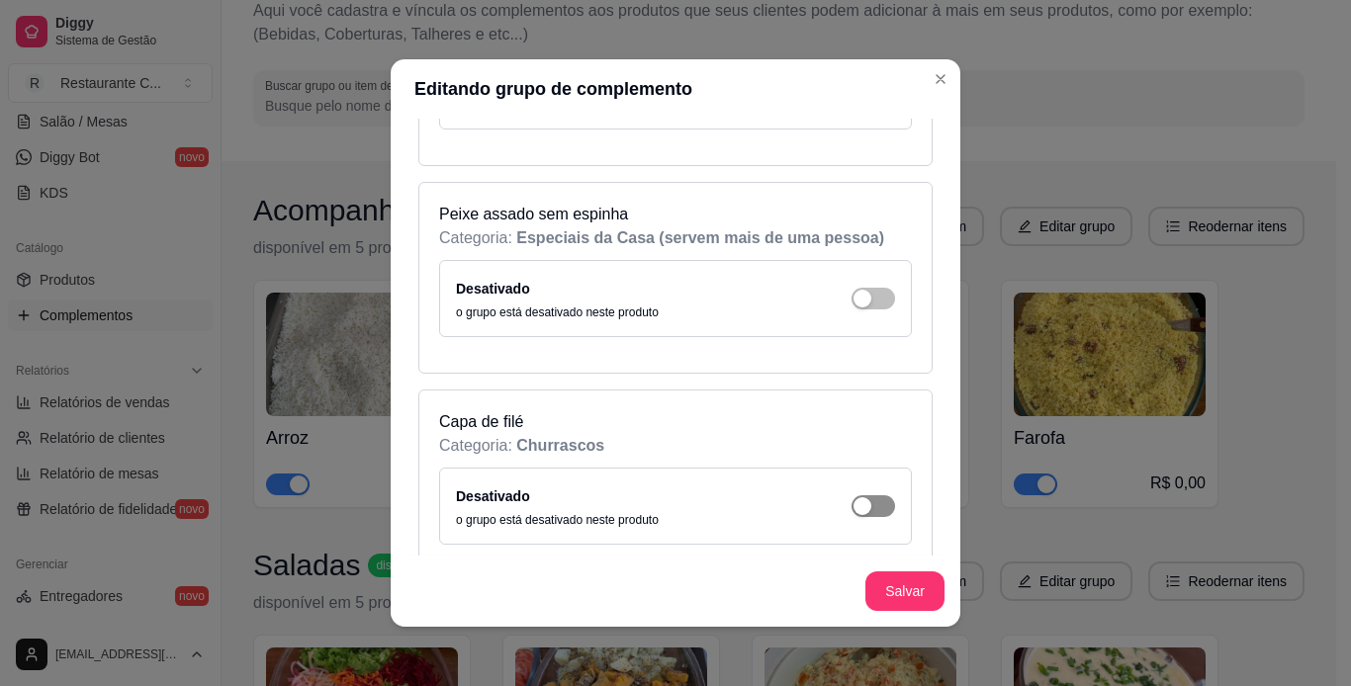
click at [851, 495] on span "button" at bounding box center [873, 506] width 44 height 22
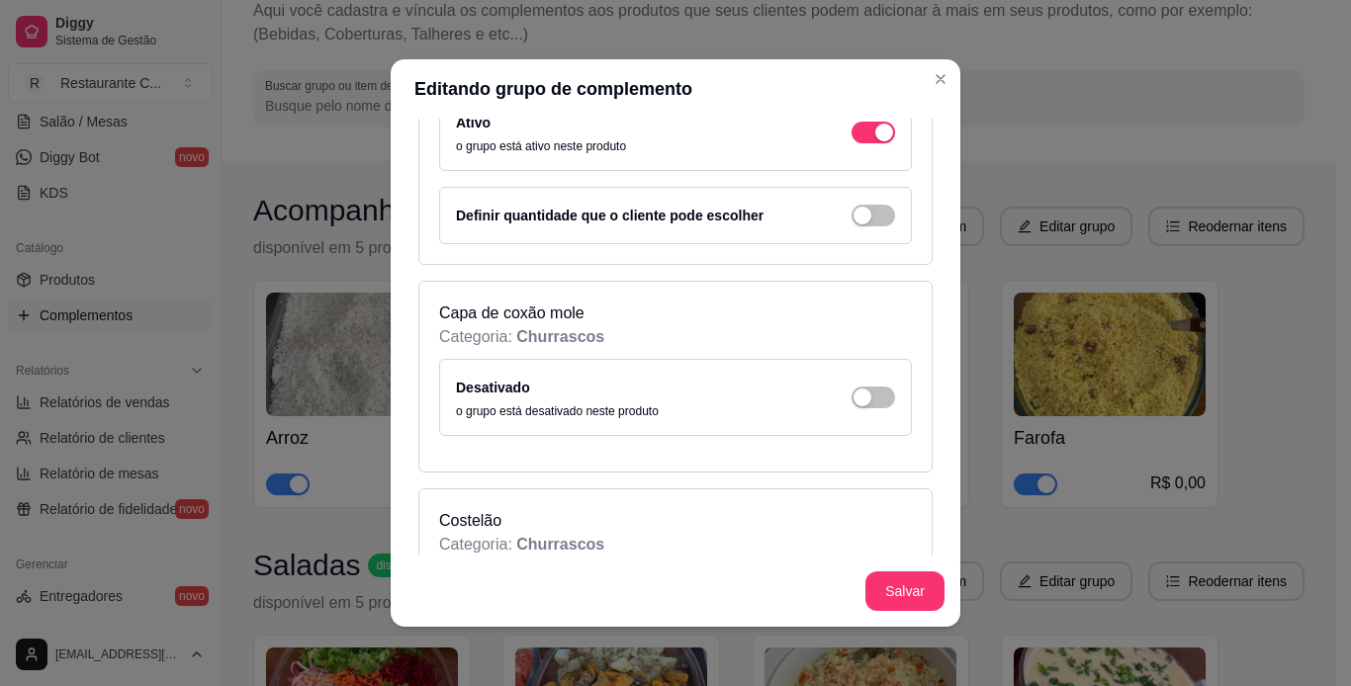
scroll to position [8702, 0]
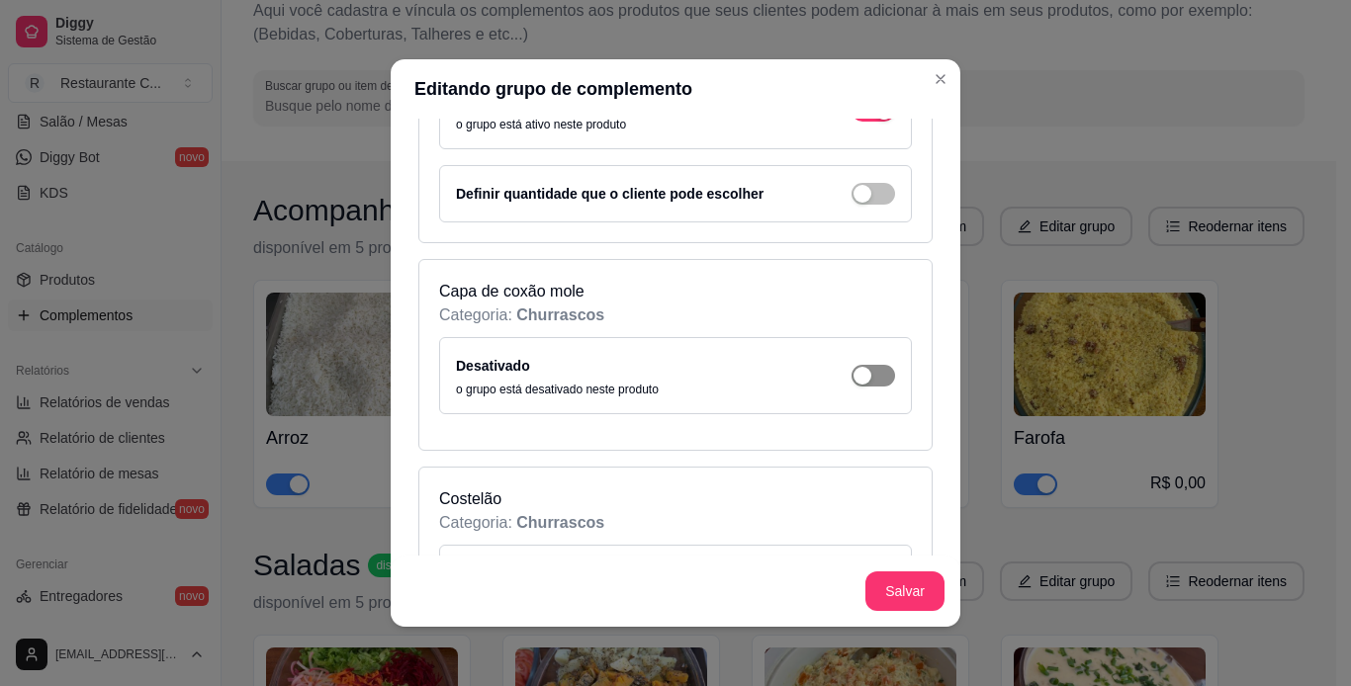
click at [854, 381] on span "button" at bounding box center [873, 376] width 44 height 22
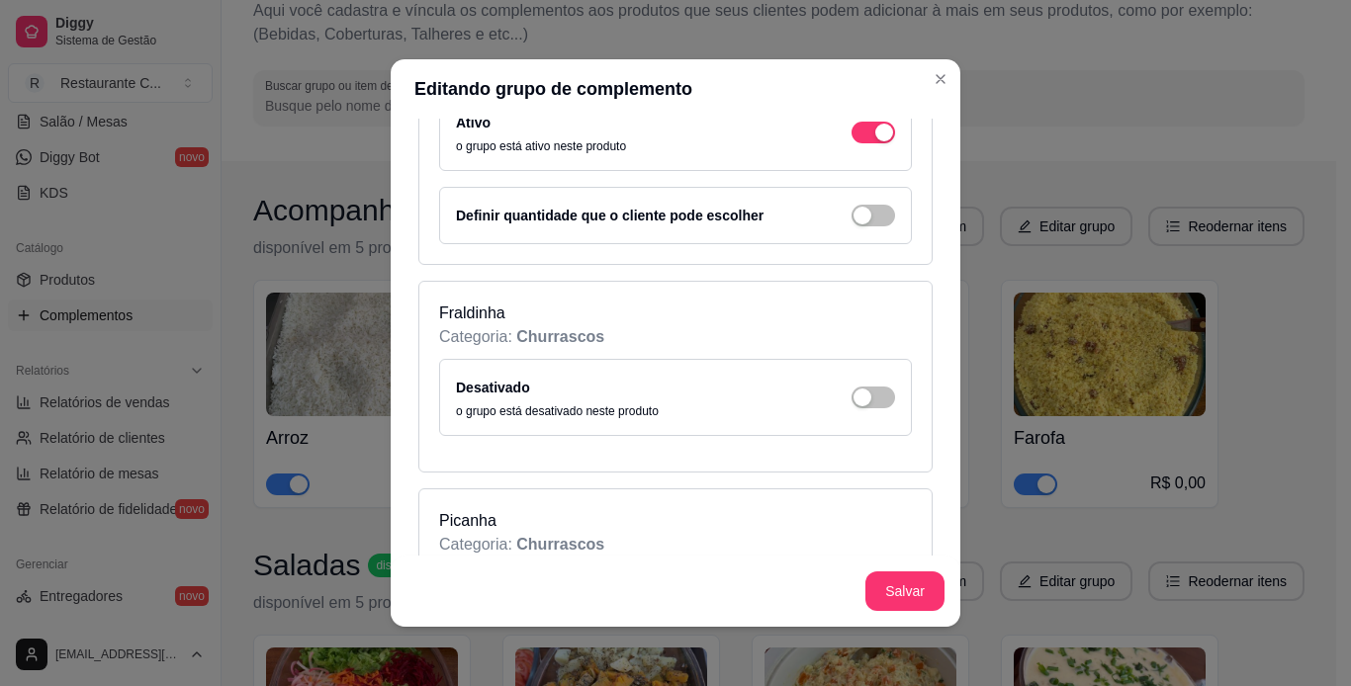
scroll to position [9295, 0]
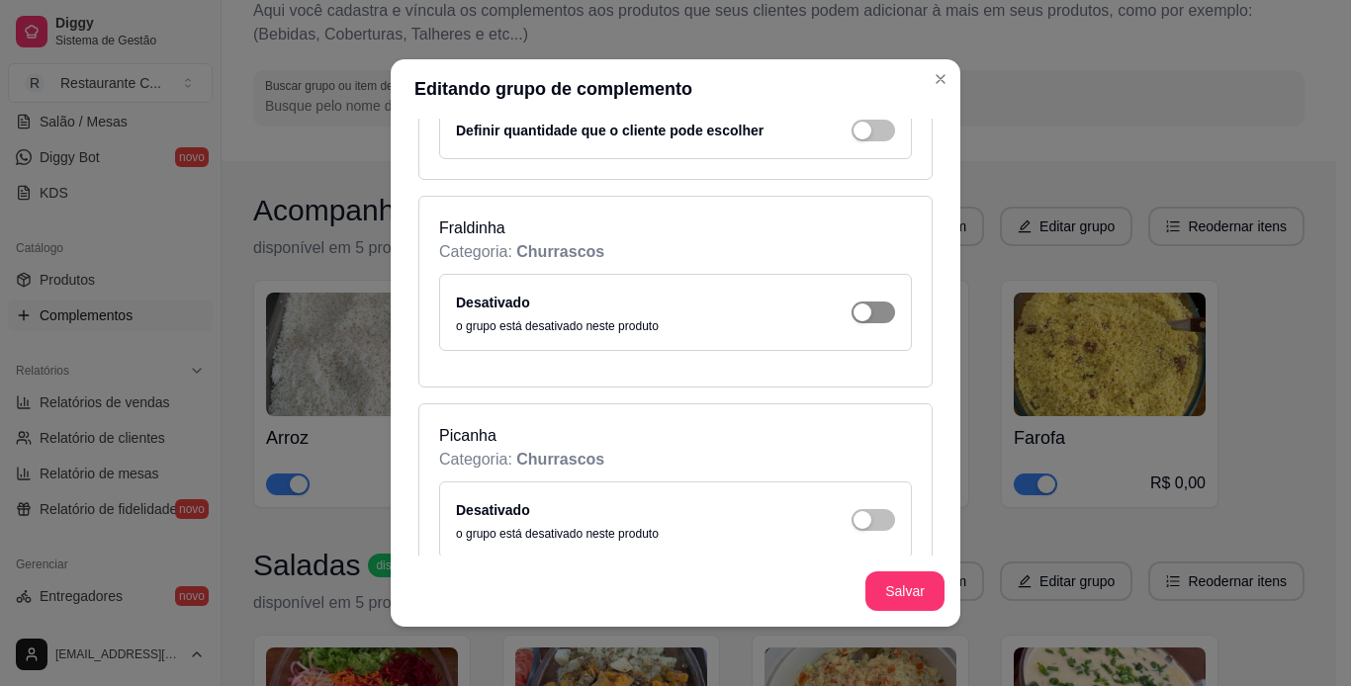
click at [853, 306] on div "button" at bounding box center [862, 313] width 18 height 18
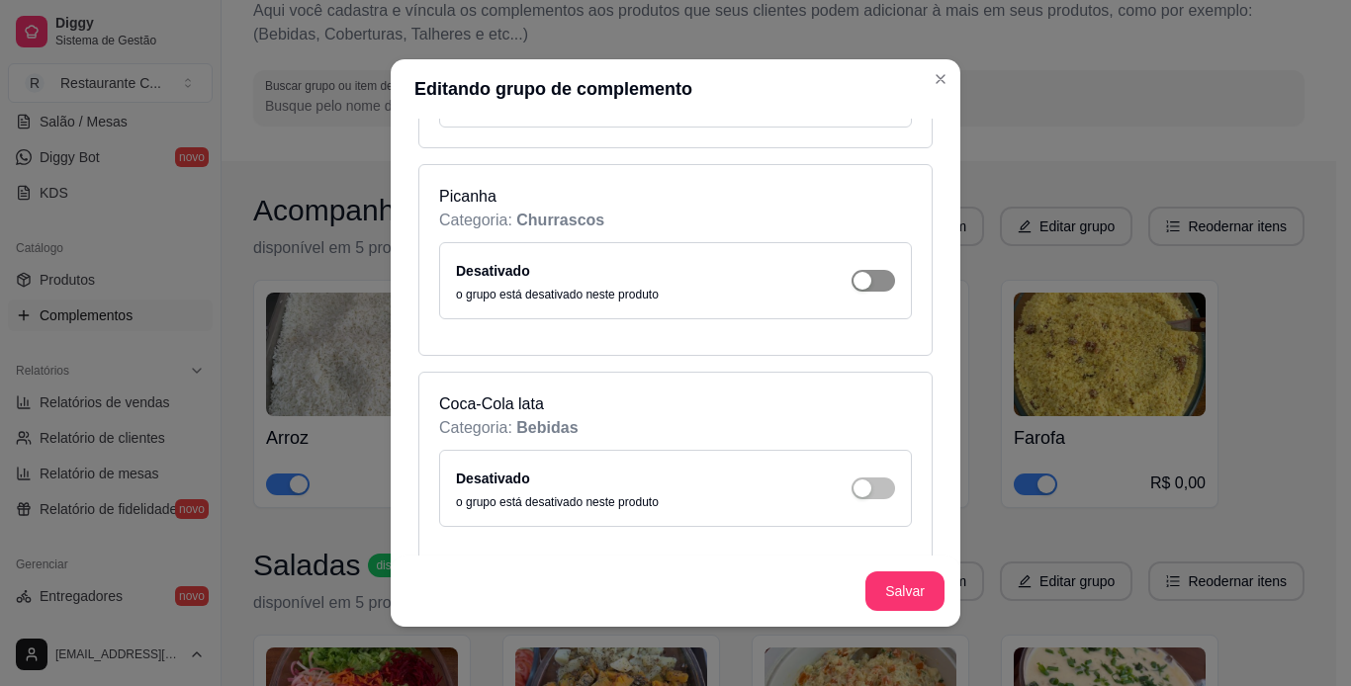
click at [853, 281] on div "button" at bounding box center [862, 281] width 18 height 18
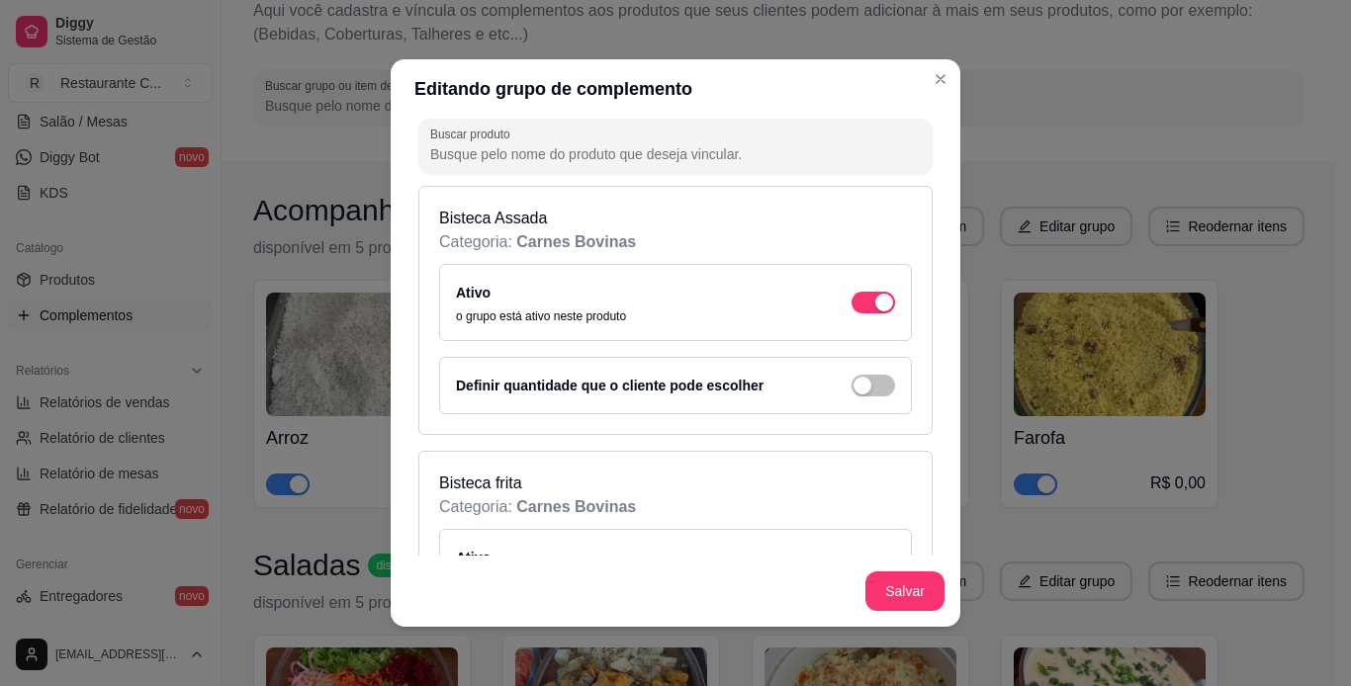
scroll to position [297, 0]
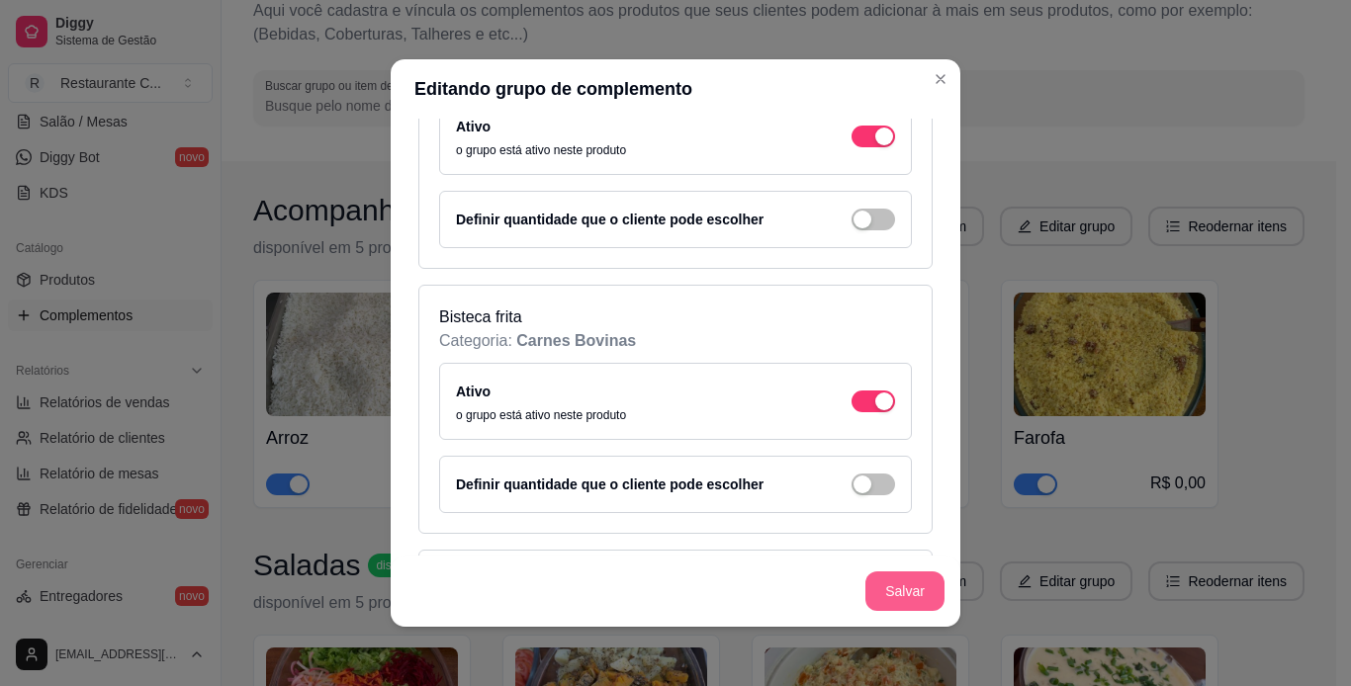
click at [914, 576] on button "Salvar" at bounding box center [904, 592] width 79 height 40
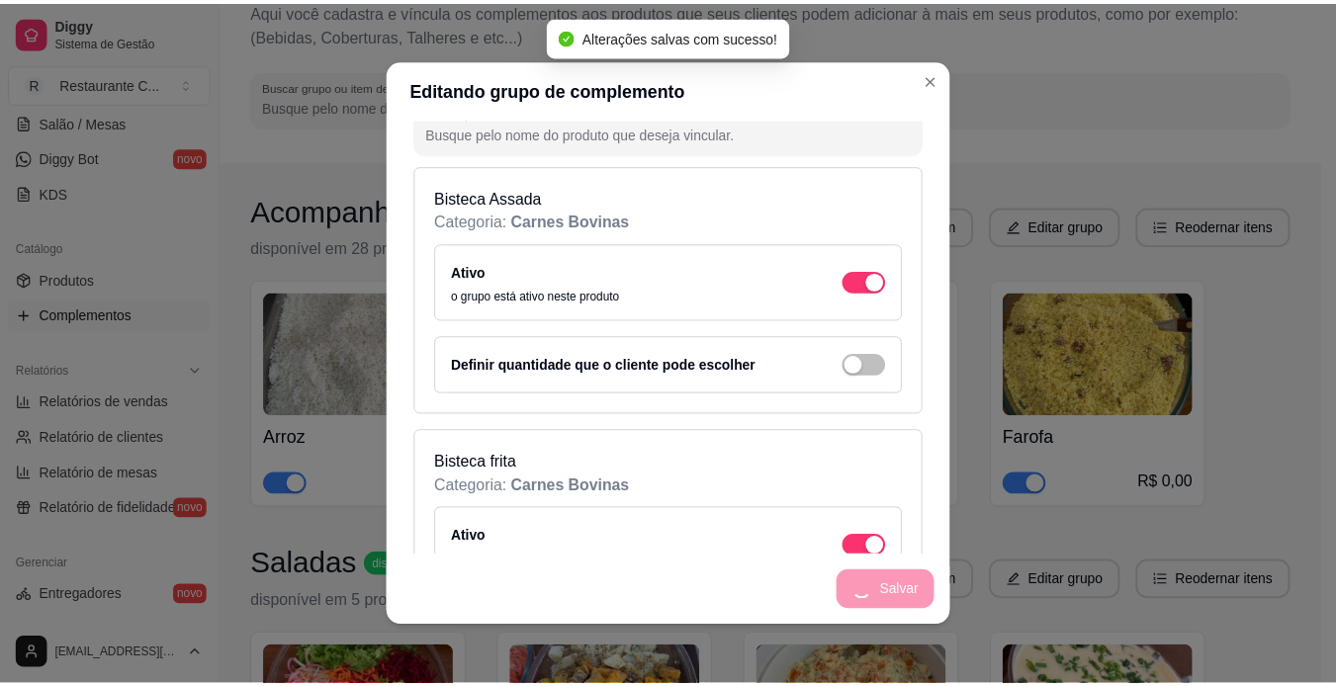
scroll to position [0, 0]
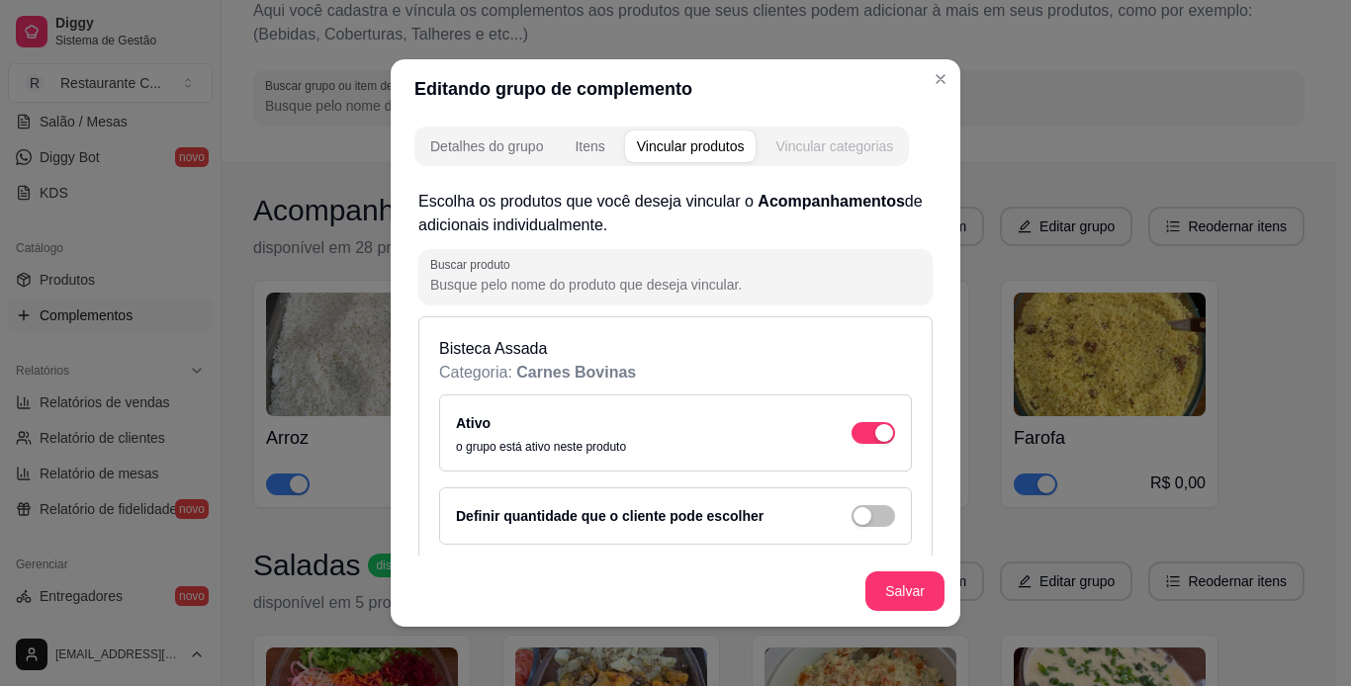
click at [885, 138] on div "Vincular categorias" at bounding box center [834, 146] width 118 height 20
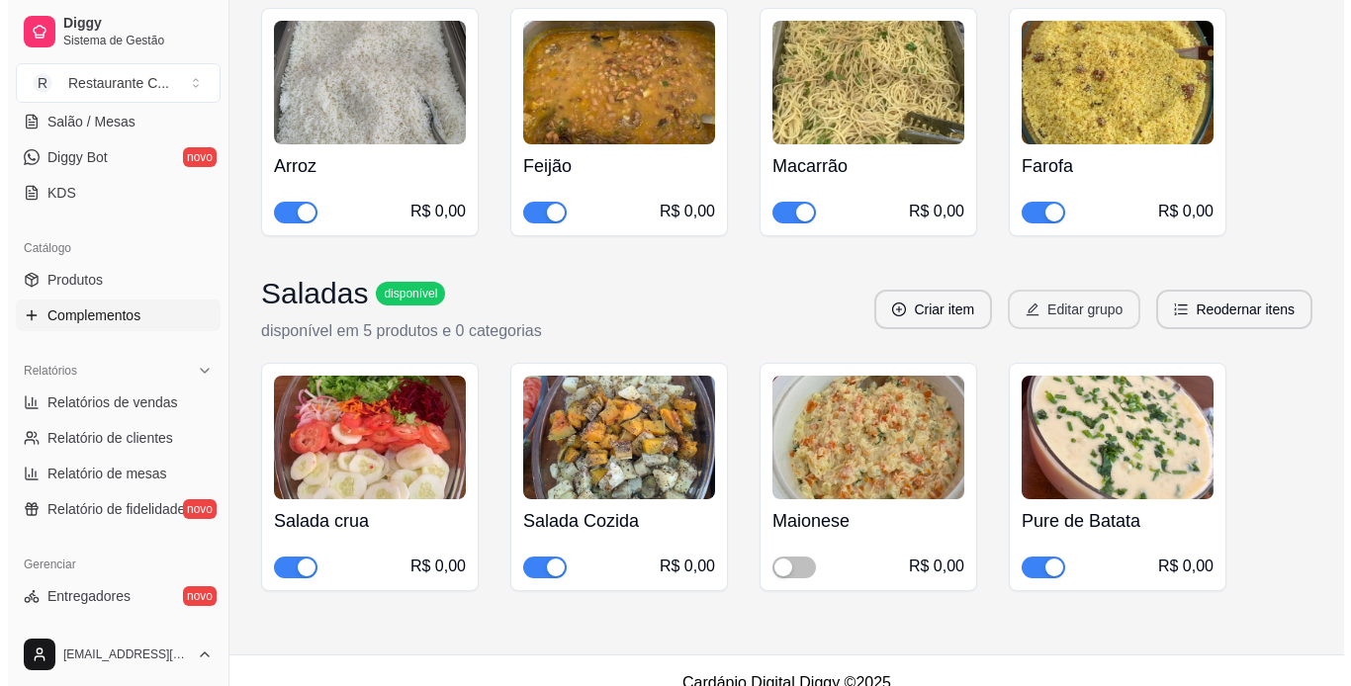
scroll to position [400, 0]
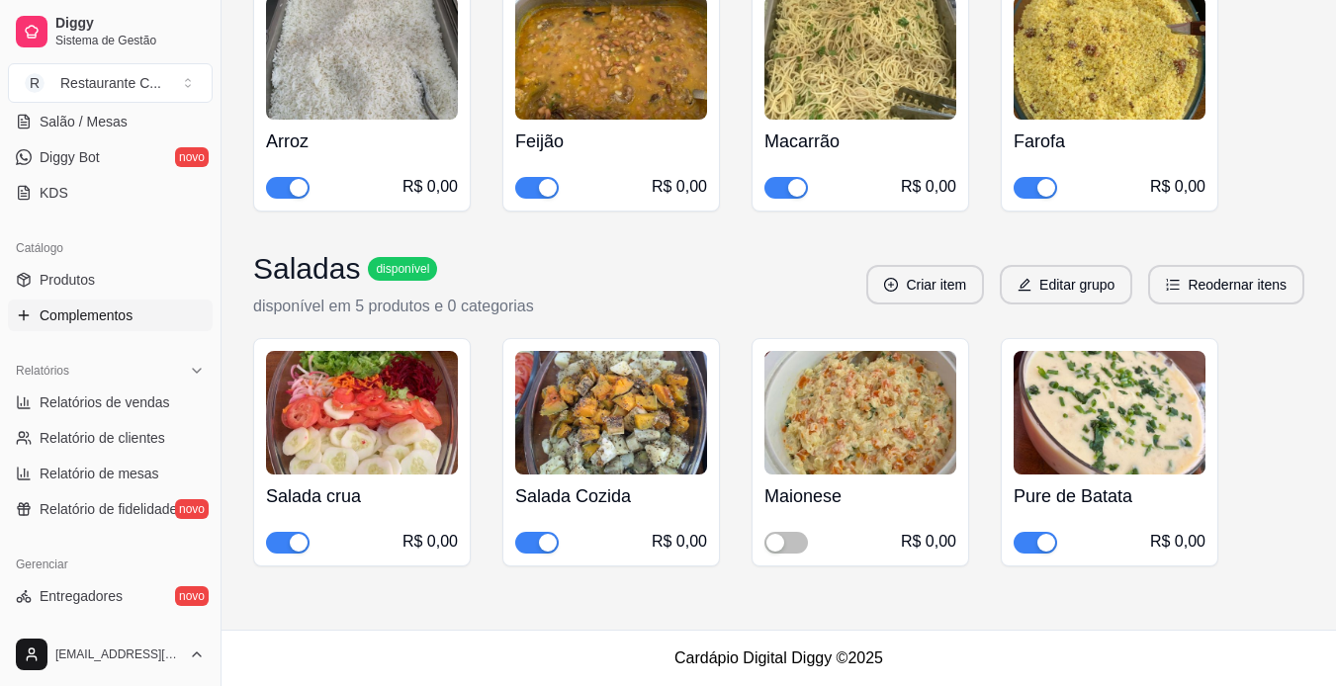
click at [1103, 305] on div "Saladas disponível disponível em 5 produtos e 0 categorias Criar item Editar gr…" at bounding box center [778, 284] width 1051 height 67
click at [1095, 302] on div "Saladas disponível disponível em 5 produtos e 0 categorias Criar item Editar gr…" at bounding box center [778, 284] width 1051 height 67
click at [1091, 295] on button "Editar grupo" at bounding box center [1066, 285] width 129 height 39
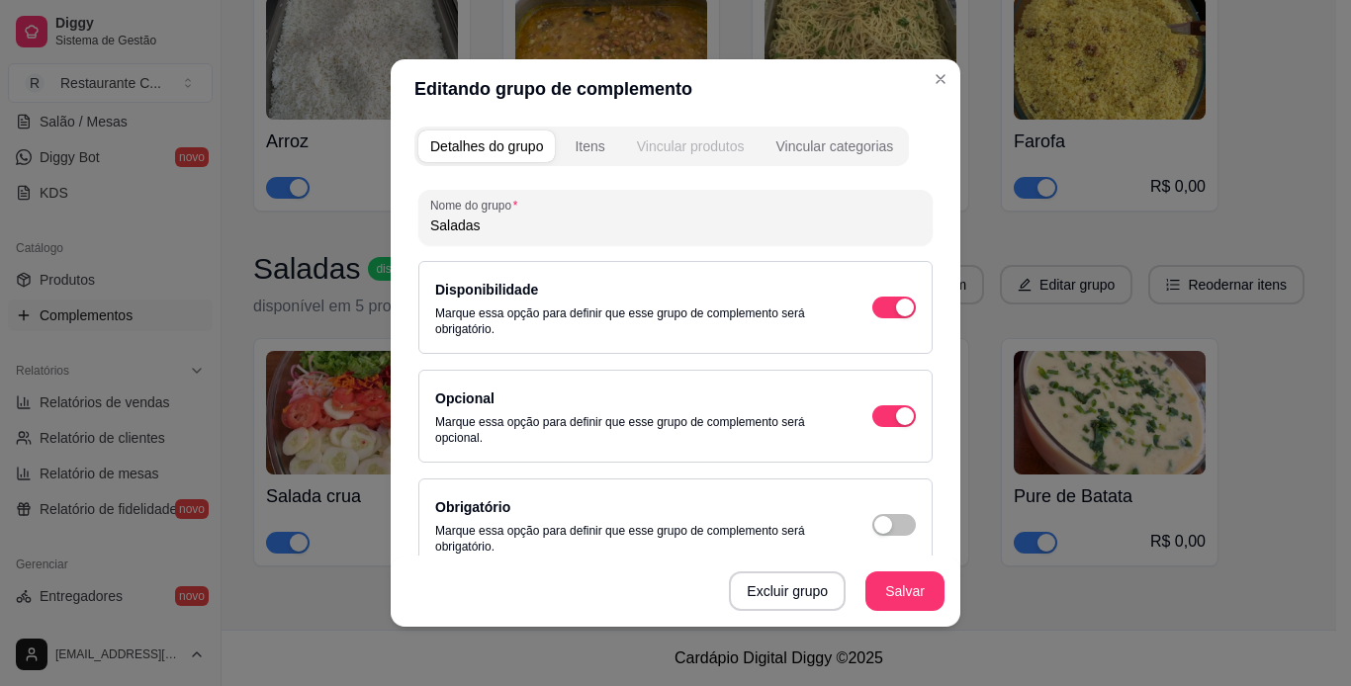
click at [694, 137] on div "Vincular produtos" at bounding box center [691, 146] width 108 height 20
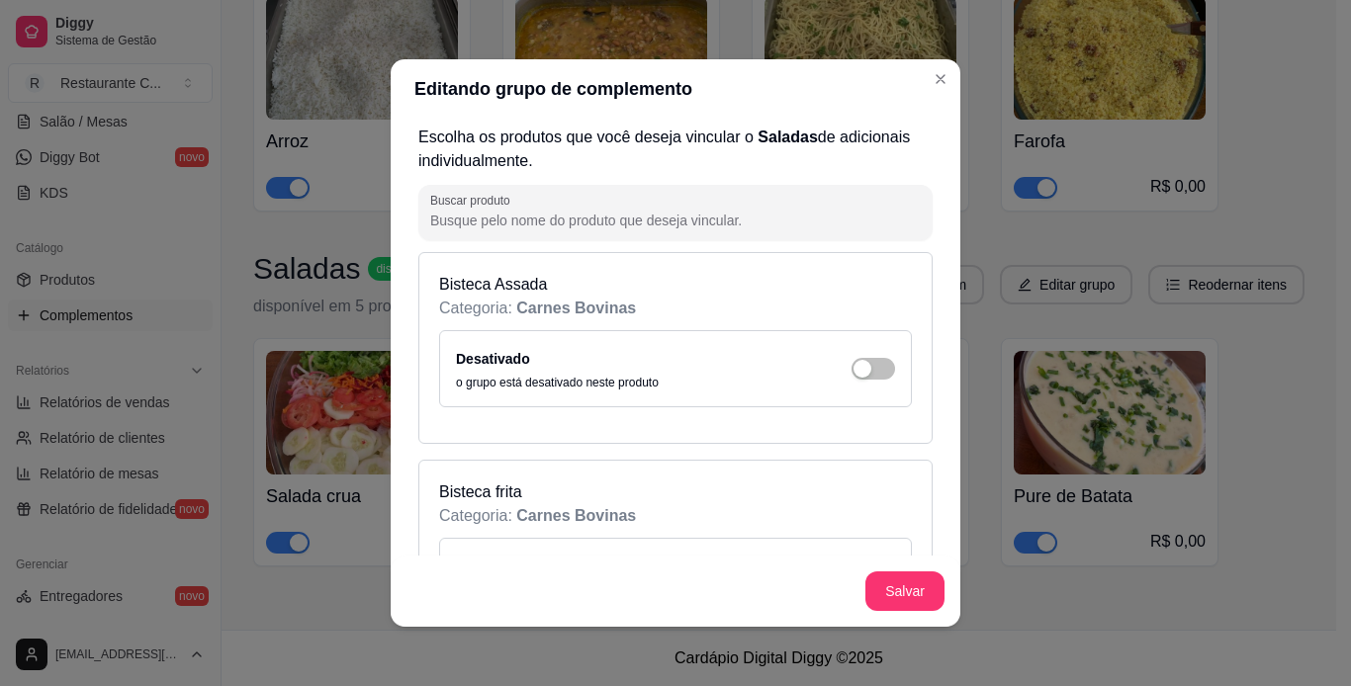
scroll to position [198, 0]
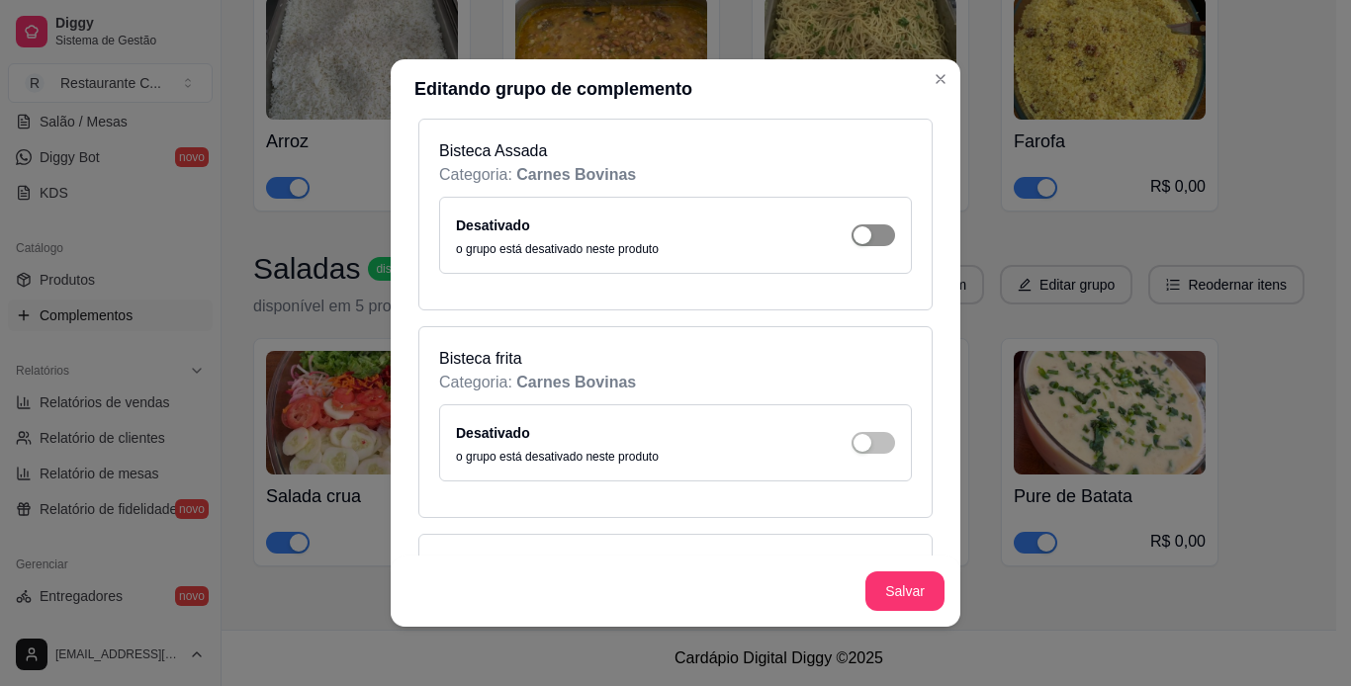
click at [875, 230] on div "Desativado o grupo está desativado neste produto" at bounding box center [675, 235] width 473 height 77
click at [860, 231] on span "button" at bounding box center [873, 235] width 44 height 22
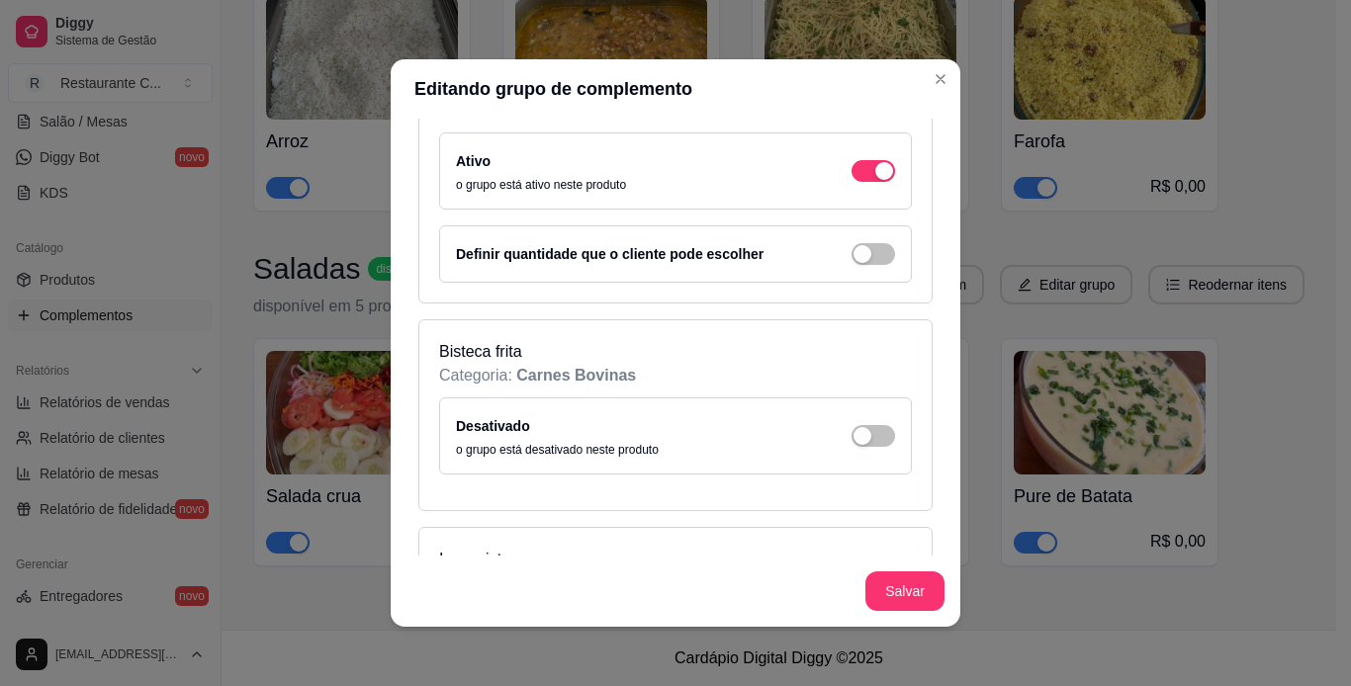
scroll to position [297, 0]
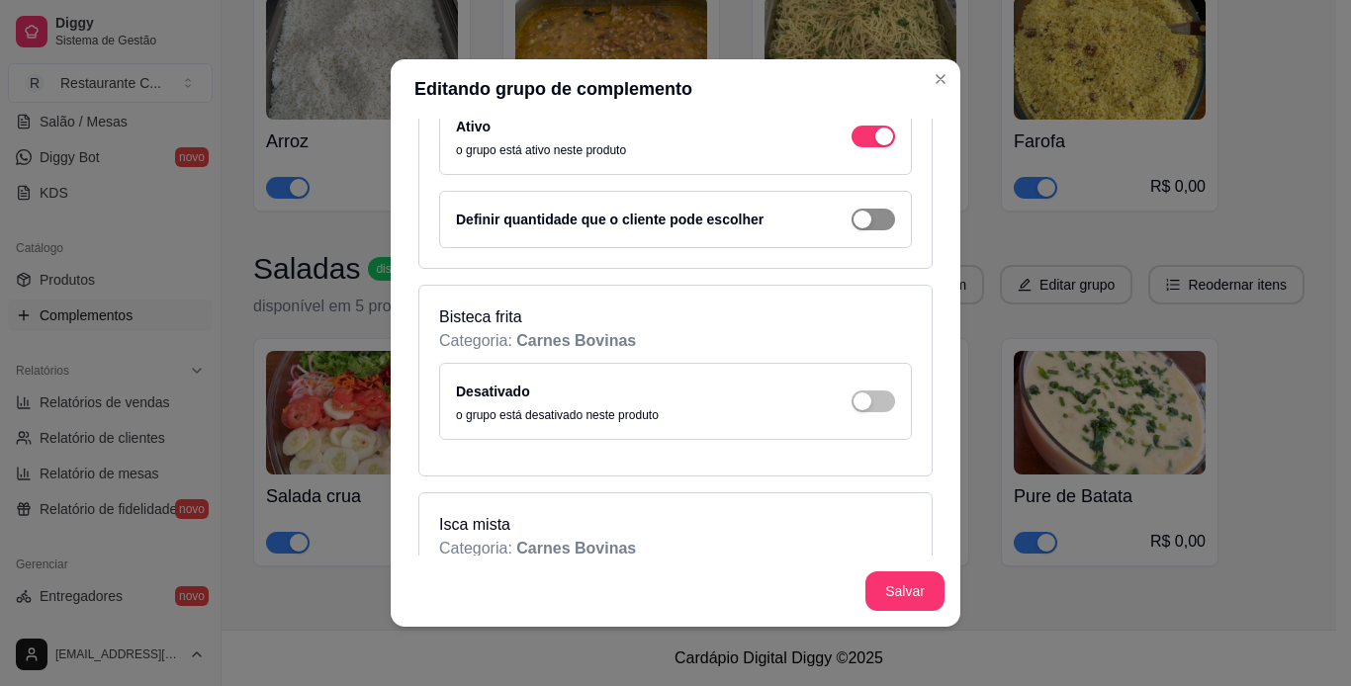
click at [859, 224] on span "button" at bounding box center [873, 220] width 44 height 22
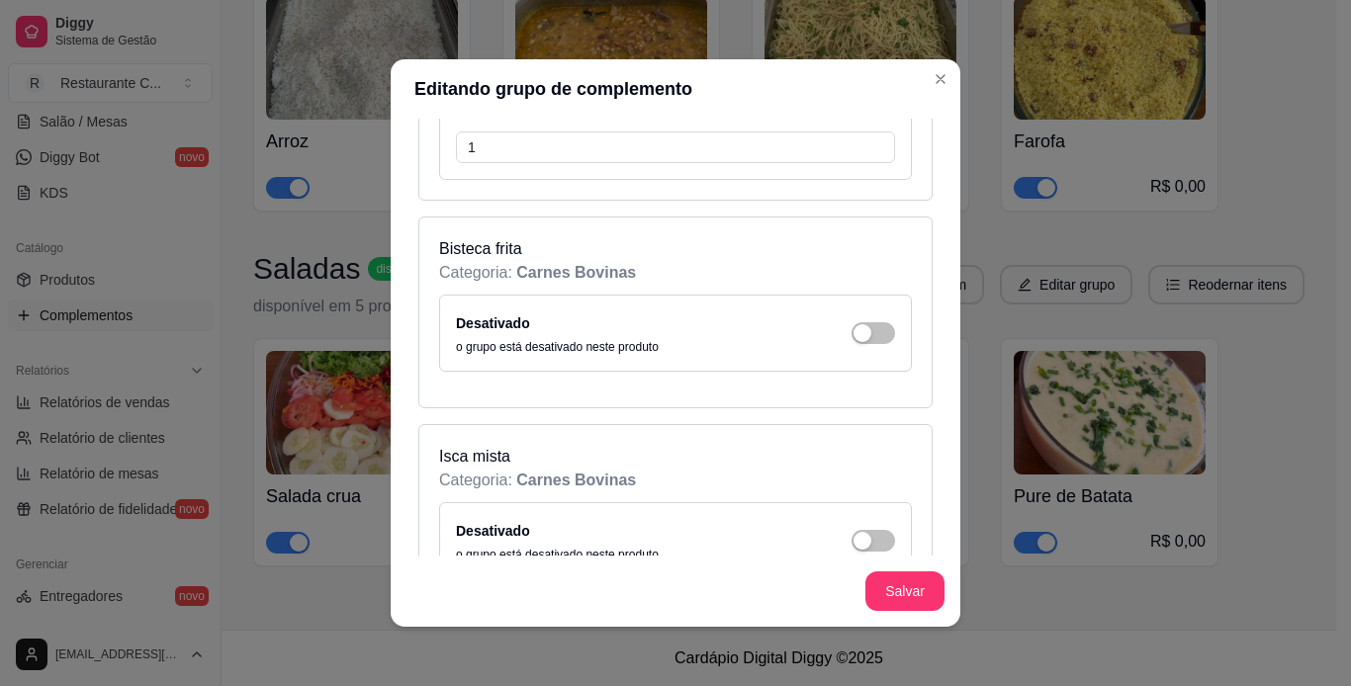
scroll to position [593, 0]
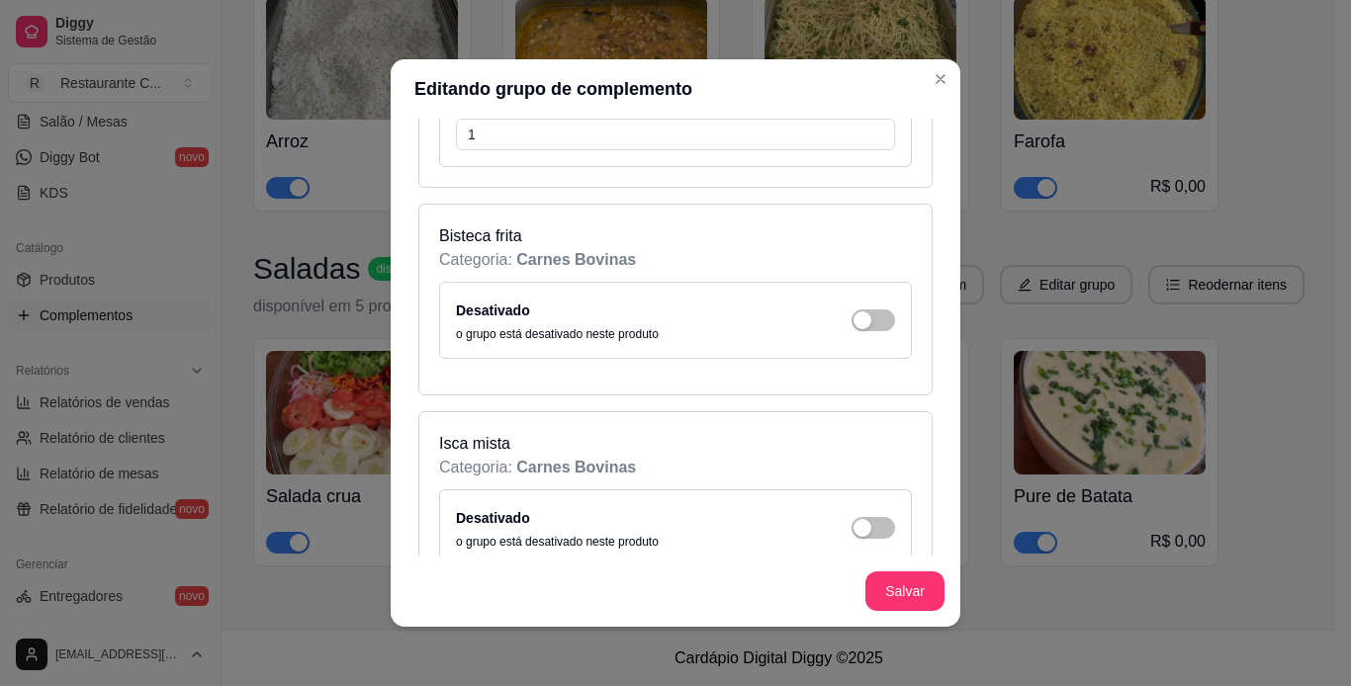
click at [856, 305] on div "Desativado o grupo está desativado neste produto" at bounding box center [675, 321] width 439 height 44
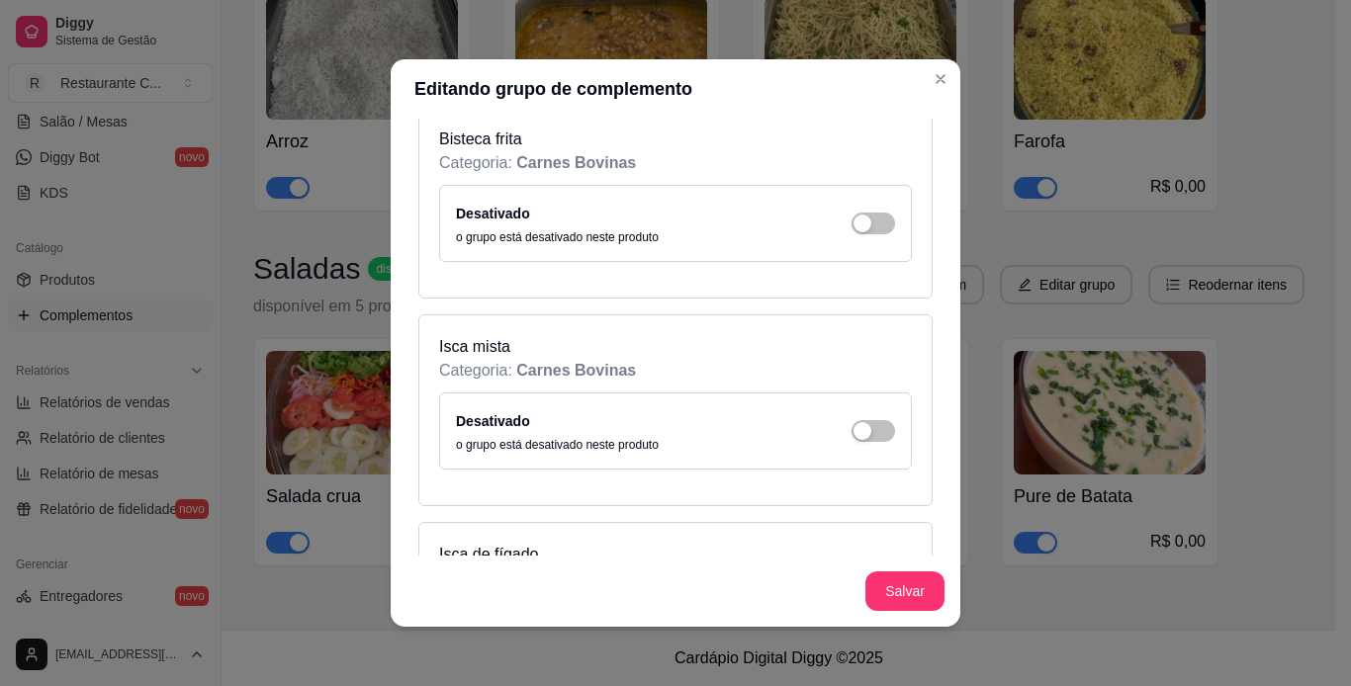
click at [852, 237] on div "Desativado o grupo está desativado neste produto" at bounding box center [675, 222] width 439 height 44
click at [853, 218] on div "button" at bounding box center [862, 222] width 18 height 18
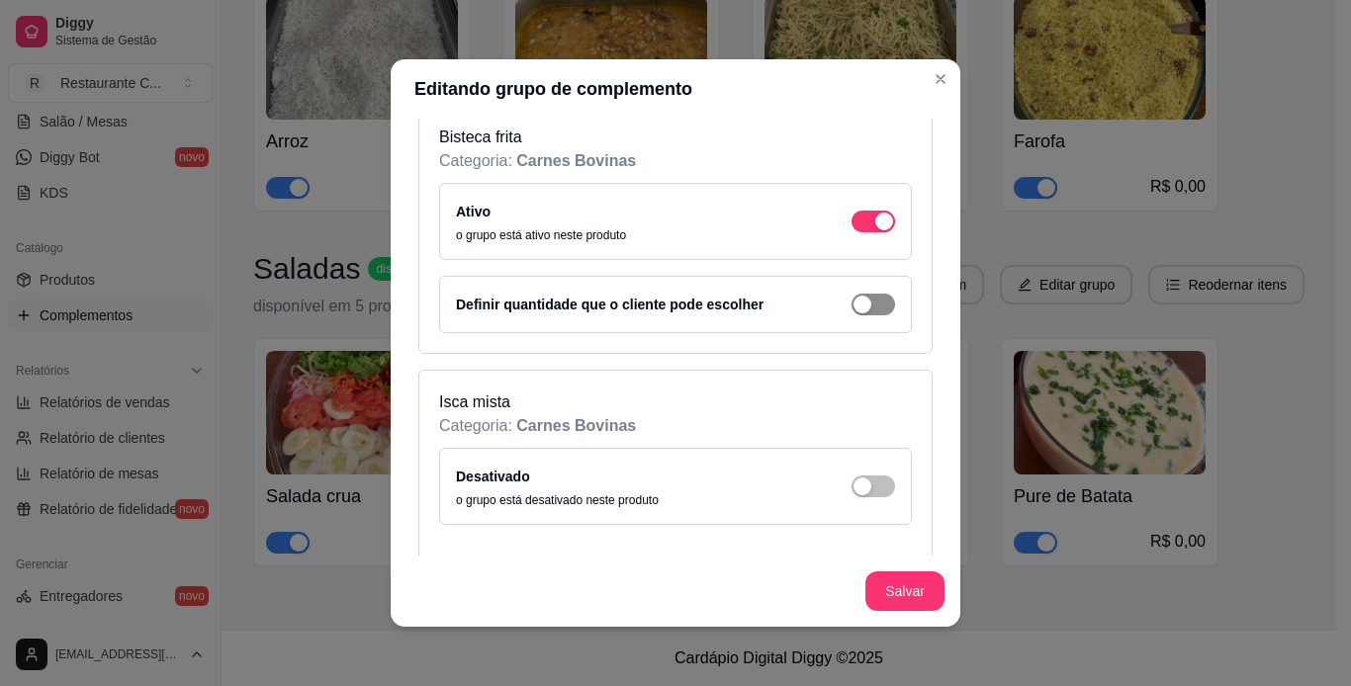
click at [853, 305] on div "button" at bounding box center [862, 305] width 18 height 18
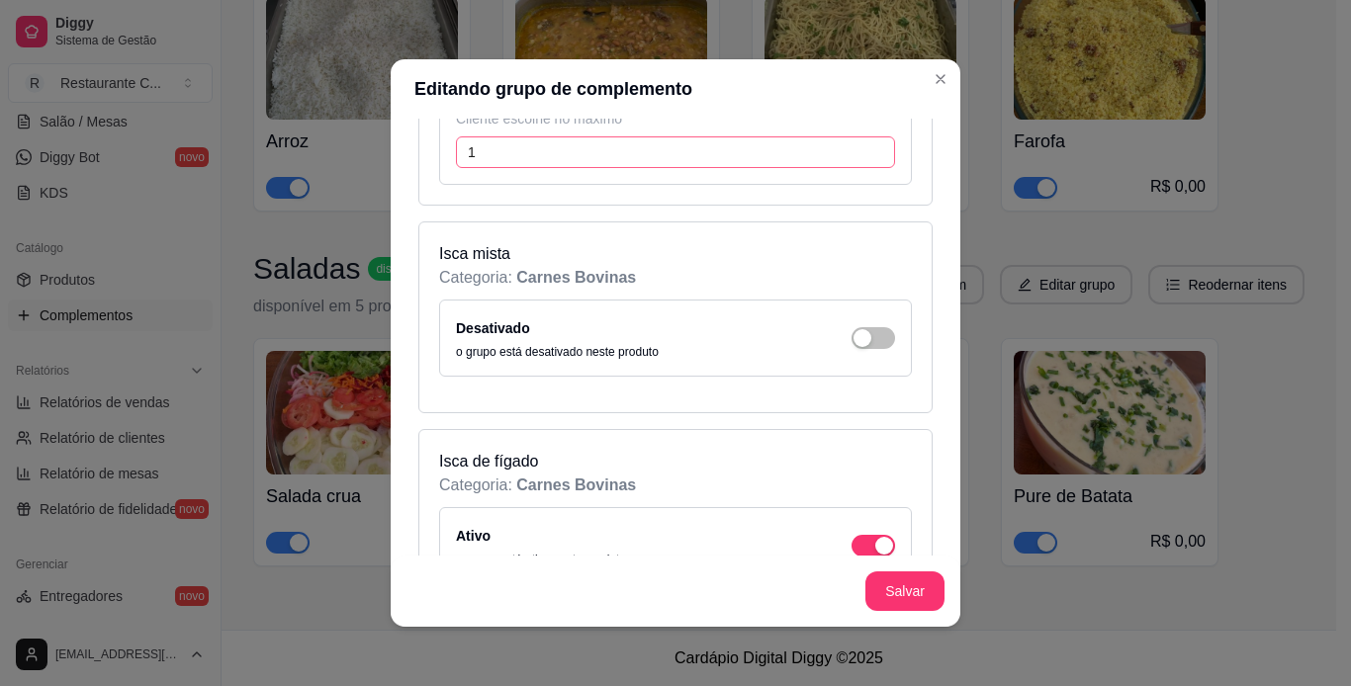
scroll to position [1088, 0]
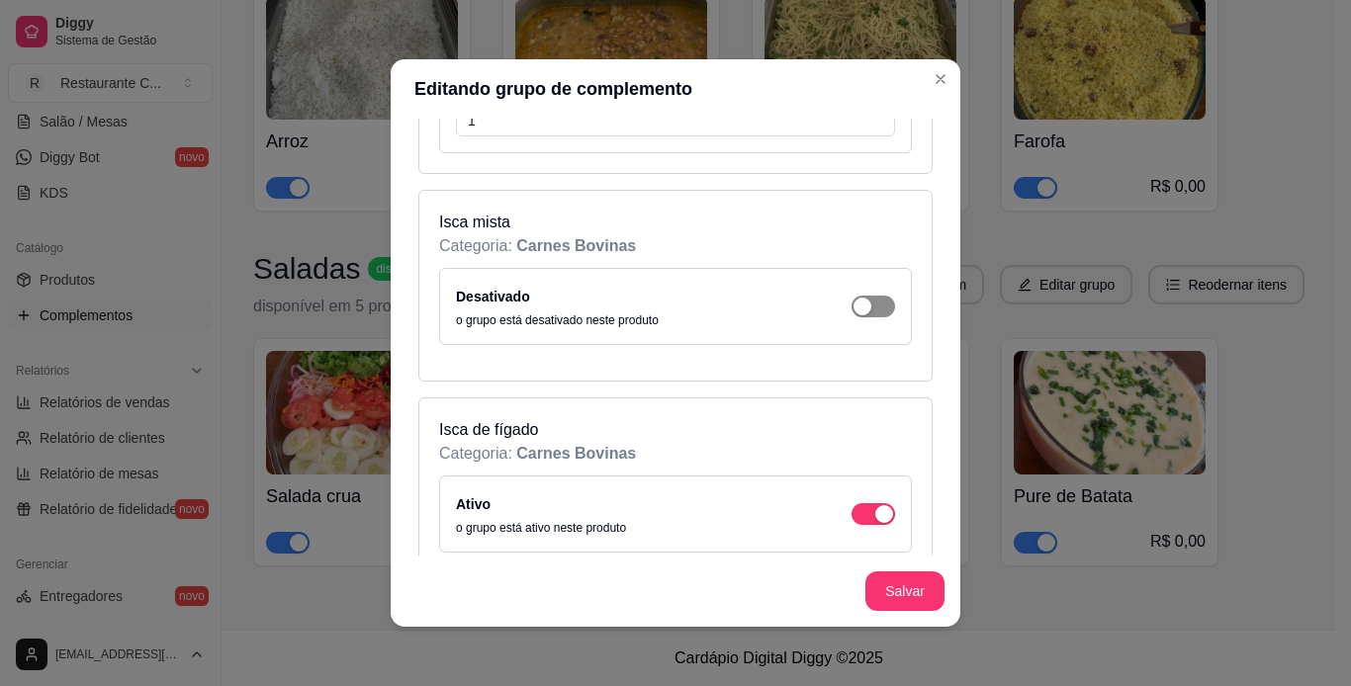
click at [853, 310] on div "button" at bounding box center [862, 307] width 18 height 18
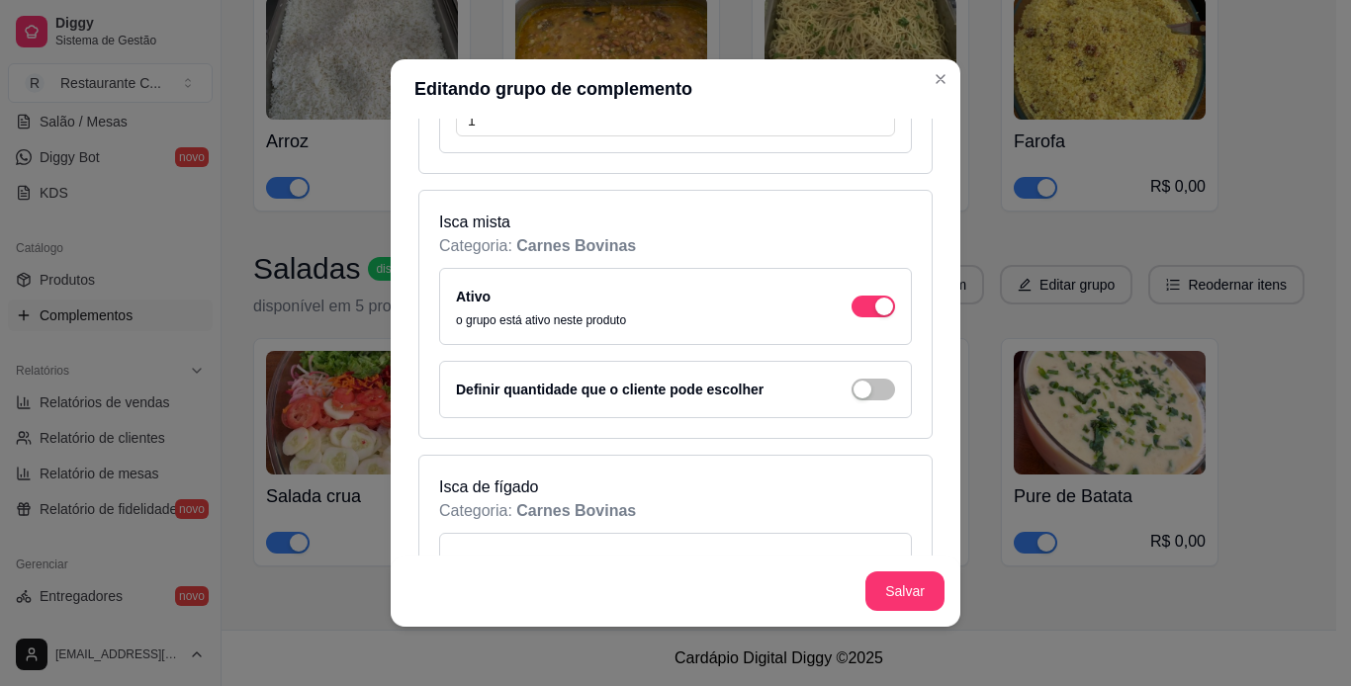
scroll to position [1187, 0]
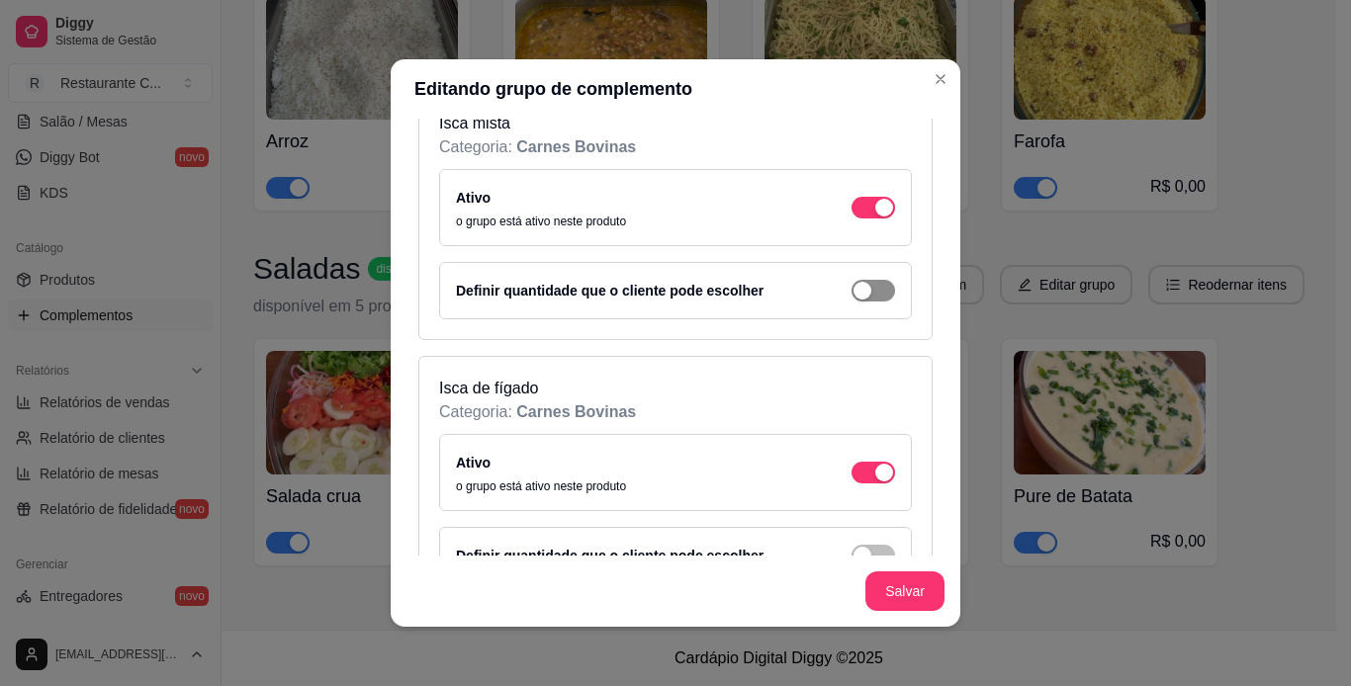
click at [851, 298] on span "button" at bounding box center [873, 291] width 44 height 22
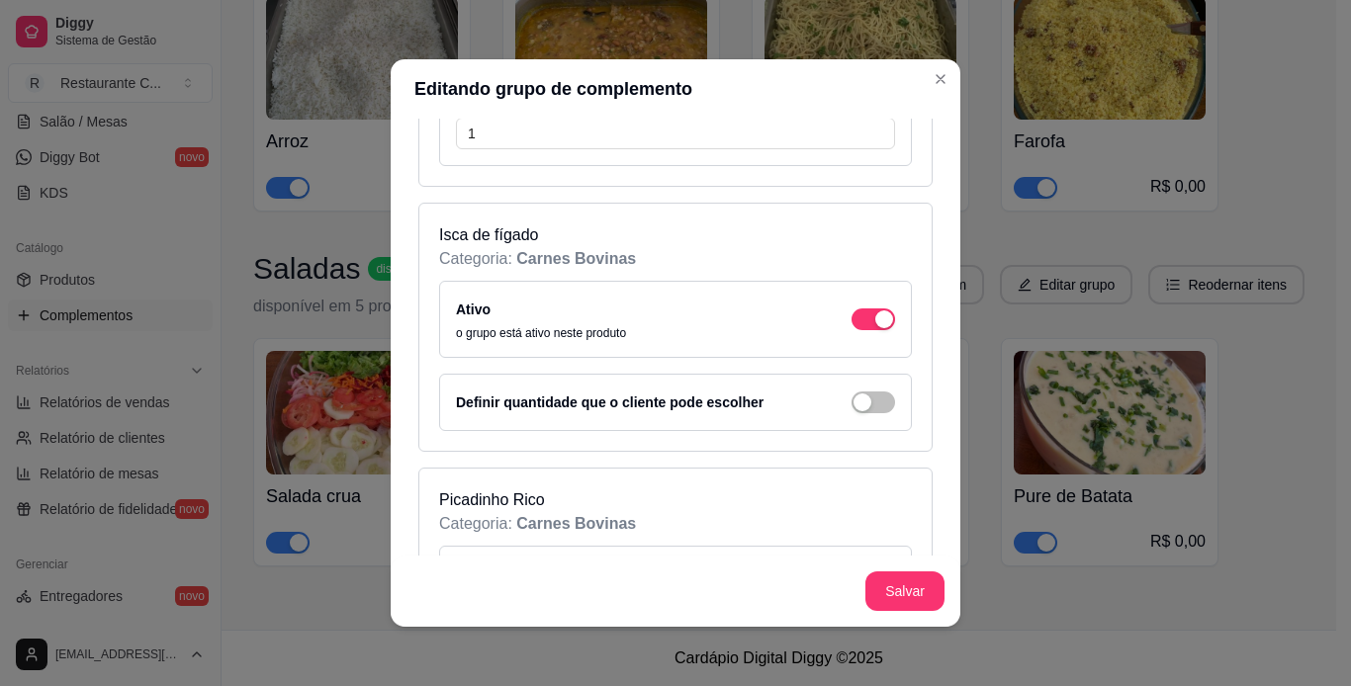
scroll to position [1582, 0]
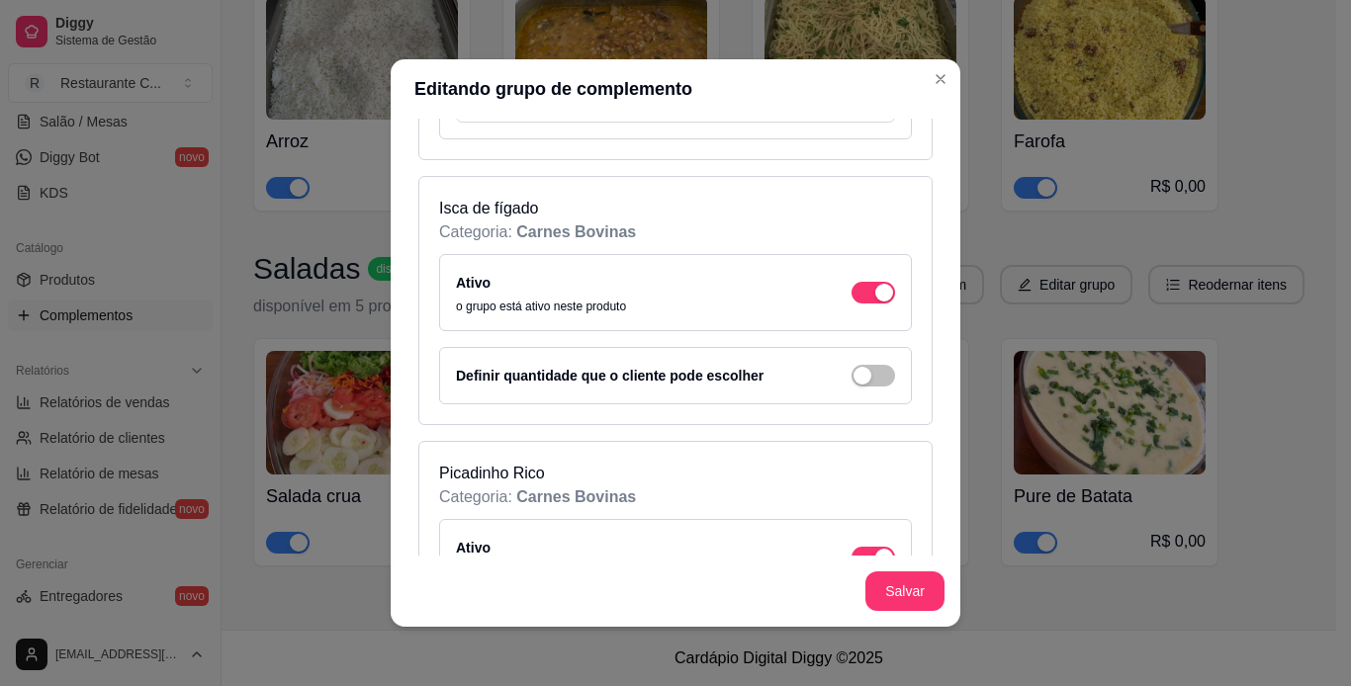
click at [841, 359] on div "Definir quantidade que o cliente pode escolher" at bounding box center [675, 375] width 473 height 57
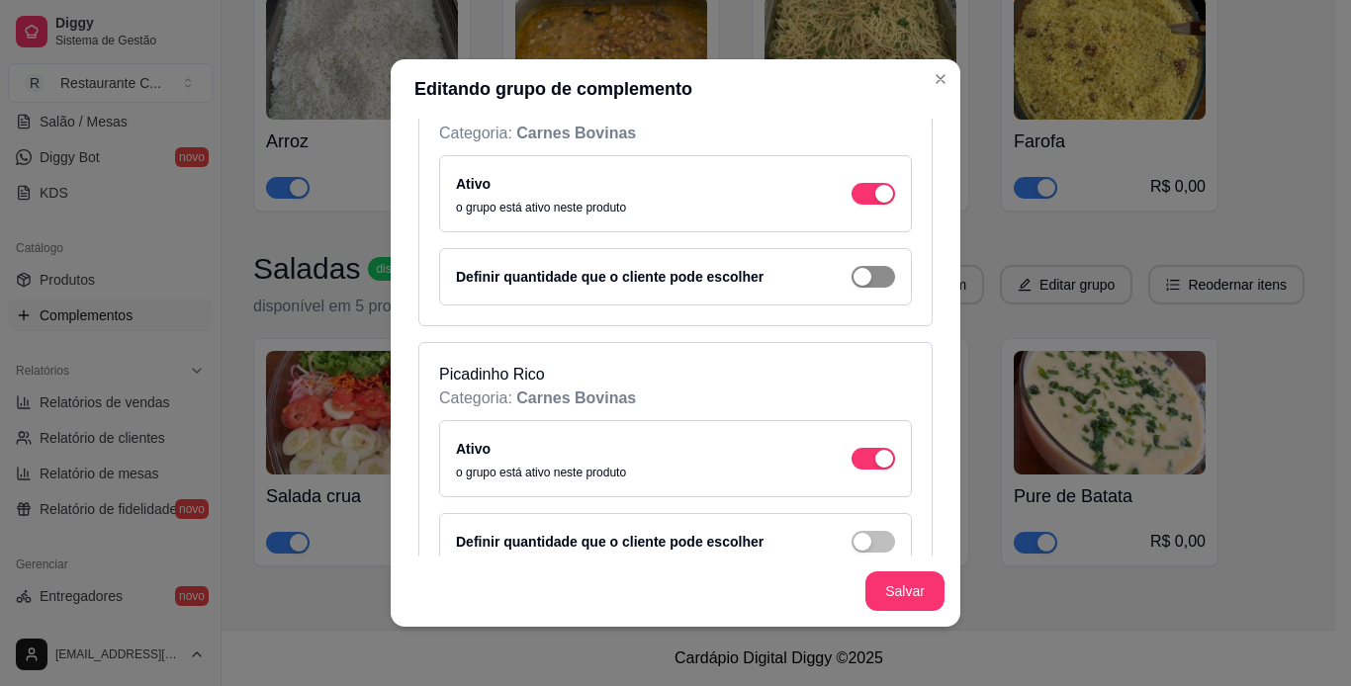
click at [852, 280] on span "button" at bounding box center [873, 277] width 44 height 22
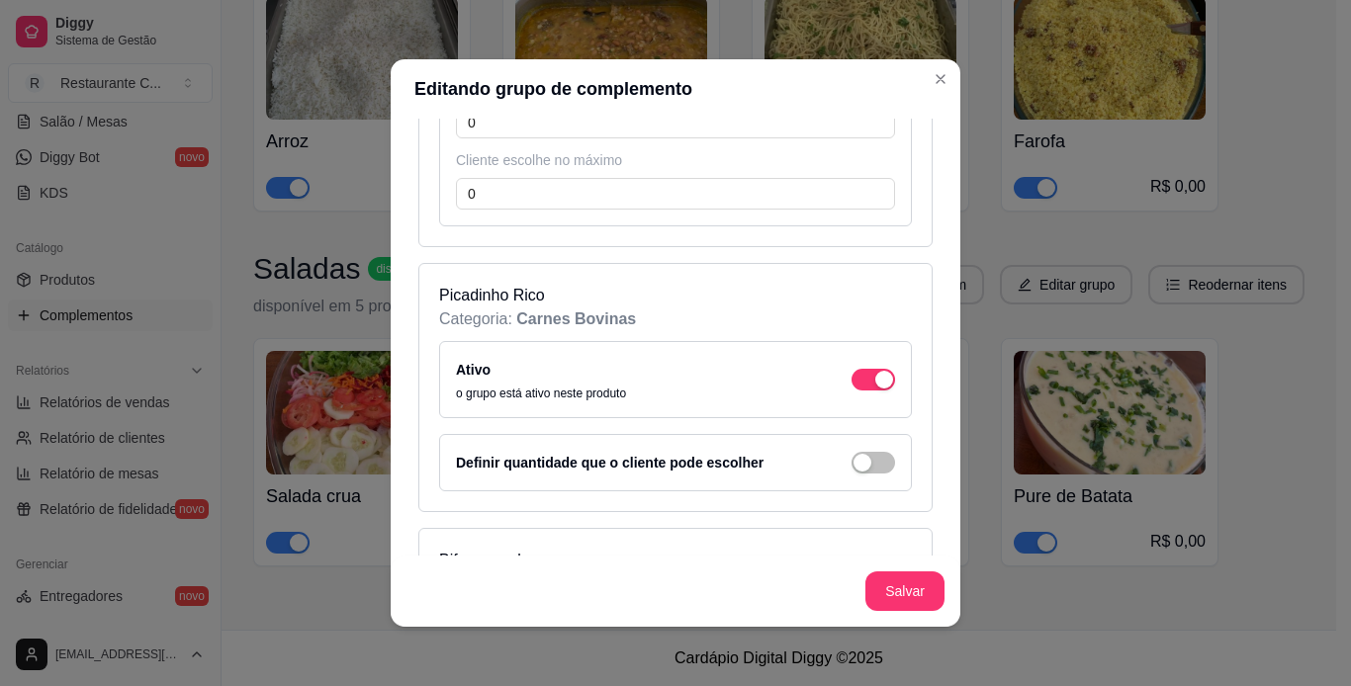
scroll to position [1978, 0]
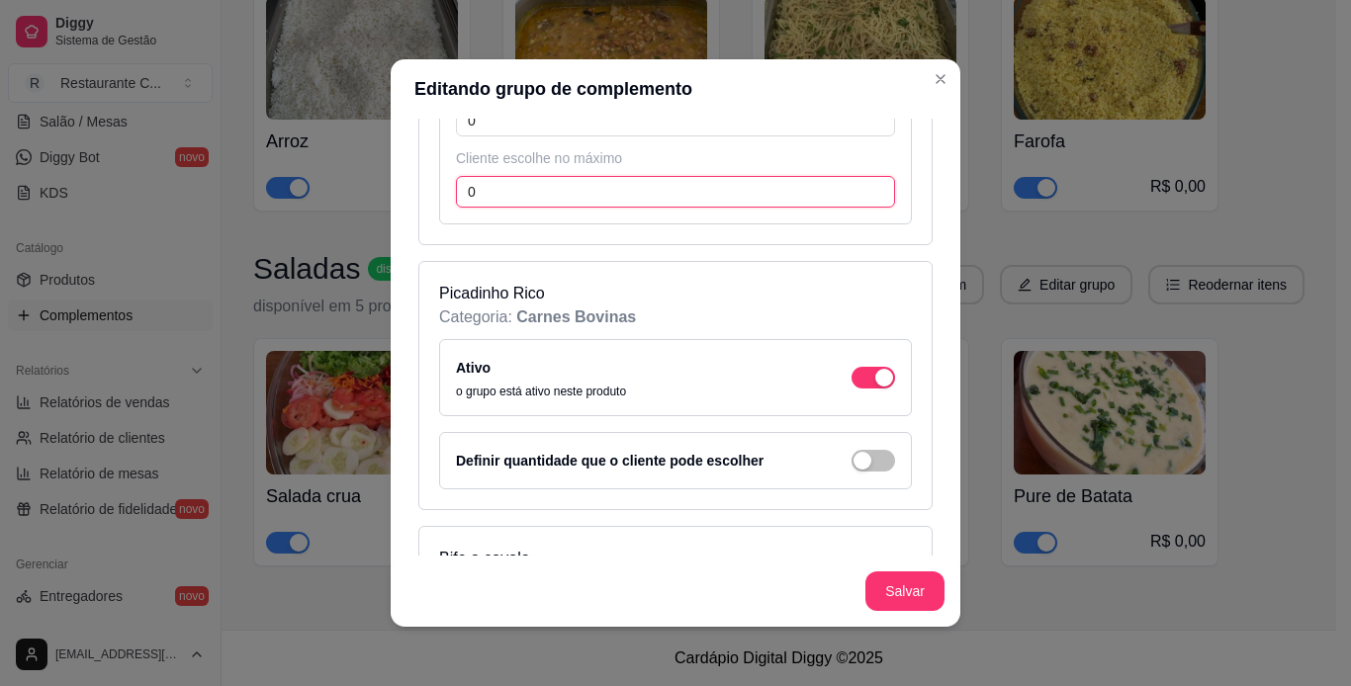
click at [747, 203] on input "0" at bounding box center [675, 192] width 439 height 32
click at [747, 202] on input "0" at bounding box center [675, 192] width 439 height 32
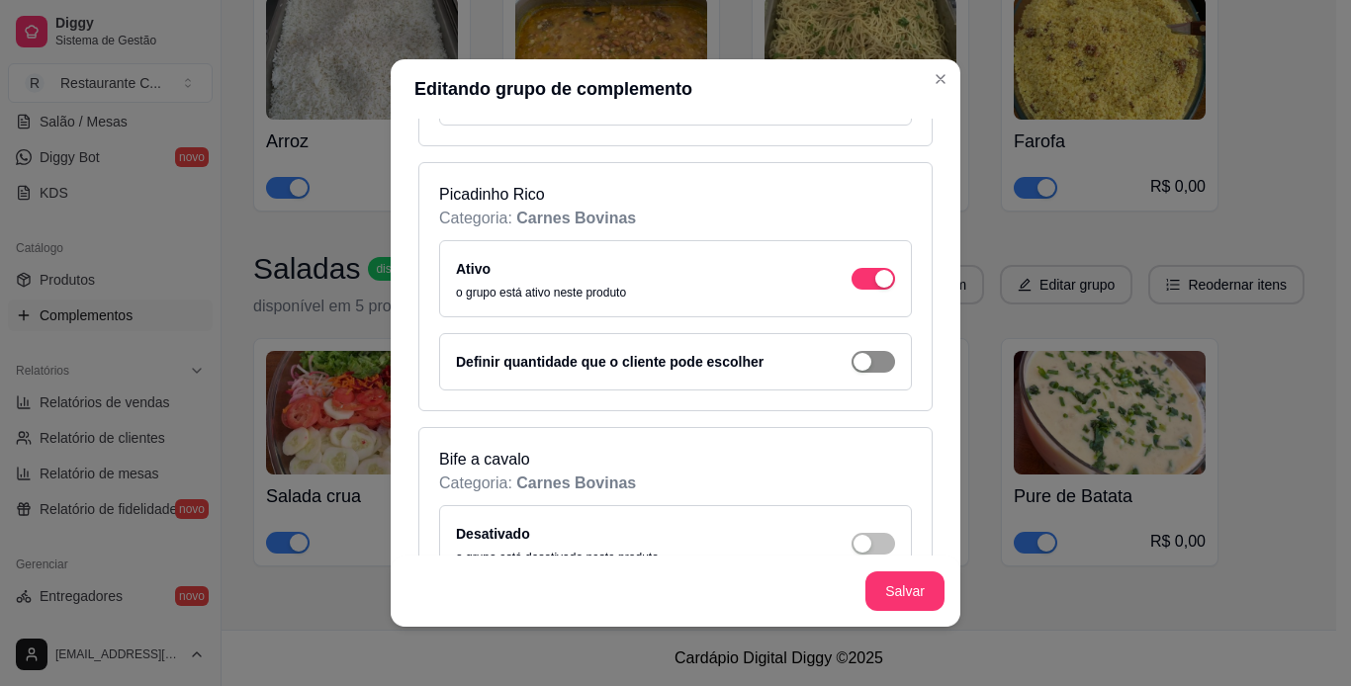
type input "1"
click at [853, 368] on div "button" at bounding box center [862, 362] width 18 height 18
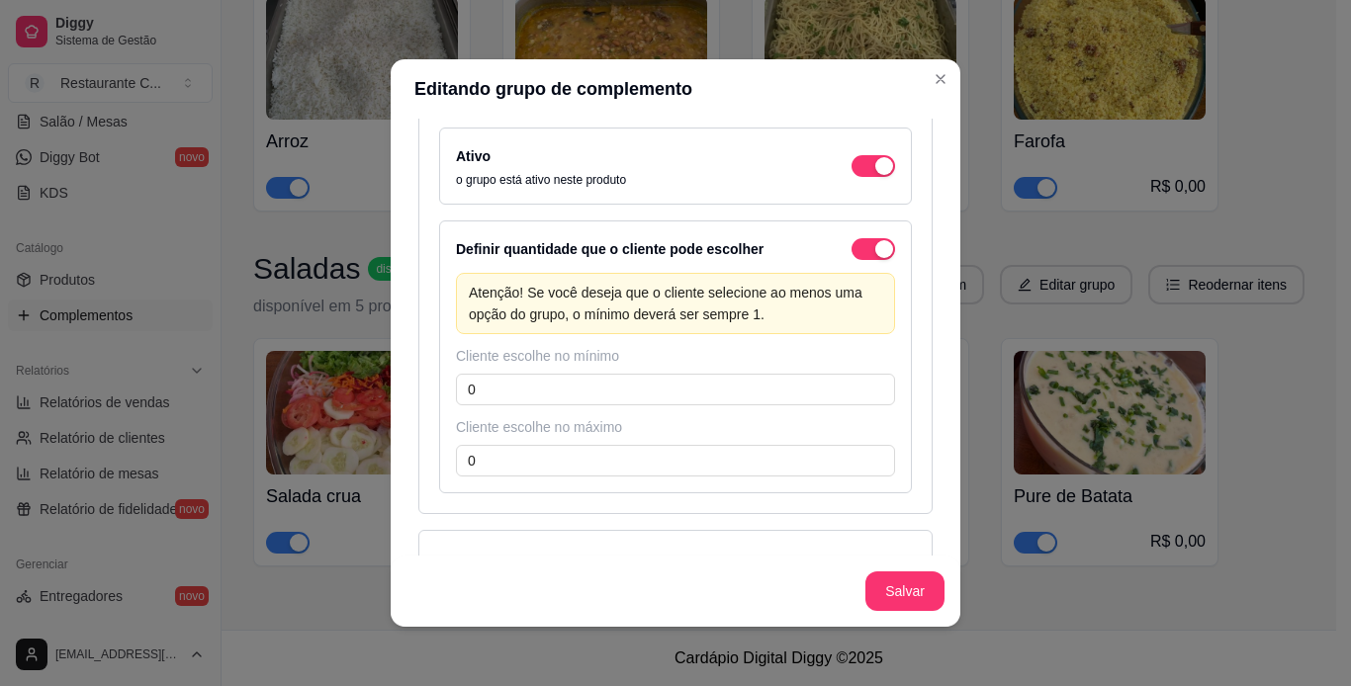
scroll to position [2274, 0]
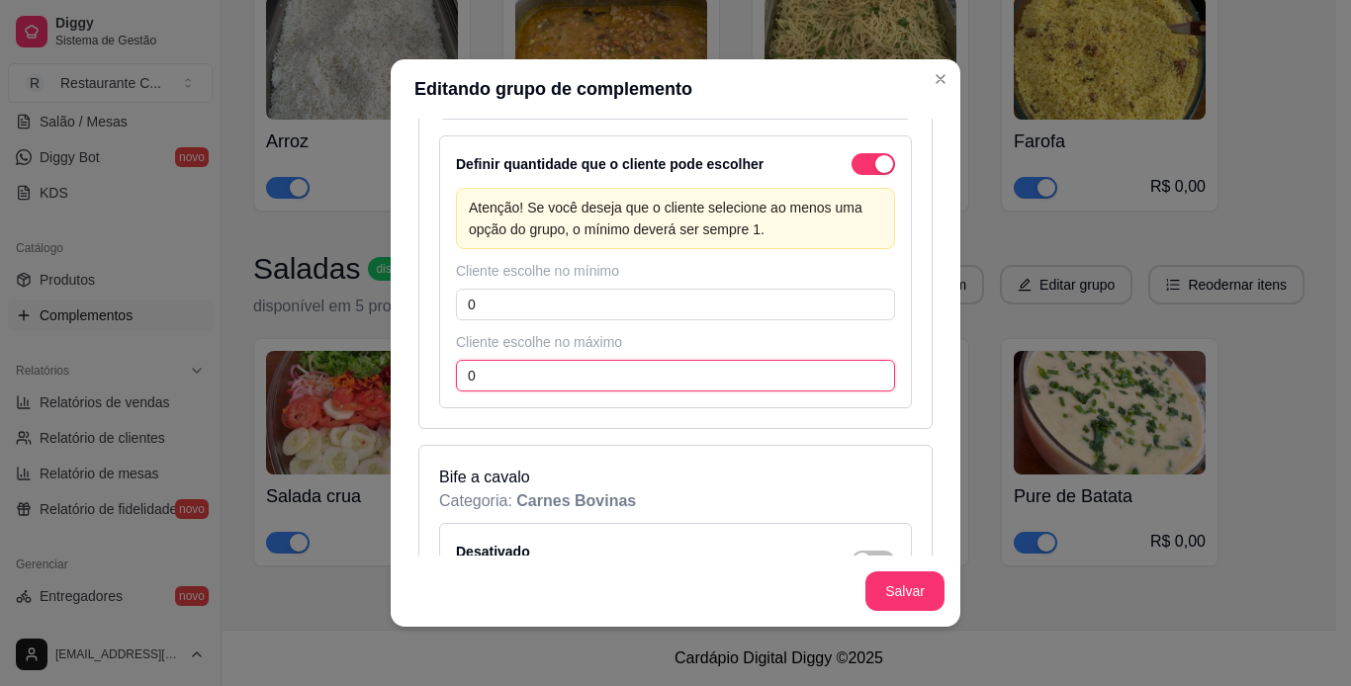
click at [707, 366] on input "0" at bounding box center [675, 376] width 439 height 32
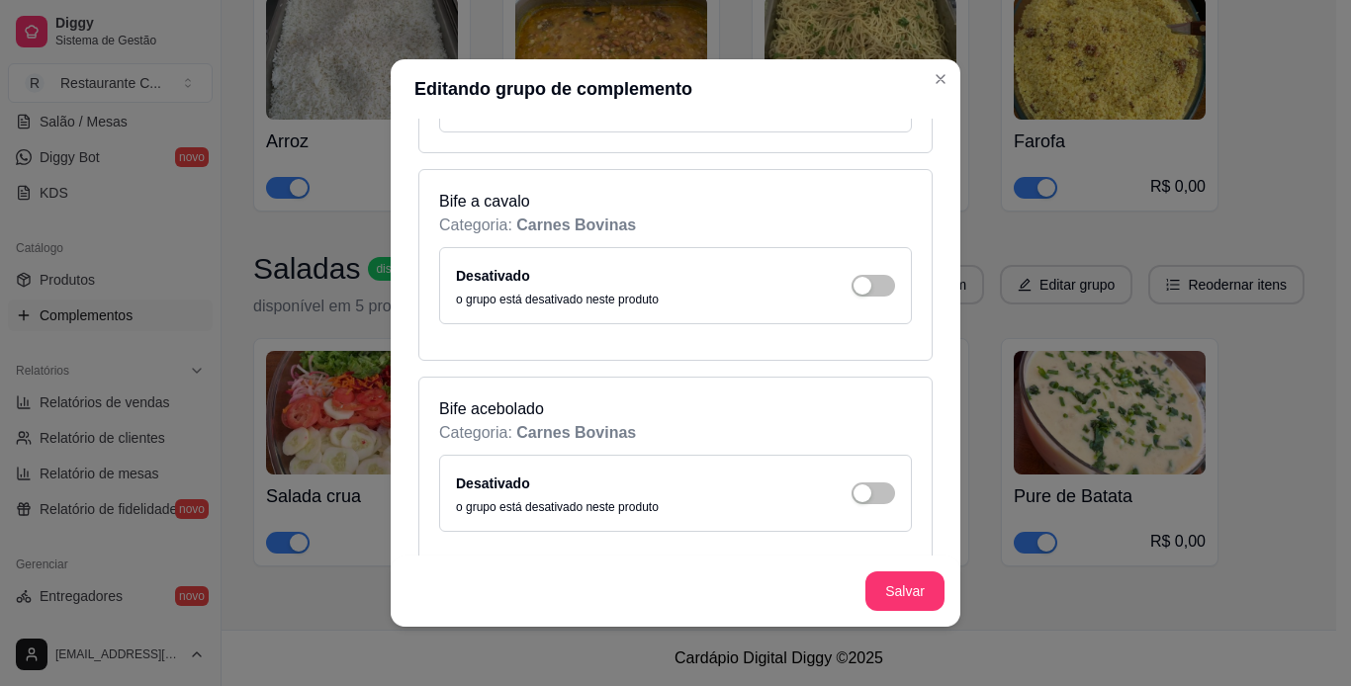
scroll to position [2571, 0]
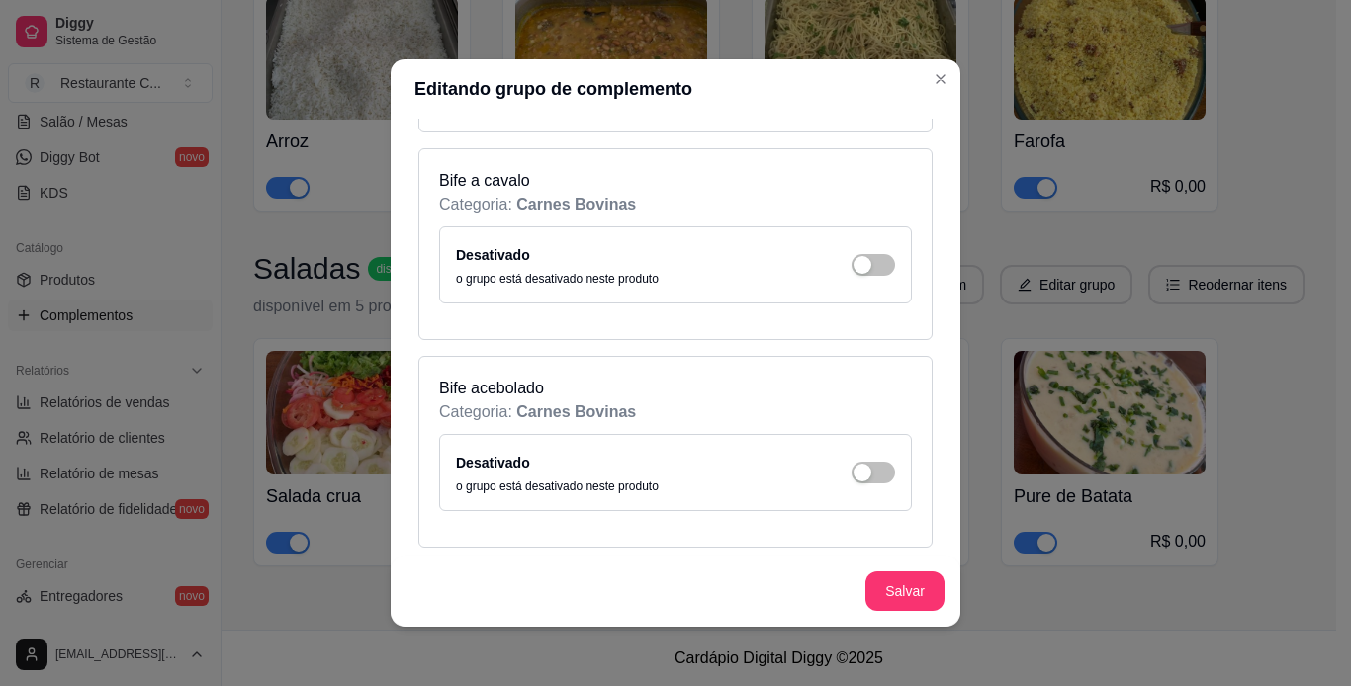
type input "1"
click at [860, 248] on div "Desativado o grupo está desativado neste produto" at bounding box center [675, 265] width 439 height 44
click at [853, 263] on div "button" at bounding box center [862, 265] width 18 height 18
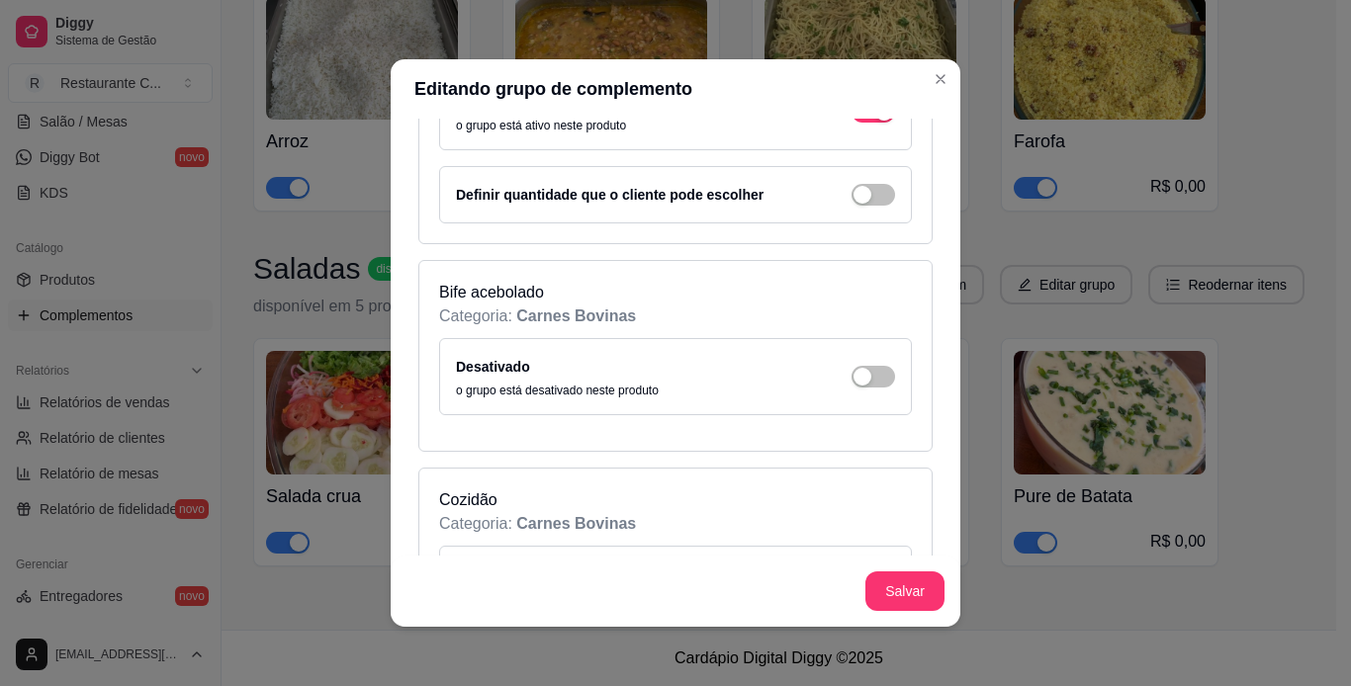
scroll to position [2769, 0]
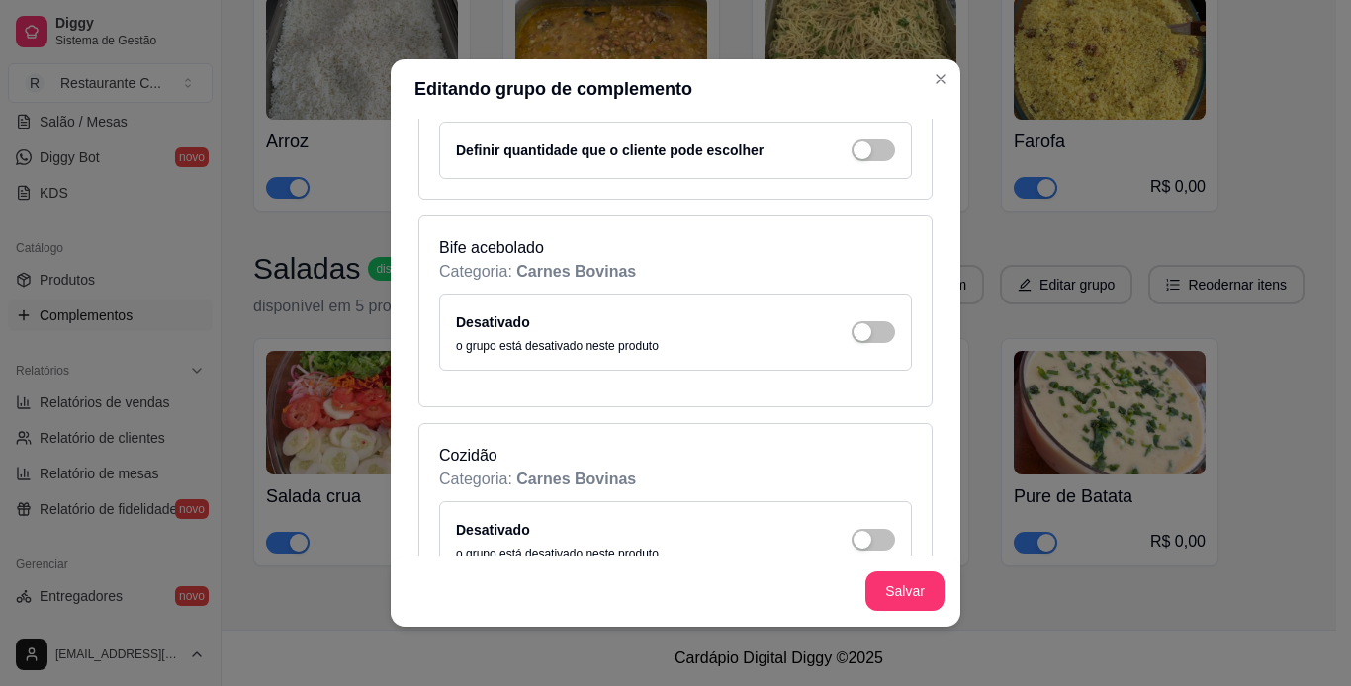
click at [832, 137] on div "Definir quantidade que o cliente pode escolher" at bounding box center [675, 150] width 473 height 57
click at [853, 150] on div "button" at bounding box center [862, 150] width 18 height 18
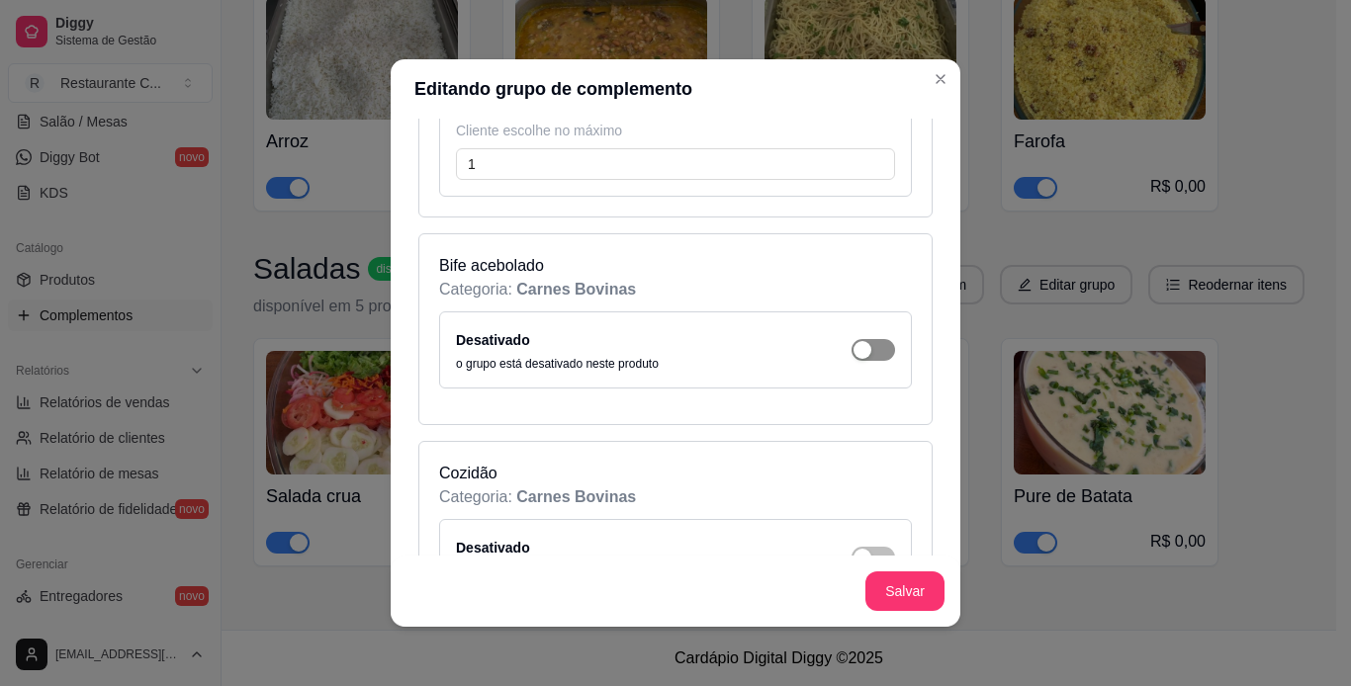
click at [857, 350] on span "button" at bounding box center [873, 350] width 44 height 22
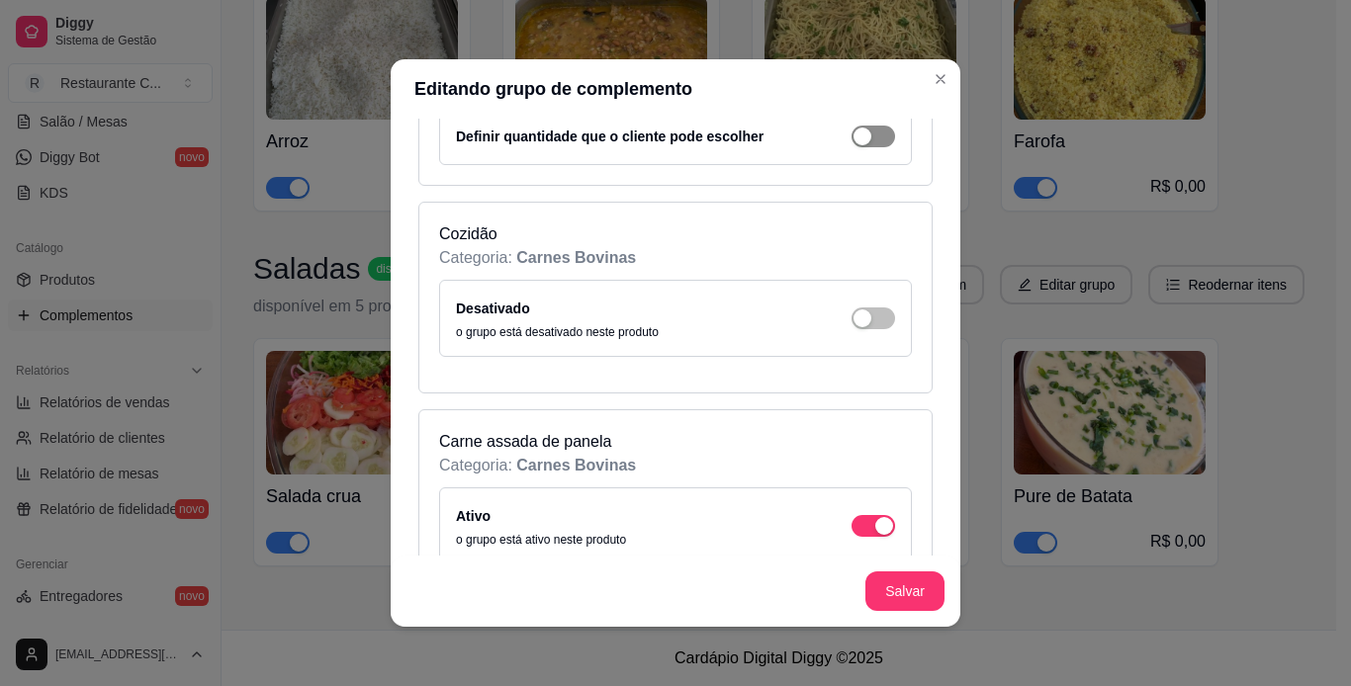
click at [853, 128] on div "button" at bounding box center [862, 137] width 18 height 18
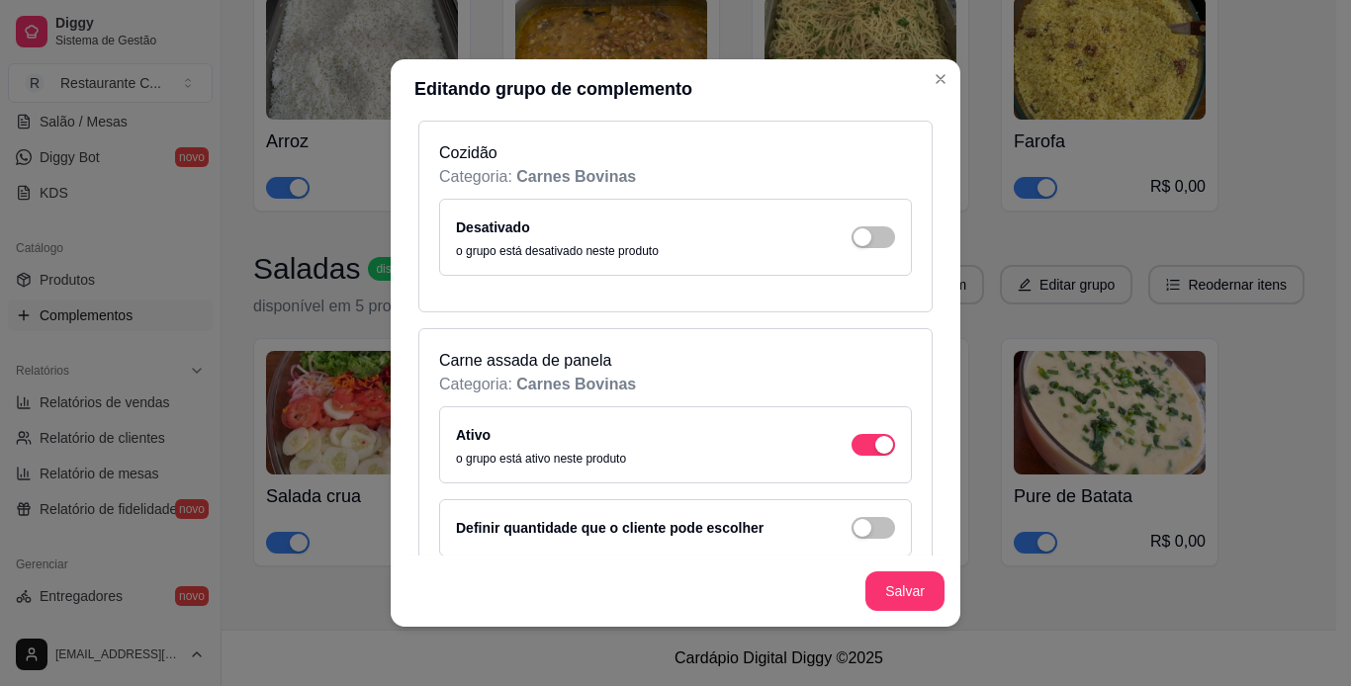
click at [851, 231] on button "button" at bounding box center [873, 237] width 44 height 22
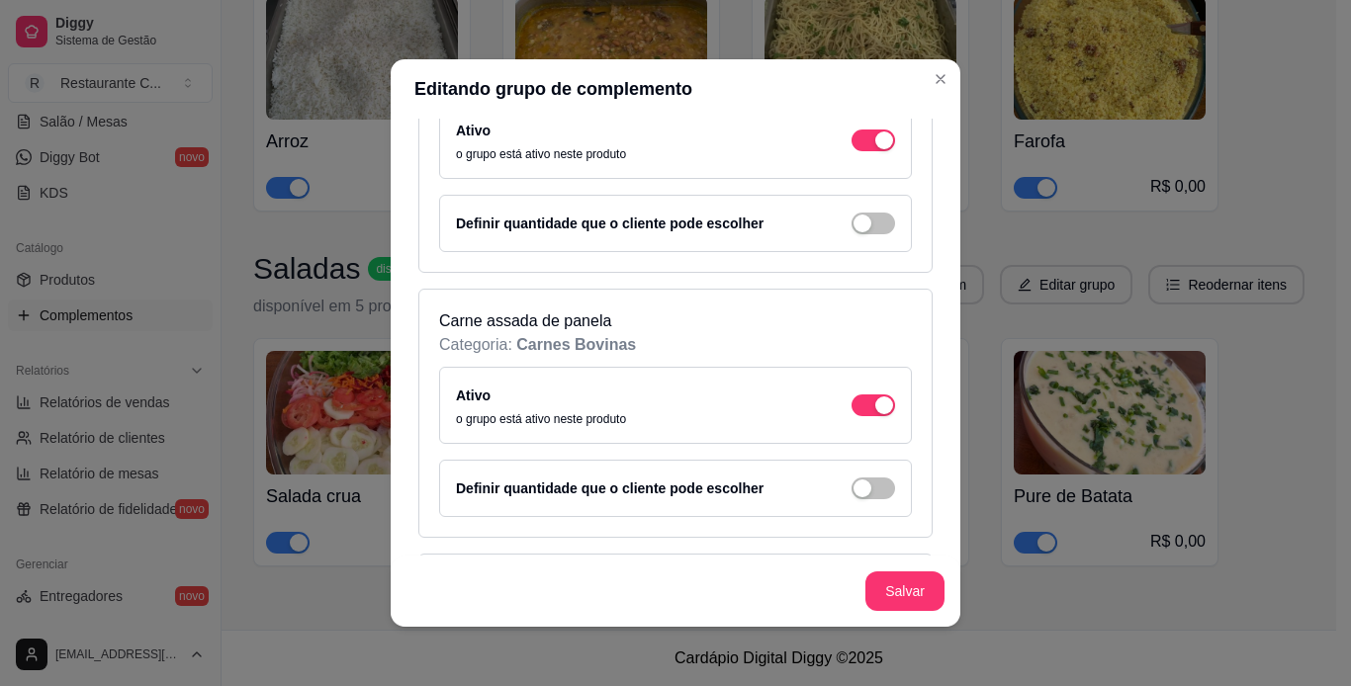
scroll to position [3758, 0]
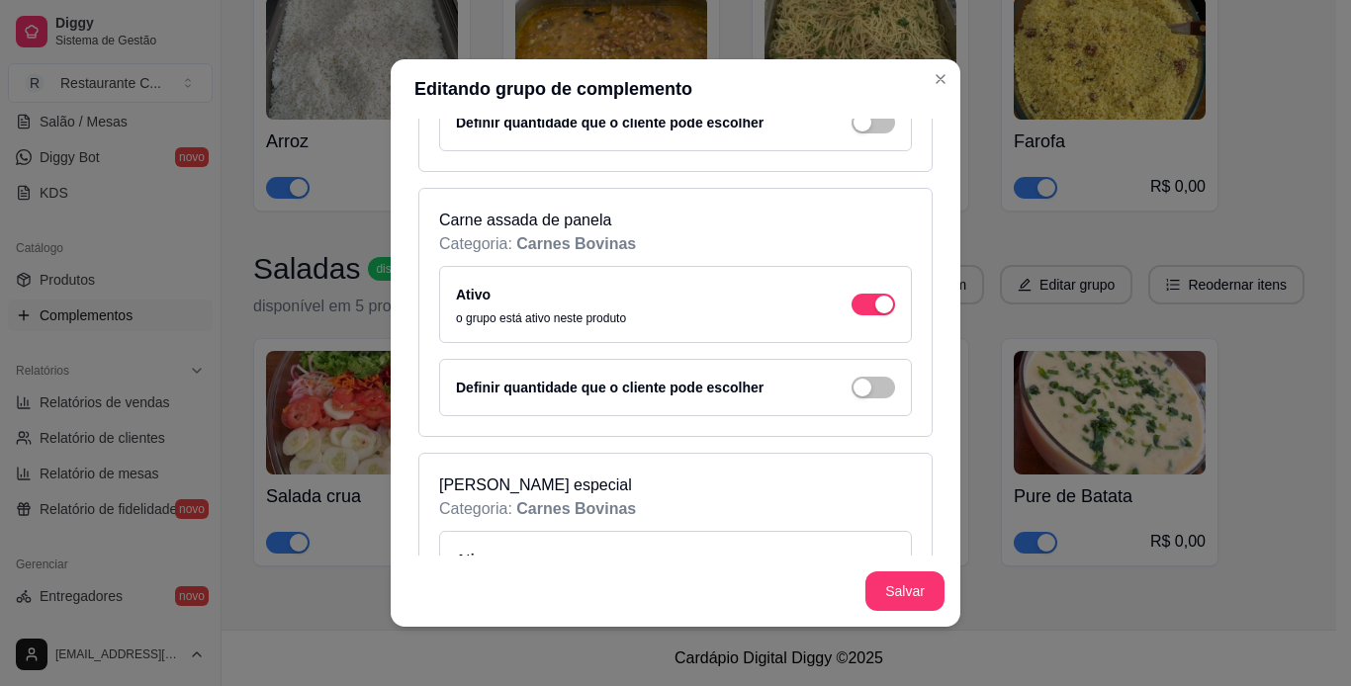
click at [845, 134] on div "Definir quantidade que o cliente pode escolher" at bounding box center [675, 122] width 473 height 57
click at [853, 127] on div "button" at bounding box center [862, 123] width 18 height 18
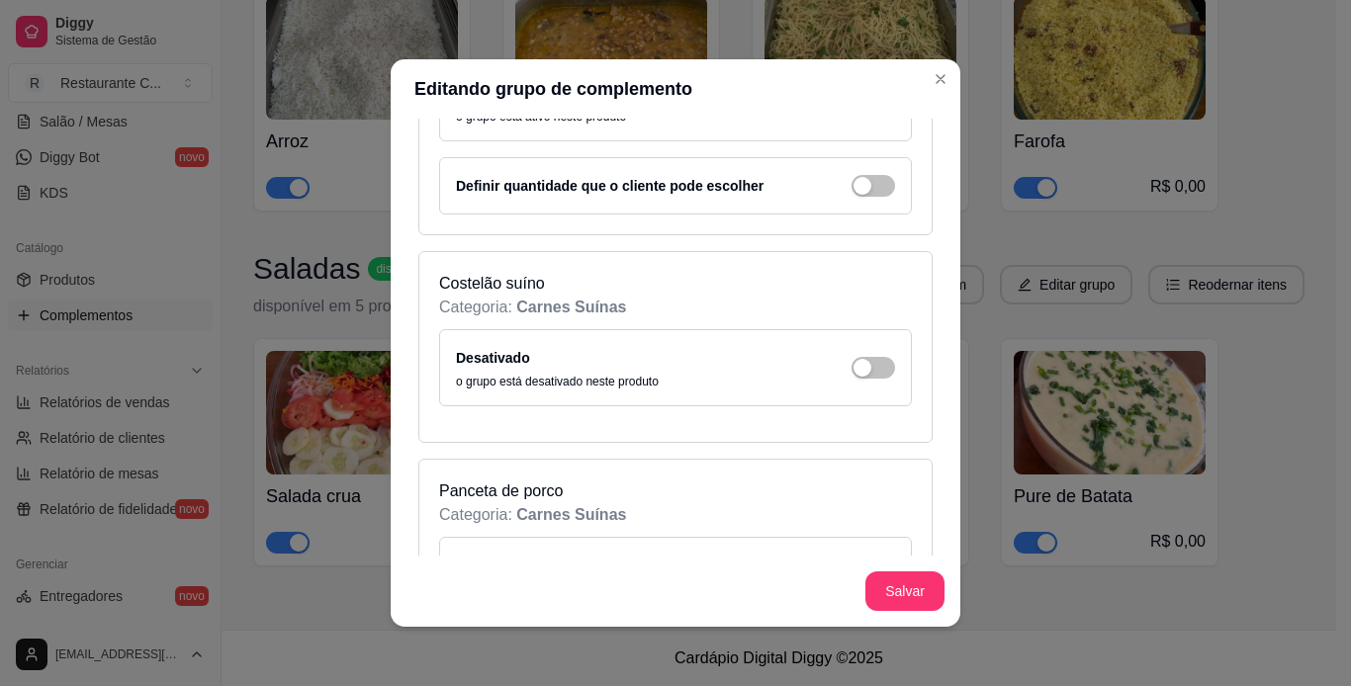
scroll to position [4549, 0]
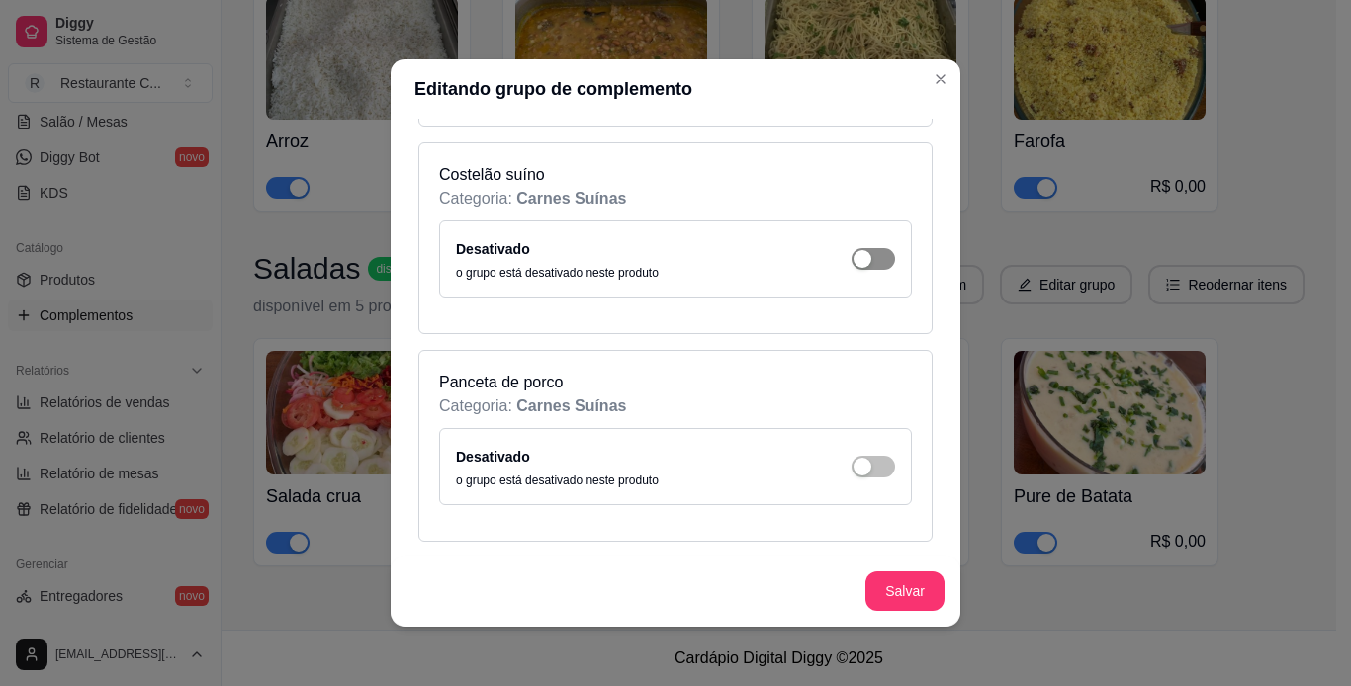
click at [853, 260] on div "button" at bounding box center [862, 259] width 18 height 18
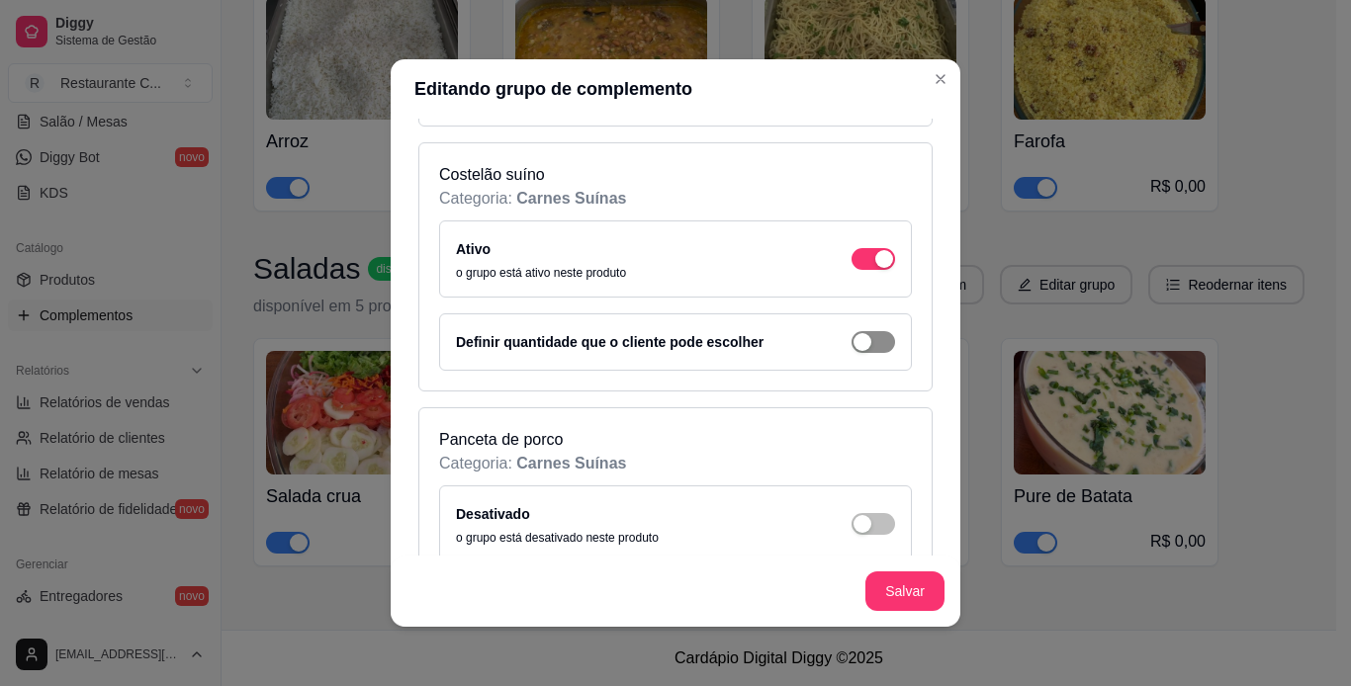
click at [852, 346] on span "button" at bounding box center [873, 342] width 44 height 22
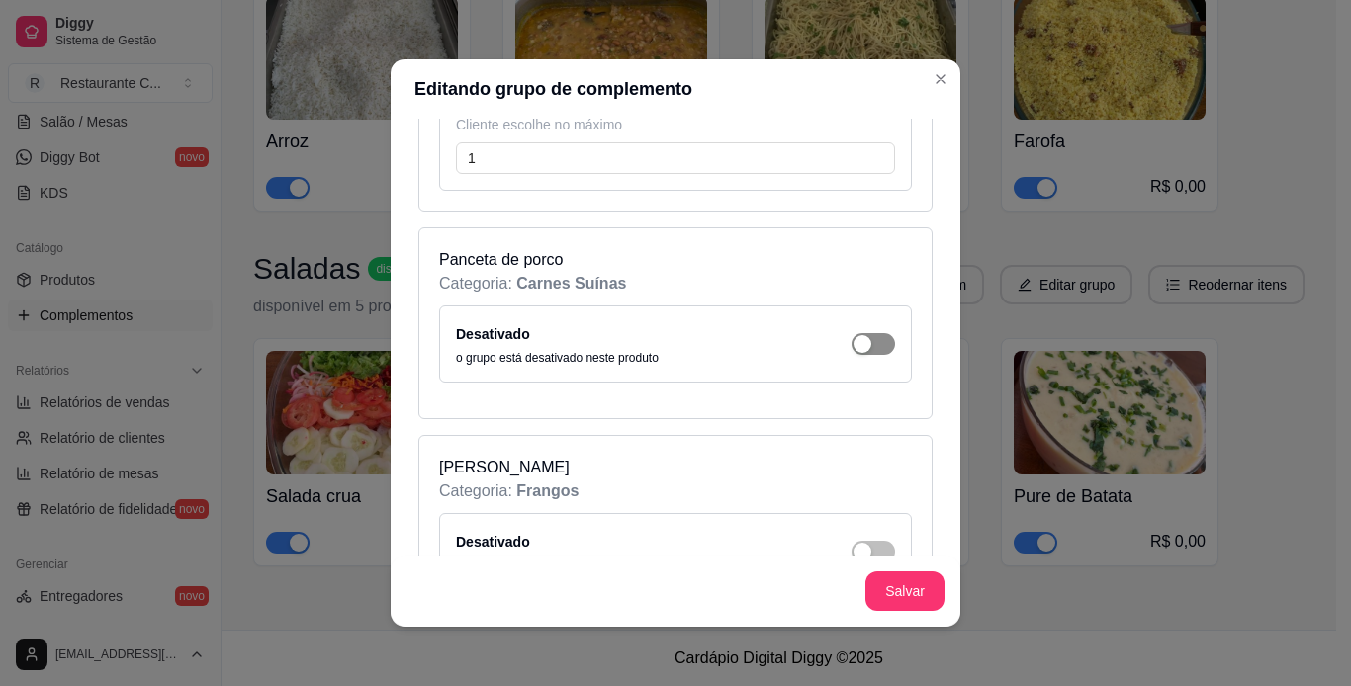
click at [853, 340] on div "button" at bounding box center [862, 344] width 18 height 18
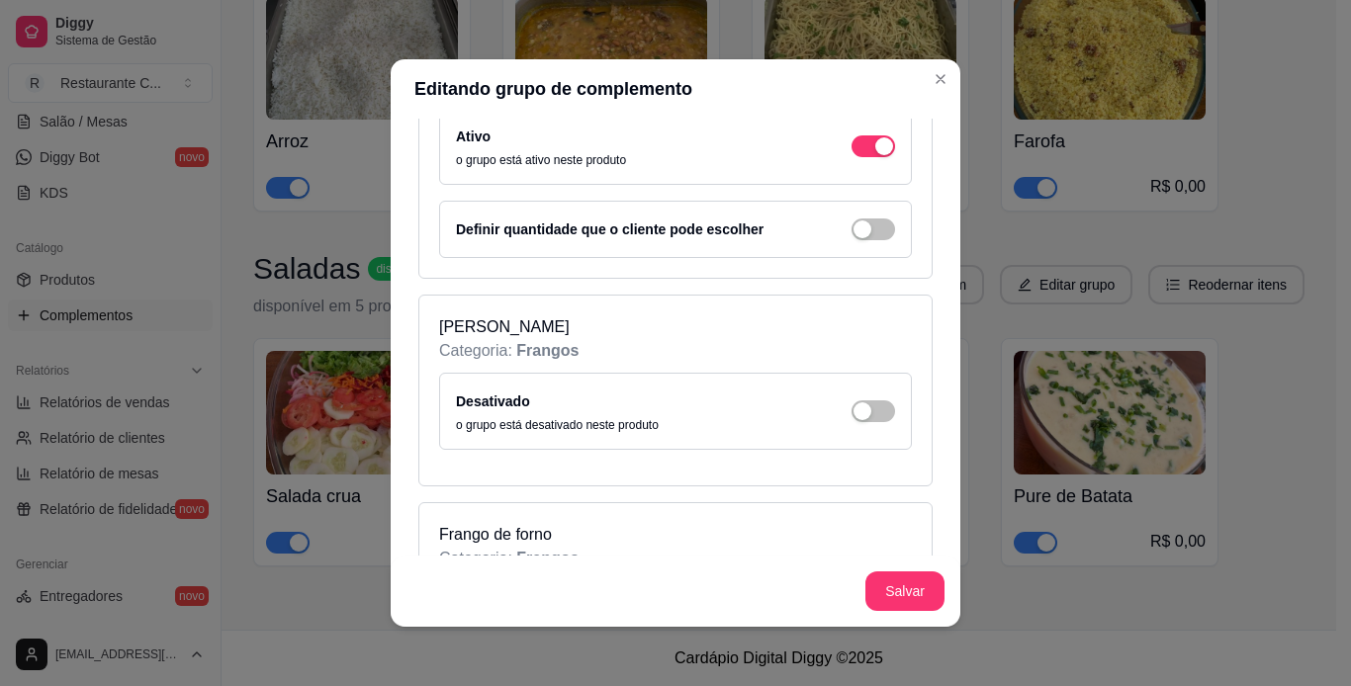
drag, startPoint x: 859, startPoint y: 227, endPoint x: 841, endPoint y: 218, distance: 21.2
click at [857, 227] on span "button" at bounding box center [873, 230] width 44 height 22
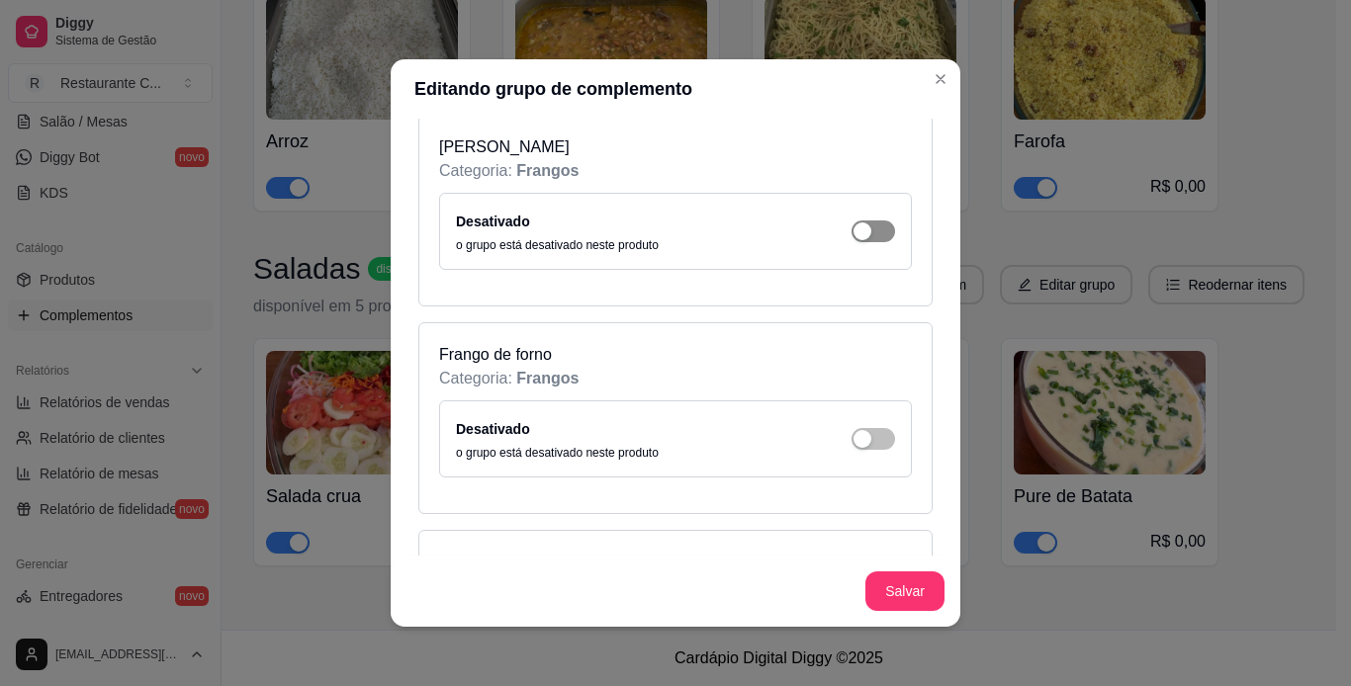
click at [853, 222] on div "button" at bounding box center [862, 231] width 18 height 18
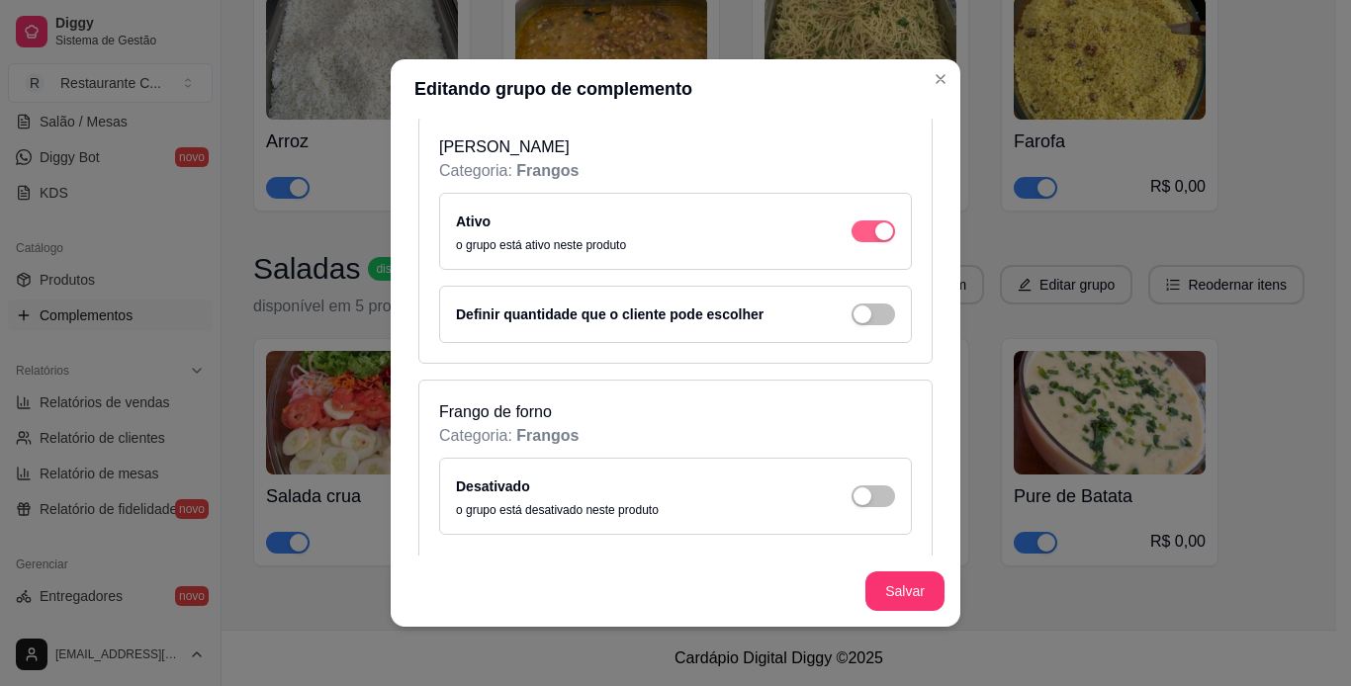
scroll to position [5735, 0]
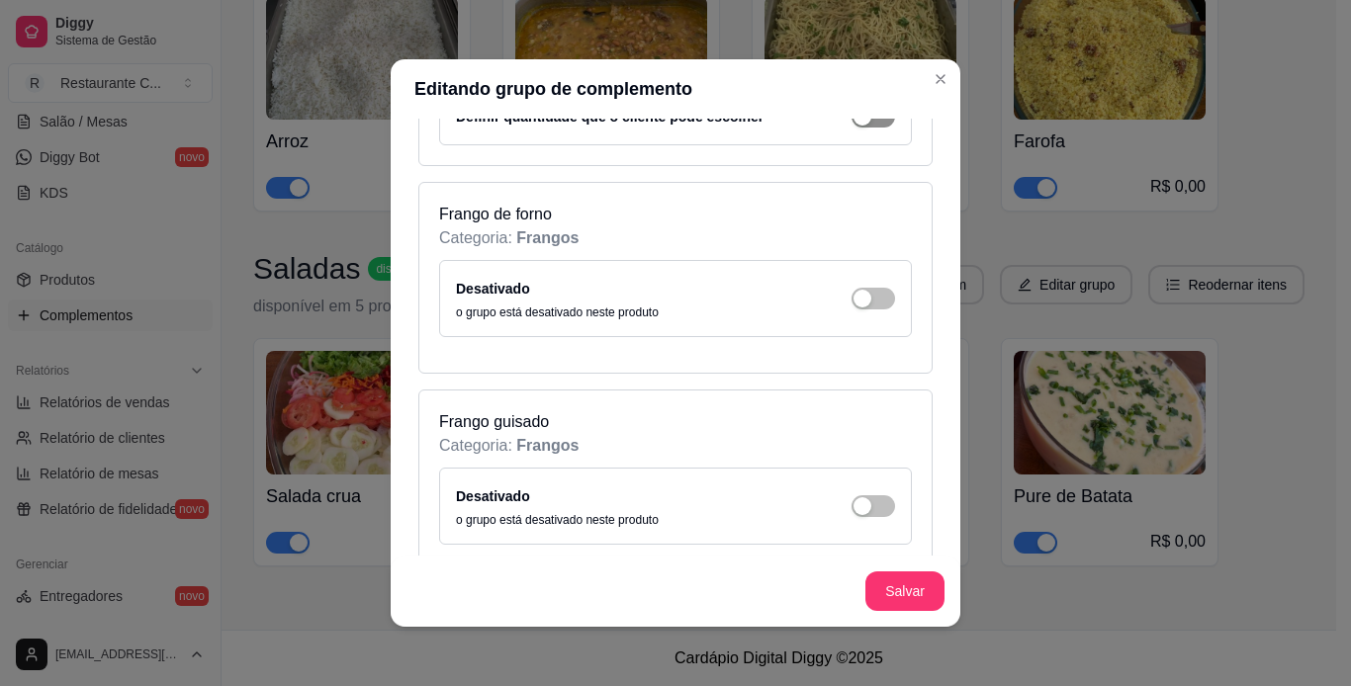
click at [853, 119] on div "button" at bounding box center [862, 117] width 18 height 18
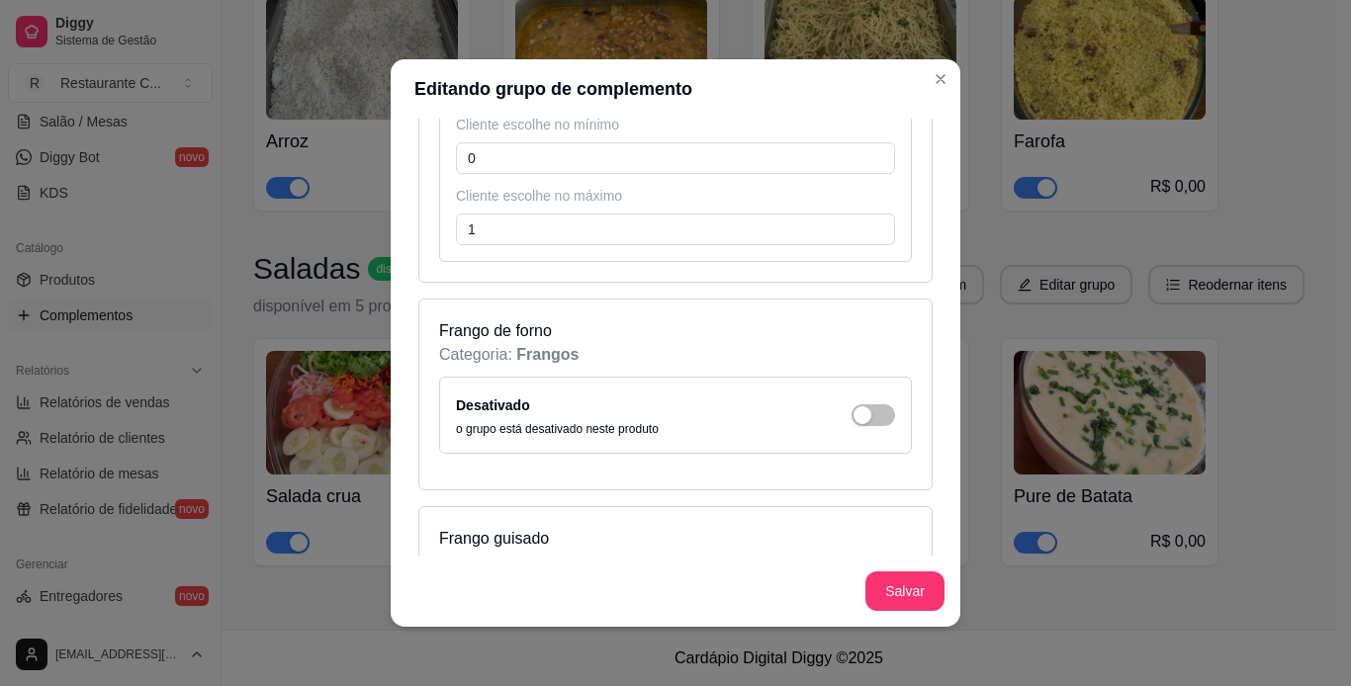
scroll to position [5933, 0]
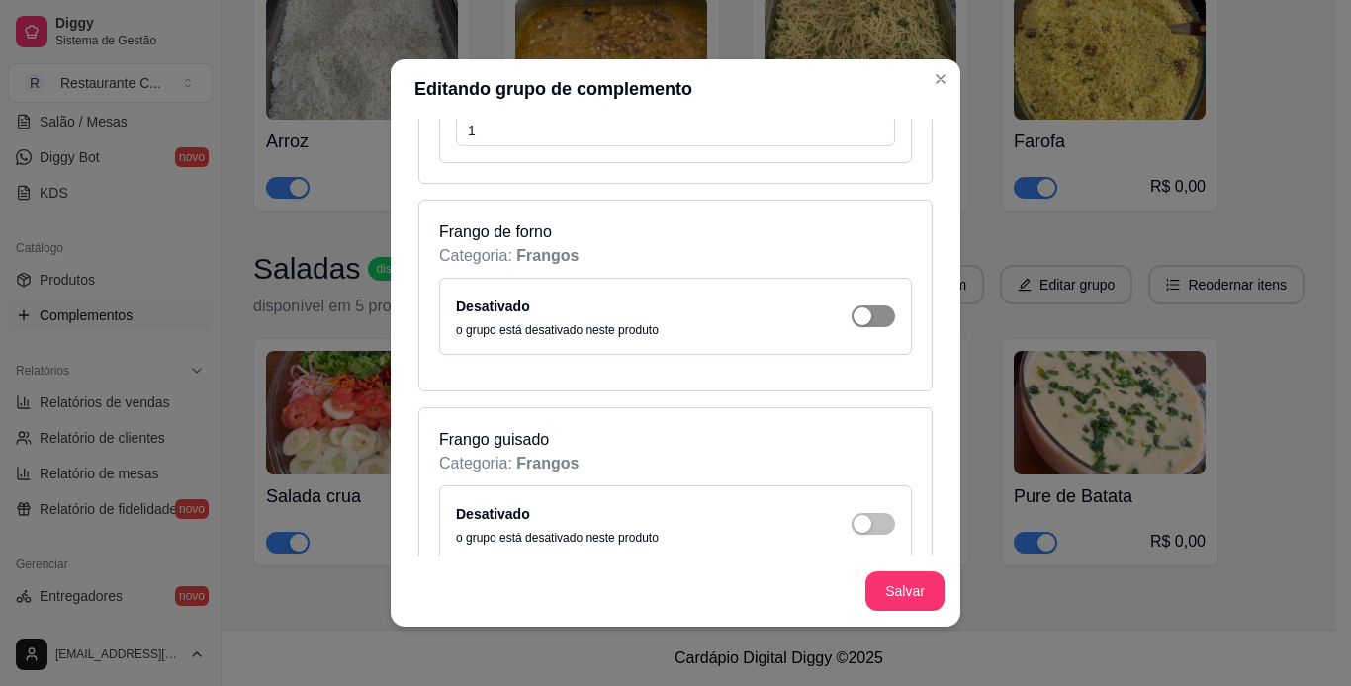
click at [851, 316] on button "button" at bounding box center [873, 317] width 44 height 22
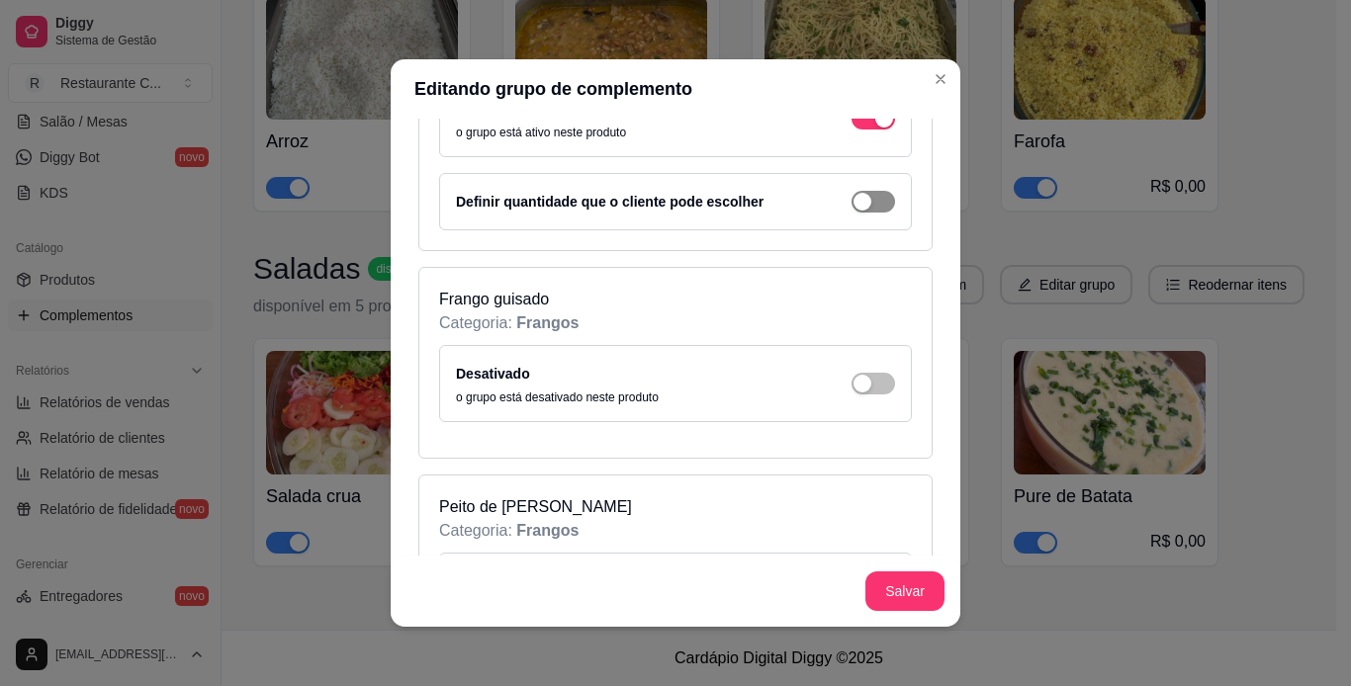
click at [852, 202] on span "button" at bounding box center [873, 202] width 44 height 22
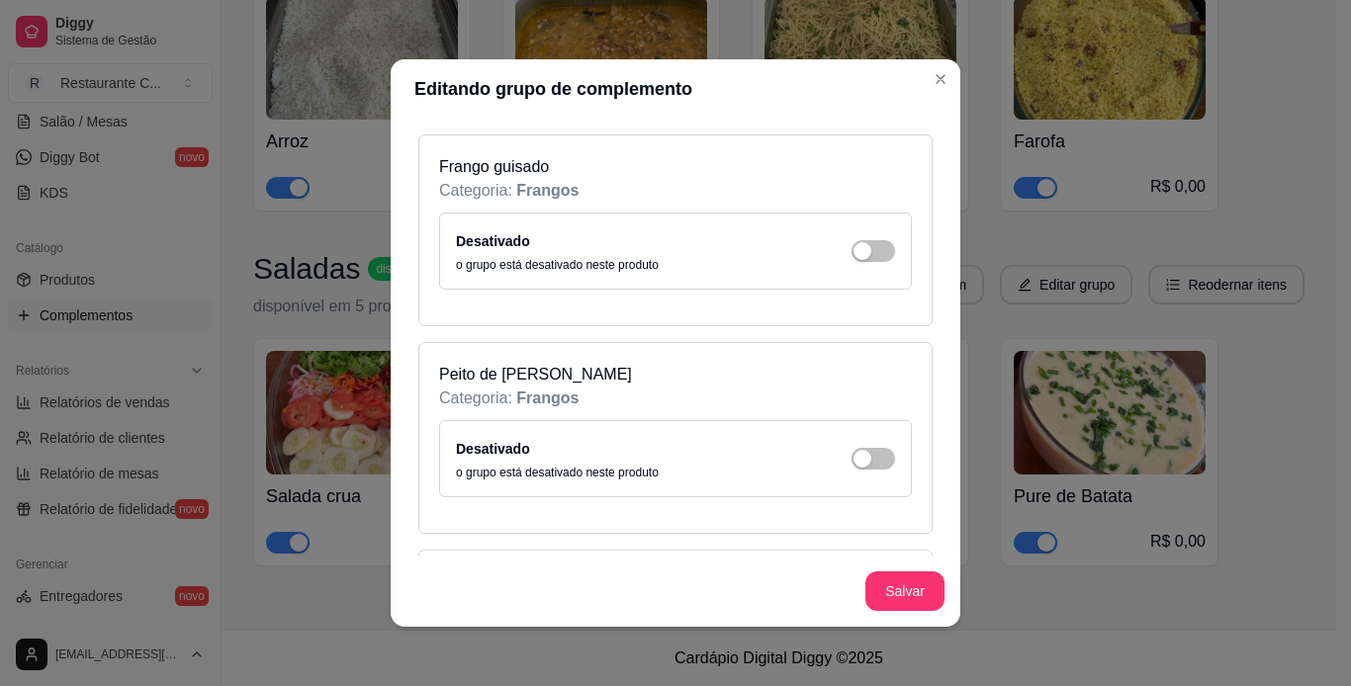
scroll to position [6527, 0]
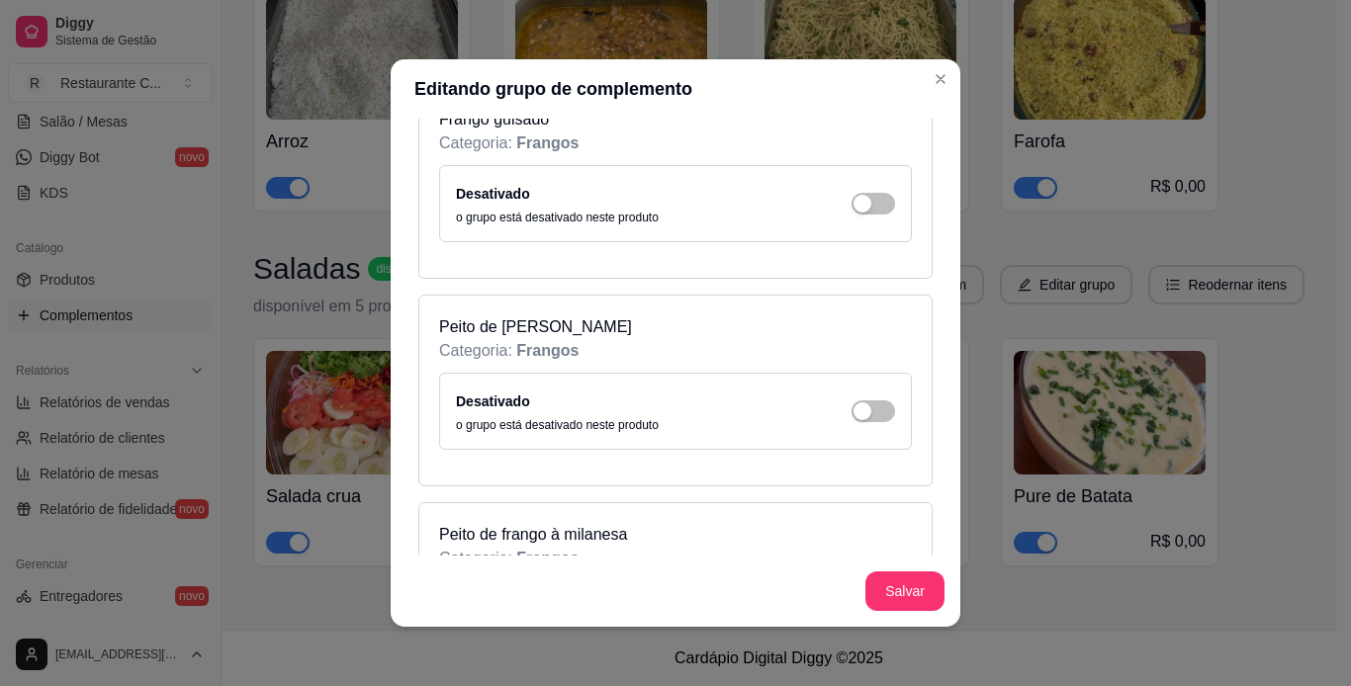
click at [845, 218] on div "Desativado o grupo está desativado neste produto" at bounding box center [675, 204] width 439 height 44
click at [853, 198] on div "button" at bounding box center [862, 204] width 18 height 18
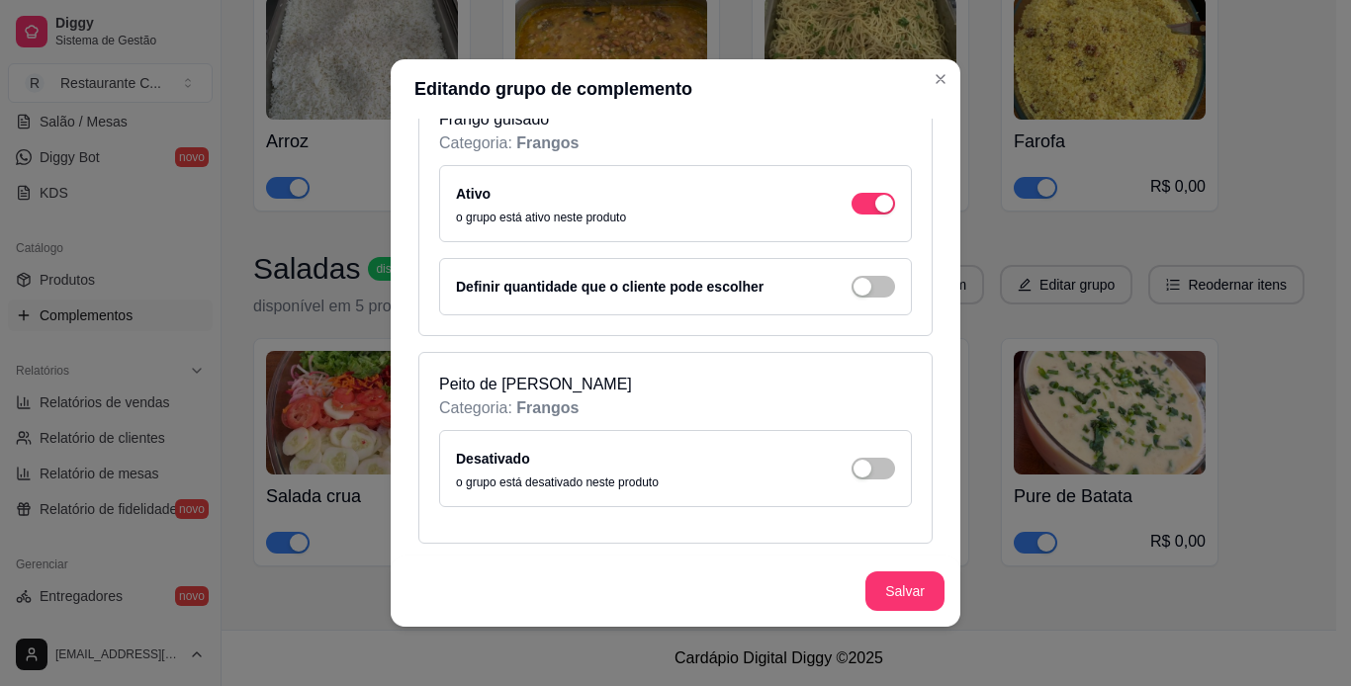
drag, startPoint x: 835, startPoint y: 291, endPoint x: 826, endPoint y: 279, distance: 14.8
click at [851, 290] on button "button" at bounding box center [873, 287] width 44 height 22
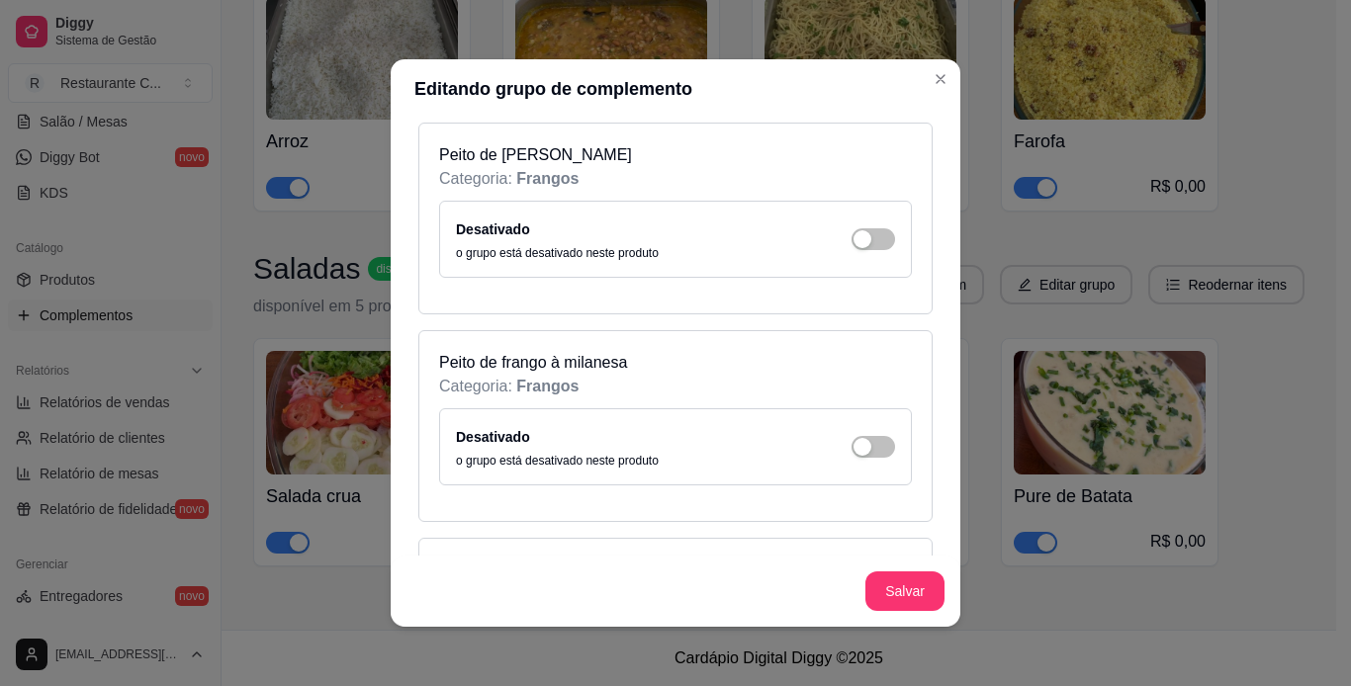
scroll to position [7021, 0]
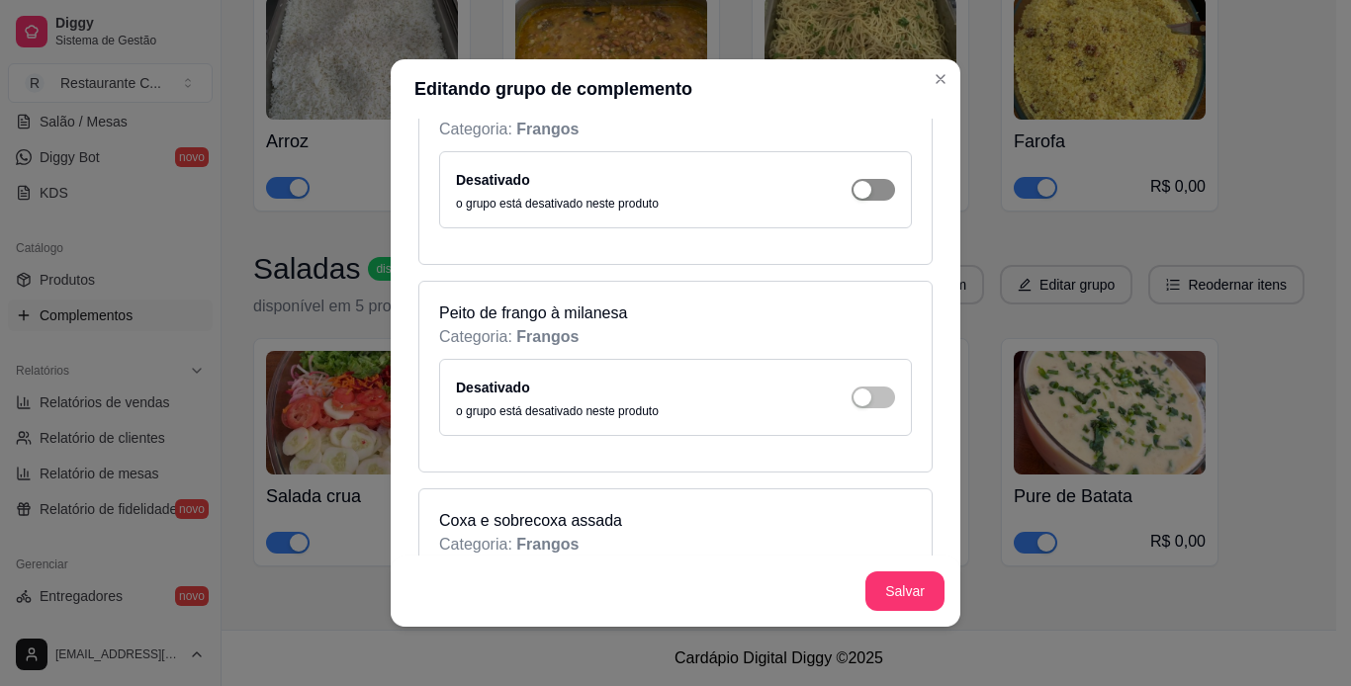
click at [865, 188] on span "button" at bounding box center [873, 190] width 44 height 22
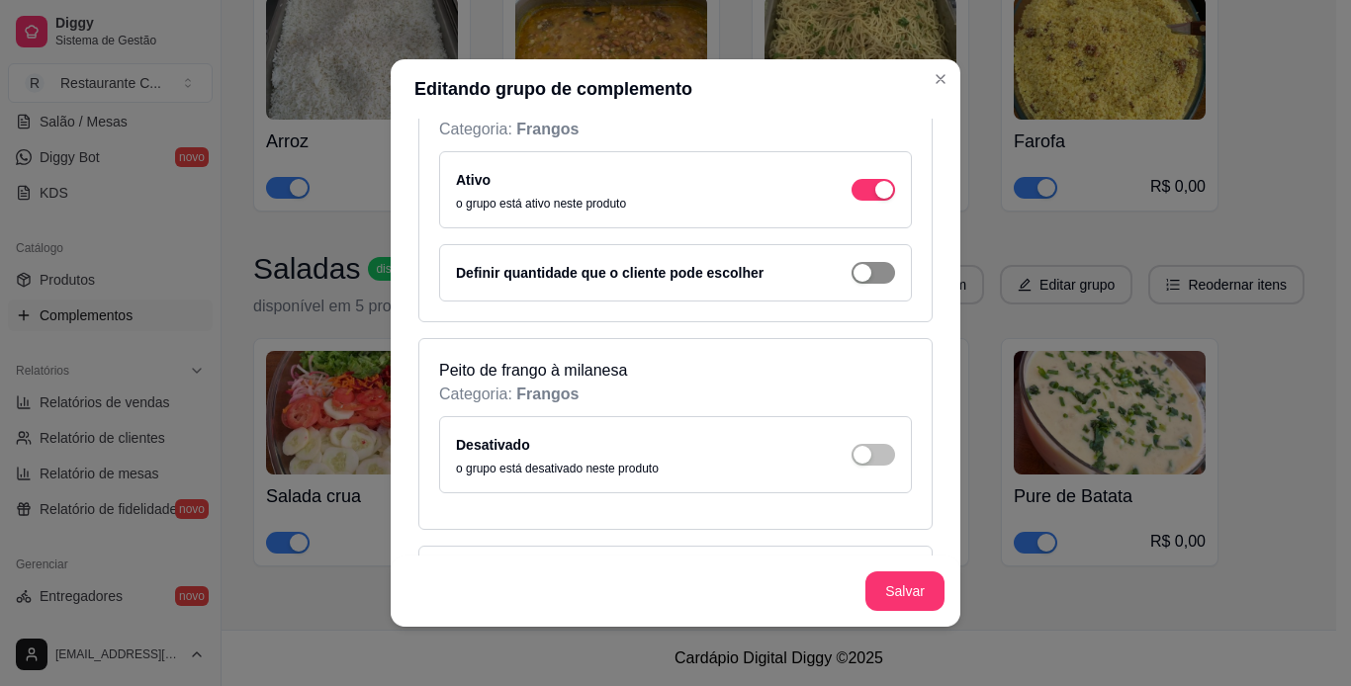
click at [853, 272] on div "button" at bounding box center [862, 273] width 18 height 18
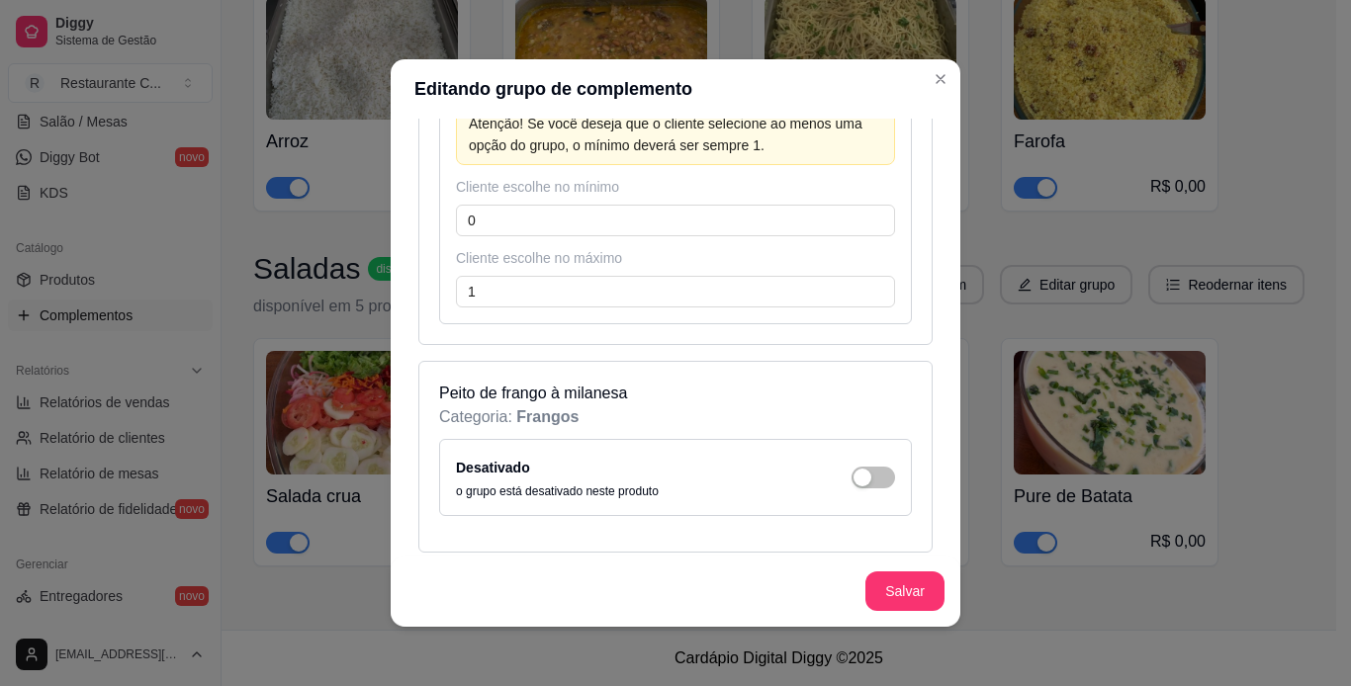
scroll to position [7318, 0]
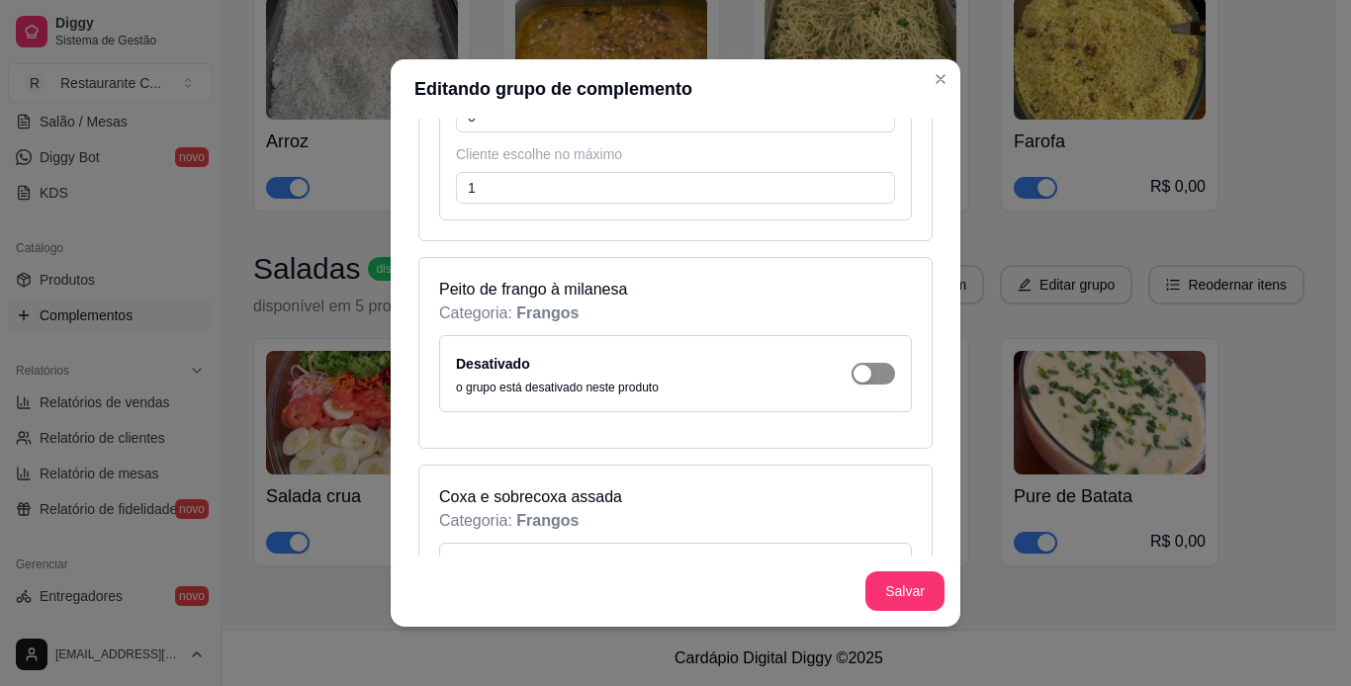
click at [853, 375] on div "button" at bounding box center [862, 374] width 18 height 18
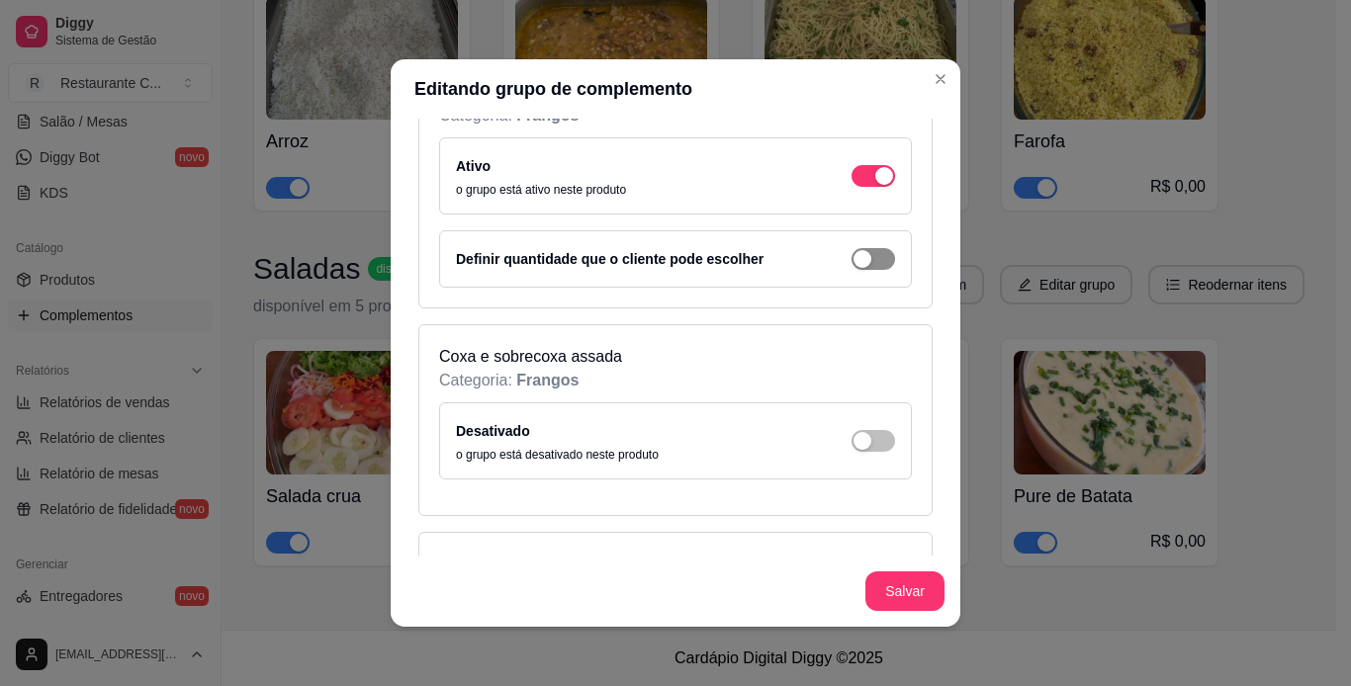
click at [853, 259] on div "button" at bounding box center [862, 259] width 18 height 18
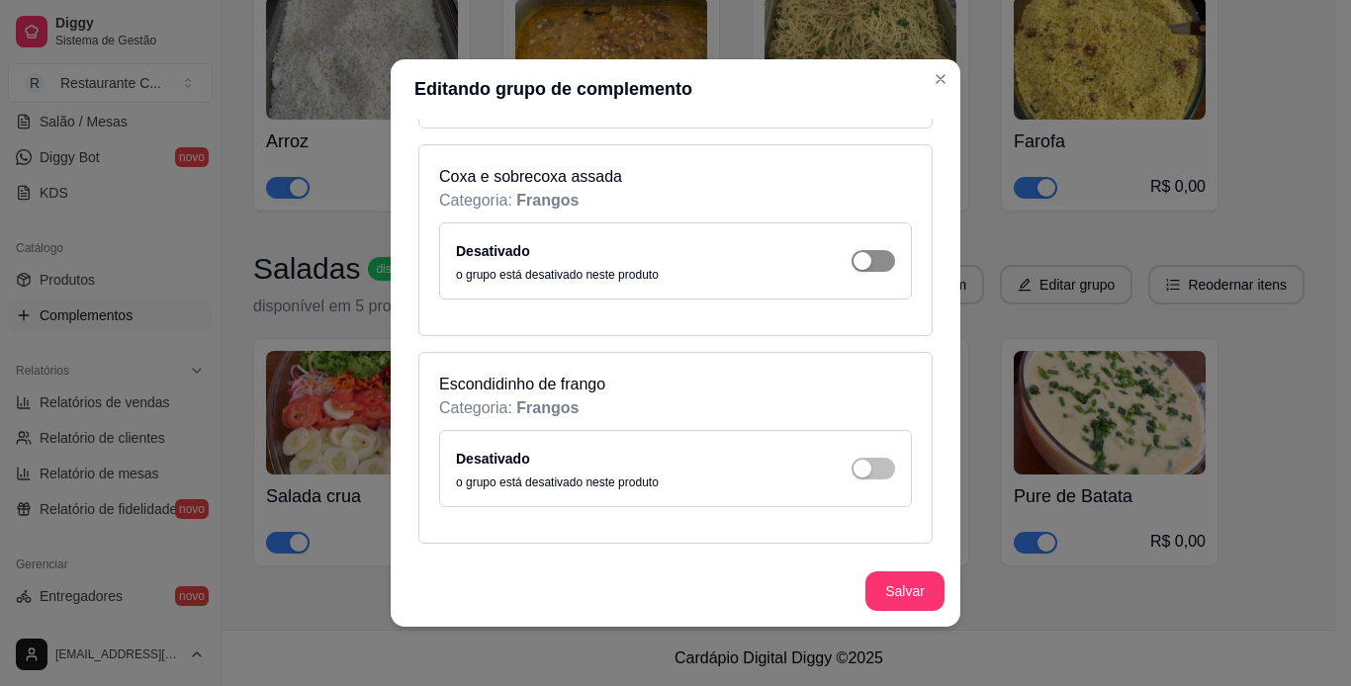
click at [853, 256] on div "button" at bounding box center [862, 261] width 18 height 18
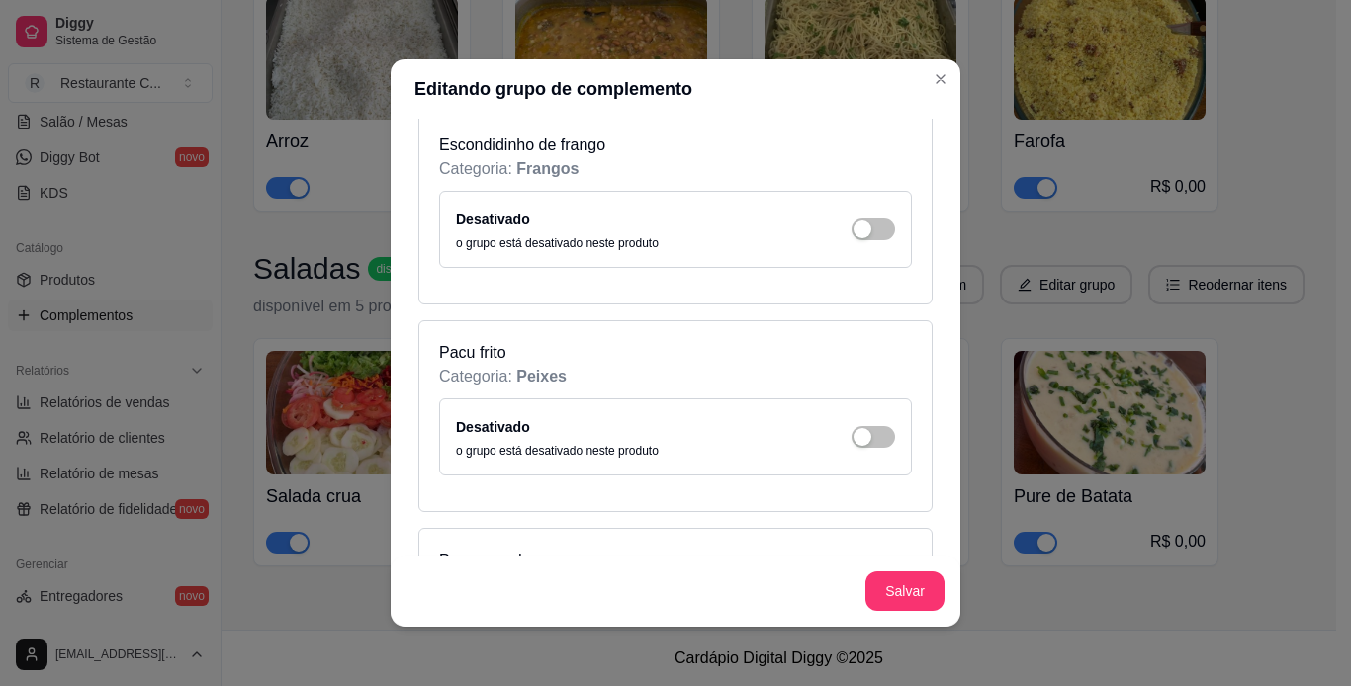
scroll to position [8109, 0]
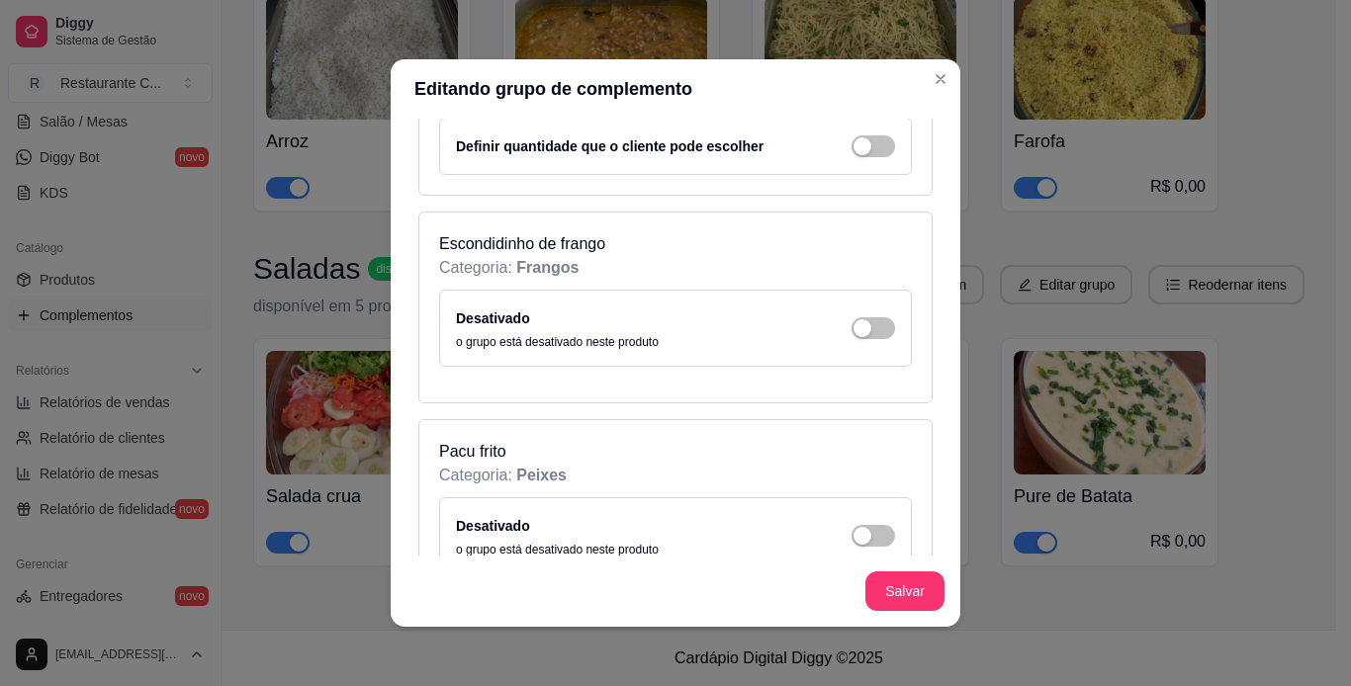
drag, startPoint x: 854, startPoint y: 148, endPoint x: 849, endPoint y: 167, distance: 19.4
click at [854, 147] on span "button" at bounding box center [873, 146] width 44 height 22
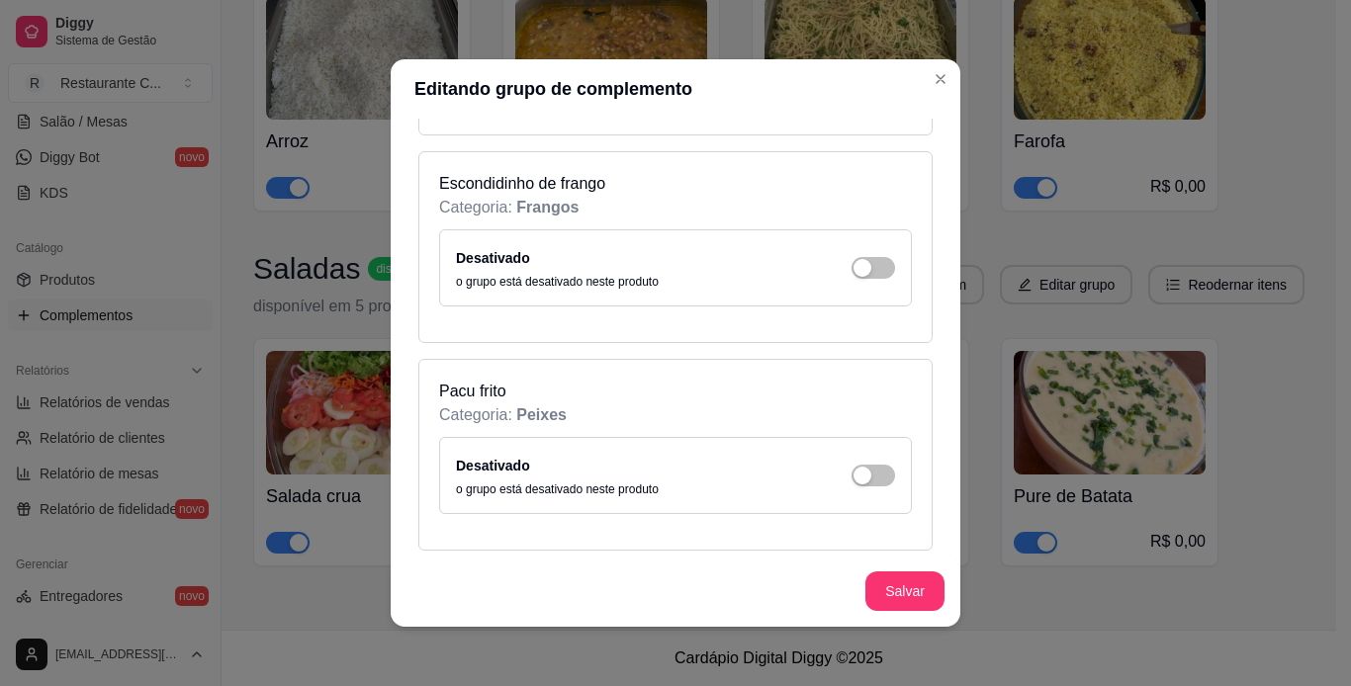
scroll to position [8405, 0]
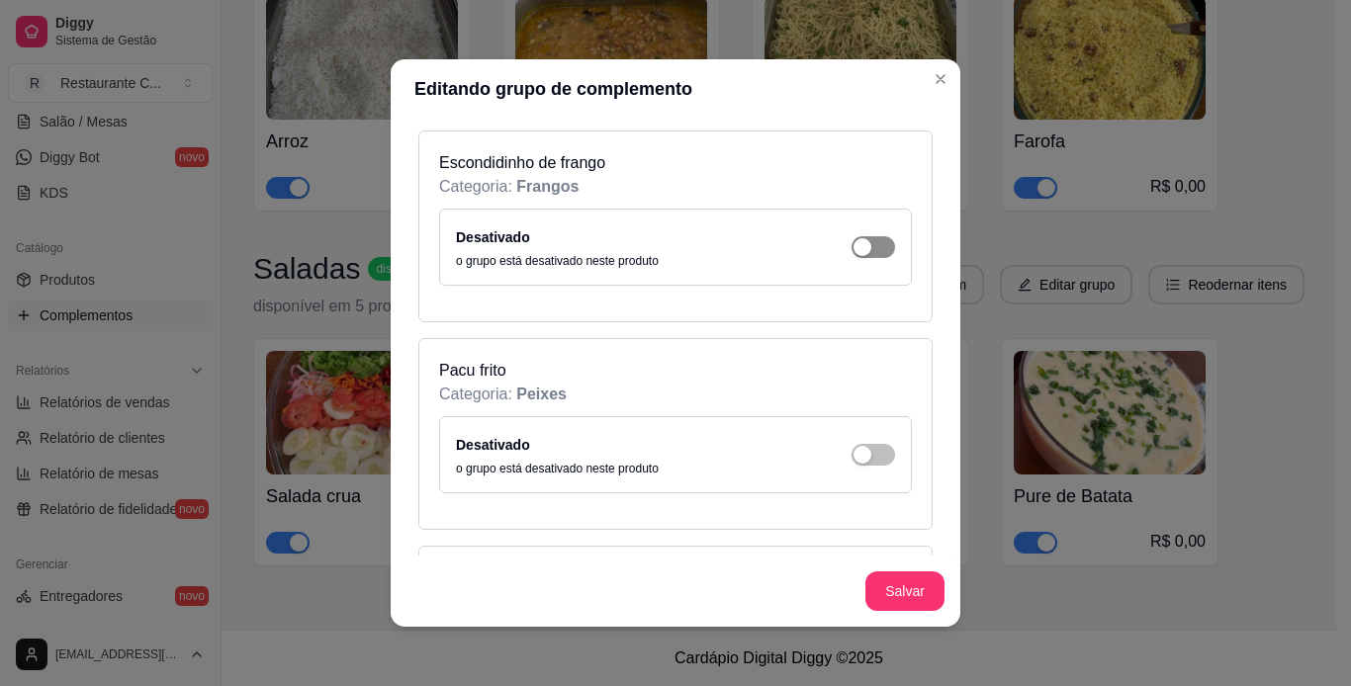
click at [854, 253] on span "button" at bounding box center [873, 247] width 44 height 22
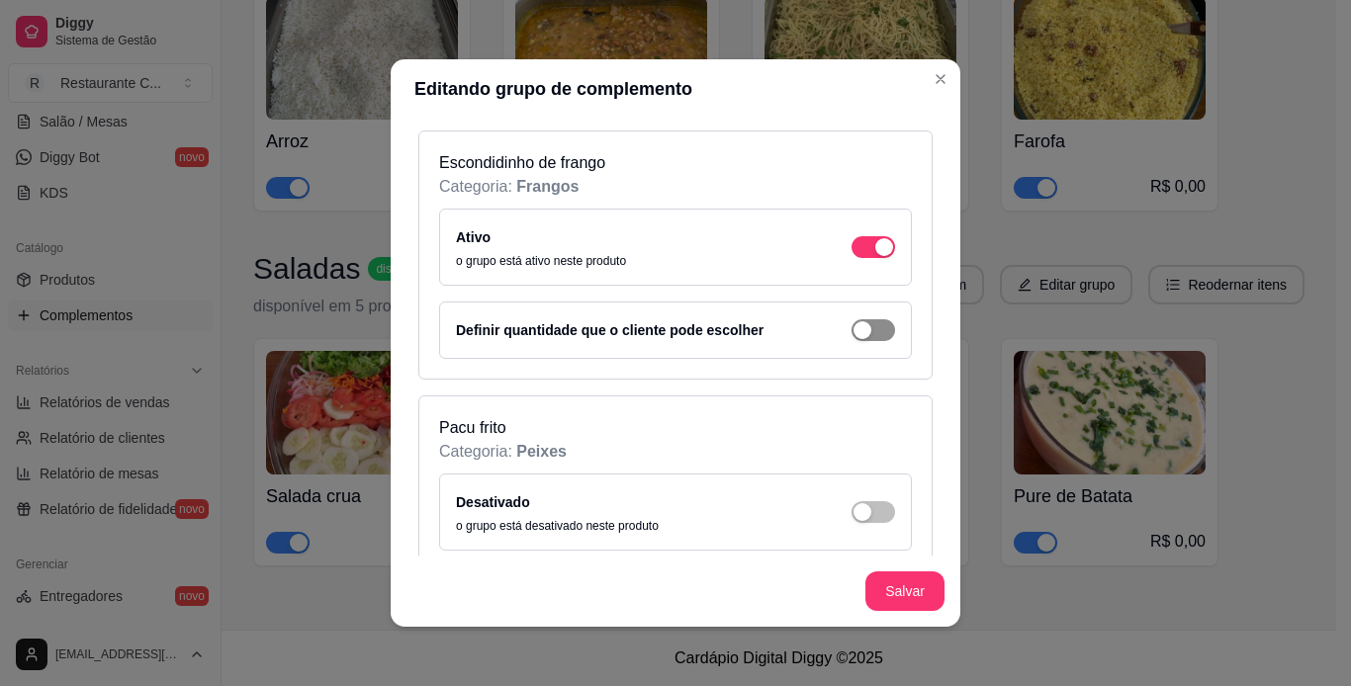
click at [853, 334] on div "button" at bounding box center [862, 330] width 18 height 18
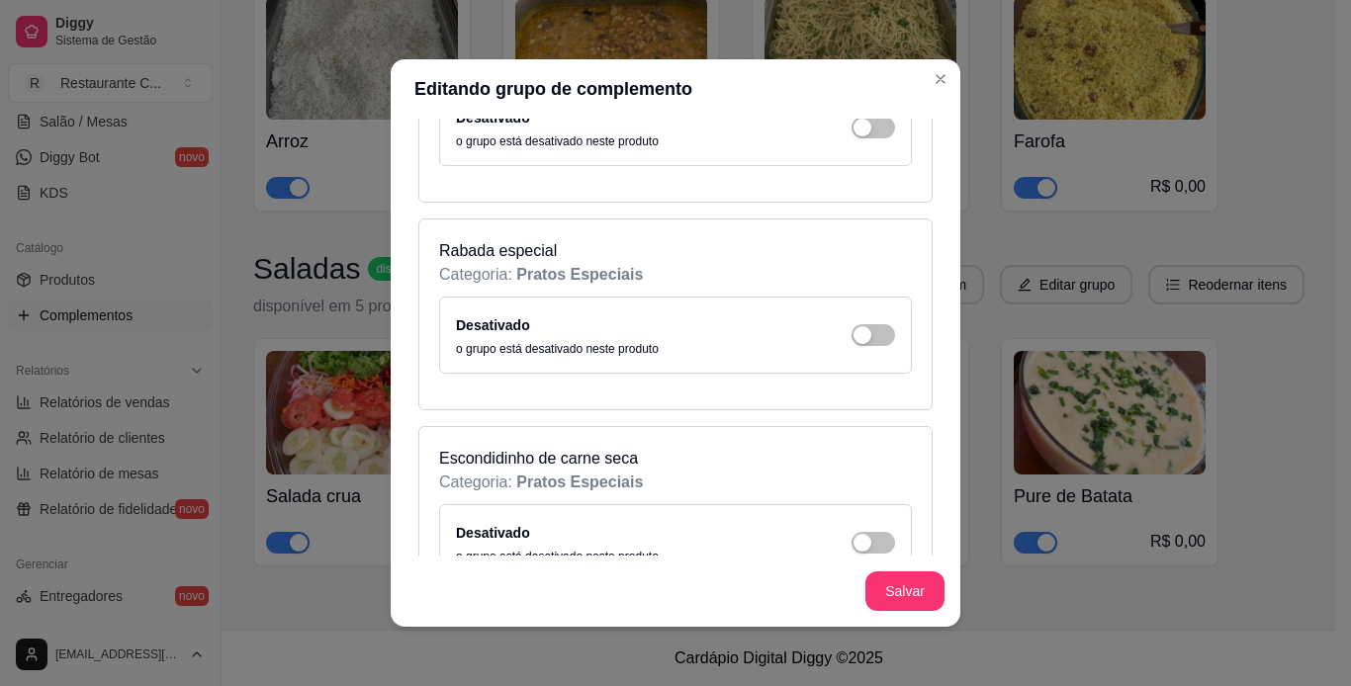
scroll to position [9889, 0]
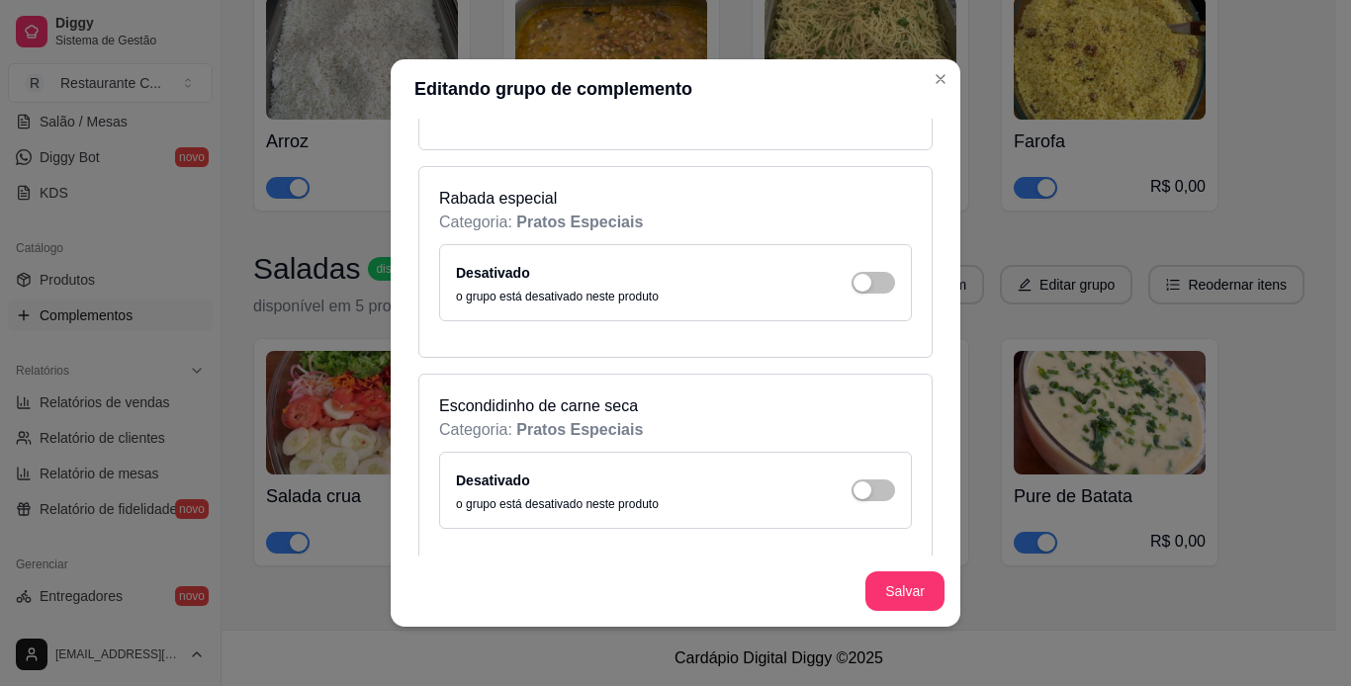
click at [864, 265] on div "Desativado o grupo está desativado neste produto" at bounding box center [675, 283] width 439 height 44
click at [856, 287] on span "button" at bounding box center [873, 283] width 44 height 22
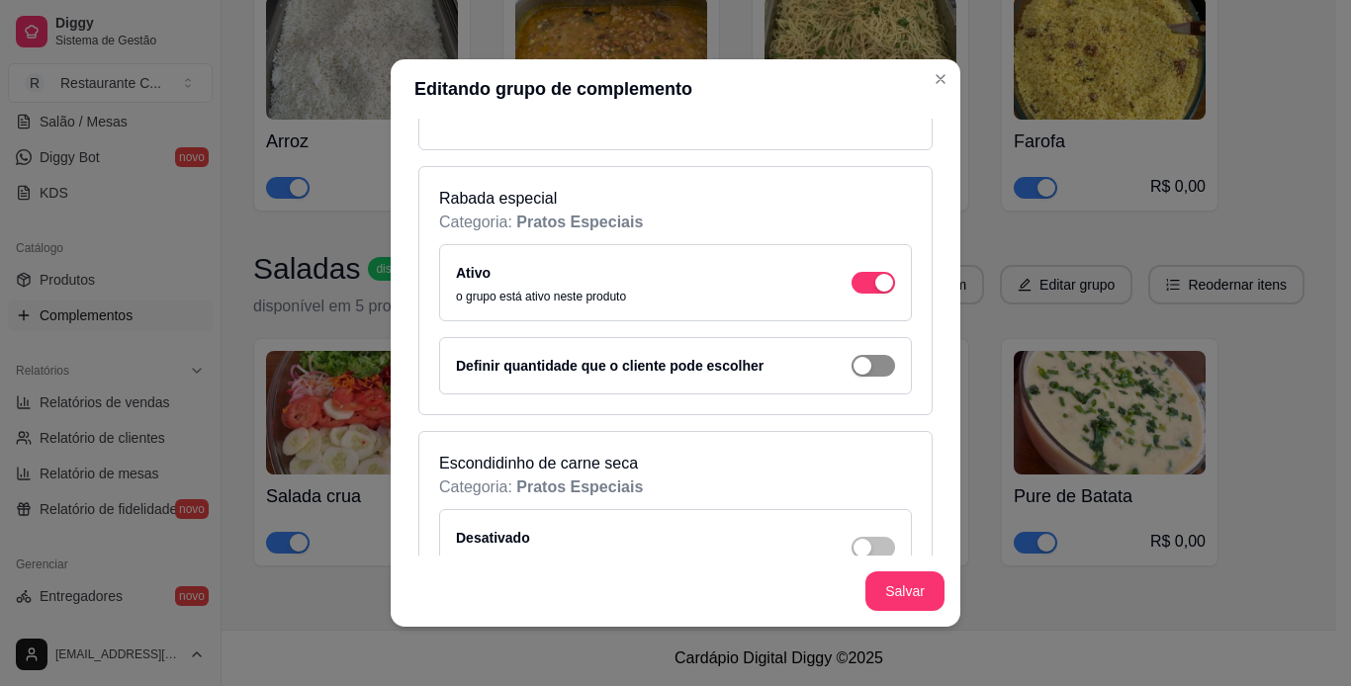
click at [851, 375] on span "button" at bounding box center [873, 366] width 44 height 22
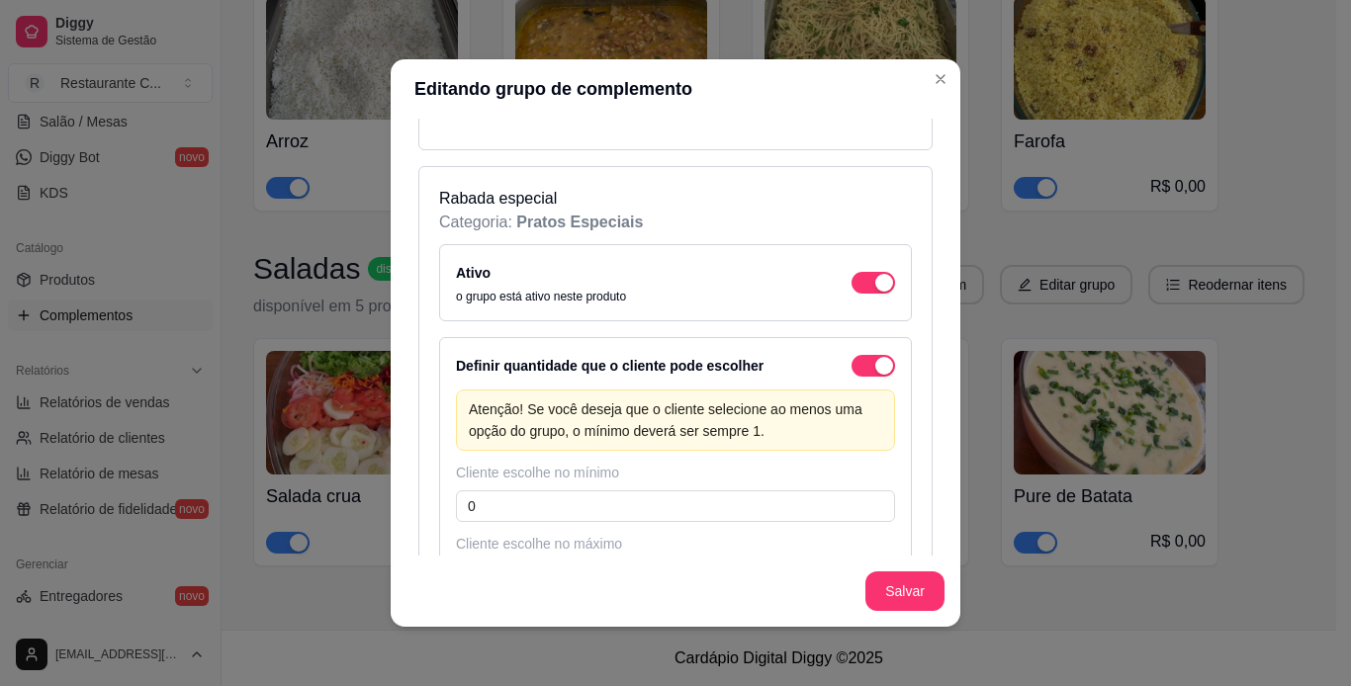
scroll to position [9988, 0]
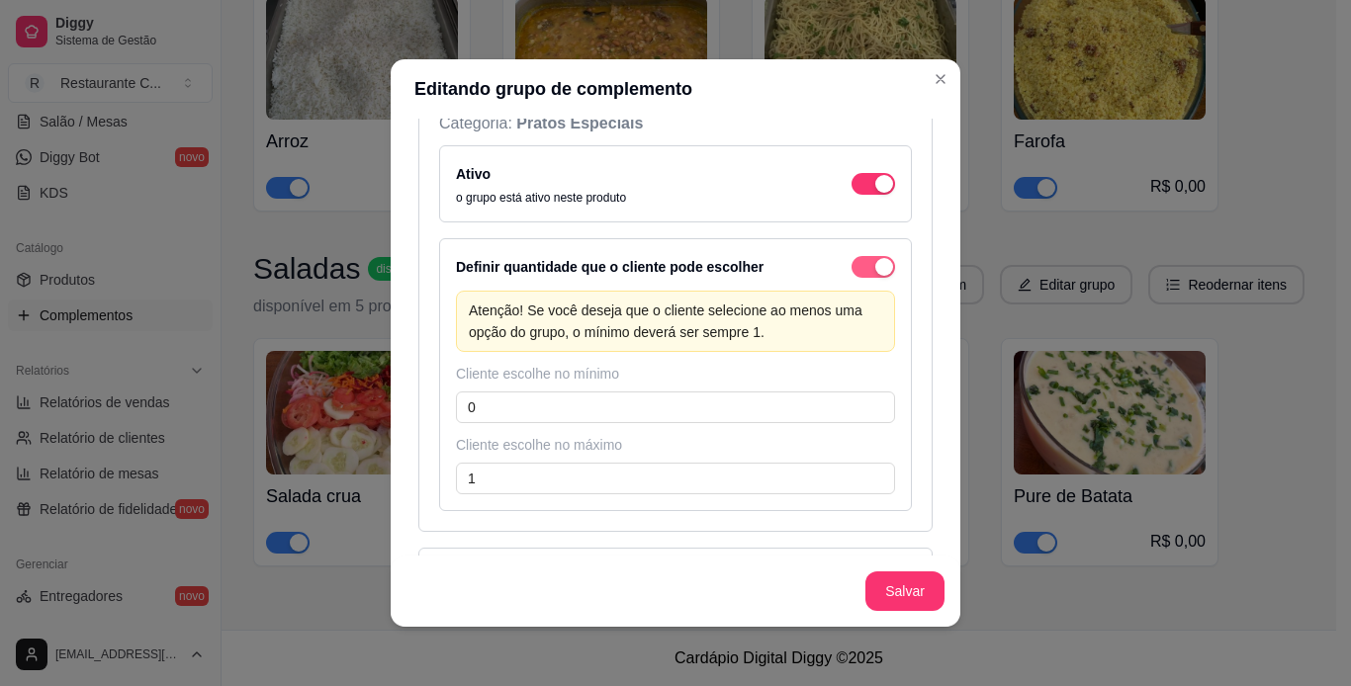
click at [861, 277] on span "button" at bounding box center [873, 267] width 44 height 22
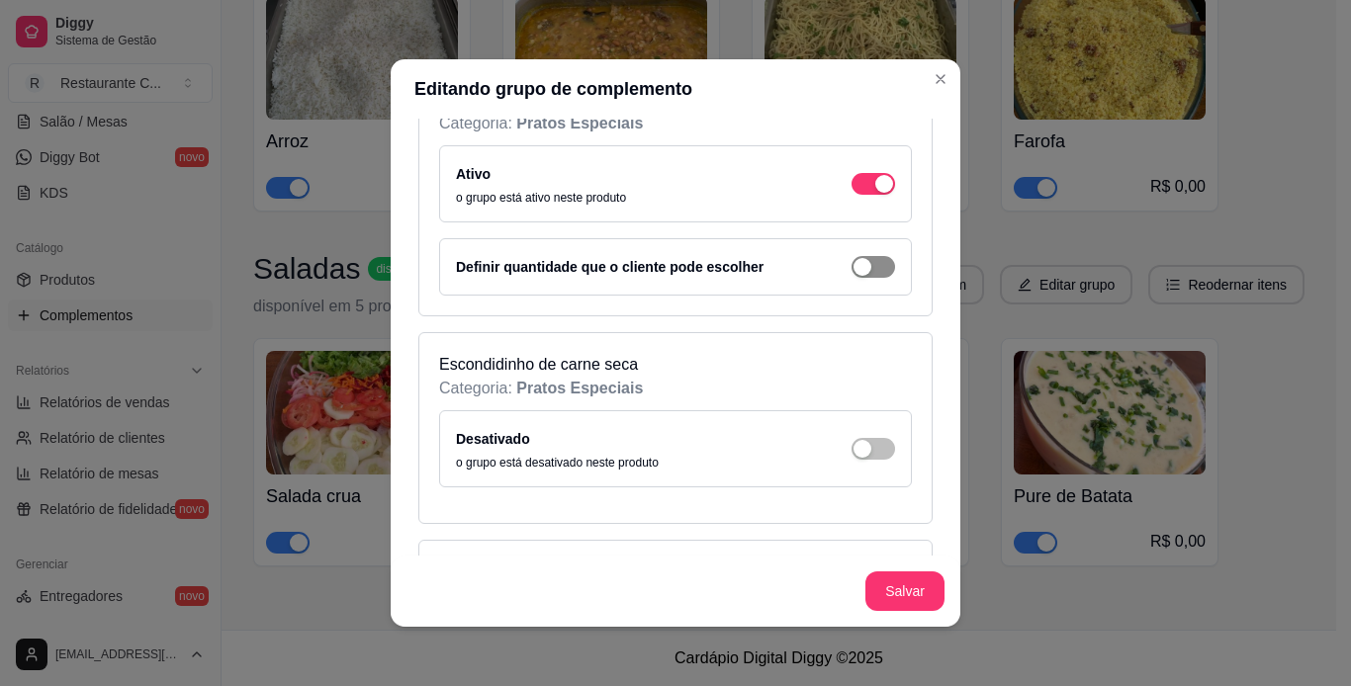
click at [860, 277] on span "button" at bounding box center [873, 267] width 44 height 22
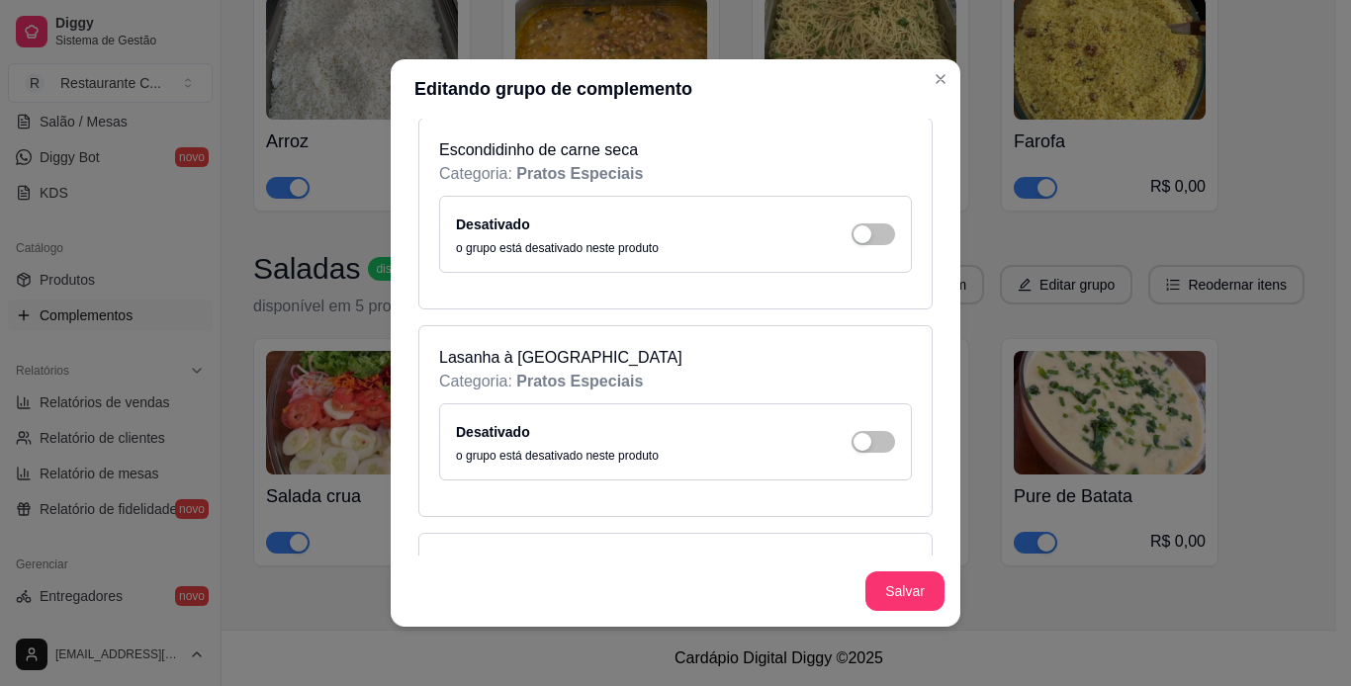
scroll to position [10383, 0]
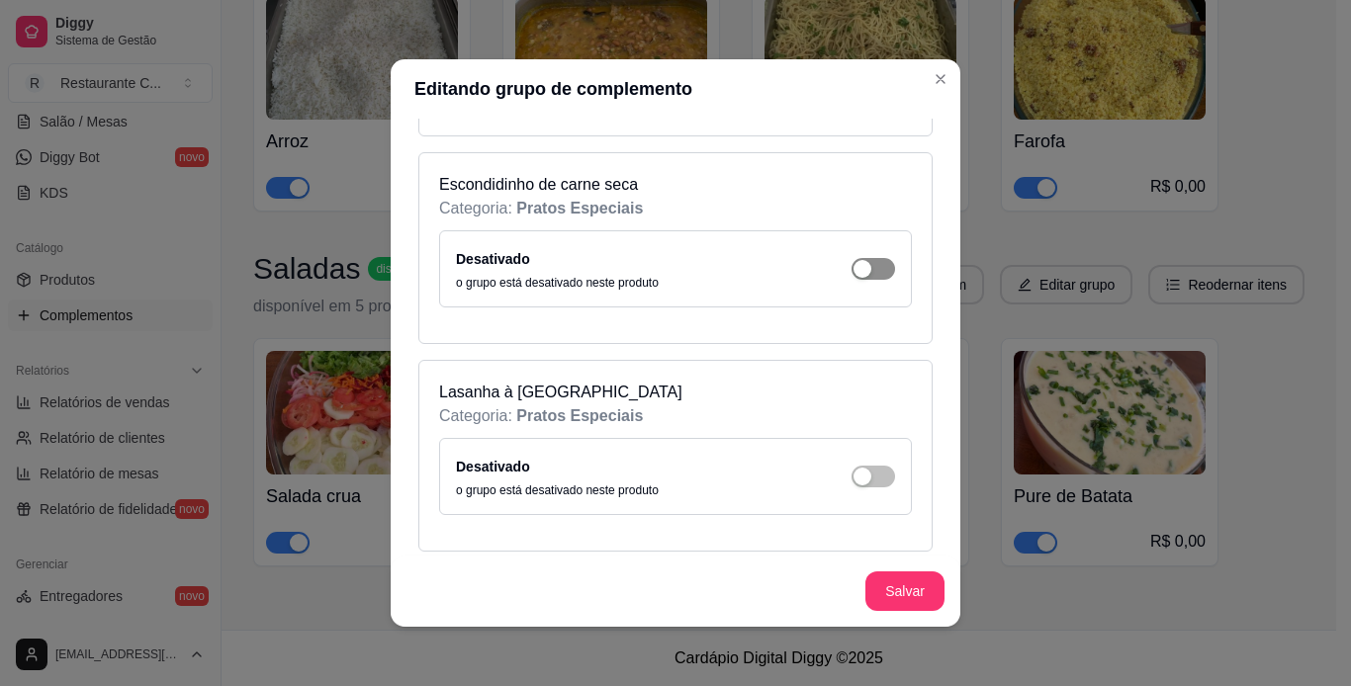
click at [857, 278] on span "button" at bounding box center [873, 269] width 44 height 22
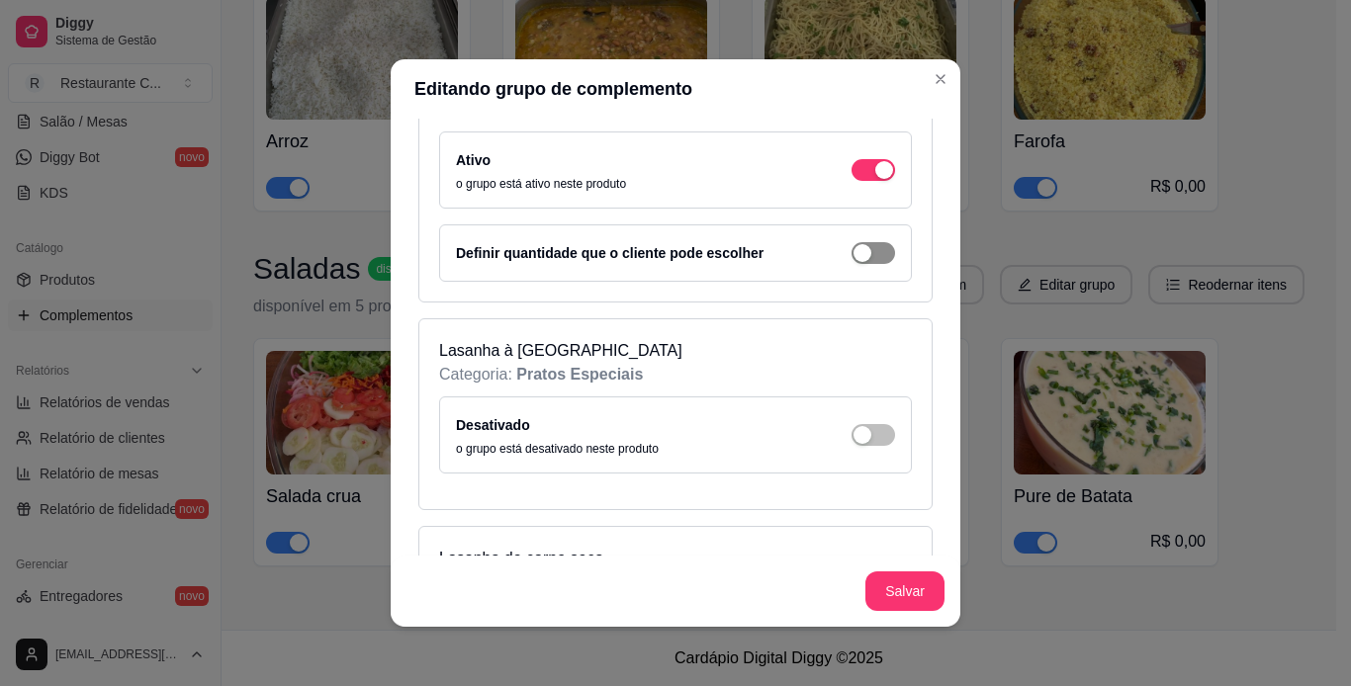
click at [851, 251] on button "button" at bounding box center [873, 253] width 44 height 22
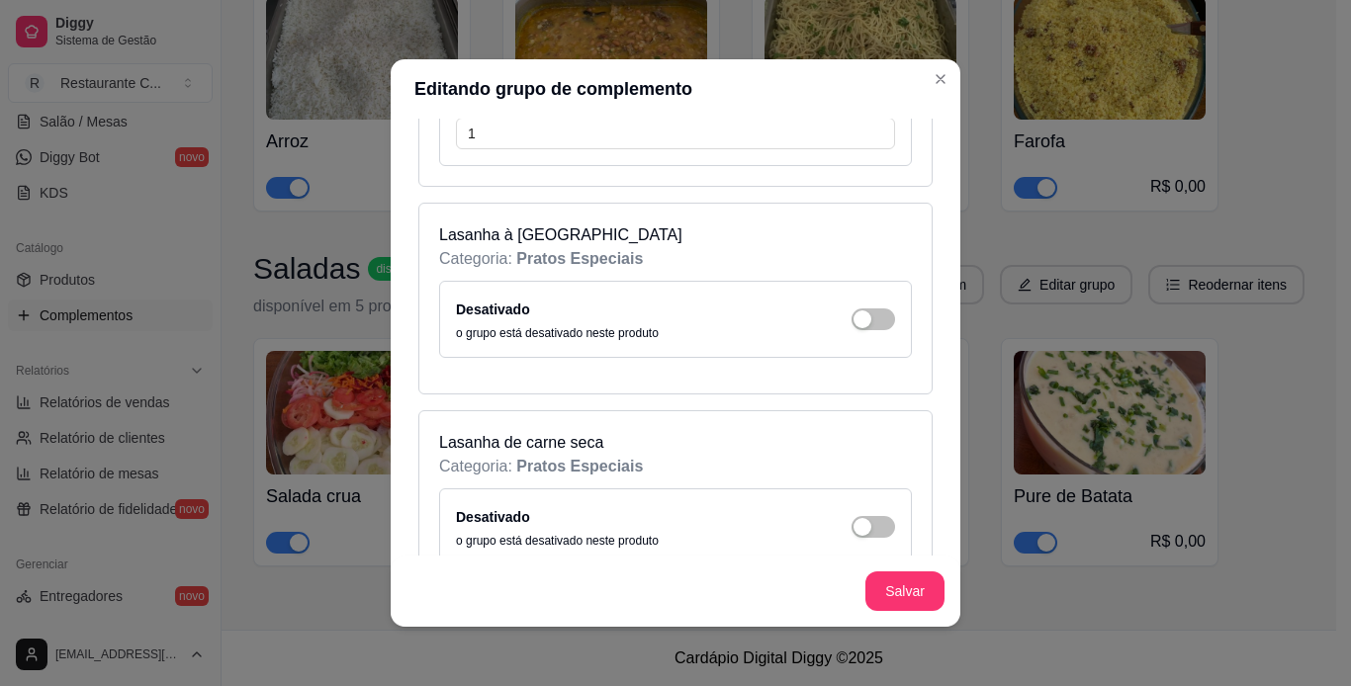
scroll to position [10779, 0]
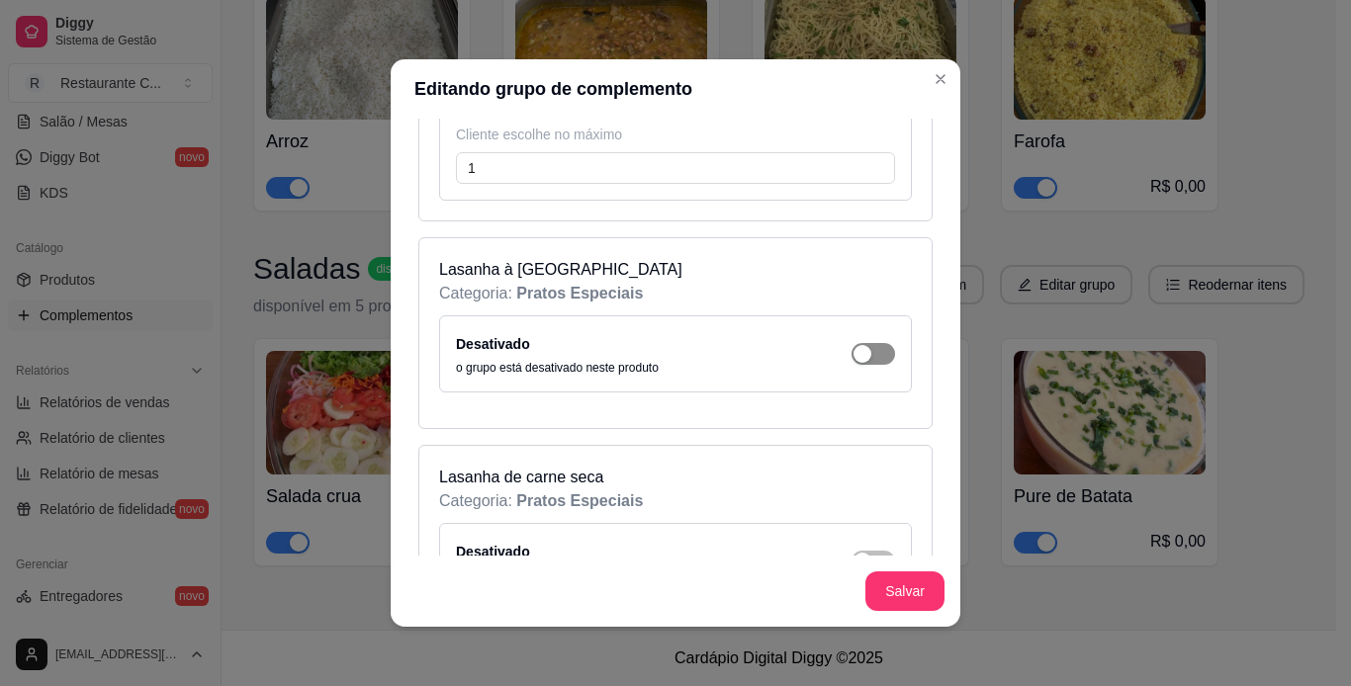
click at [853, 351] on div "button" at bounding box center [862, 354] width 18 height 18
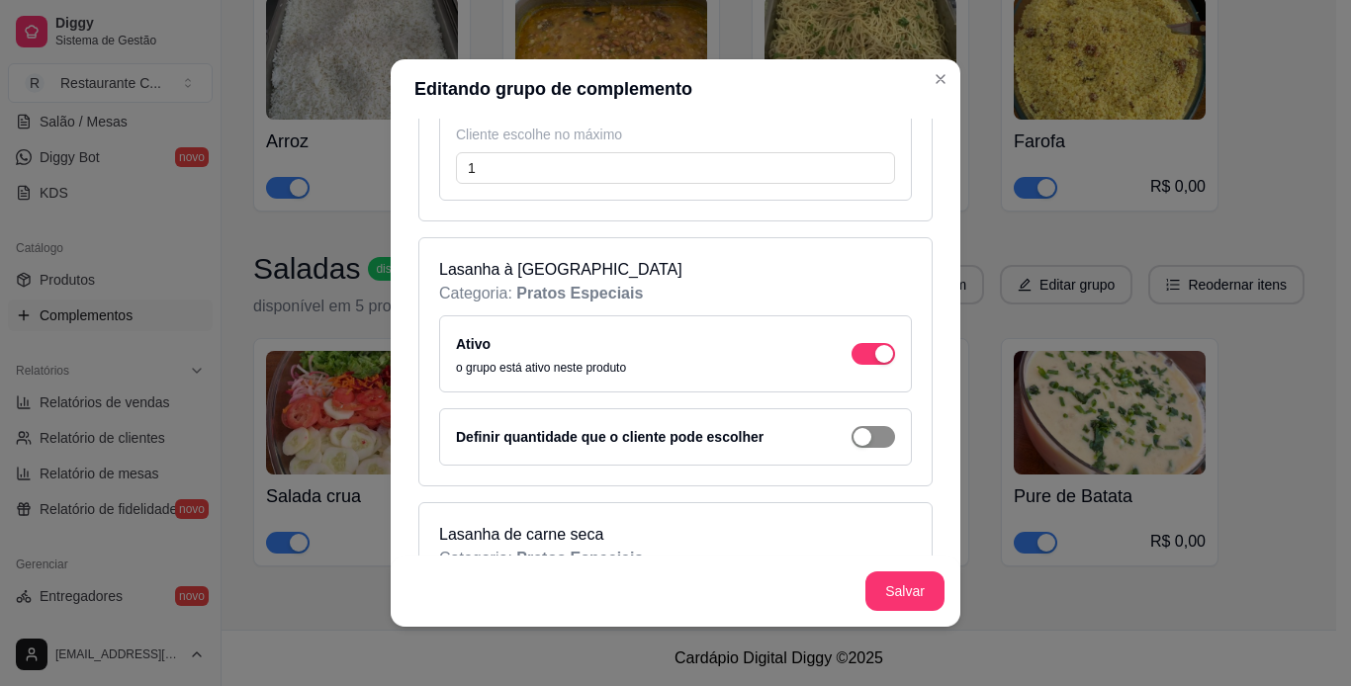
click at [853, 441] on div "button" at bounding box center [862, 437] width 18 height 18
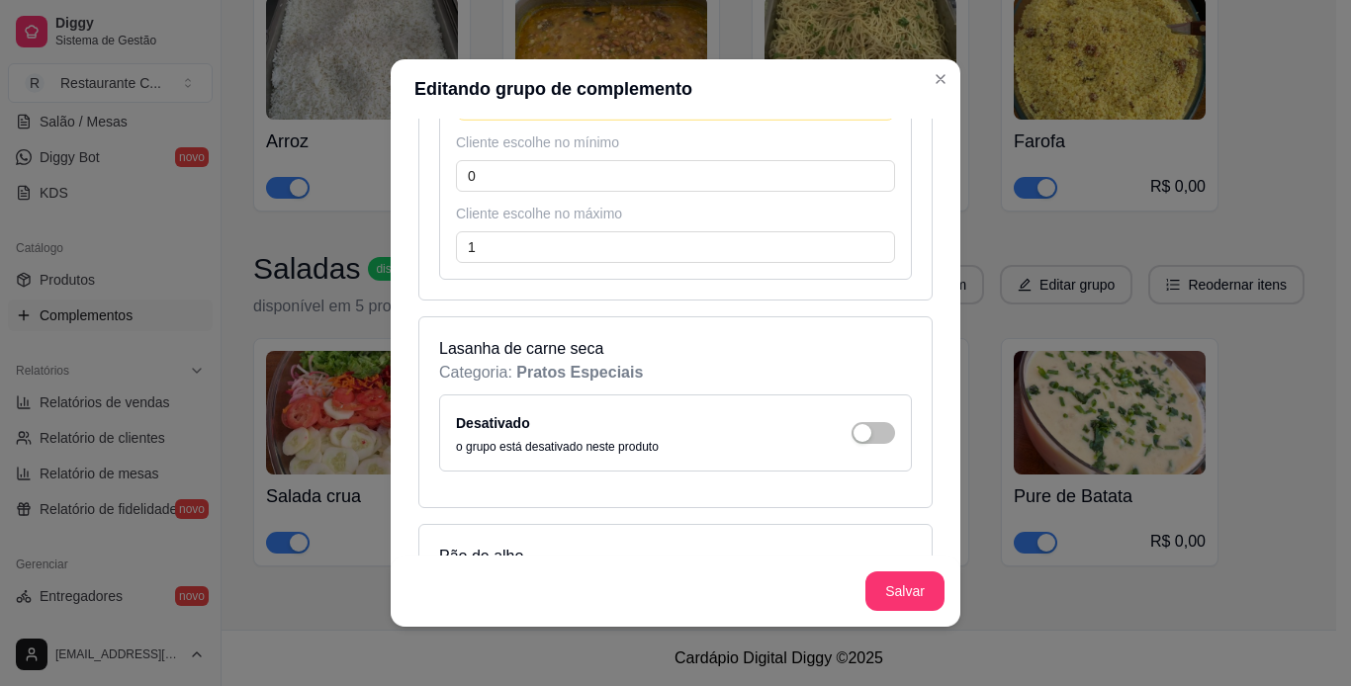
scroll to position [11273, 0]
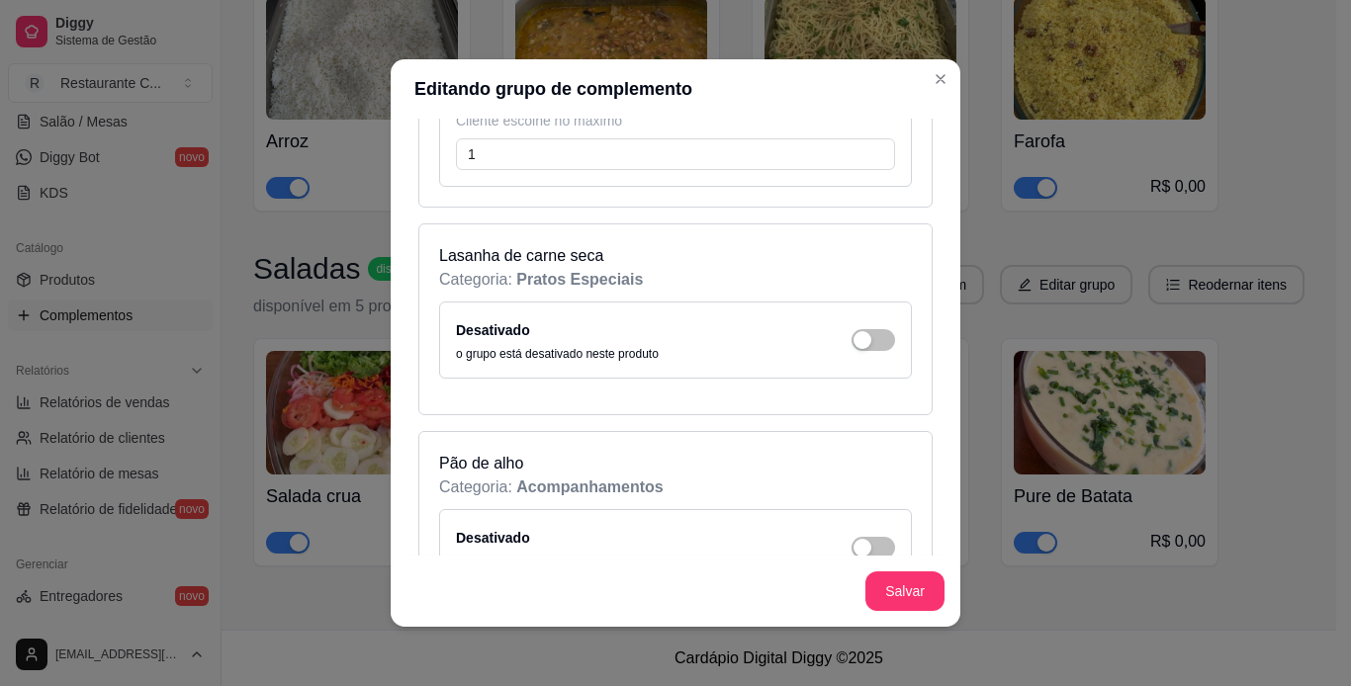
click at [851, 344] on span "button" at bounding box center [873, 340] width 44 height 22
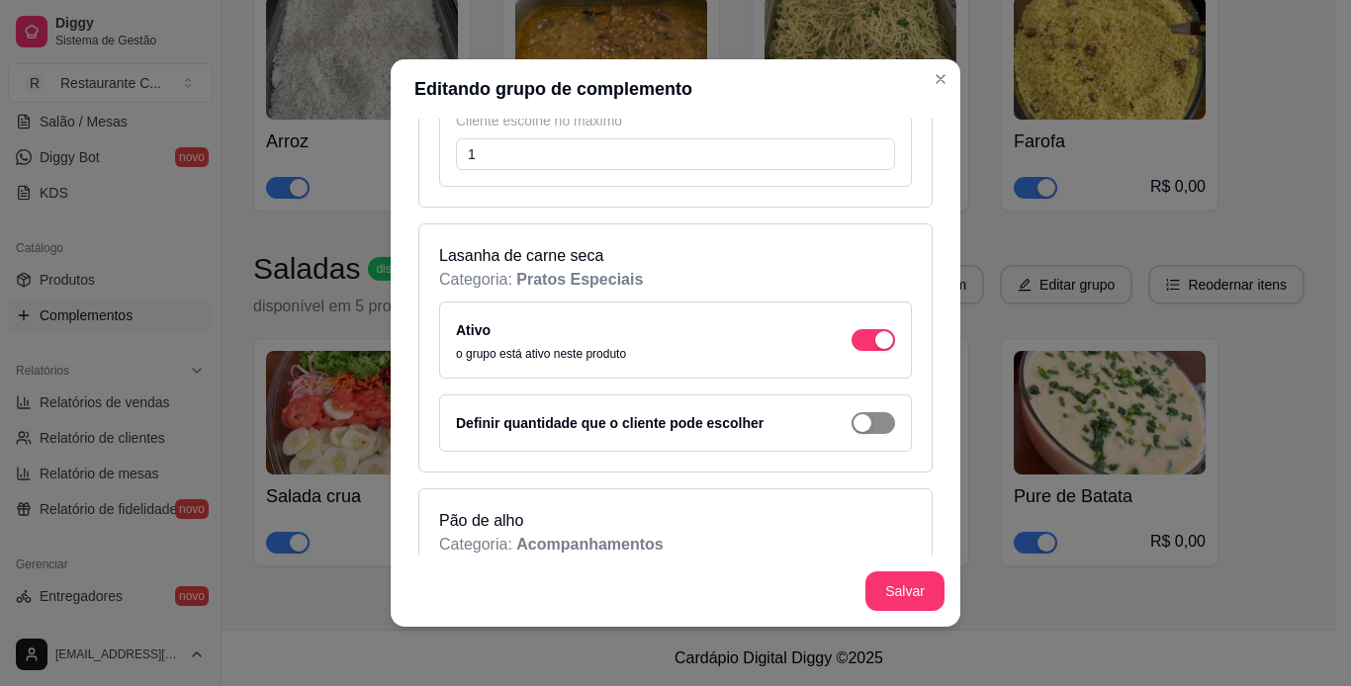
click at [853, 430] on div "button" at bounding box center [862, 423] width 18 height 18
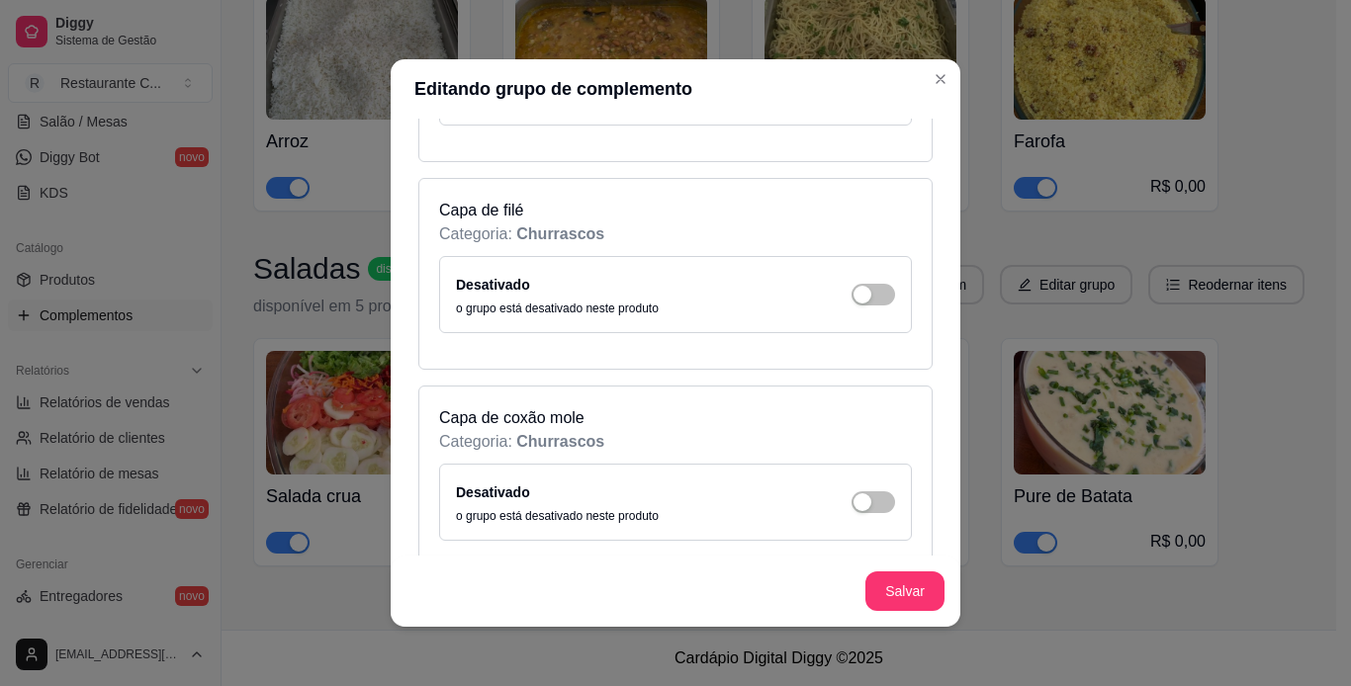
scroll to position [15130, 0]
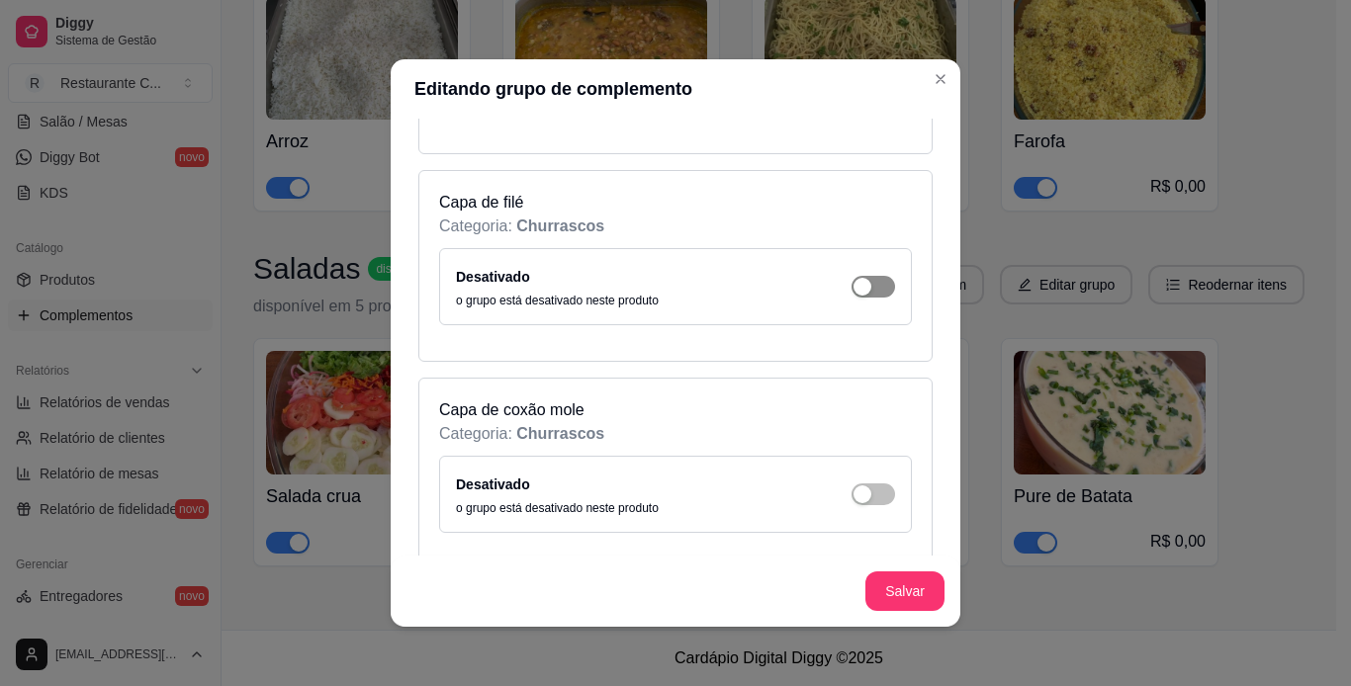
click at [853, 288] on div "button" at bounding box center [862, 287] width 18 height 18
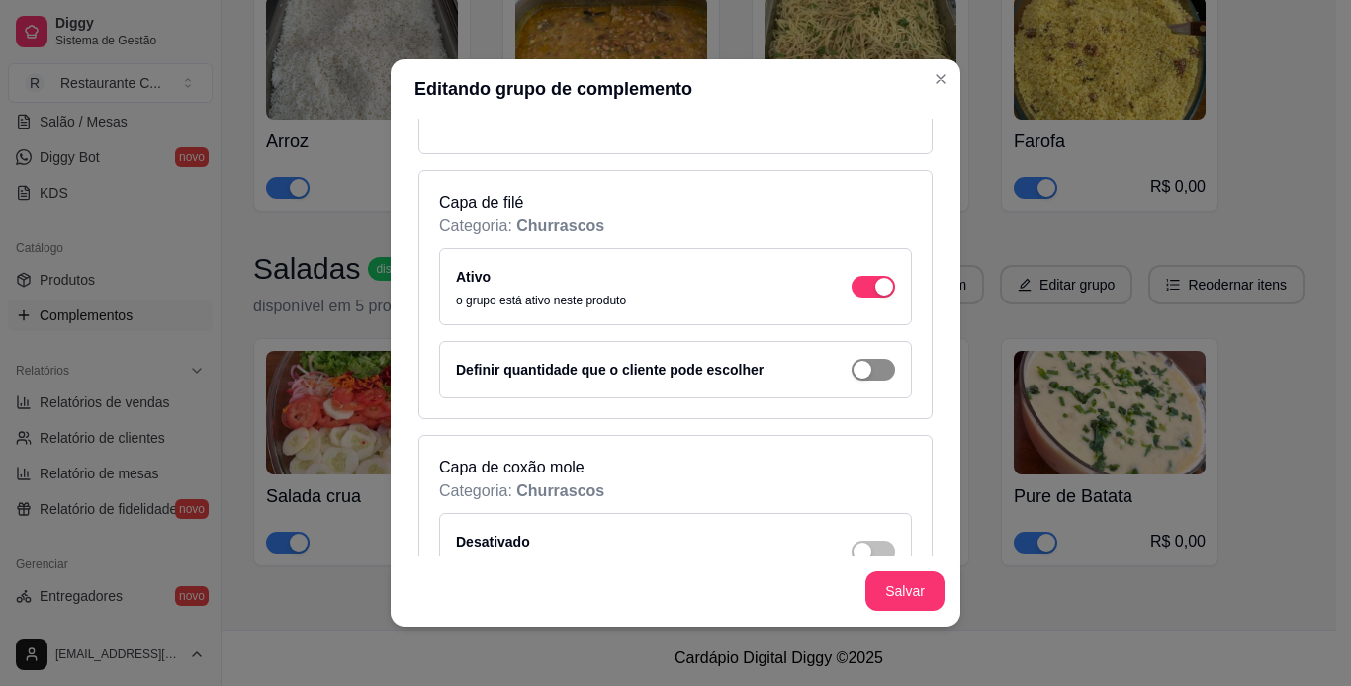
click at [851, 373] on span "button" at bounding box center [873, 370] width 44 height 22
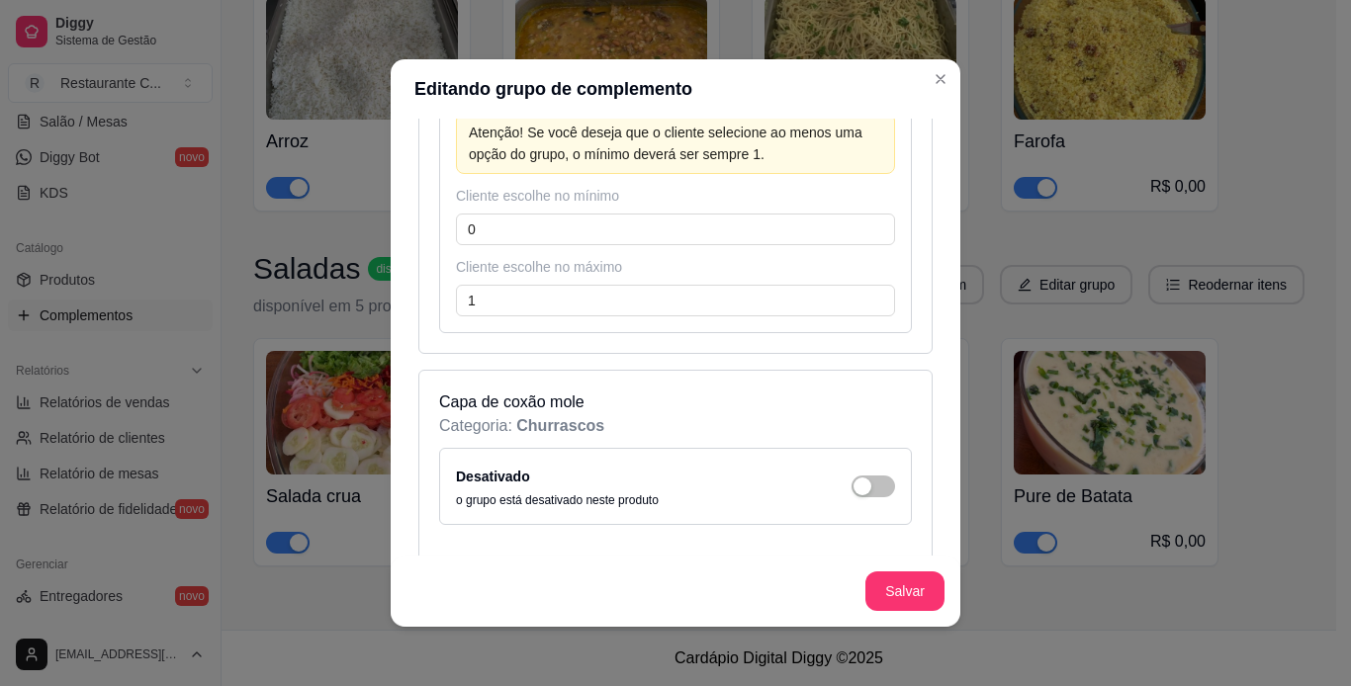
scroll to position [15426, 0]
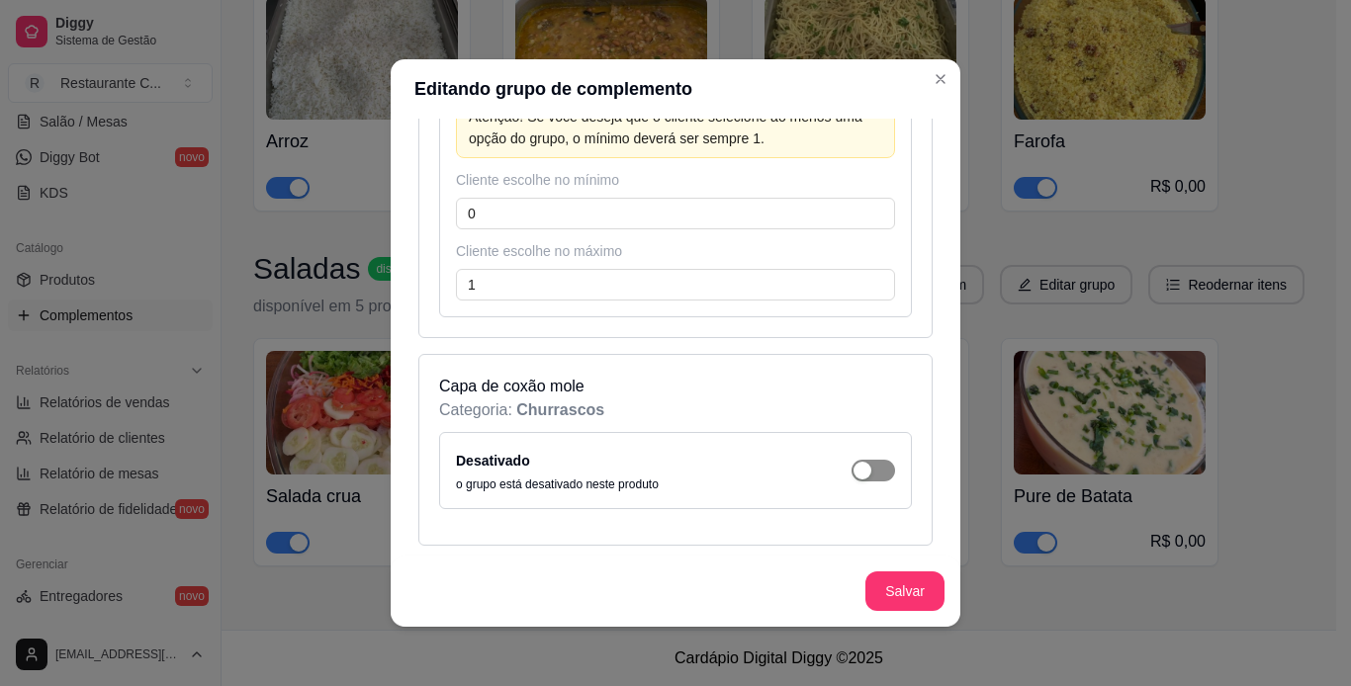
click at [853, 463] on div "button" at bounding box center [862, 471] width 18 height 18
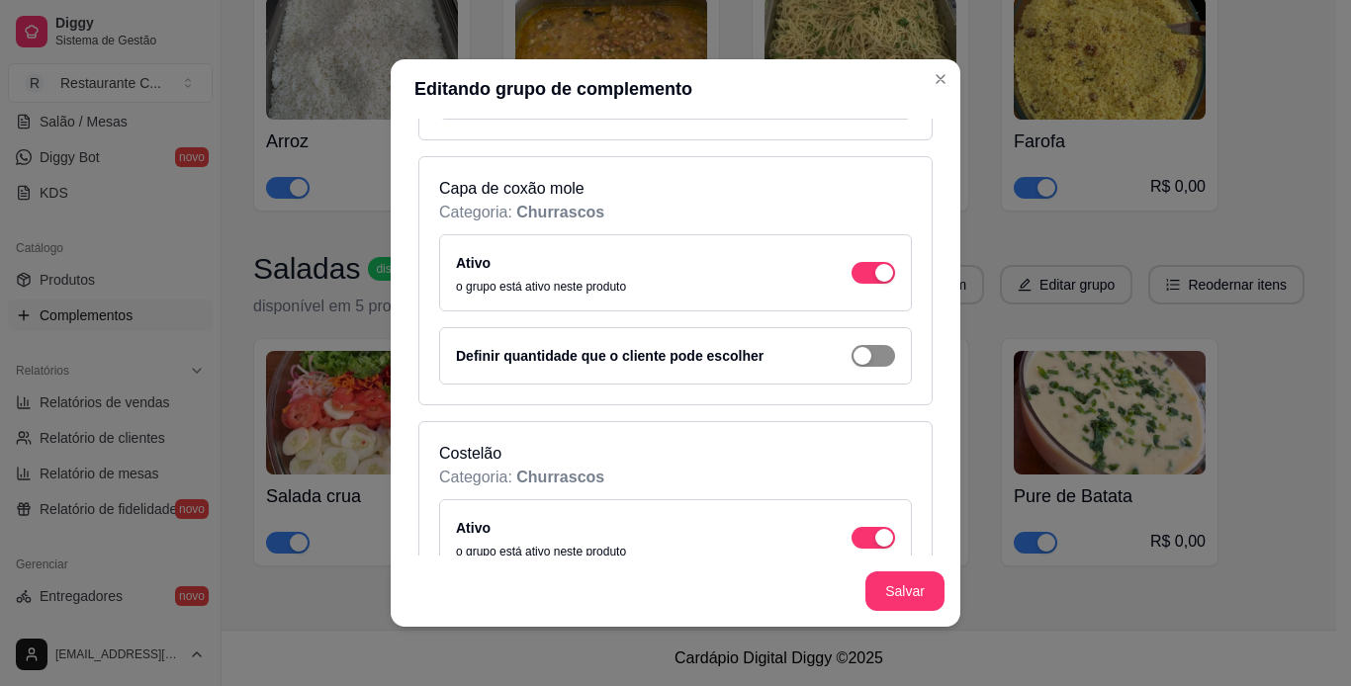
click at [853, 354] on div "button" at bounding box center [862, 356] width 18 height 18
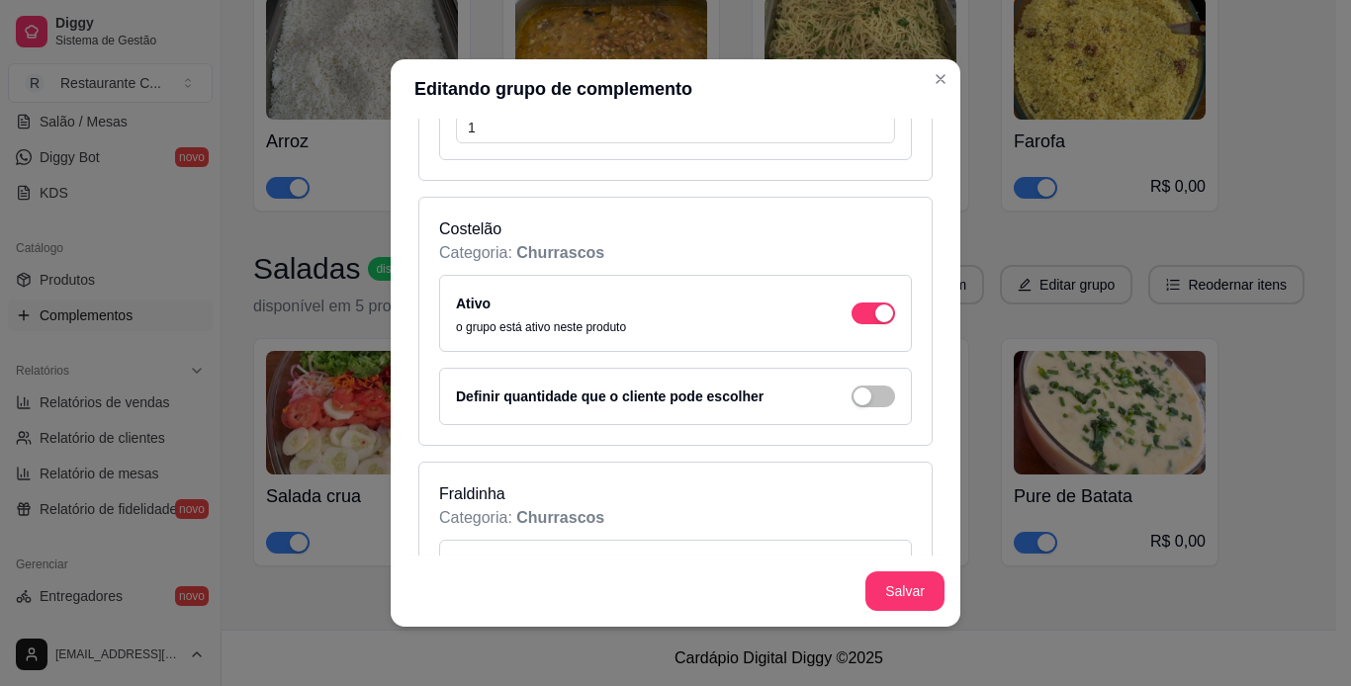
scroll to position [16119, 0]
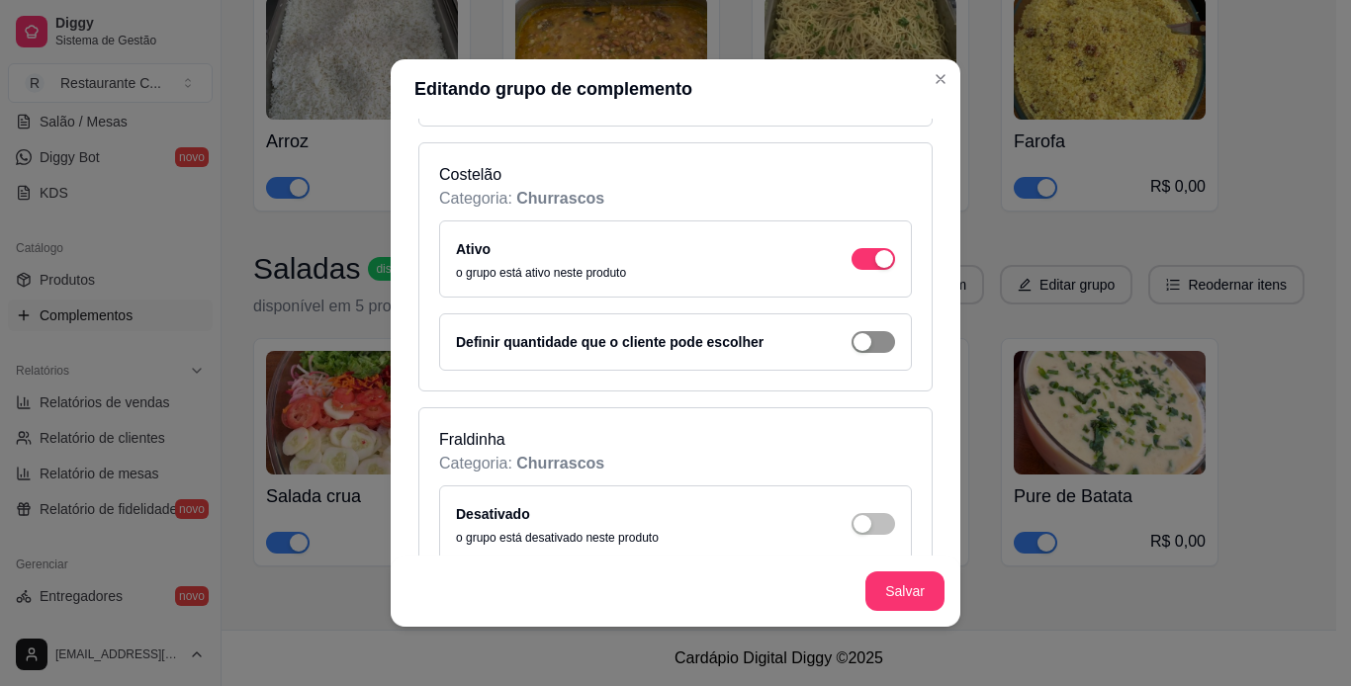
click at [853, 343] on div "button" at bounding box center [862, 342] width 18 height 18
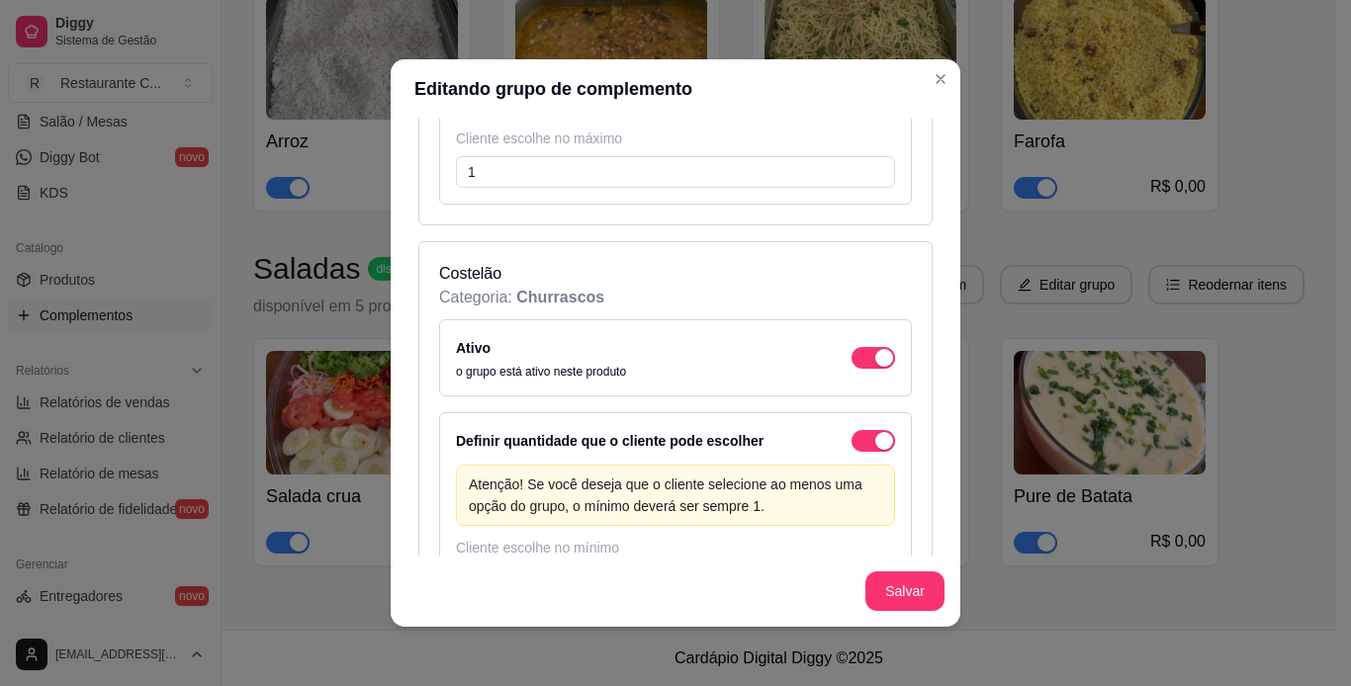
scroll to position [16316, 0]
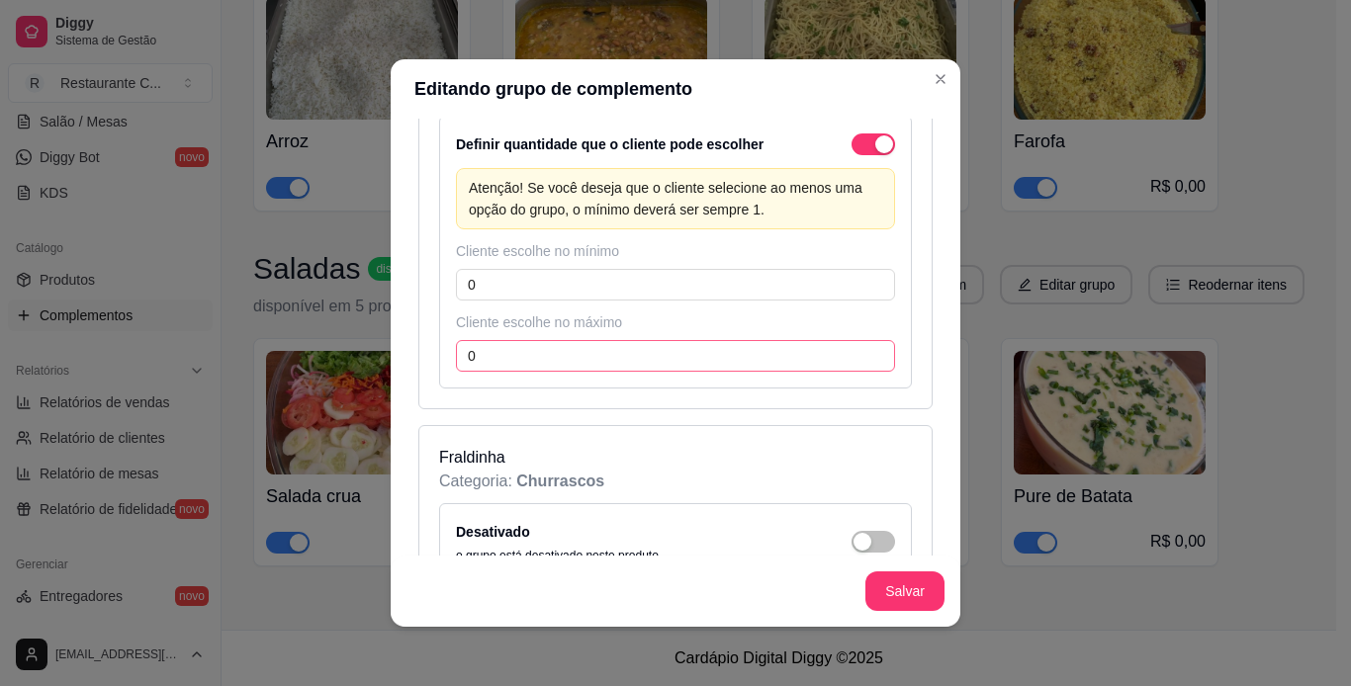
drag, startPoint x: 471, startPoint y: 326, endPoint x: 485, endPoint y: 347, distance: 25.0
click at [473, 327] on div "Cliente escolhe no máximo" at bounding box center [675, 322] width 439 height 20
click at [485, 347] on input "0" at bounding box center [675, 356] width 439 height 32
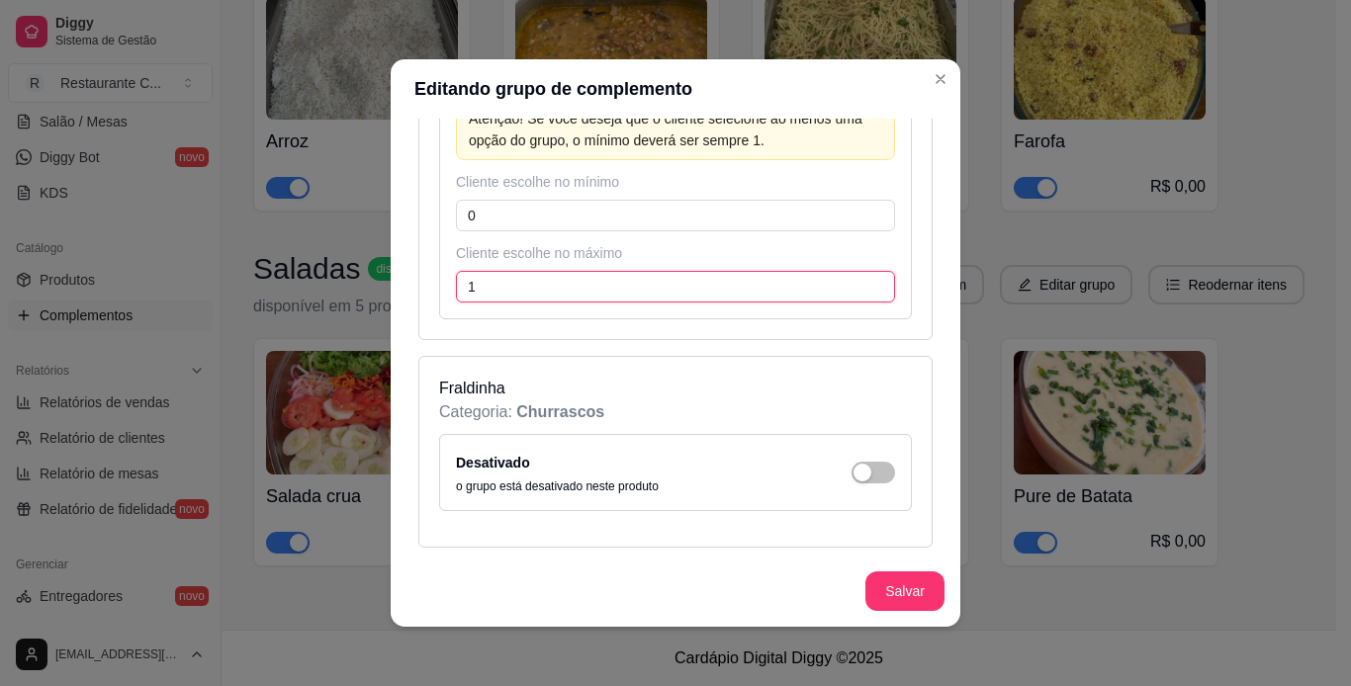
scroll to position [16514, 0]
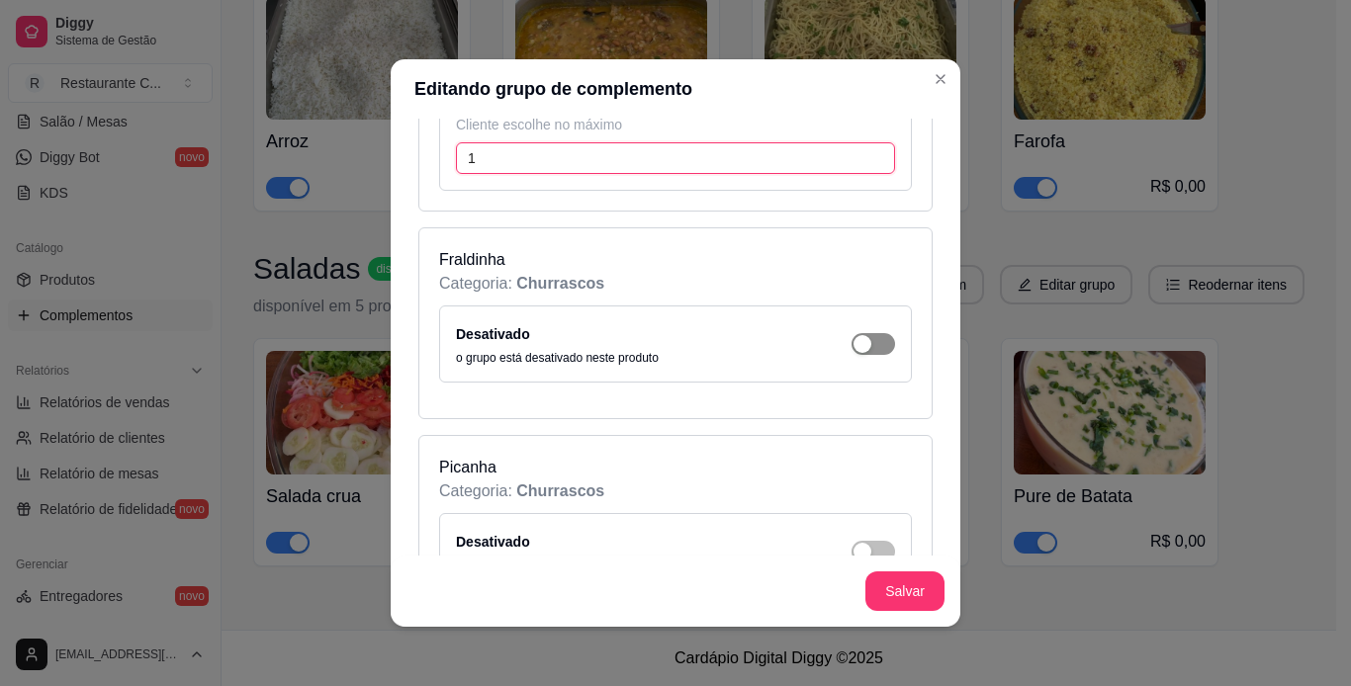
type input "1"
click at [860, 356] on div "Desativado o grupo está desativado neste produto" at bounding box center [675, 344] width 439 height 44
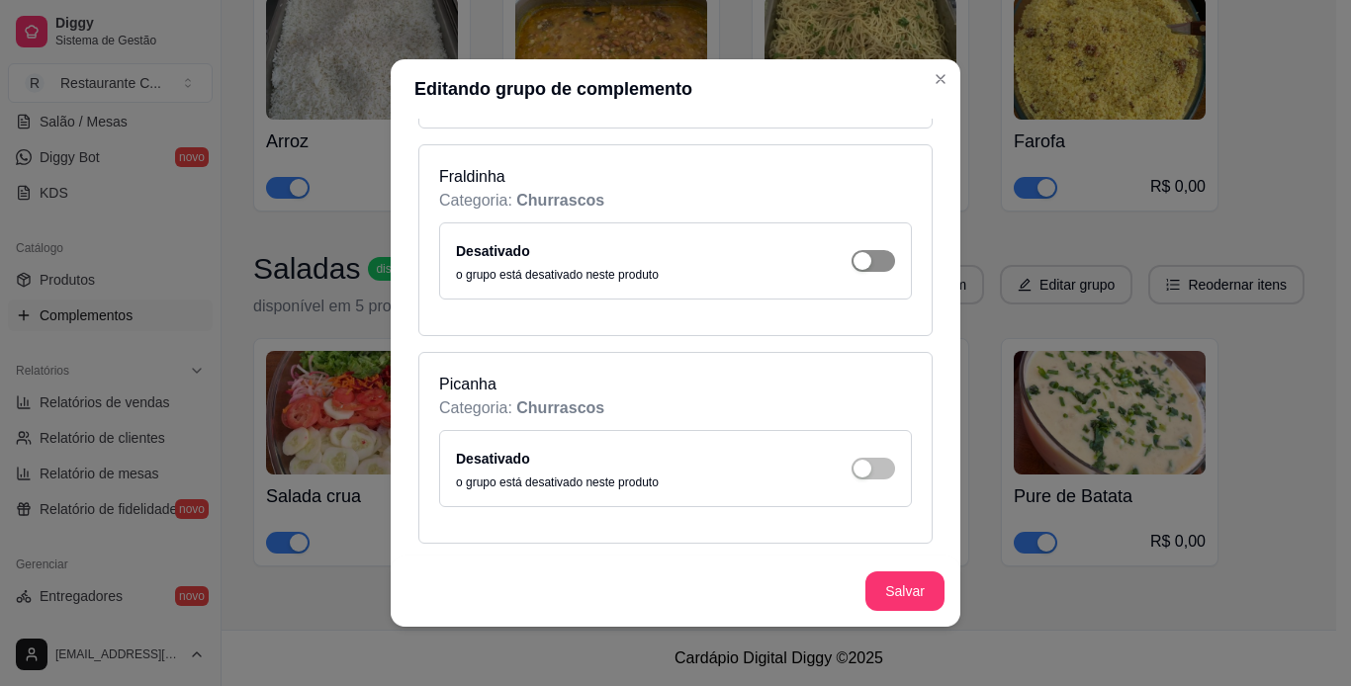
click at [853, 263] on div "button" at bounding box center [862, 261] width 18 height 18
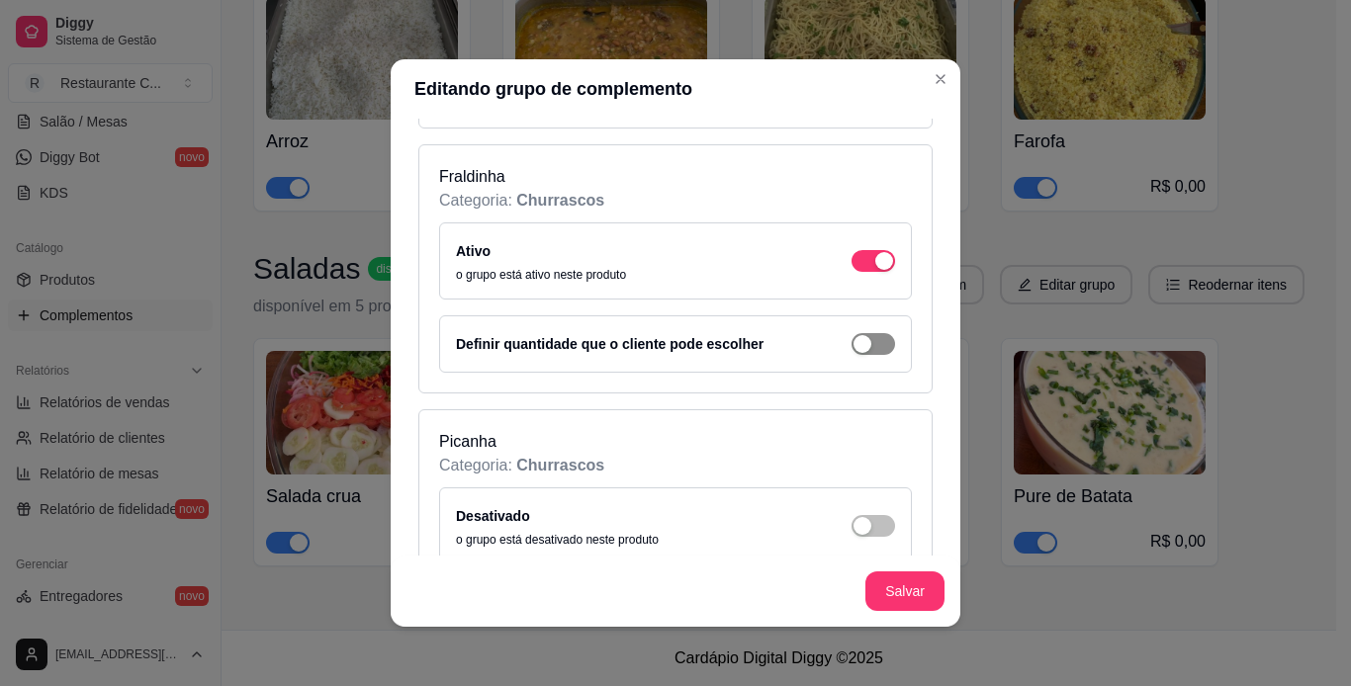
click at [853, 352] on div "button" at bounding box center [862, 344] width 18 height 18
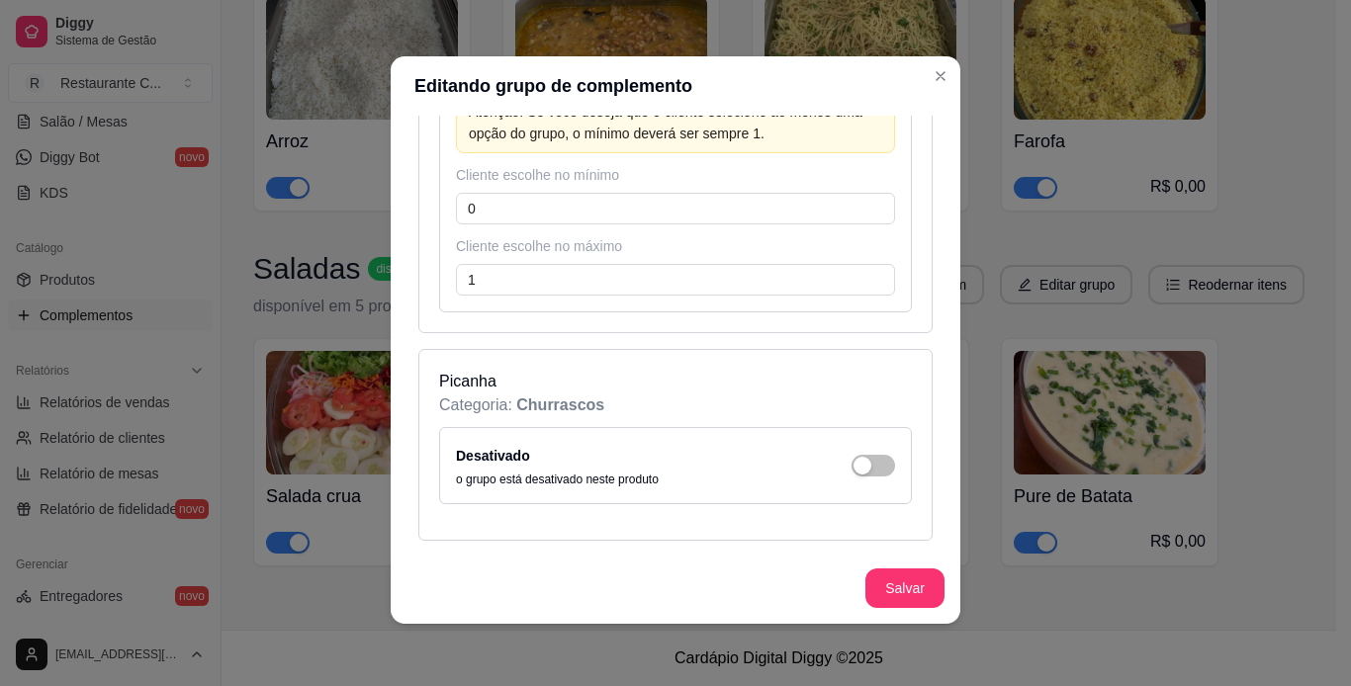
scroll to position [4, 0]
click at [853, 461] on div "button" at bounding box center [862, 465] width 18 height 18
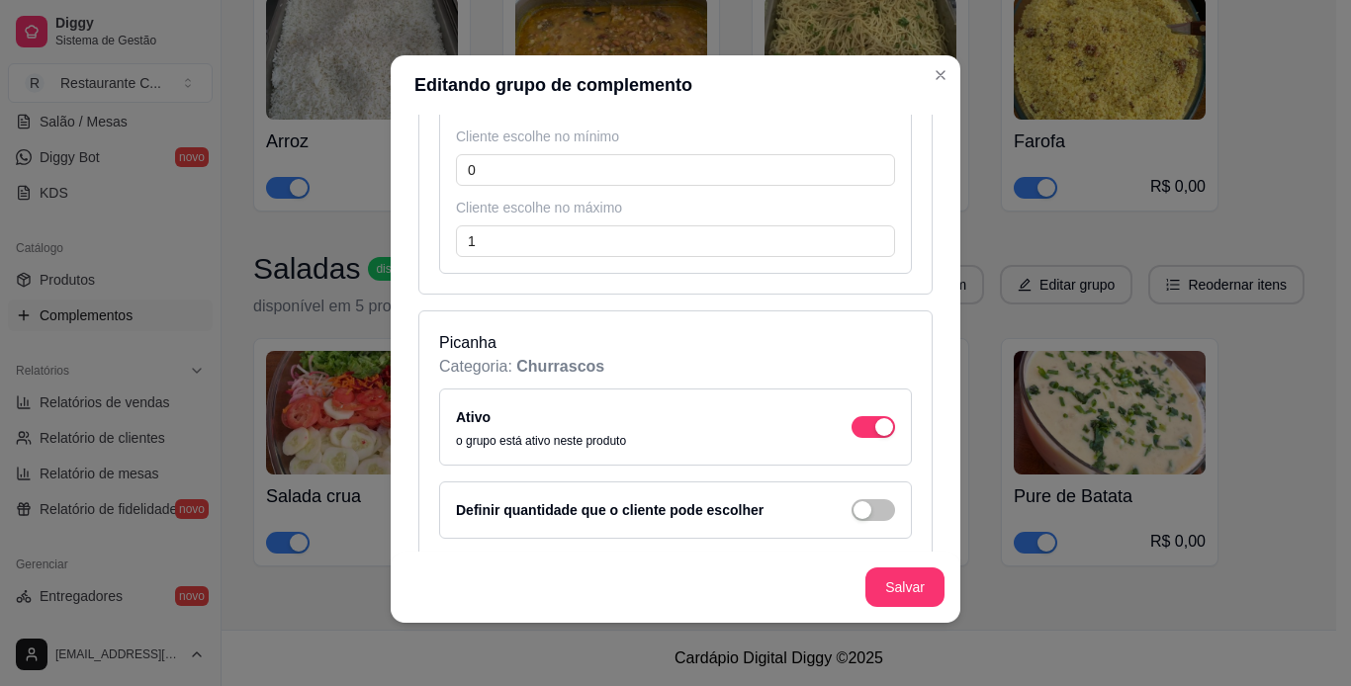
scroll to position [16928, 0]
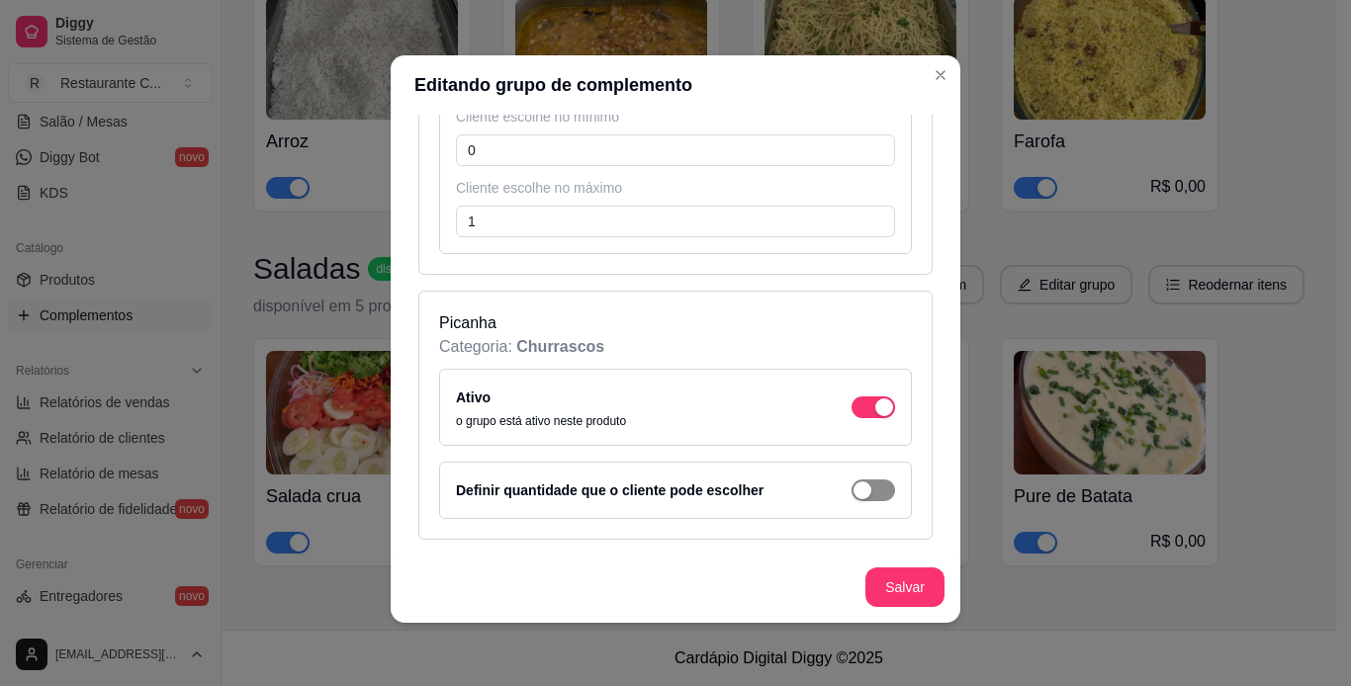
click at [853, 496] on div "button" at bounding box center [862, 491] width 18 height 18
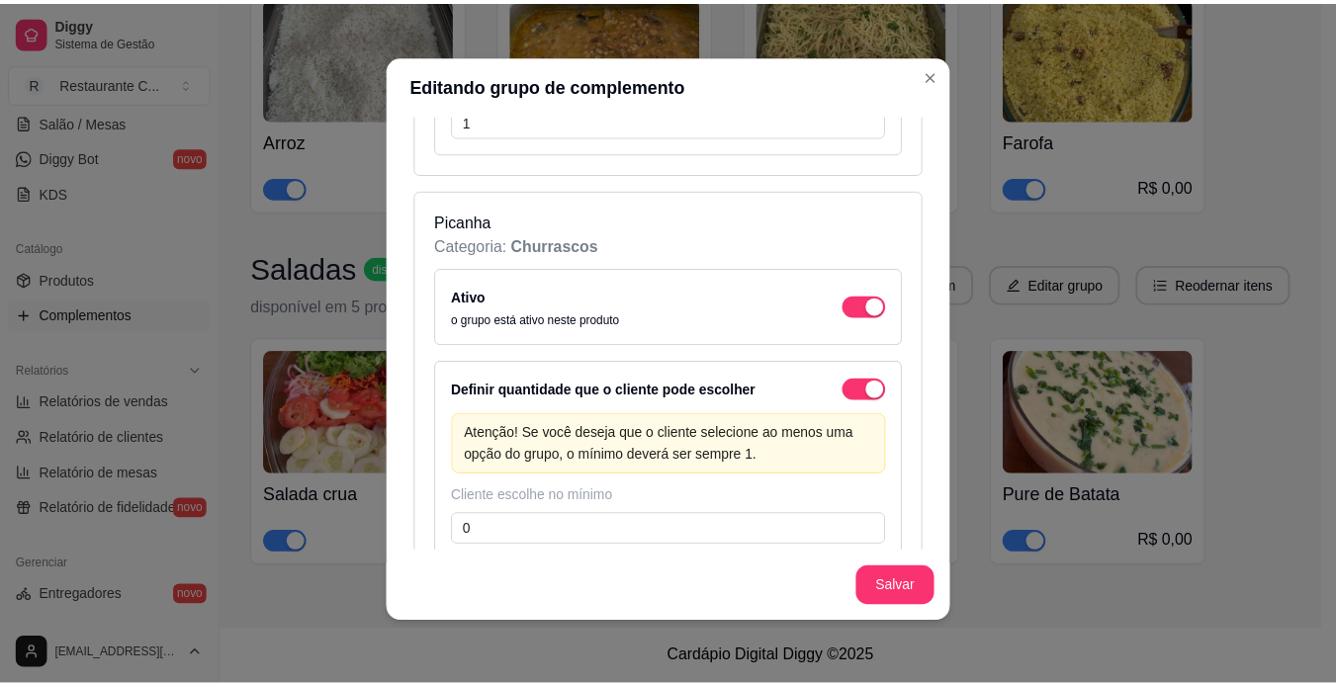
scroll to position [17143, 0]
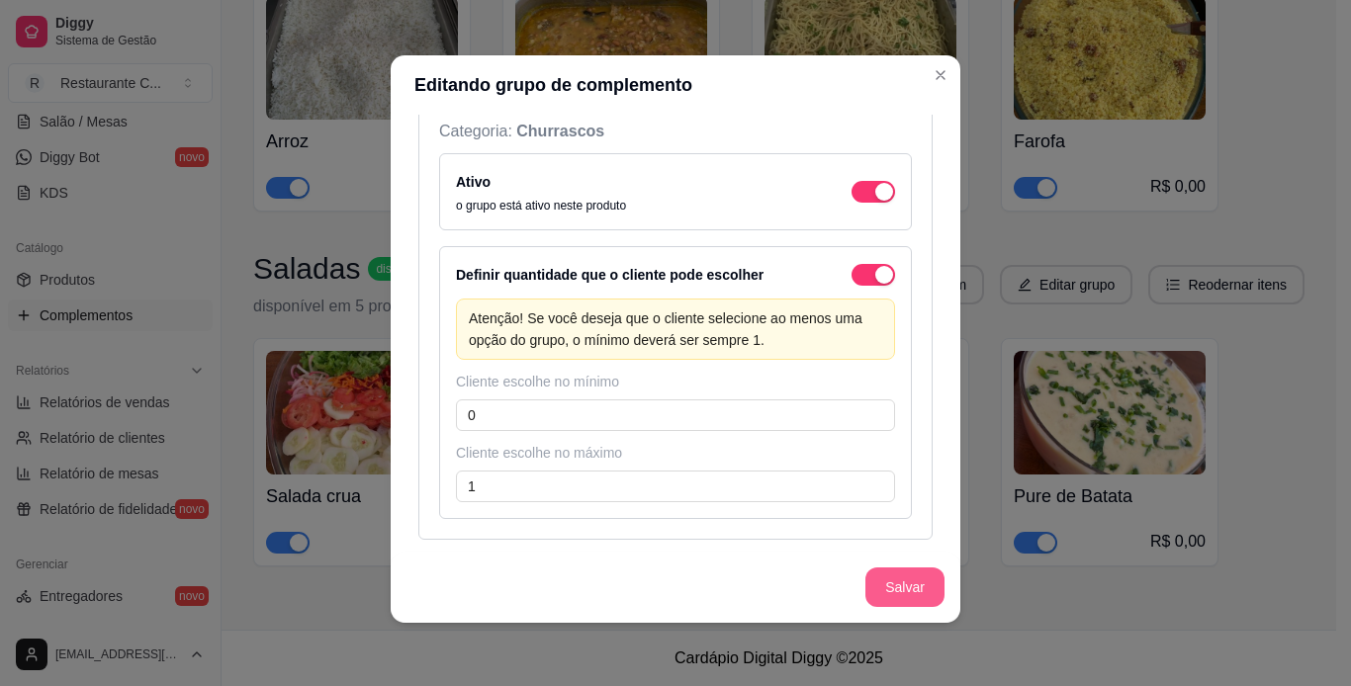
click at [879, 582] on button "Salvar" at bounding box center [904, 588] width 79 height 40
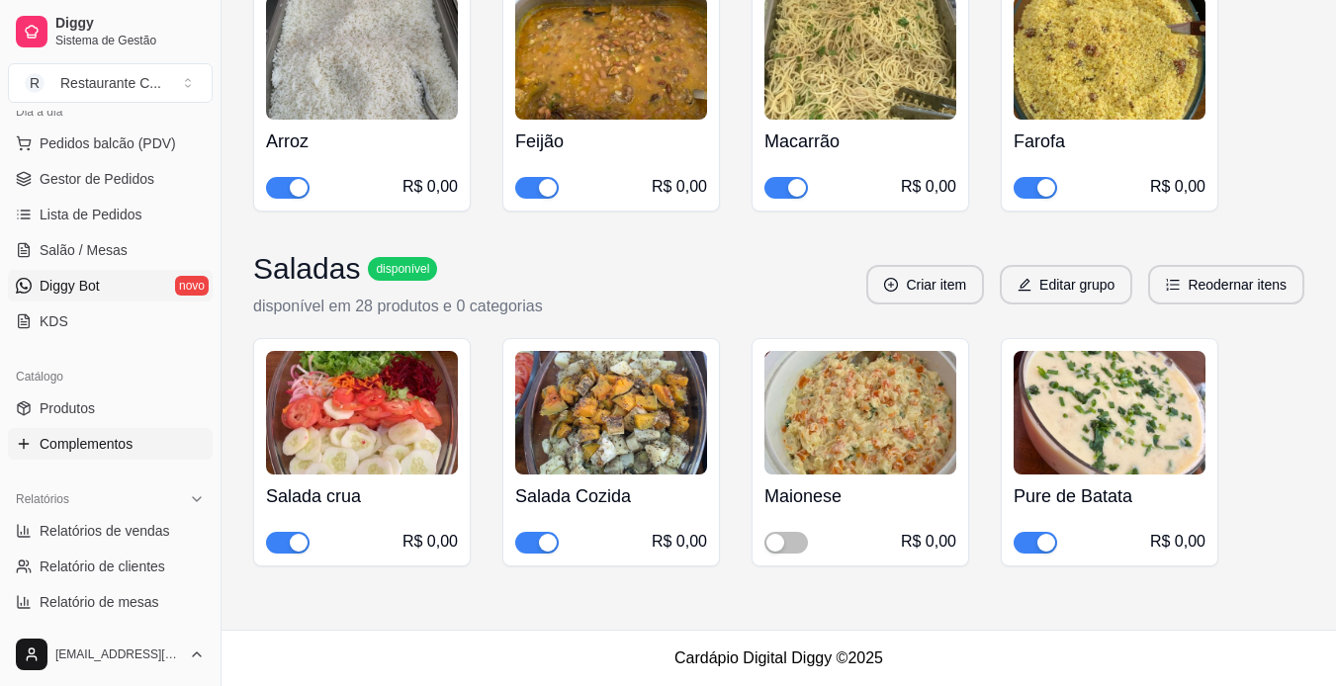
scroll to position [198, 0]
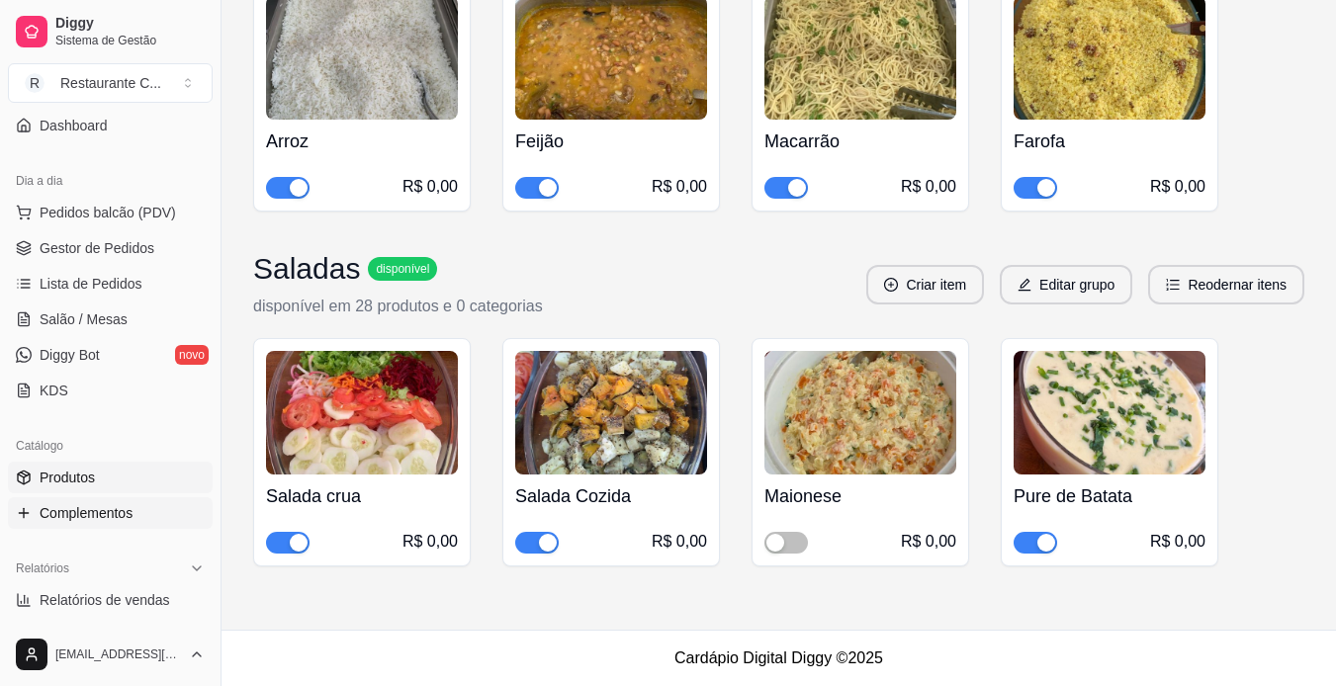
click at [155, 473] on link "Produtos" at bounding box center [110, 478] width 205 height 32
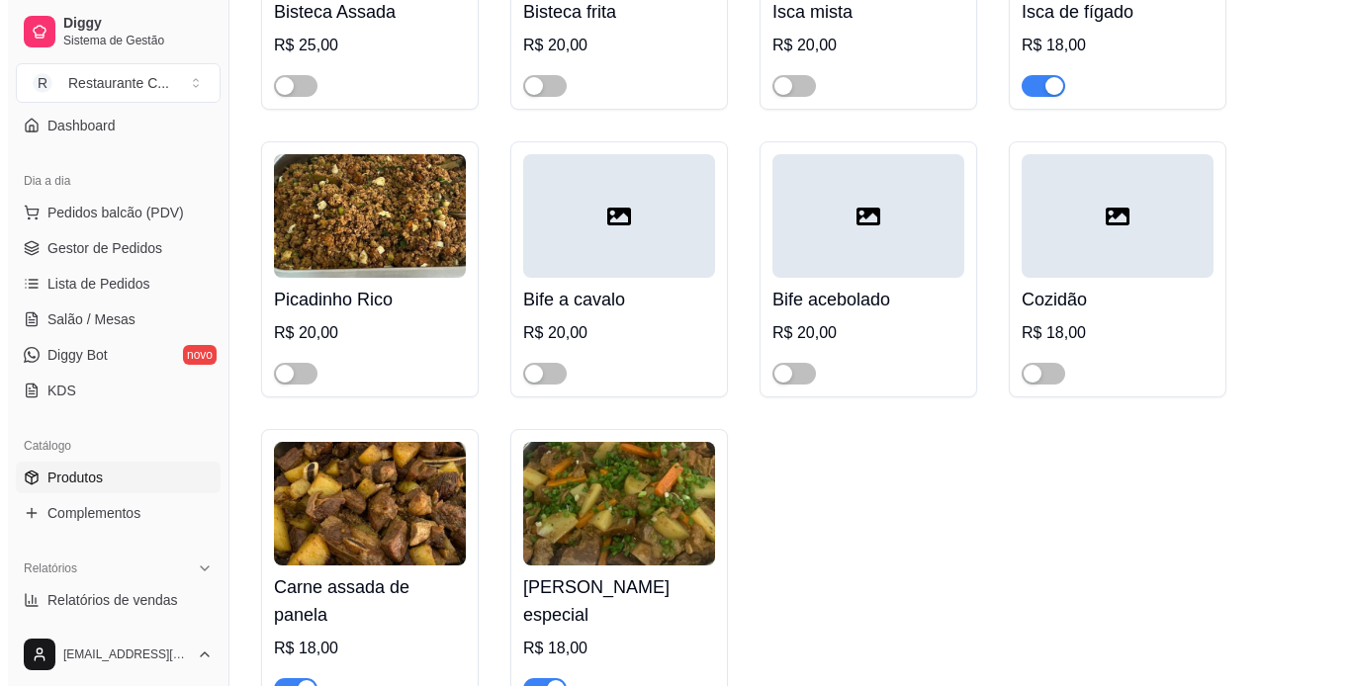
scroll to position [198, 0]
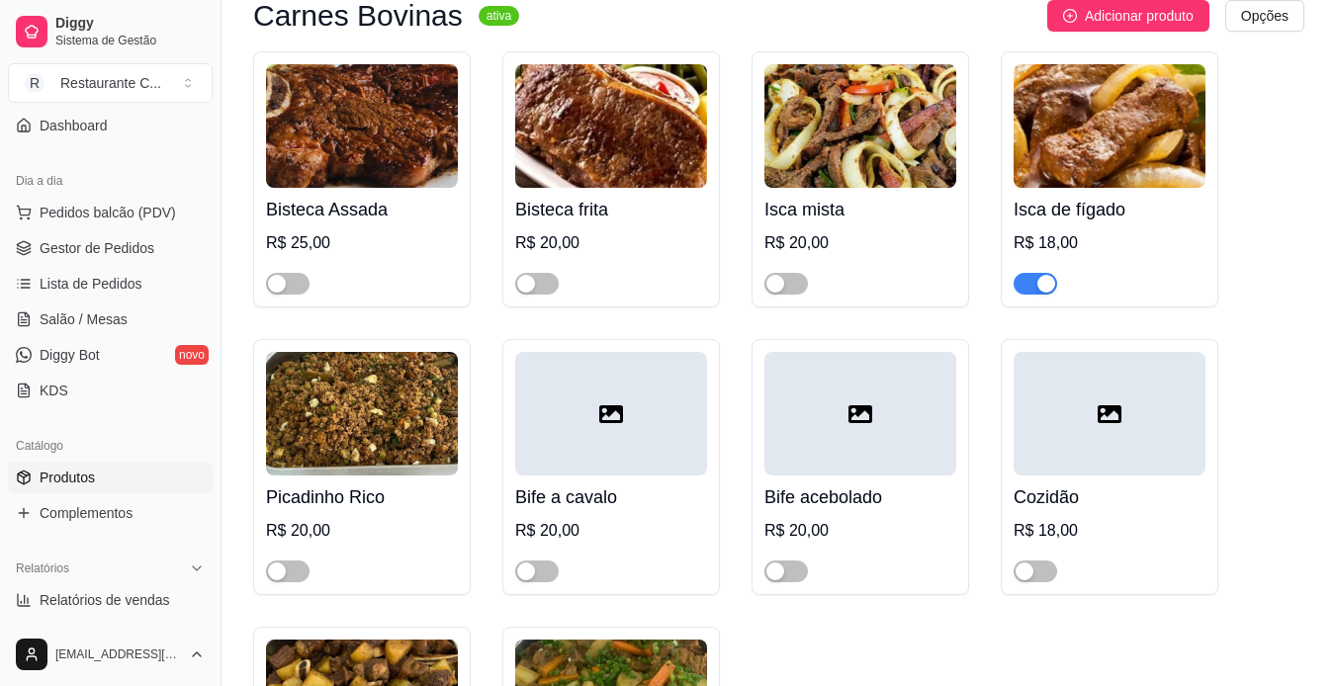
click at [643, 445] on div at bounding box center [611, 414] width 192 height 124
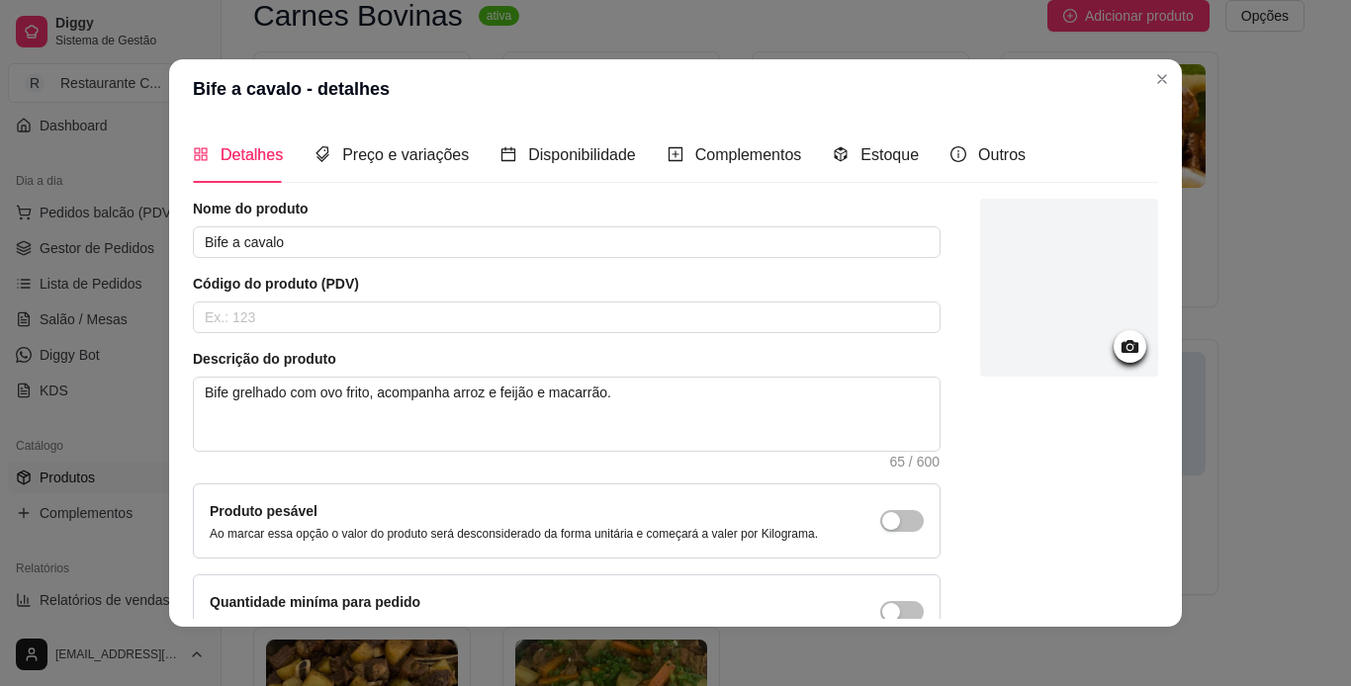
click at [1113, 333] on div at bounding box center [1129, 346] width 33 height 33
click at [1118, 357] on icon at bounding box center [1129, 346] width 23 height 23
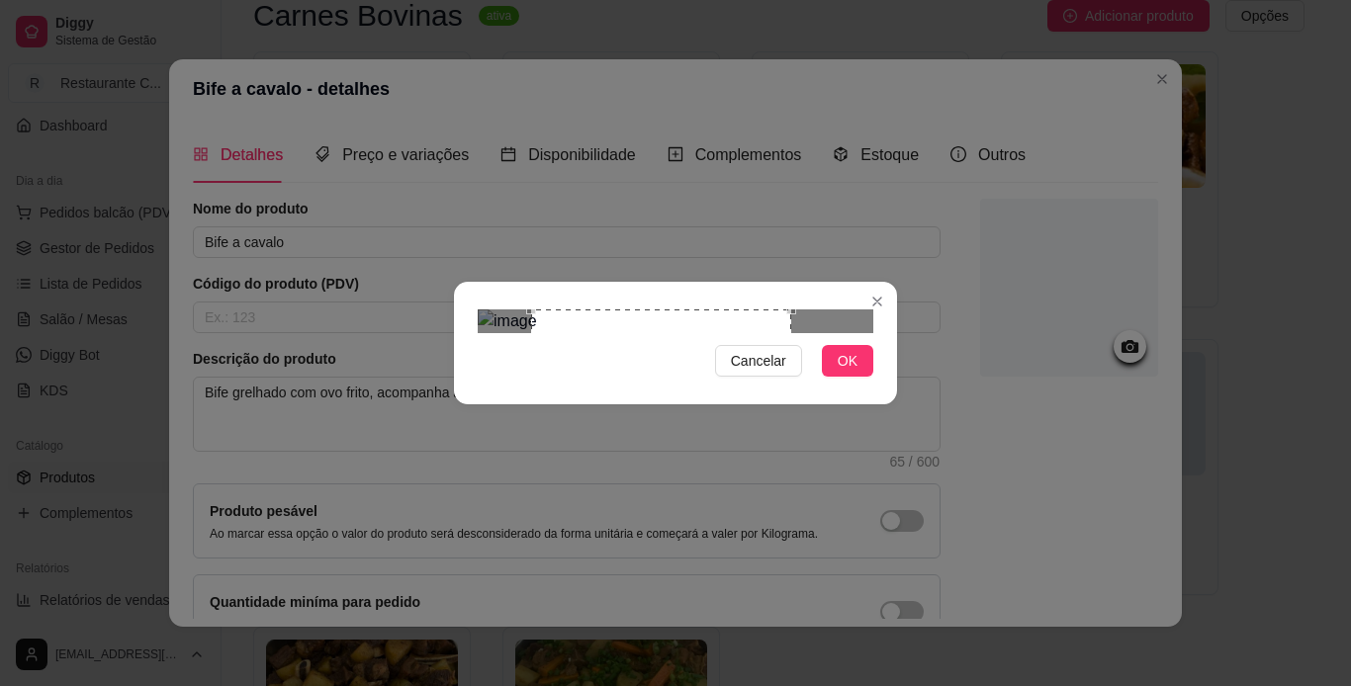
click at [640, 396] on div "Use the arrow keys to move the crop selection area" at bounding box center [661, 440] width 260 height 260
click at [692, 443] on div "Use the arrow keys to move the crop selection area" at bounding box center [655, 440] width 260 height 260
click at [838, 377] on button "OK" at bounding box center [847, 361] width 51 height 32
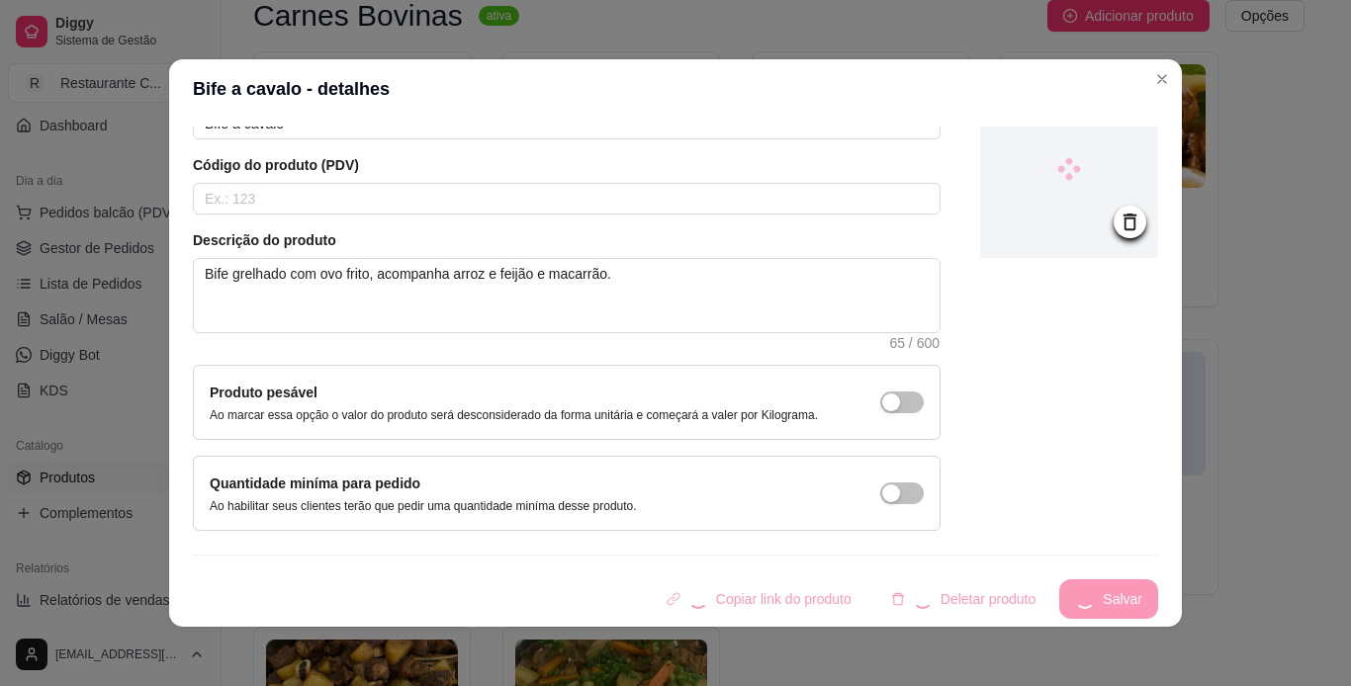
scroll to position [4, 0]
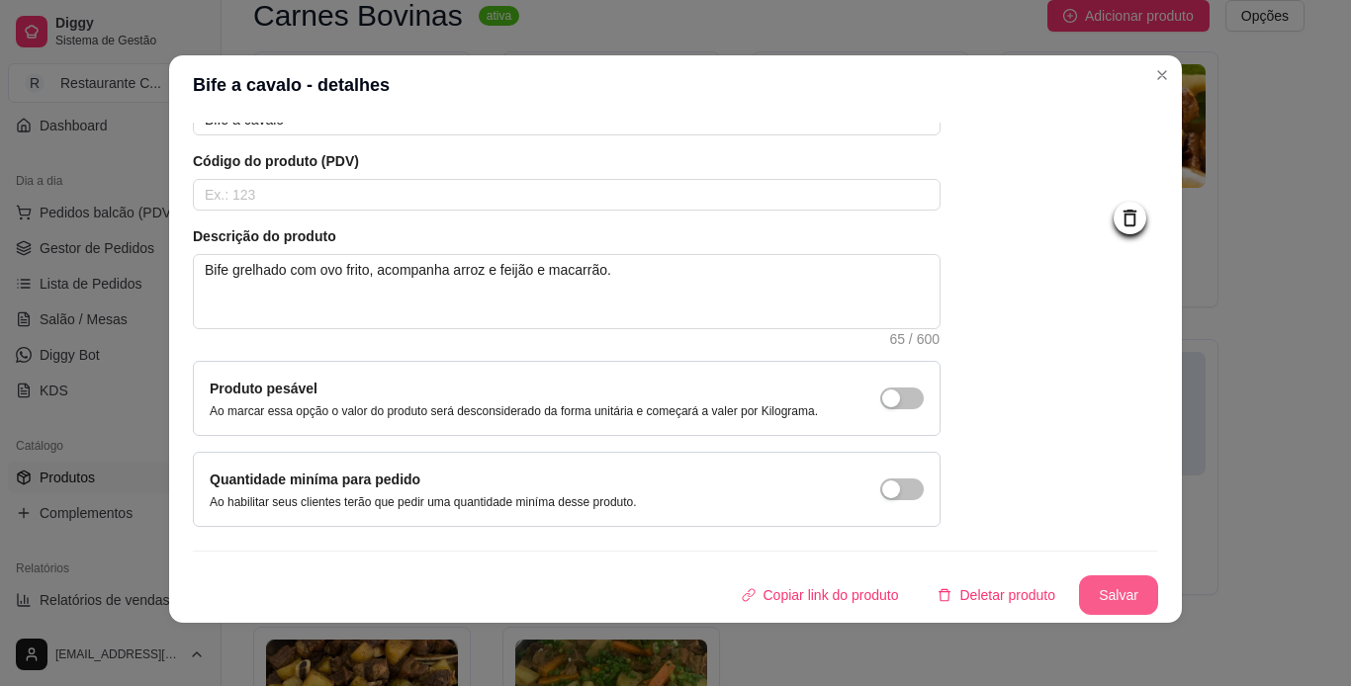
click at [1093, 605] on button "Salvar" at bounding box center [1118, 596] width 79 height 40
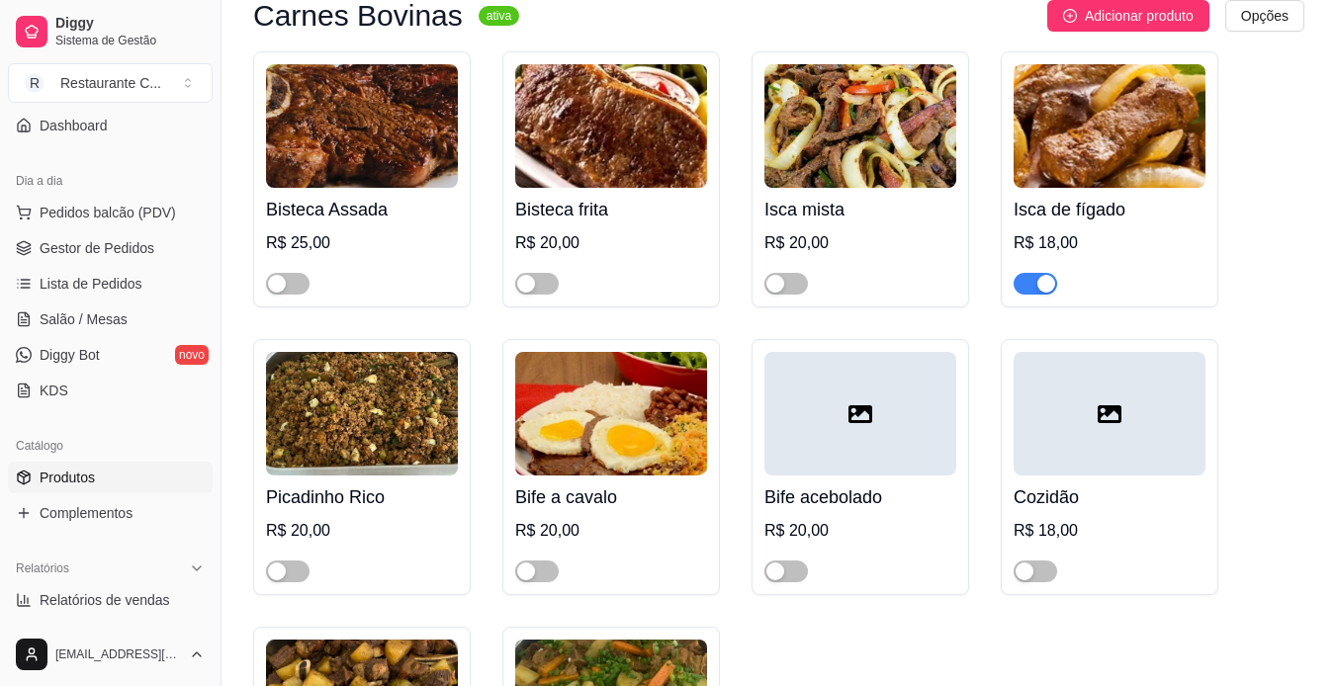
click at [825, 435] on div at bounding box center [860, 414] width 192 height 124
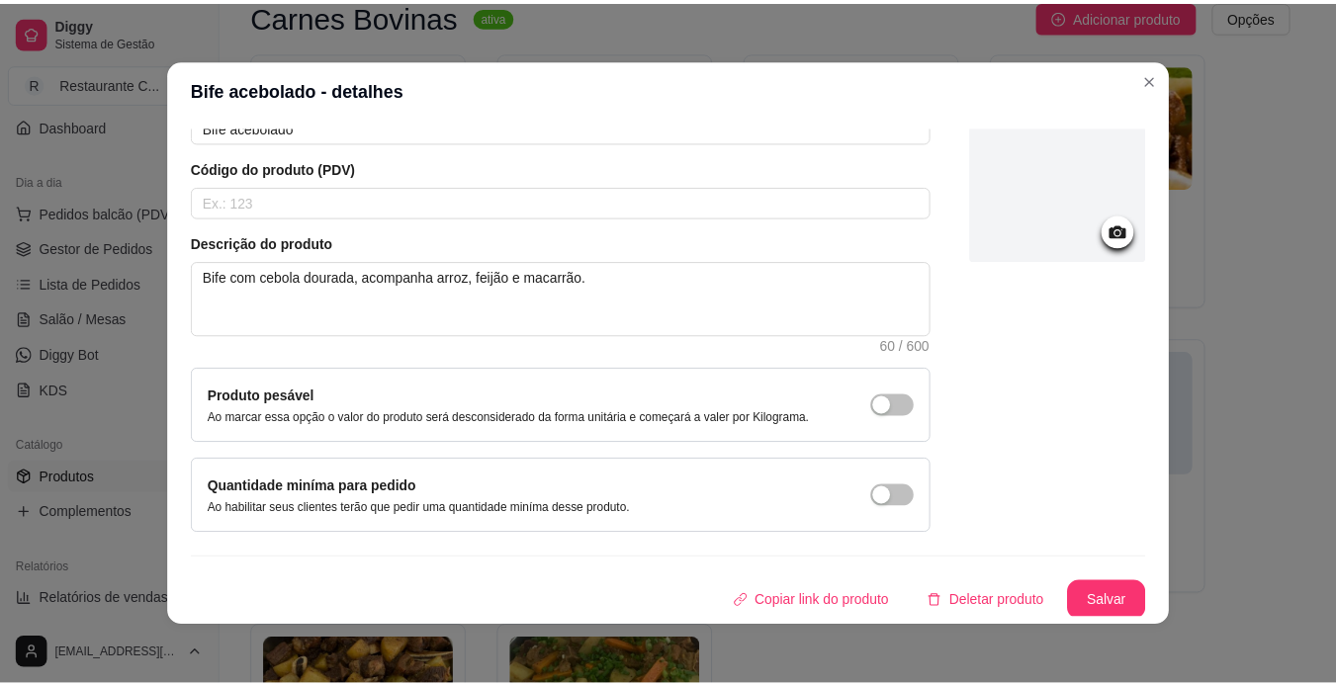
scroll to position [119, 0]
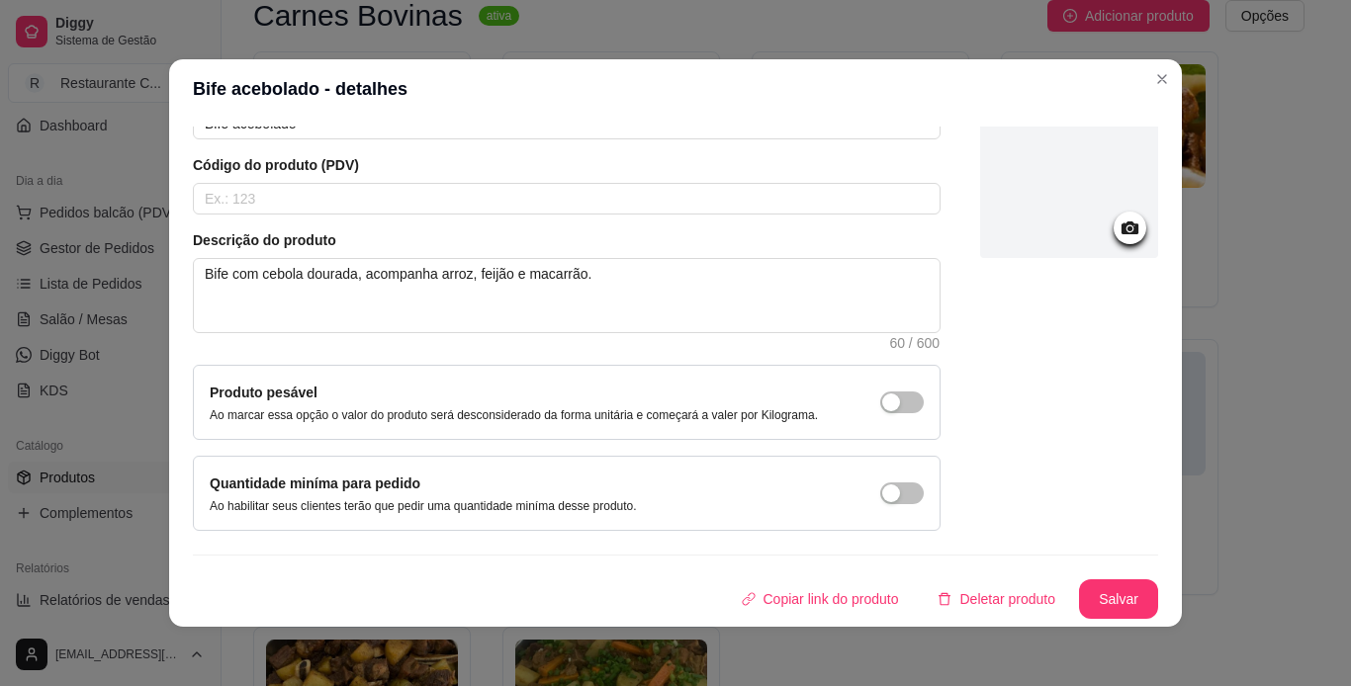
click at [1068, 211] on div at bounding box center [1069, 169] width 178 height 178
click at [1062, 234] on div at bounding box center [1069, 169] width 178 height 178
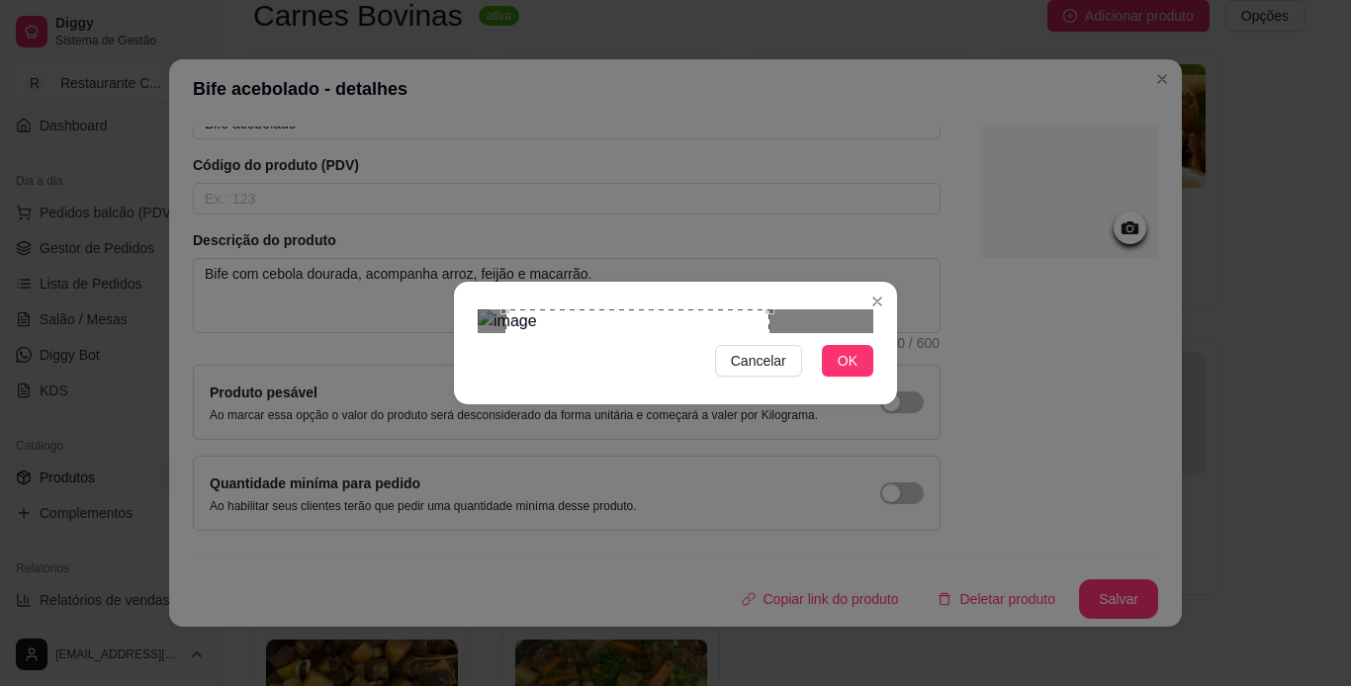
click at [678, 405] on div "Use the arrow keys to move the crop selection area" at bounding box center [637, 442] width 264 height 264
click at [839, 372] on span "OK" at bounding box center [848, 361] width 20 height 22
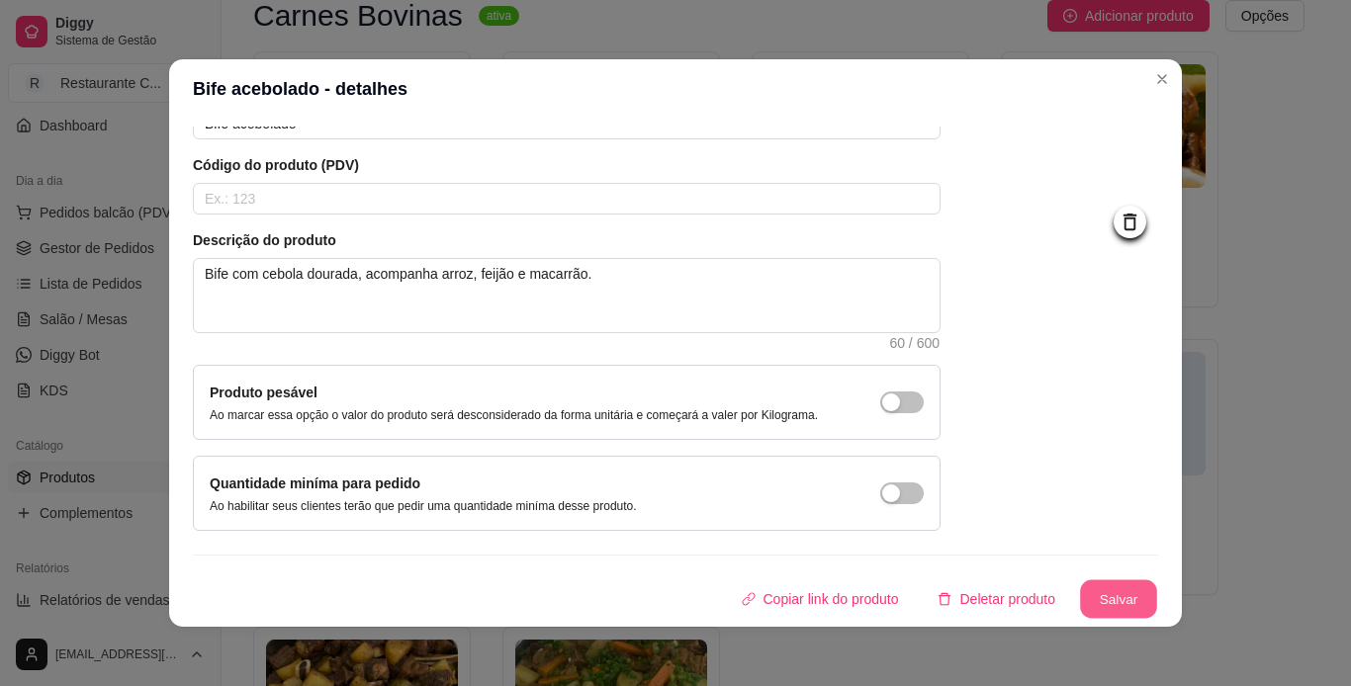
click at [1083, 598] on button "Salvar" at bounding box center [1118, 599] width 77 height 39
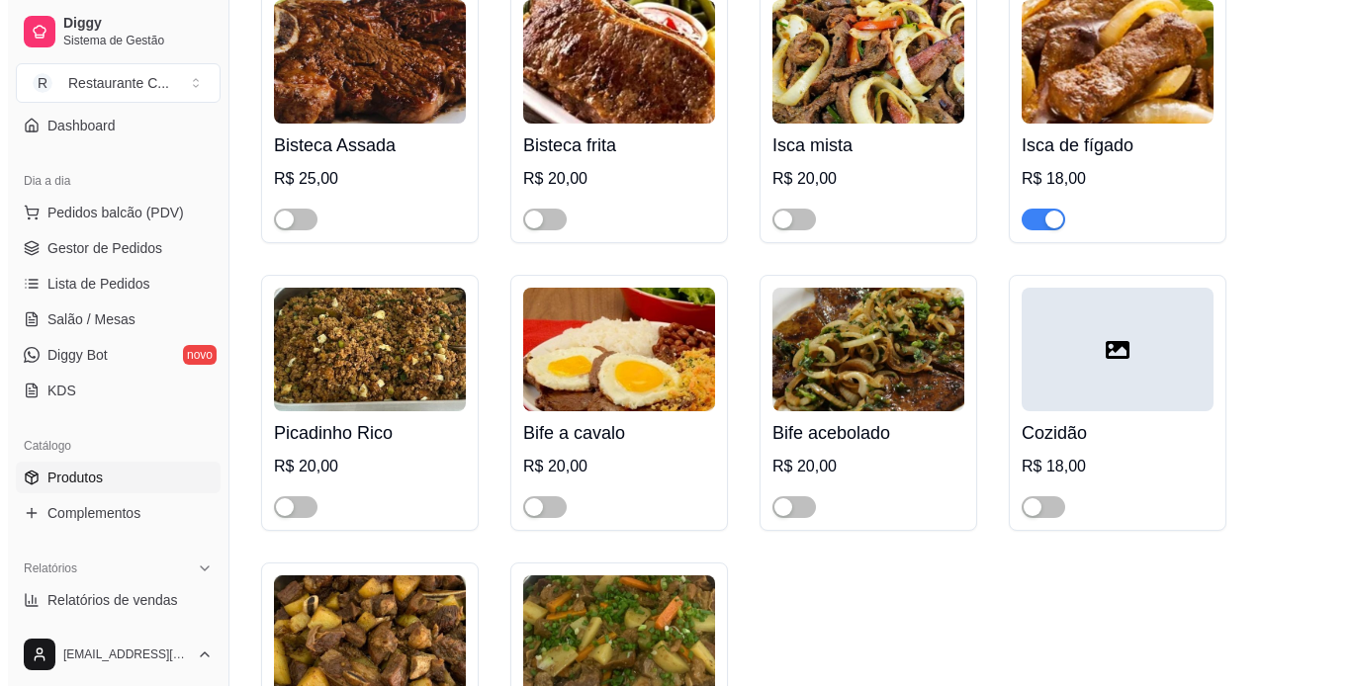
scroll to position [297, 0]
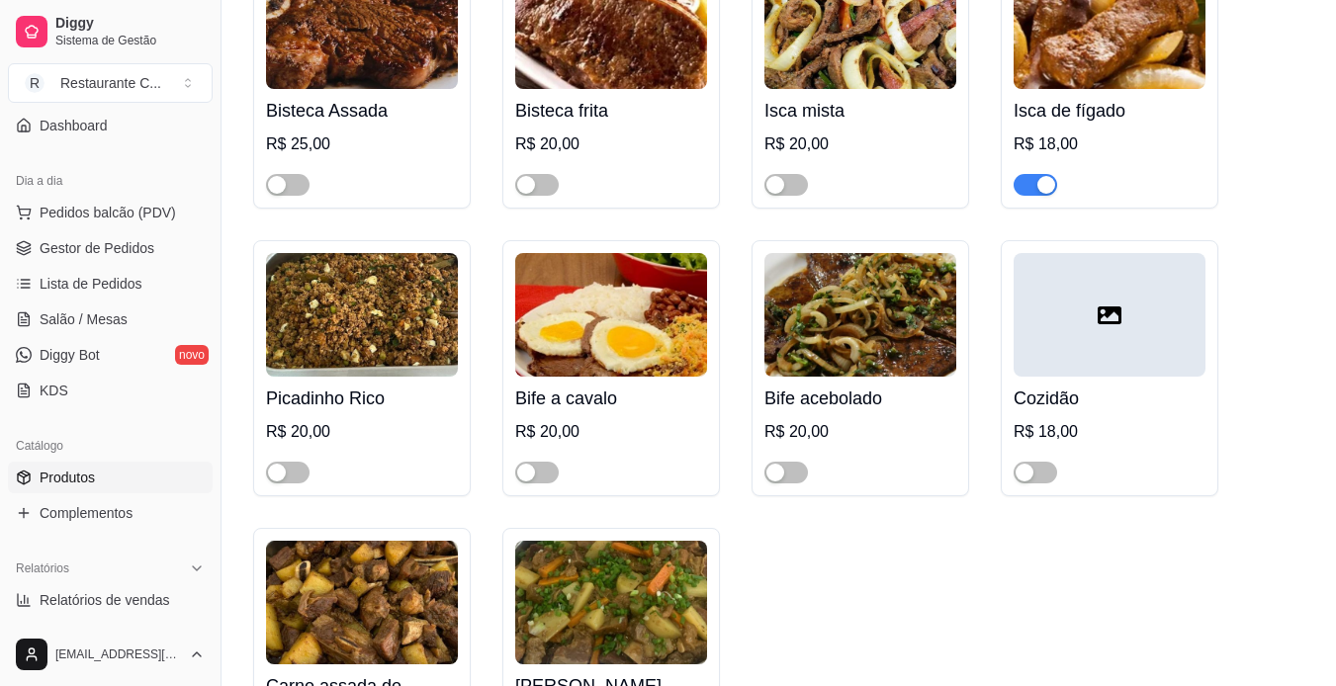
click at [1126, 310] on div at bounding box center [1110, 315] width 192 height 124
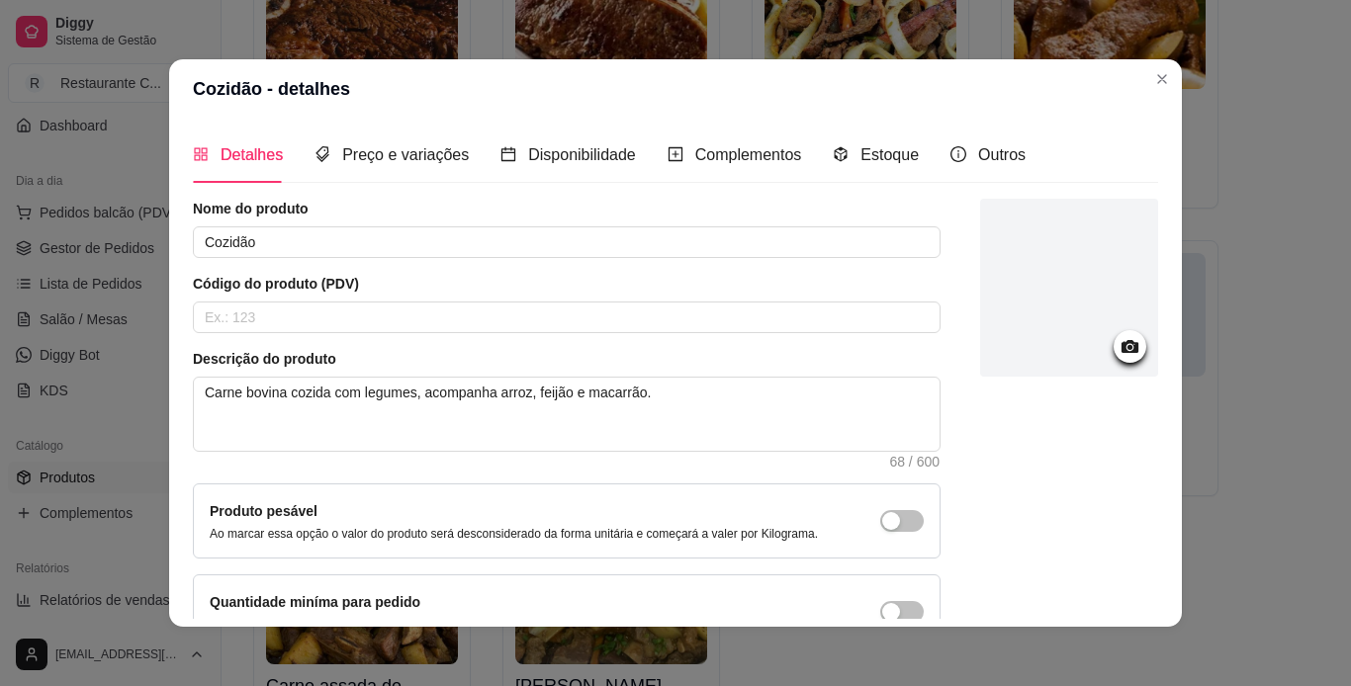
click at [1098, 332] on div at bounding box center [1069, 288] width 178 height 178
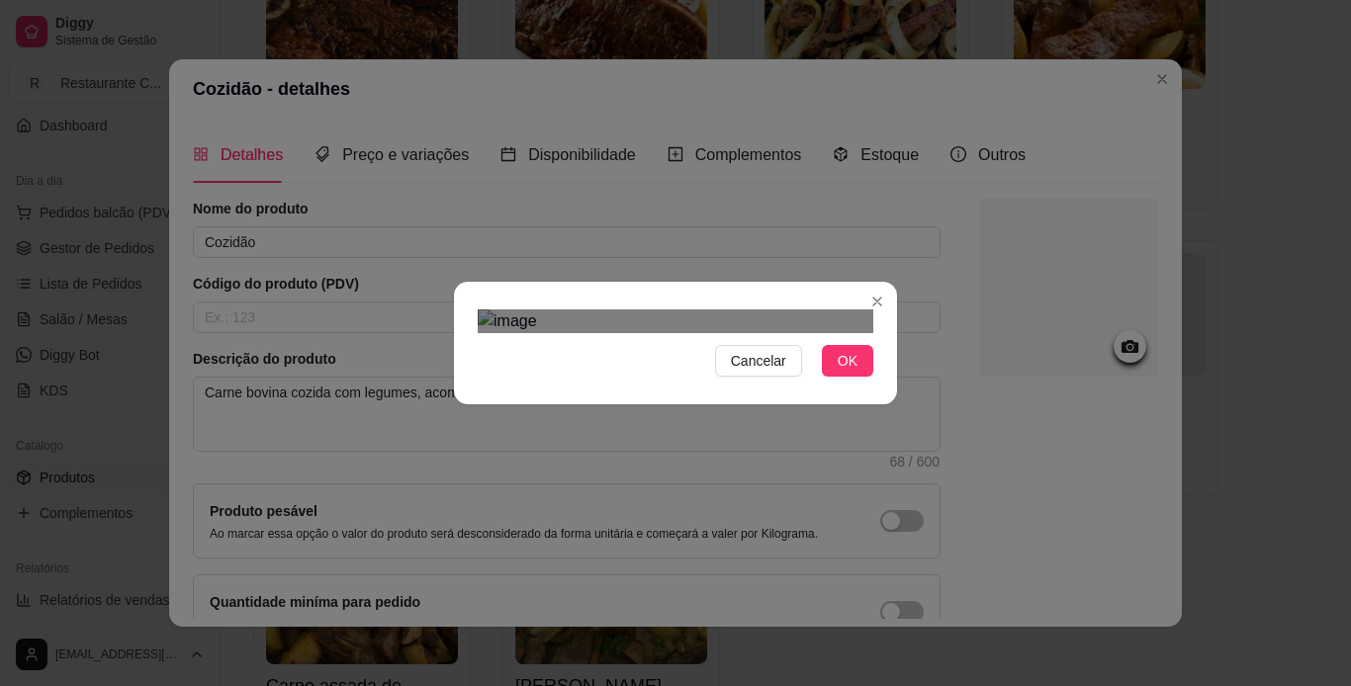
click at [838, 372] on span "OK" at bounding box center [848, 361] width 20 height 22
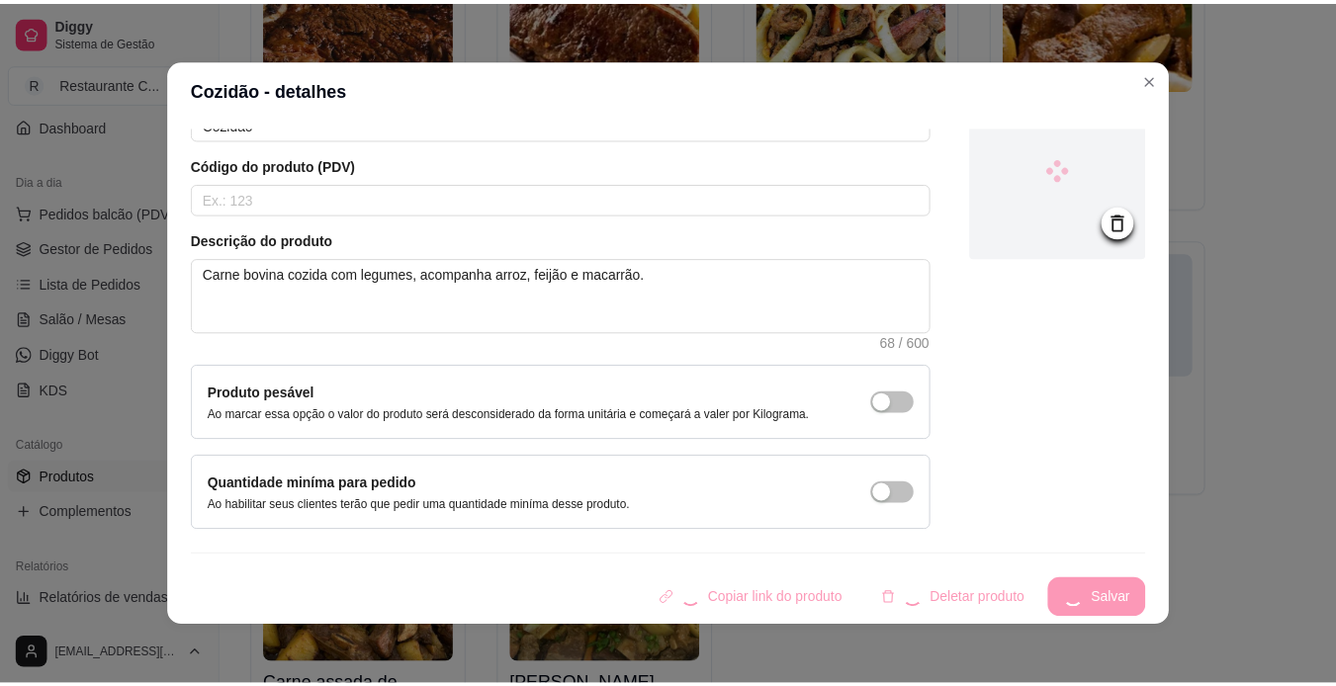
scroll to position [4, 0]
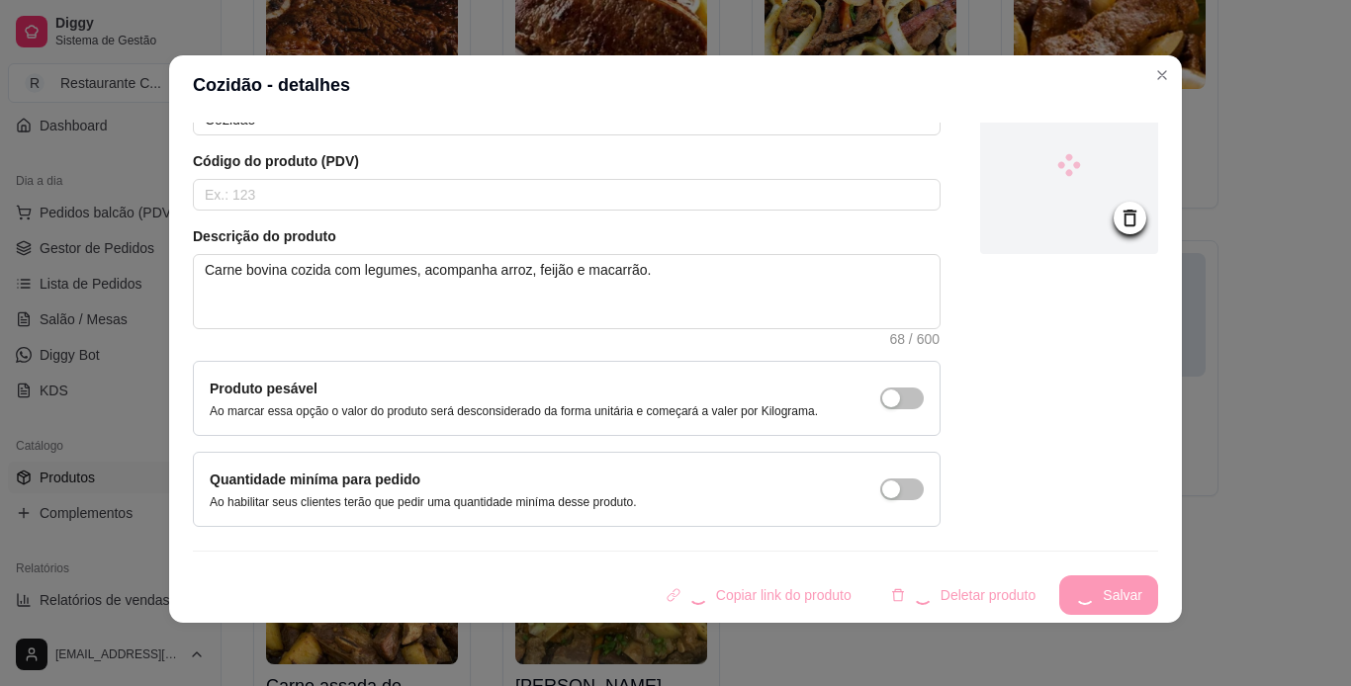
drag, startPoint x: 1087, startPoint y: 585, endPoint x: 1106, endPoint y: 646, distance: 63.2
click at [1106, 645] on div "Cozidão - detalhes Detalhes Preço e variações Disponibilidade Complementos Esto…" at bounding box center [675, 343] width 1351 height 686
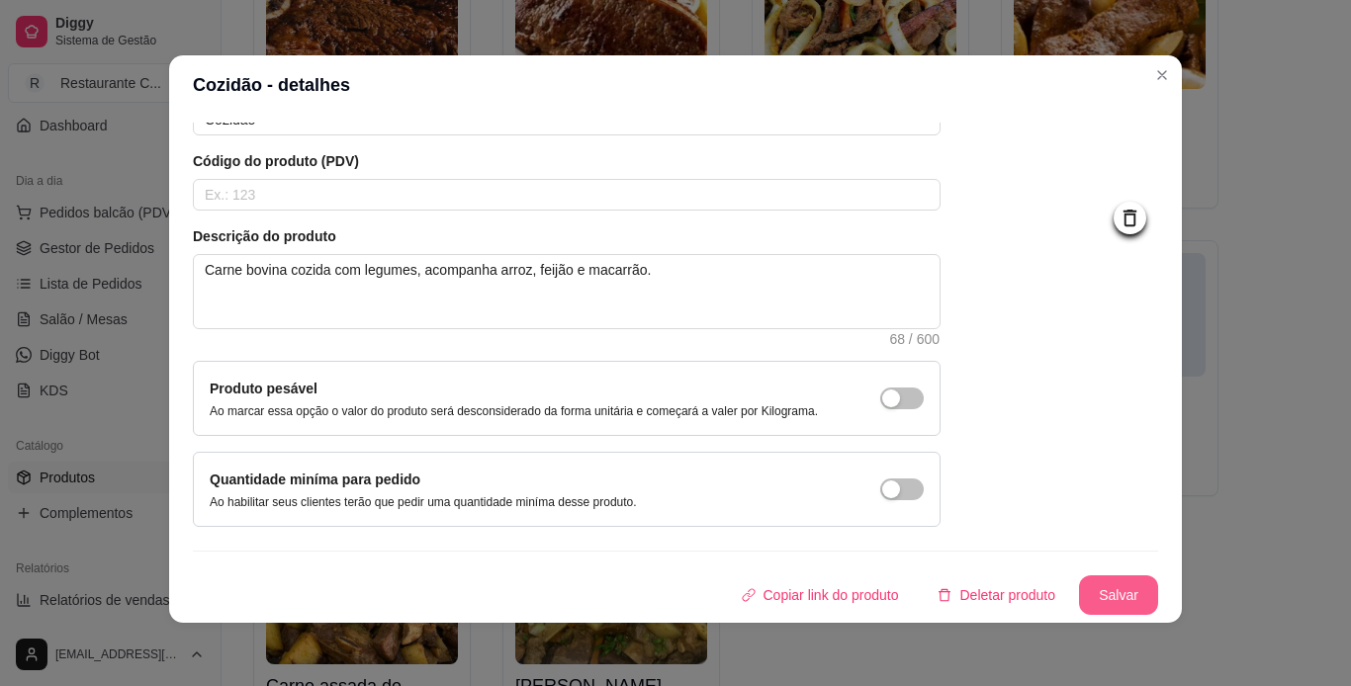
click at [1119, 602] on button "Salvar" at bounding box center [1118, 596] width 79 height 40
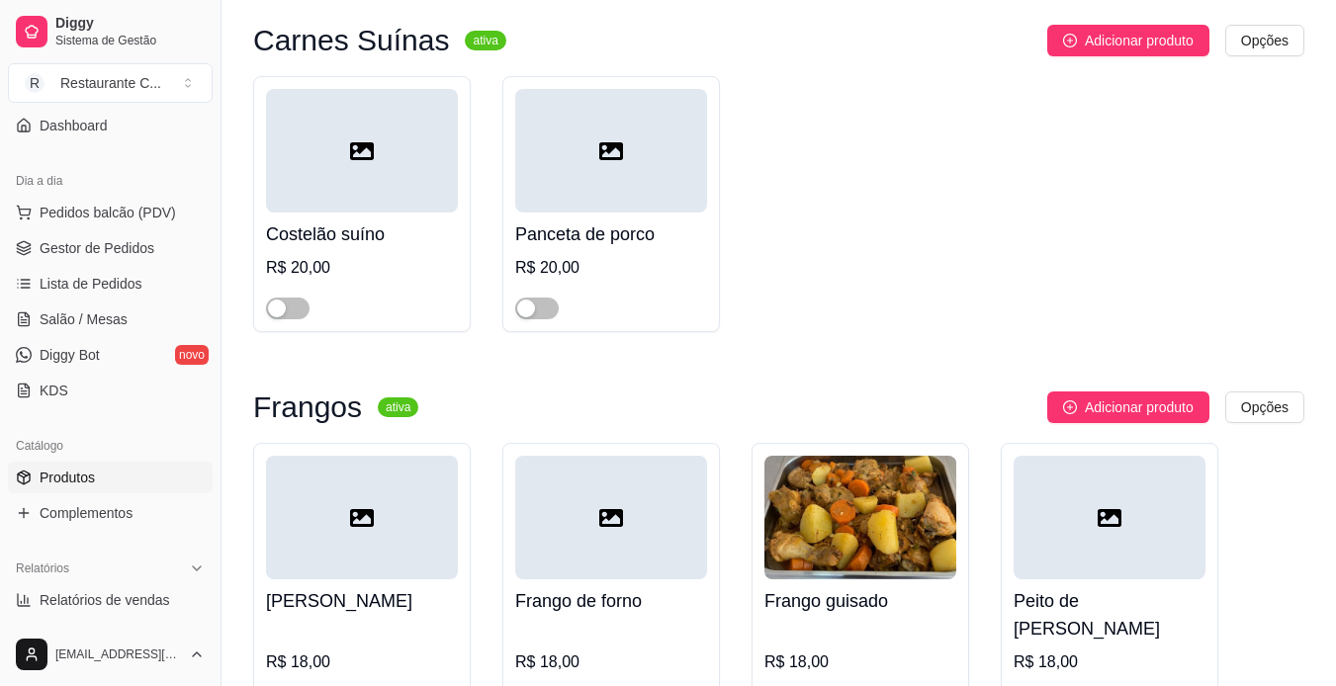
scroll to position [1187, 0]
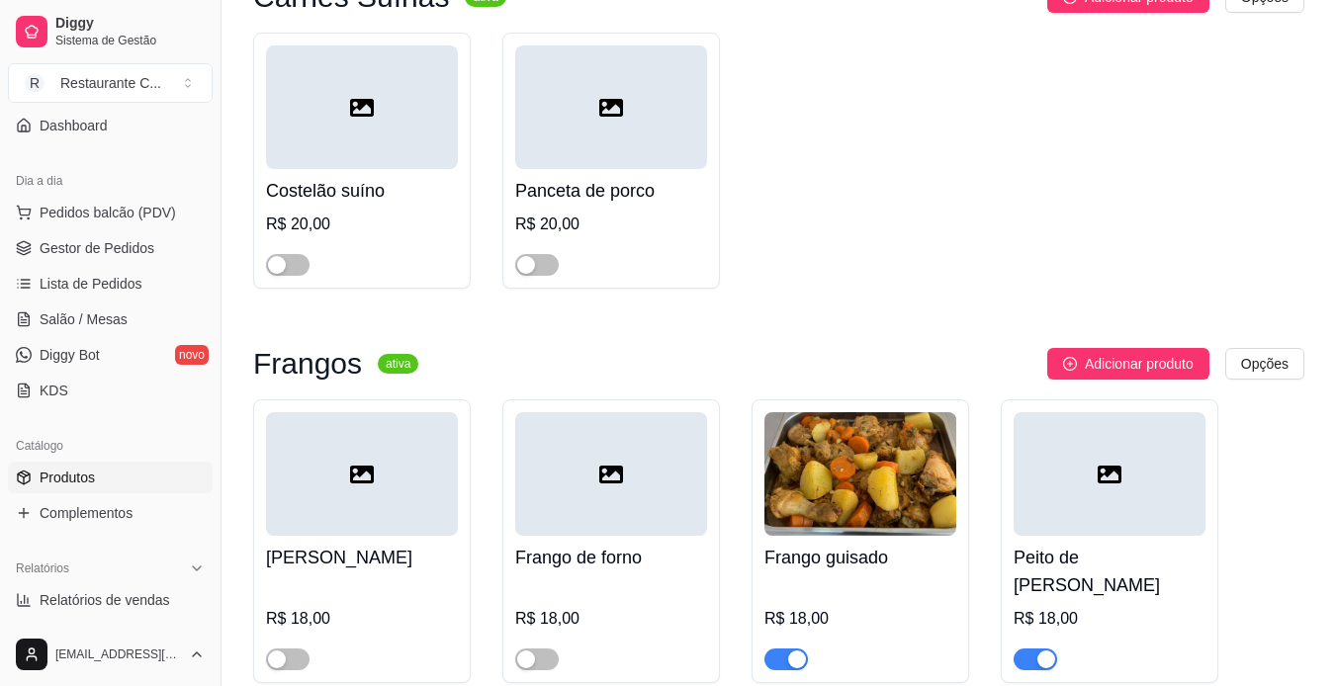
click at [359, 99] on icon at bounding box center [362, 108] width 24 height 18
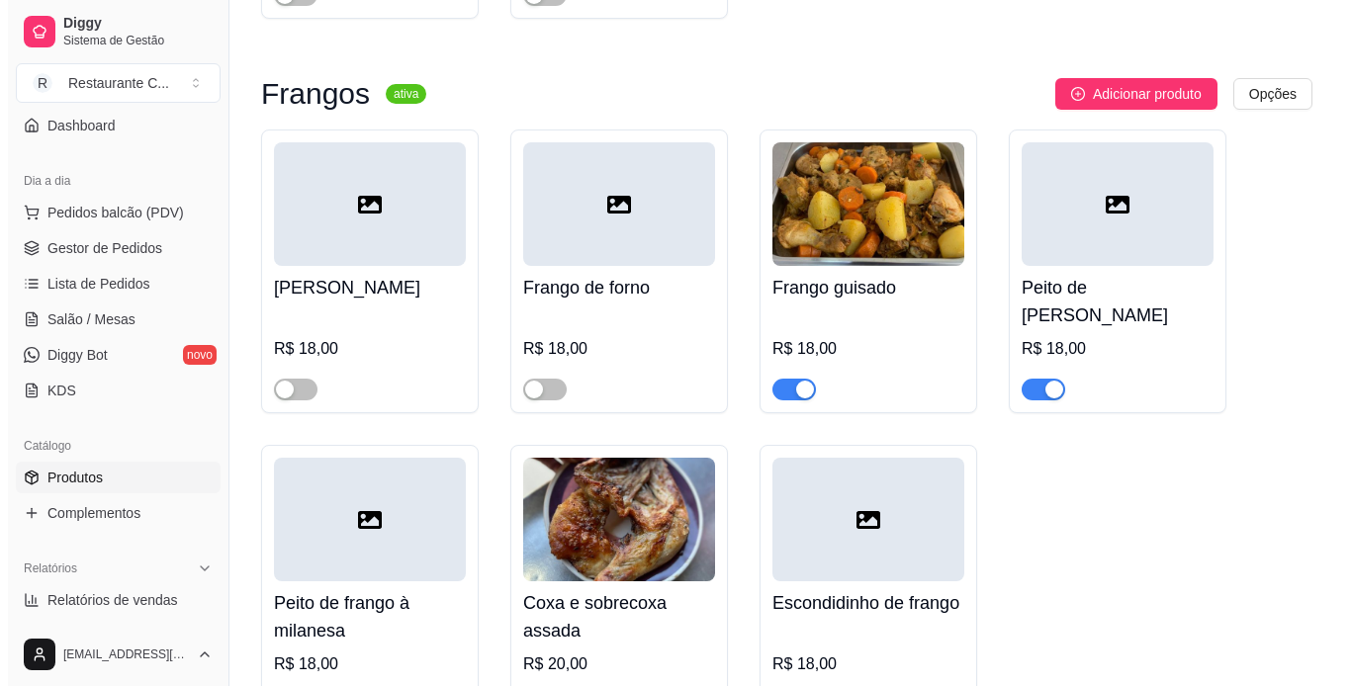
scroll to position [1483, 0]
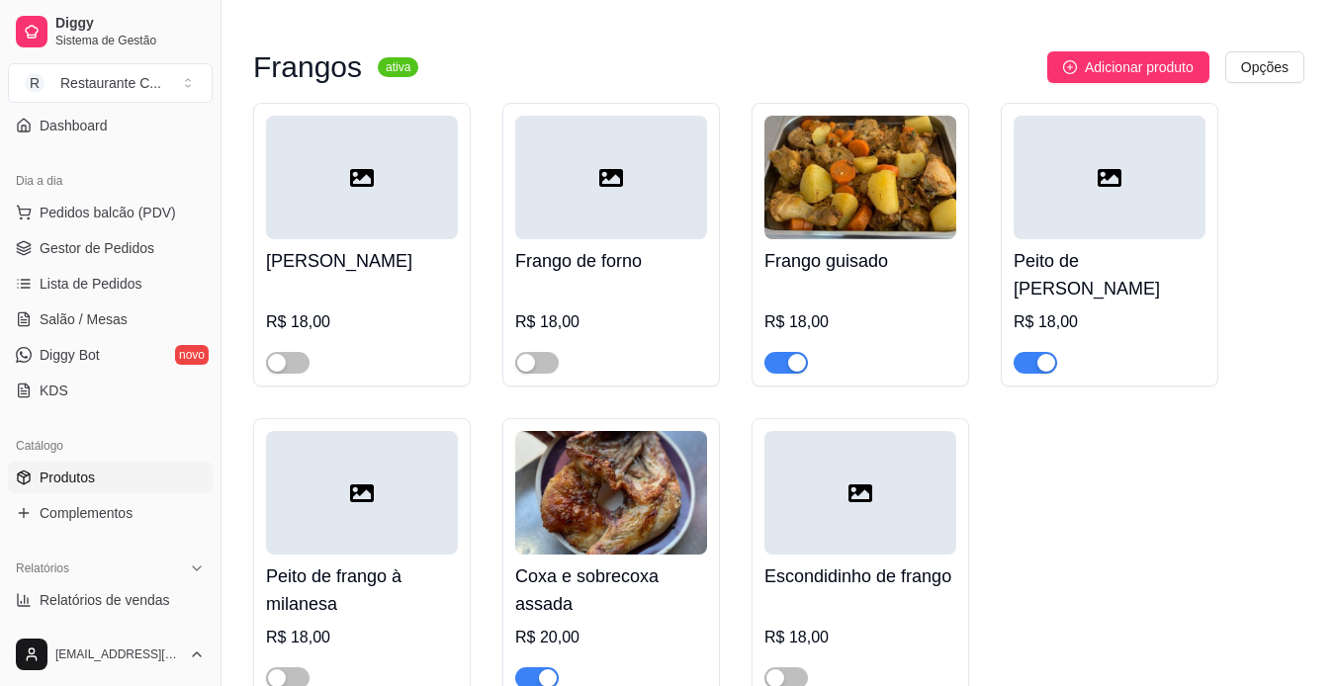
click at [342, 178] on div at bounding box center [362, 178] width 192 height 124
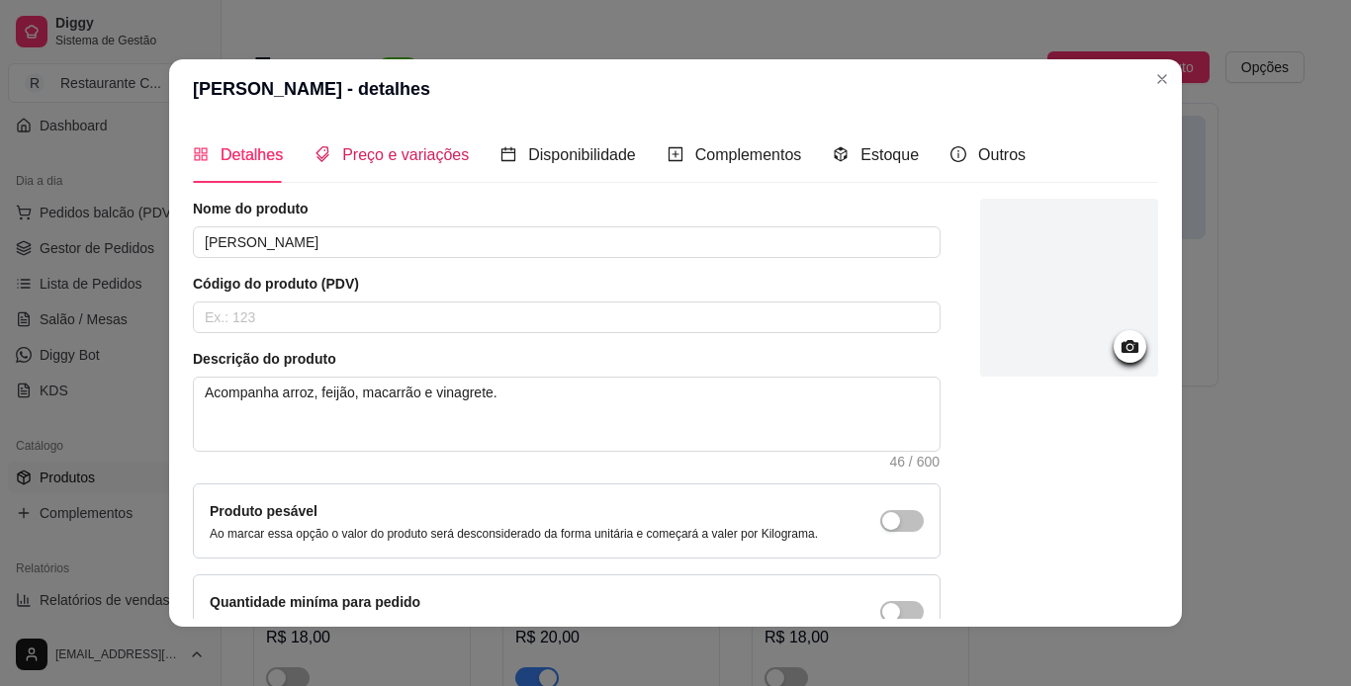
click at [410, 155] on span "Preço e variações" at bounding box center [405, 154] width 127 height 17
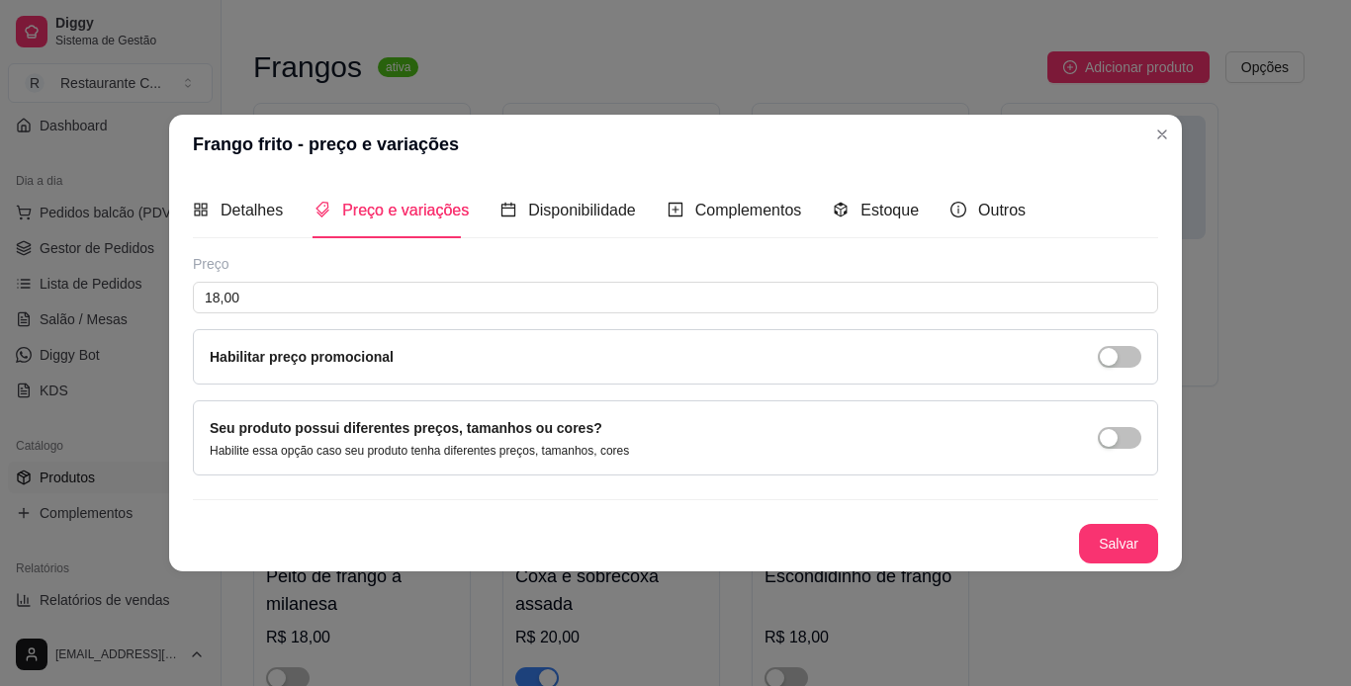
click at [540, 135] on header "Frango frito - preço e variações" at bounding box center [675, 144] width 1013 height 59
drag, startPoint x: 601, startPoint y: 205, endPoint x: 625, endPoint y: 218, distance: 27.0
click at [602, 205] on span "Disponibilidade" at bounding box center [582, 210] width 108 height 17
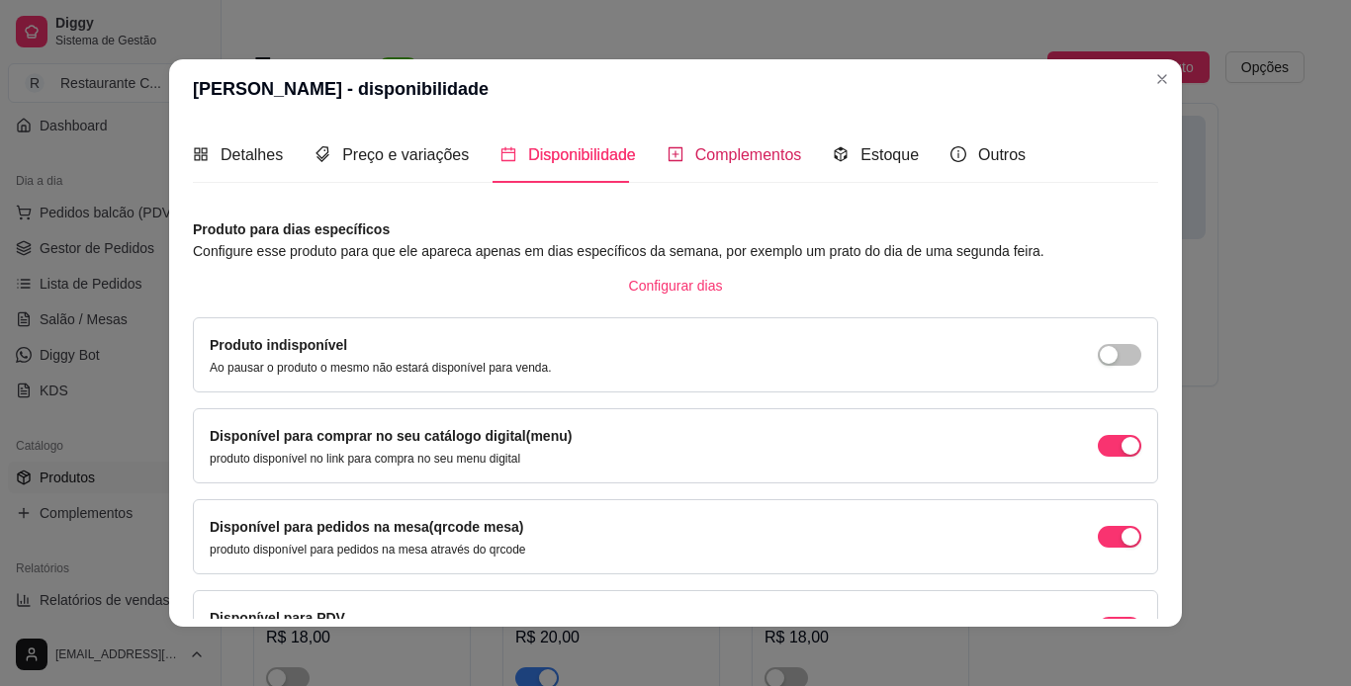
click at [739, 154] on span "Complementos" at bounding box center [748, 154] width 107 height 17
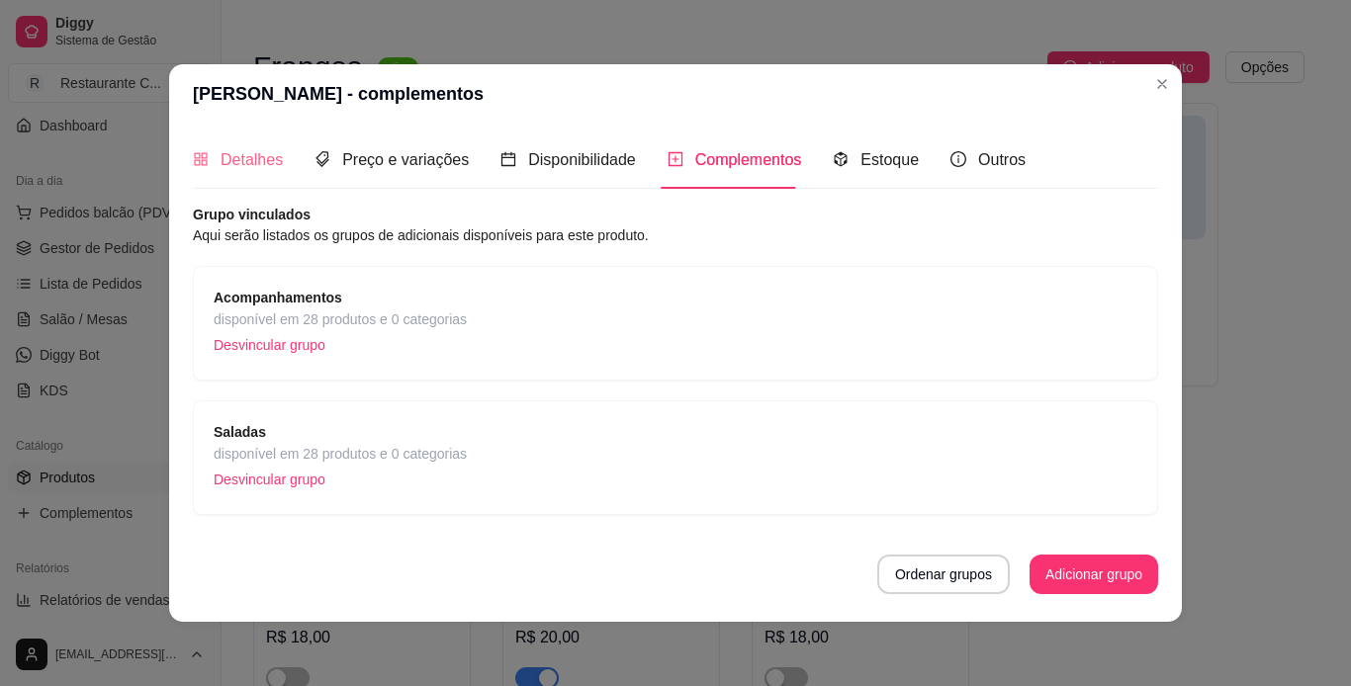
click at [261, 176] on div "Detalhes" at bounding box center [238, 160] width 90 height 56
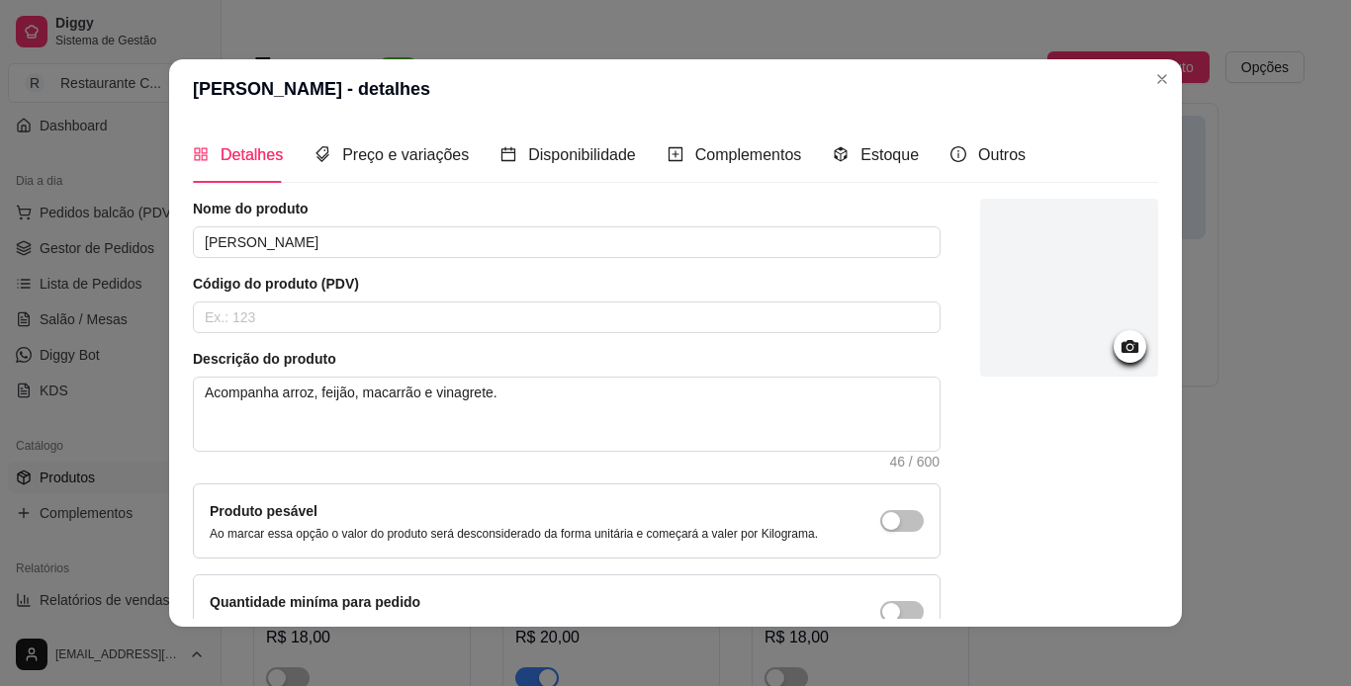
click at [1118, 355] on icon at bounding box center [1129, 346] width 23 height 23
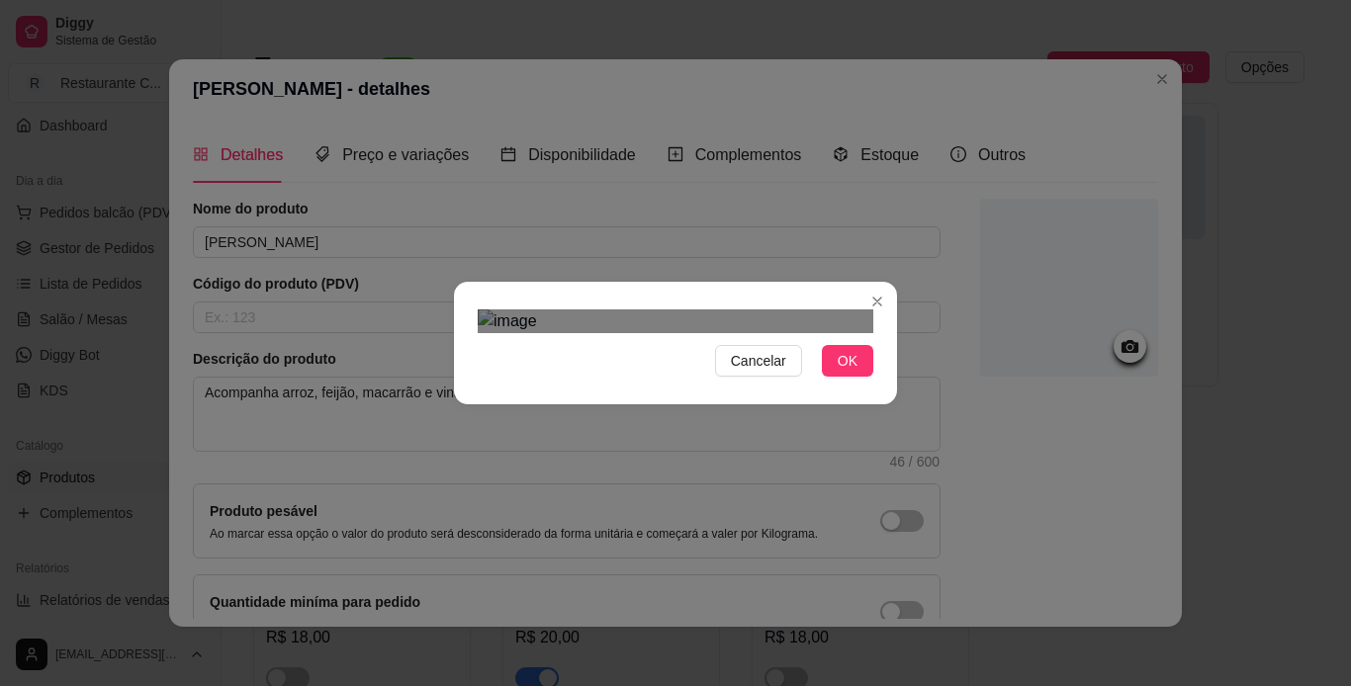
click at [710, 461] on div "Use the arrow keys to move the crop selection area" at bounding box center [676, 639] width 356 height 356
click at [812, 490] on div "Use the arrow keys to move the crop selection area" at bounding box center [676, 668] width 356 height 356
click at [844, 404] on section "Cancelar OK" at bounding box center [675, 343] width 443 height 123
click at [852, 377] on button "OK" at bounding box center [847, 361] width 51 height 32
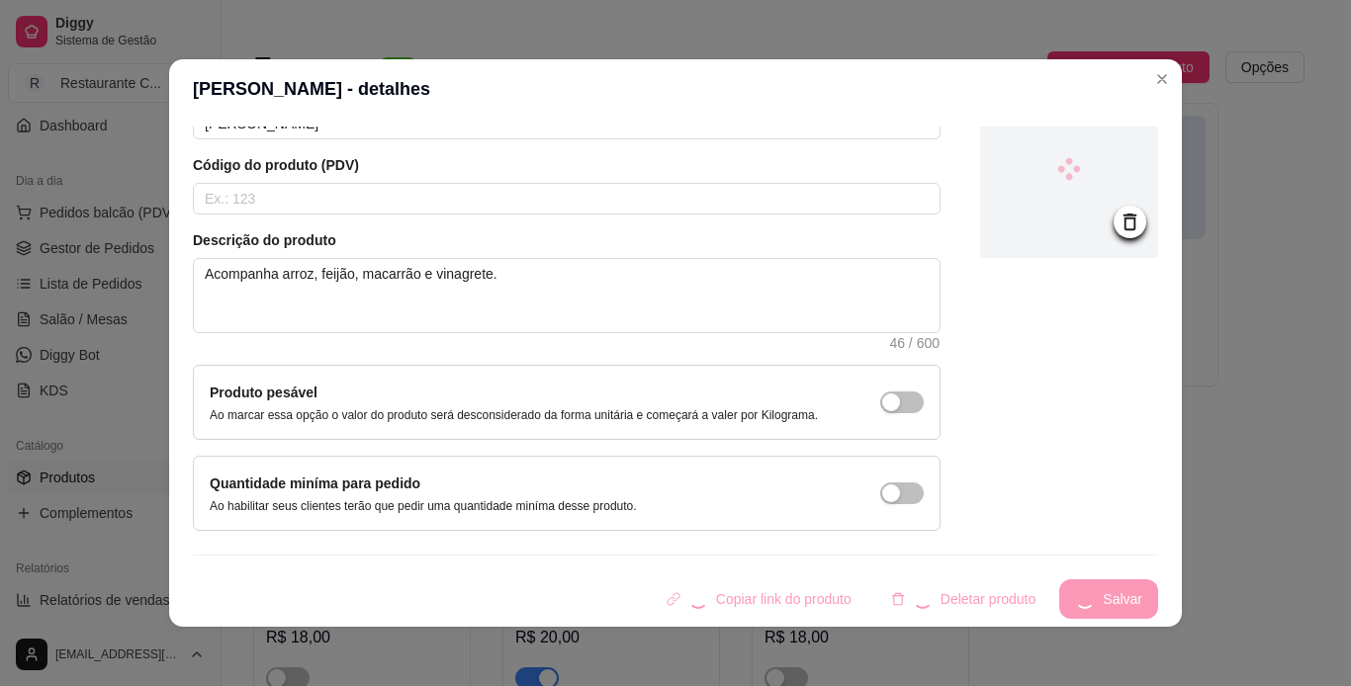
scroll to position [4, 0]
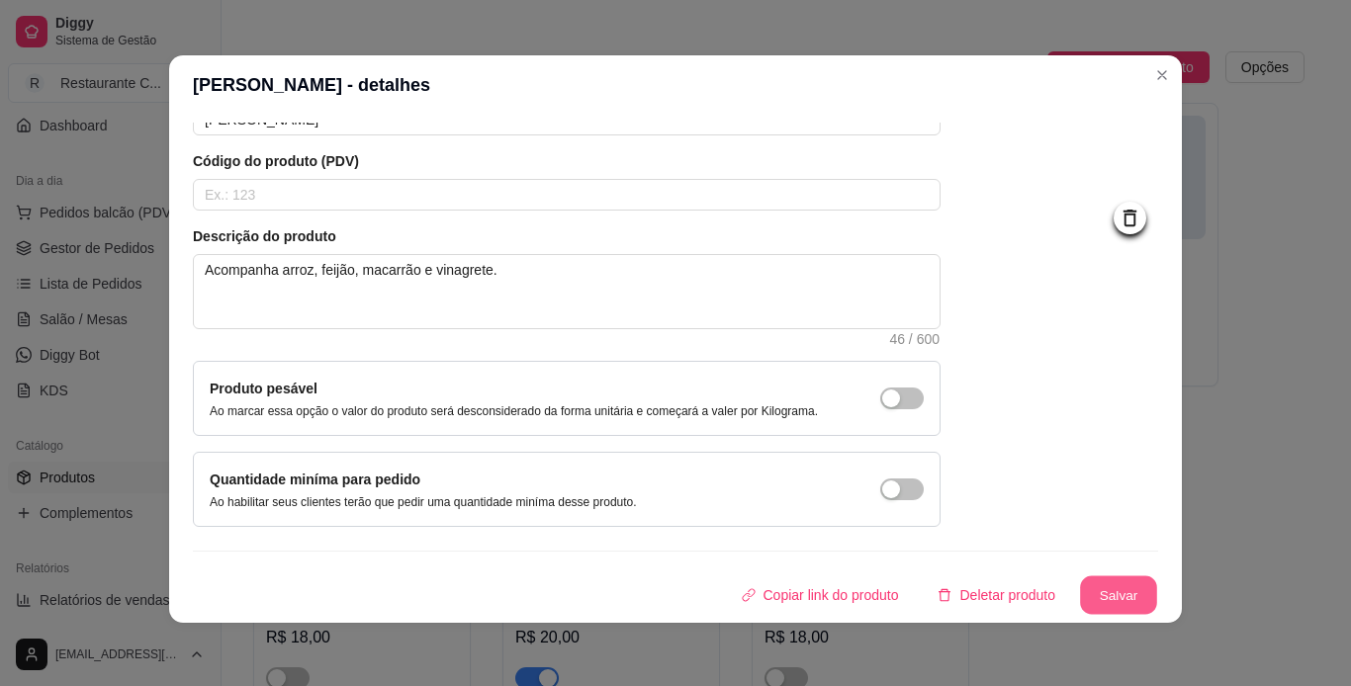
click at [1112, 597] on button "Salvar" at bounding box center [1118, 596] width 77 height 39
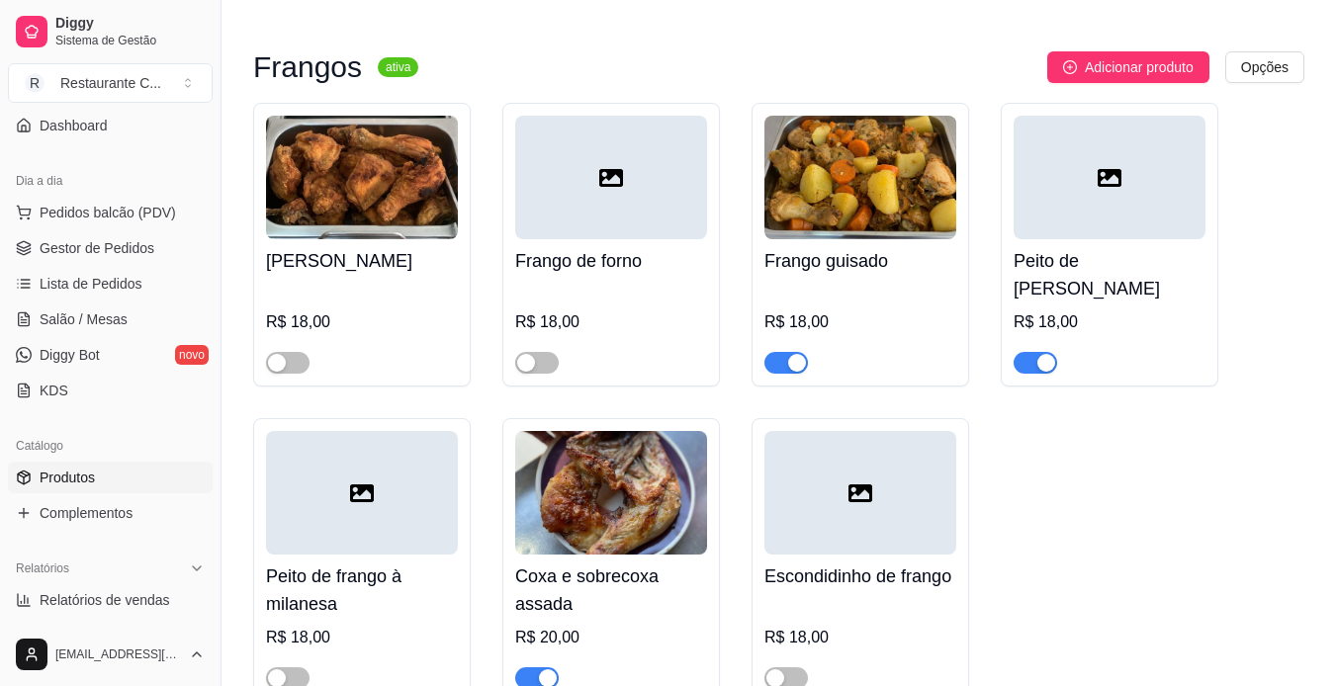
click at [574, 149] on div at bounding box center [611, 178] width 192 height 124
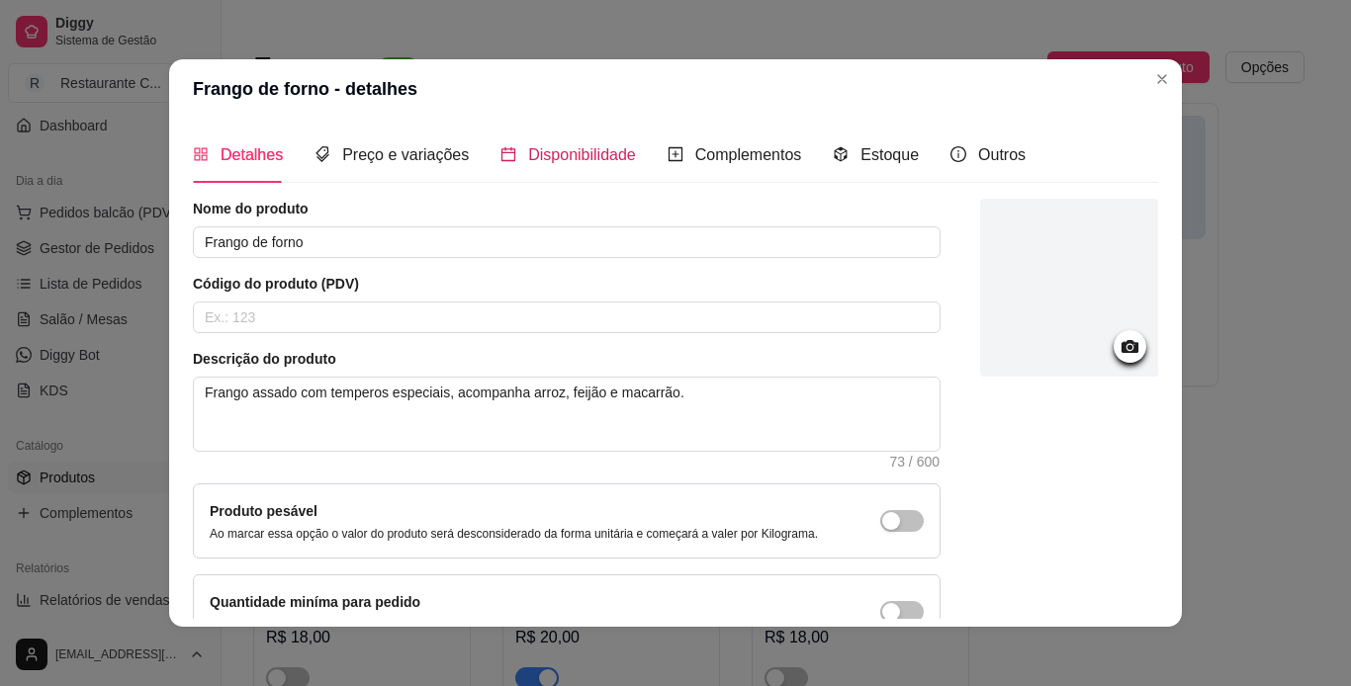
click at [556, 154] on span "Disponibilidade" at bounding box center [582, 154] width 108 height 17
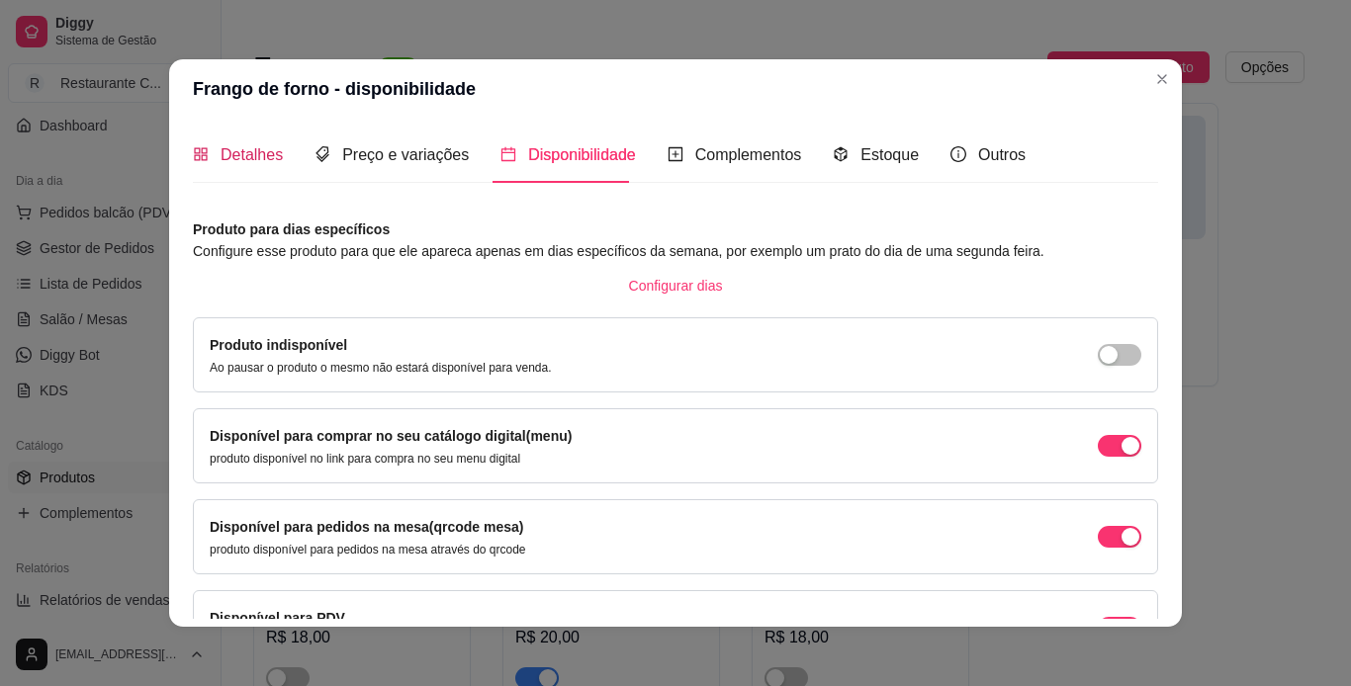
drag, startPoint x: 261, startPoint y: 150, endPoint x: 1028, endPoint y: 458, distance: 826.7
click at [262, 150] on span "Detalhes" at bounding box center [252, 154] width 62 height 17
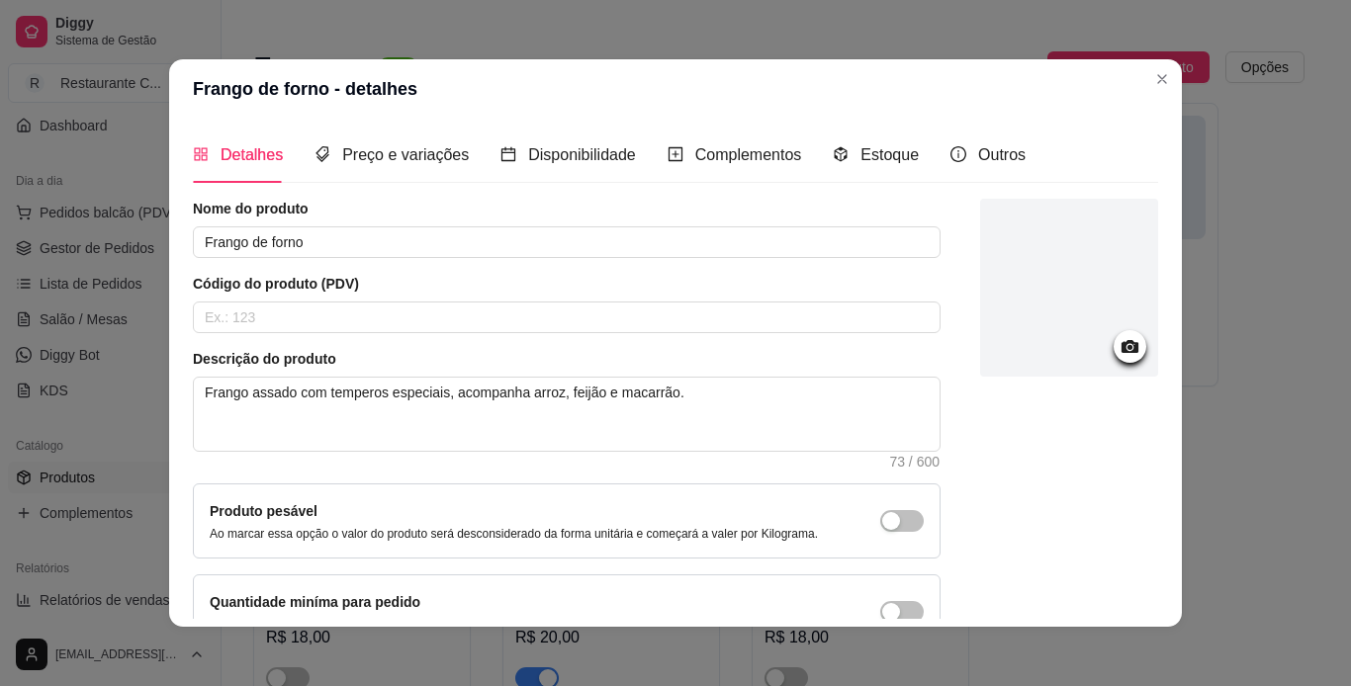
click at [1127, 348] on div at bounding box center [1069, 288] width 178 height 178
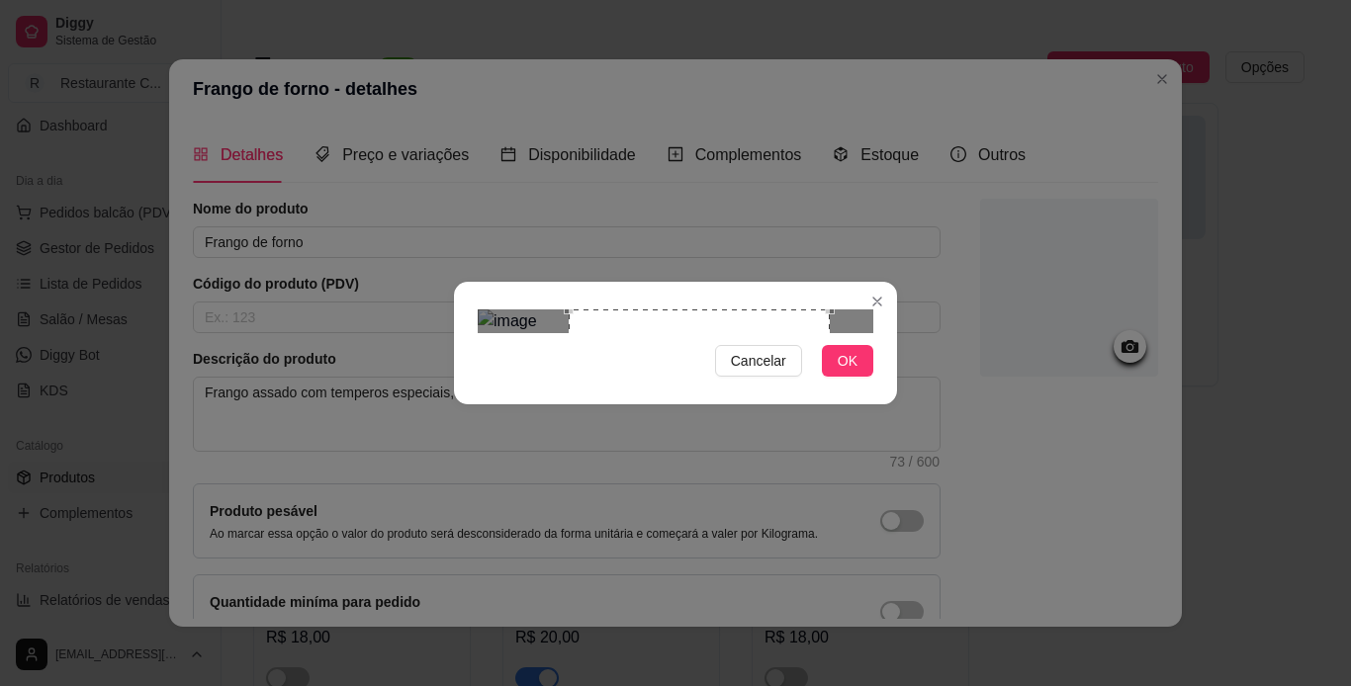
click at [672, 397] on div "Use the arrow keys to move the crop selection area" at bounding box center [699, 440] width 261 height 261
click at [867, 377] on button "OK" at bounding box center [847, 361] width 51 height 32
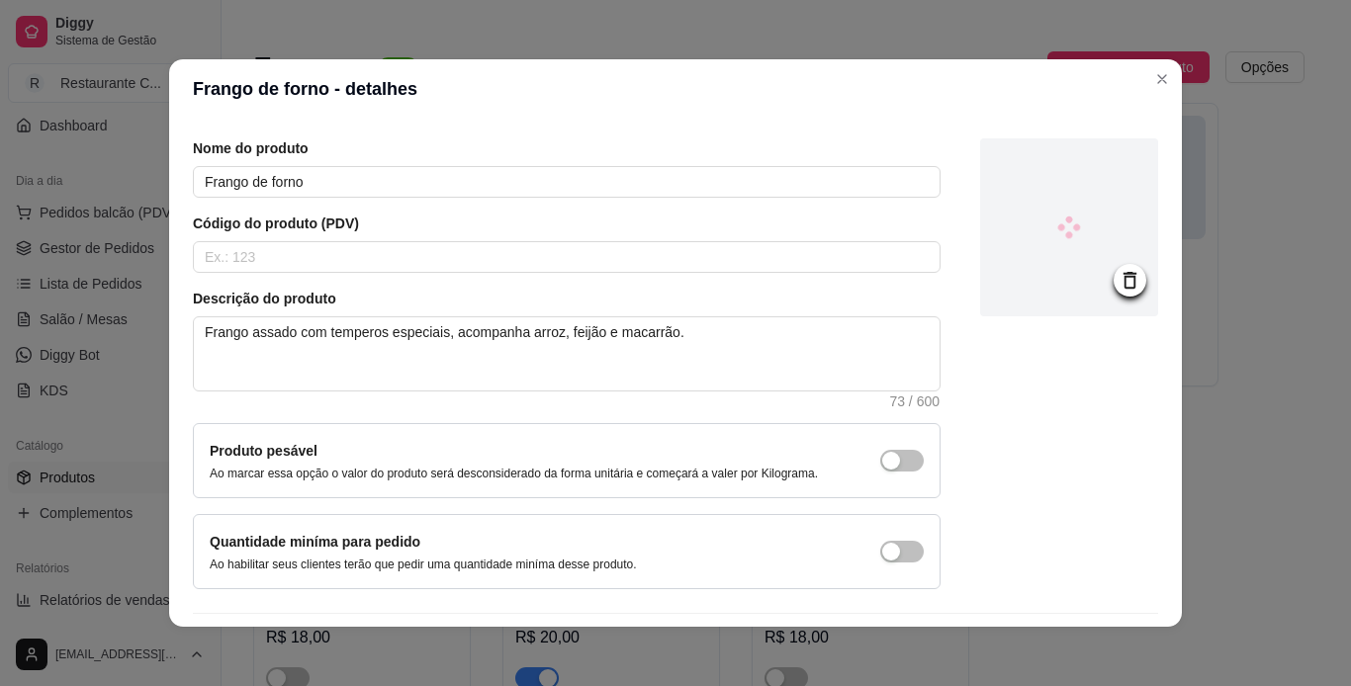
scroll to position [119, 0]
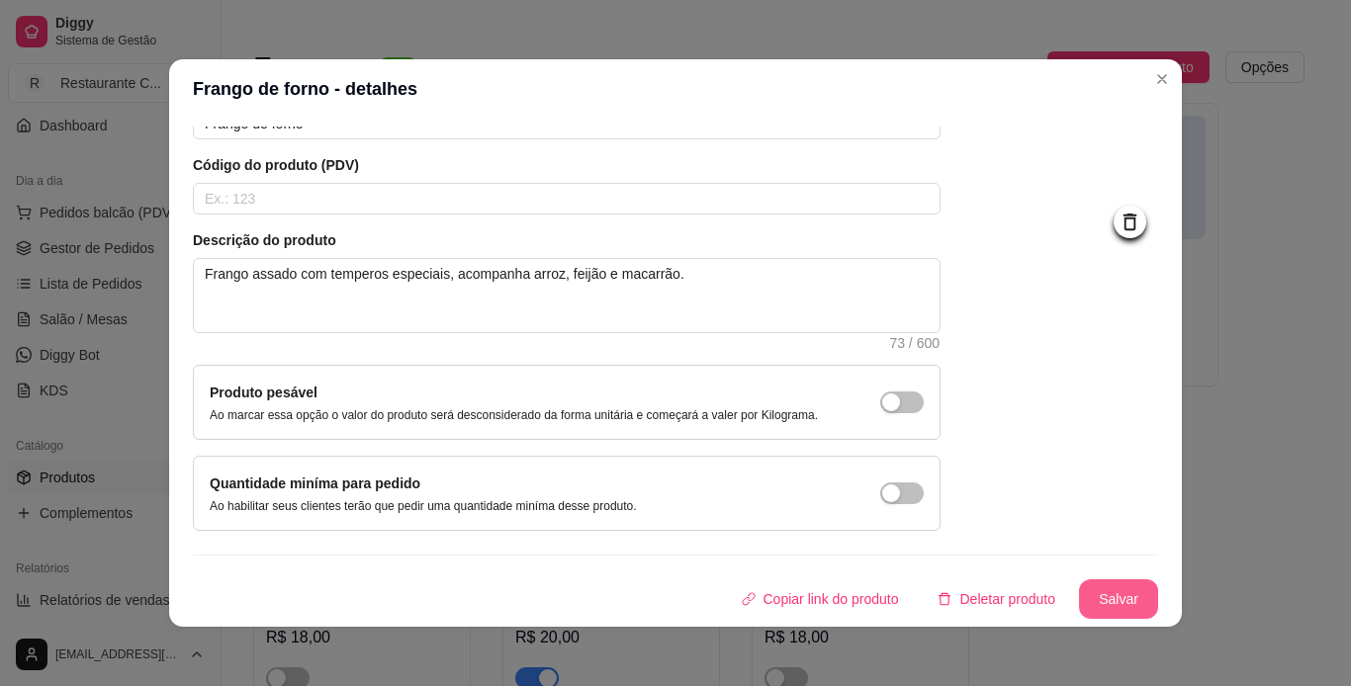
click at [1090, 596] on button "Salvar" at bounding box center [1118, 599] width 79 height 40
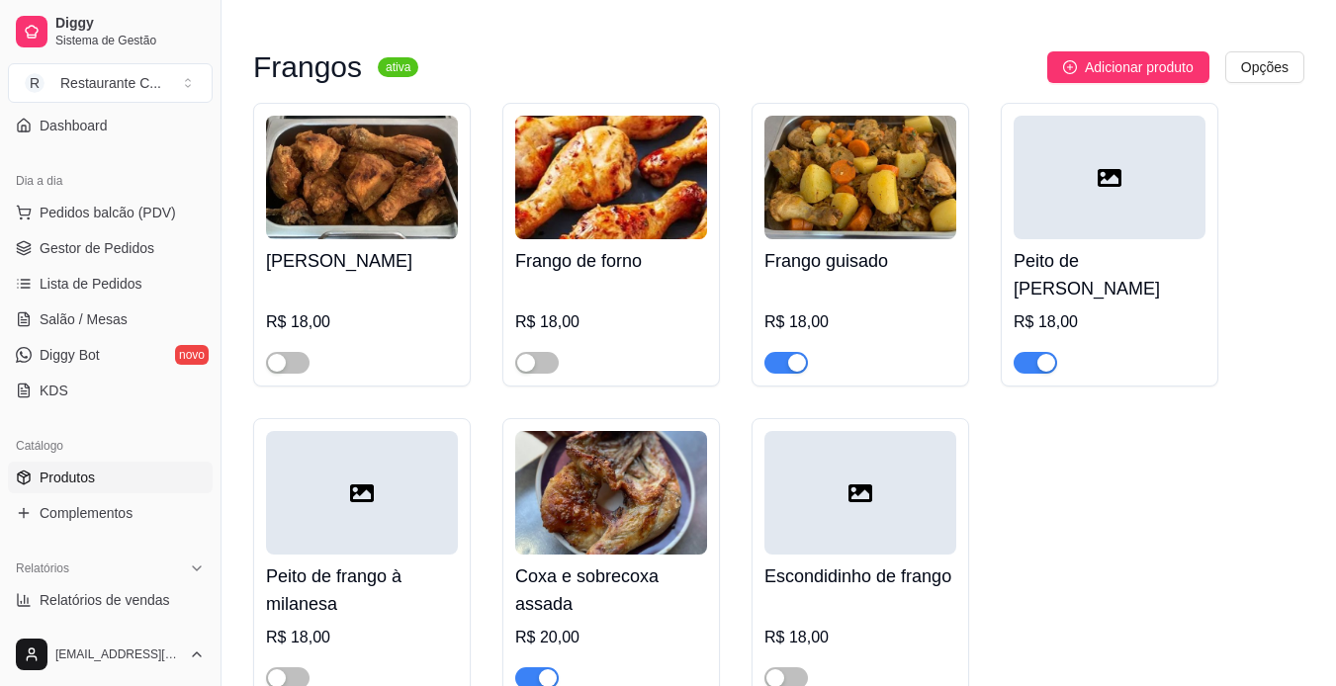
click at [1086, 174] on div at bounding box center [1110, 178] width 192 height 124
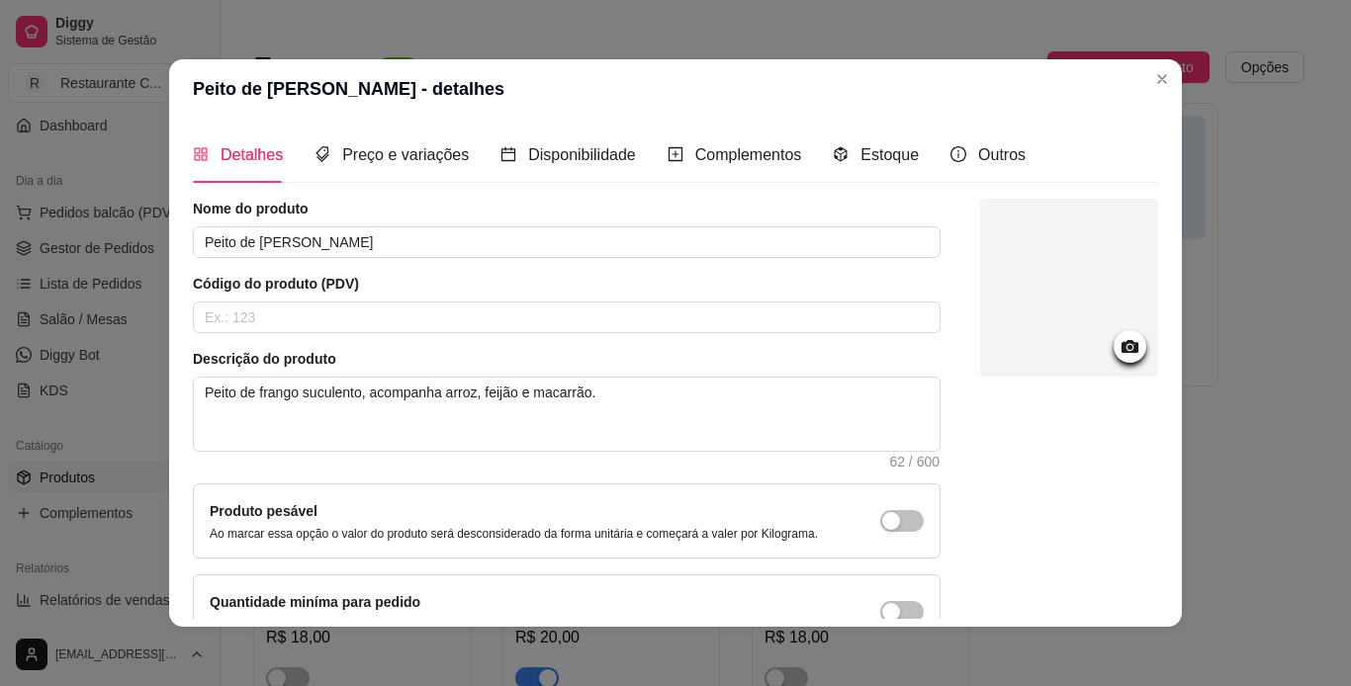
click at [1069, 294] on div at bounding box center [1069, 288] width 178 height 178
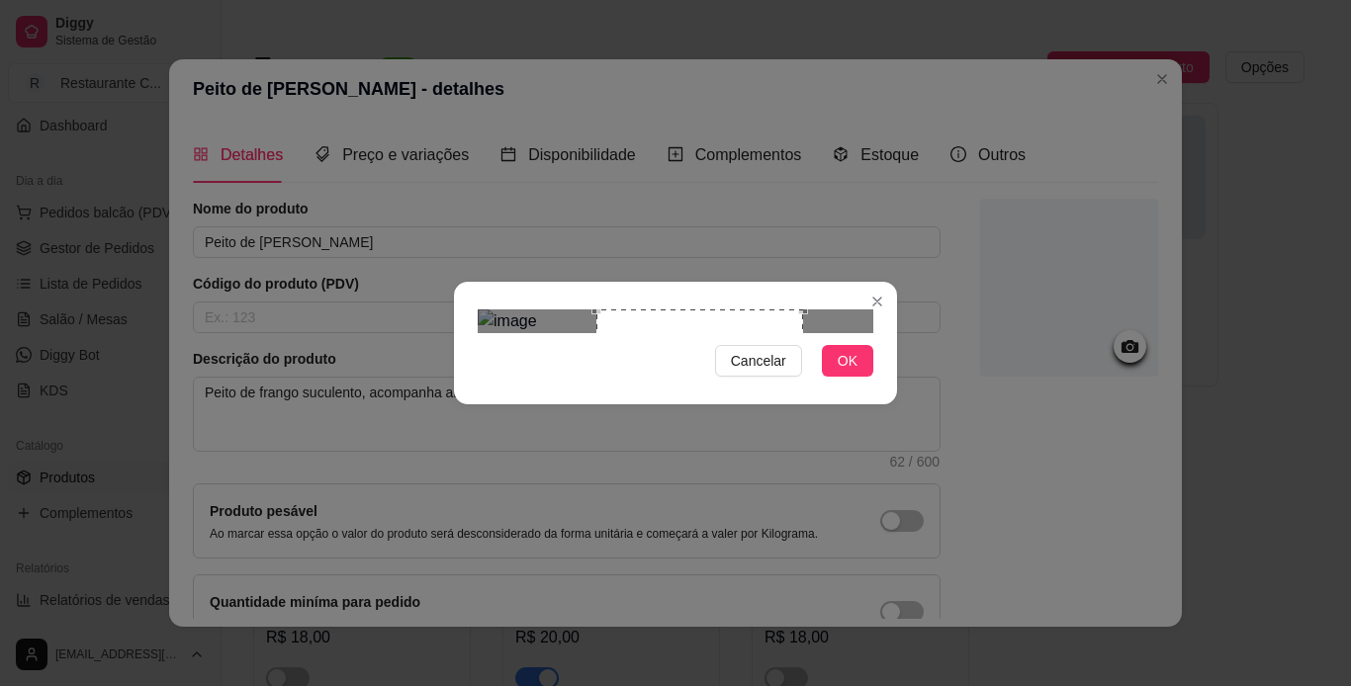
click at [727, 372] on div "Use the arrow keys to move the crop selection area" at bounding box center [699, 413] width 207 height 207
click at [853, 372] on span "OK" at bounding box center [848, 361] width 20 height 22
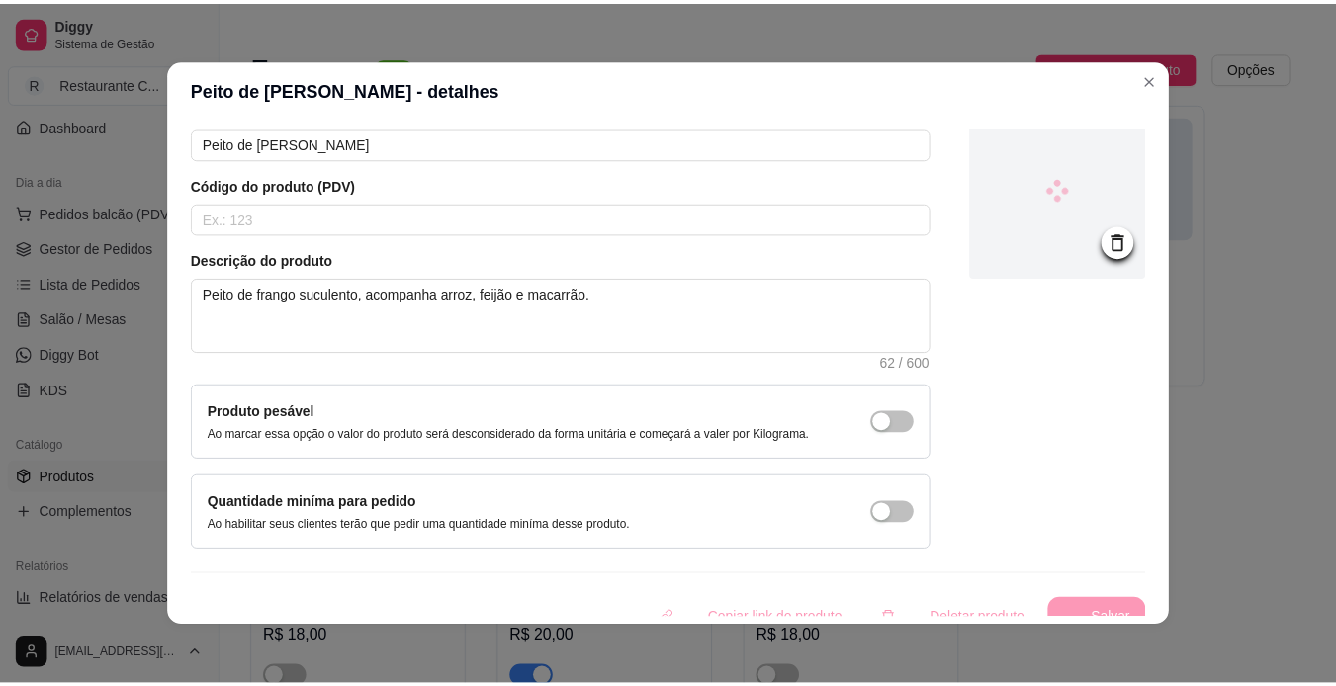
scroll to position [119, 0]
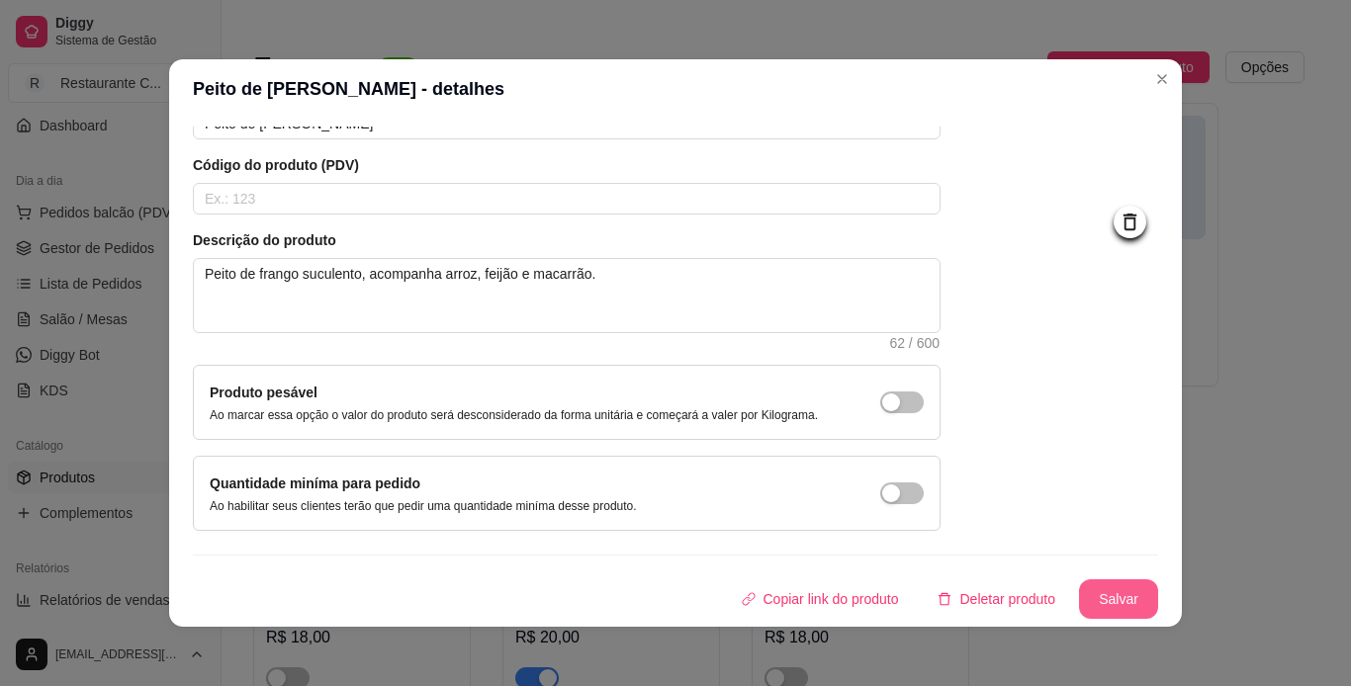
click at [1121, 590] on button "Salvar" at bounding box center [1118, 599] width 79 height 40
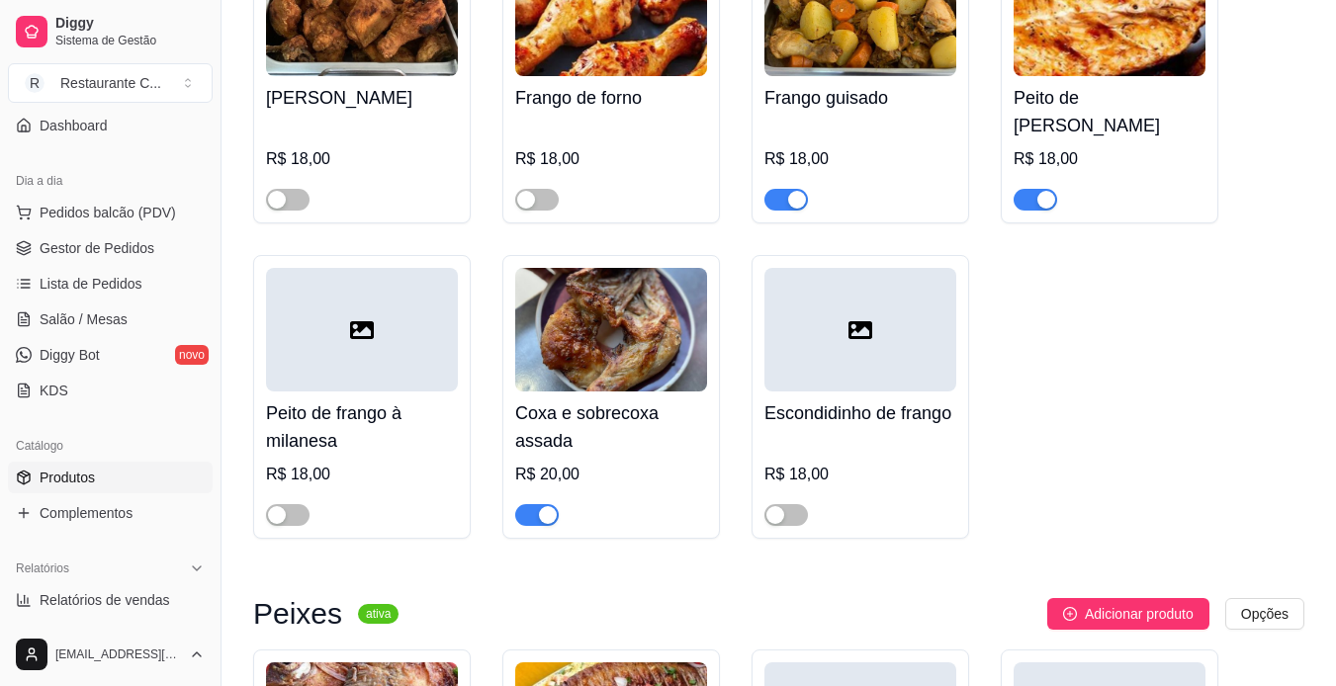
scroll to position [1681, 0]
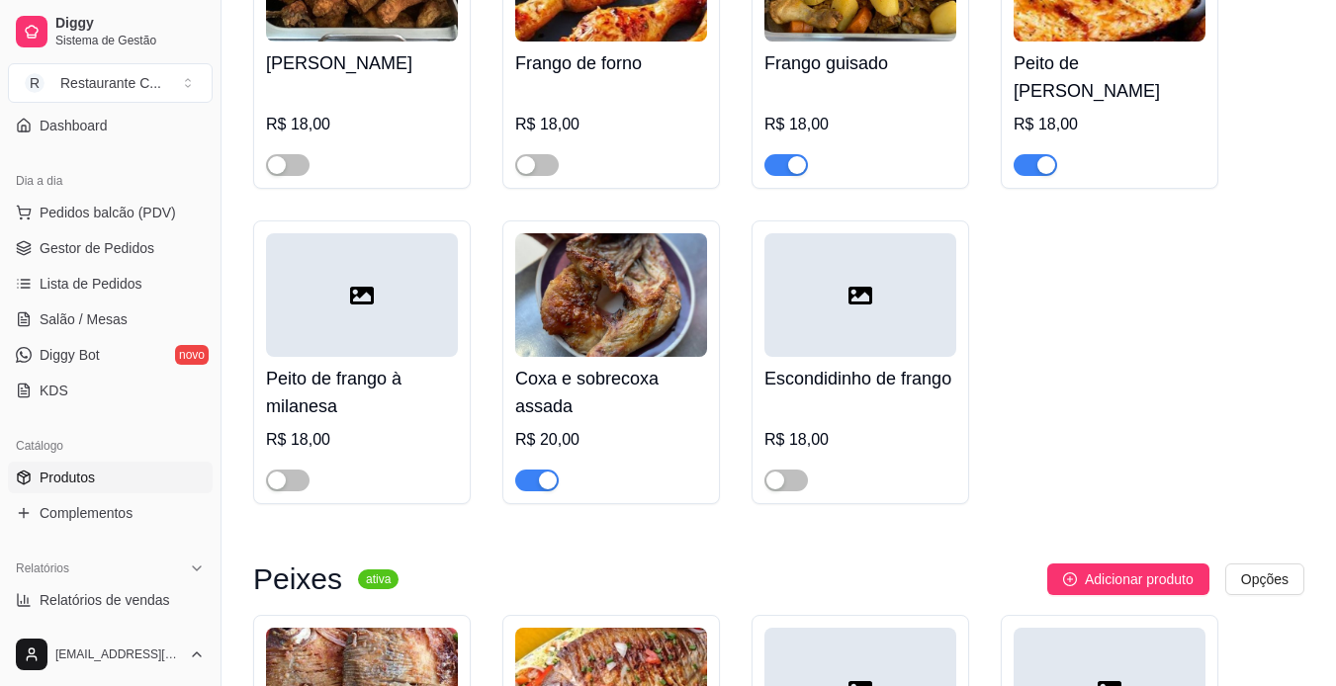
click at [378, 296] on div at bounding box center [362, 295] width 192 height 124
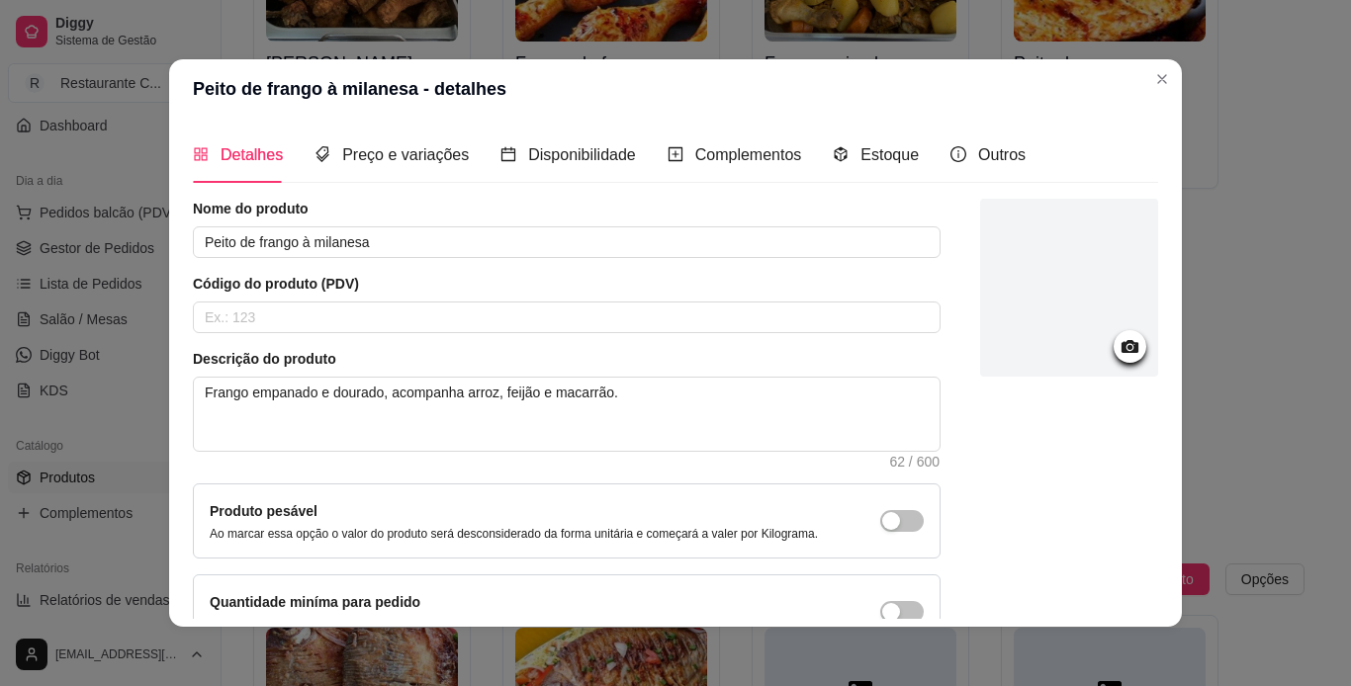
click at [1121, 342] on icon at bounding box center [1129, 346] width 17 height 13
